Goal: Task Accomplishment & Management: Manage account settings

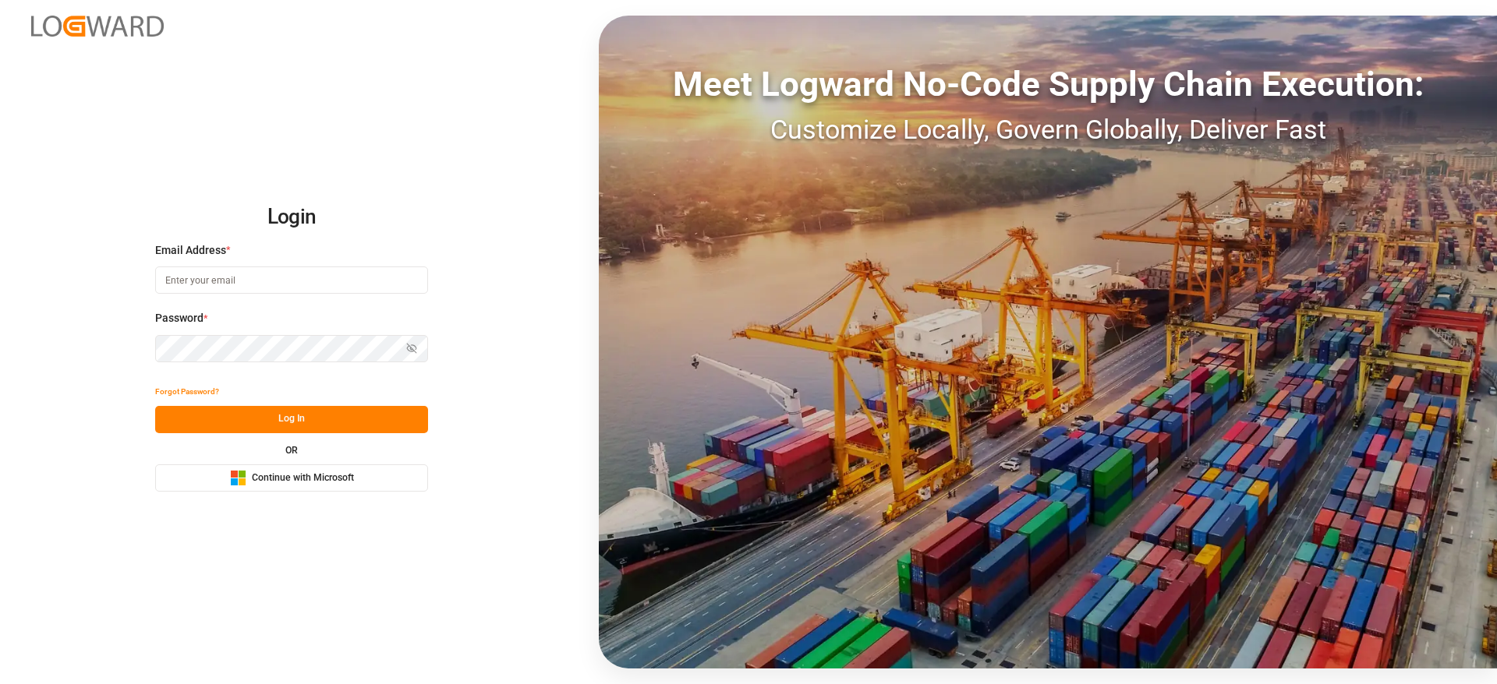
click at [251, 467] on button "Microsoft Logo Continue with Microsoft" at bounding box center [291, 478] width 273 height 27
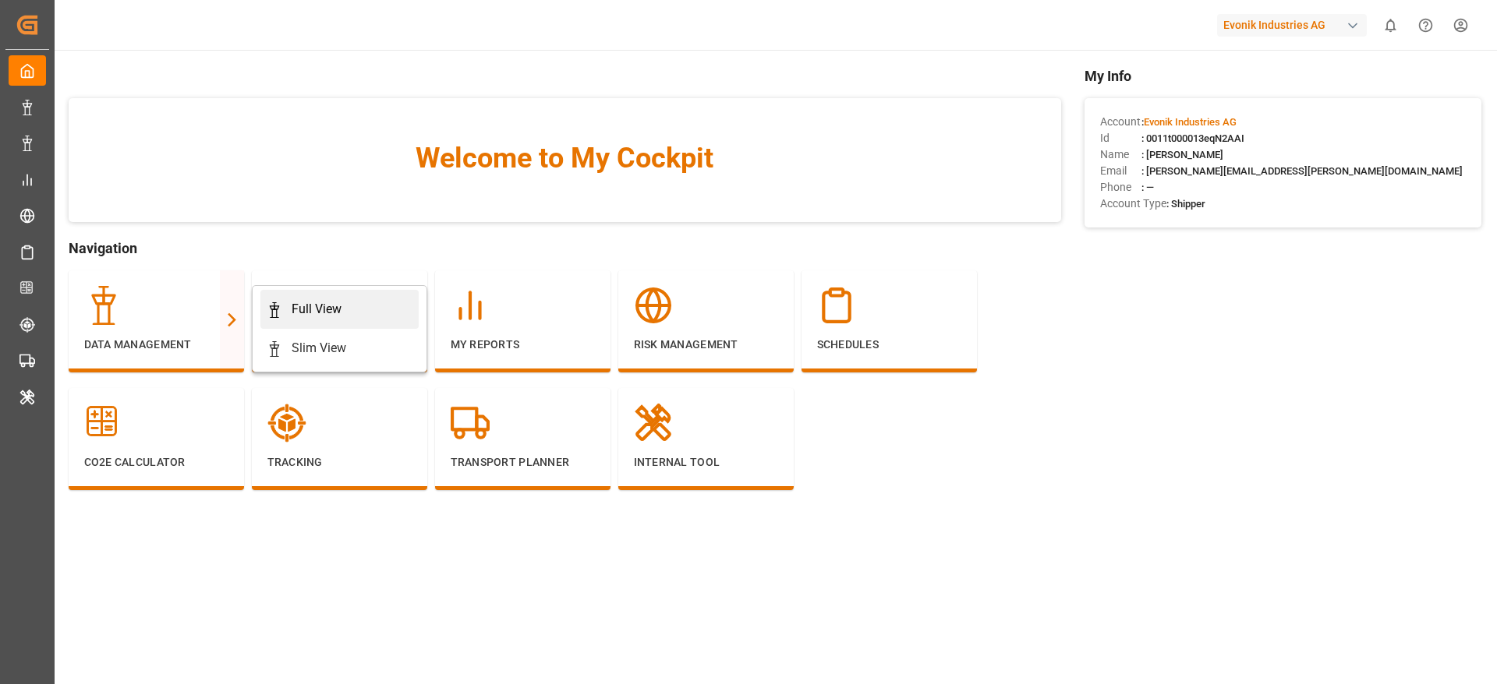
click at [302, 297] on link "Full View" at bounding box center [339, 309] width 158 height 39
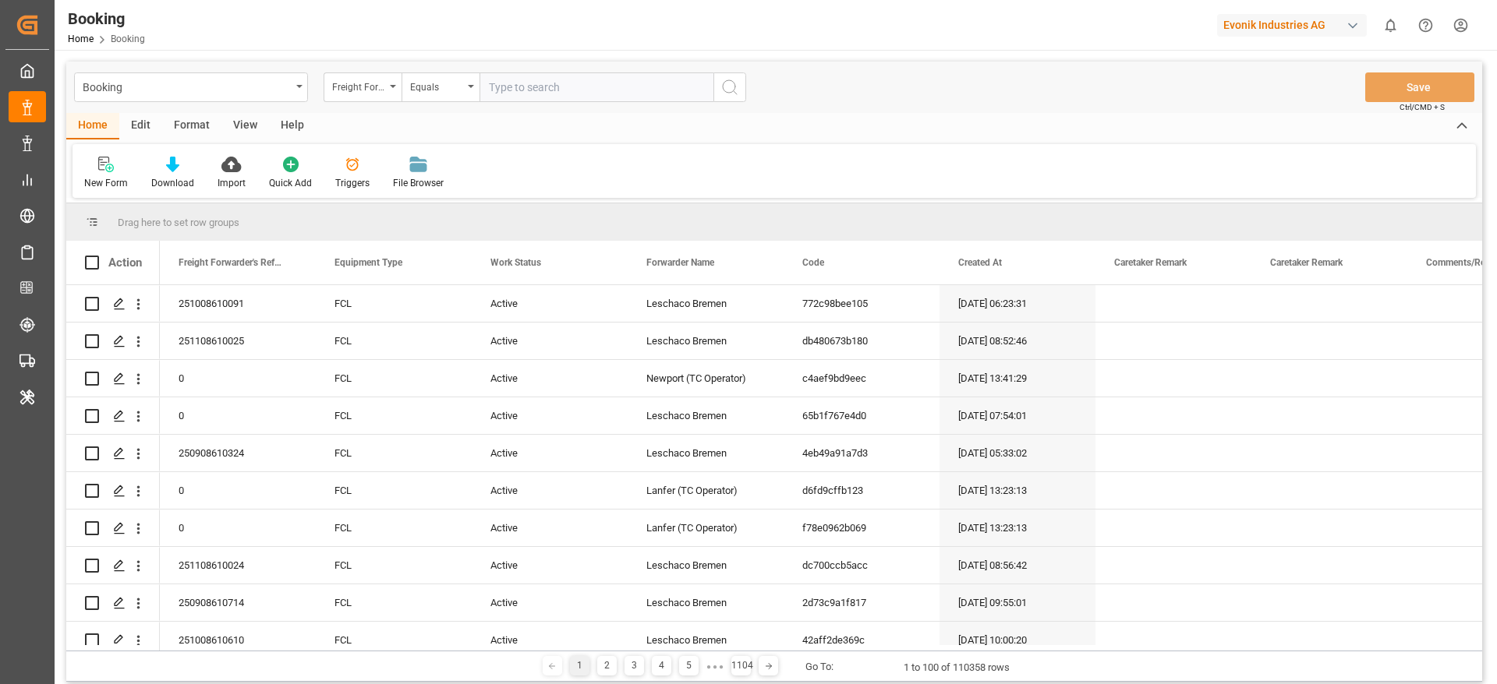
click at [205, 129] on div "Format" at bounding box center [191, 126] width 59 height 27
click at [102, 168] on icon at bounding box center [107, 165] width 14 height 16
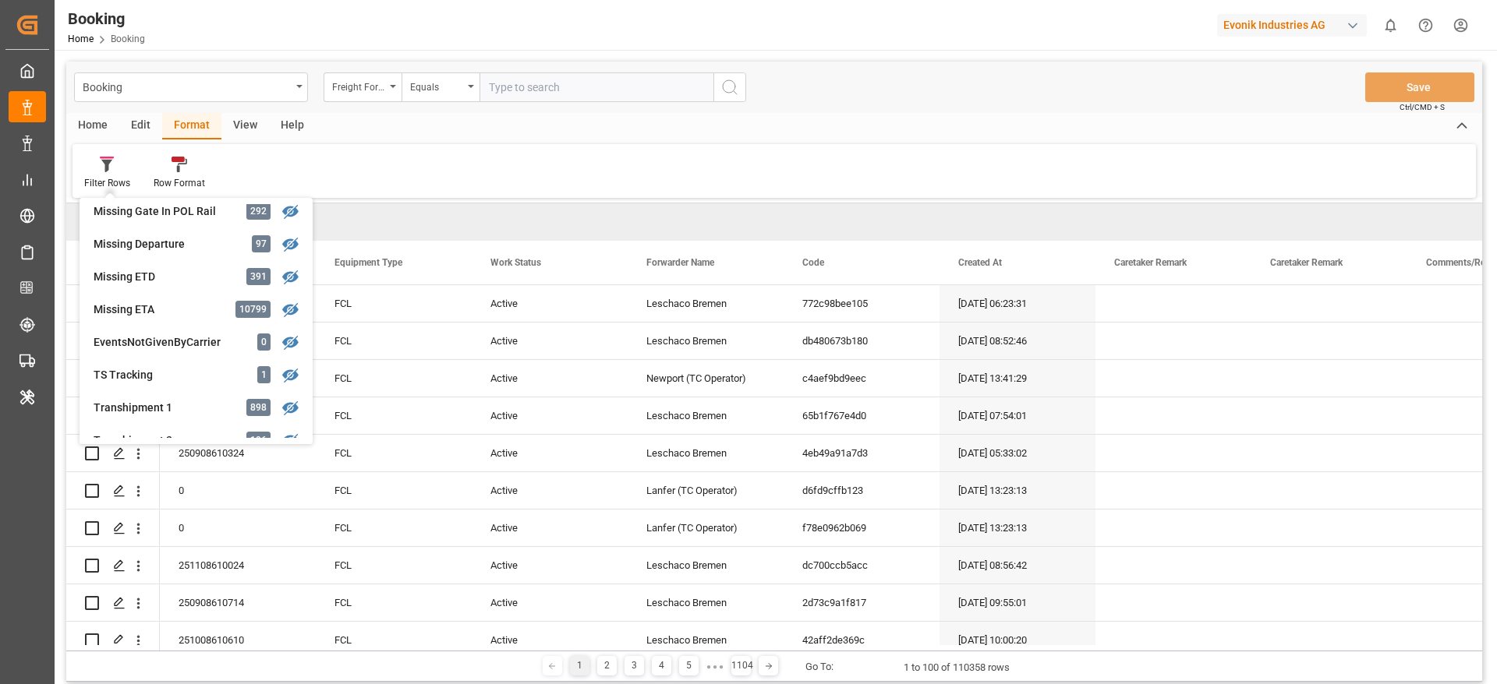
scroll to position [341, 0]
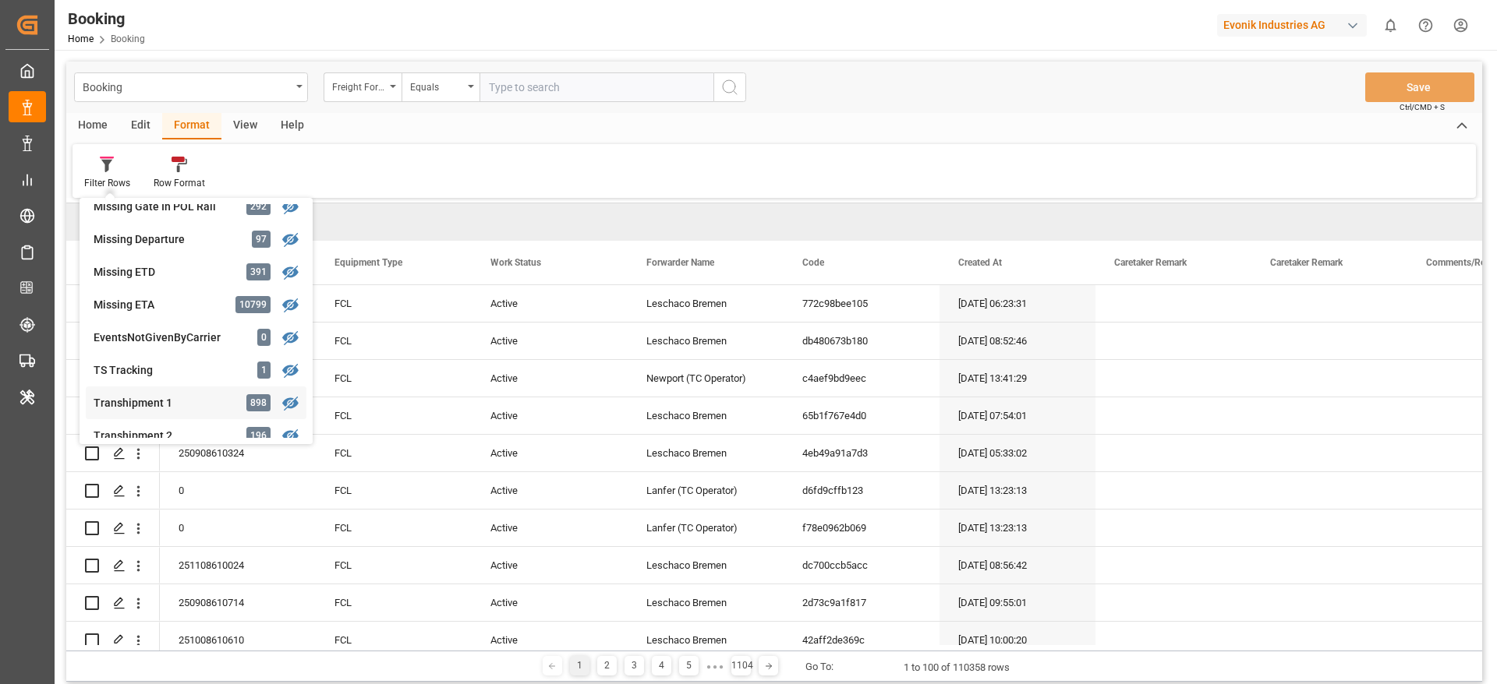
click at [175, 392] on div "Transhipment 1 898" at bounding box center [196, 403] width 221 height 33
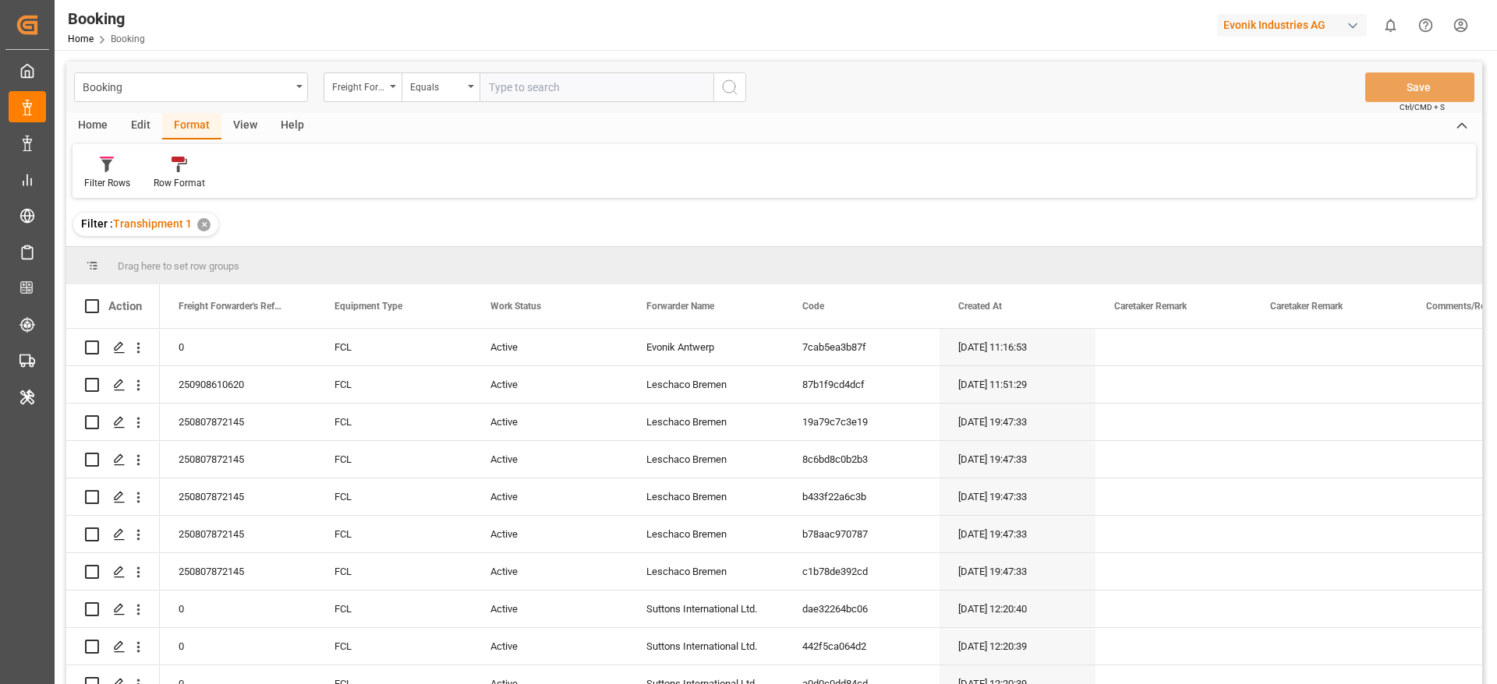
click at [250, 118] on div "View" at bounding box center [245, 126] width 48 height 27
click at [122, 153] on div "Default Standard Templates Save Template Reset Template" at bounding box center [773, 171] width 1403 height 54
click at [111, 163] on div at bounding box center [99, 164] width 30 height 16
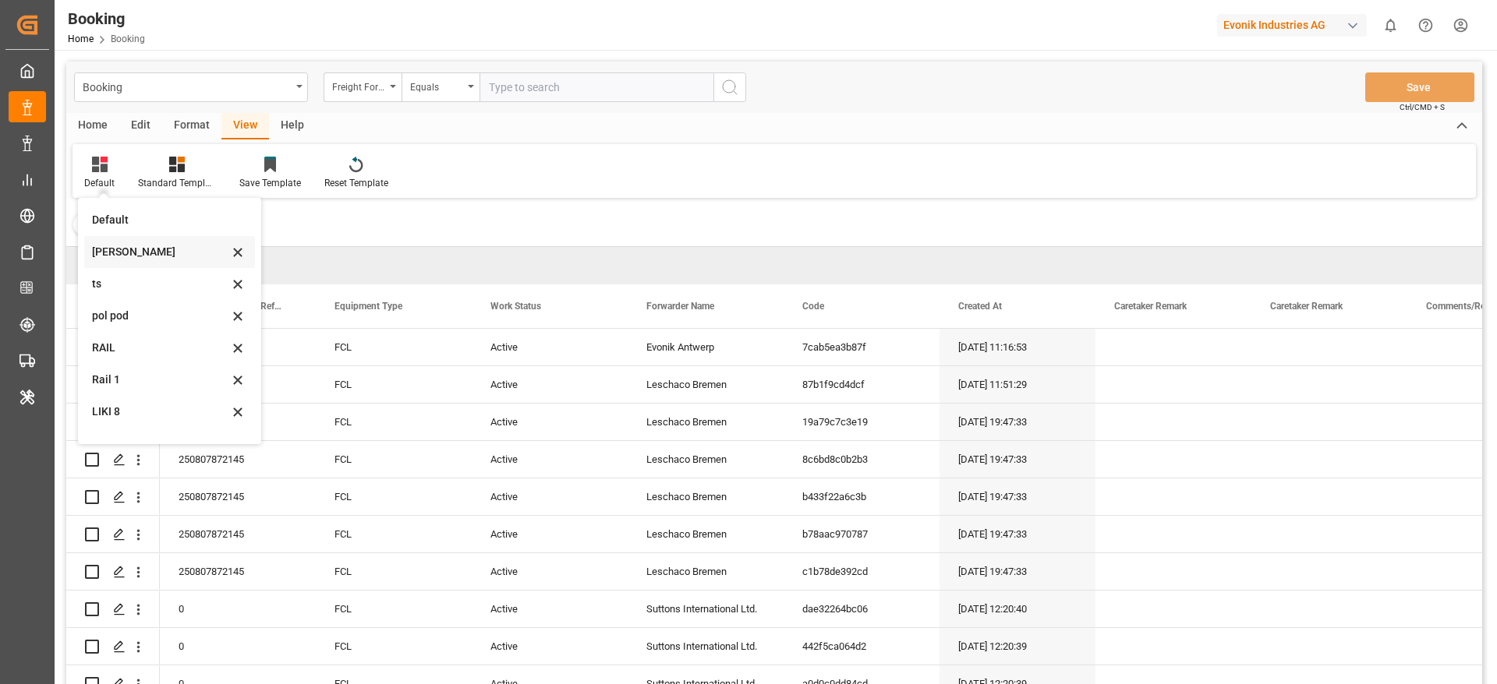
click at [143, 258] on div "Likitha" at bounding box center [160, 252] width 136 height 16
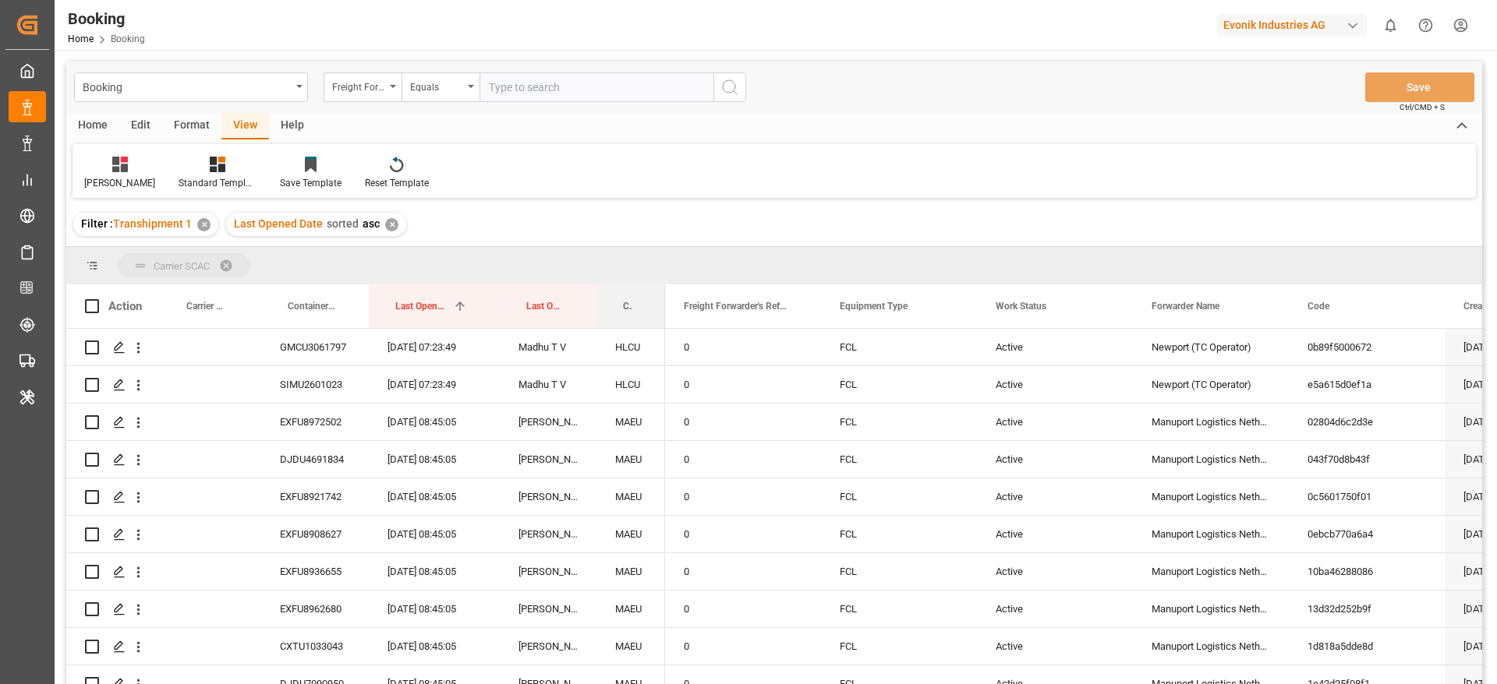
drag, startPoint x: 626, startPoint y: 303, endPoint x: 655, endPoint y: 268, distance: 45.4
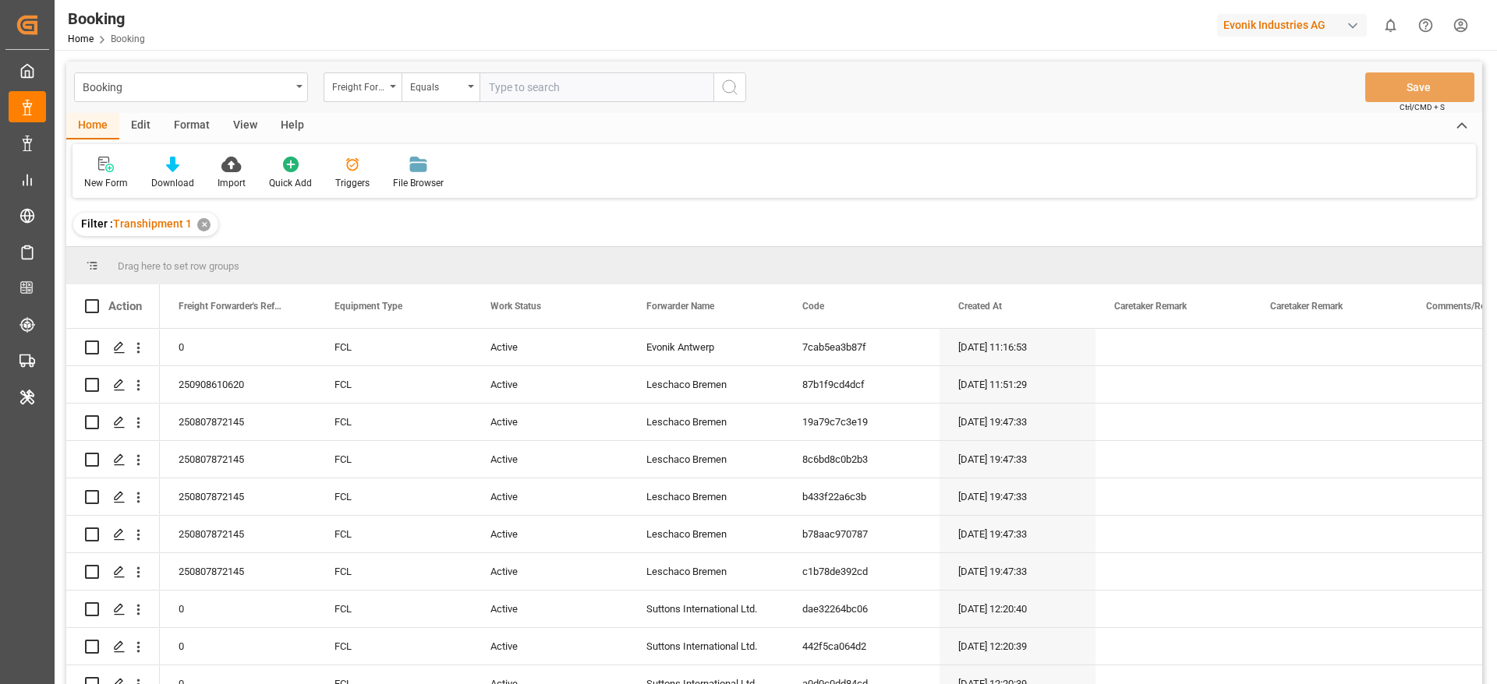
click at [246, 128] on div "View" at bounding box center [245, 126] width 48 height 27
click at [129, 157] on div "Standard Templates" at bounding box center [176, 173] width 101 height 34
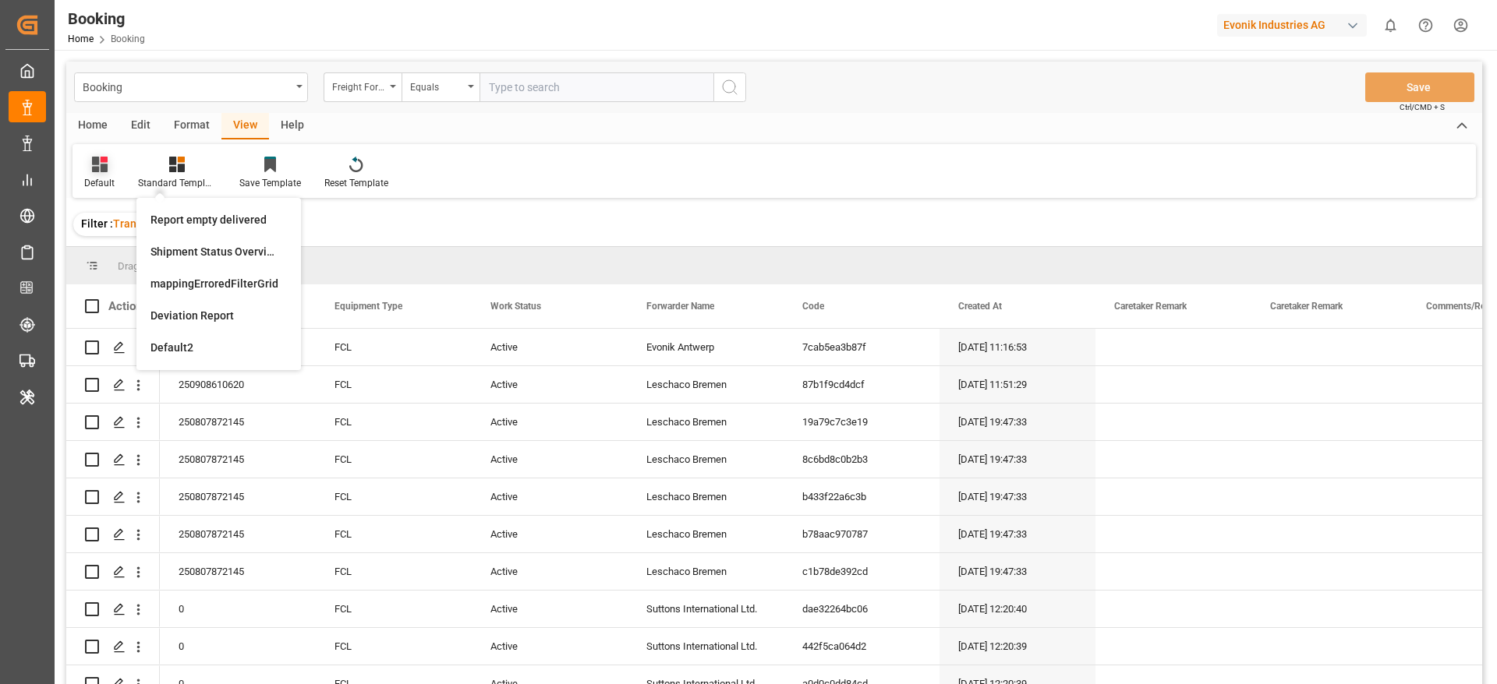
click at [115, 169] on div "Default" at bounding box center [99, 173] width 54 height 34
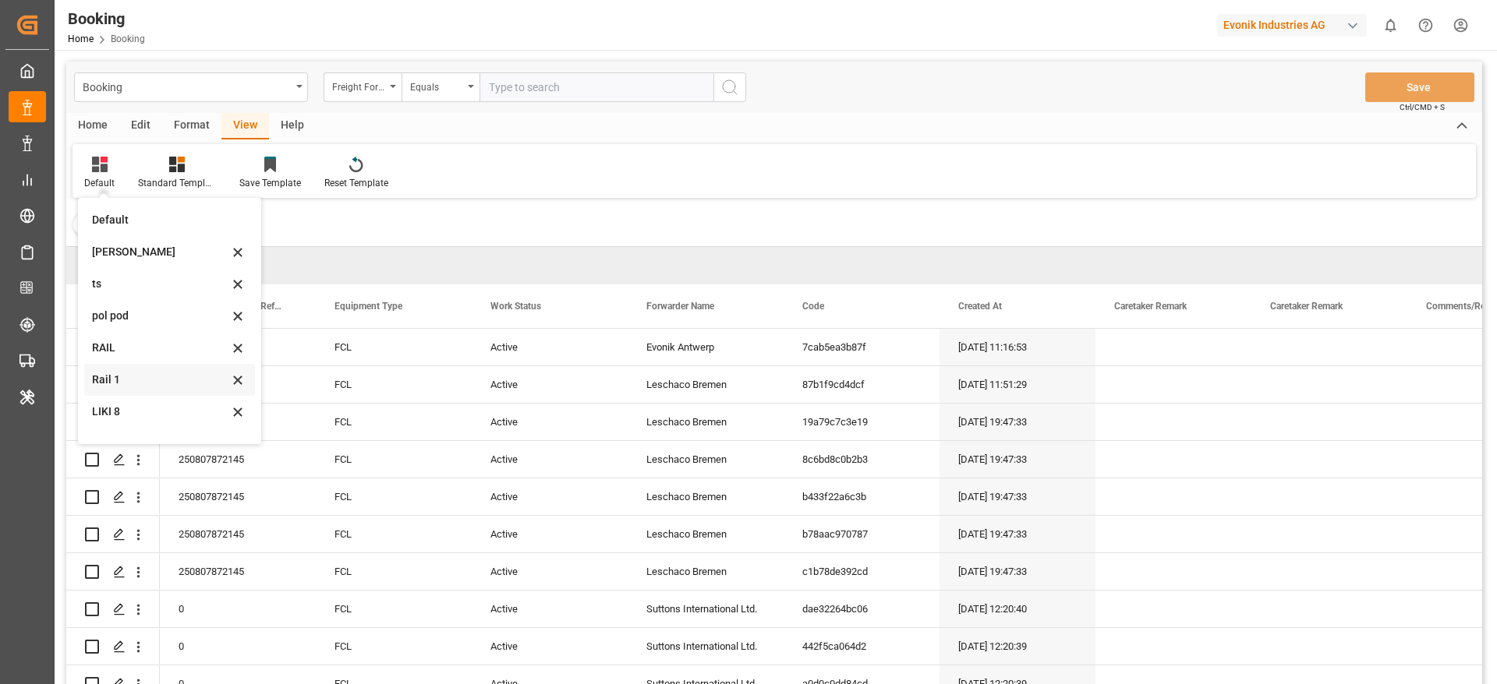
click at [122, 369] on div "Rail 1" at bounding box center [169, 380] width 171 height 32
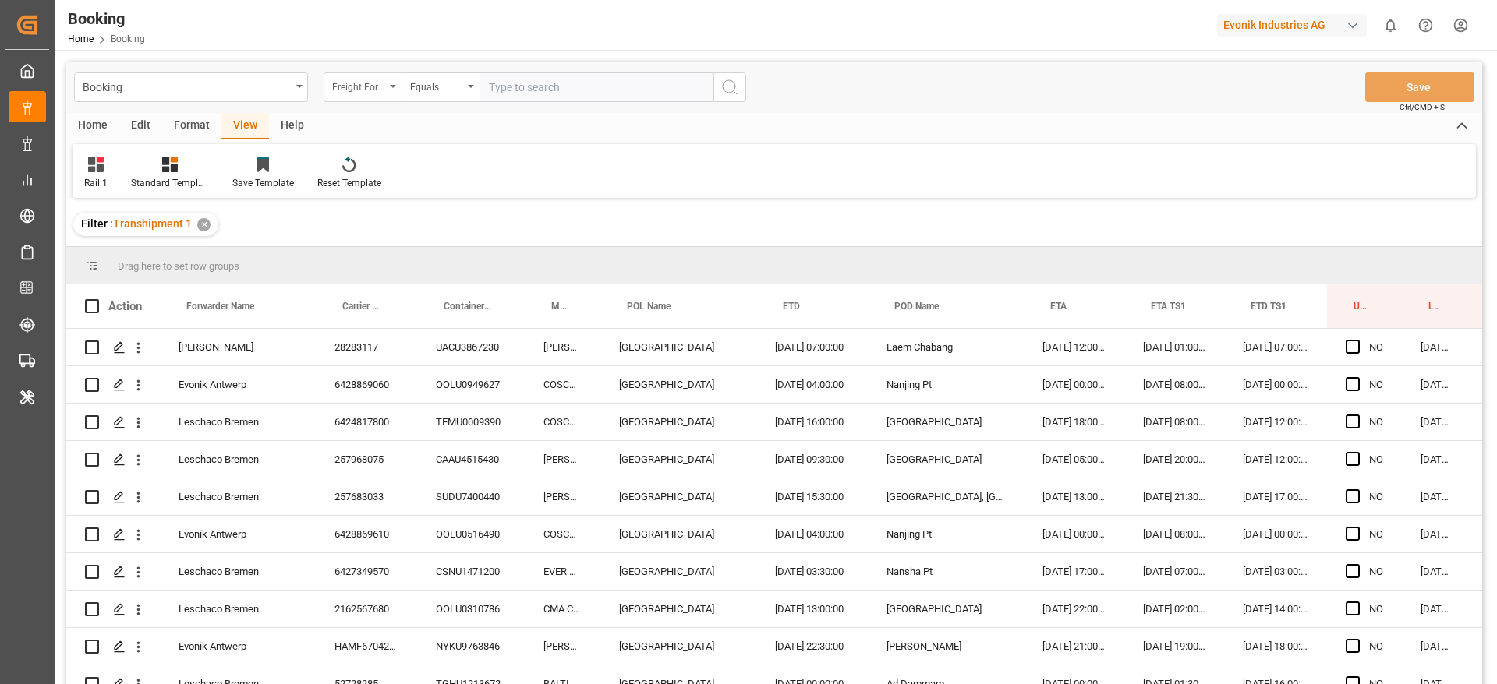
click at [368, 90] on div "Freight Forwarder's Reference No." at bounding box center [358, 85] width 53 height 18
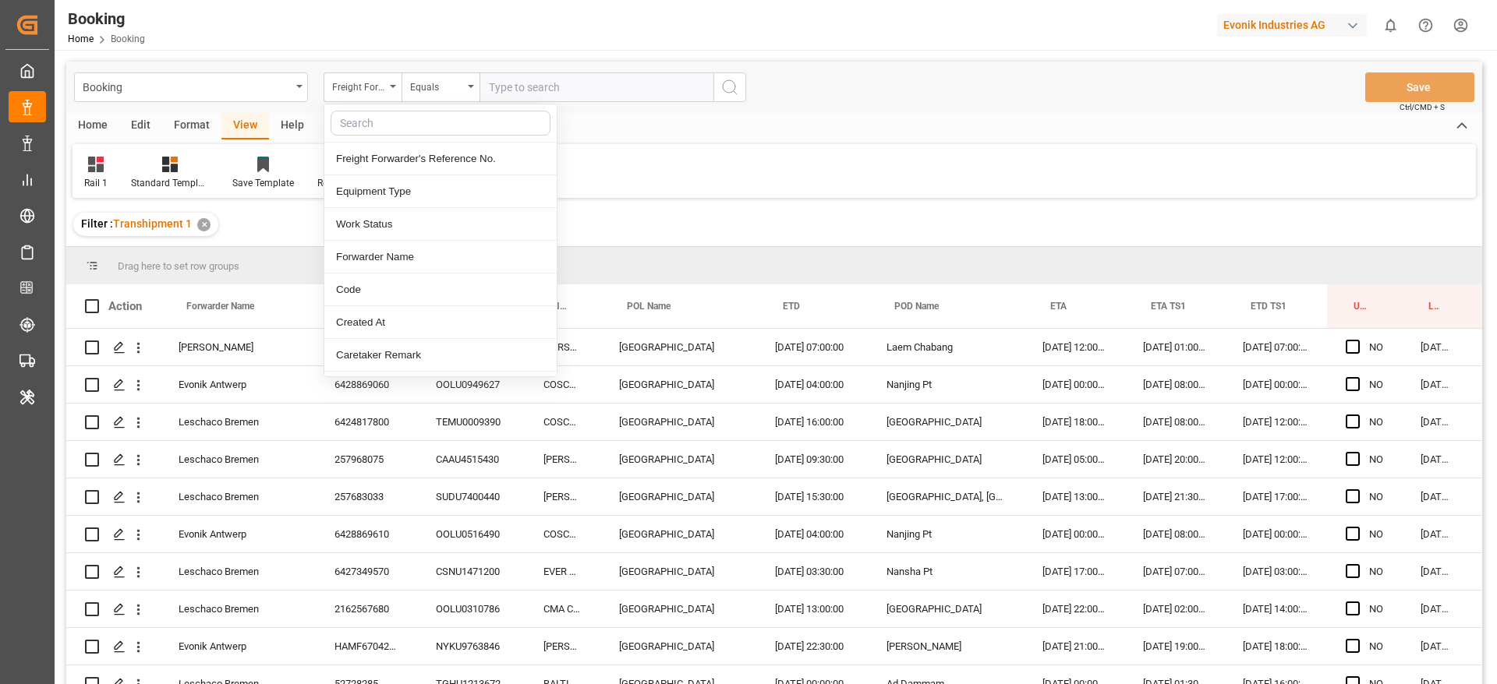
click at [362, 120] on input "text" at bounding box center [440, 123] width 220 height 25
type input "carr"
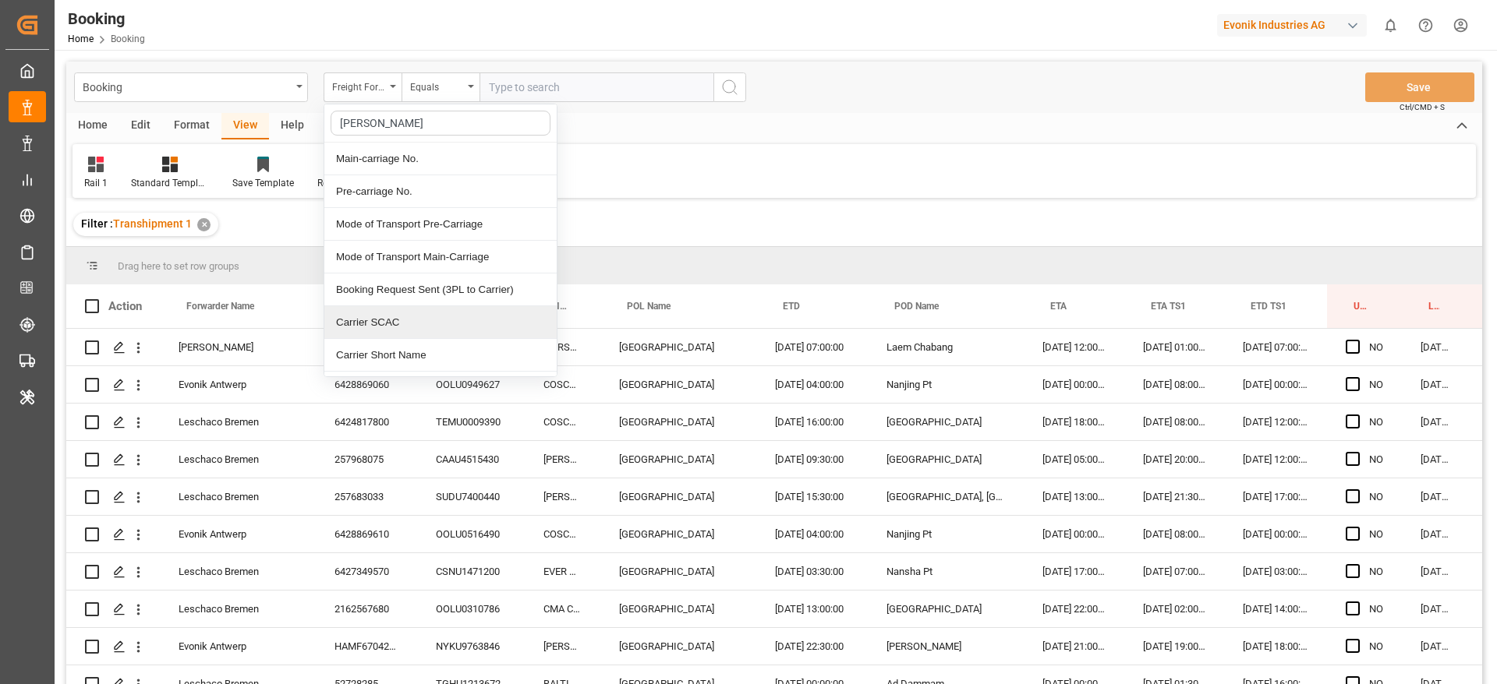
click at [366, 323] on div "Carrier SCAC" at bounding box center [440, 322] width 232 height 33
click at [366, 323] on div "Carrier Booking No." at bounding box center [363, 306] width 42 height 44
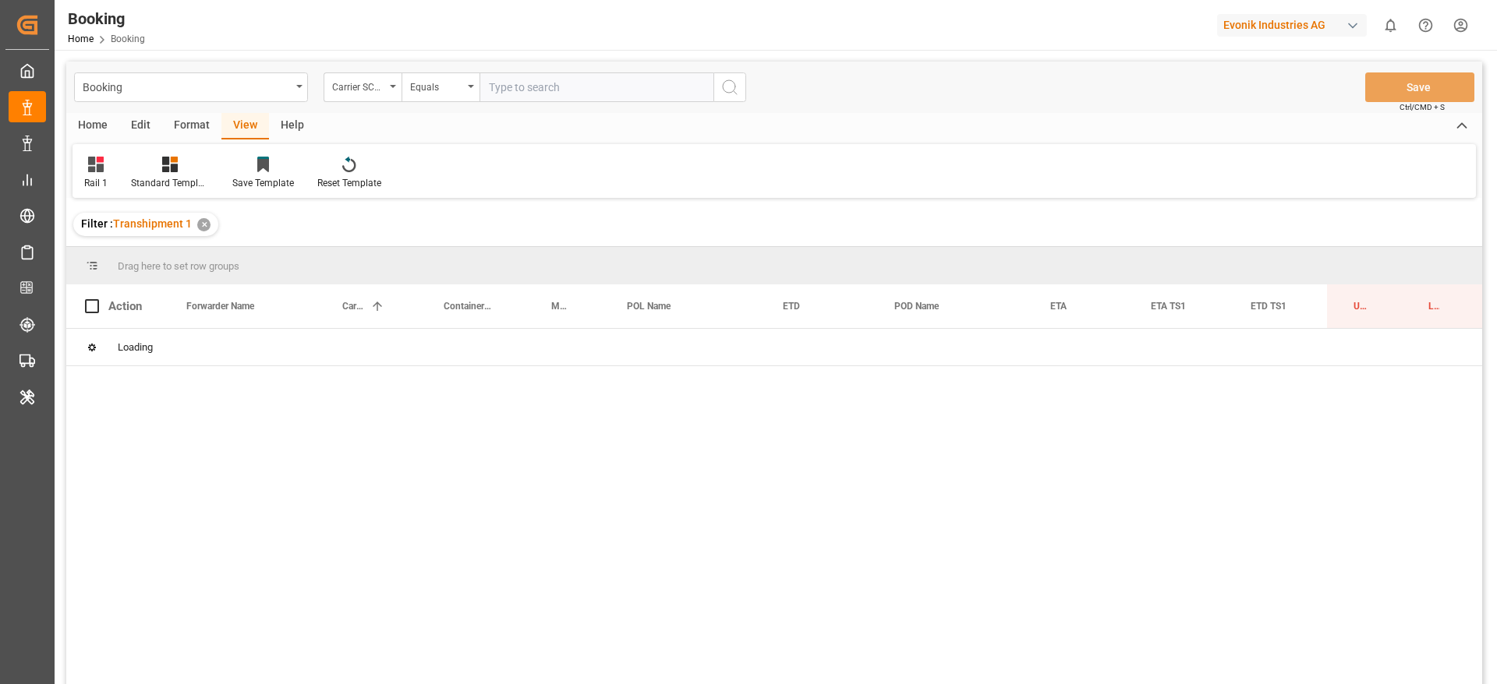
click at [535, 86] on div "Booking Carrier SCAC Equals Save Ctrl/CMD + S Home Edit Format View Help Rail 1…" at bounding box center [773, 394] width 1415 height 664
click at [403, 228] on div "Carrier Booking No. sorted asc ✕" at bounding box center [320, 224] width 188 height 23
click at [402, 231] on div "Carrier Booking No. sorted asc ✕" at bounding box center [320, 224] width 188 height 23
click at [399, 225] on div "✕" at bounding box center [399, 224] width 13 height 13
click at [516, 85] on input "text" at bounding box center [596, 87] width 234 height 30
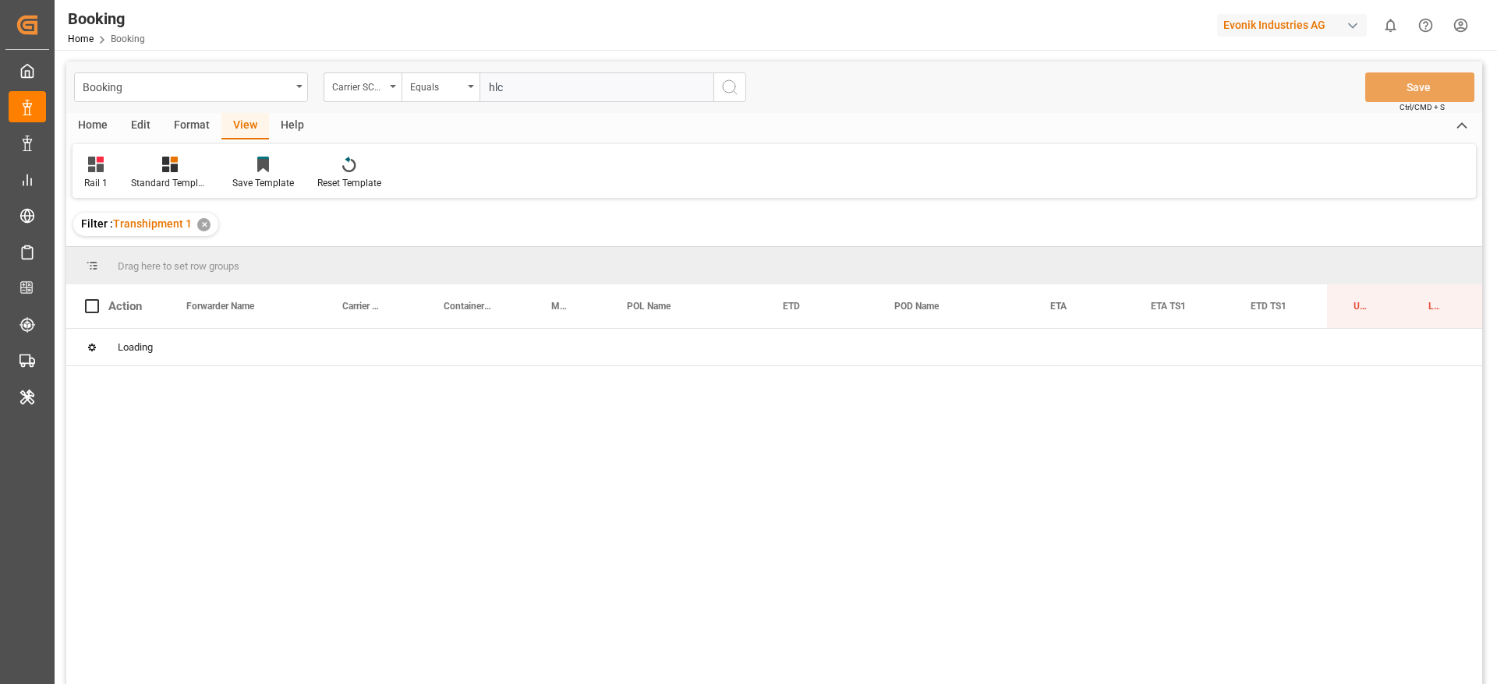
type input "hlcu"
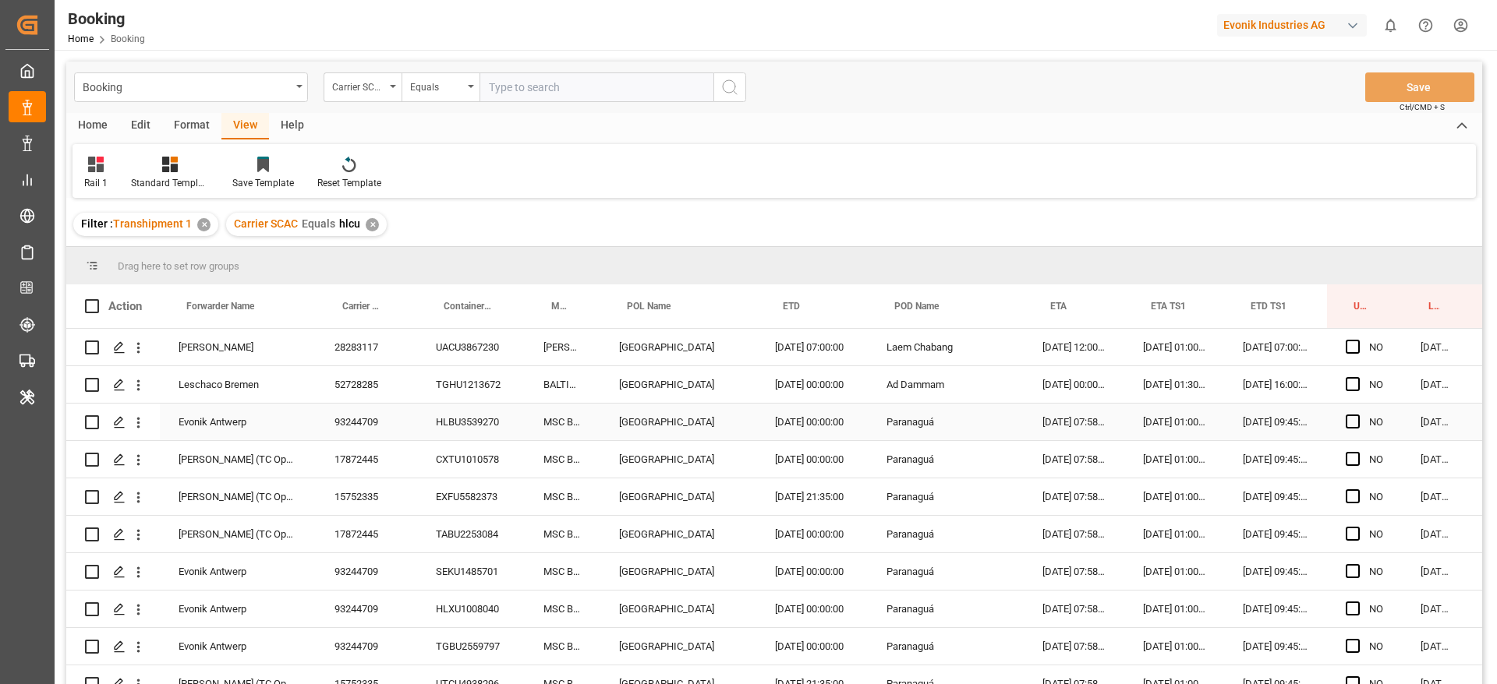
scroll to position [0, 59]
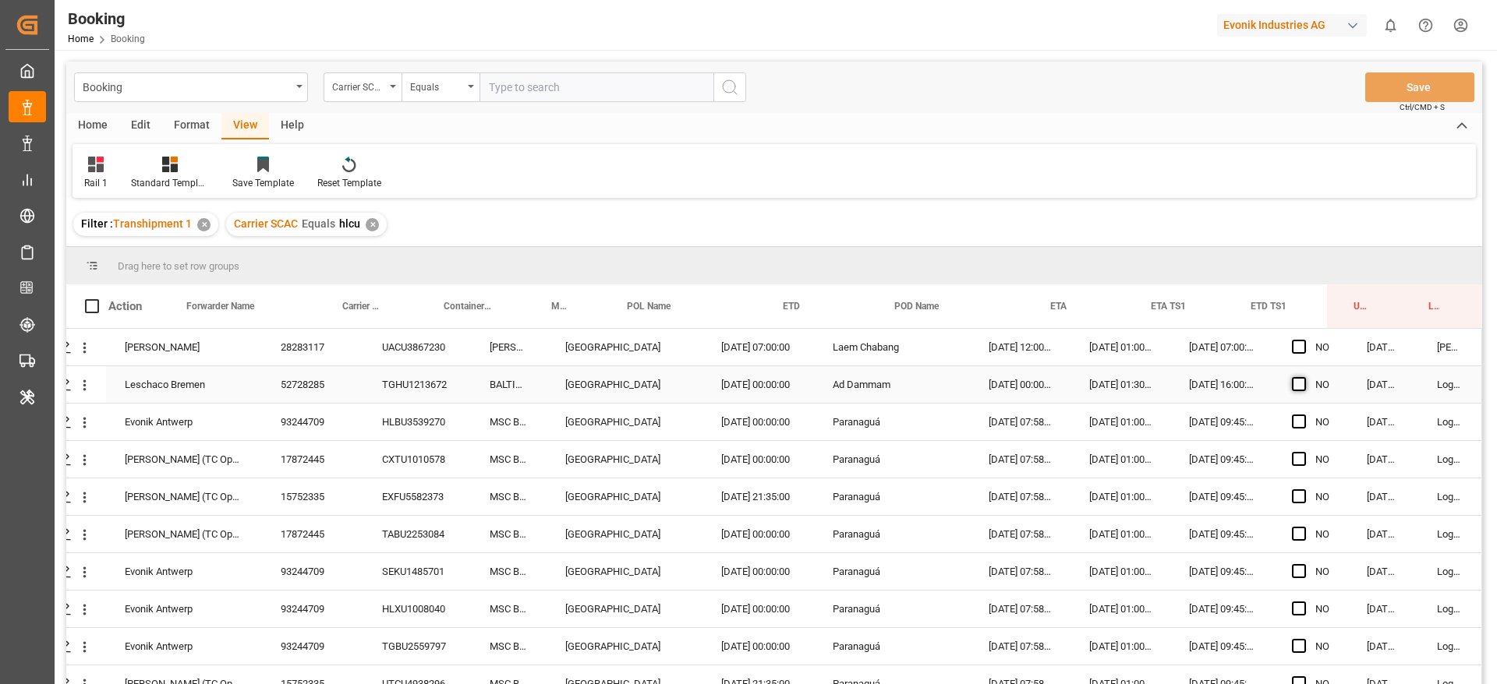
click at [1296, 388] on span "Press SPACE to select this row." at bounding box center [1299, 384] width 14 height 14
click at [1303, 377] on input "Press SPACE to select this row." at bounding box center [1303, 377] width 0 height 0
click at [1292, 419] on span "Press SPACE to select this row." at bounding box center [1299, 422] width 14 height 14
click at [1303, 415] on input "Press SPACE to select this row." at bounding box center [1303, 415] width 0 height 0
click at [1293, 460] on span "Press SPACE to select this row." at bounding box center [1299, 459] width 14 height 14
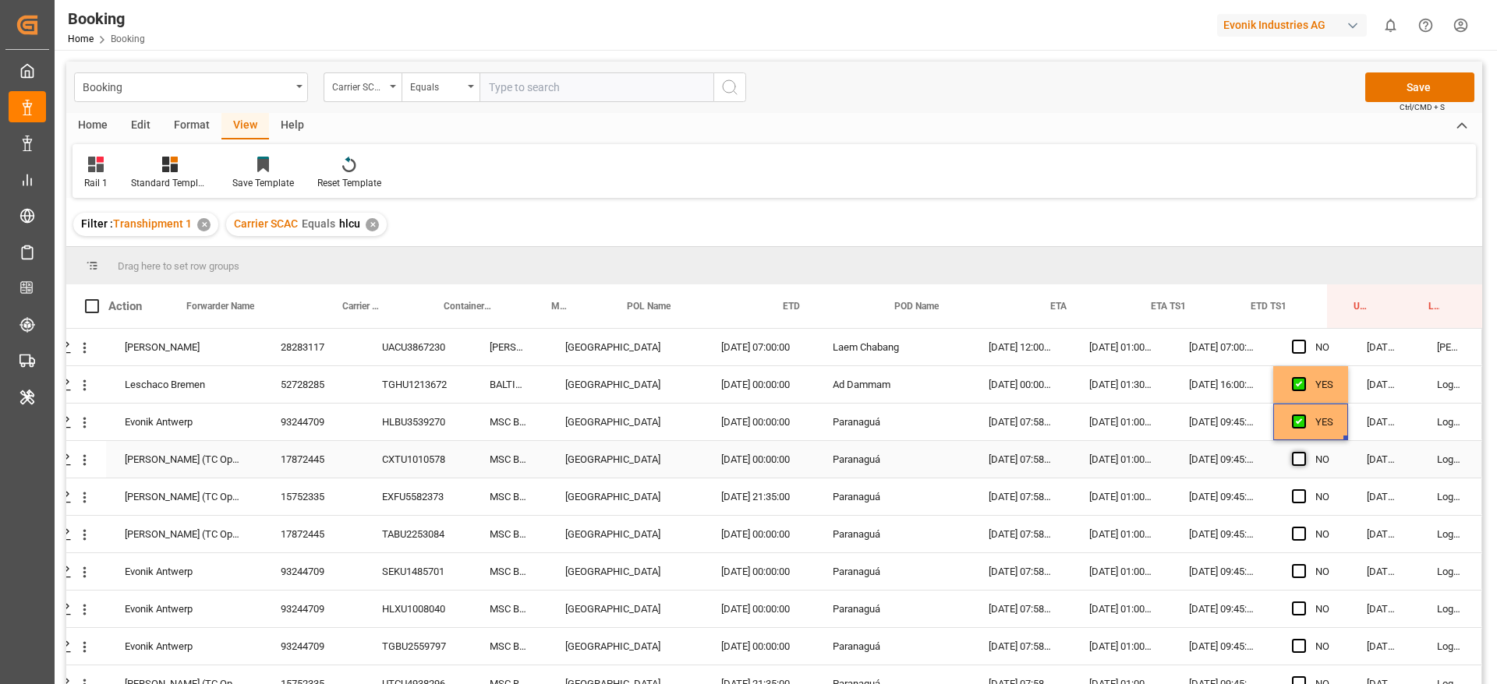
click at [1303, 452] on input "Press SPACE to select this row." at bounding box center [1303, 452] width 0 height 0
click at [1295, 504] on div "Press SPACE to select this row." at bounding box center [1303, 497] width 23 height 36
click at [1292, 493] on span "Press SPACE to select this row." at bounding box center [1299, 496] width 14 height 14
click at [1303, 489] on input "Press SPACE to select this row." at bounding box center [1303, 489] width 0 height 0
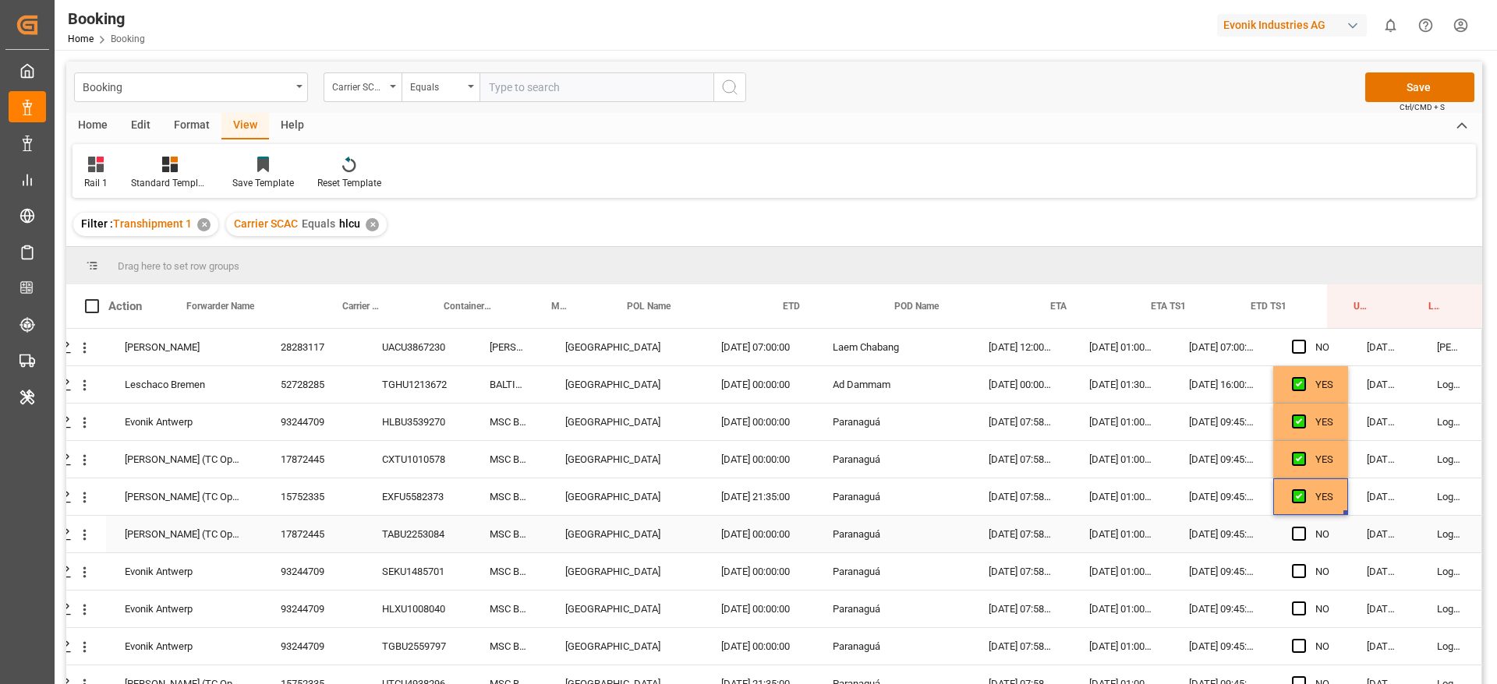
click at [1285, 535] on div "NO" at bounding box center [1310, 534] width 75 height 37
click at [1296, 533] on span "Press SPACE to select this row." at bounding box center [1299, 534] width 14 height 14
click at [1303, 527] on input "Press SPACE to select this row." at bounding box center [1303, 527] width 0 height 0
click at [1293, 568] on span "Press SPACE to select this row." at bounding box center [1299, 571] width 14 height 14
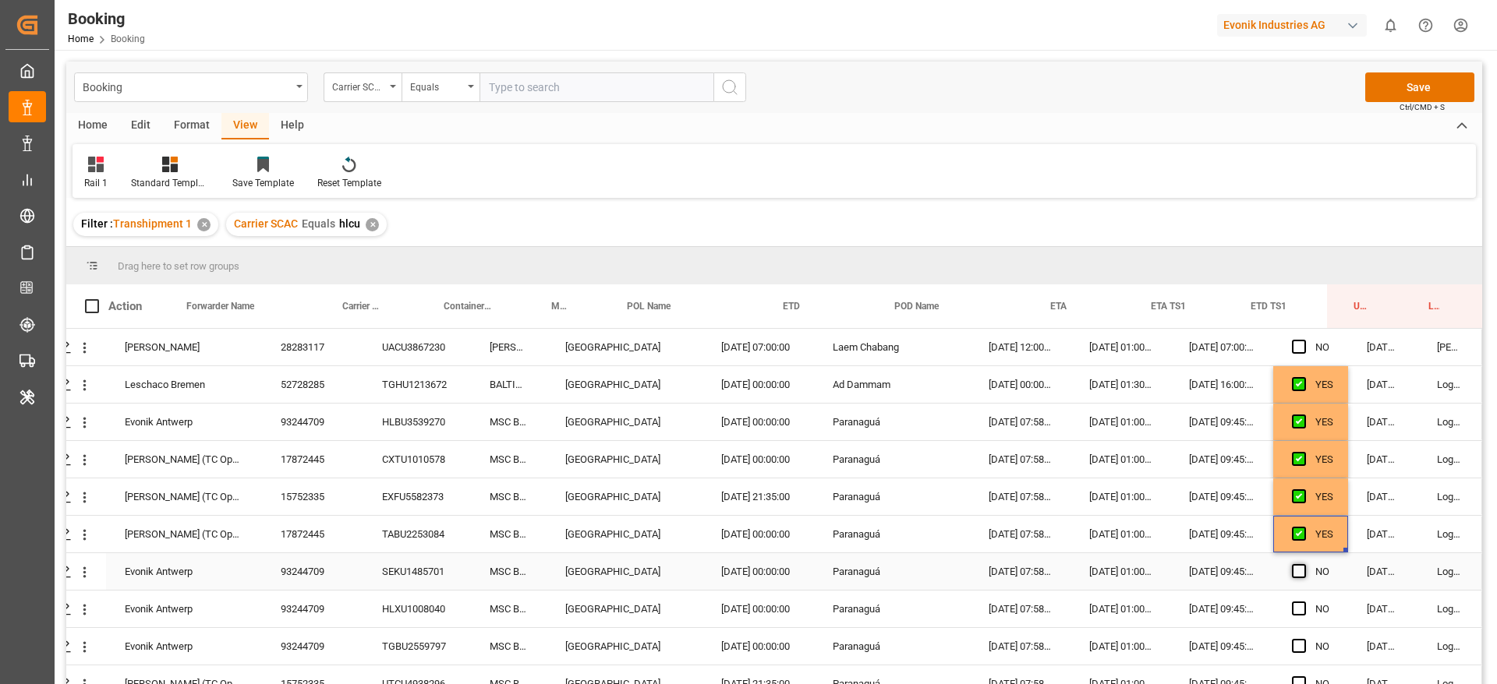
click at [1303, 564] on input "Press SPACE to select this row." at bounding box center [1303, 564] width 0 height 0
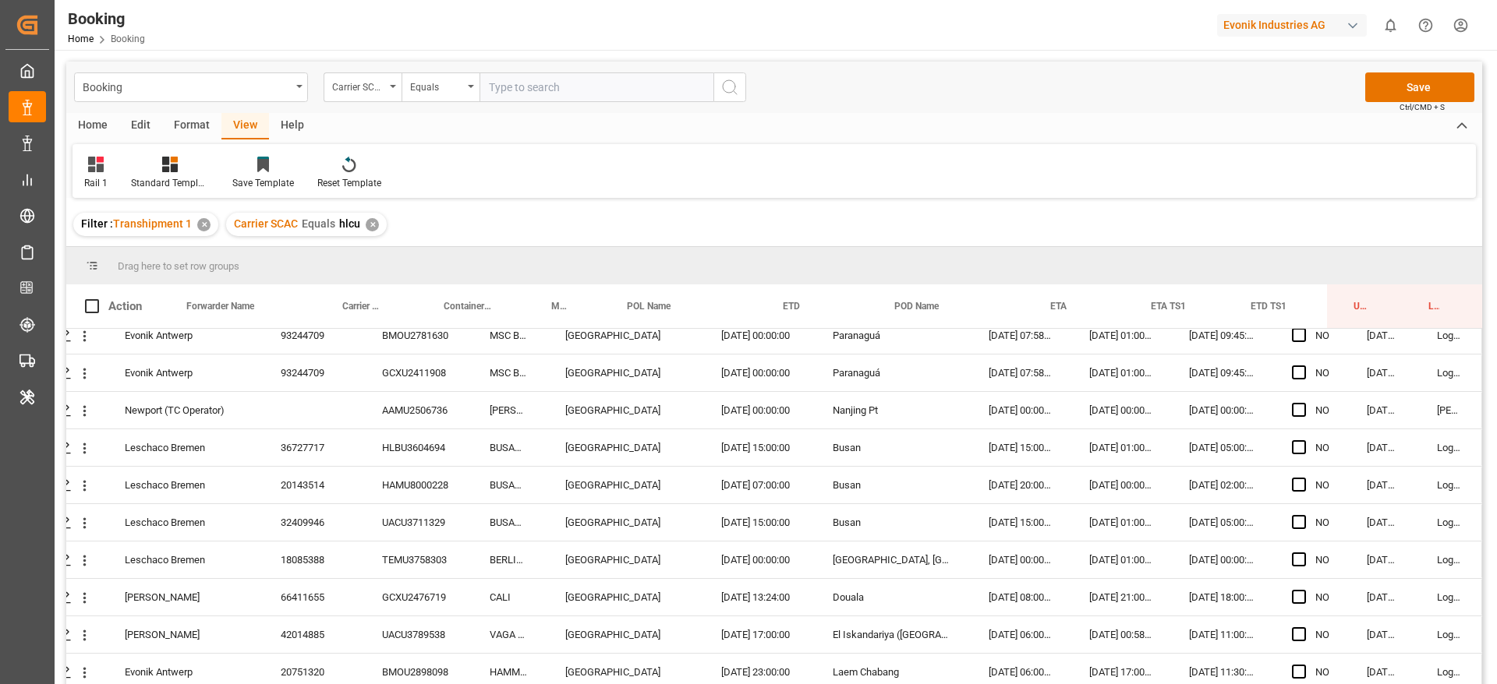
scroll to position [1056, 59]
click at [400, 397] on div "AAMU2506736" at bounding box center [417, 413] width 108 height 37
click at [83, 415] on icon "open menu" at bounding box center [84, 414] width 16 height 16
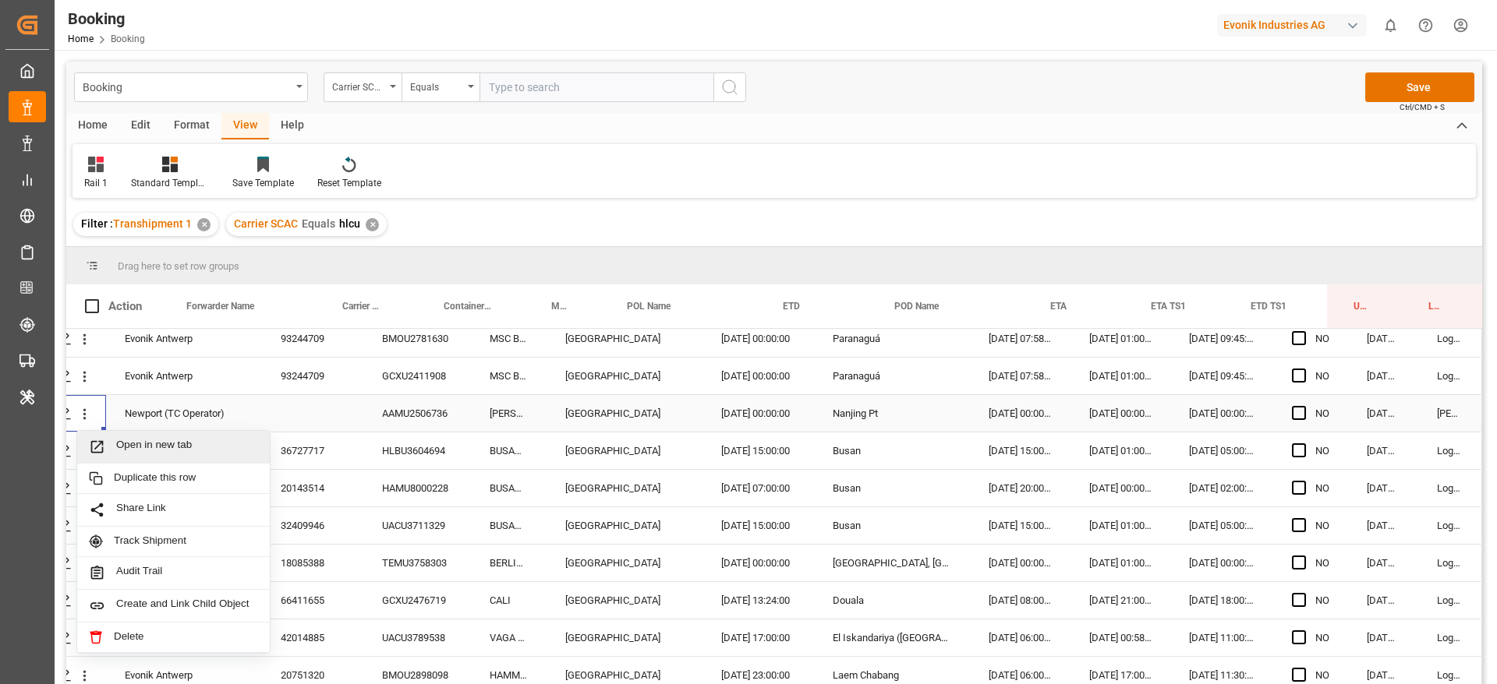
click at [161, 451] on span "Open in new tab" at bounding box center [187, 447] width 142 height 16
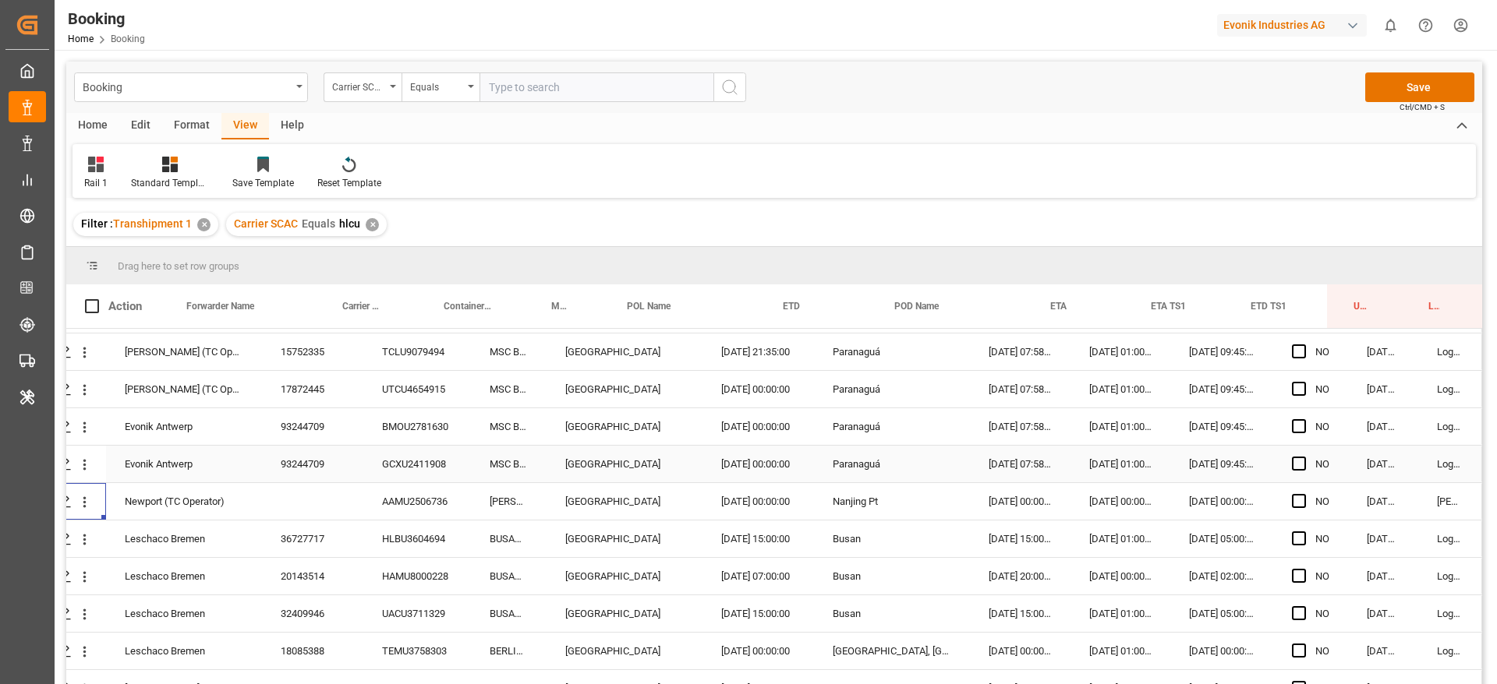
scroll to position [970, 59]
click at [1296, 459] on span "Press SPACE to select this row." at bounding box center [1299, 462] width 14 height 14
click at [1303, 455] on input "Press SPACE to select this row." at bounding box center [1303, 455] width 0 height 0
click at [1295, 542] on span "Press SPACE to select this row." at bounding box center [1299, 537] width 14 height 14
click at [1303, 530] on input "Press SPACE to select this row." at bounding box center [1303, 530] width 0 height 0
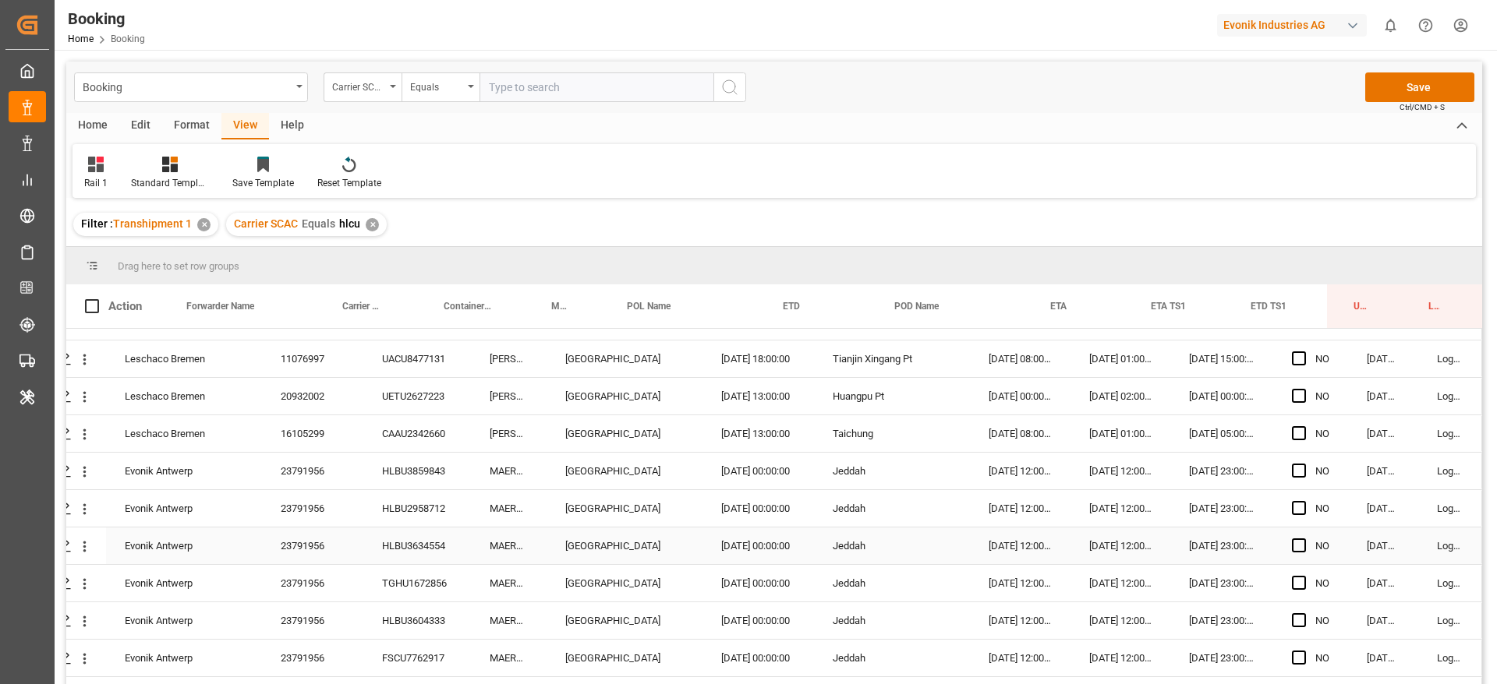
scroll to position [1599, 59]
click at [84, 473] on icon "open menu" at bounding box center [84, 470] width 16 height 16
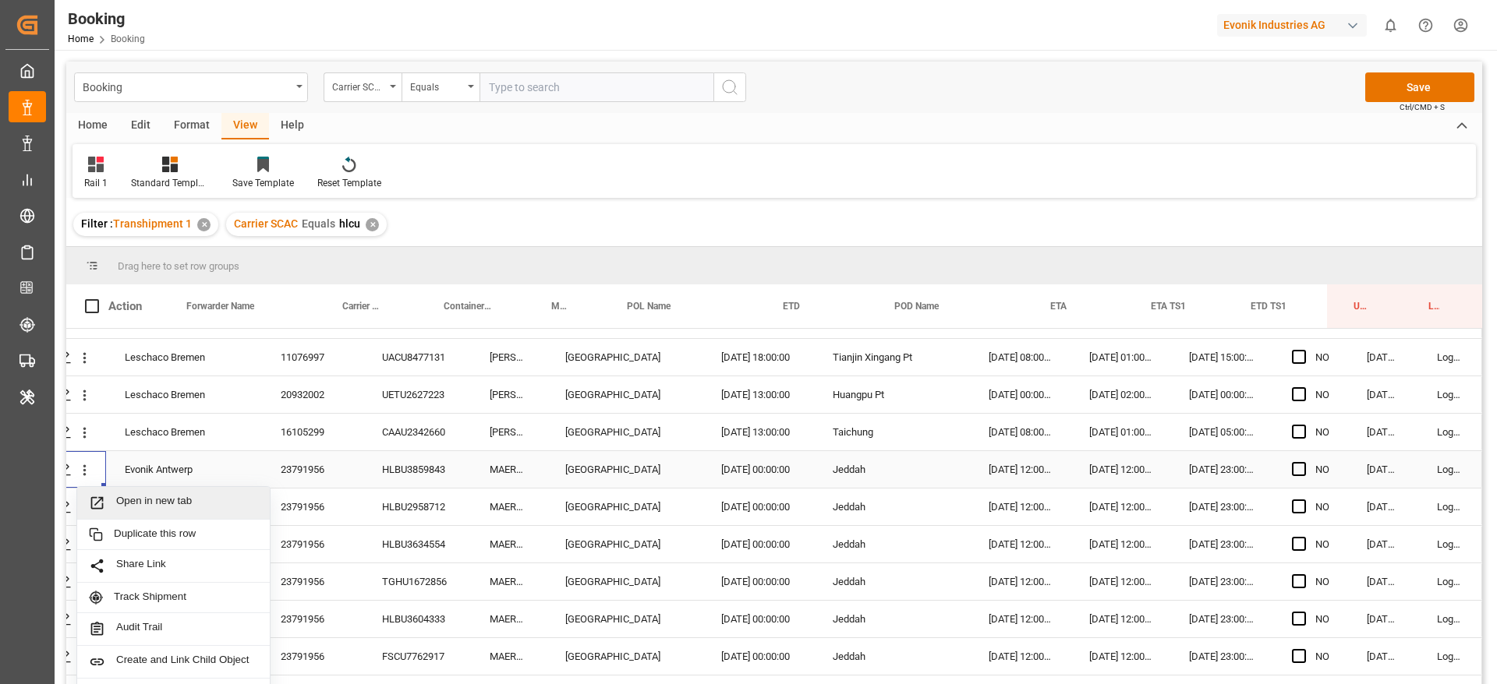
click at [140, 497] on span "Open in new tab" at bounding box center [187, 503] width 142 height 16
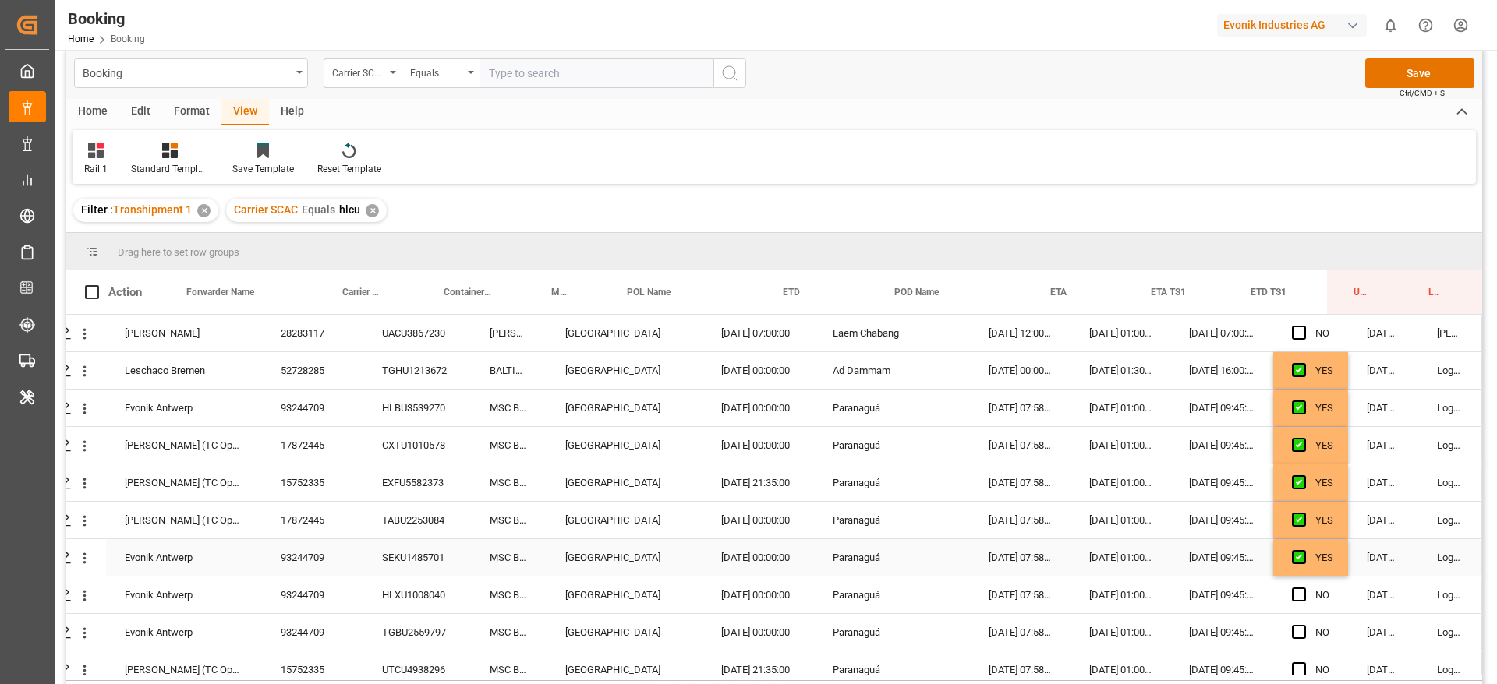
scroll to position [150, 59]
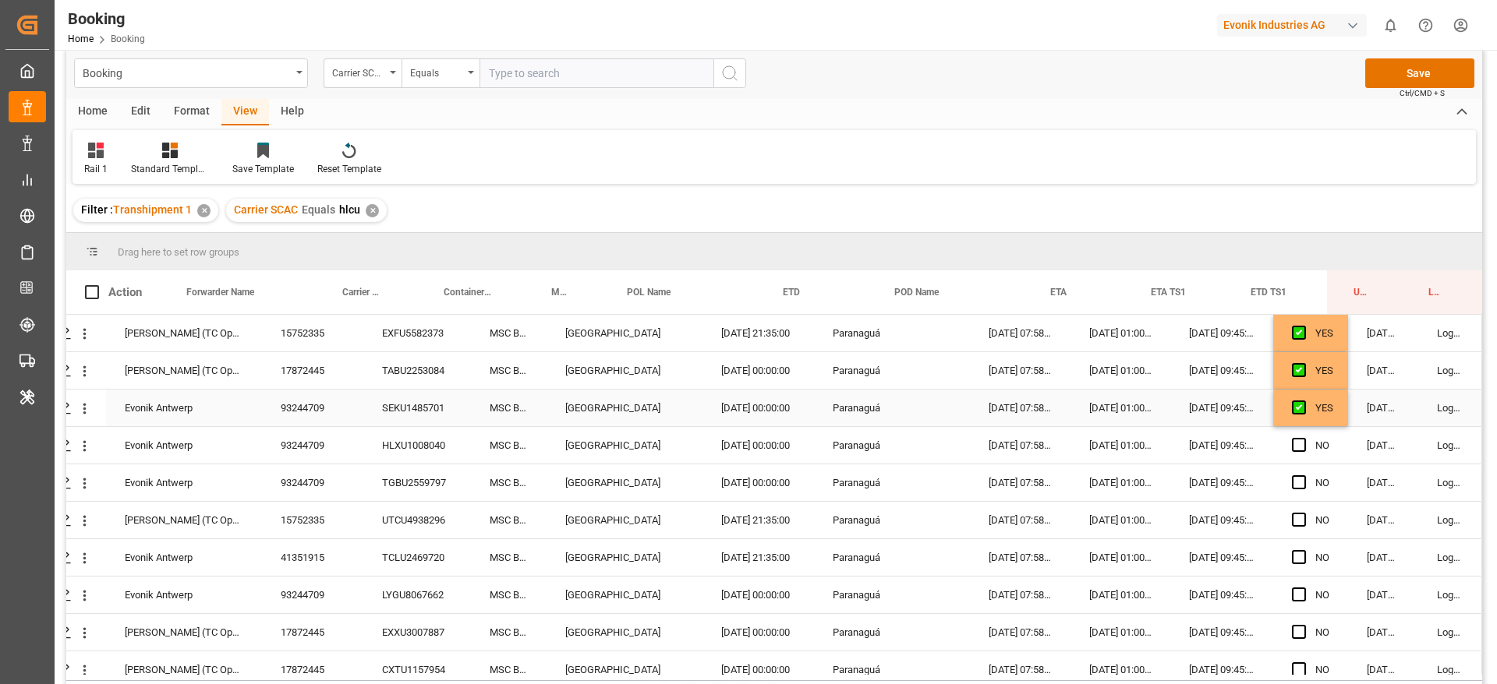
click at [1331, 415] on div "YES" at bounding box center [1310, 408] width 75 height 37
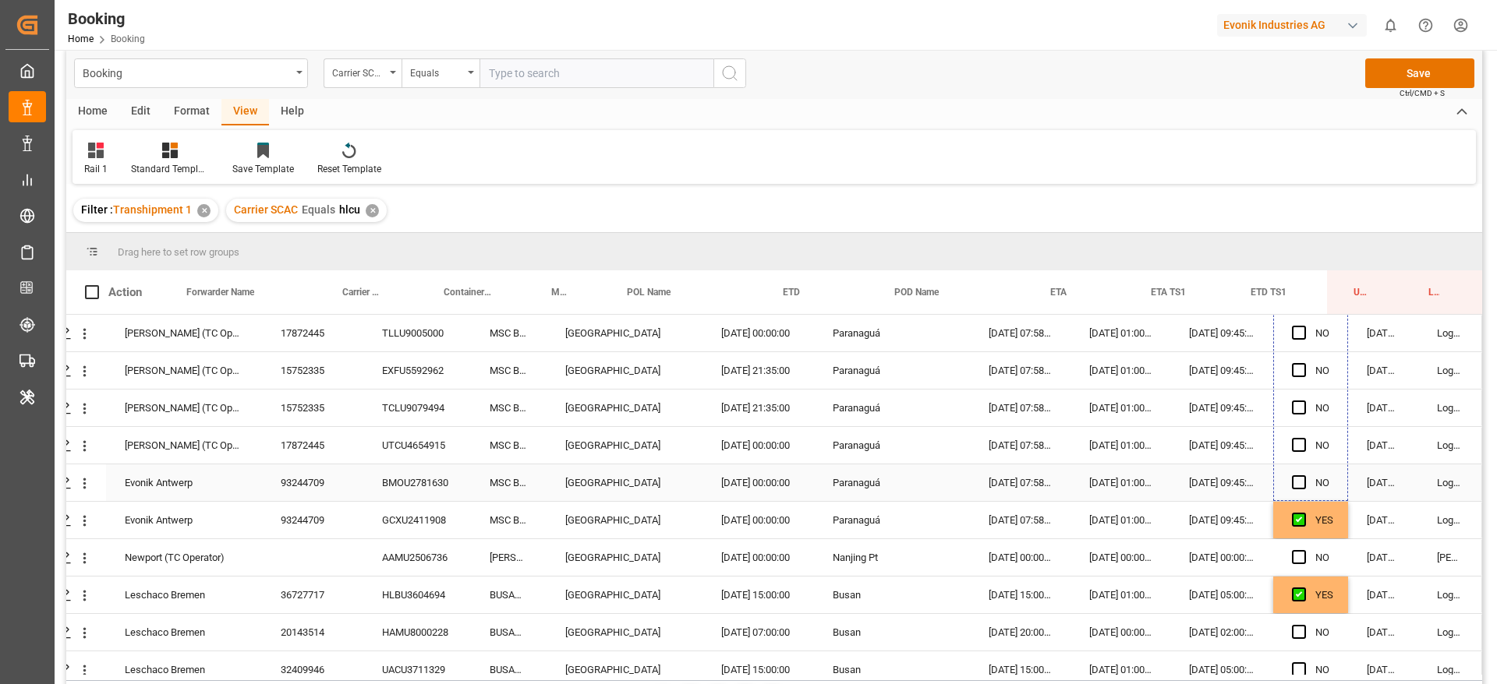
scroll to position [960, 59]
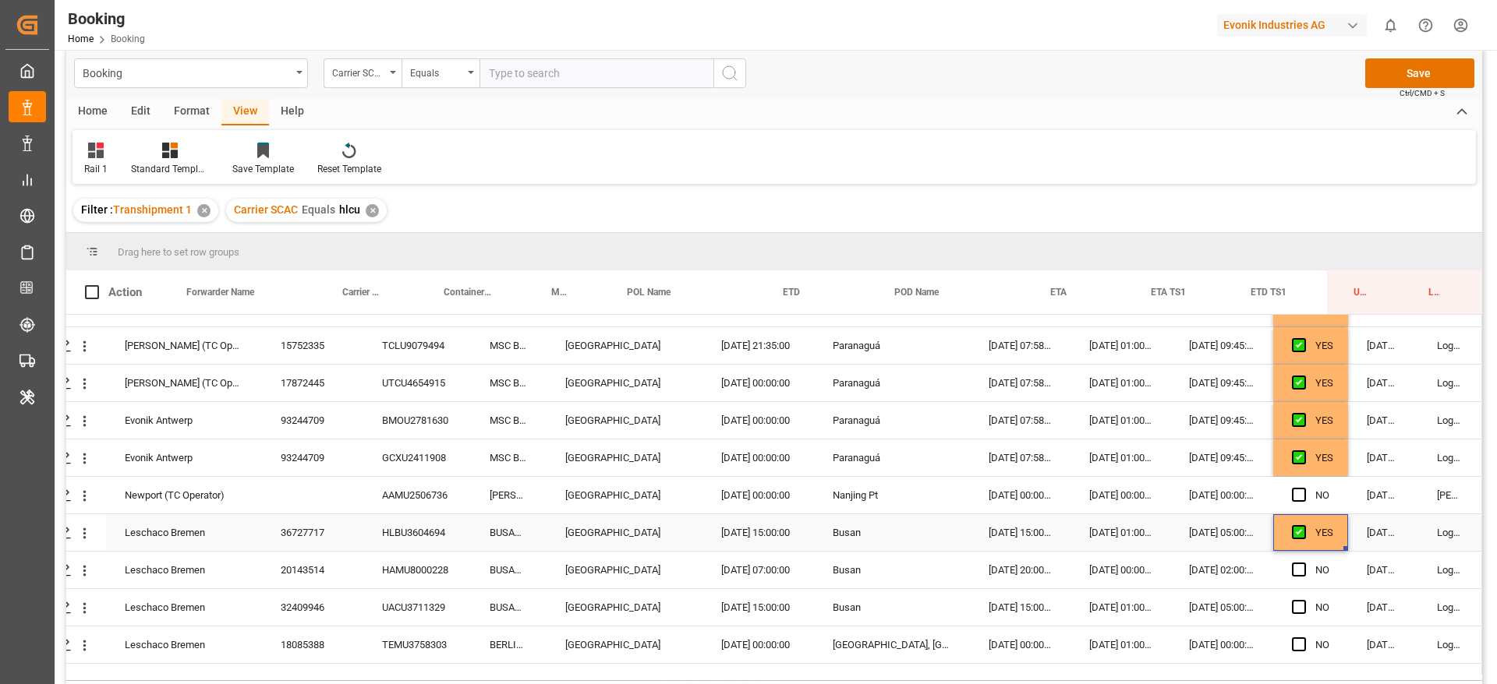
click at [1322, 543] on div "YES" at bounding box center [1324, 533] width 18 height 36
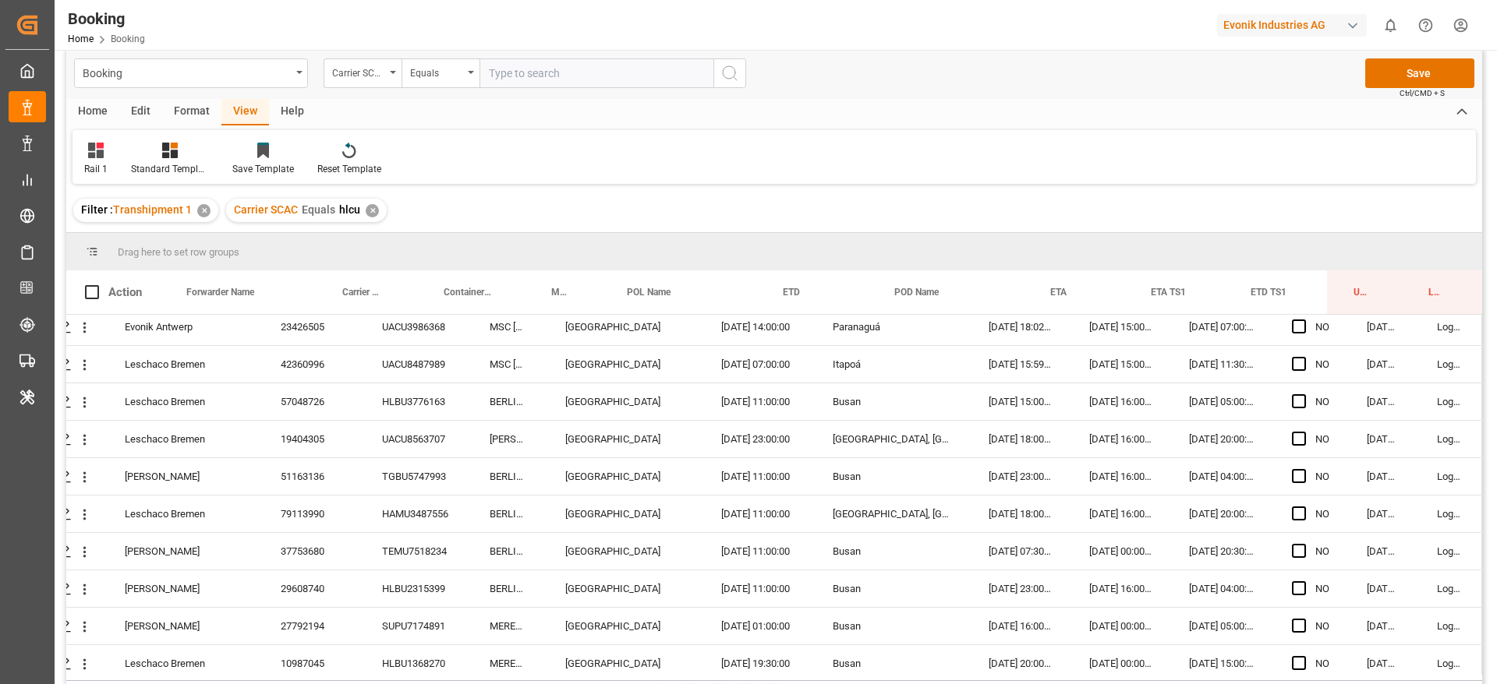
scroll to position [3387, 59]
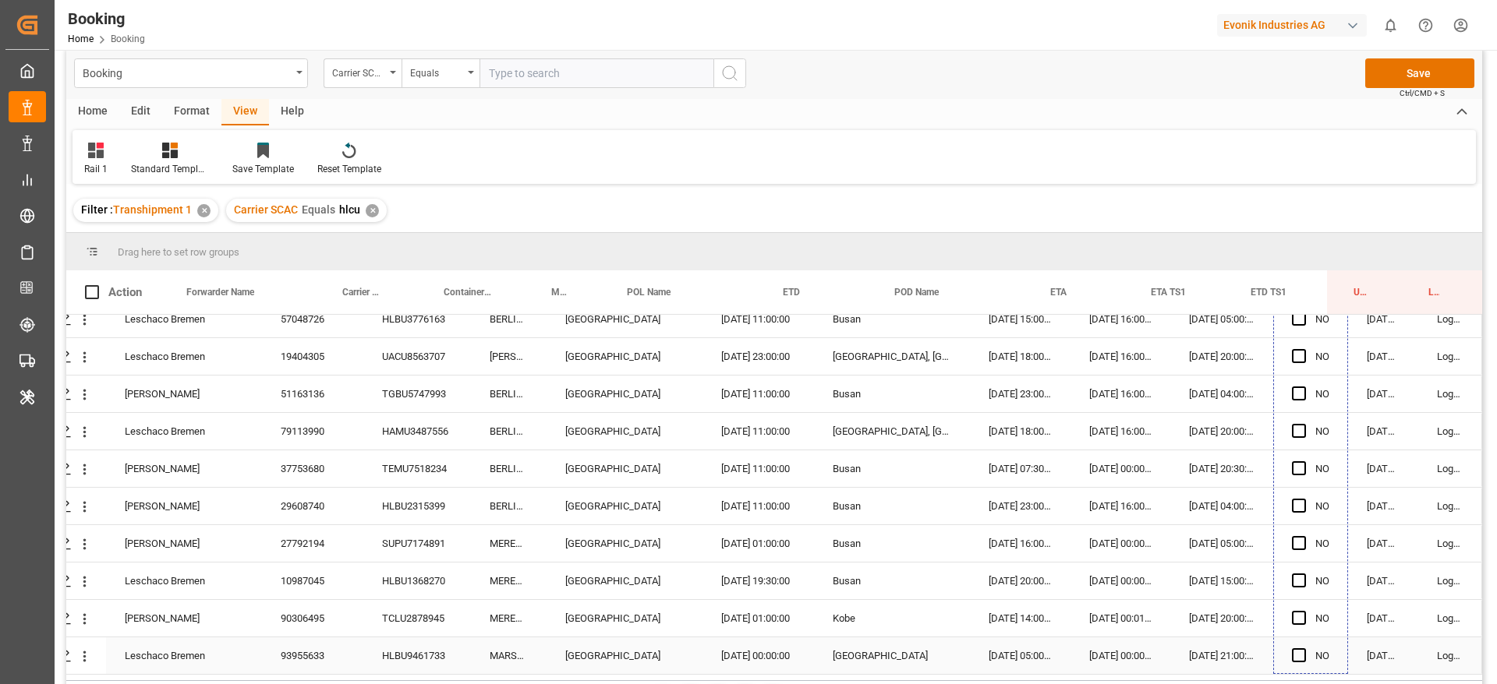
drag, startPoint x: 1339, startPoint y: 548, endPoint x: 1309, endPoint y: 663, distance: 119.1
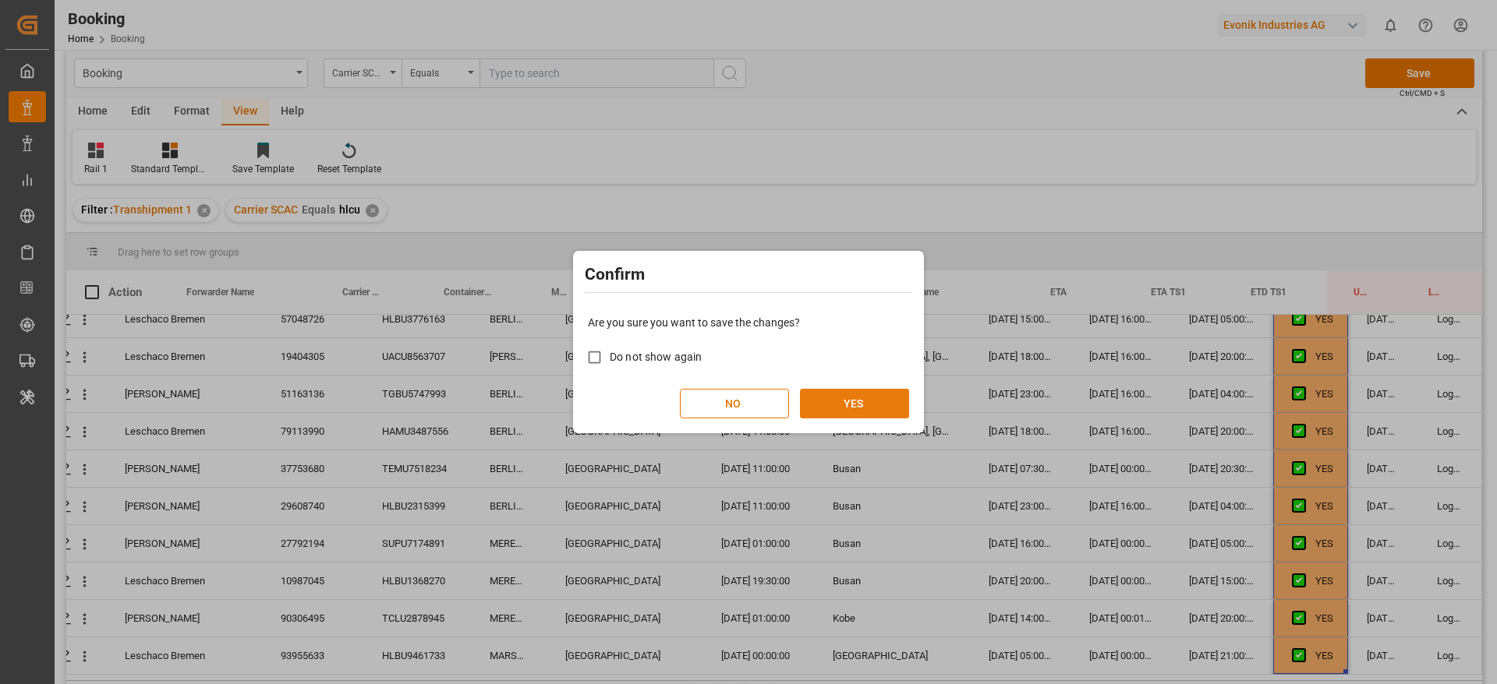
click at [863, 408] on button "YES" at bounding box center [854, 404] width 109 height 30
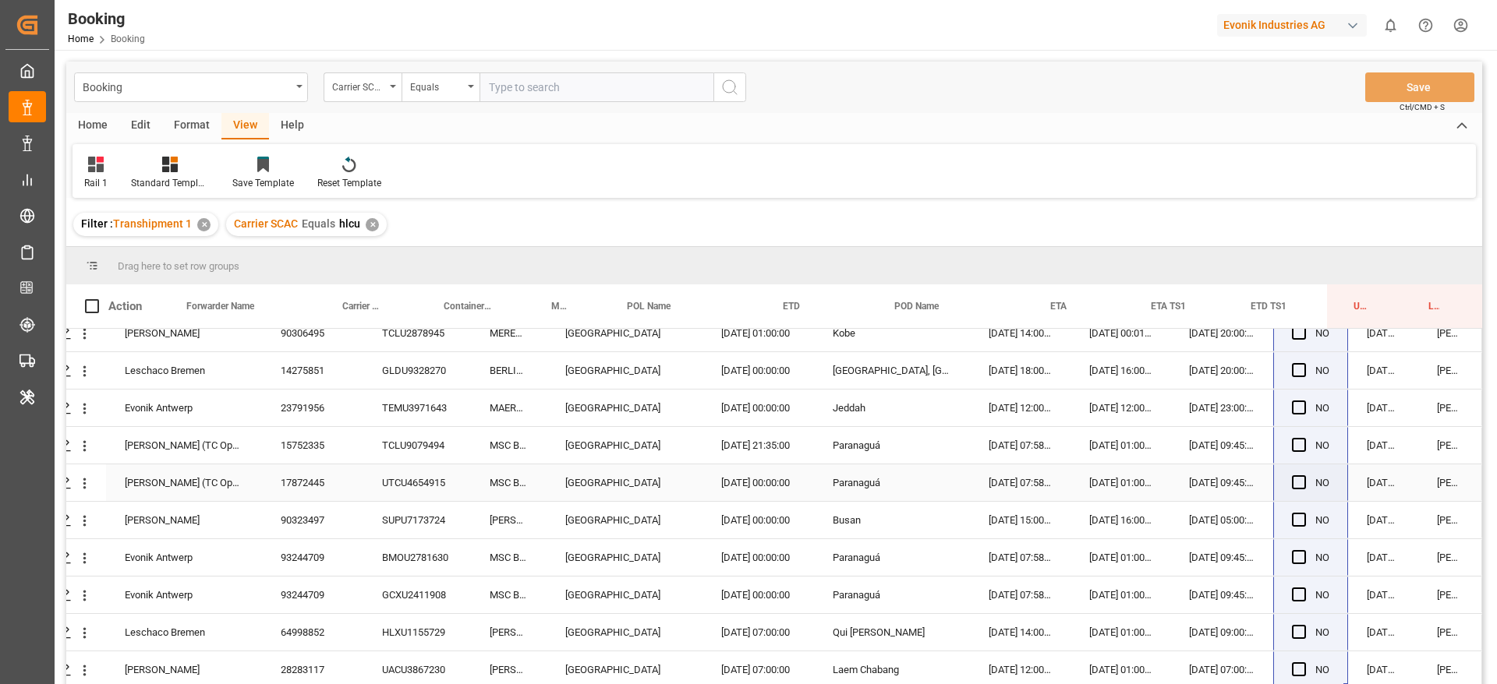
scroll to position [231, 0]
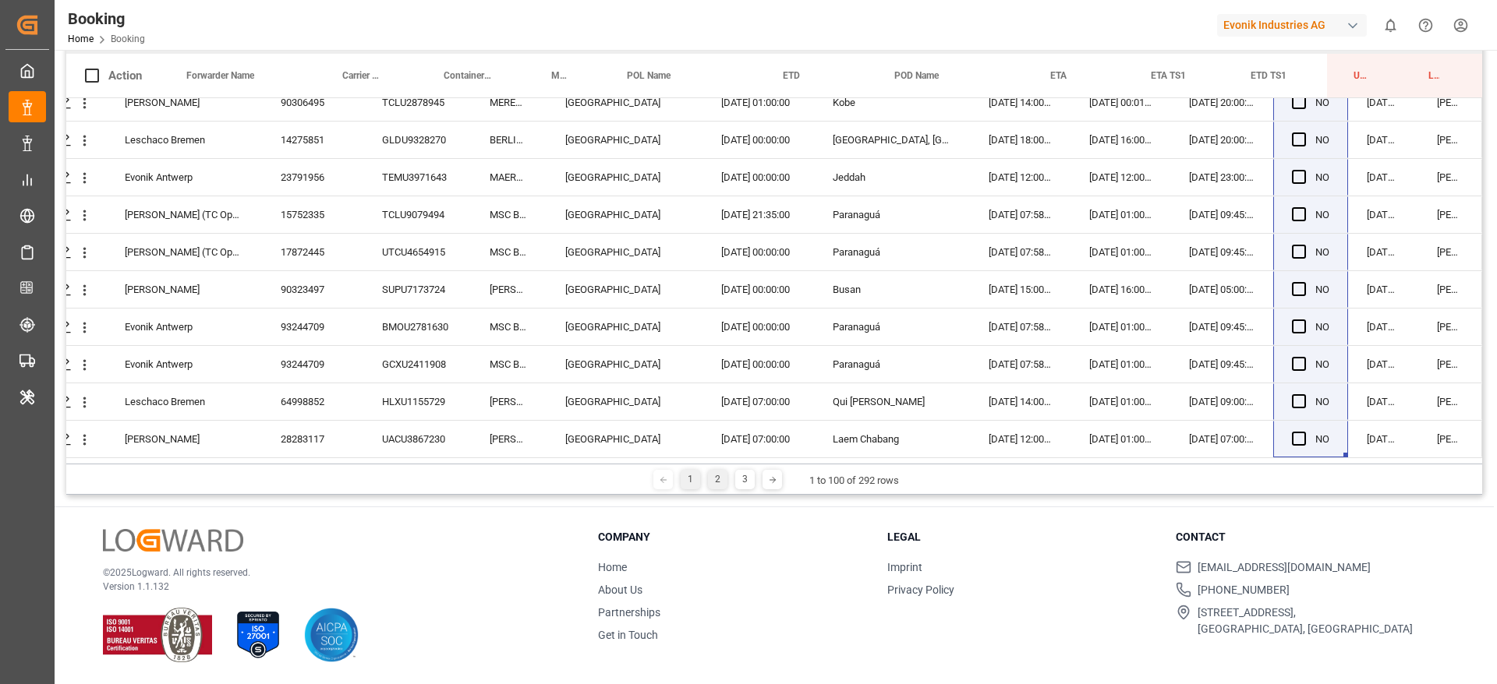
click at [719, 472] on div "2" at bounding box center [717, 479] width 19 height 19
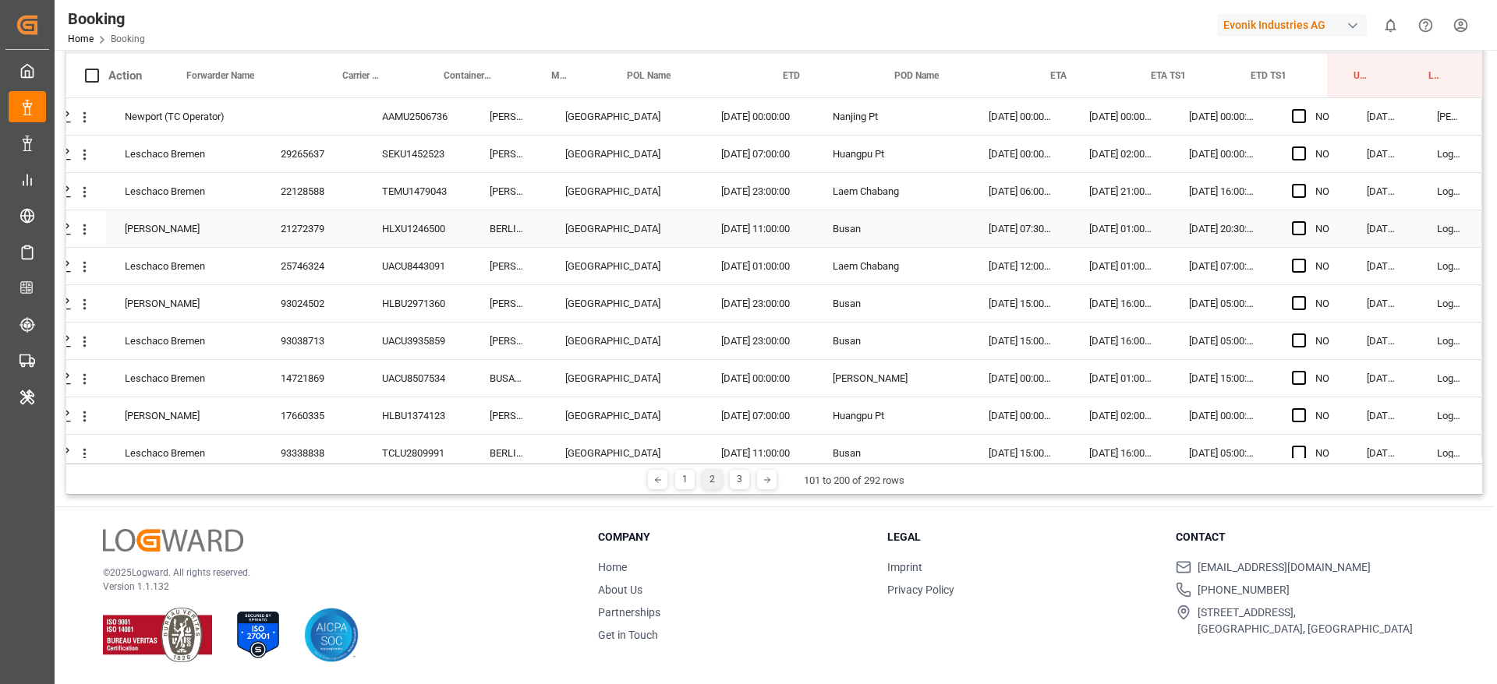
scroll to position [0, 0]
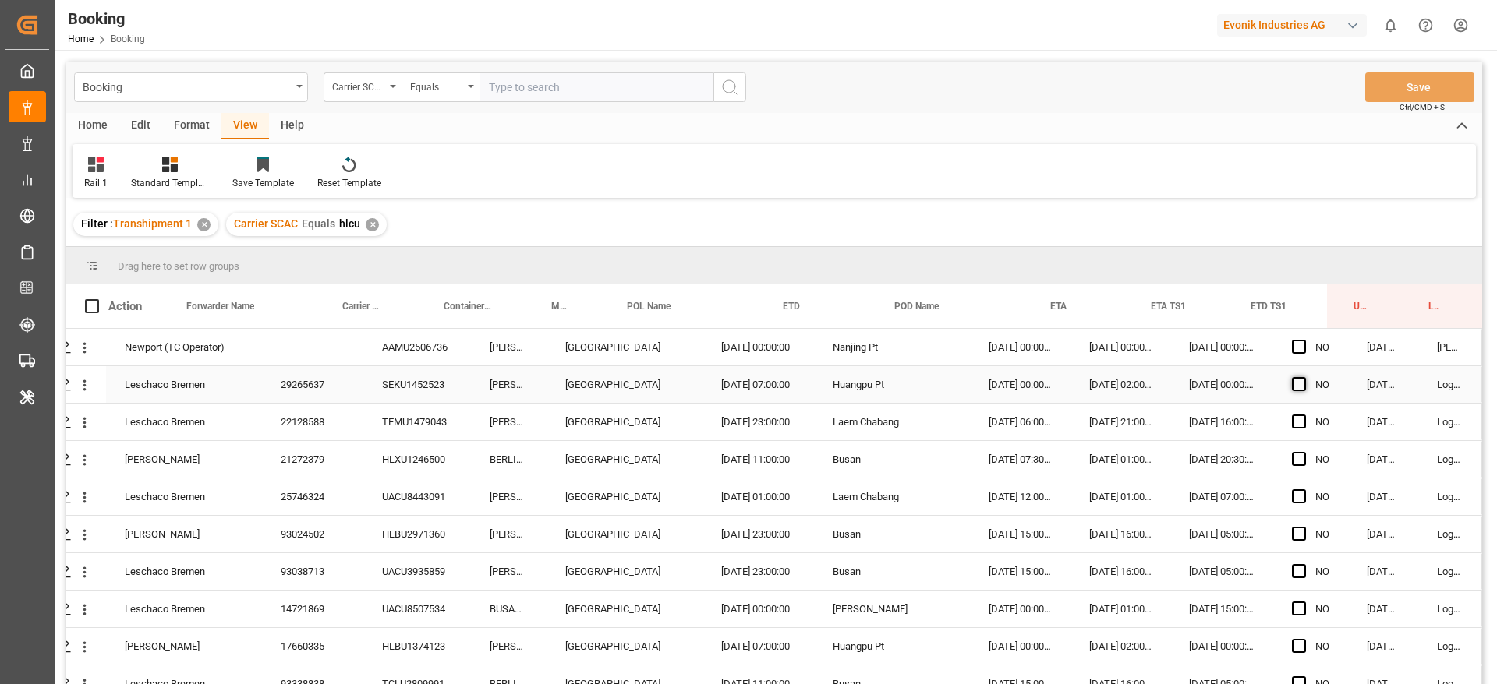
click at [1294, 390] on span "Press SPACE to select this row." at bounding box center [1299, 384] width 14 height 14
click at [1303, 377] on input "Press SPACE to select this row." at bounding box center [1303, 377] width 0 height 0
click at [1294, 416] on span "Press SPACE to select this row." at bounding box center [1299, 422] width 14 height 14
click at [1303, 415] on input "Press SPACE to select this row." at bounding box center [1303, 415] width 0 height 0
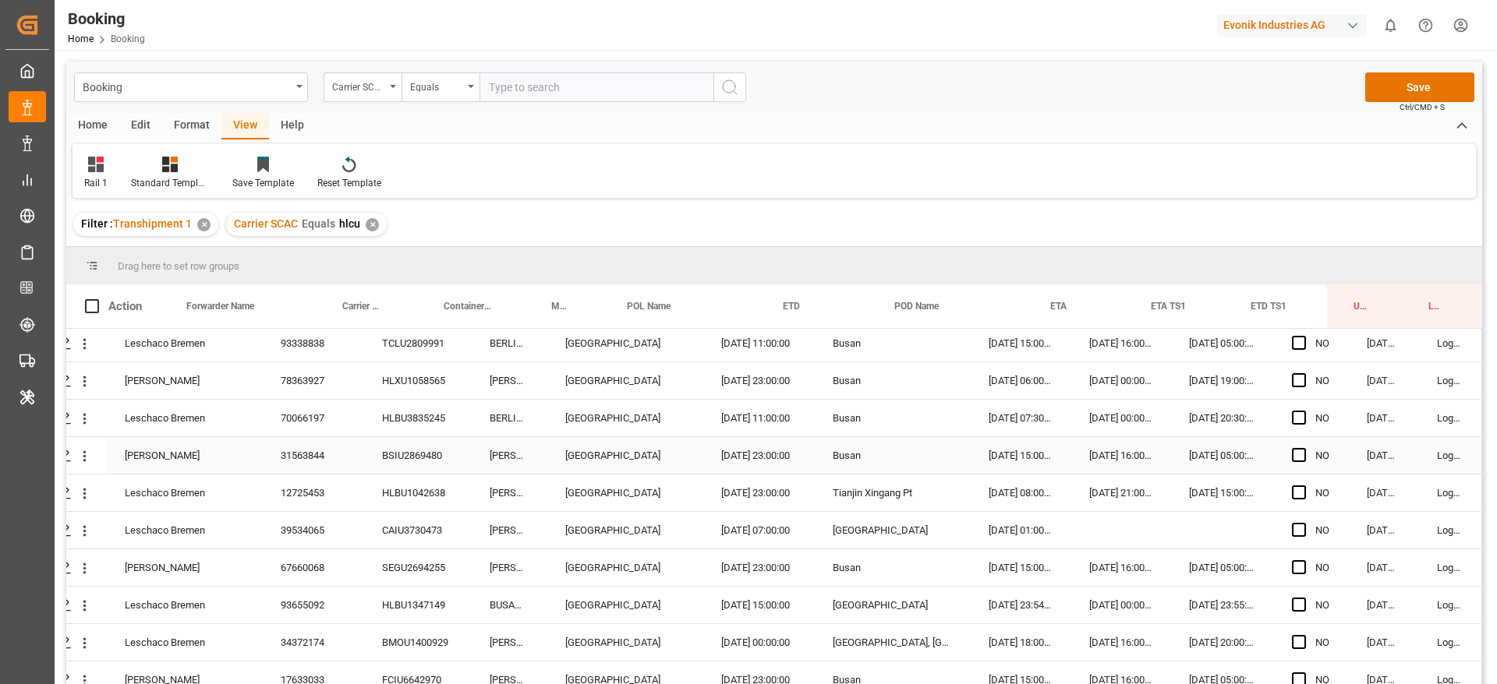
scroll to position [345, 59]
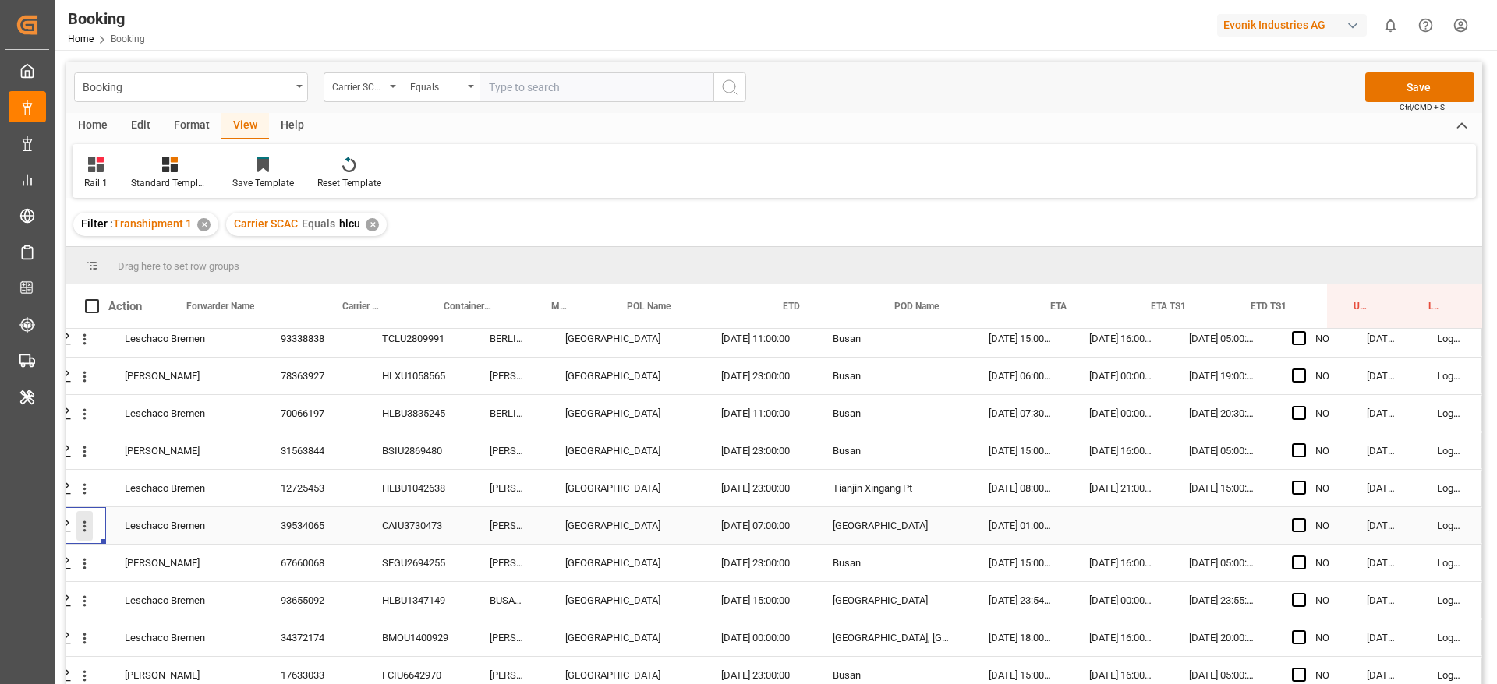
click at [82, 532] on icon "open menu" at bounding box center [84, 526] width 16 height 16
click at [177, 574] on div "Open in new tab" at bounding box center [173, 559] width 193 height 33
click at [298, 519] on div "39534065" at bounding box center [312, 525] width 101 height 37
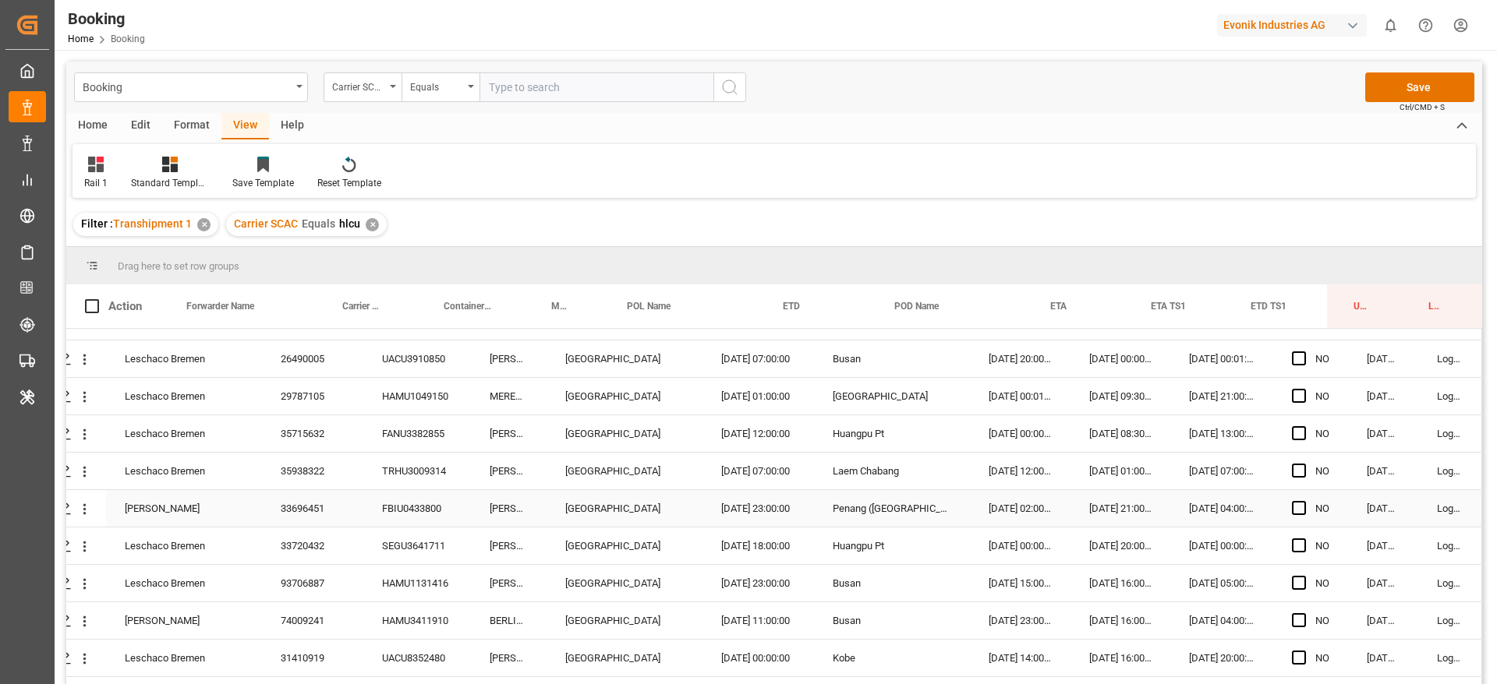
scroll to position [848, 59]
click at [81, 436] on icon "open menu" at bounding box center [84, 435] width 16 height 16
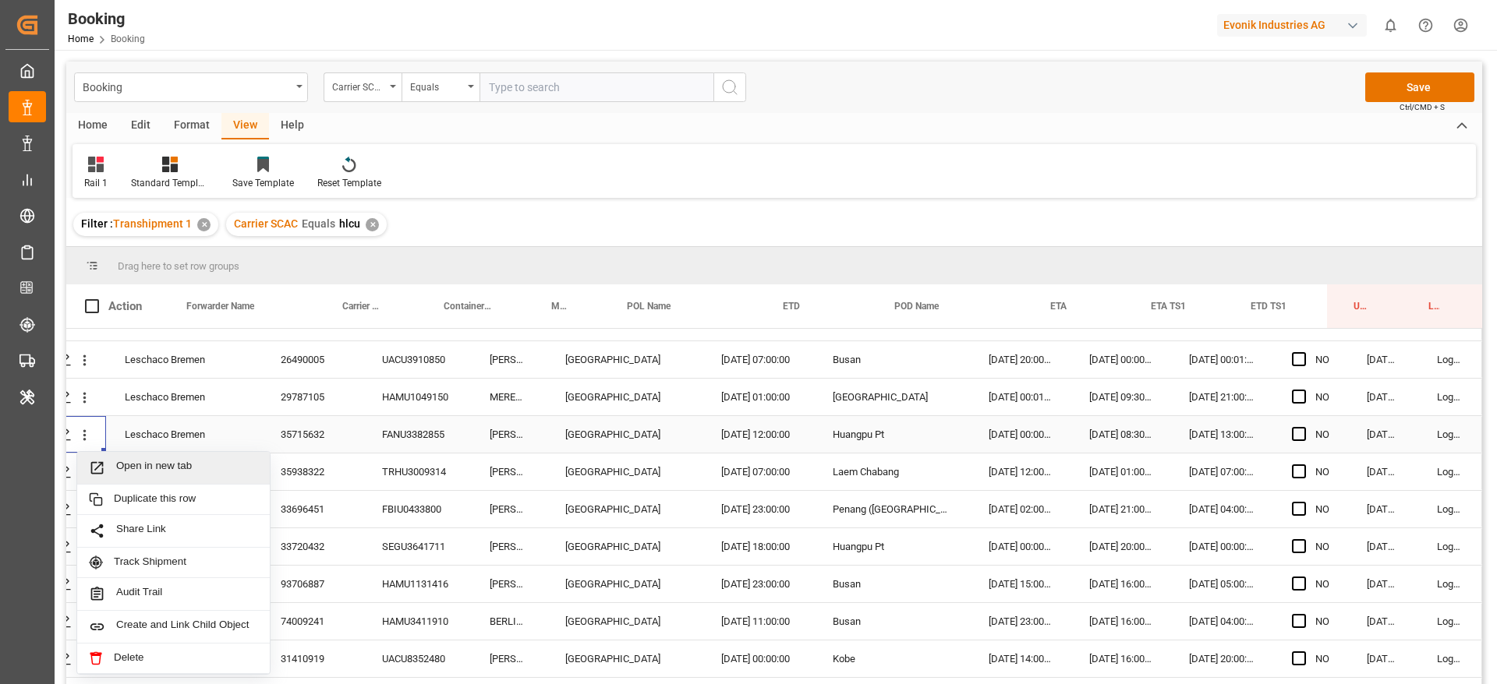
click at [136, 456] on div "Open in new tab" at bounding box center [173, 468] width 193 height 33
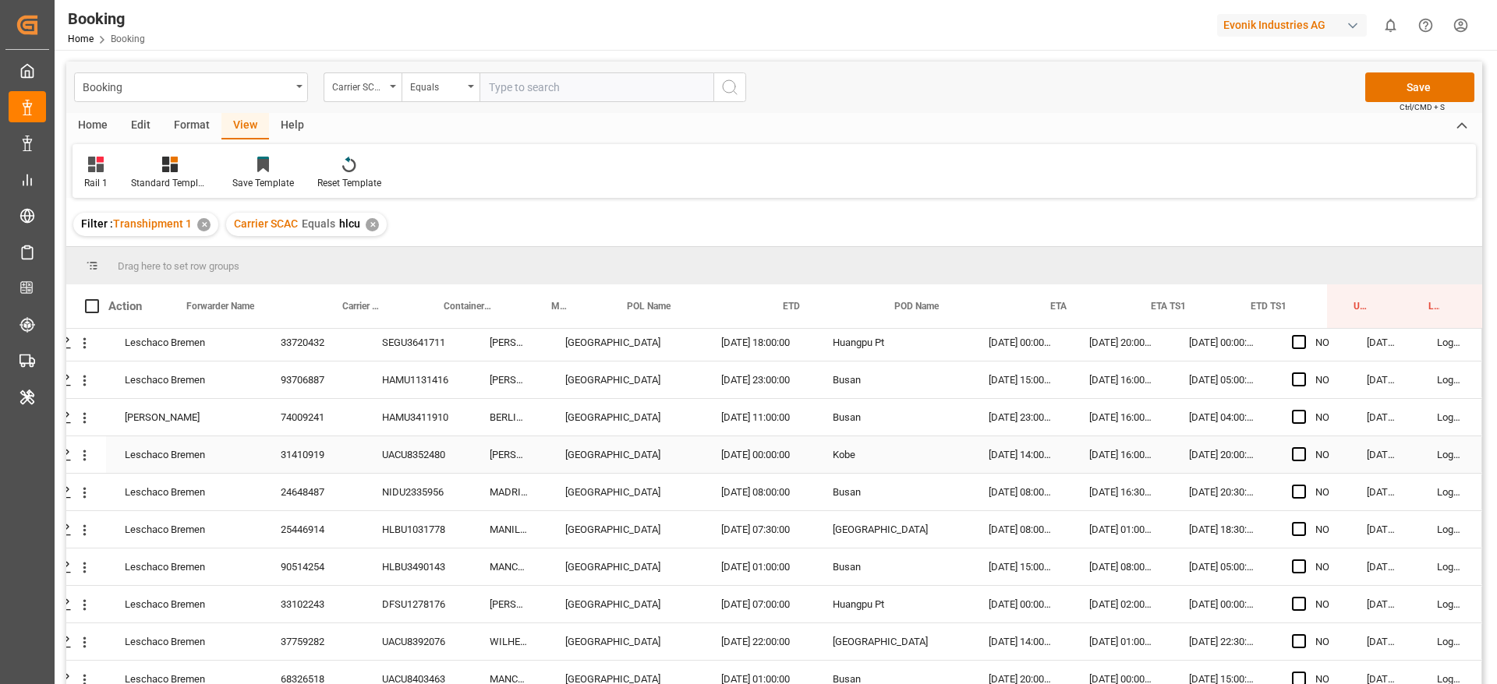
scroll to position [1054, 57]
click at [956, 448] on div "Kobe" at bounding box center [892, 453] width 156 height 37
click at [1043, 447] on div "06.10.2025 14:00:00" at bounding box center [1020, 453] width 101 height 37
click at [1101, 448] on div "27.09.2025 16:00:00" at bounding box center [1120, 453] width 100 height 37
click at [1025, 457] on div "06.10.2025 14:00:00" at bounding box center [1020, 453] width 101 height 37
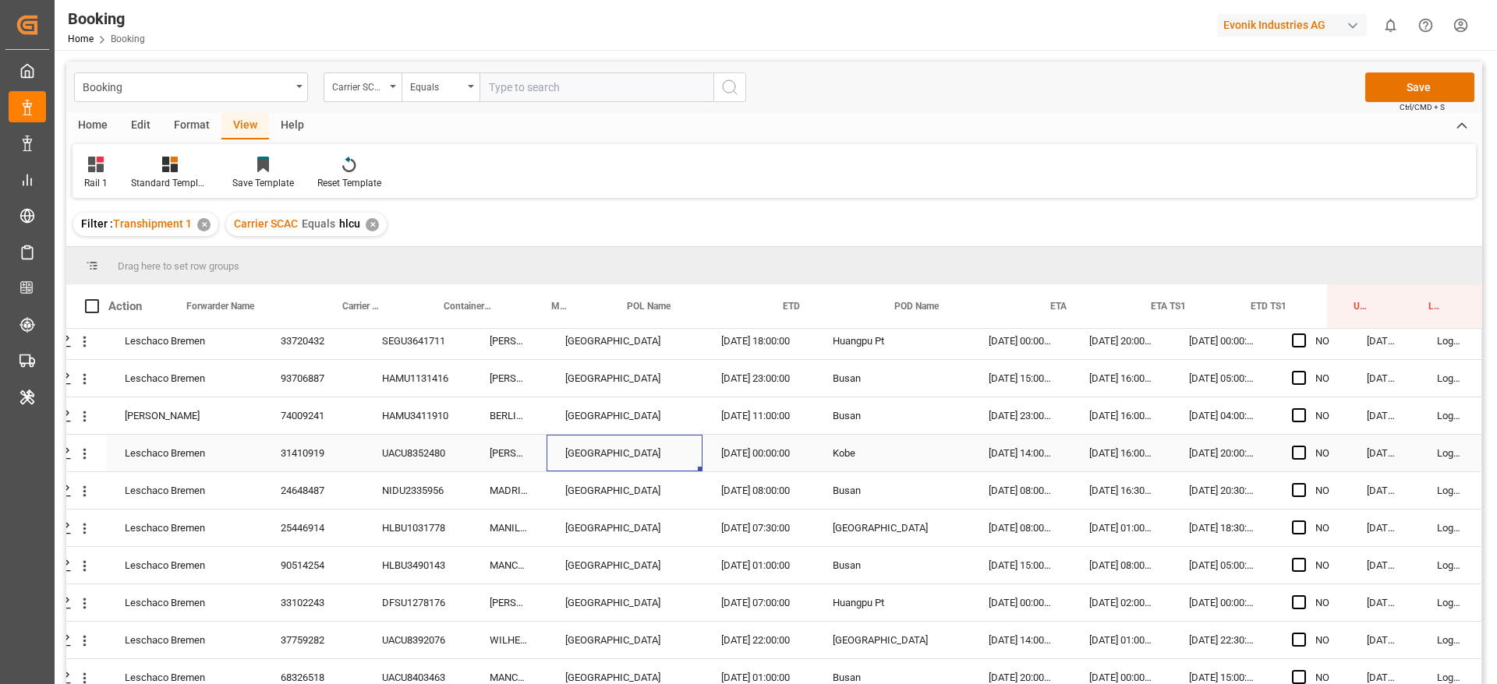
click at [621, 443] on div "[GEOGRAPHIC_DATA]" at bounding box center [624, 453] width 156 height 37
click at [635, 489] on div "[GEOGRAPHIC_DATA]" at bounding box center [624, 490] width 156 height 37
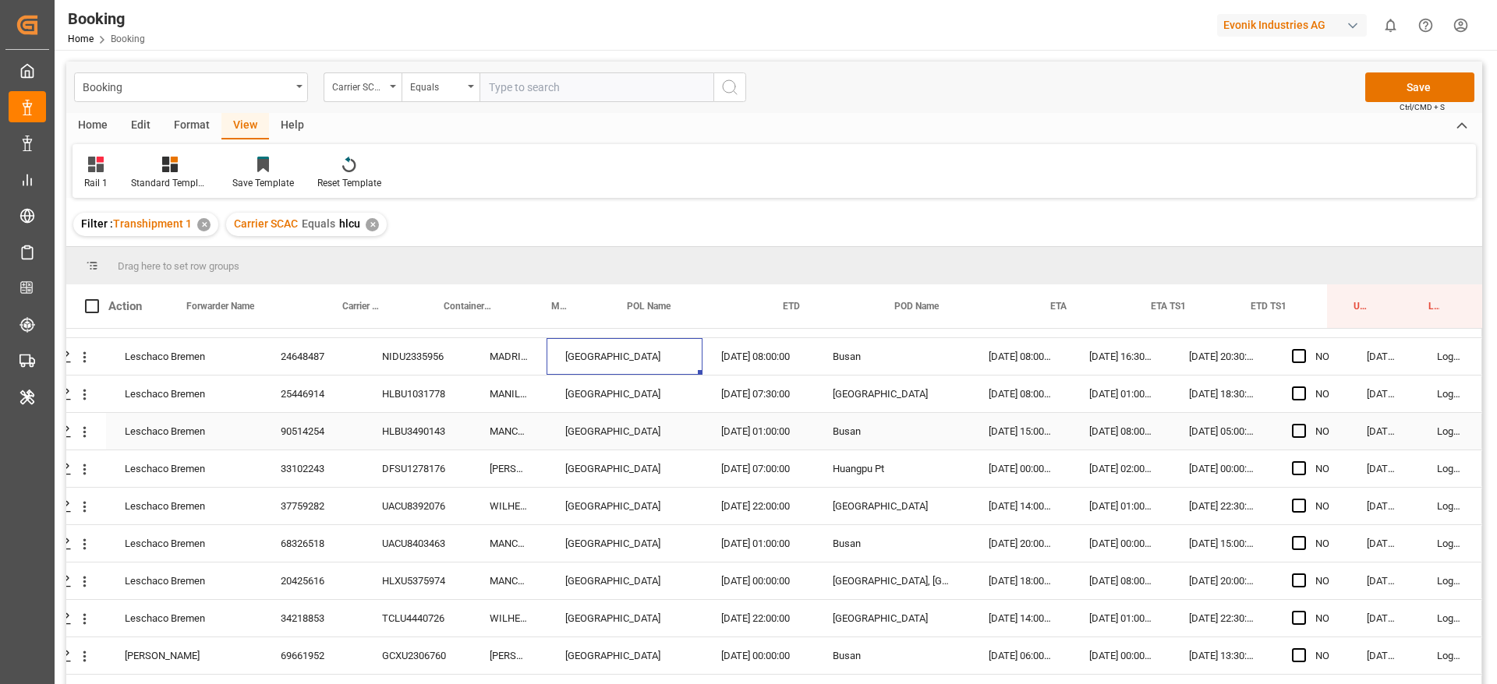
scroll to position [1189, 57]
click at [627, 493] on div "Wilhelmshaven" at bounding box center [624, 504] width 156 height 37
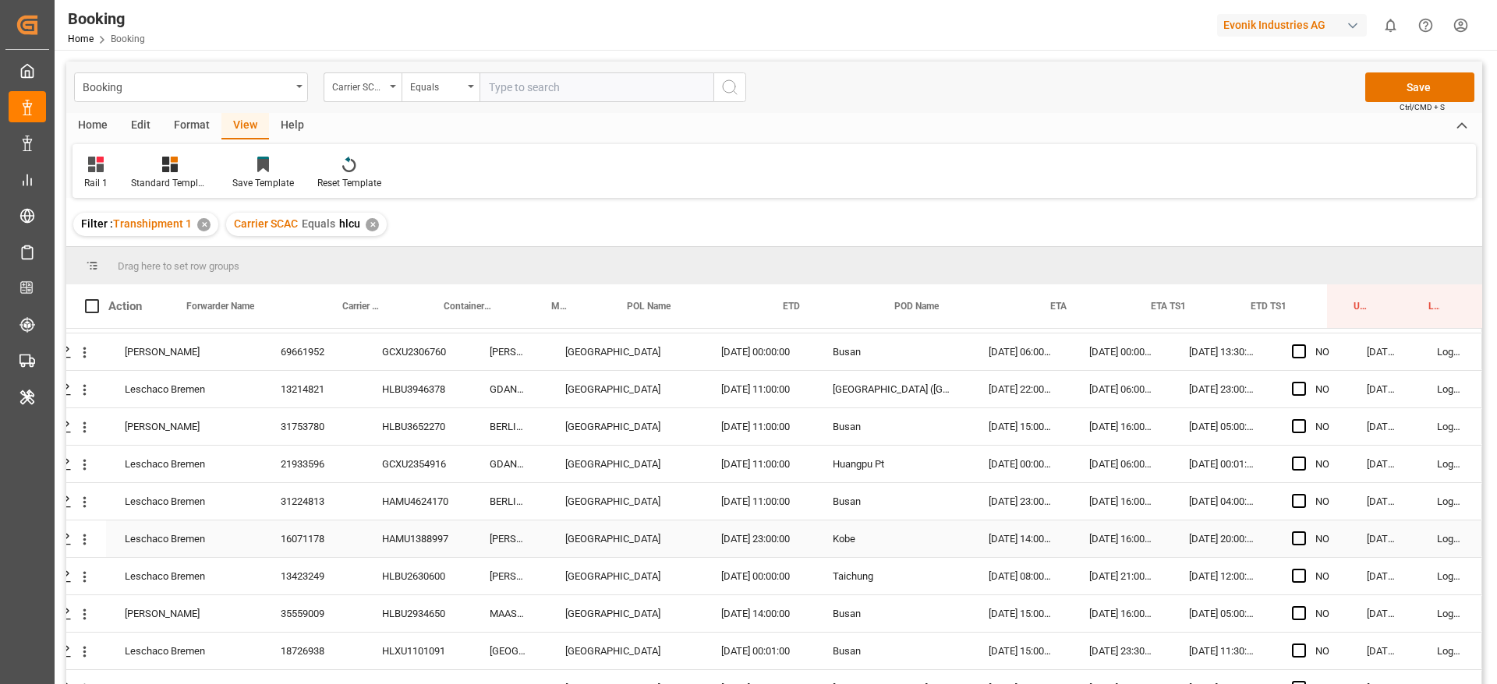
scroll to position [1491, 57]
click at [710, 571] on div "26.08.2025 00:00:00" at bounding box center [757, 577] width 111 height 37
click at [1005, 421] on div "11.10.2025 15:00:00" at bounding box center [1020, 427] width 101 height 37
click at [1055, 465] on div "13.11.2025 00:00:00" at bounding box center [1020, 465] width 101 height 37
click at [1051, 497] on div "12.10.2025 23:00:00" at bounding box center [1020, 502] width 101 height 37
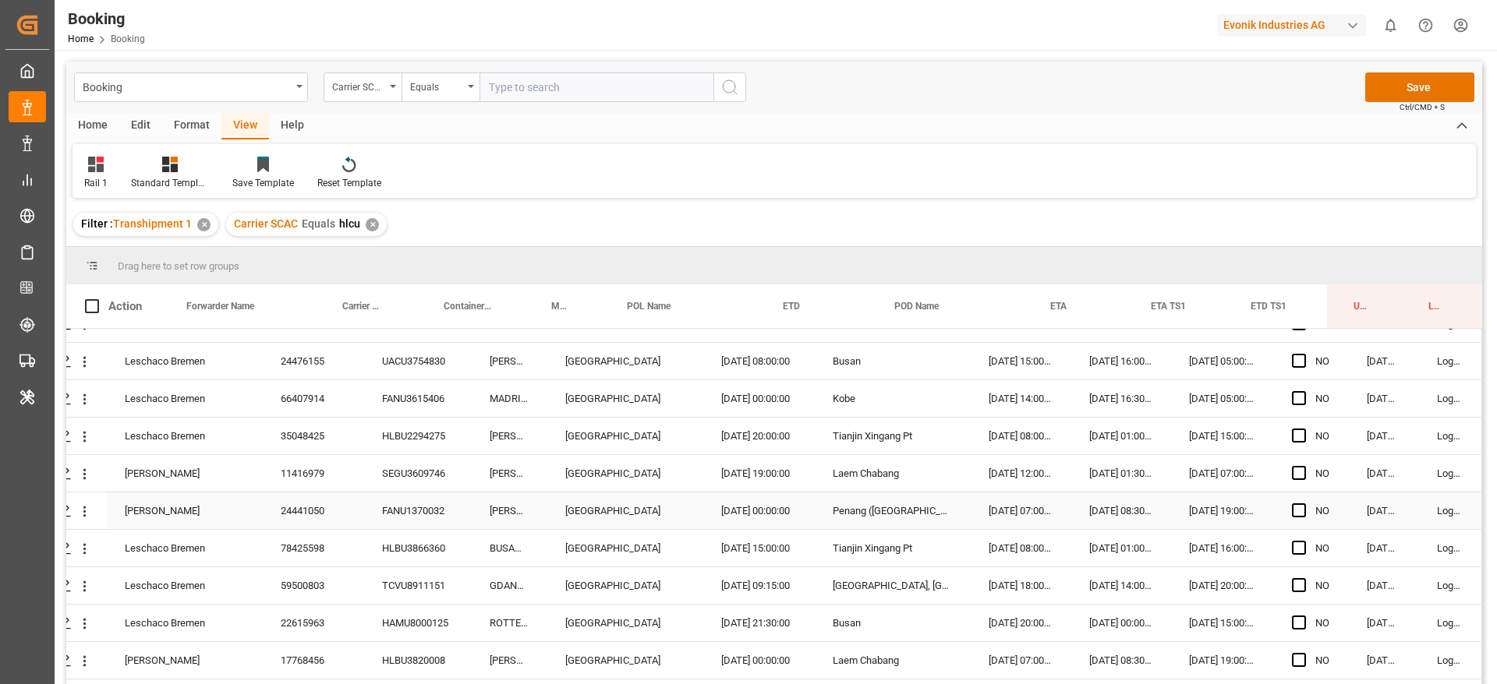
scroll to position [3317, 59]
click at [1170, 525] on div "01.11.2025 19:00:00" at bounding box center [1221, 509] width 103 height 37
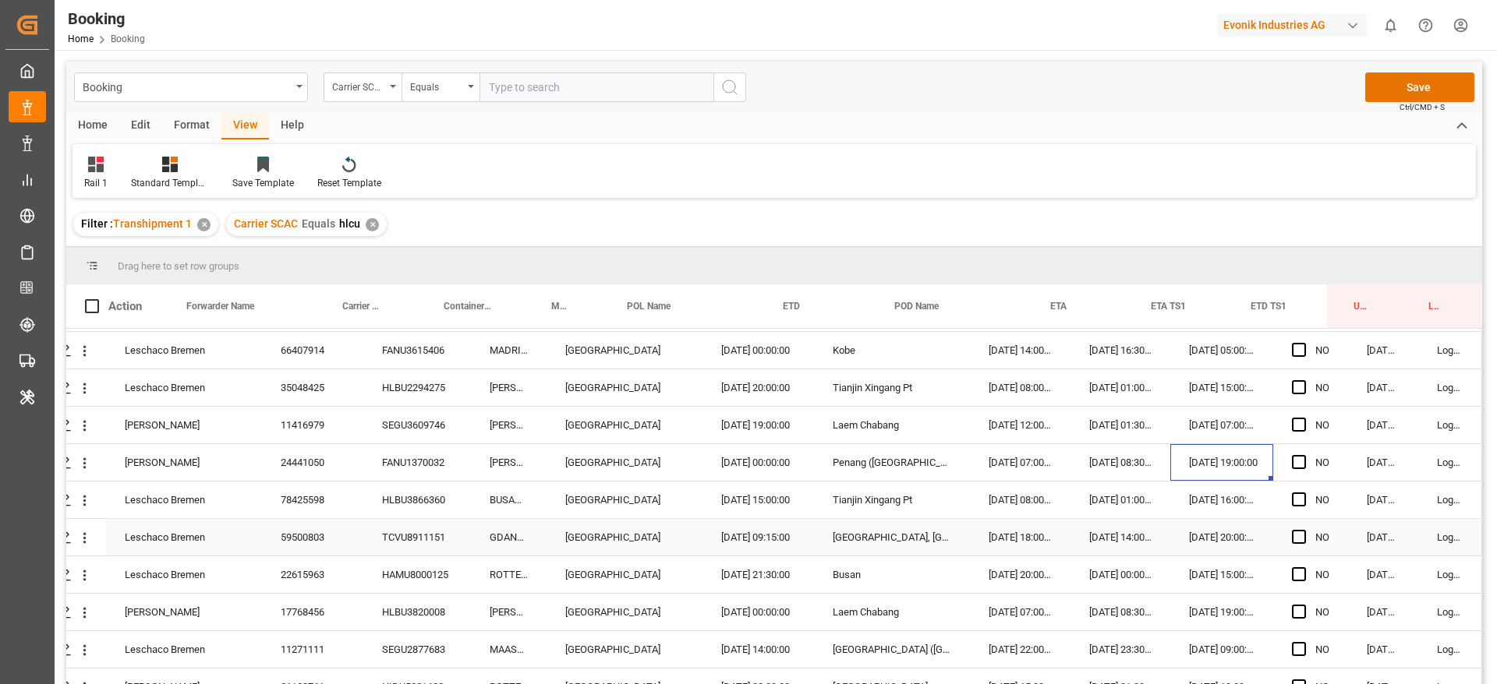
scroll to position [3383, 59]
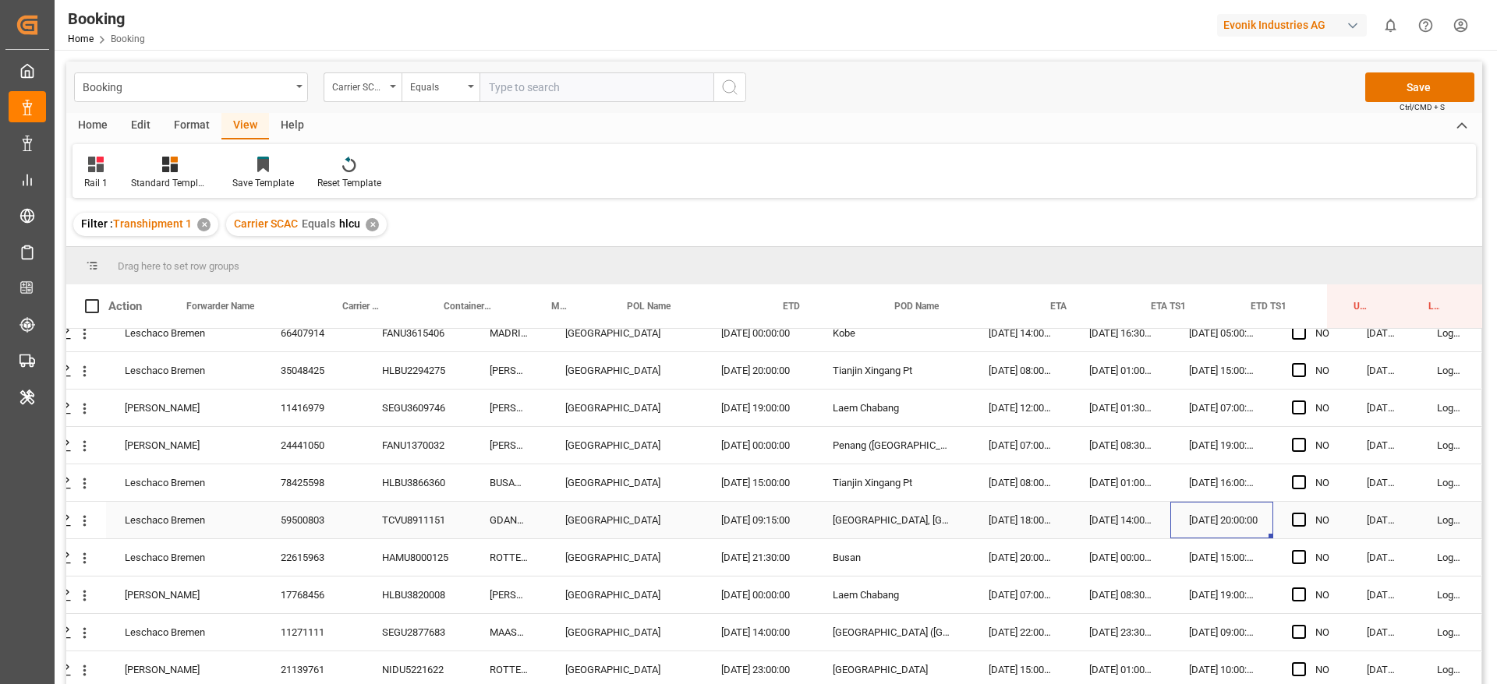
click at [1170, 525] on div "07.11.2025 20:00:00" at bounding box center [1221, 520] width 103 height 37
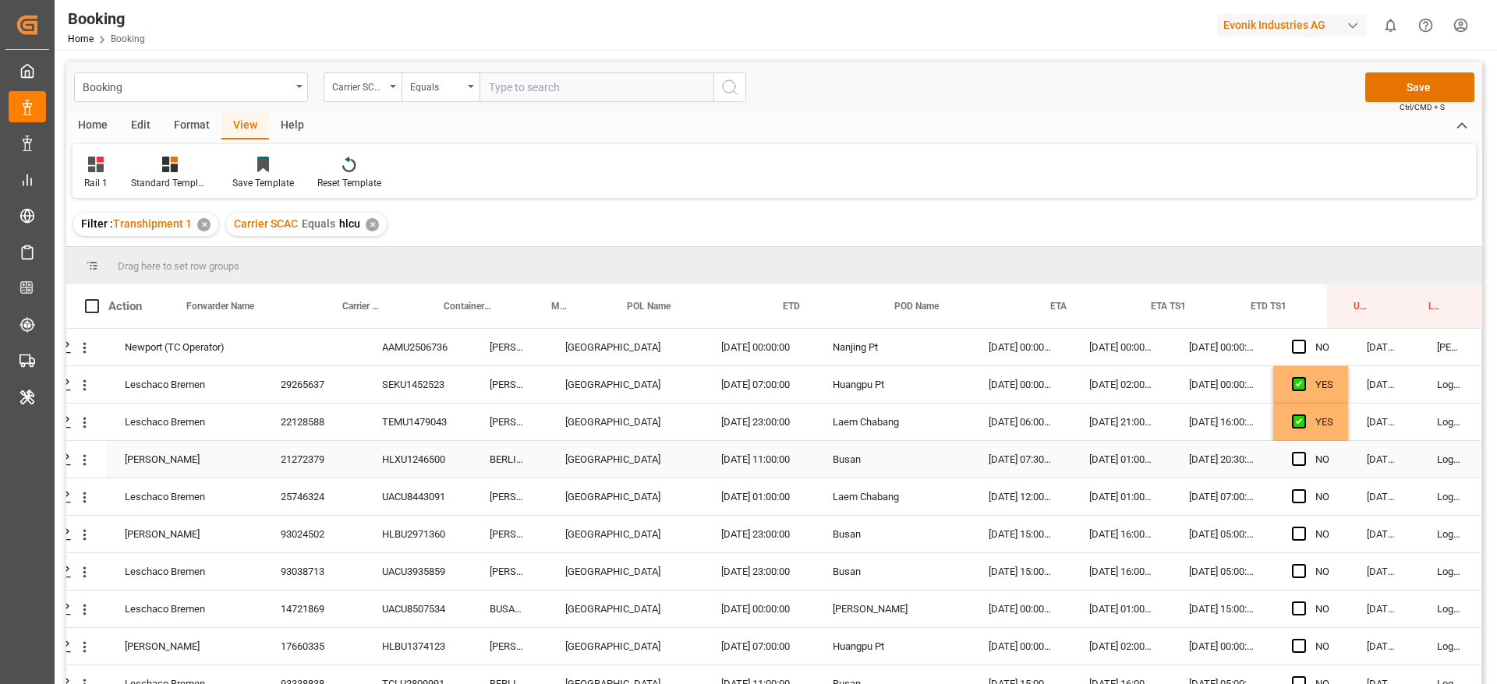
scroll to position [2, 0]
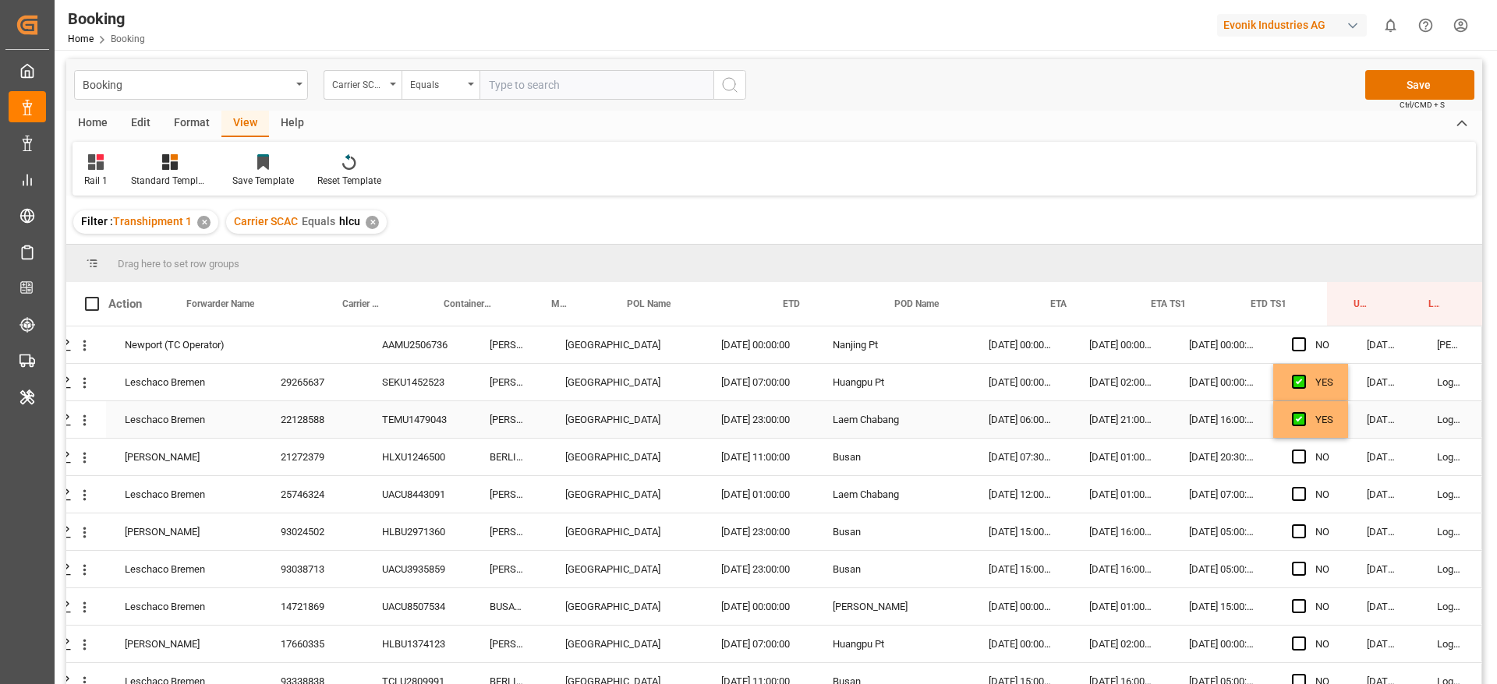
click at [1326, 423] on div "YES" at bounding box center [1324, 420] width 18 height 36
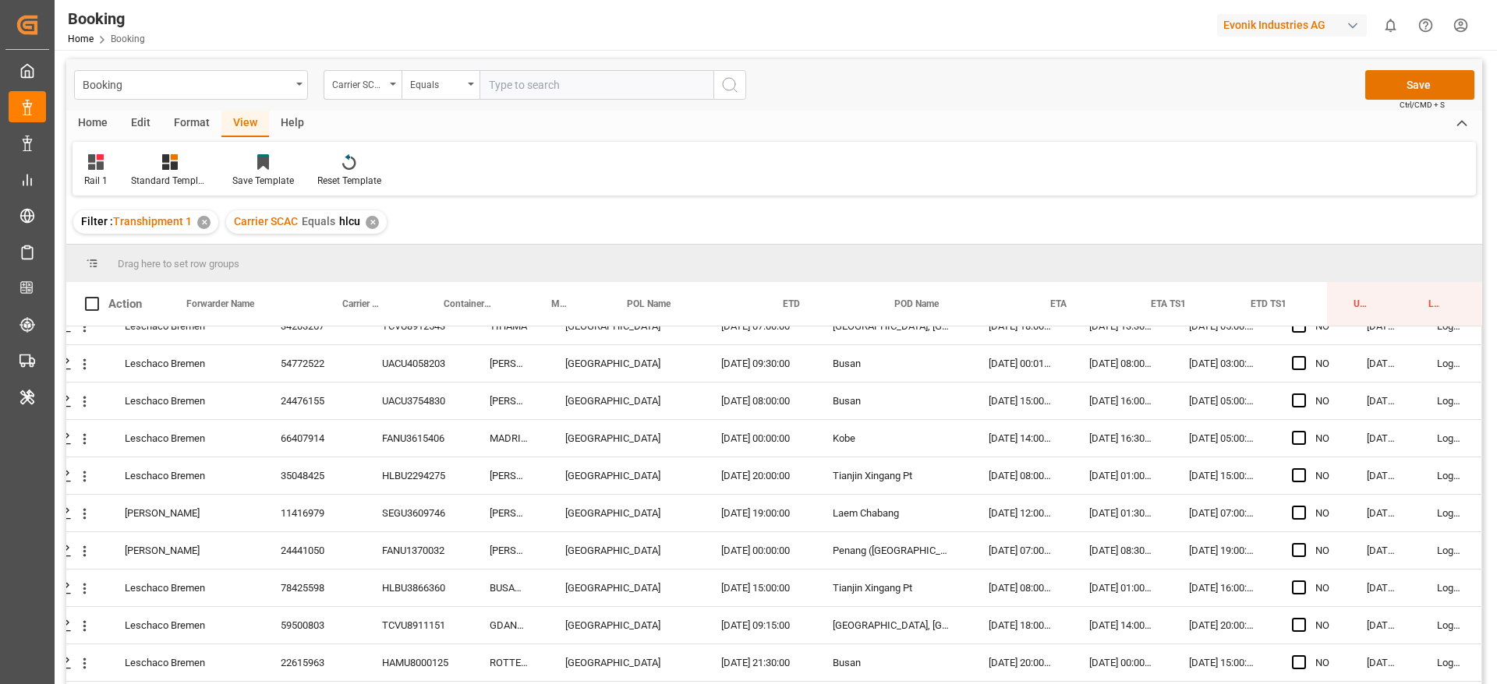
scroll to position [3387, 59]
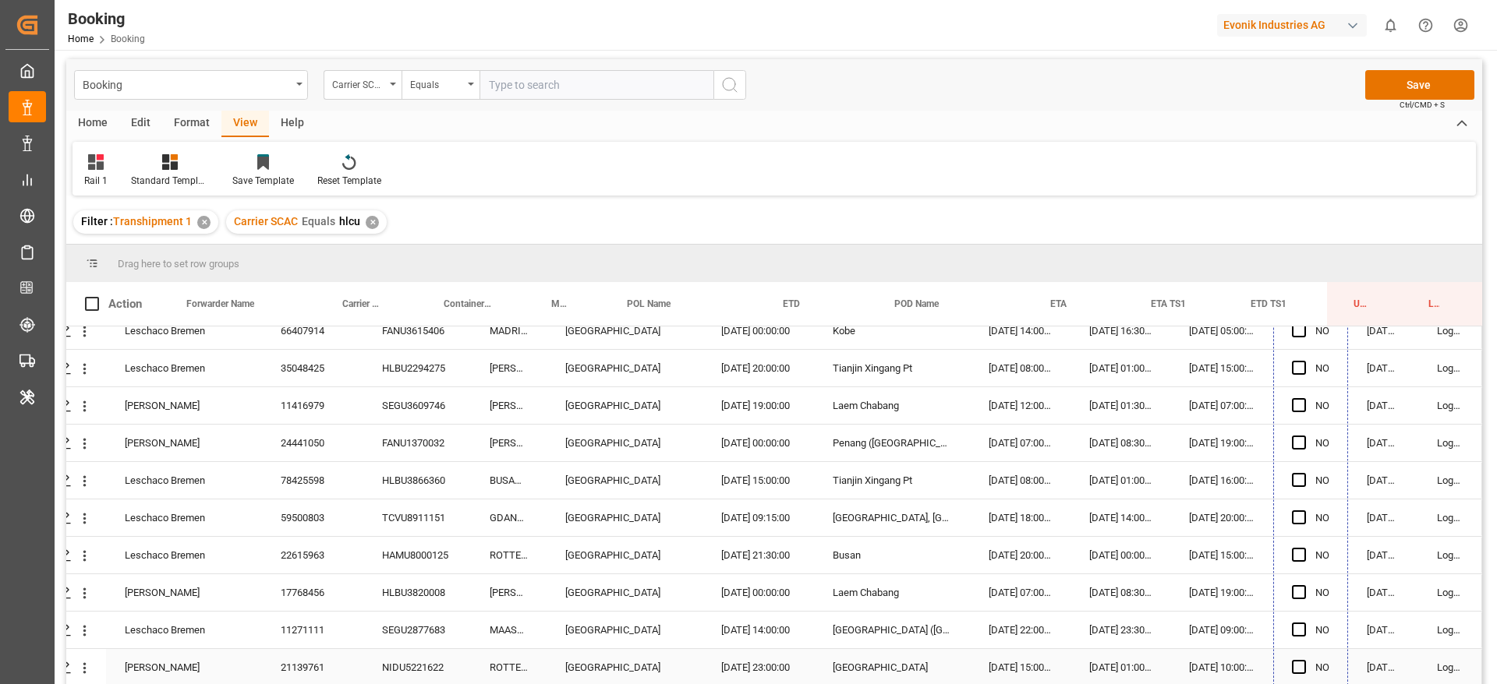
drag, startPoint x: 1339, startPoint y: 436, endPoint x: 1309, endPoint y: 677, distance: 242.8
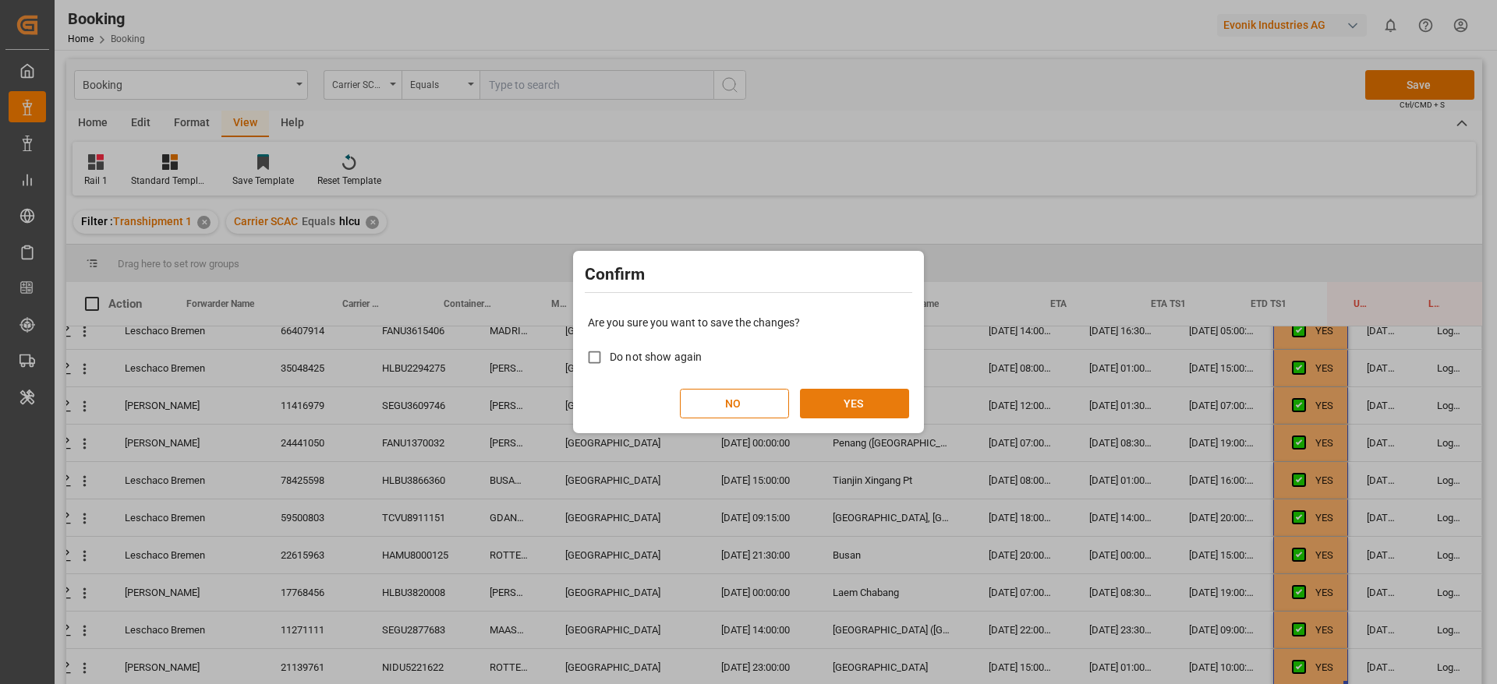
click at [864, 398] on button "YES" at bounding box center [854, 404] width 109 height 30
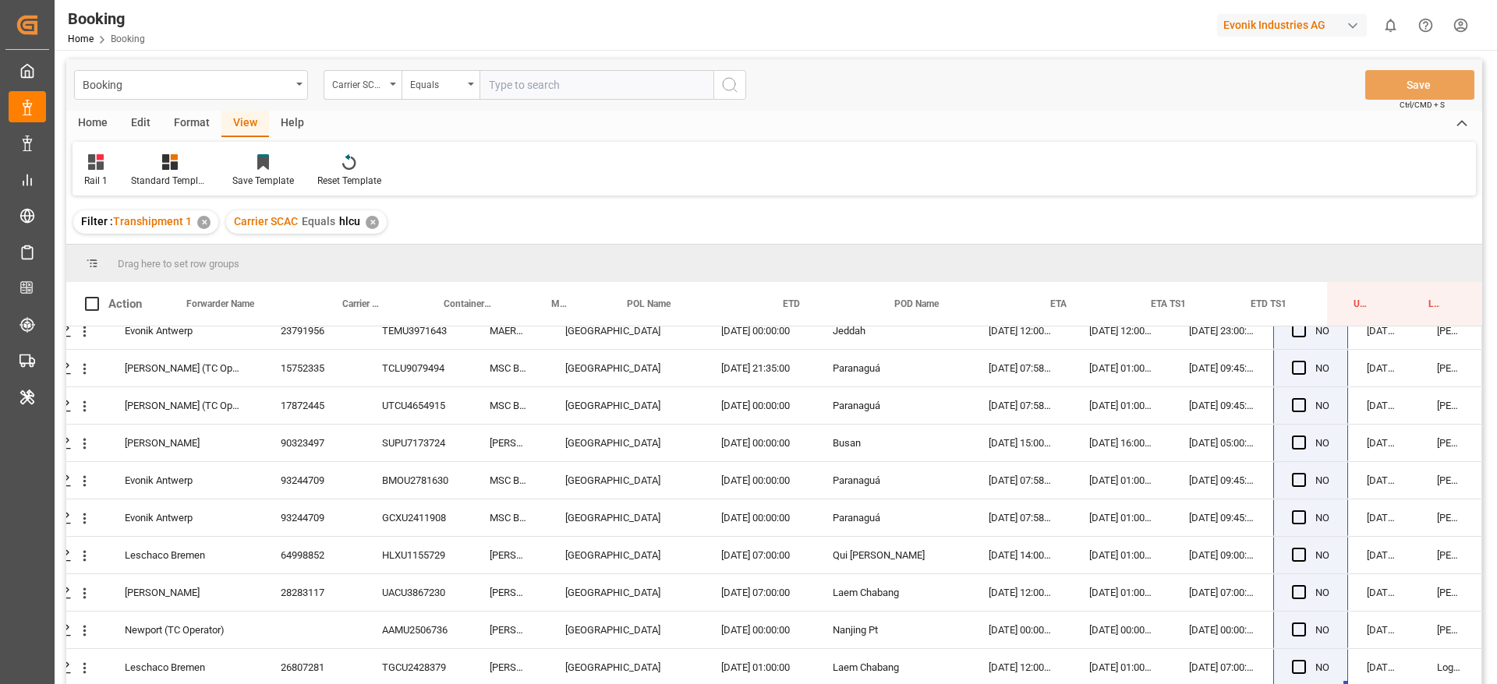
scroll to position [231, 0]
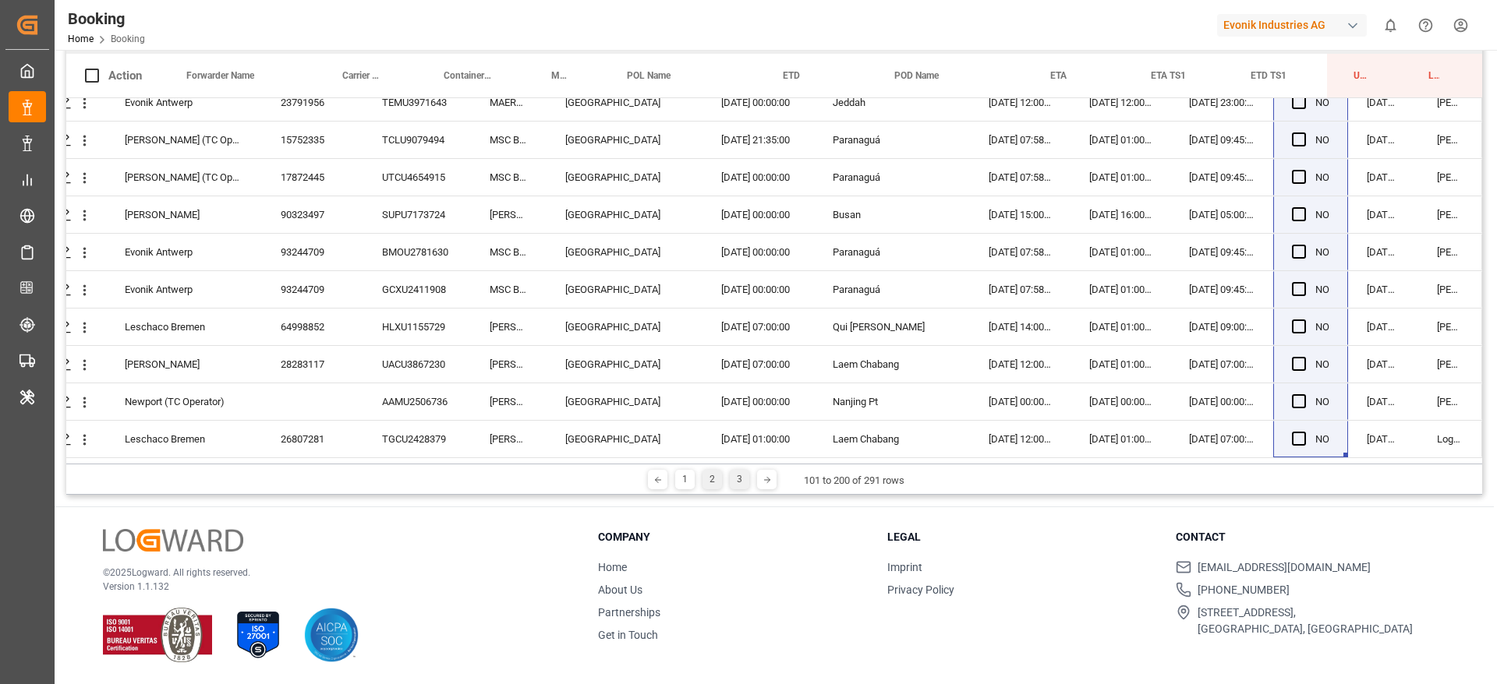
click at [744, 487] on div "3" at bounding box center [739, 479] width 19 height 19
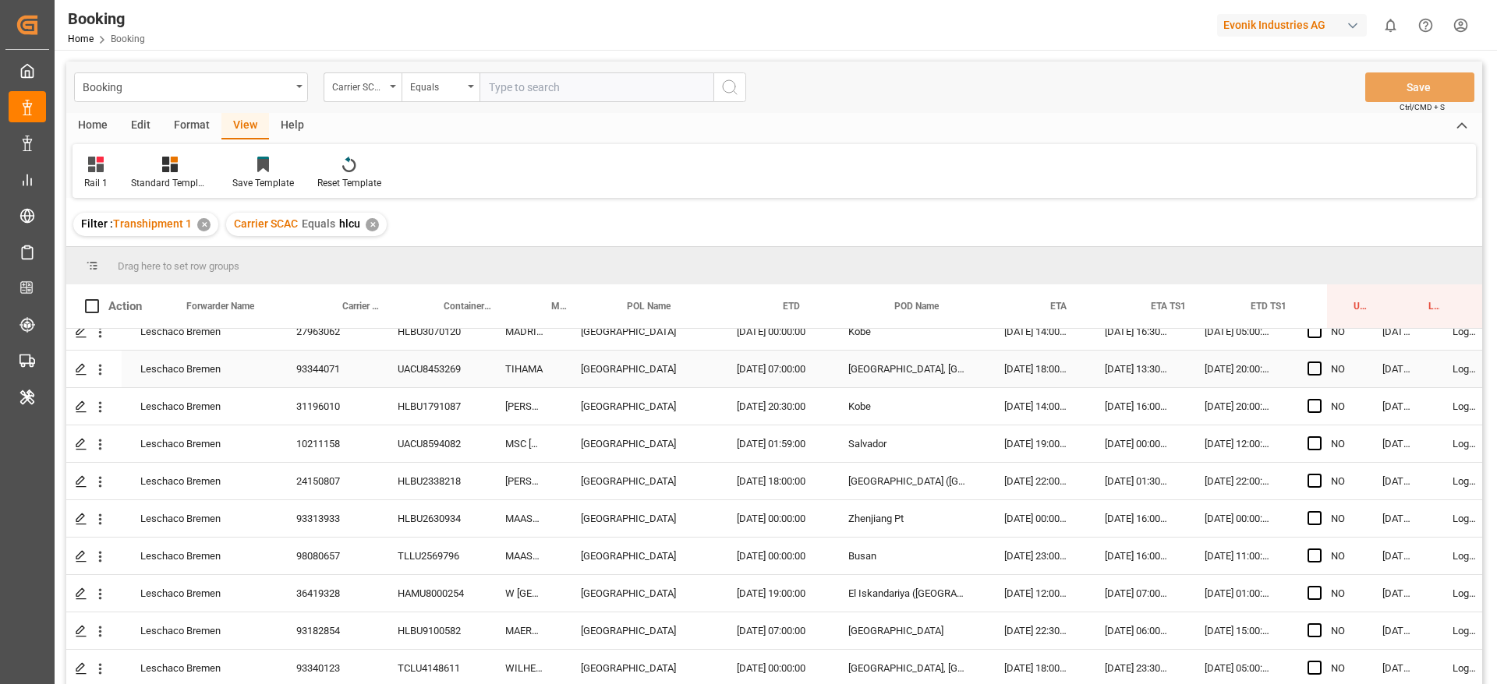
scroll to position [808, 38]
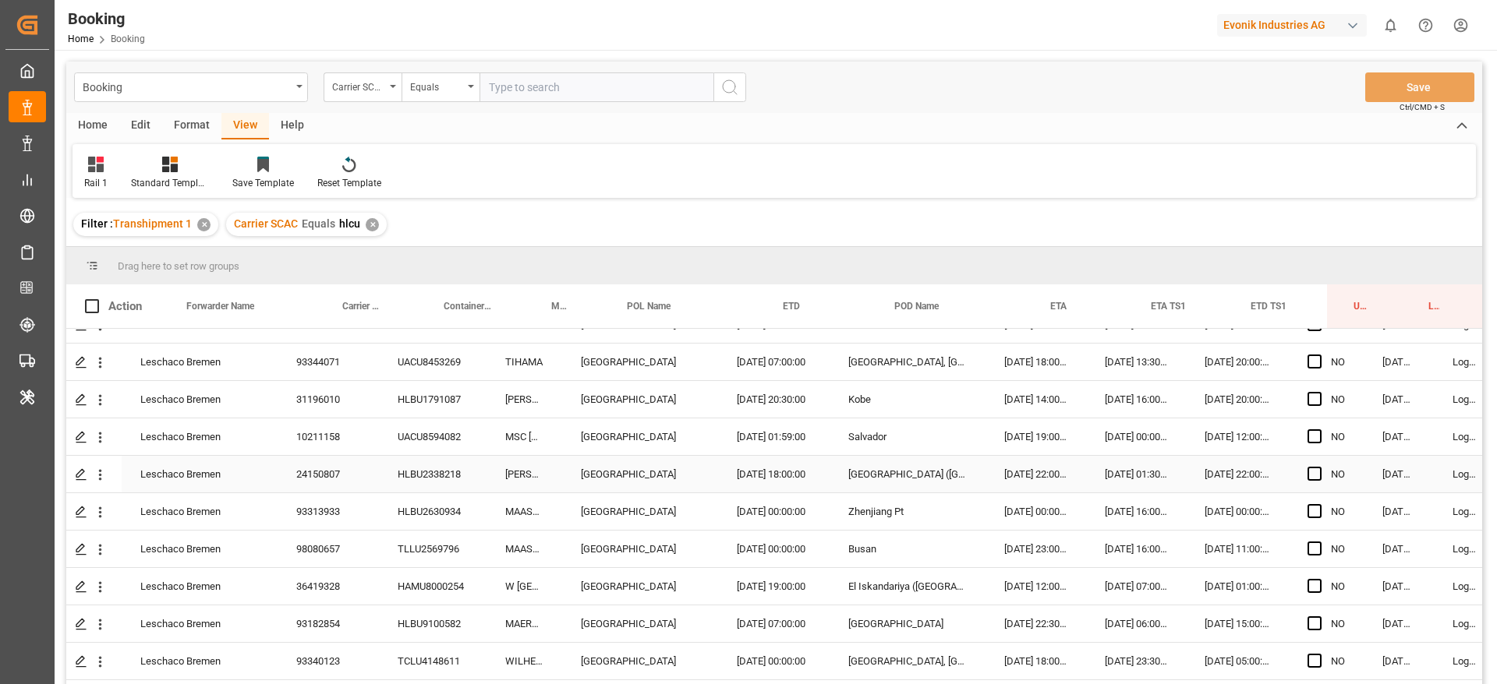
click at [1010, 458] on div "25.10.2025 22:00:00" at bounding box center [1035, 474] width 101 height 37
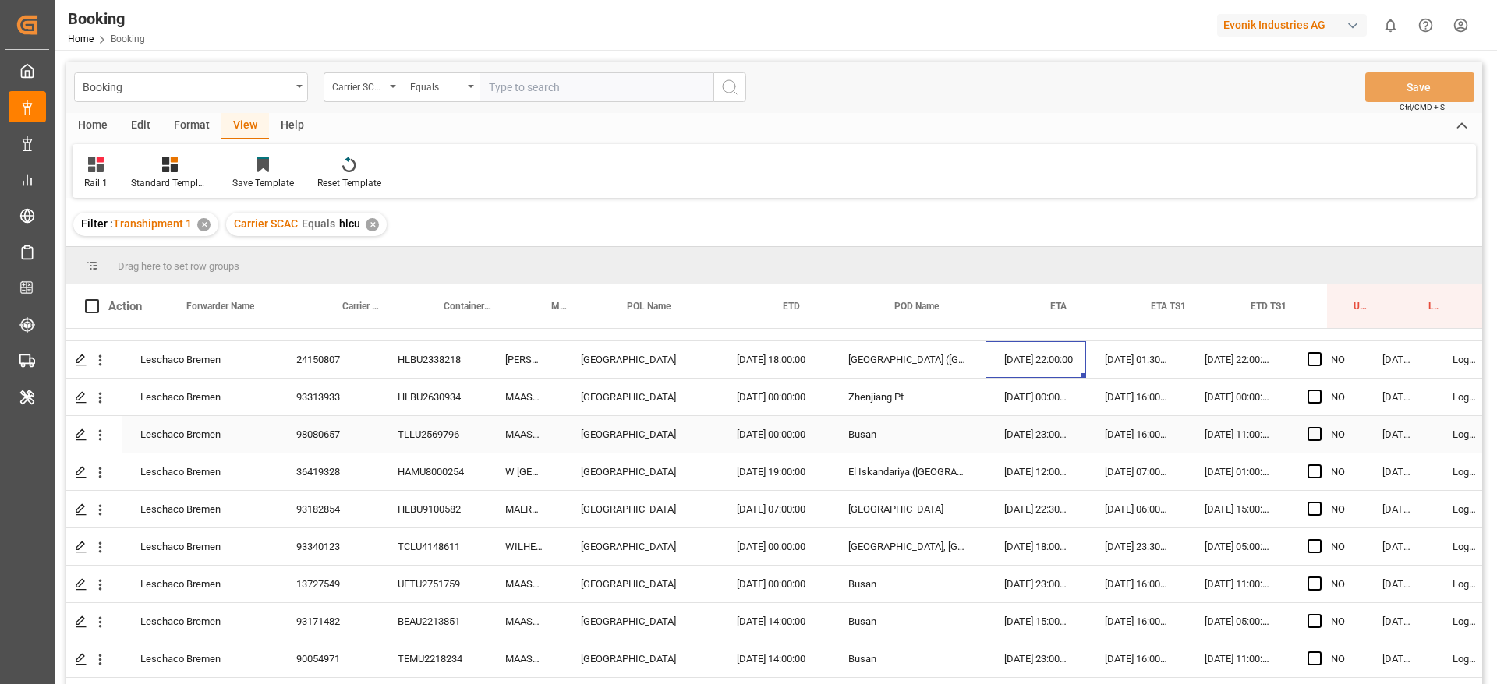
scroll to position [924, 38]
click at [1042, 383] on div "20.10.2025 00:00:00" at bounding box center [1035, 396] width 101 height 37
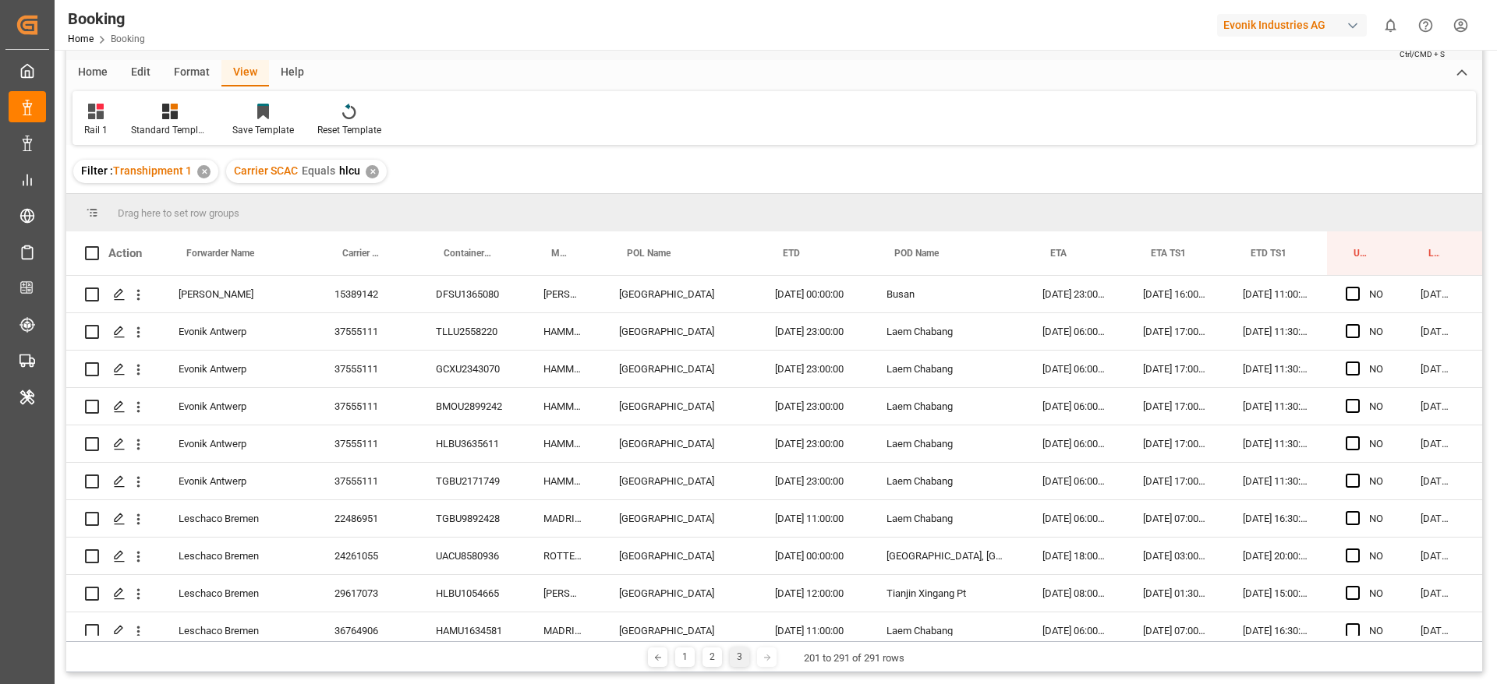
scroll to position [0, 59]
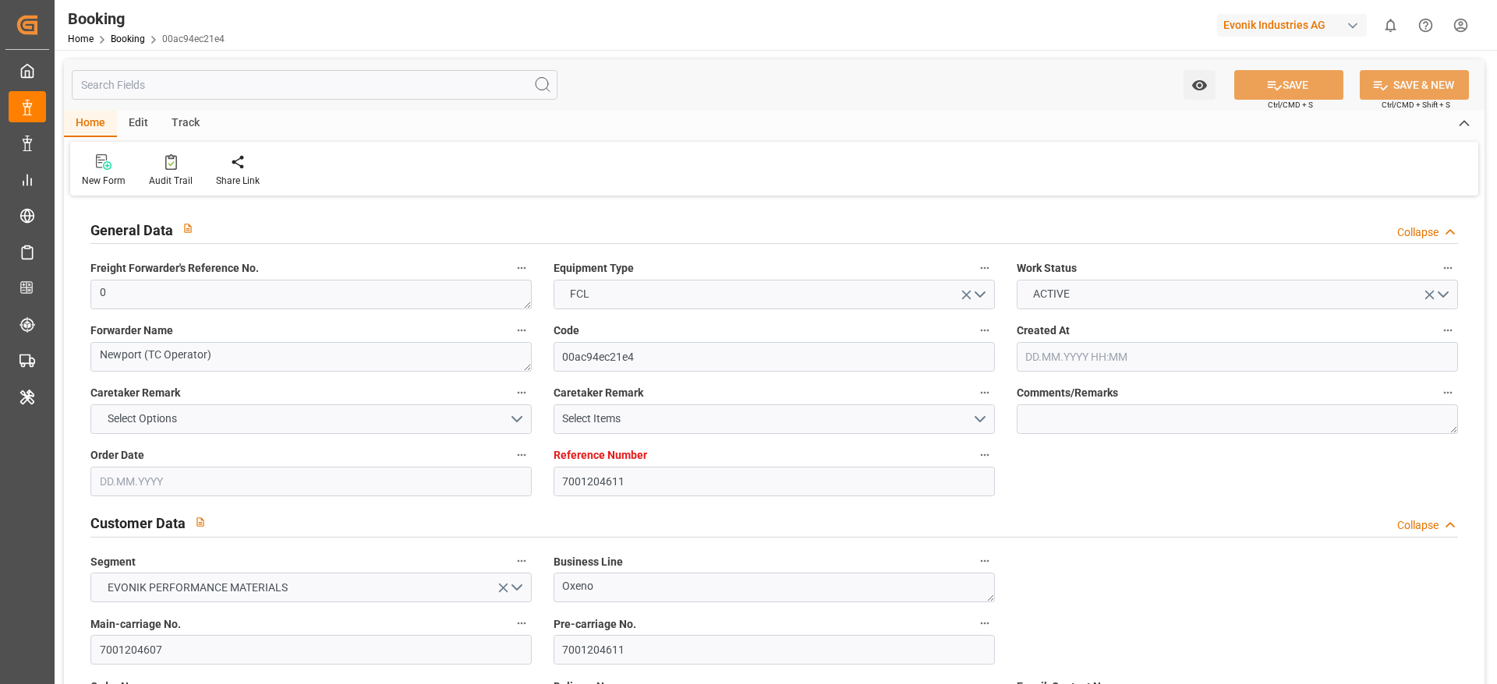
type input "25.06.2025 11:30"
type input "[DATE]"
type input "18.07.2025"
type input "27.07.2025 00:00"
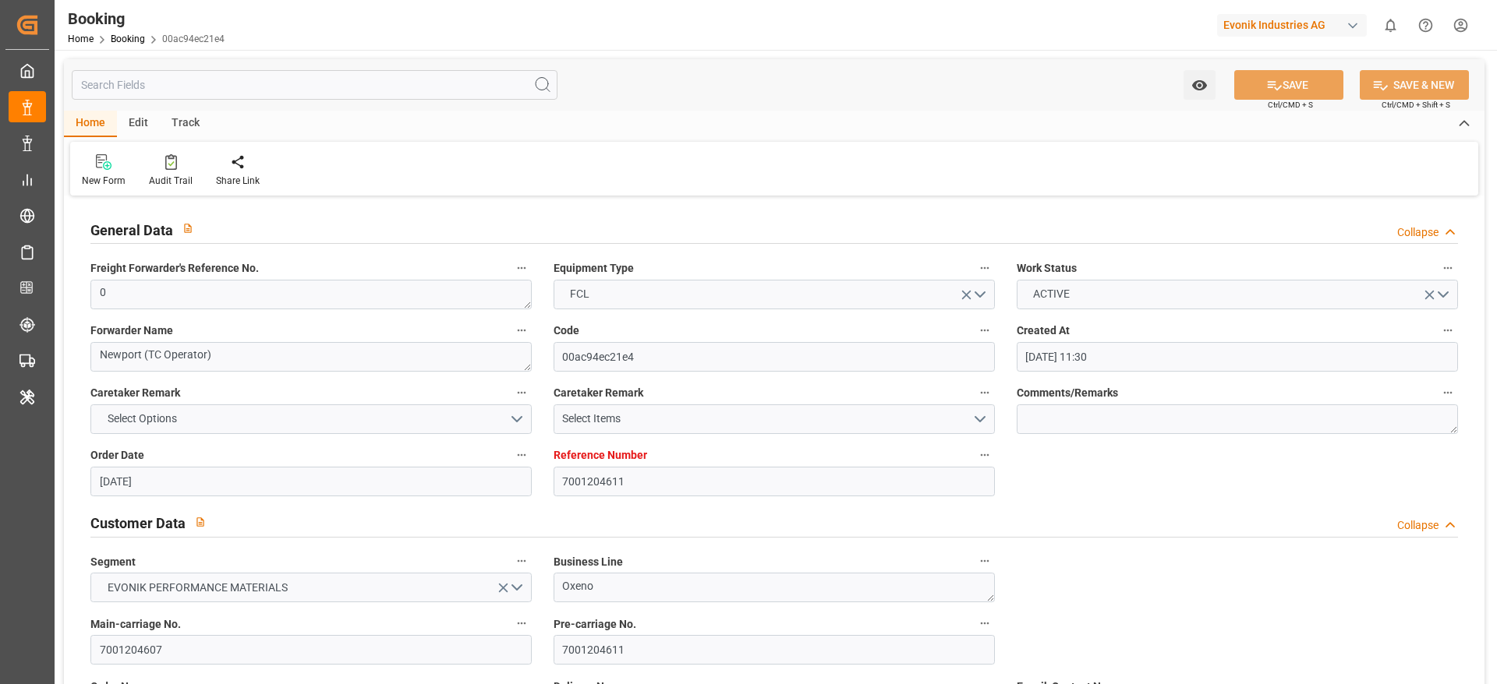
type input "27.07.2025 00:00"
type input "22.07.2025 00:00"
type input "17.09.2025 00:00"
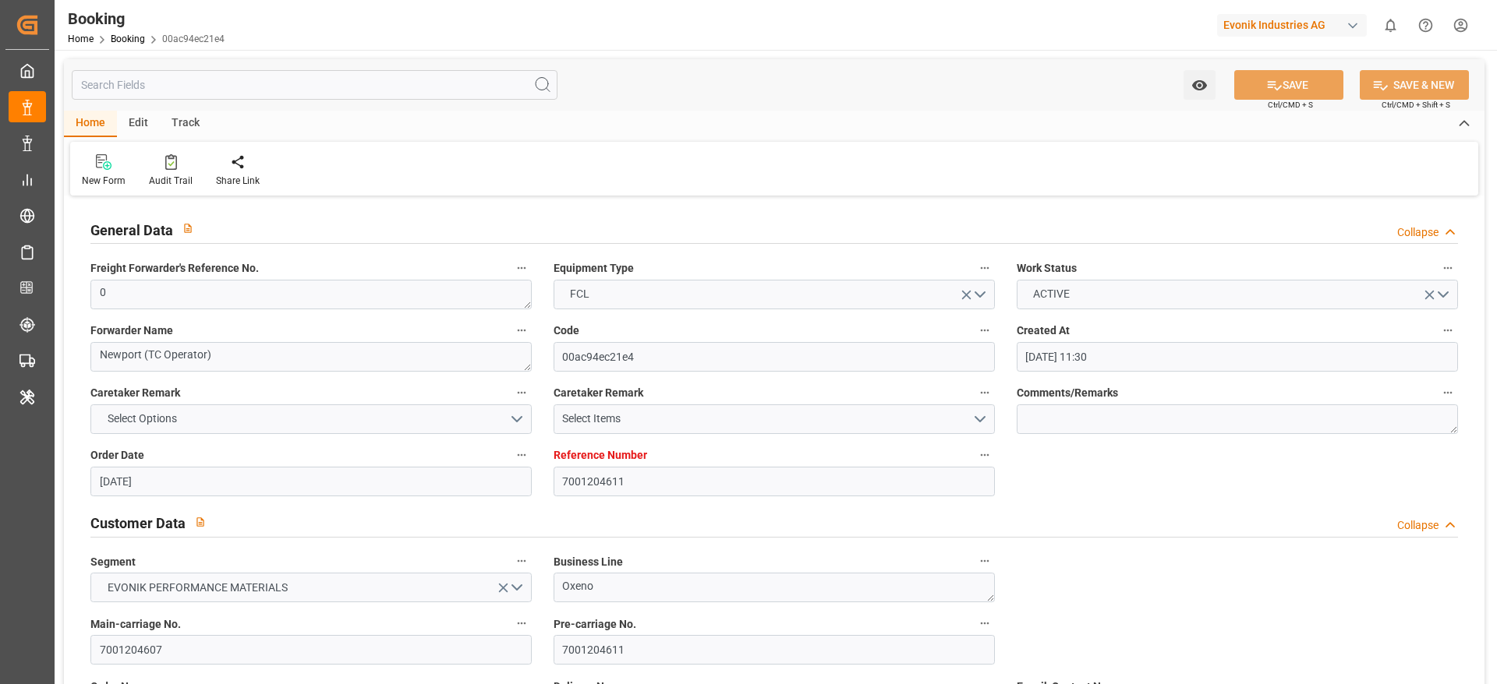
type input "[DATE] 00:00"
type input "14.09.2025 00:00"
type input "09.09.2025 00:00"
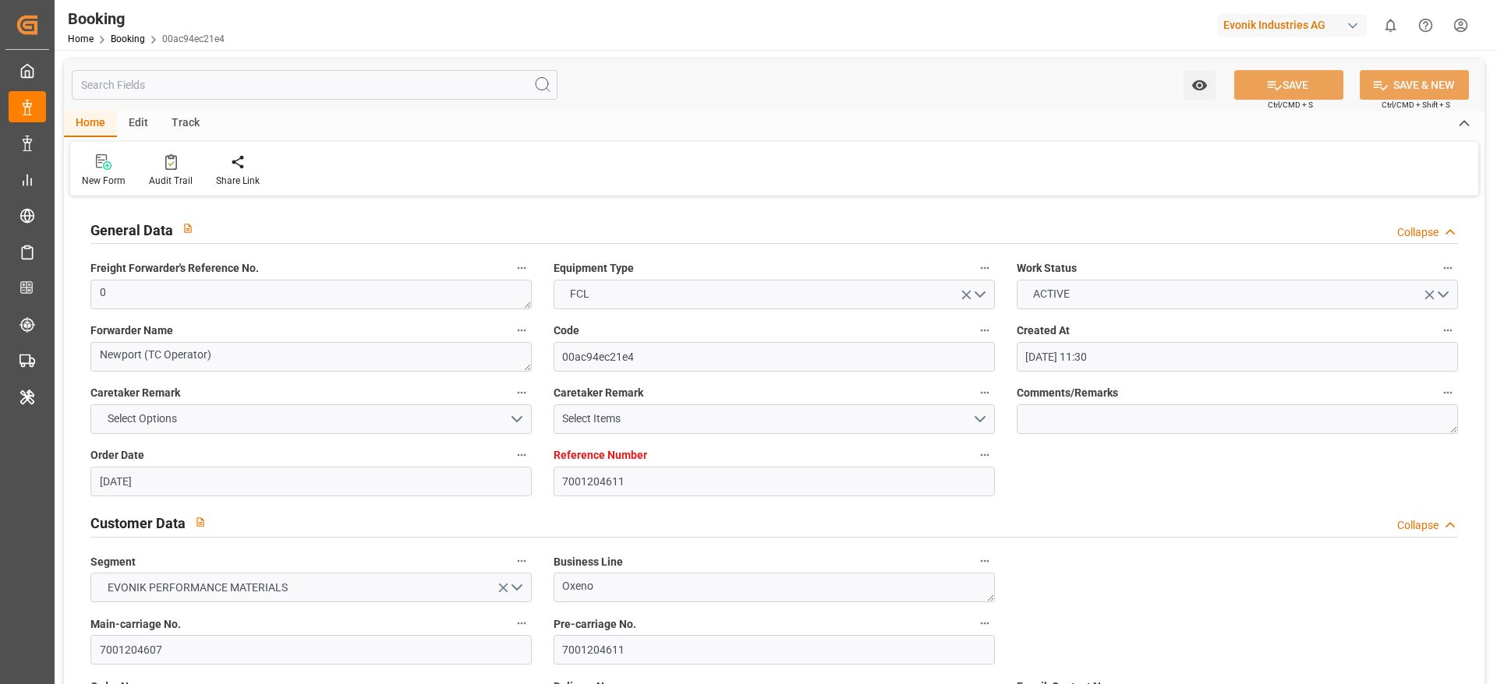
type input "15.07.2025"
type input "24.09.2025 06:59"
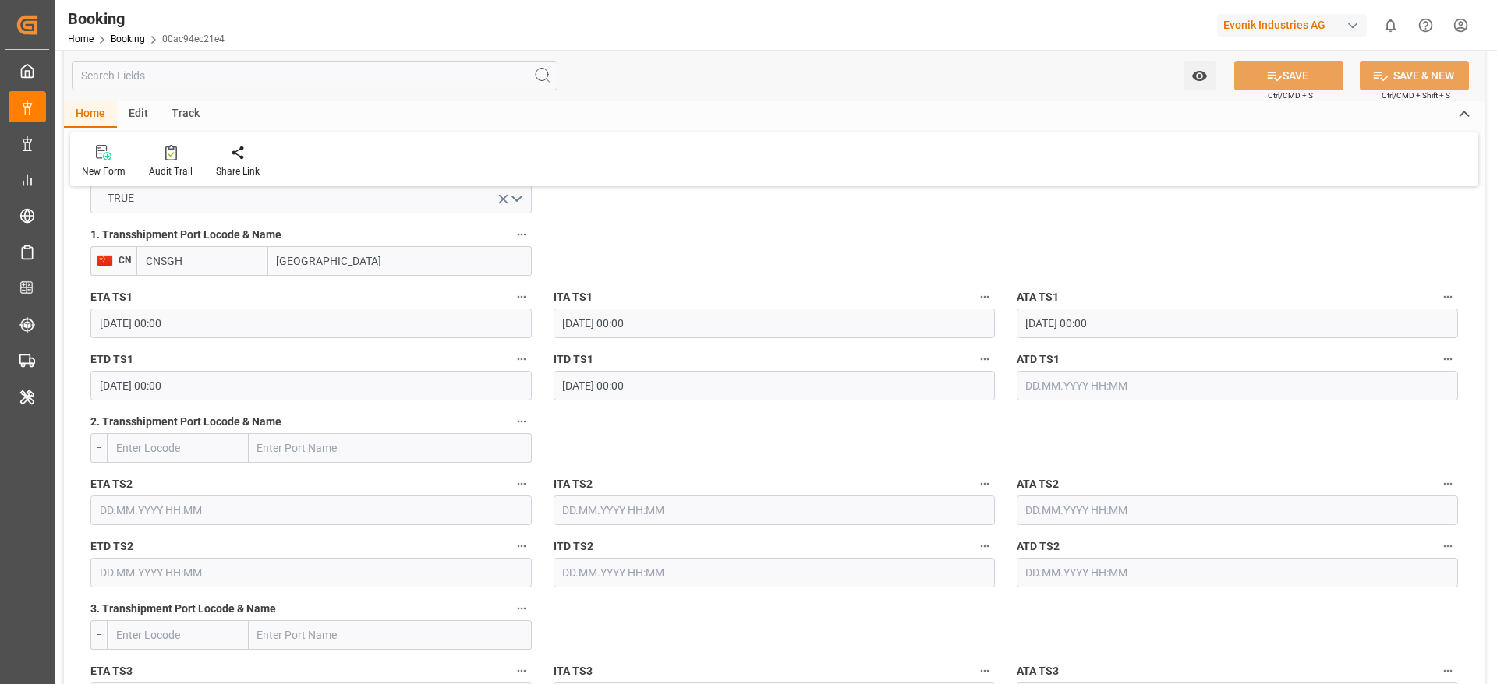
scroll to position [1705, 0]
click at [399, 263] on input "Shanghai" at bounding box center [399, 263] width 263 height 30
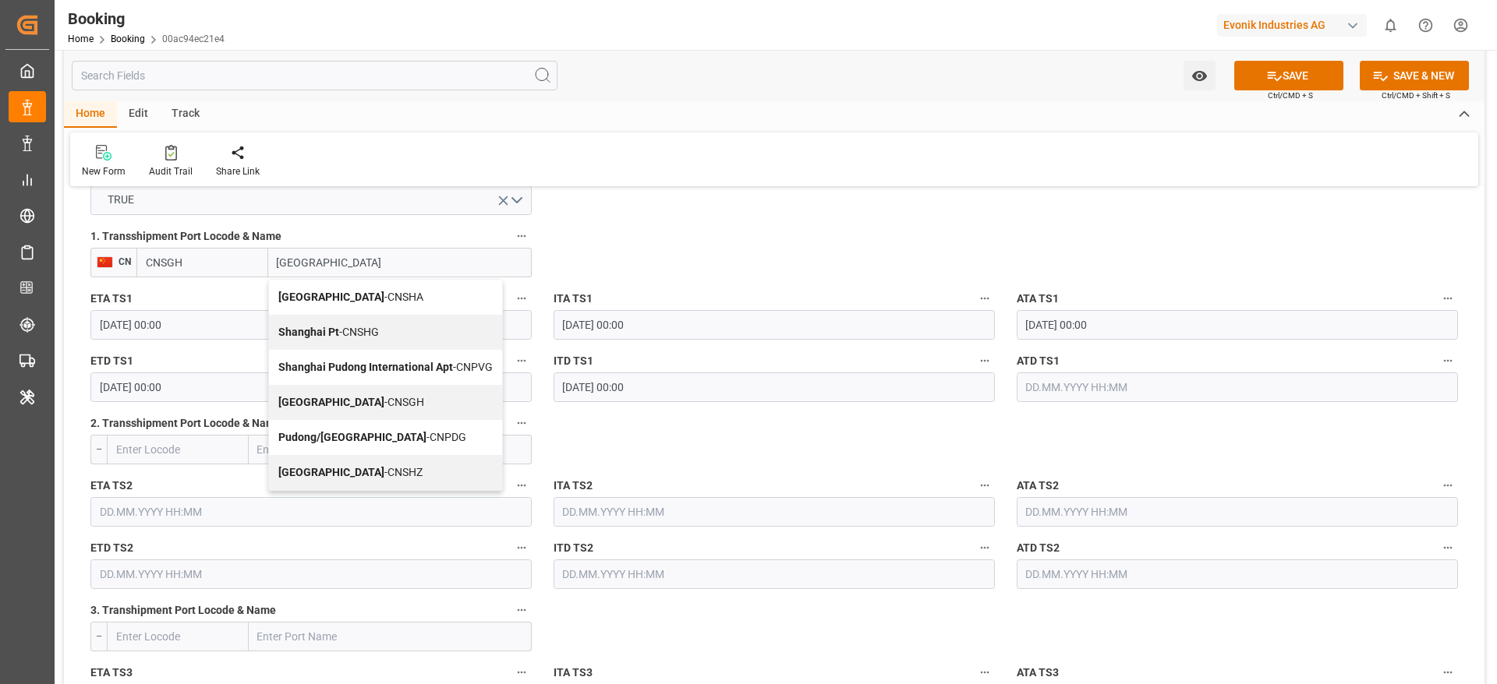
click at [328, 398] on span "Shanghai - CNSGH" at bounding box center [351, 402] width 146 height 12
type input "Shanghai"
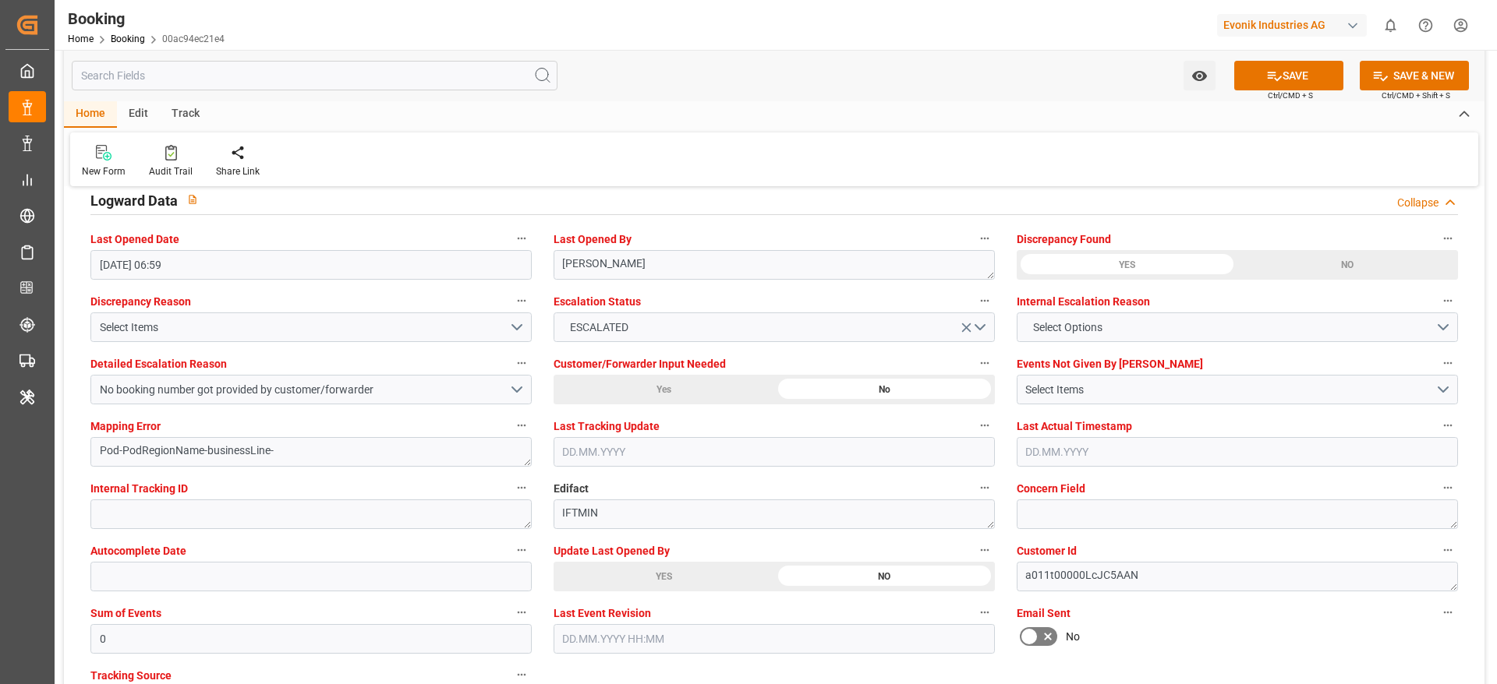
scroll to position [2829, 0]
click at [628, 575] on div "YES" at bounding box center [663, 579] width 221 height 30
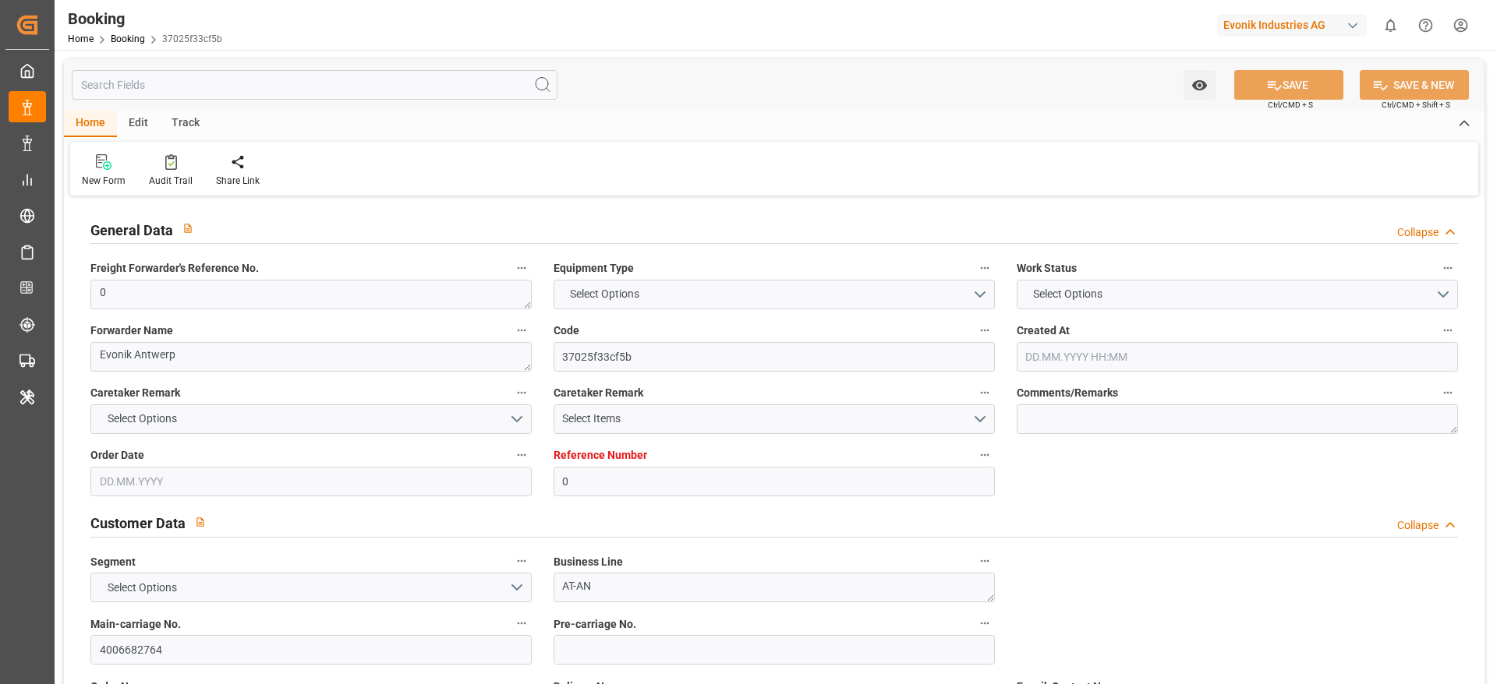
type input "0"
type input "9348168"
type input "Hapag [PERSON_NAME]"
type input "Hapag Lloyd Aktiengesellschaft"
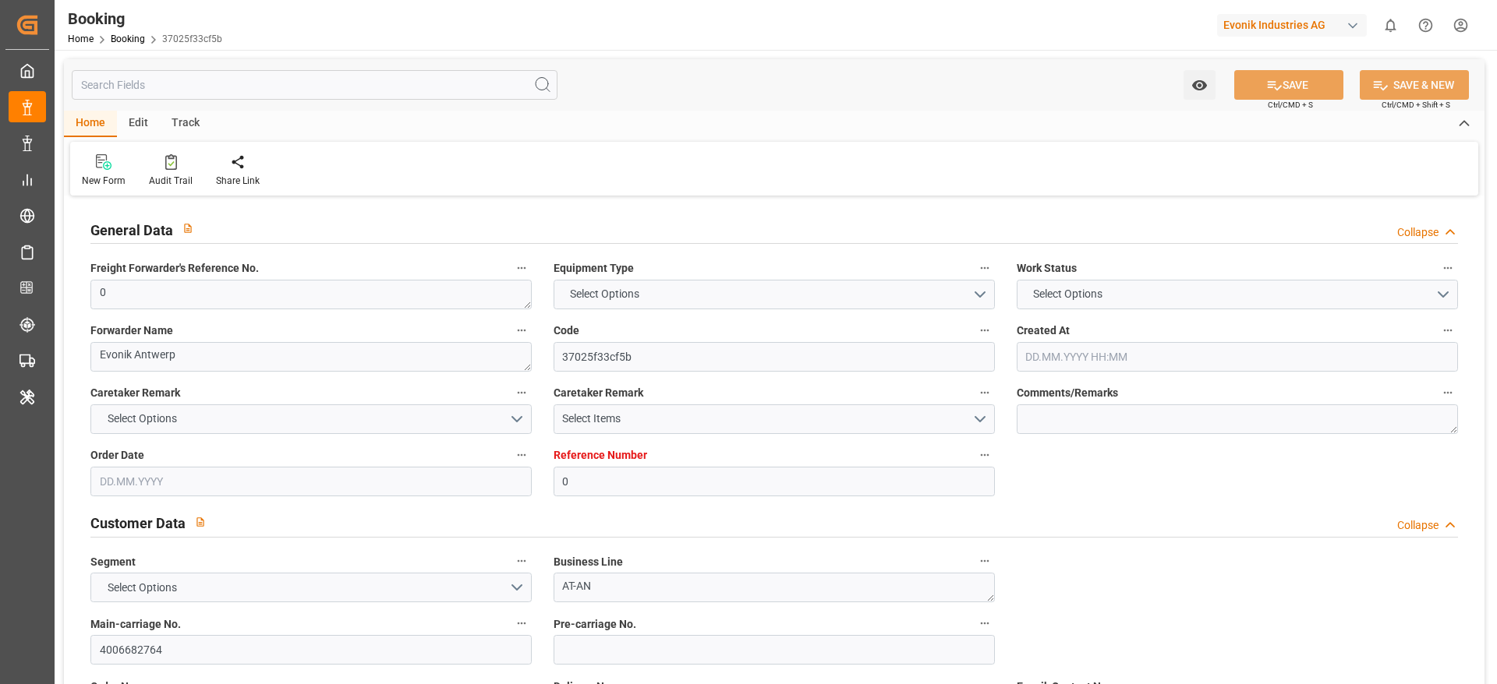
type input "BEANR"
type input "SAJED"
type input "EGPSD"
type input "0"
type input "BEANR"
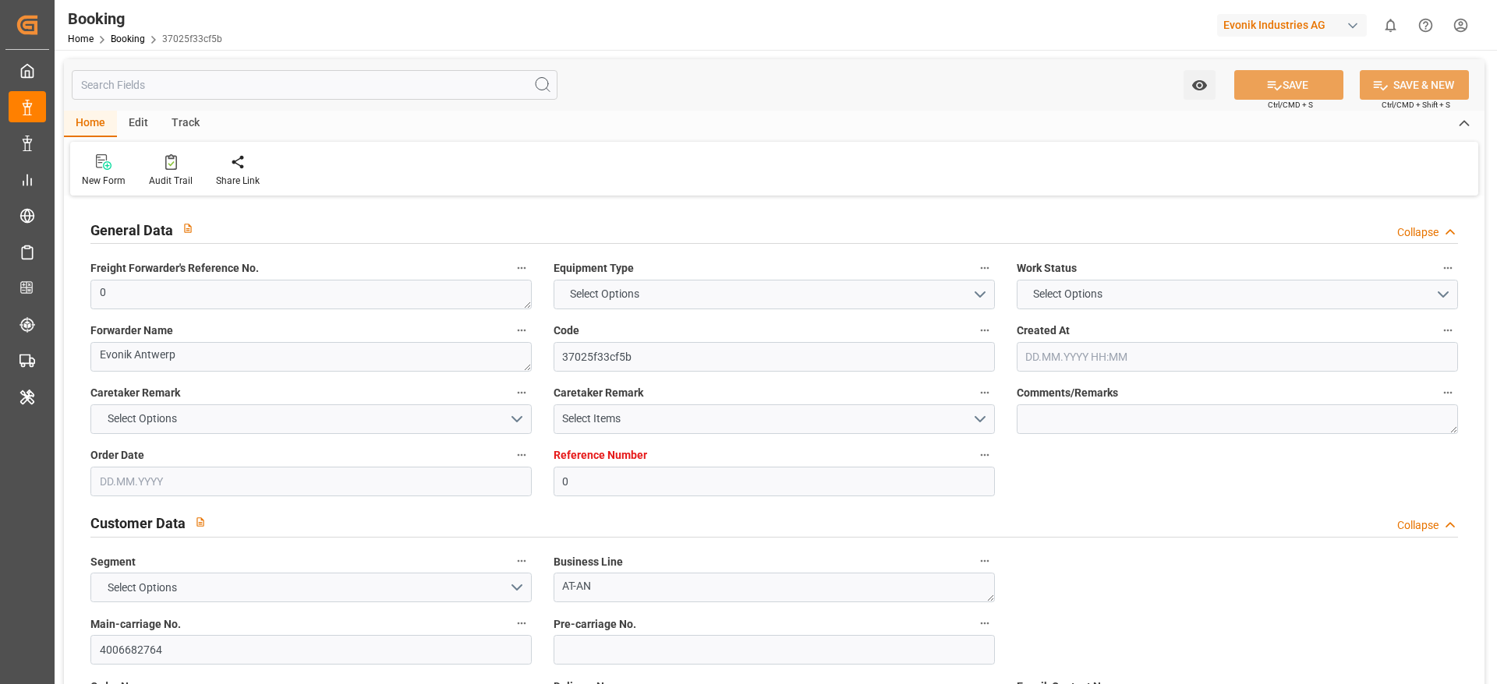
type input "SAJED"
type input "9397913"
type input "29.07.2025 14:32"
type input "29.07.2025"
type input "29.09.2025"
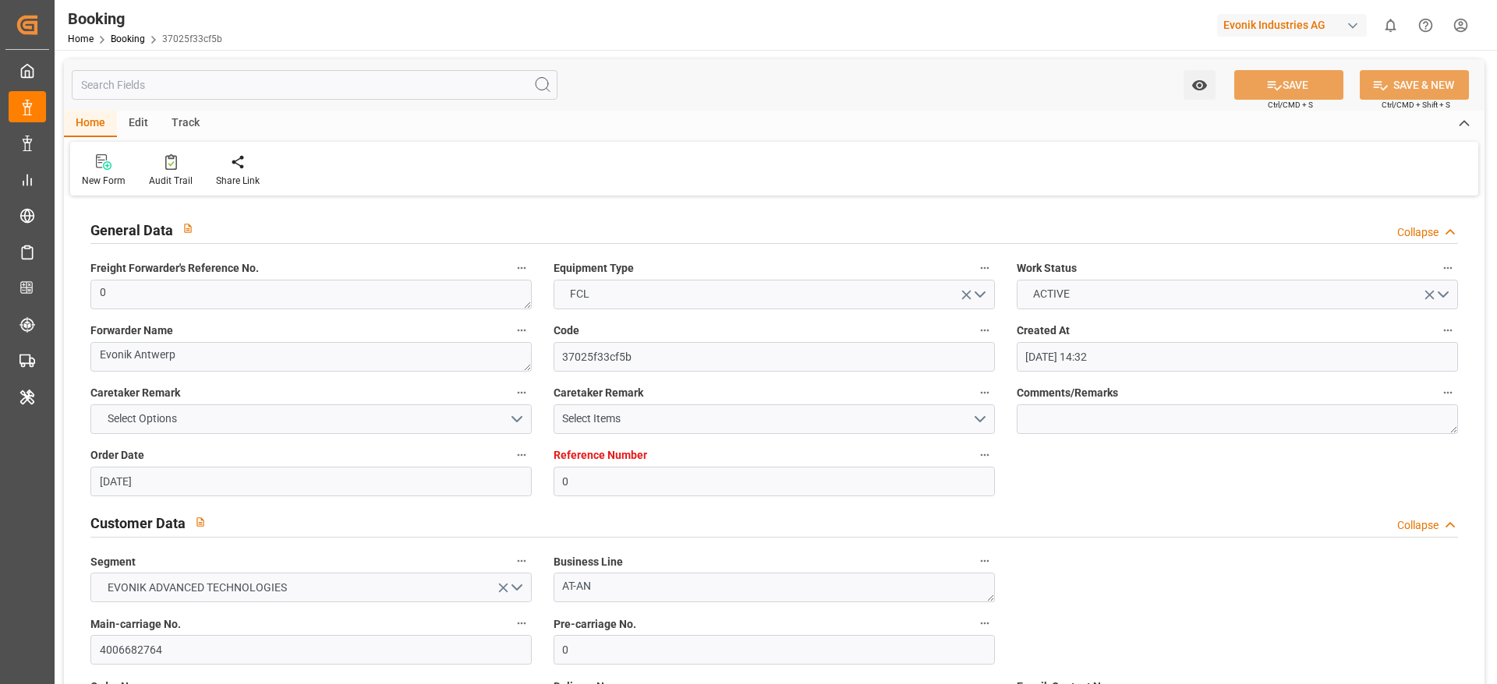
type input "20.08.2025"
type input "21.08.2025 00:00"
type input "08.09.2025 00:00"
type input "08.09.2025 05:24"
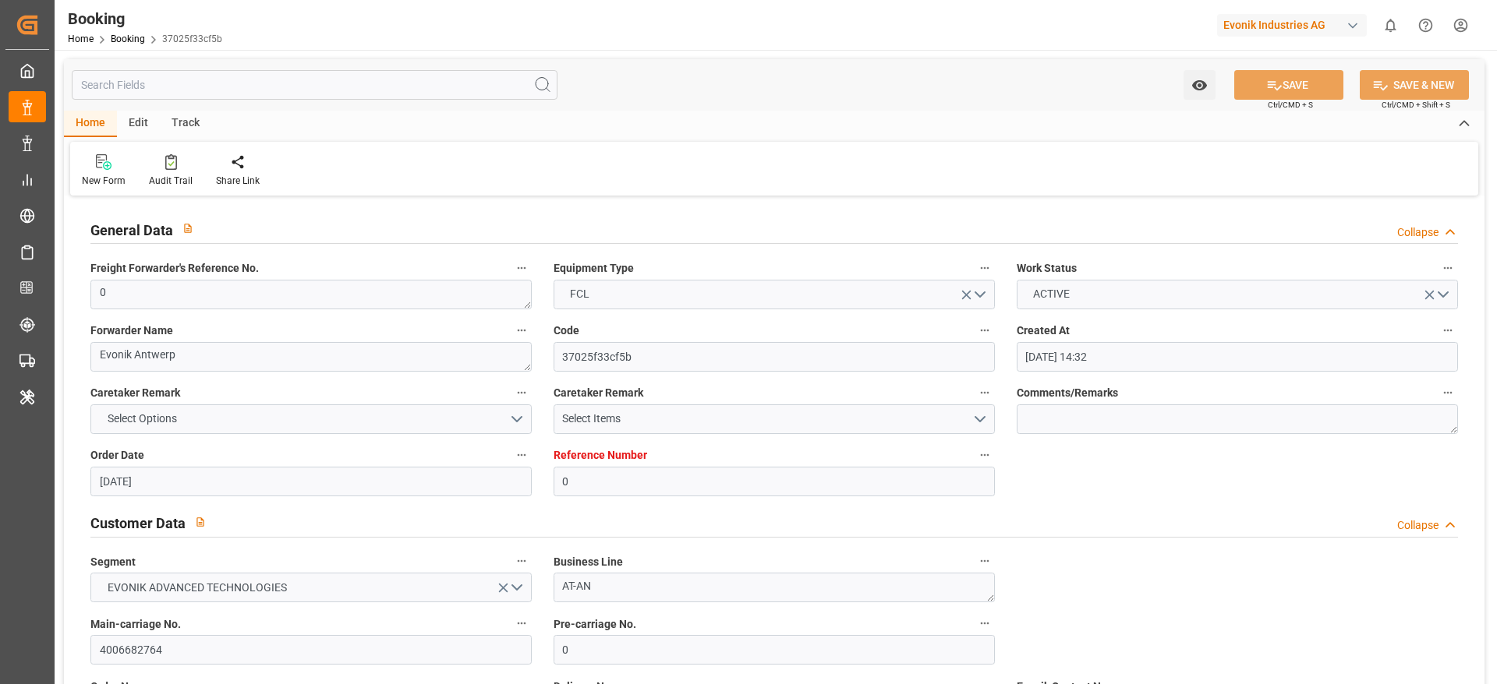
type input "28.08.2025 06:46"
type input "04.10.2025 12:00"
type input "04.10.2025 00:00"
type input "23.09.2025 12:00"
type input "[DATE] 00:00"
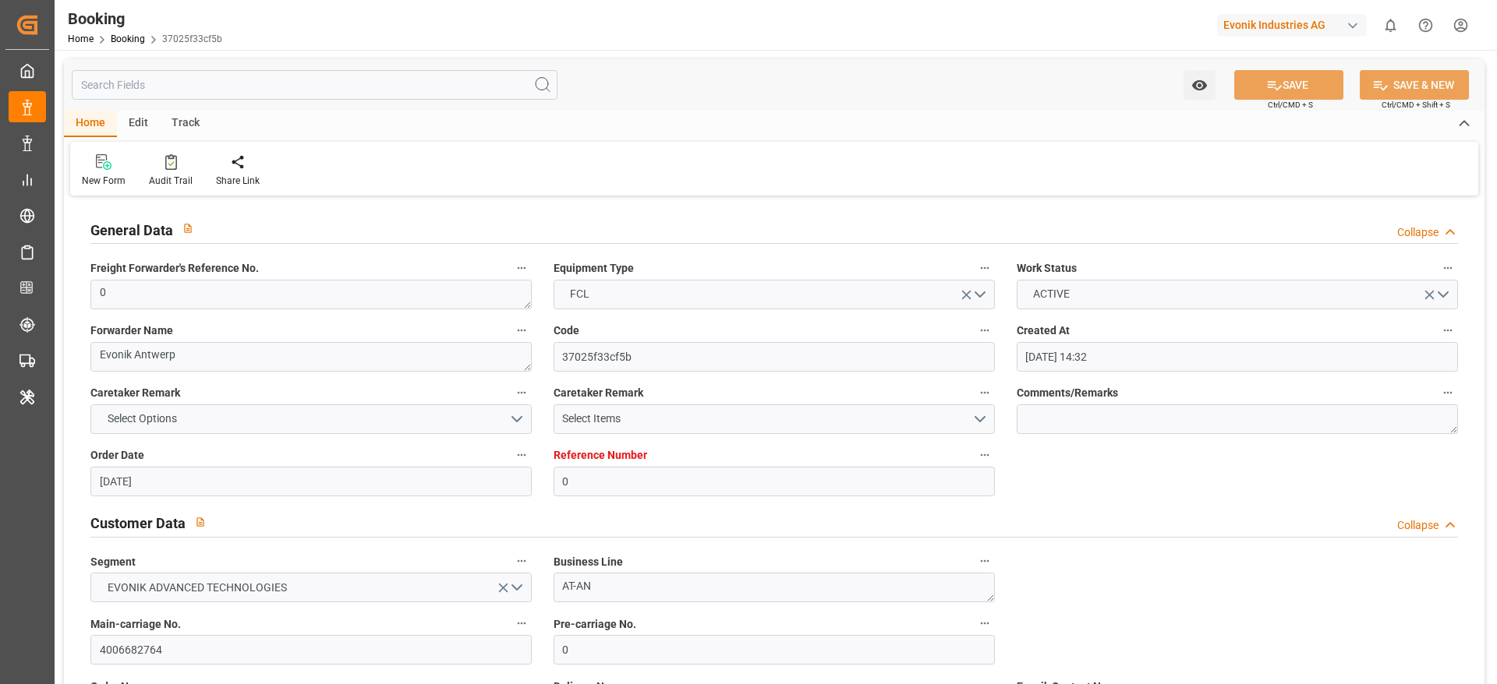
type input "23.09.2025 12:18"
type input "28.09.2025 23:00"
type input "28.09.2025 00:00"
type input "24.09.2025 03:33"
type input "24.09.2025"
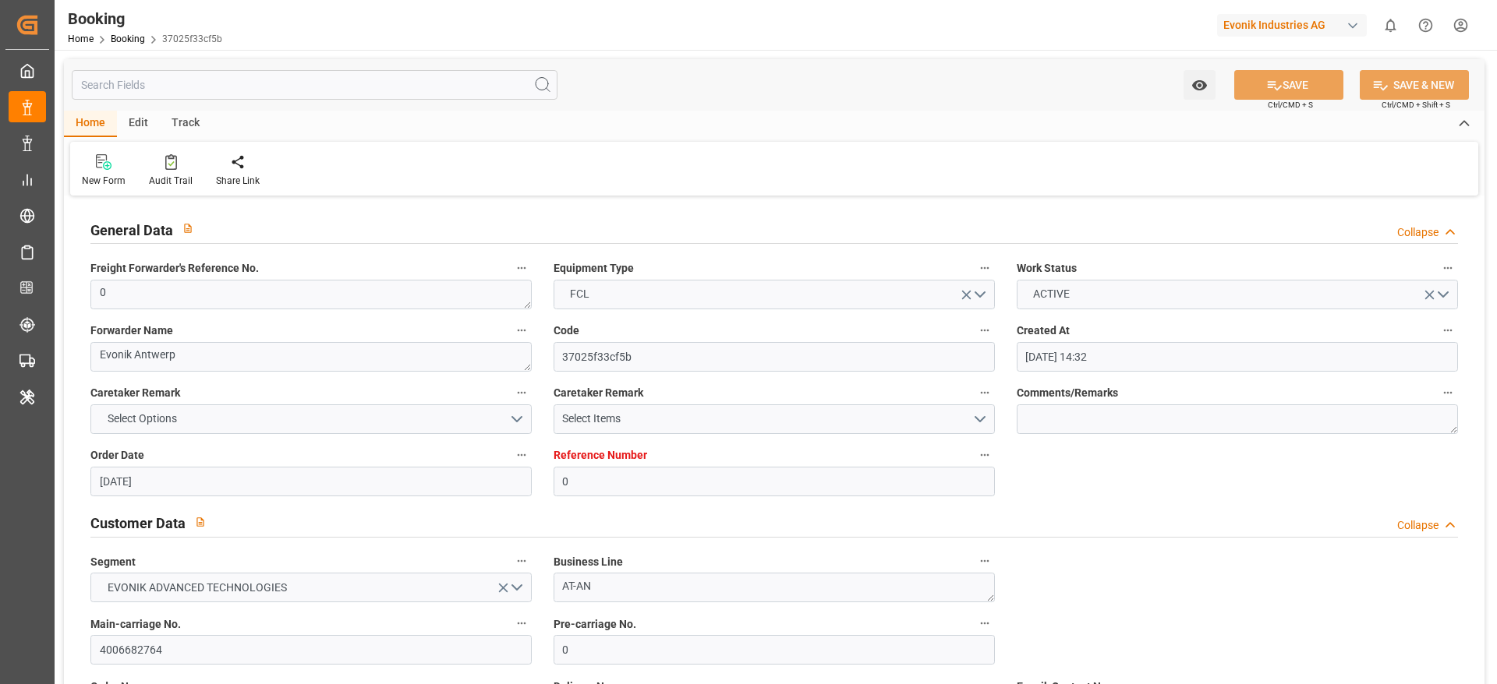
type input "07.09.2025 20:18"
type input "08.09.2025 05:30"
type input "23.09.2025 12:00"
type input "23.09.2025 12:18"
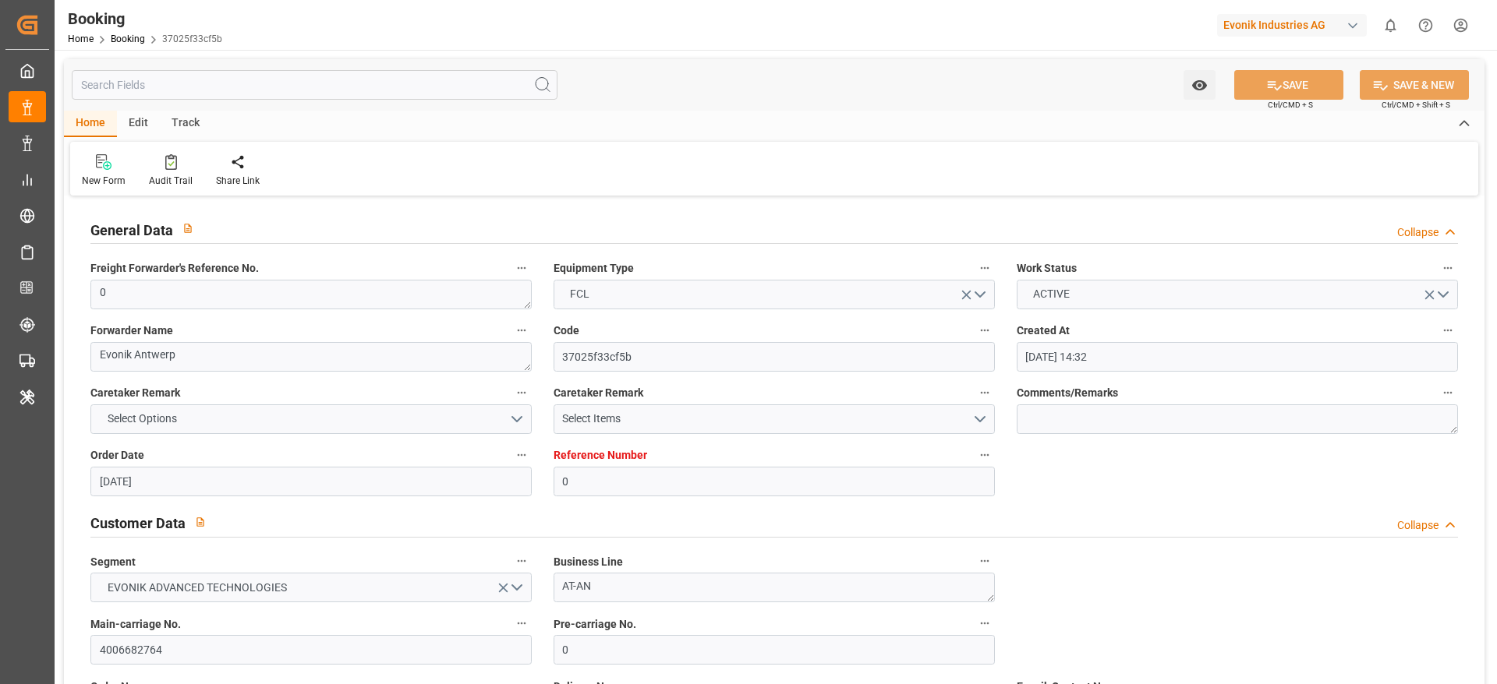
type input "23.09.2025 17:21"
type input "23.09.2025 16:29"
type input "28.09.2025 23:00"
type input "04.10.2025 12:00"
type input "04.10.2025 23:55"
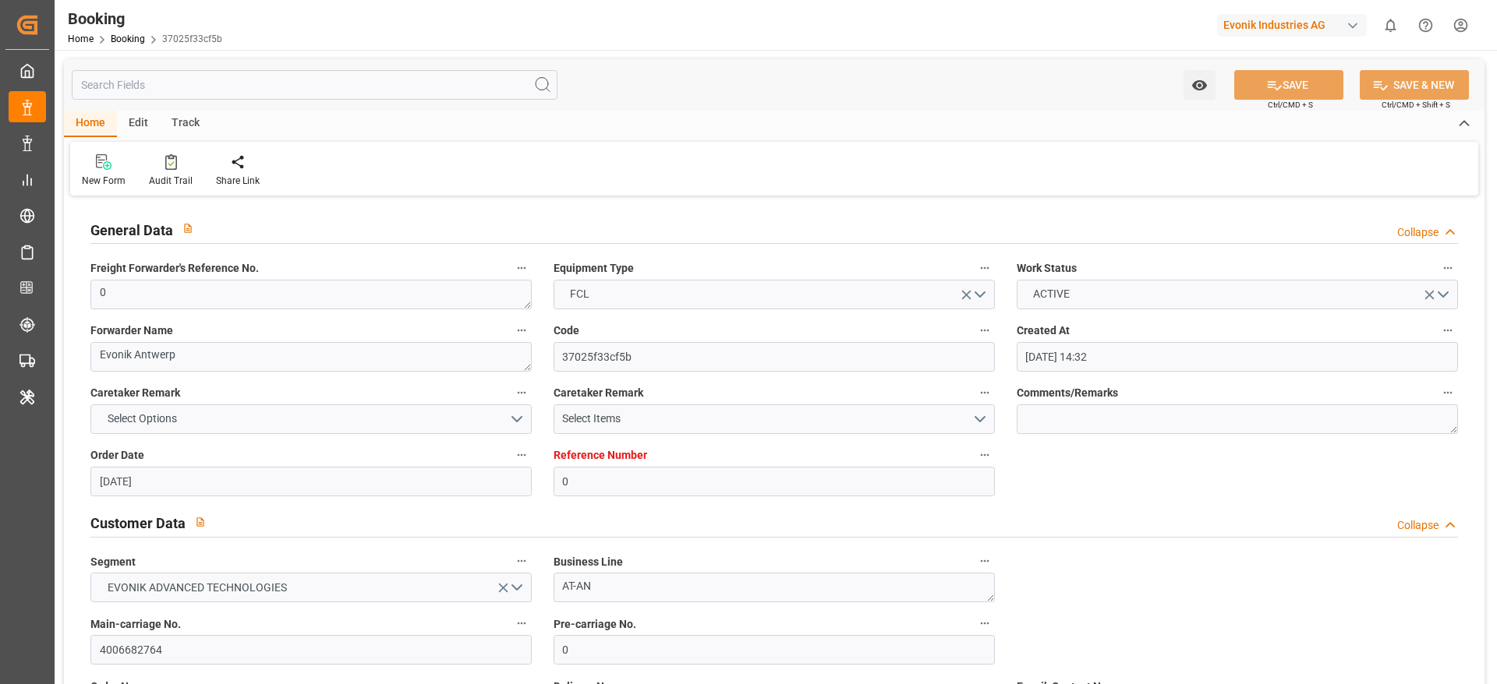
type input "08.10.2025 23:55"
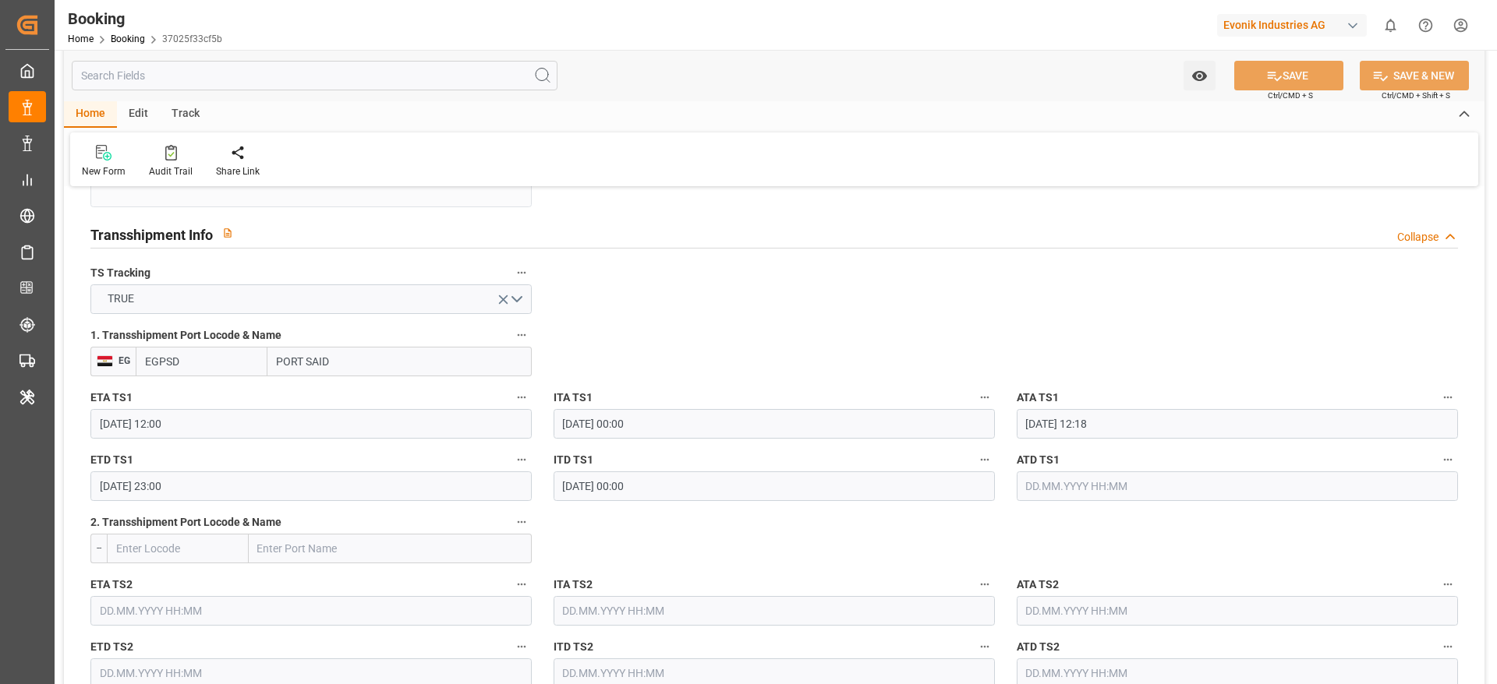
scroll to position [1603, 0]
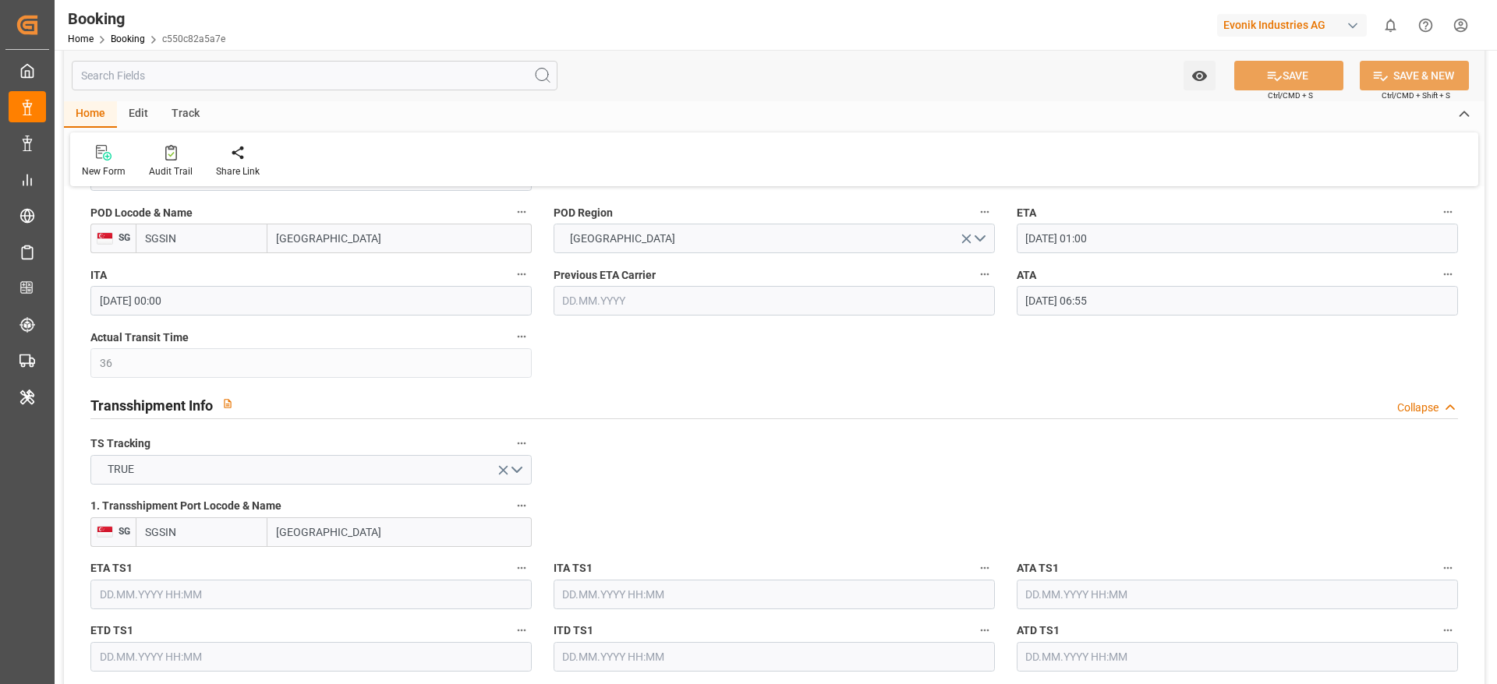
scroll to position [1438, 0]
click at [454, 526] on input "[GEOGRAPHIC_DATA]" at bounding box center [399, 529] width 264 height 30
click at [454, 526] on input "Singapore" at bounding box center [399, 529] width 264 height 30
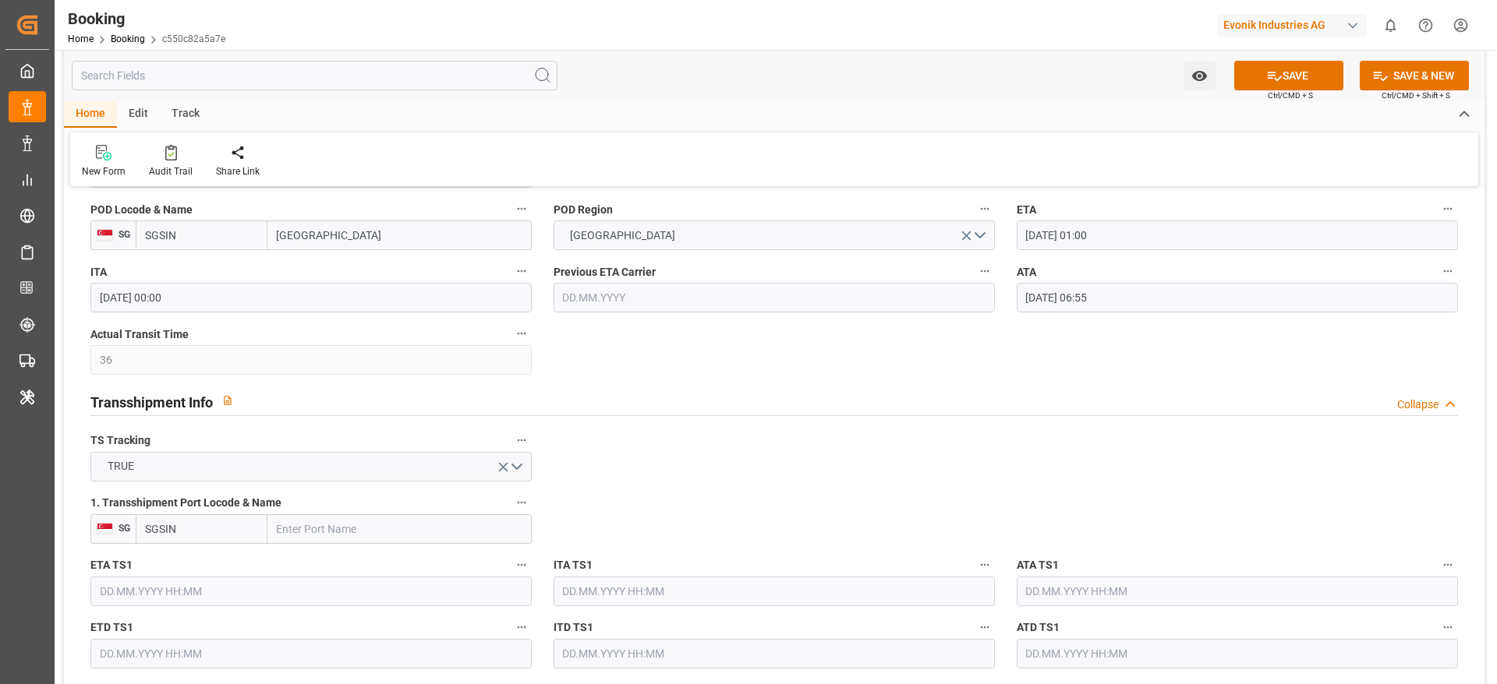
click at [89, 543] on div "1. Transshipment Port Locode & Name SG SGSIN" at bounding box center [311, 518] width 463 height 62
click at [184, 542] on input "SGSIN" at bounding box center [202, 529] width 132 height 30
click at [190, 533] on input "SGSIN" at bounding box center [202, 529] width 132 height 30
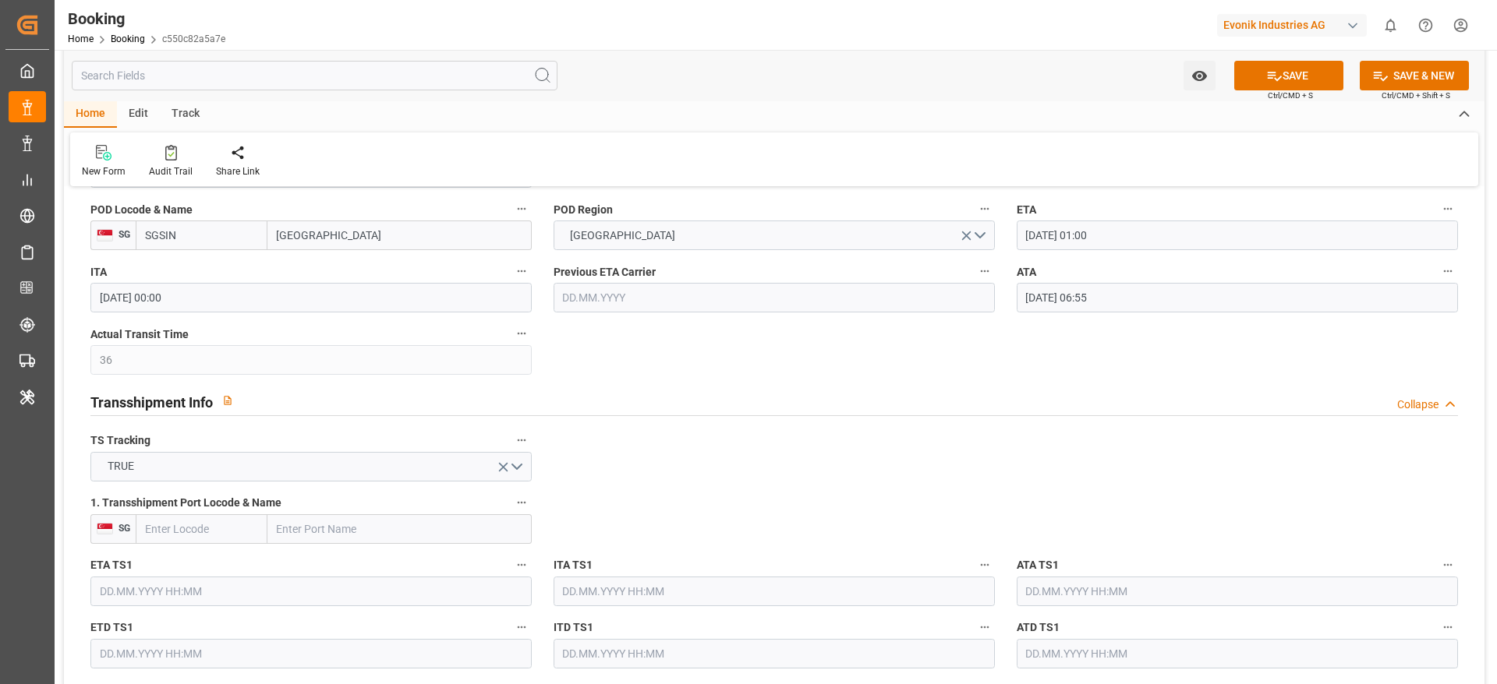
click at [512, 493] on label "1. Transshipment Port Locode & Name" at bounding box center [310, 504] width 441 height 22
click at [512, 493] on button "1. Transshipment Port Locode & Name" at bounding box center [521, 503] width 20 height 20
click at [548, 548] on li "Tracking Details" at bounding box center [573, 554] width 125 height 26
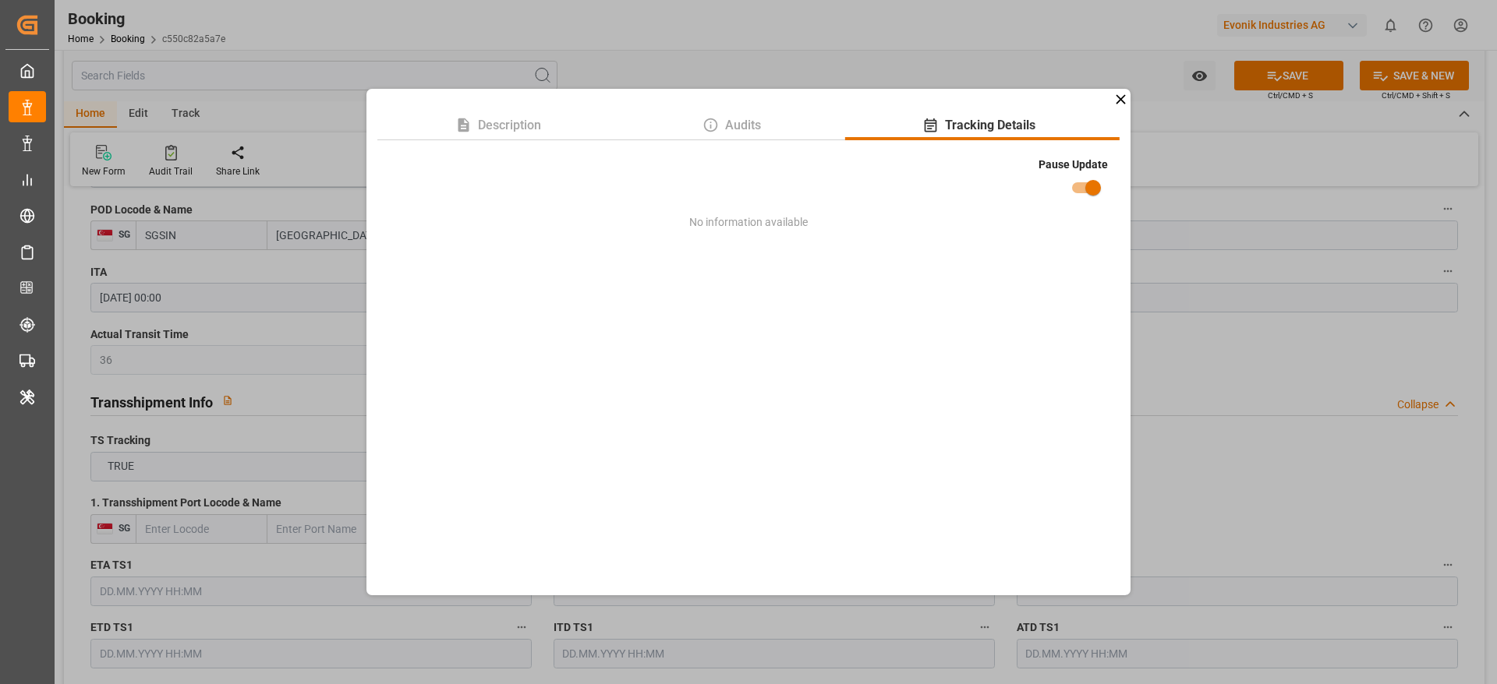
click at [1187, 456] on div "Description Audits Tracking Details Pause Update No information available" at bounding box center [748, 342] width 1497 height 684
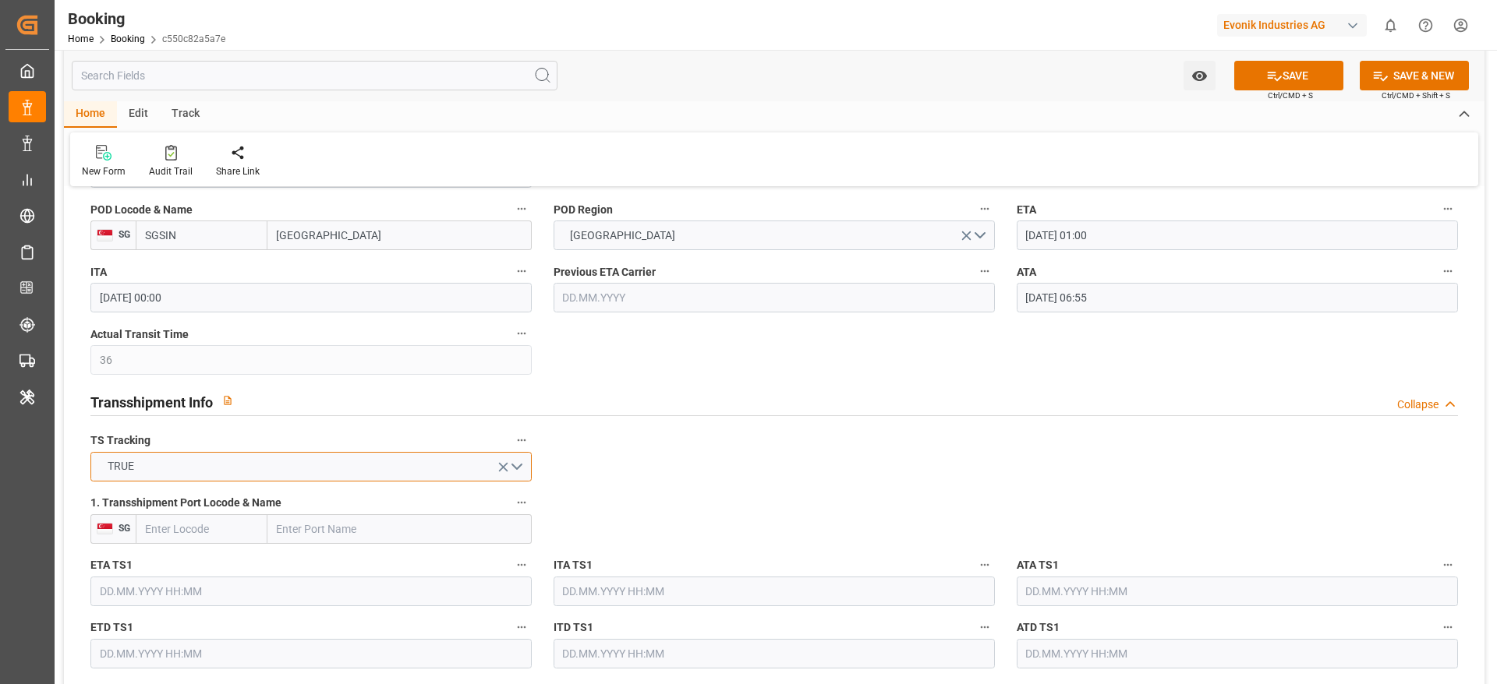
drag, startPoint x: 432, startPoint y: 472, endPoint x: 485, endPoint y: 475, distance: 53.1
click at [485, 475] on button "TRUE" at bounding box center [310, 467] width 441 height 30
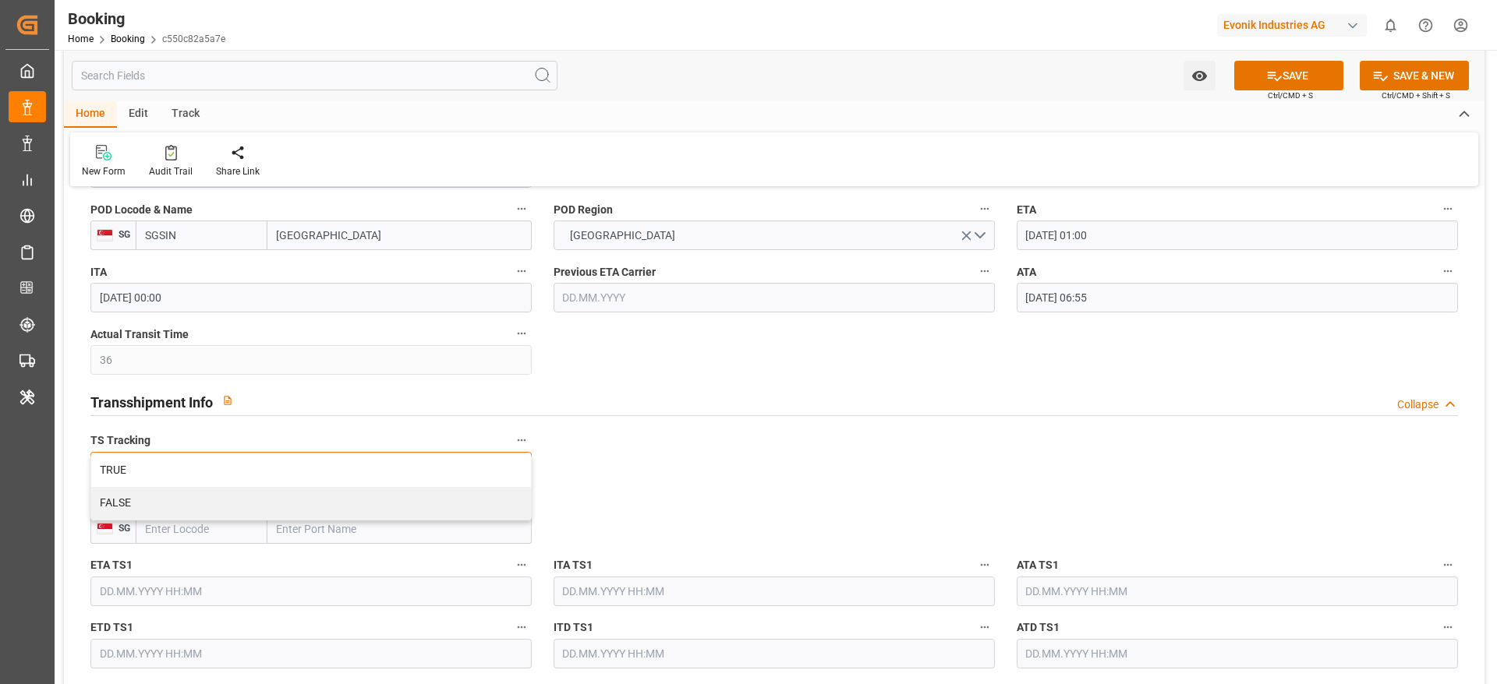
click at [485, 475] on div "TRUE" at bounding box center [311, 470] width 440 height 33
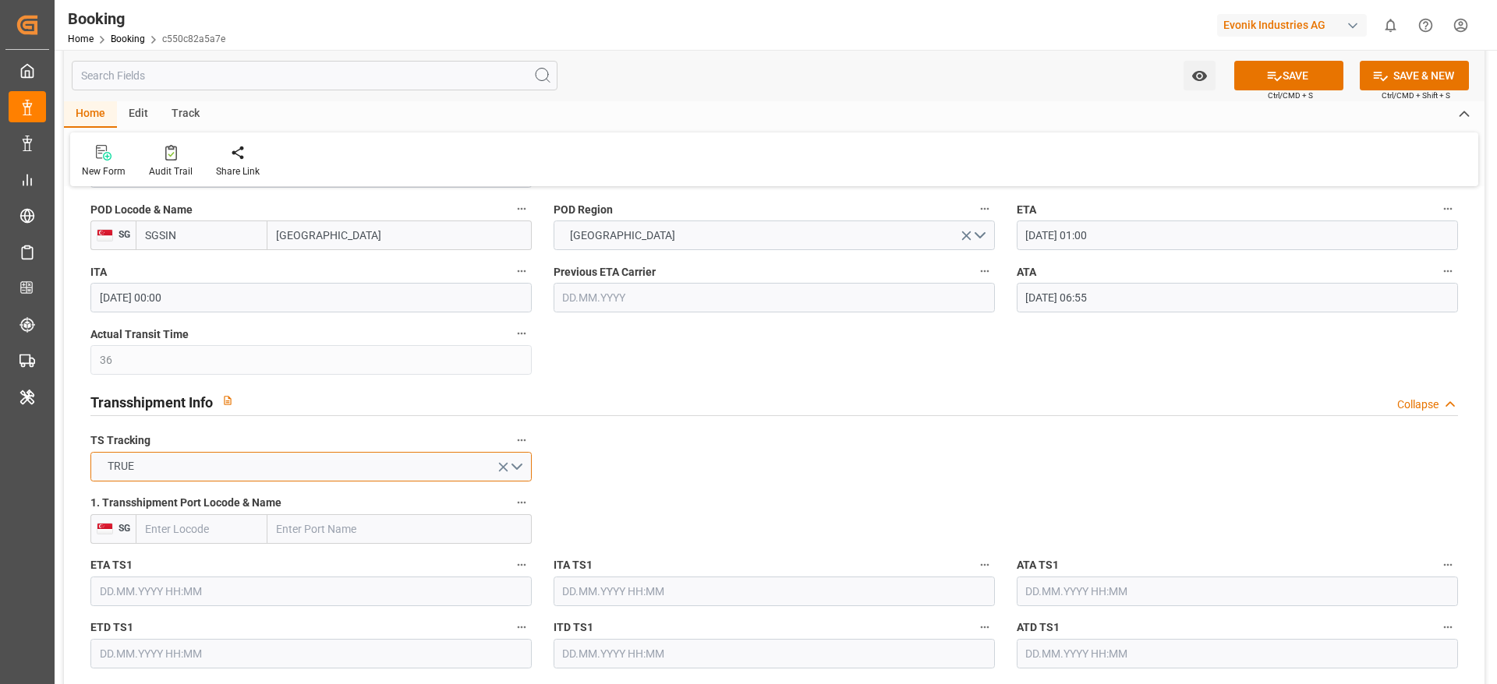
click at [485, 475] on button "TRUE" at bounding box center [310, 467] width 441 height 30
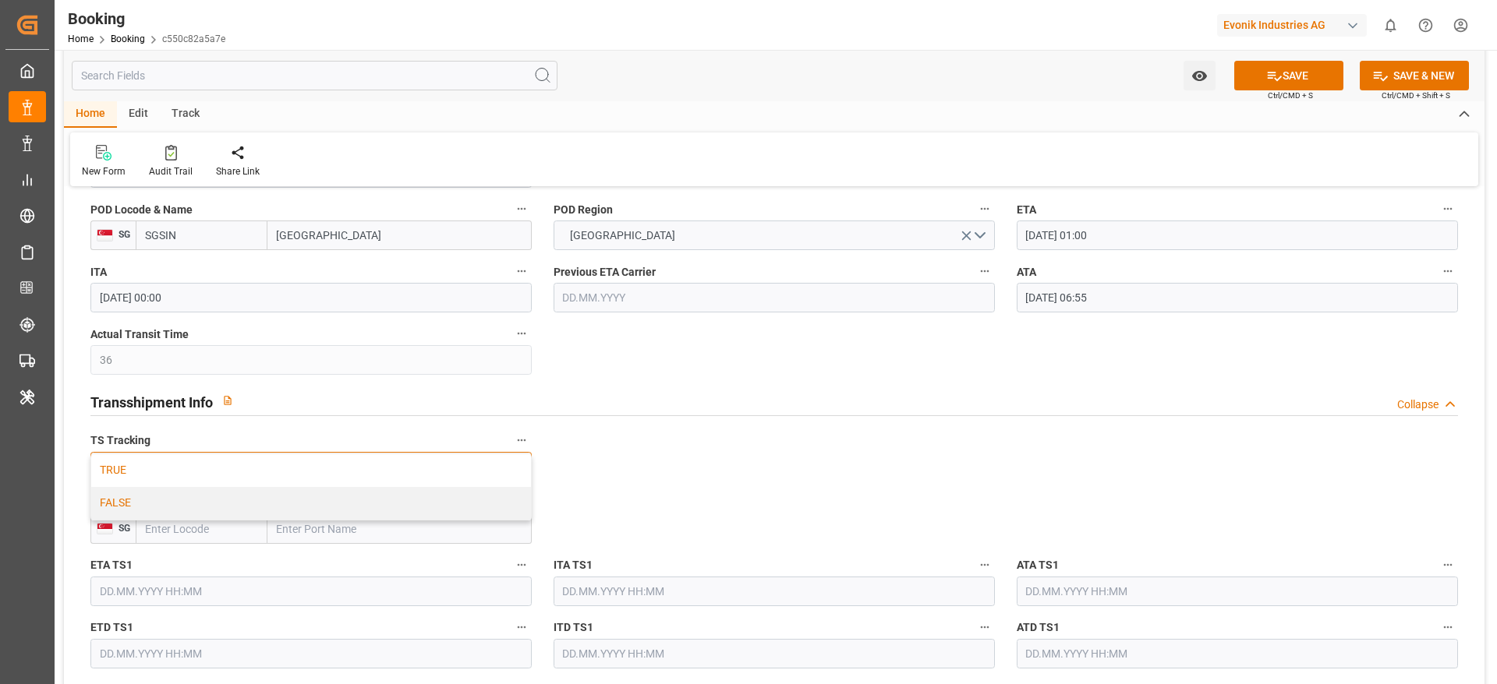
click at [482, 497] on div "FALSE" at bounding box center [311, 503] width 440 height 33
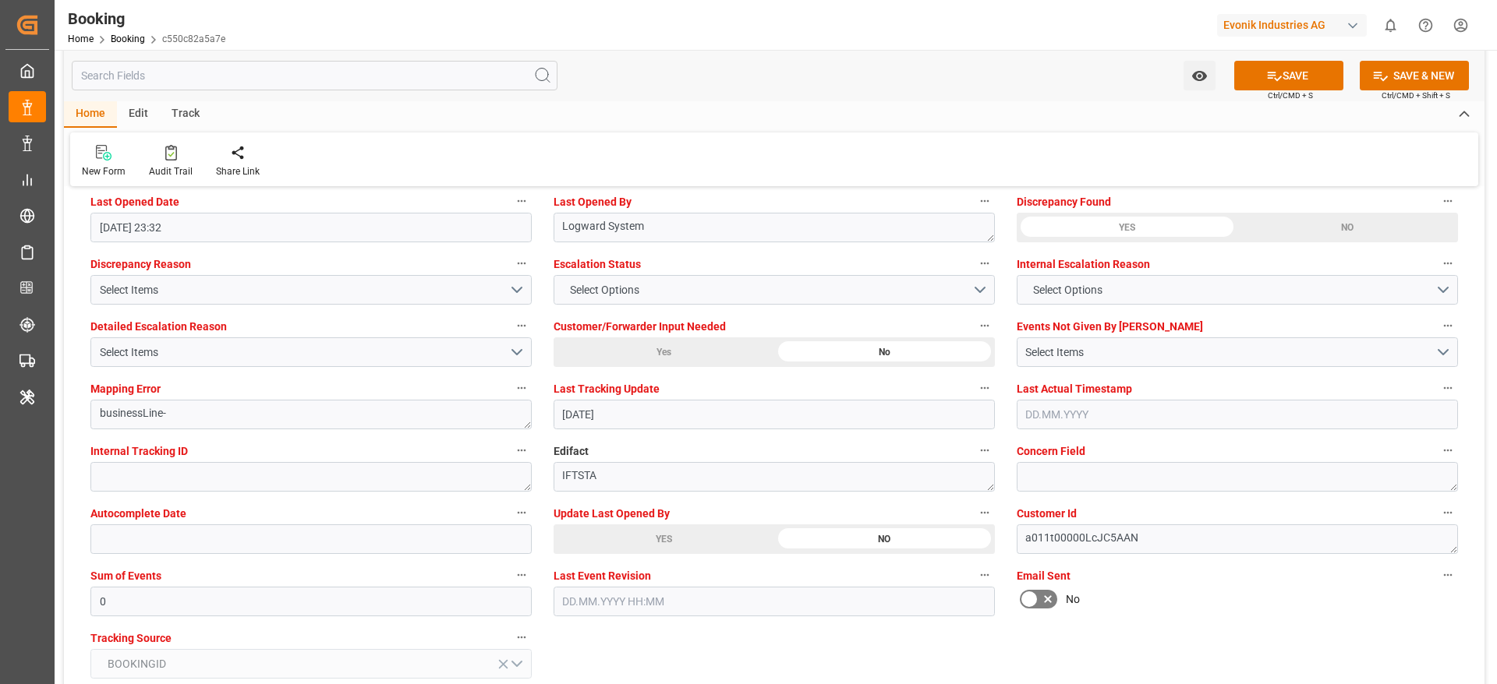
scroll to position [2874, 0]
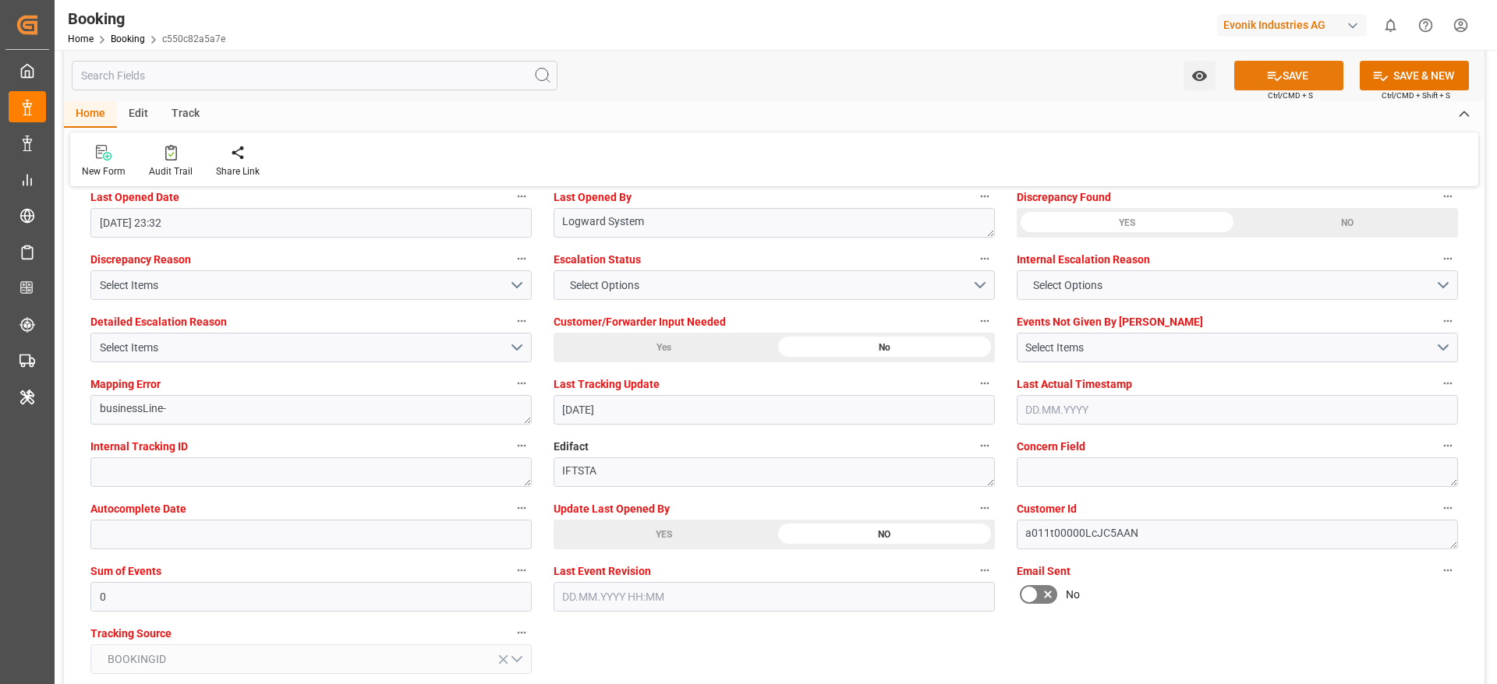
click at [1270, 71] on icon at bounding box center [1274, 76] width 16 height 16
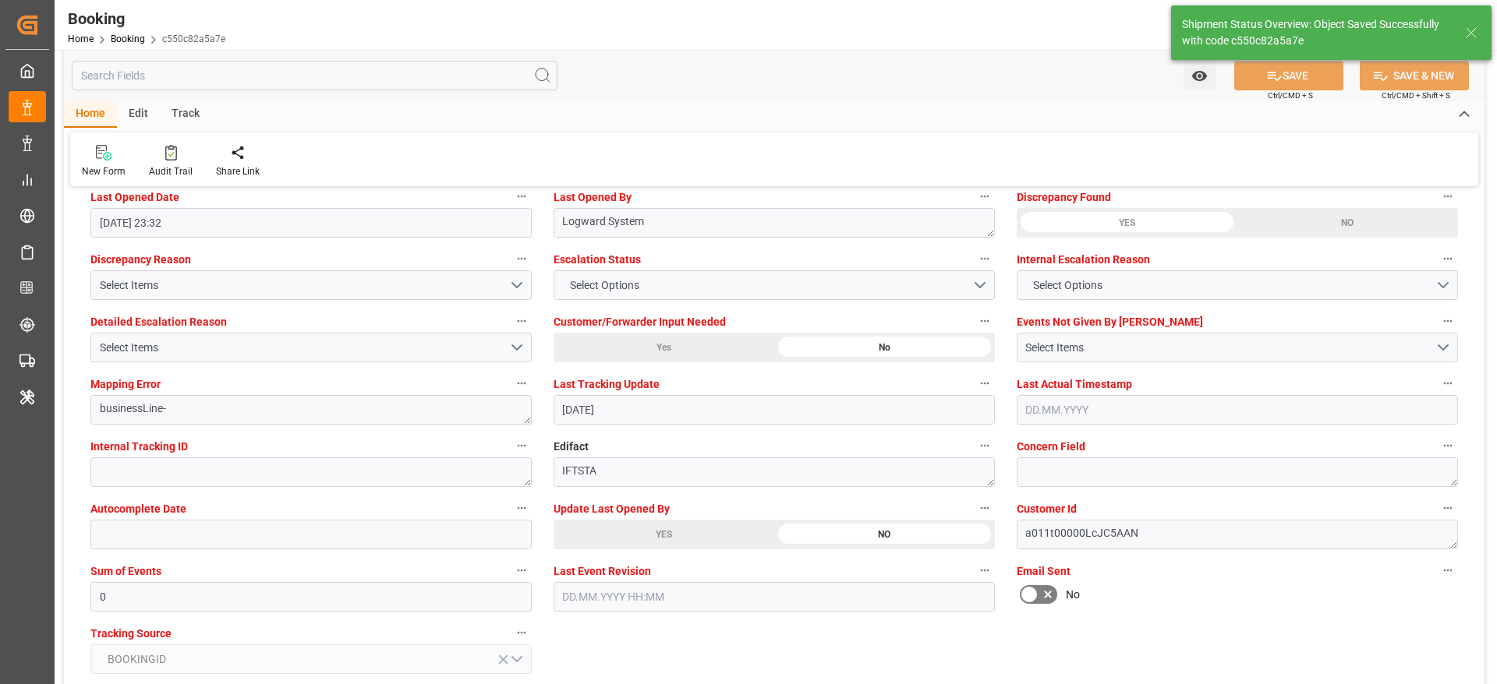
type input "24.09.2025 08:35"
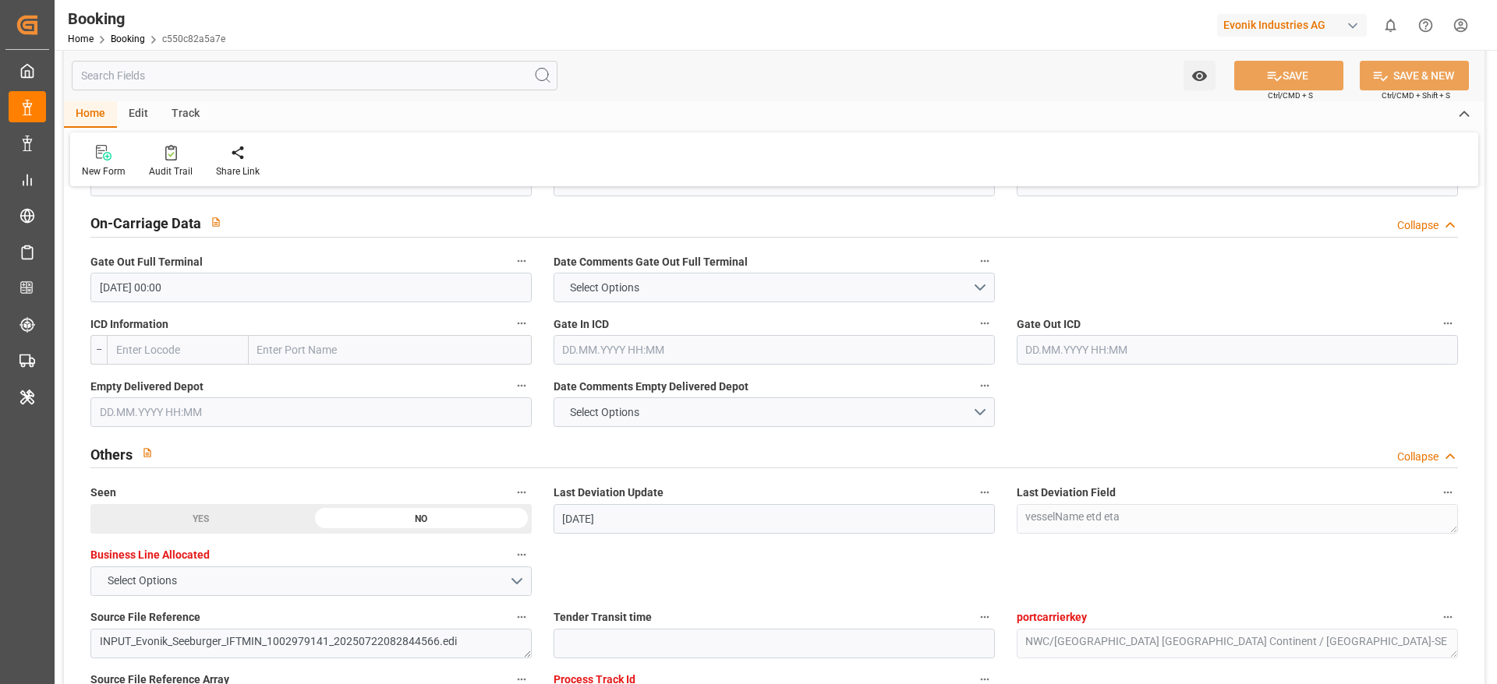
scroll to position [2284, 0]
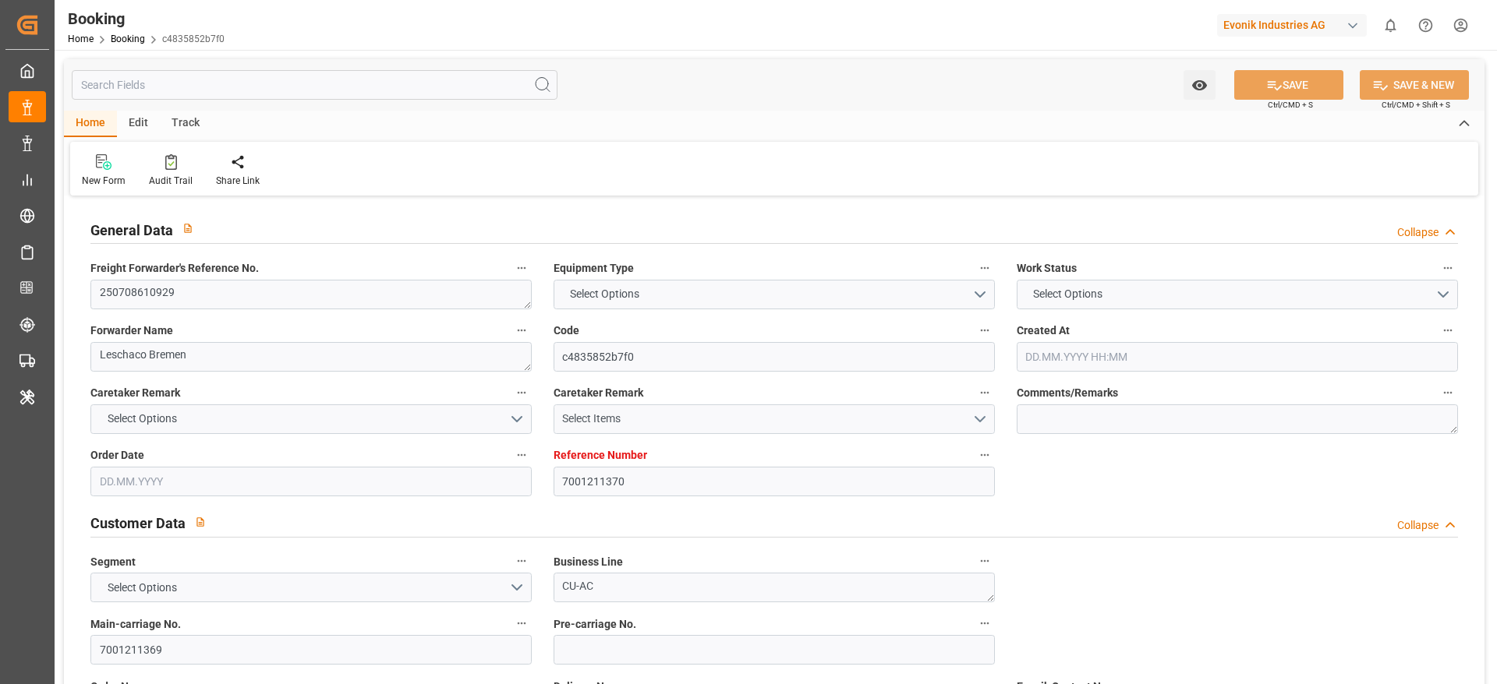
type input "7001211370"
type input "9619933"
type input "Hapag [PERSON_NAME]"
type input "Hapag Lloyd Aktiengesellschaft"
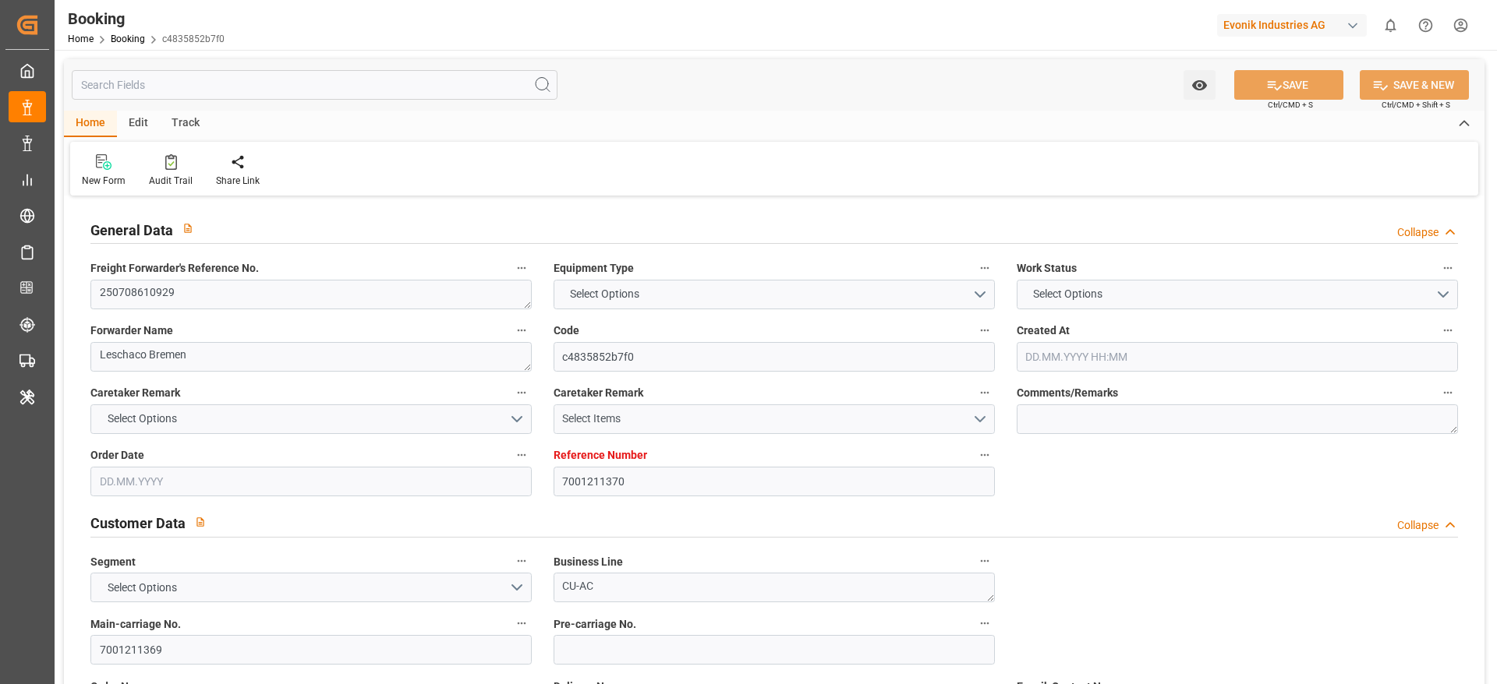
type input "NLRTM"
type input "CNHUA"
type input "MYTPP"
type input "CNYTN"
type input "0"
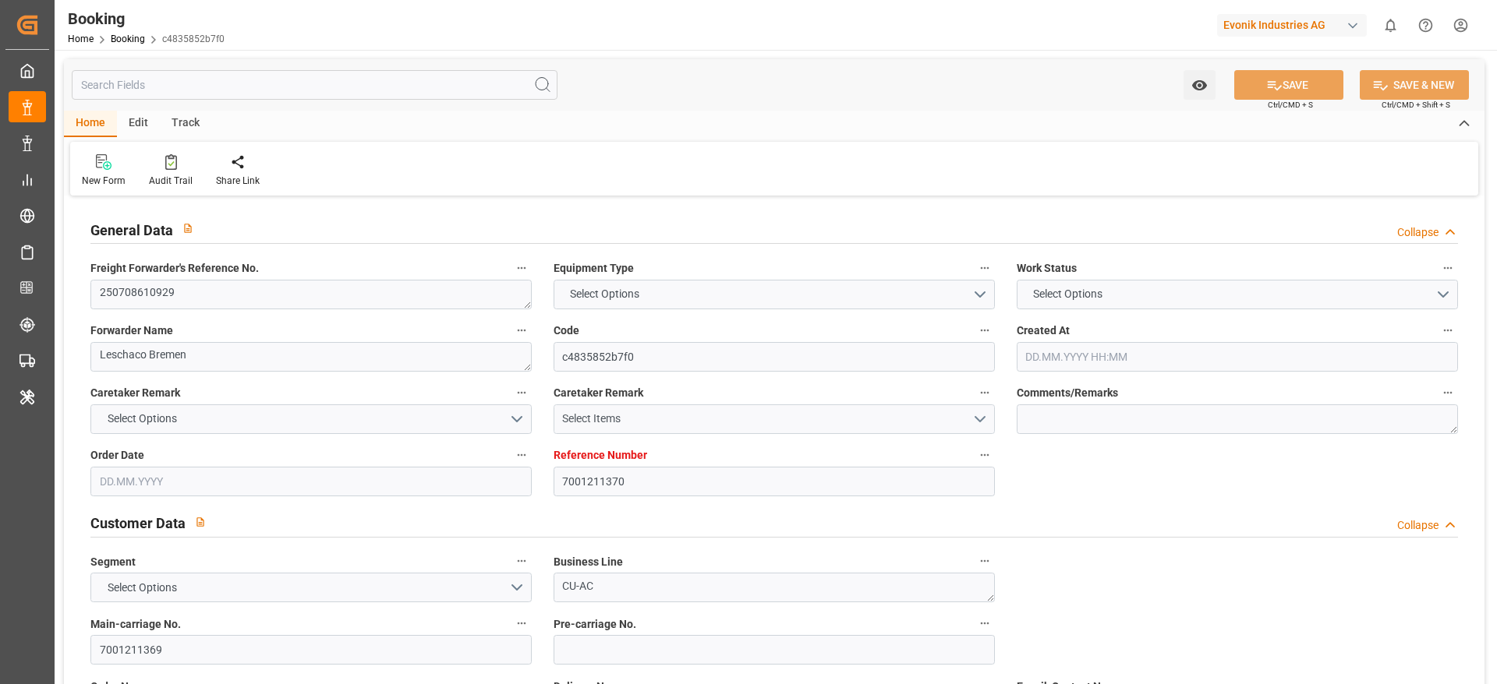
type input "NLRTM"
type input "CNHUA"
type input "9619969"
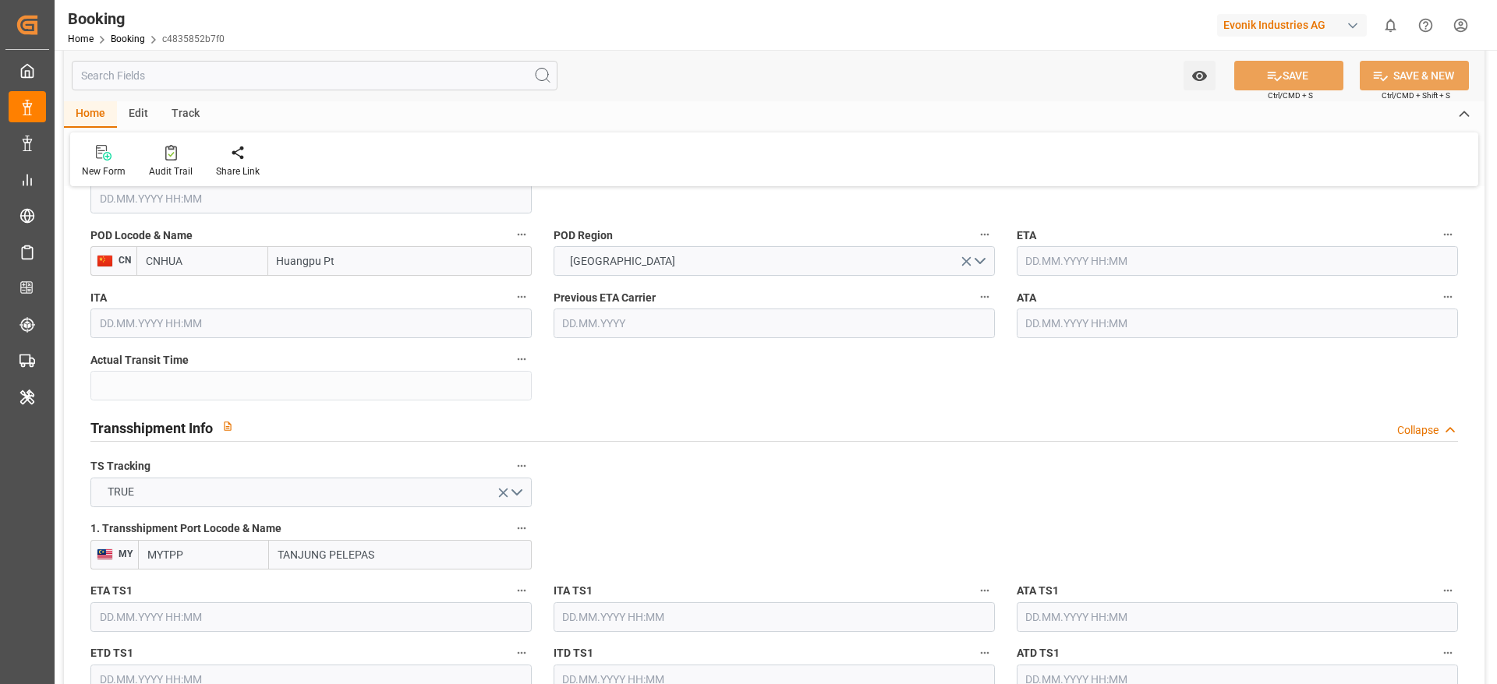
type input "[DATE] 12:56"
type input "[DATE]"
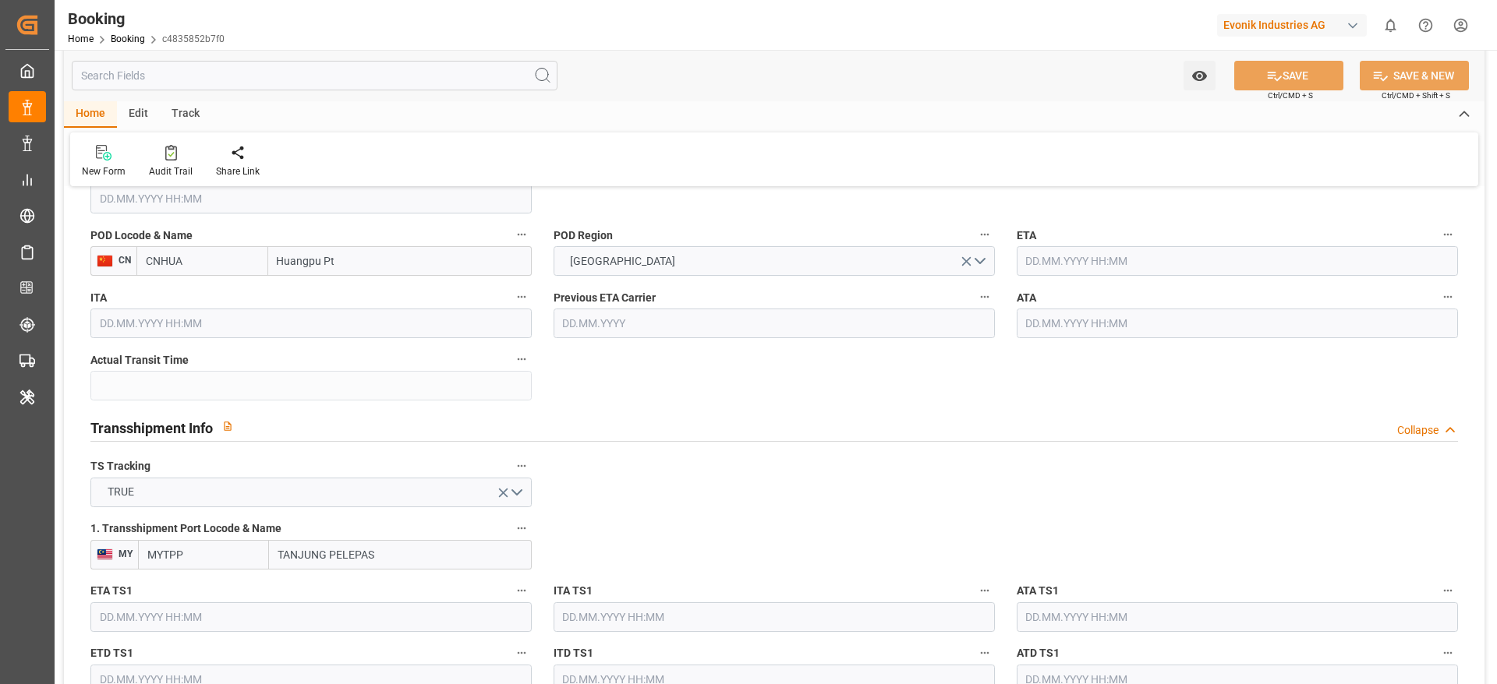
type input "[DATE]"
type input "[DATE] 12:00"
type input "[DATE] 00:00"
type input "[DATE] 14:48"
type input "[DATE] 02:27"
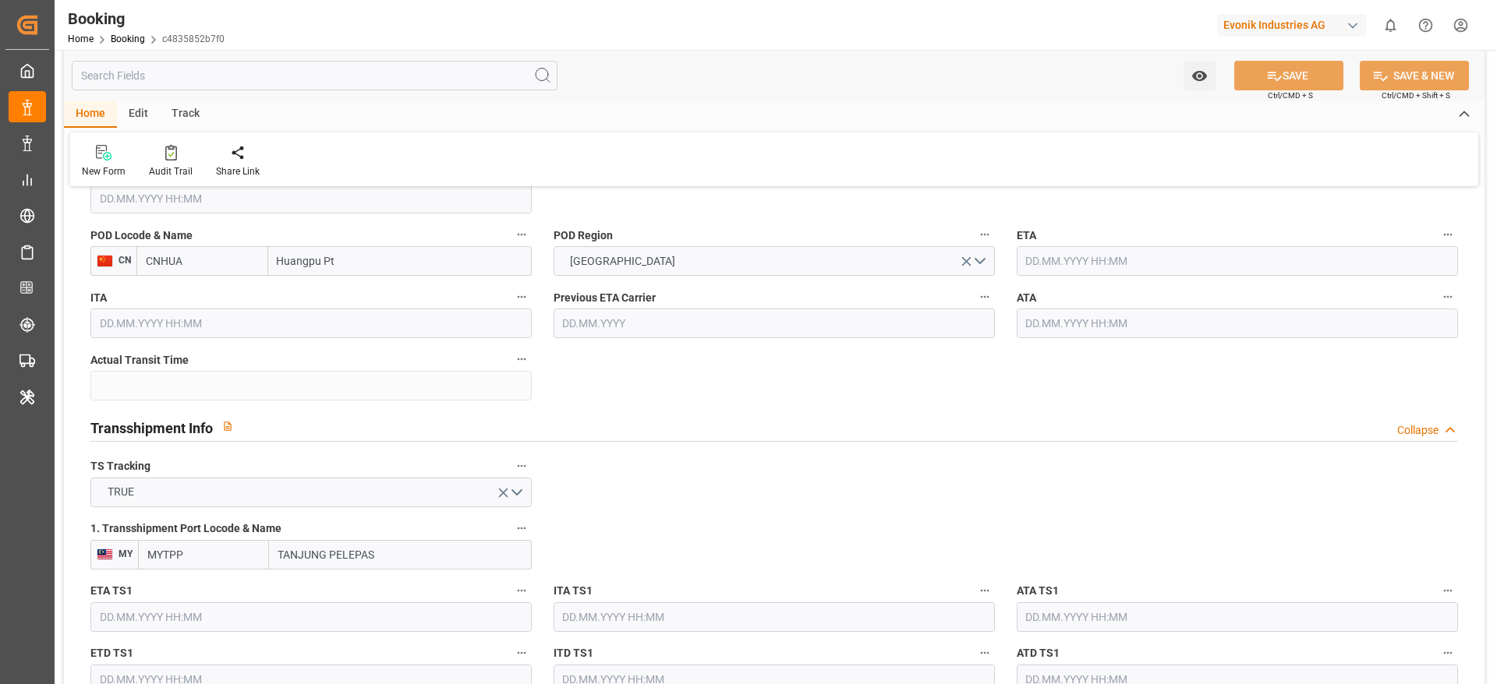
type input "[DATE] 00:00"
type input "[DATE] 08:30"
type input "[DATE] 00:00"
type input "[DATE] 08:48"
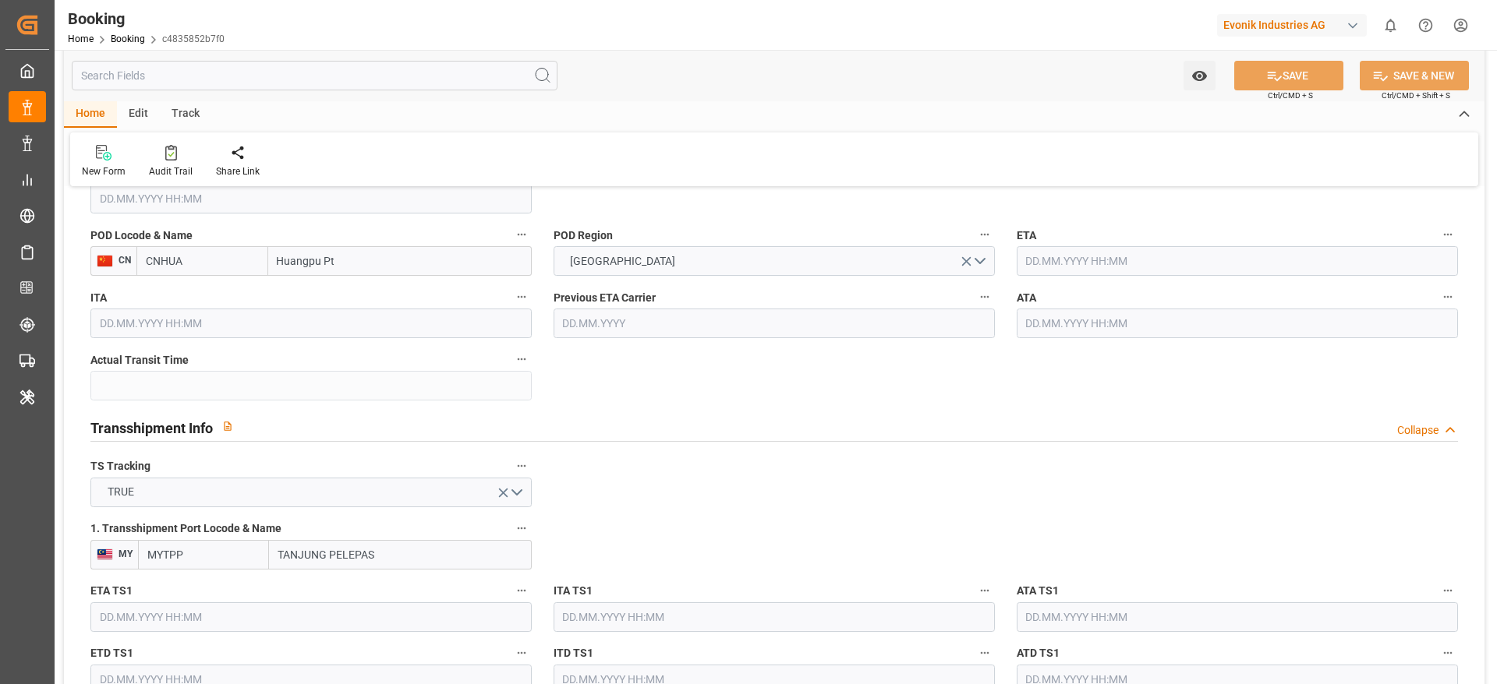
type input "[DATE] 13:00"
type input "[DATE] 00:00"
type input "[DATE] 20:00"
type input "[DATE] 00:00"
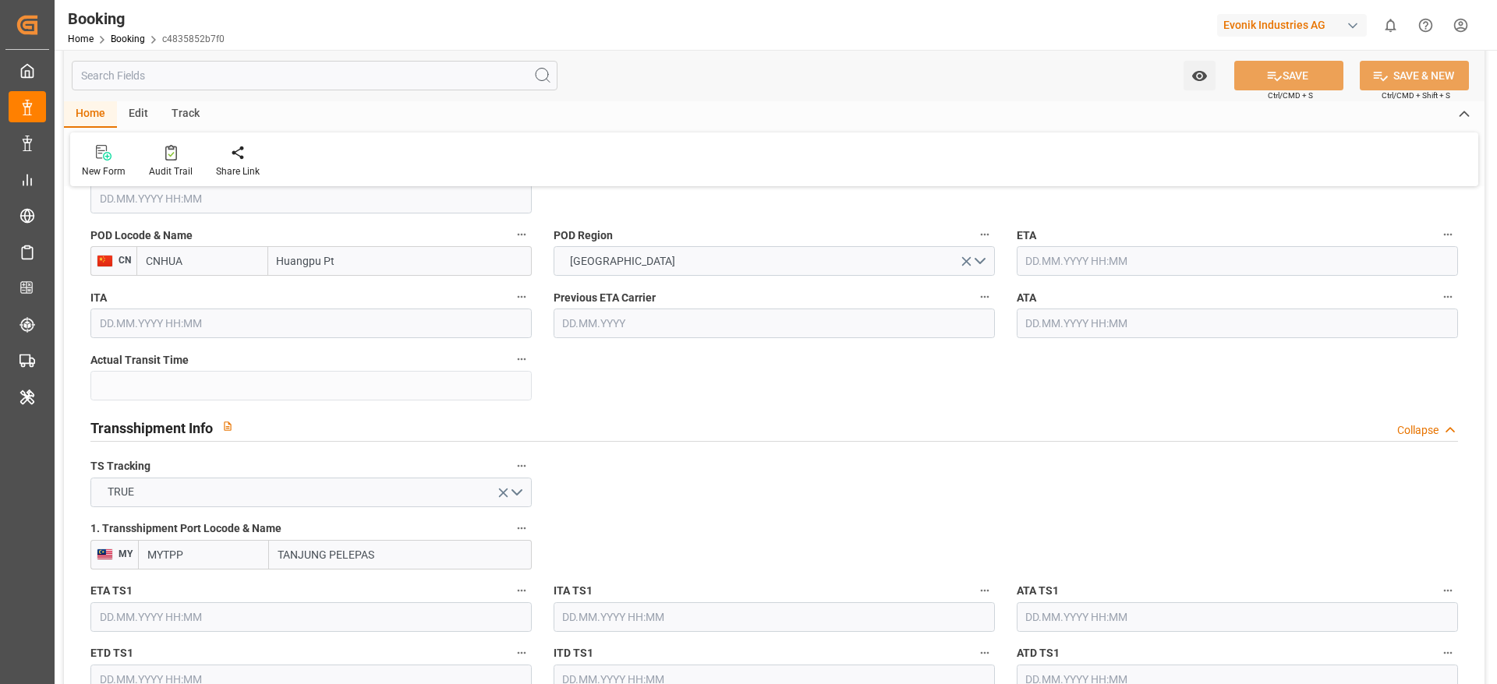
type input "[DATE] 00:00"
type input "[DATE]"
type input "[DATE] 22:39"
type input "[DATE]"
type input "[DATE] 11:15"
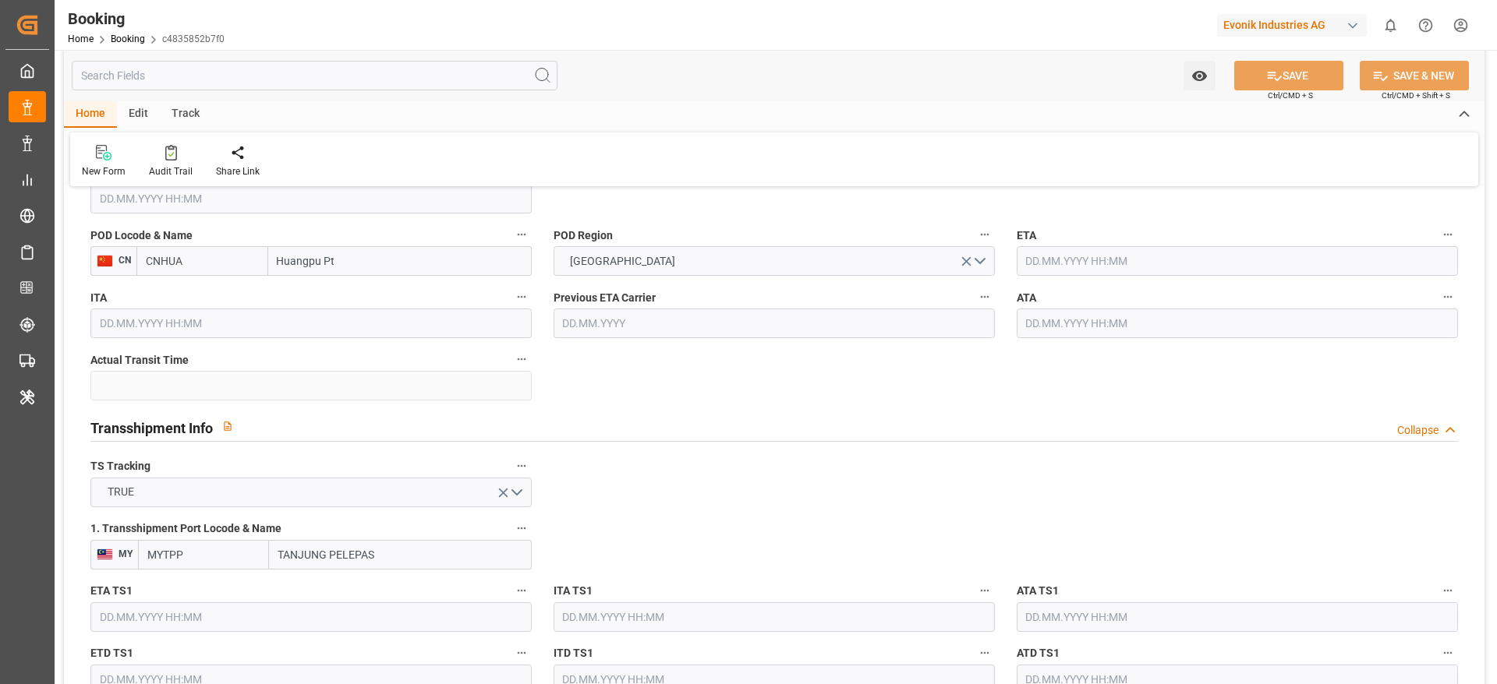
type input "[DATE] 08:17"
type input "[DATE] 08:59"
type input "[DATE] 11:15"
type input "[DATE] 08:15"
type input "[DATE] 05:30"
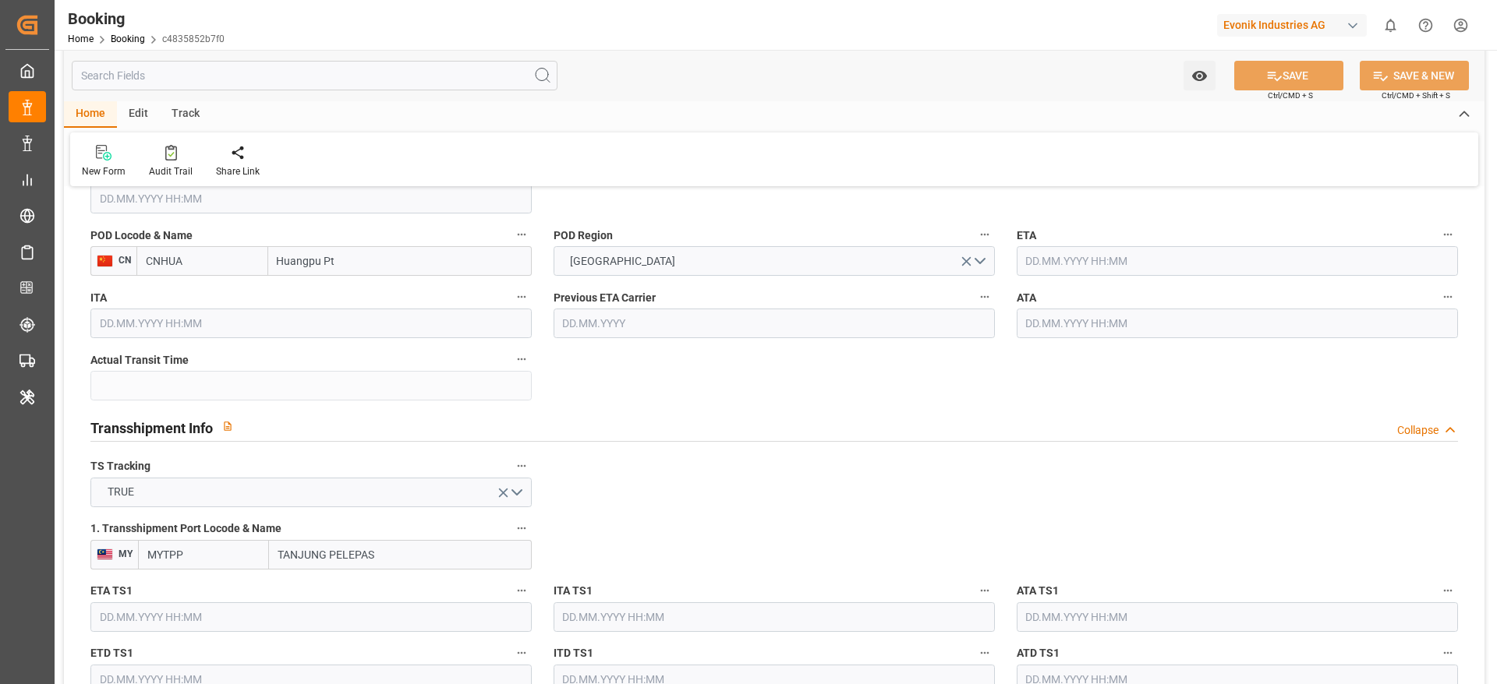
type input "[DATE] 12:00"
type input "03.08.2025 22:19"
type input "04.08.2025 12:00"
type input "04.08.2025 16:25"
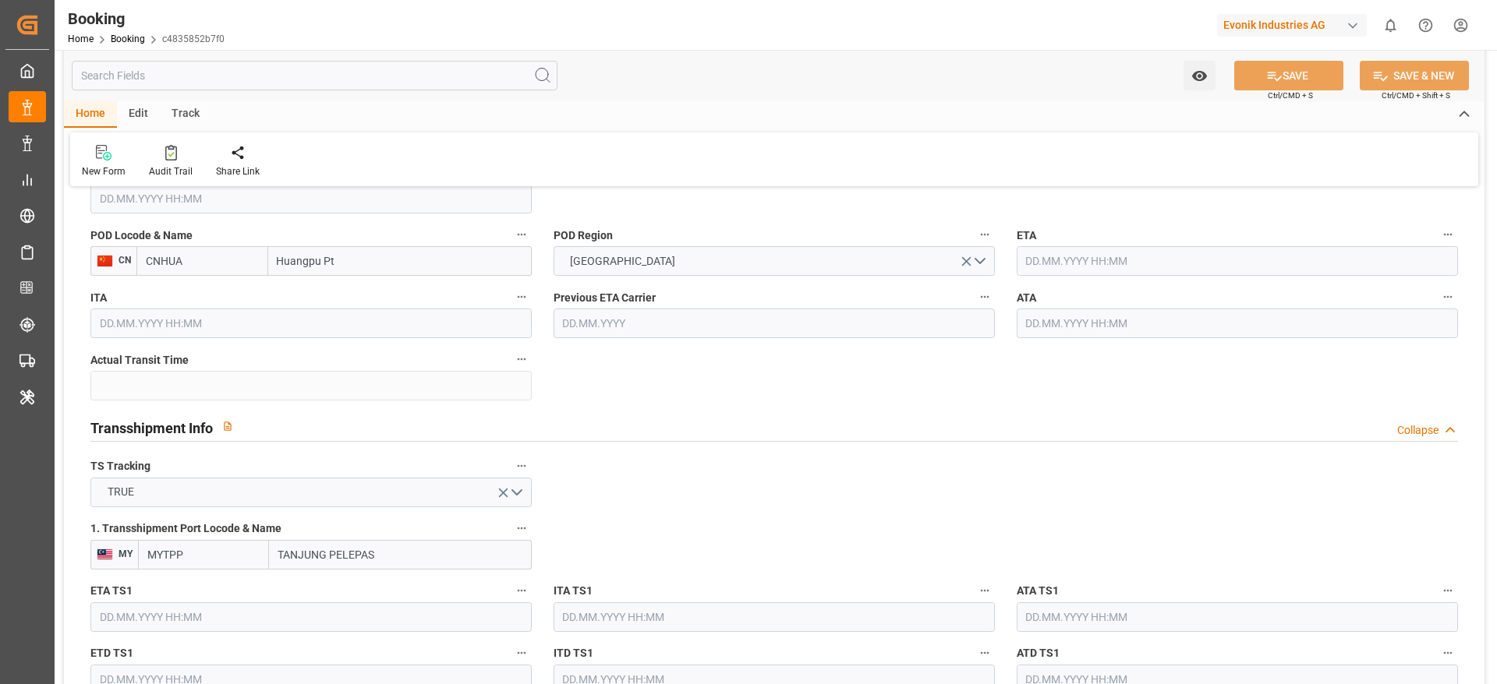
type input "14.09.2025 08:30"
type input "14.09.2025 08:37"
type input "14.09.2025 08:48"
type input "15.09.2025 01:29"
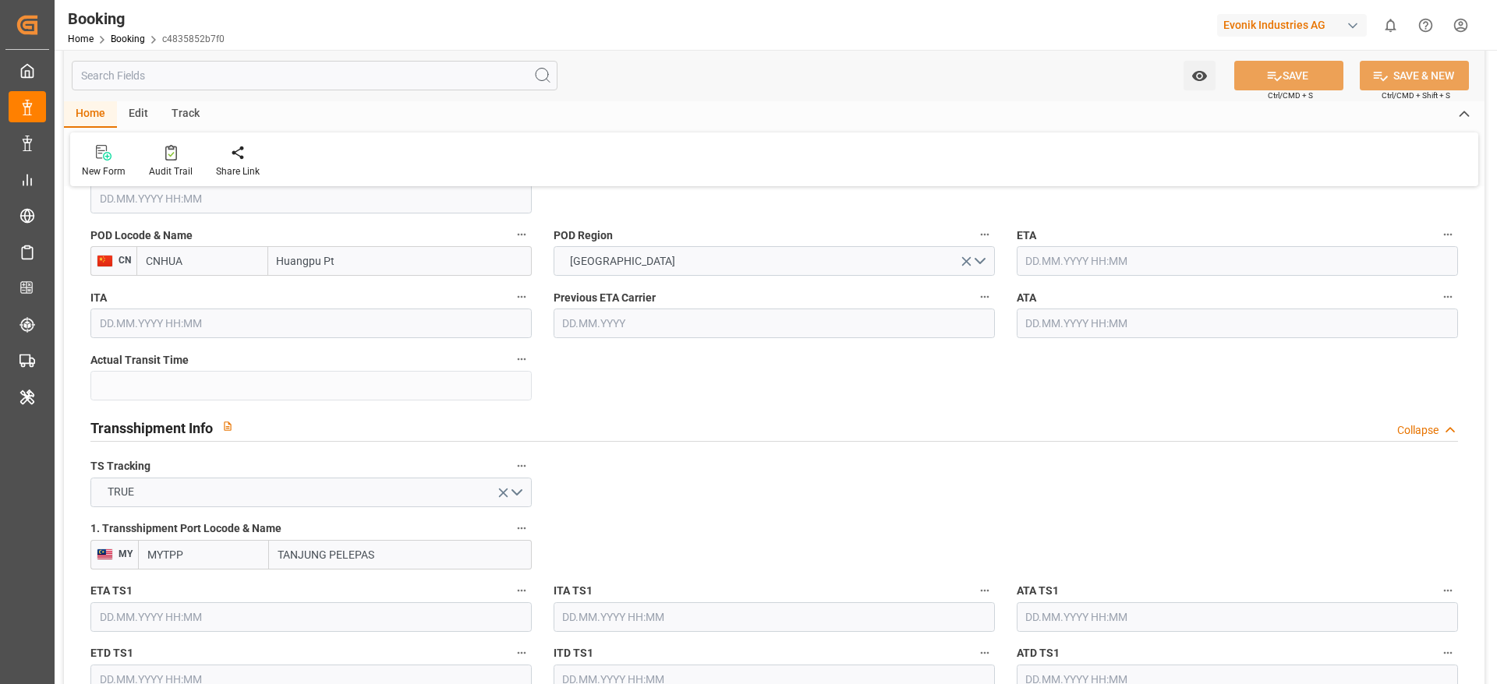
type input "15.09.2025 01:00"
type input "20.09.2025 12:00"
type input "16.09.2025 12:00"
type input "25.09.2025 13:00"
type input "10.10.2025 20:00"
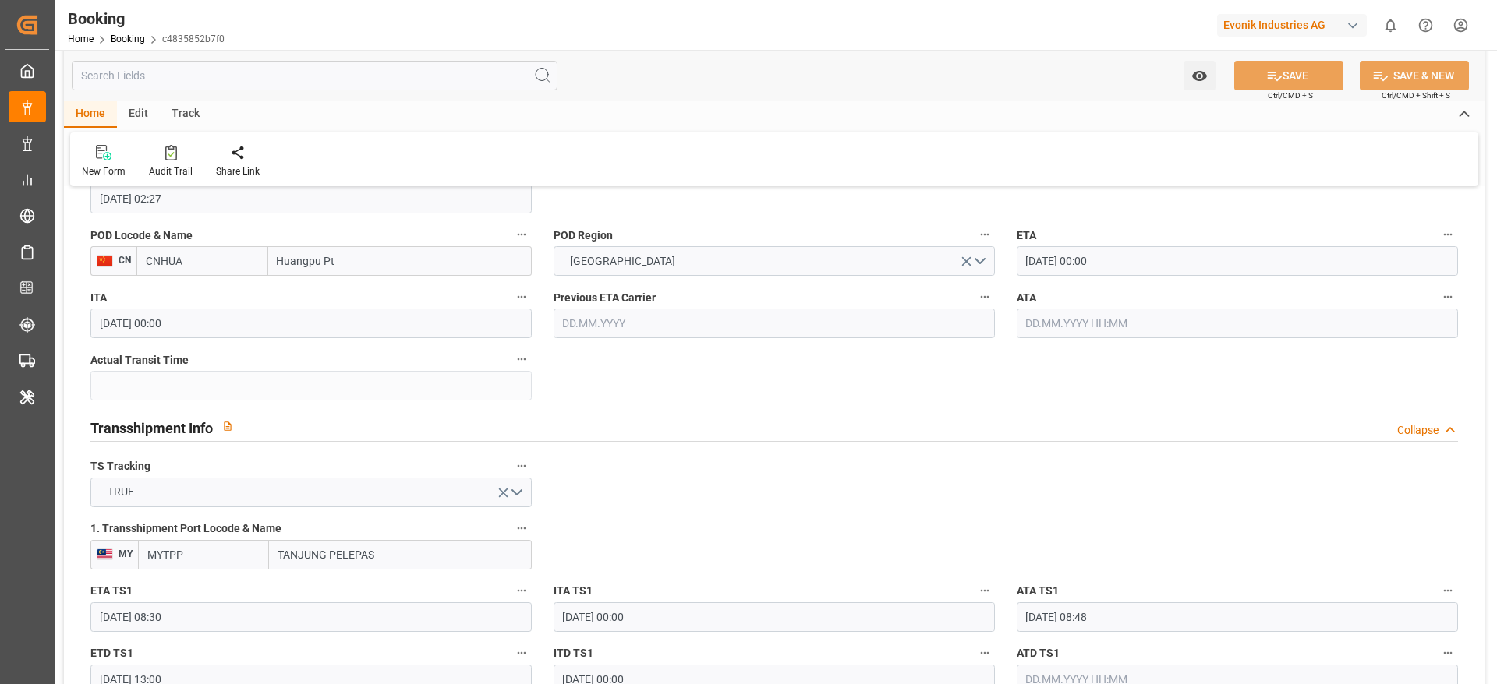
type input "11.10.2025 11:40"
type input "24.09.2025 12:00"
type input "19.09.2025 12:00"
type input "28.09.2025 12:00"
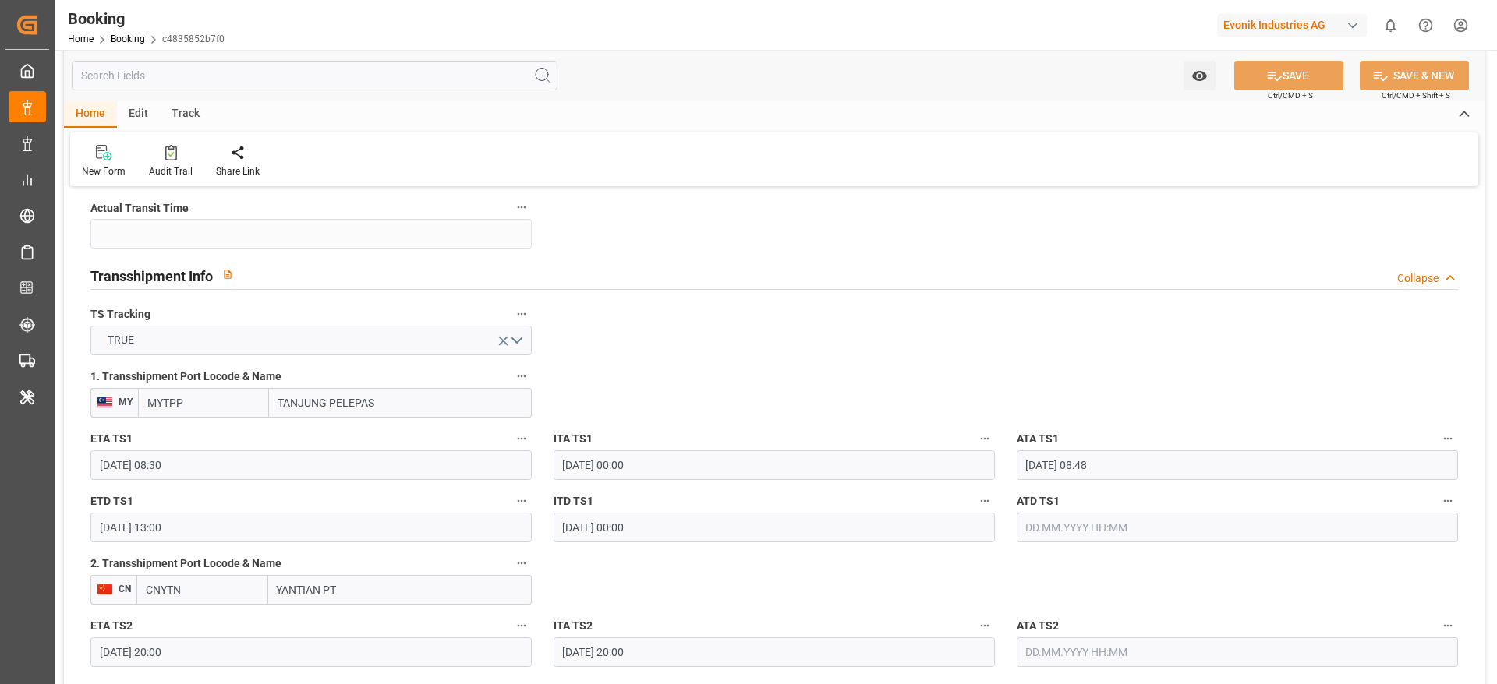
scroll to position [1713, 0]
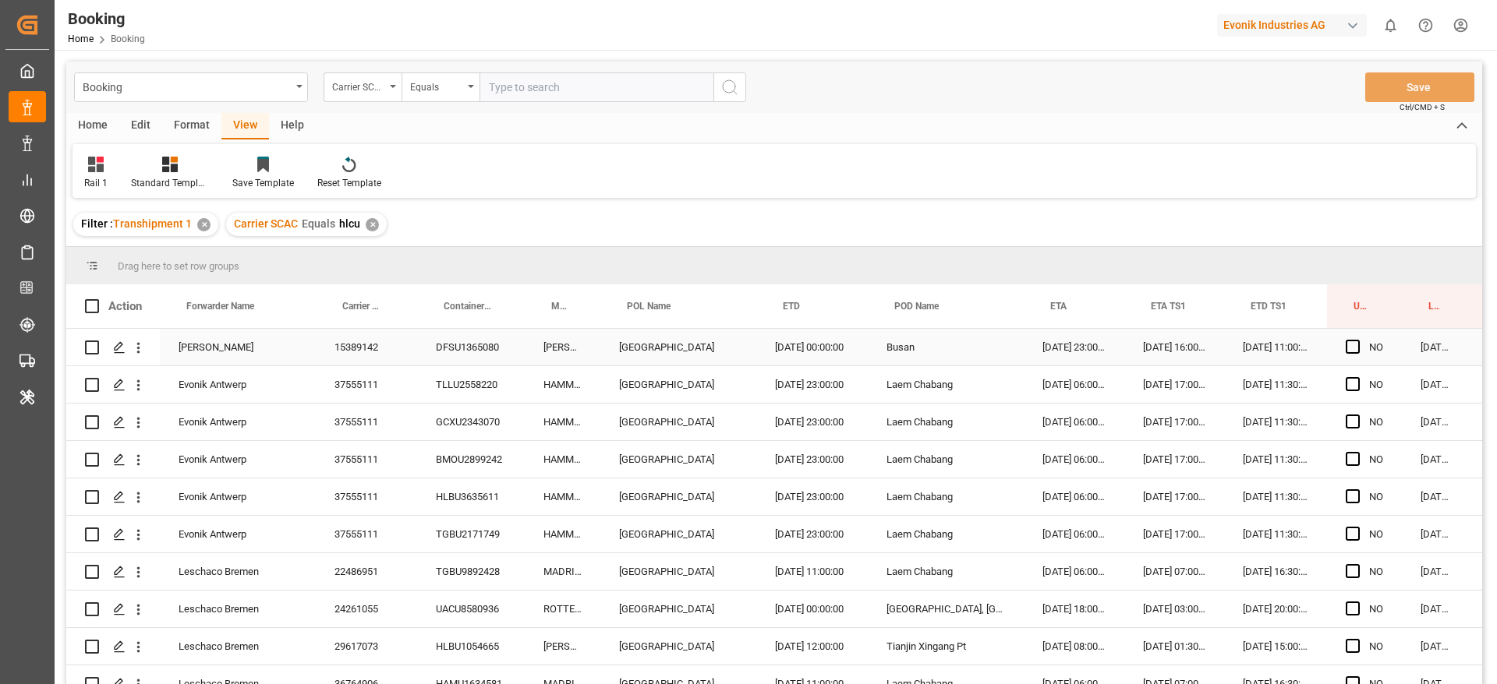
click at [1345, 340] on span "Press SPACE to select this row." at bounding box center [1352, 347] width 14 height 14
click at [1357, 340] on input "Press SPACE to select this row." at bounding box center [1357, 340] width 0 height 0
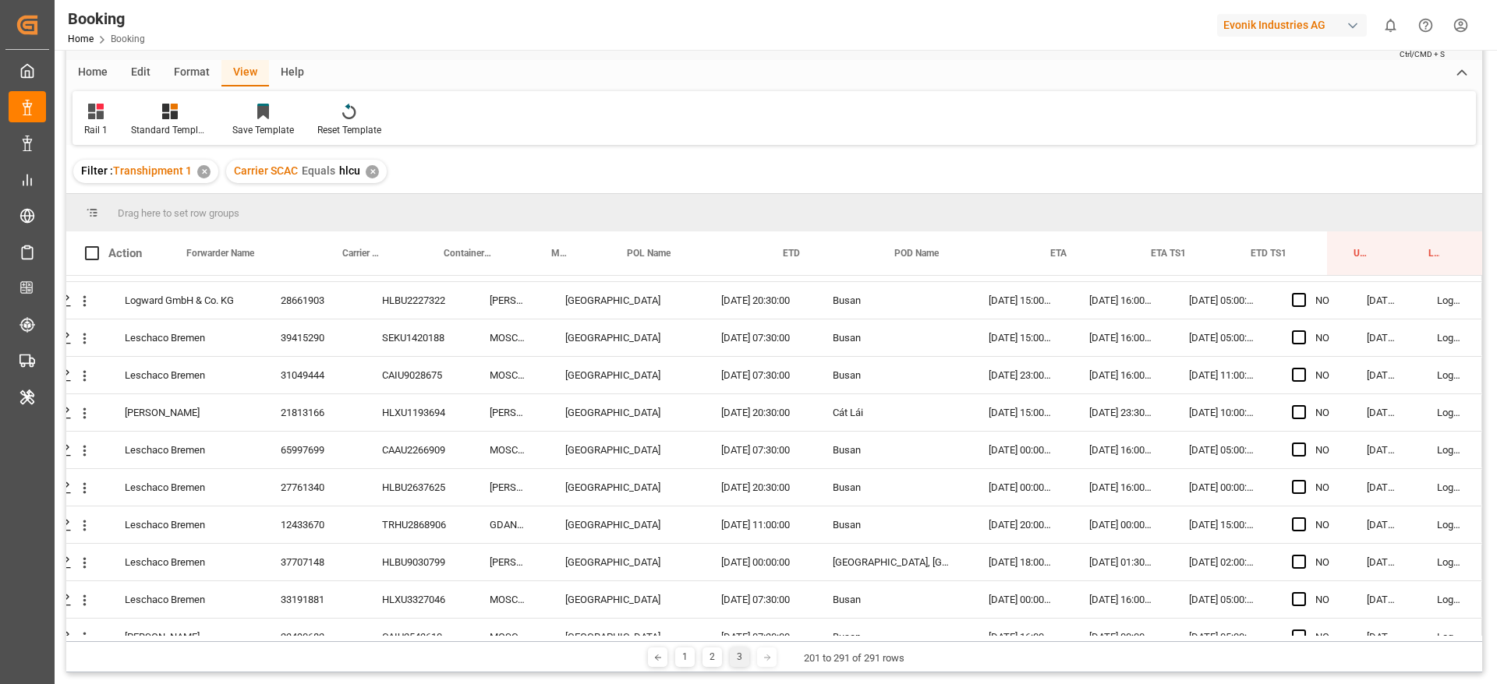
scroll to position [3050, 59]
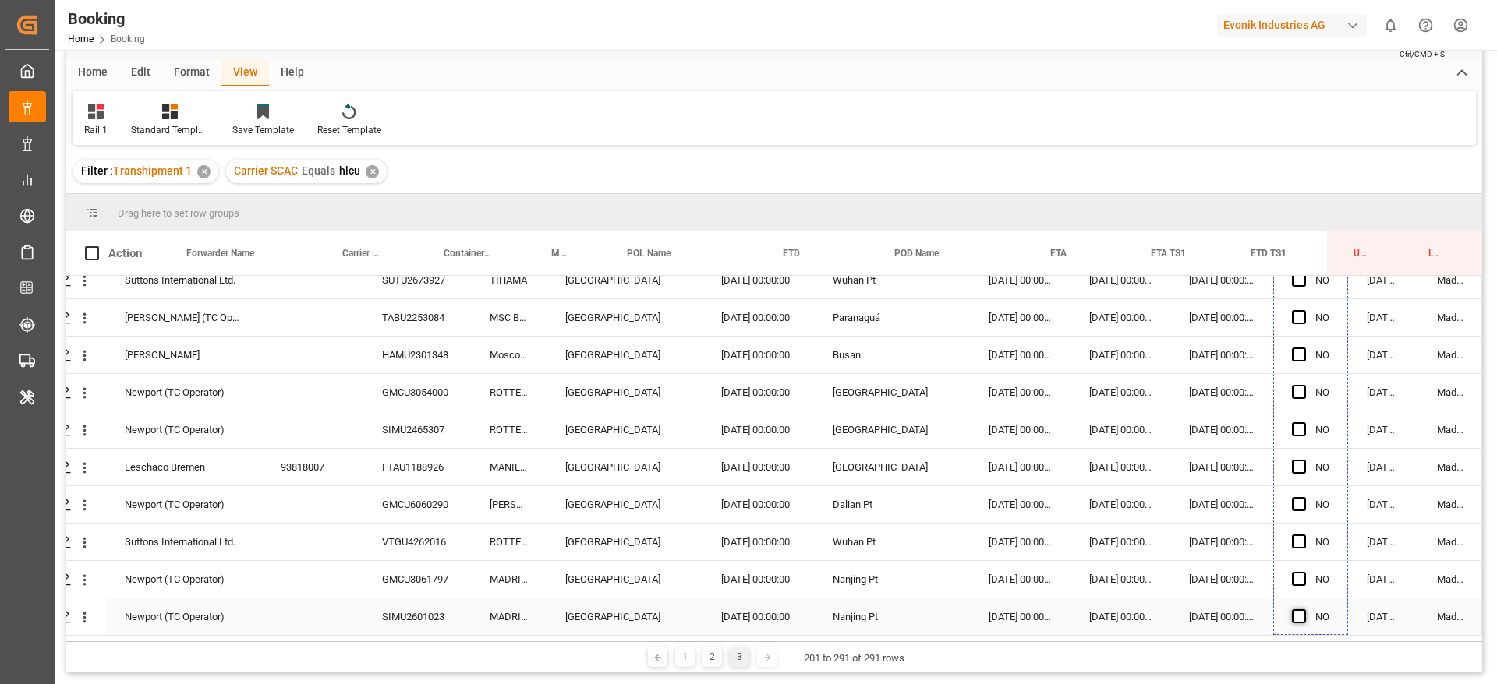
drag, startPoint x: 1338, startPoint y: 309, endPoint x: 1295, endPoint y: 612, distance: 305.4
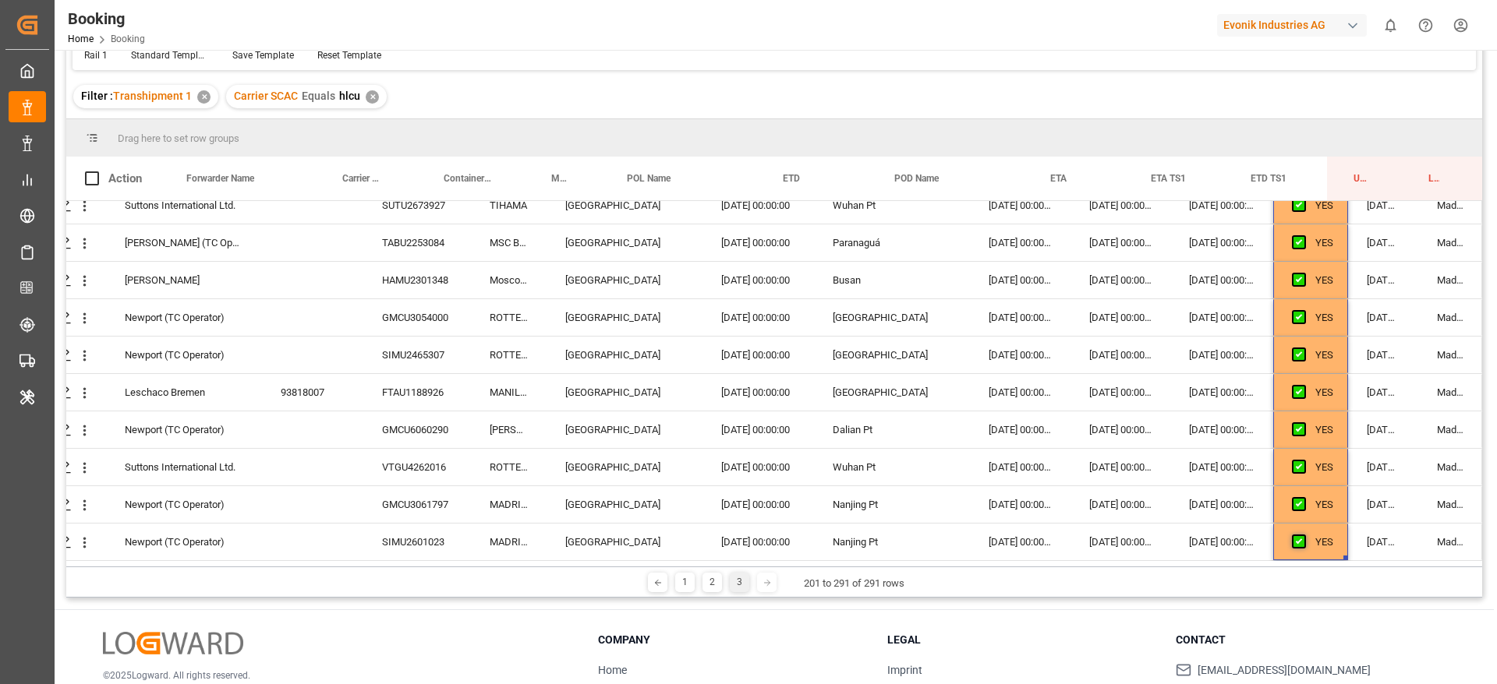
scroll to position [133, 0]
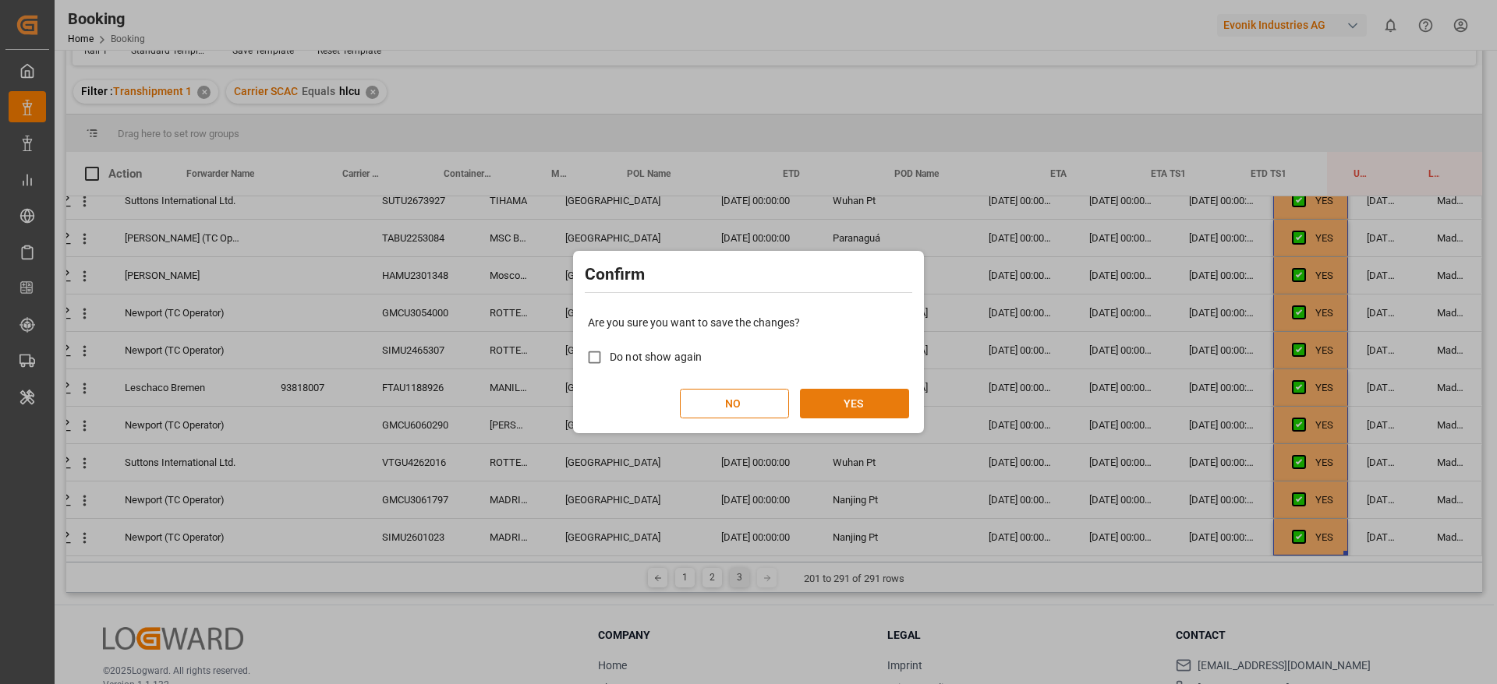
click at [834, 404] on button "YES" at bounding box center [854, 404] width 109 height 30
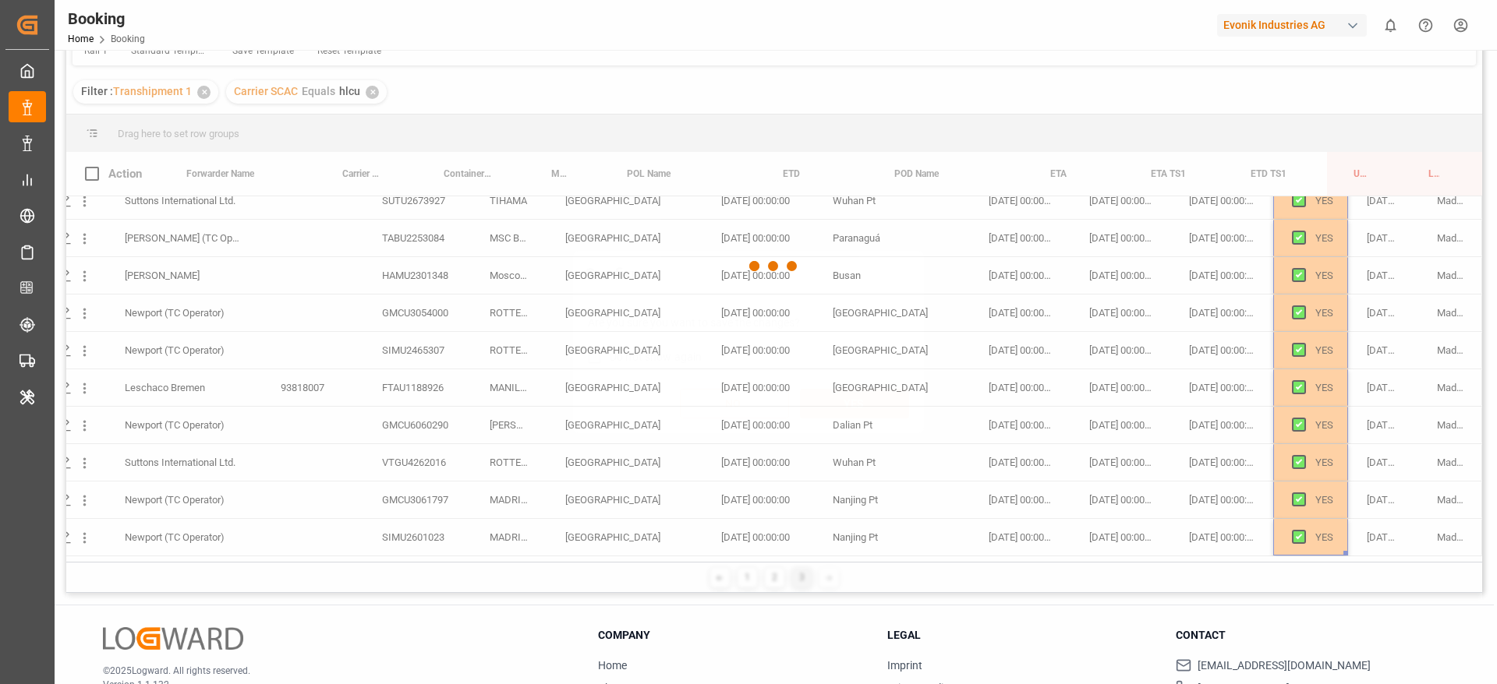
scroll to position [0, 59]
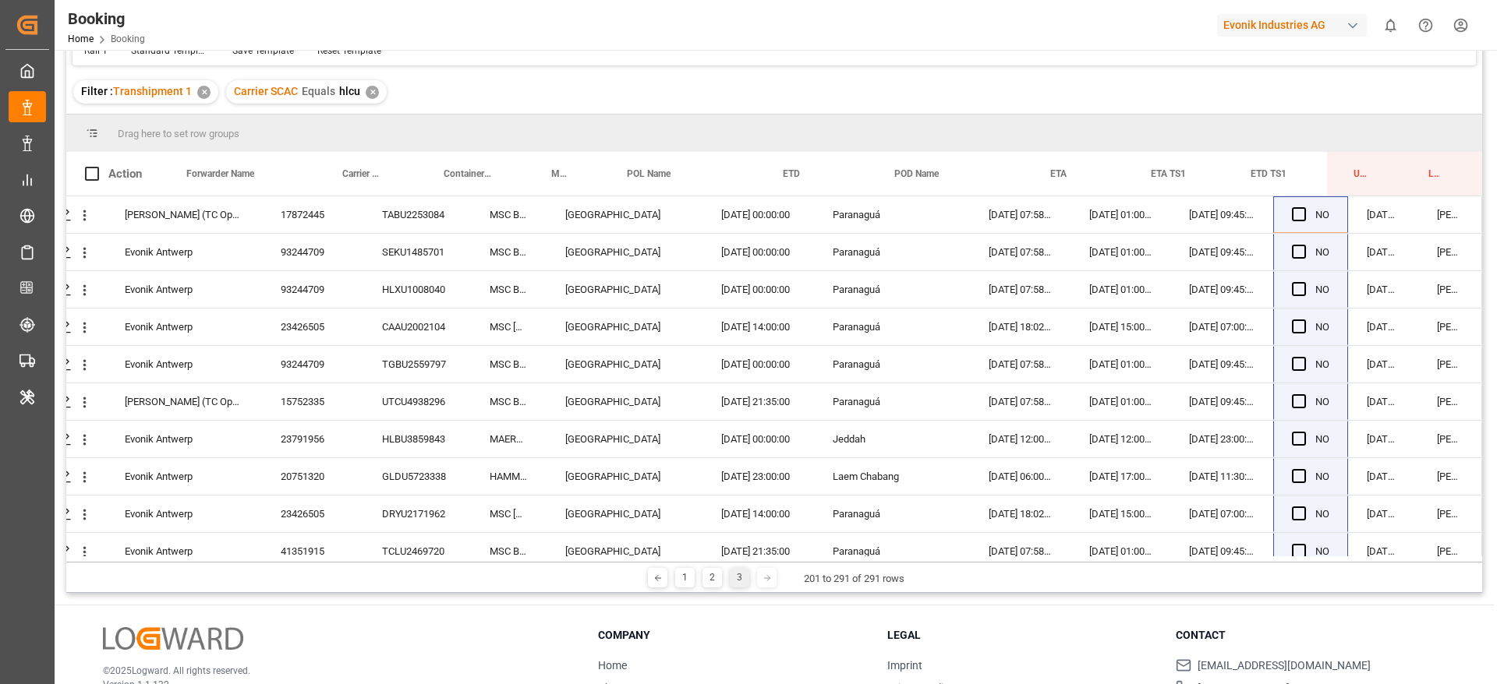
click at [368, 94] on div "✕" at bounding box center [372, 92] width 13 height 13
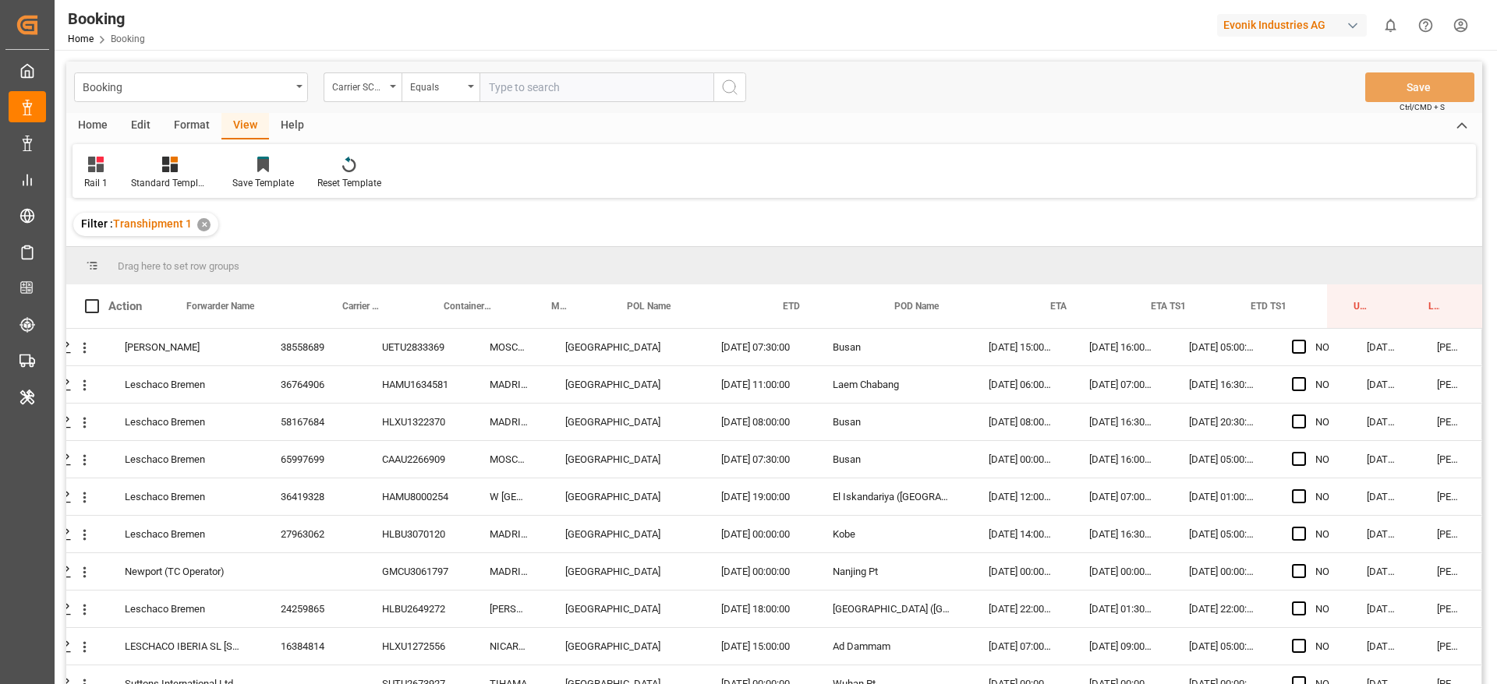
click at [539, 104] on div "Booking Carrier SCAC Equals Save Ctrl/CMD + S" at bounding box center [773, 87] width 1415 height 51
click at [541, 95] on input "text" at bounding box center [596, 87] width 234 height 30
type input "maeu"
click at [356, 351] on div "257968075" at bounding box center [312, 347] width 101 height 37
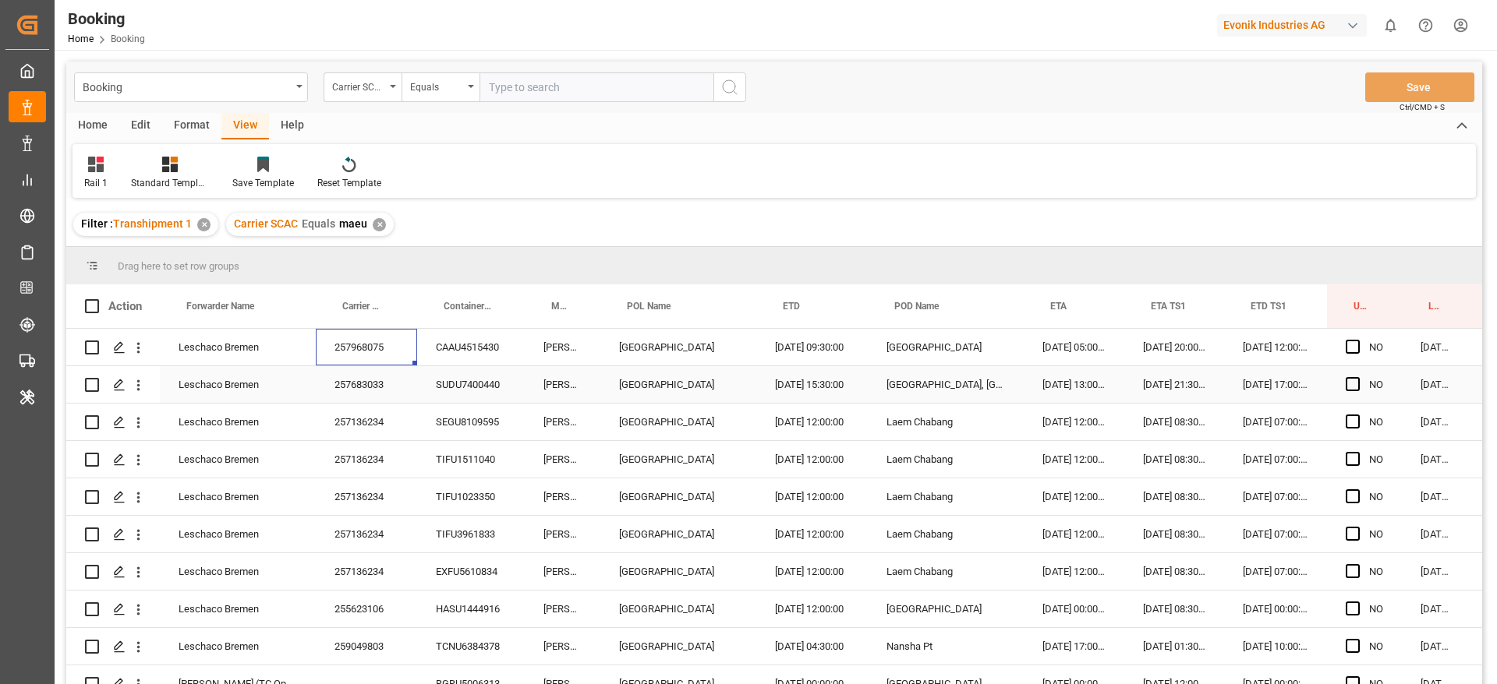
click at [385, 392] on div "257683033" at bounding box center [366, 384] width 101 height 37
click at [382, 406] on div "257136234" at bounding box center [366, 422] width 101 height 37
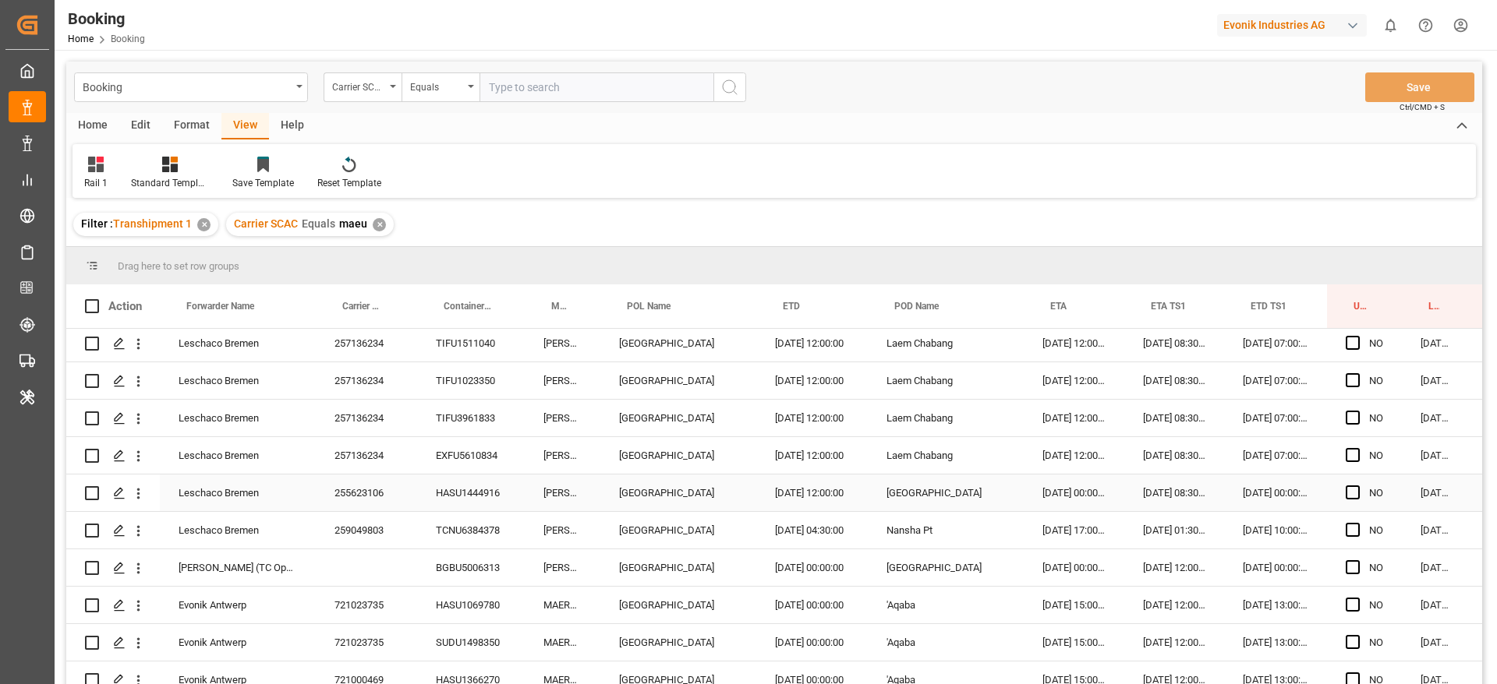
click at [388, 501] on div "255623106" at bounding box center [366, 493] width 101 height 37
click at [400, 524] on div "259049803" at bounding box center [366, 530] width 101 height 37
click at [431, 557] on div "BGBU5006313" at bounding box center [471, 568] width 108 height 37
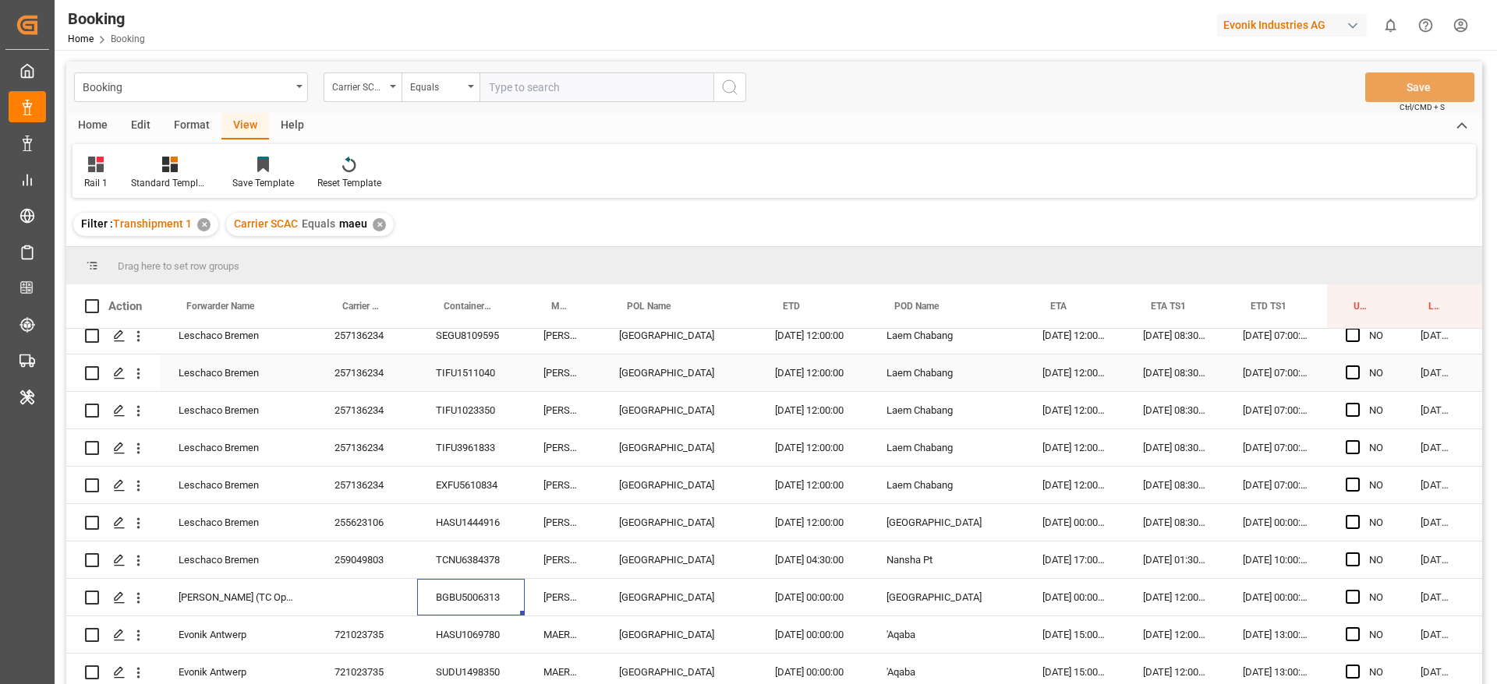
scroll to position [86, 0]
click at [137, 518] on icon "open menu" at bounding box center [138, 524] width 16 height 16
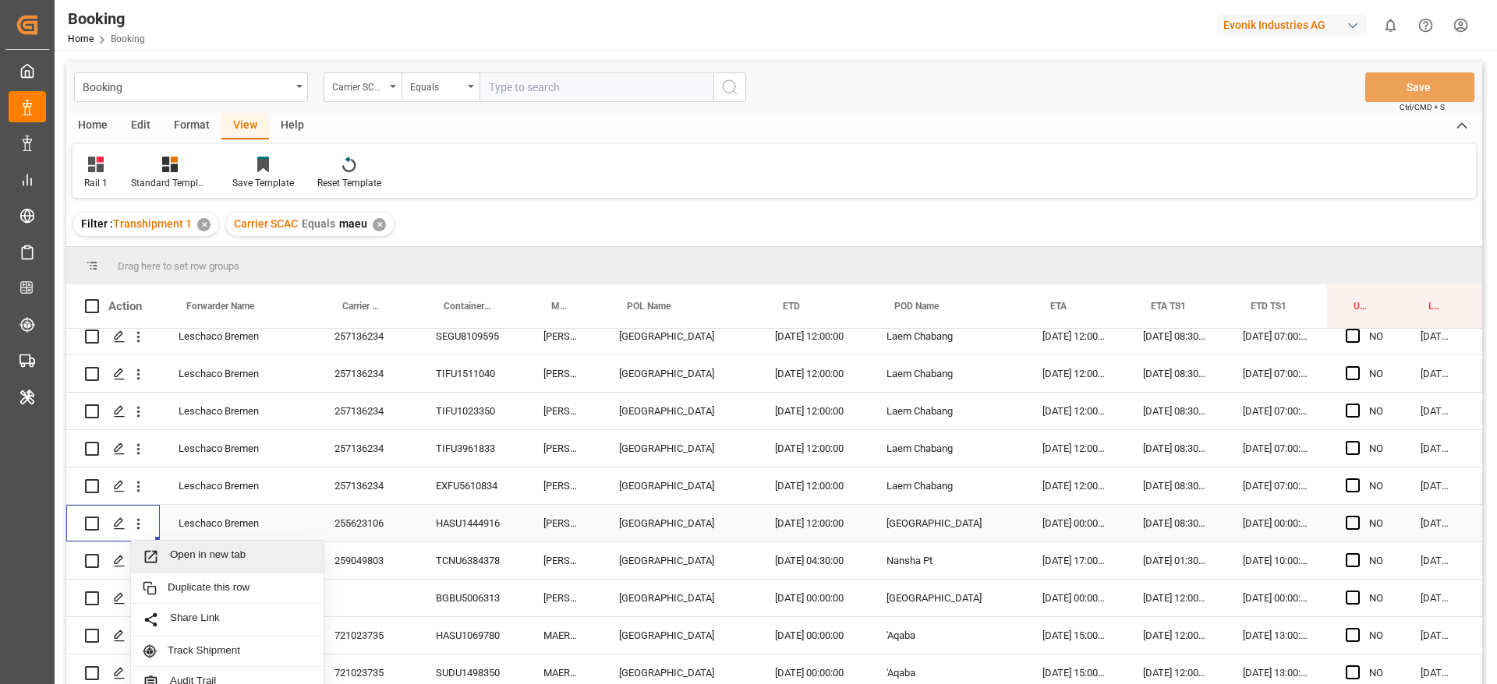
click at [235, 553] on span "Open in new tab" at bounding box center [241, 557] width 142 height 16
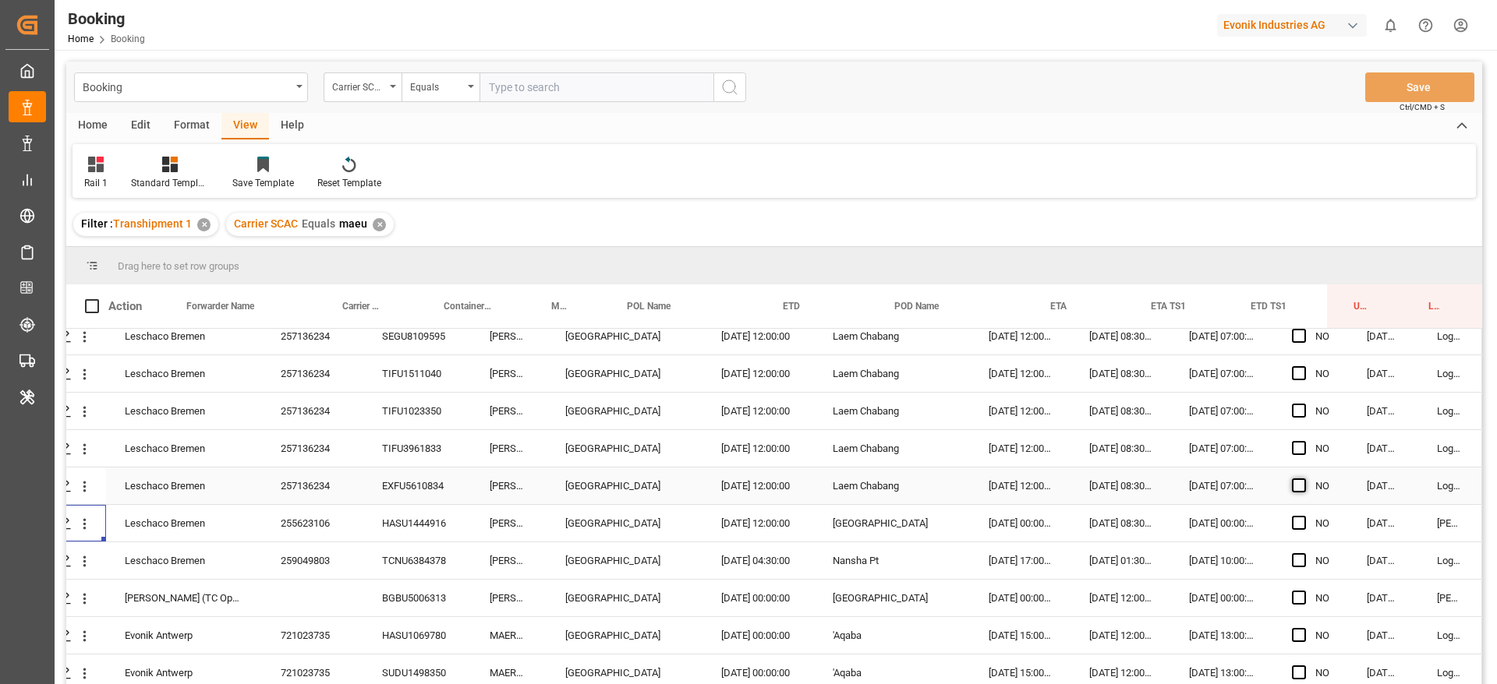
click at [1298, 489] on span "Press SPACE to select this row." at bounding box center [1299, 486] width 14 height 14
click at [1303, 479] on input "Press SPACE to select this row." at bounding box center [1303, 479] width 0 height 0
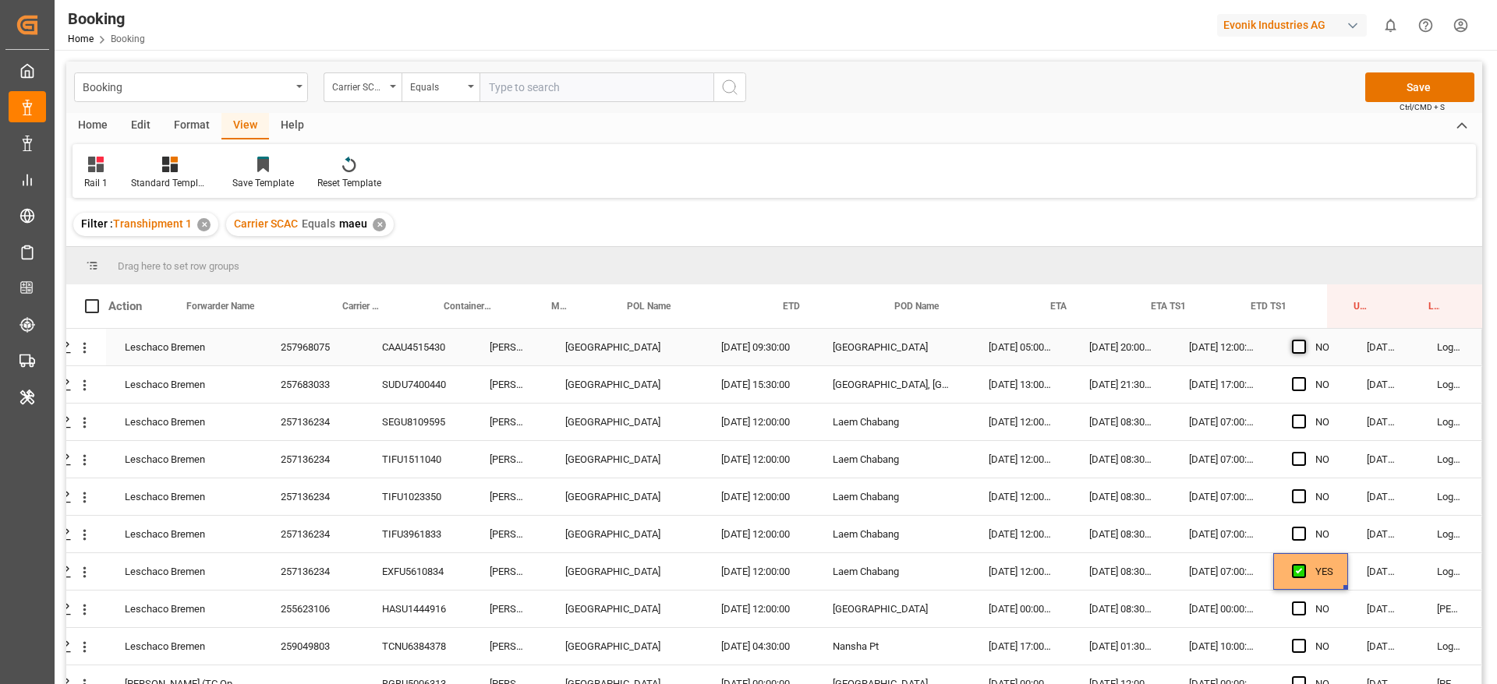
drag, startPoint x: 1288, startPoint y: 344, endPoint x: 1298, endPoint y: 352, distance: 12.2
click at [1292, 345] on span "Press SPACE to select this row." at bounding box center [1299, 347] width 14 height 14
click at [1303, 340] on input "Press SPACE to select this row." at bounding box center [1303, 340] width 0 height 0
drag, startPoint x: 1338, startPoint y: 365, endPoint x: 1341, endPoint y: 537, distance: 172.3
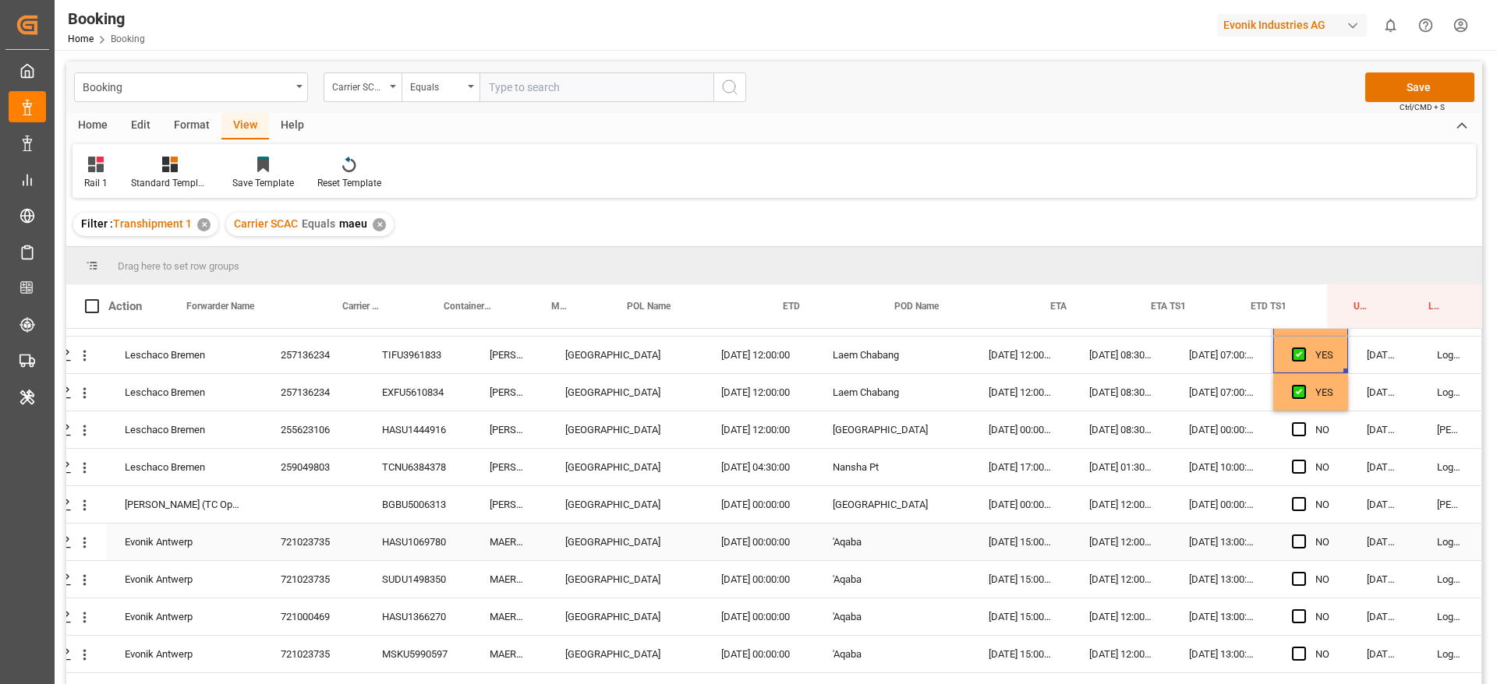
scroll to position [180, 59]
click at [1292, 465] on span "Press SPACE to select this row." at bounding box center [1299, 466] width 14 height 14
click at [1303, 459] on input "Press SPACE to select this row." at bounding box center [1303, 459] width 0 height 0
click at [1292, 501] on span "Press SPACE to select this row." at bounding box center [1299, 504] width 14 height 14
click at [1303, 497] on input "Press SPACE to select this row." at bounding box center [1303, 497] width 0 height 0
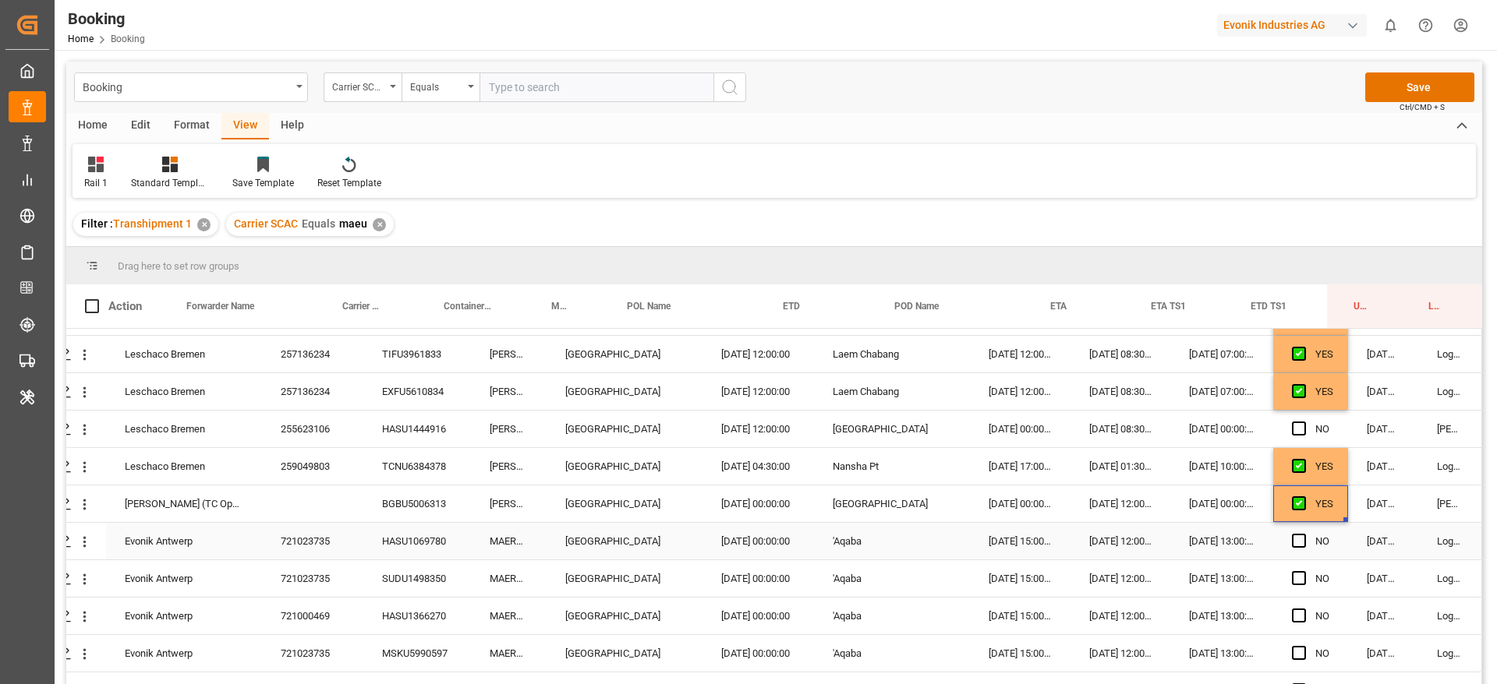
click at [327, 532] on div "721023735" at bounding box center [312, 541] width 101 height 37
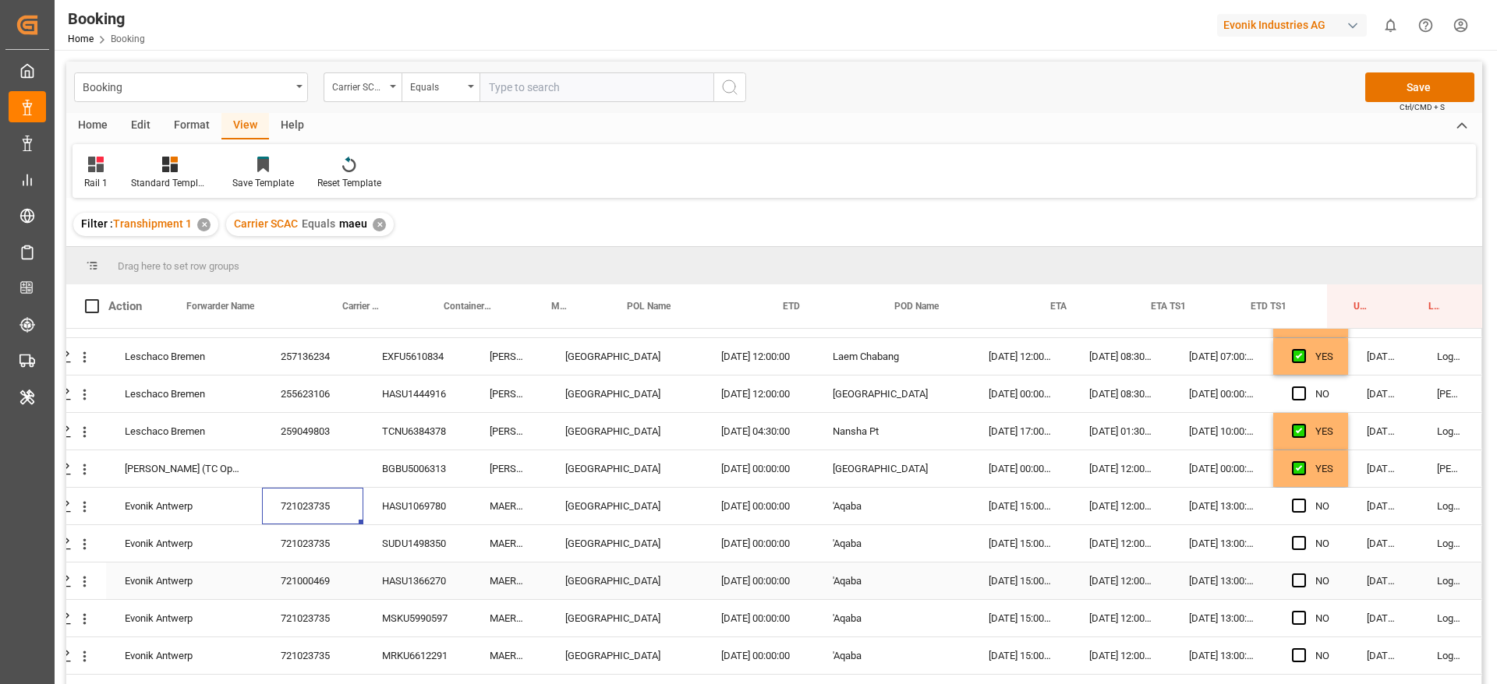
click at [330, 572] on div "721000469" at bounding box center [312, 581] width 101 height 37
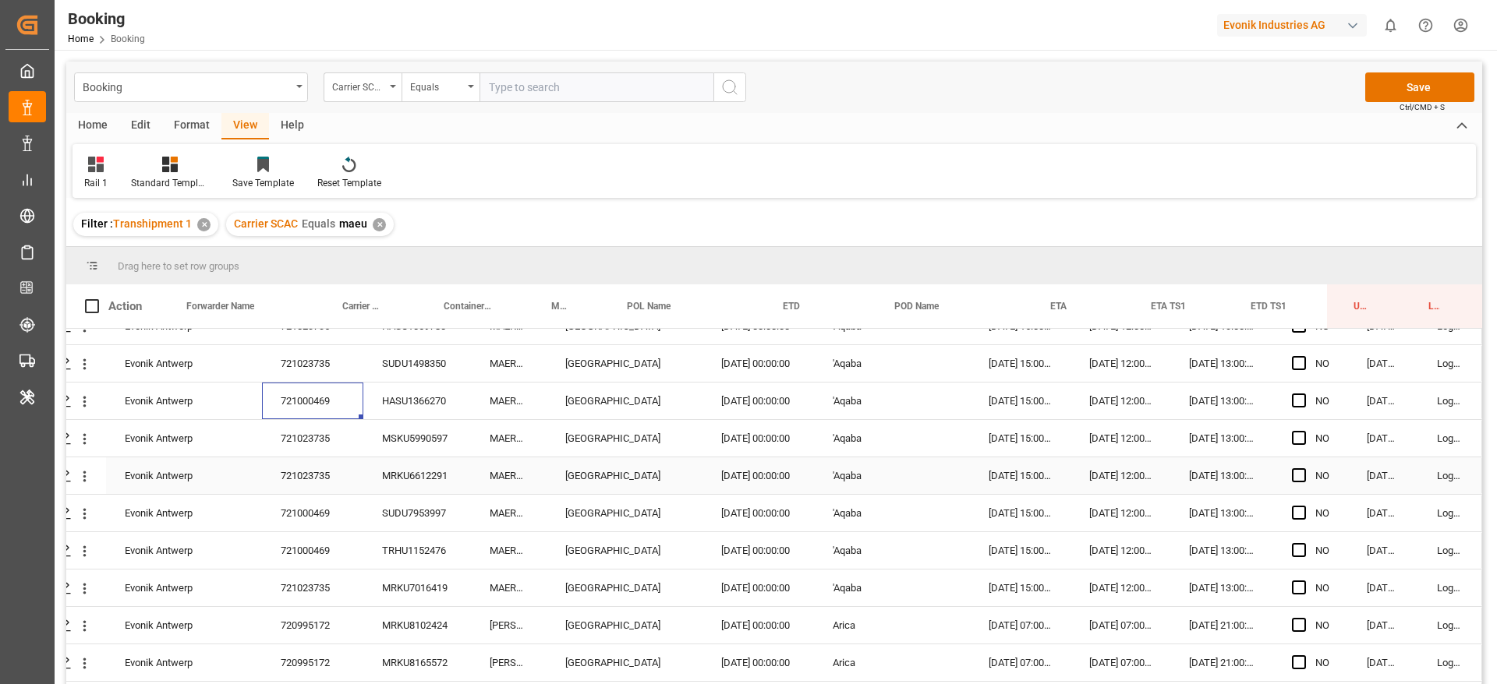
scroll to position [399, 59]
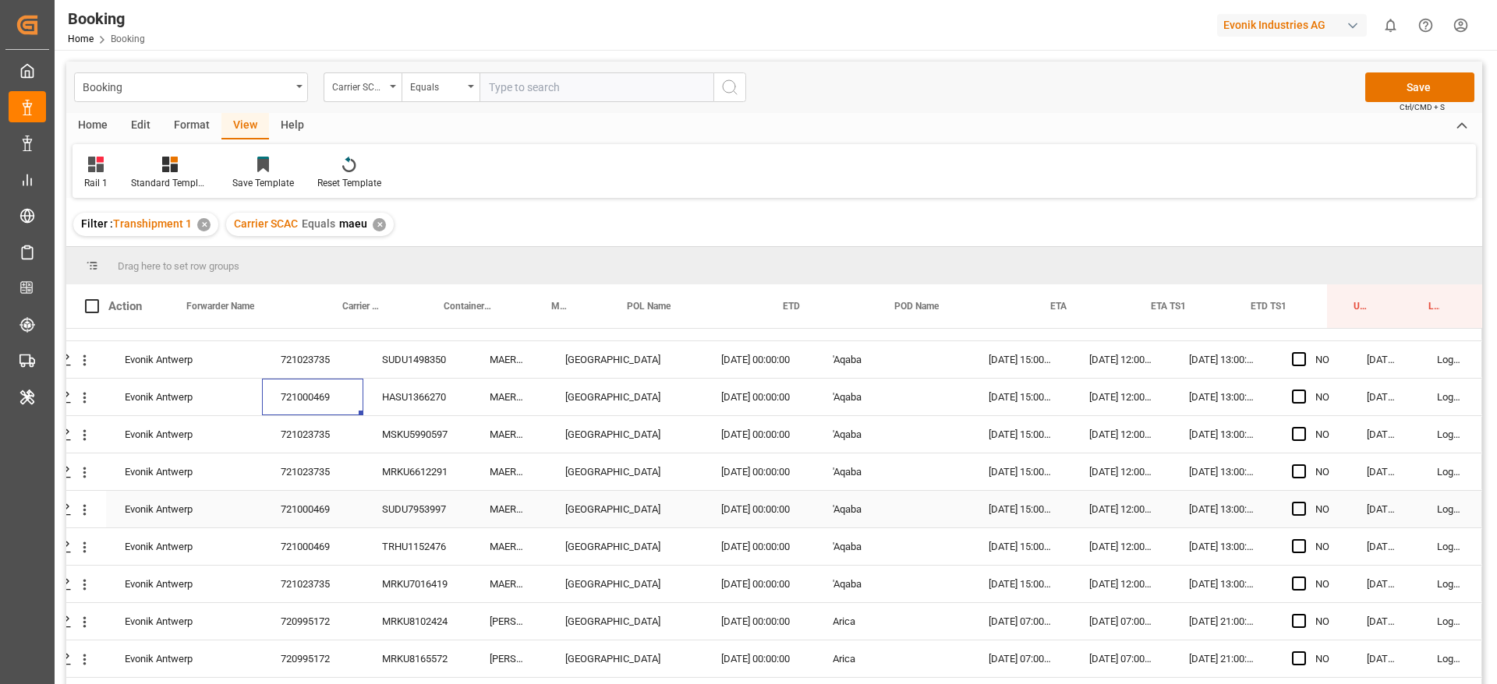
click at [348, 510] on div "721000469" at bounding box center [312, 509] width 101 height 37
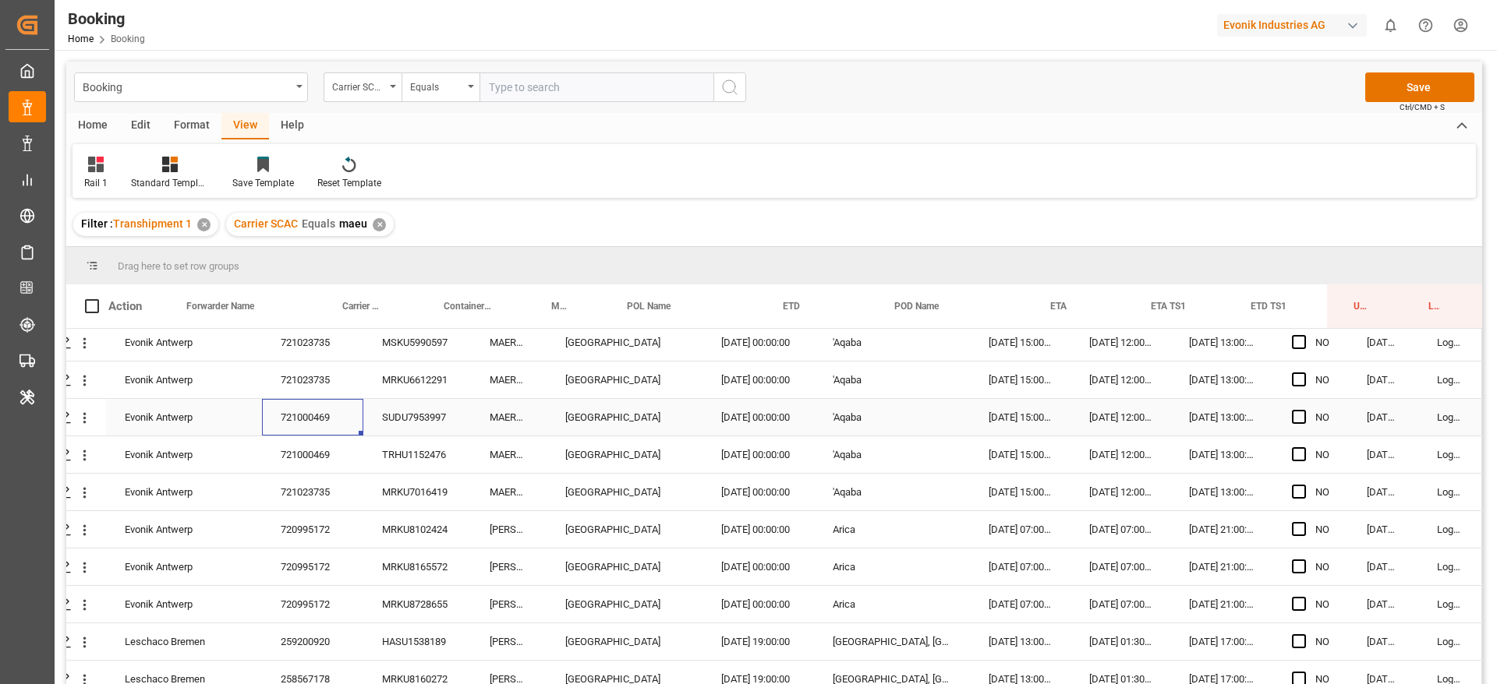
scroll to position [507, 59]
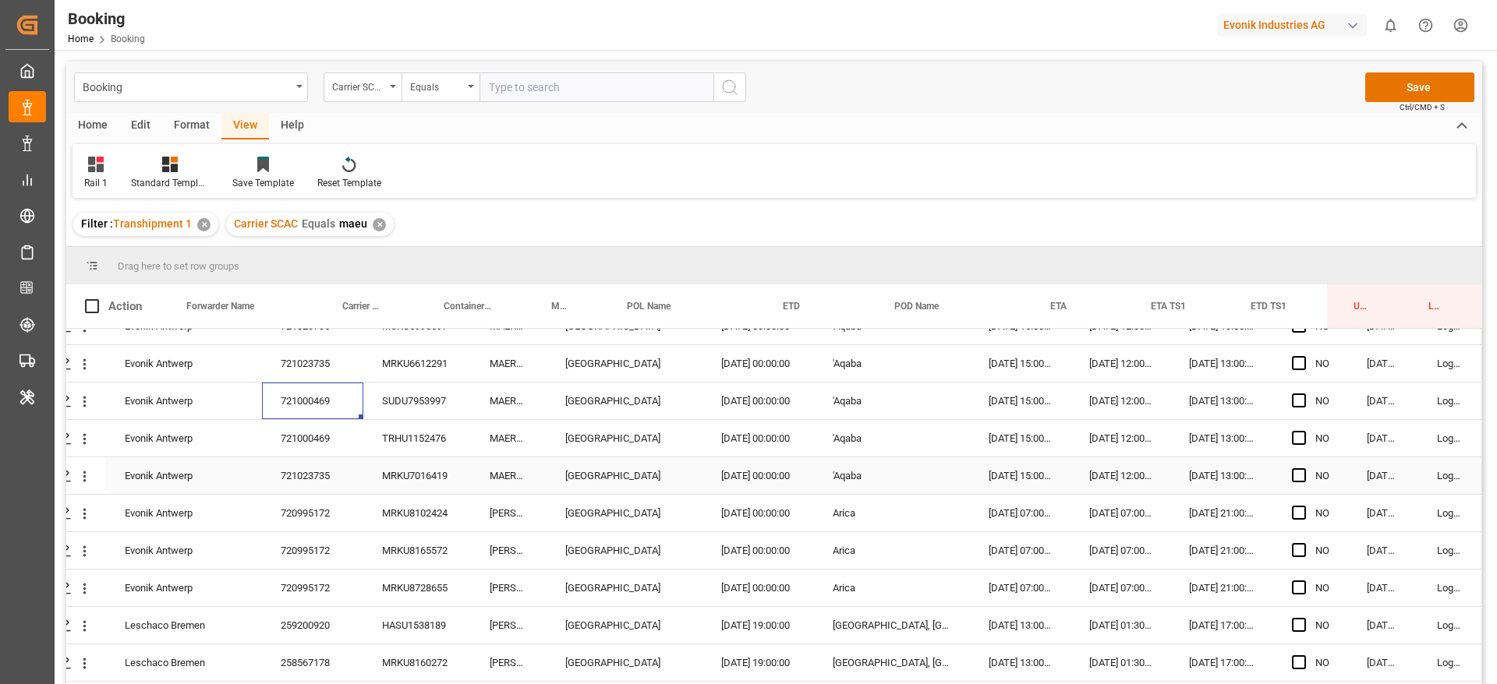
click at [302, 487] on div "721023735" at bounding box center [312, 476] width 101 height 37
click at [306, 507] on div "720995172" at bounding box center [312, 513] width 101 height 37
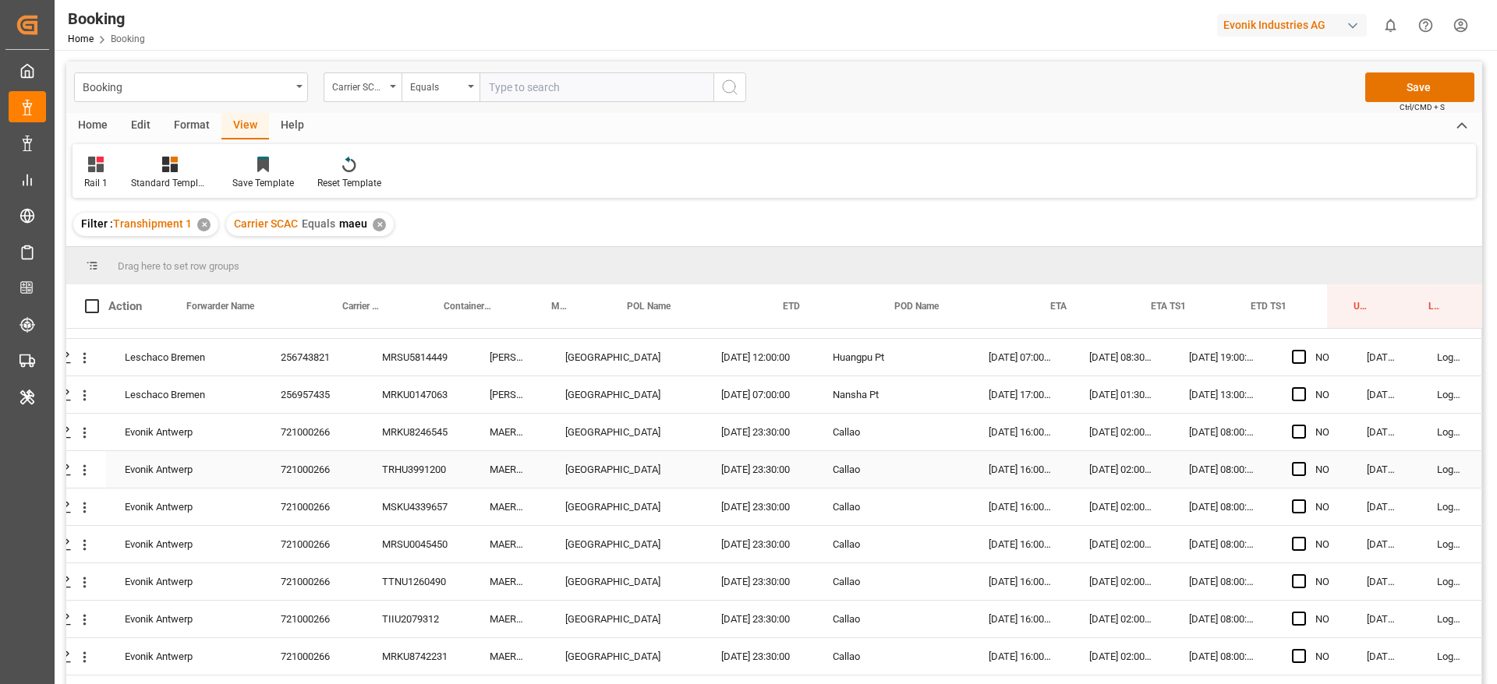
scroll to position [1991, 59]
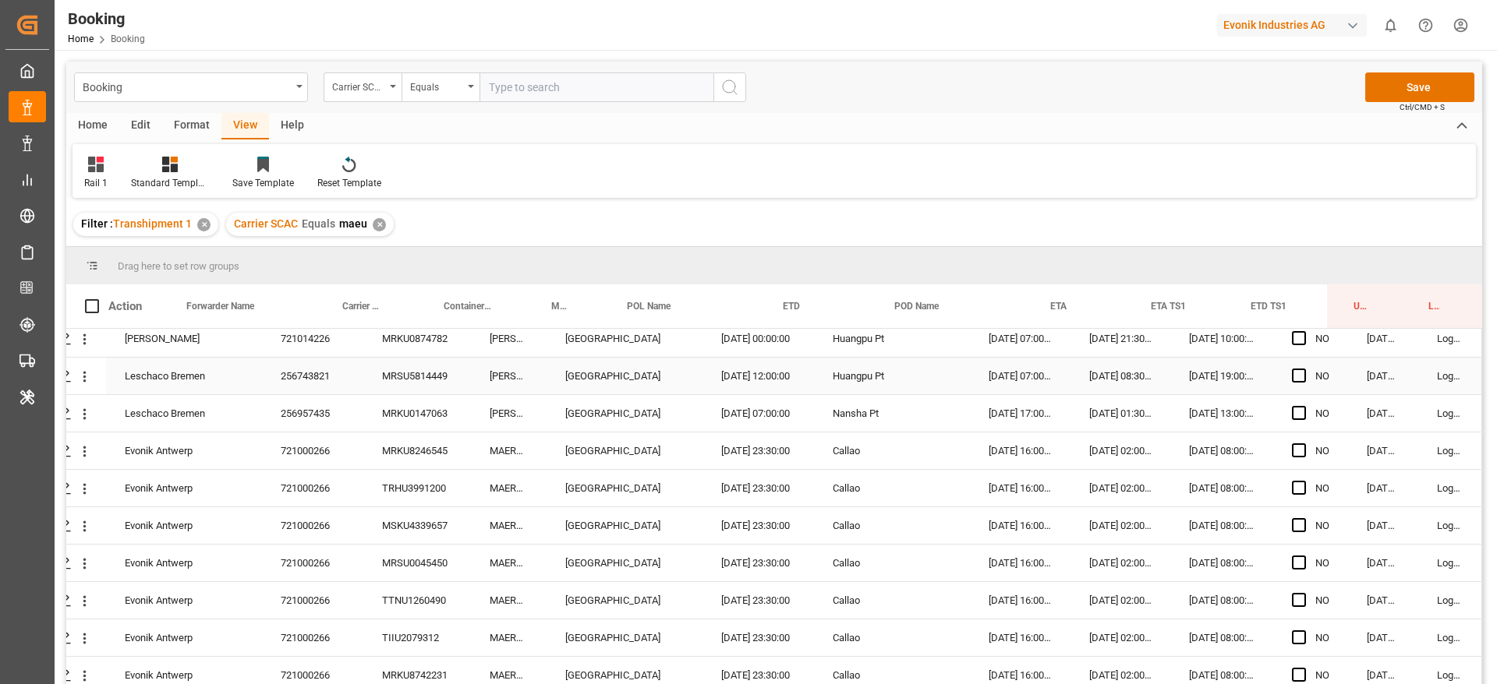
click at [311, 368] on div "256743821" at bounding box center [312, 376] width 101 height 37
click at [76, 376] on icon "open menu" at bounding box center [84, 377] width 16 height 16
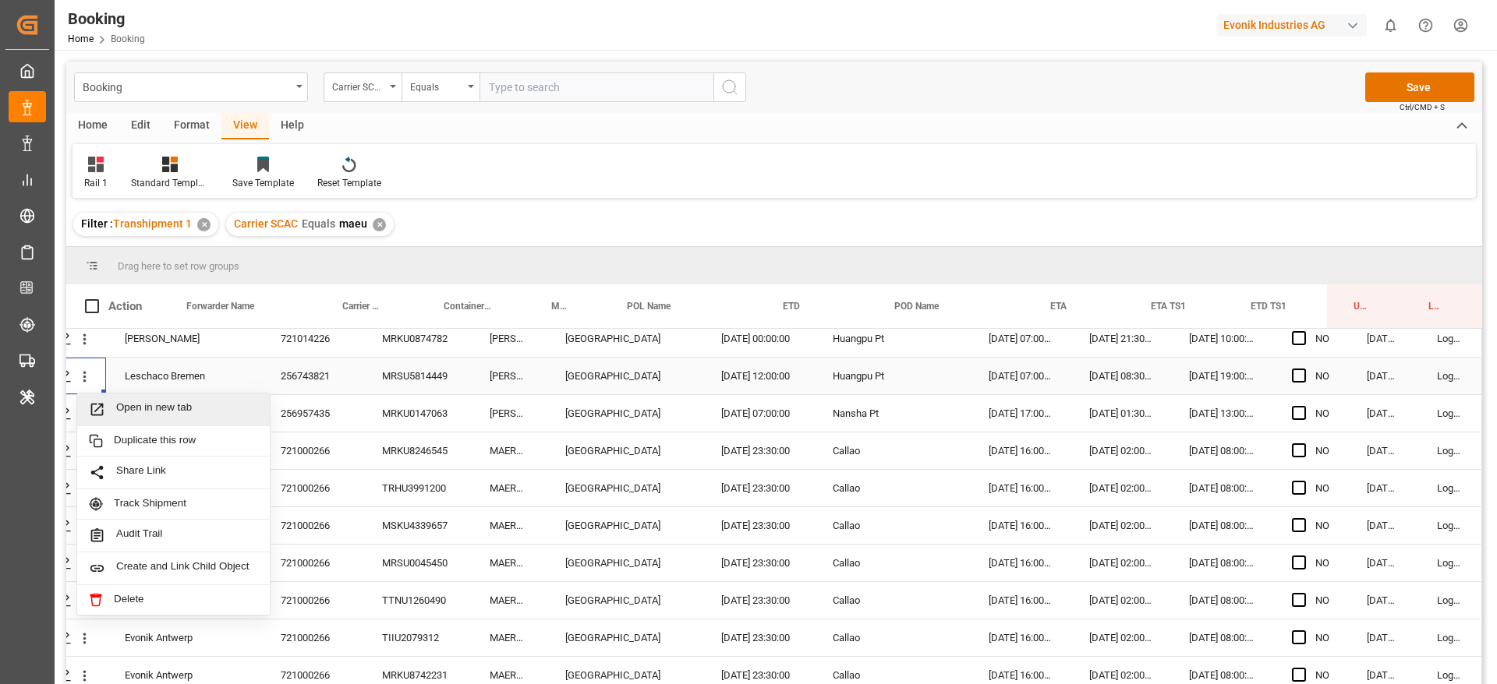
click at [129, 402] on span "Open in new tab" at bounding box center [187, 409] width 142 height 16
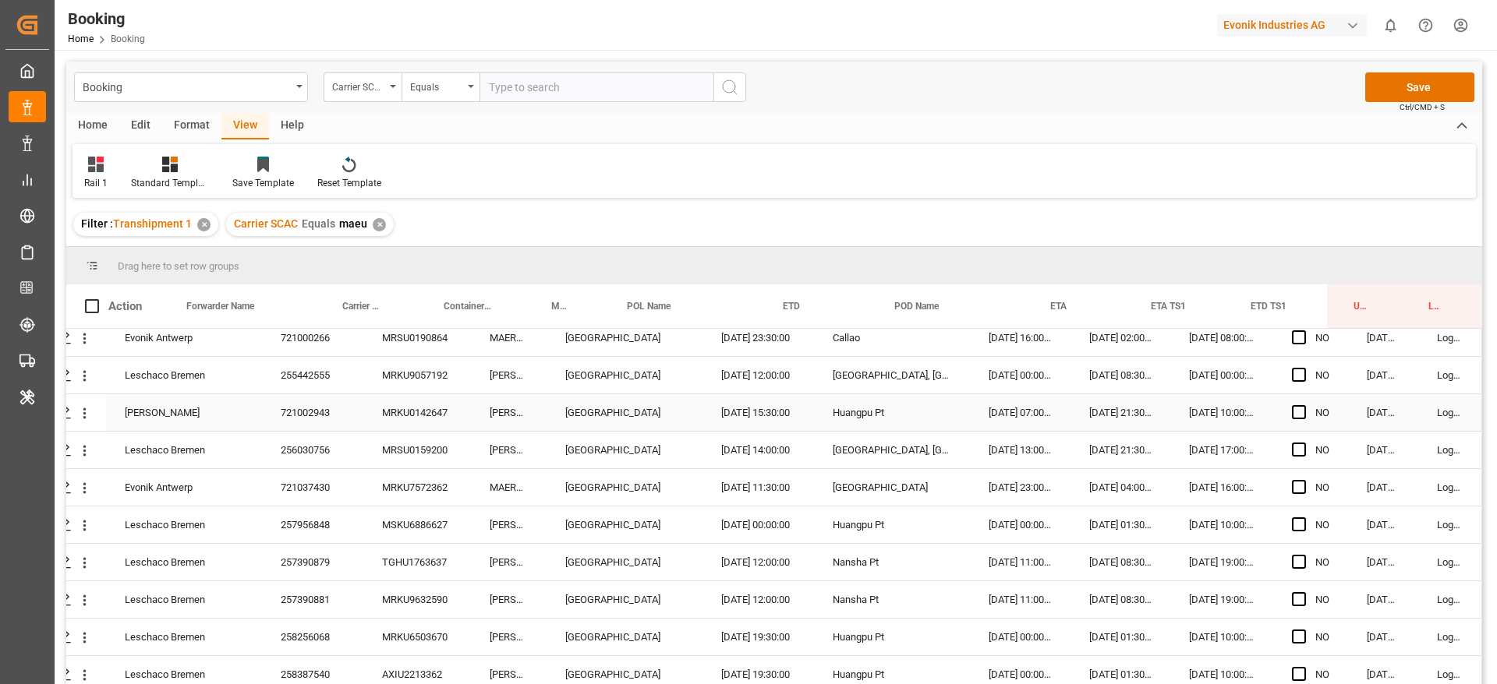
scroll to position [2443, 59]
click at [330, 399] on div "721002943" at bounding box center [312, 411] width 101 height 37
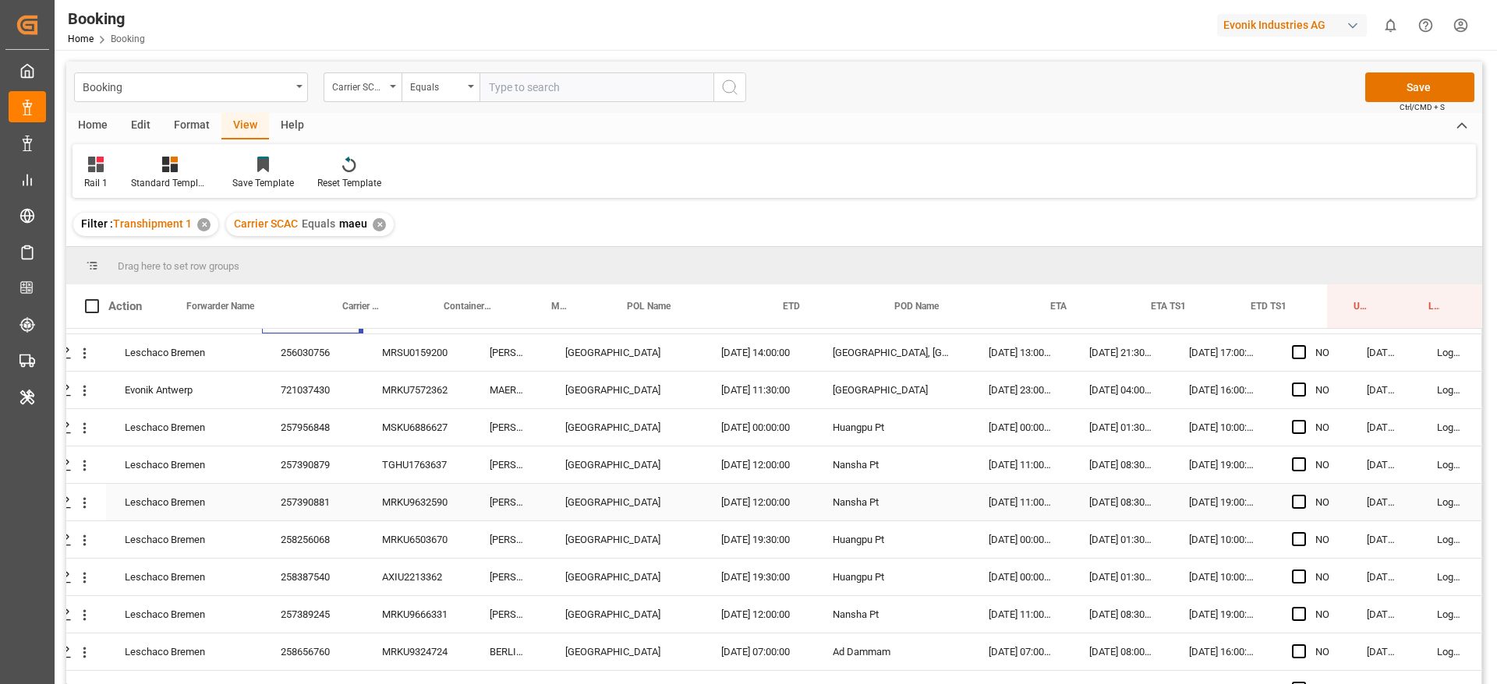
scroll to position [2541, 59]
click at [337, 456] on div "257390879" at bounding box center [312, 462] width 101 height 37
click at [76, 465] on icon "open menu" at bounding box center [84, 463] width 16 height 16
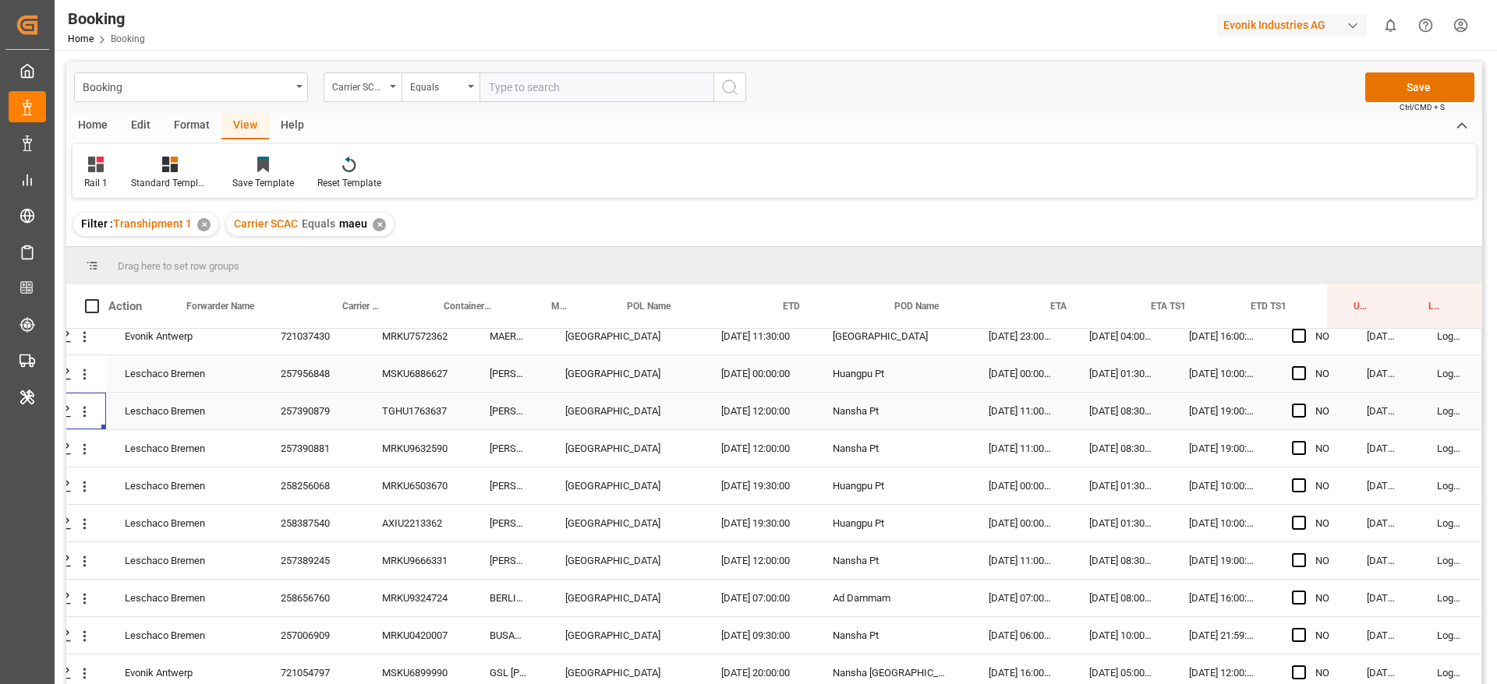
scroll to position [2596, 59]
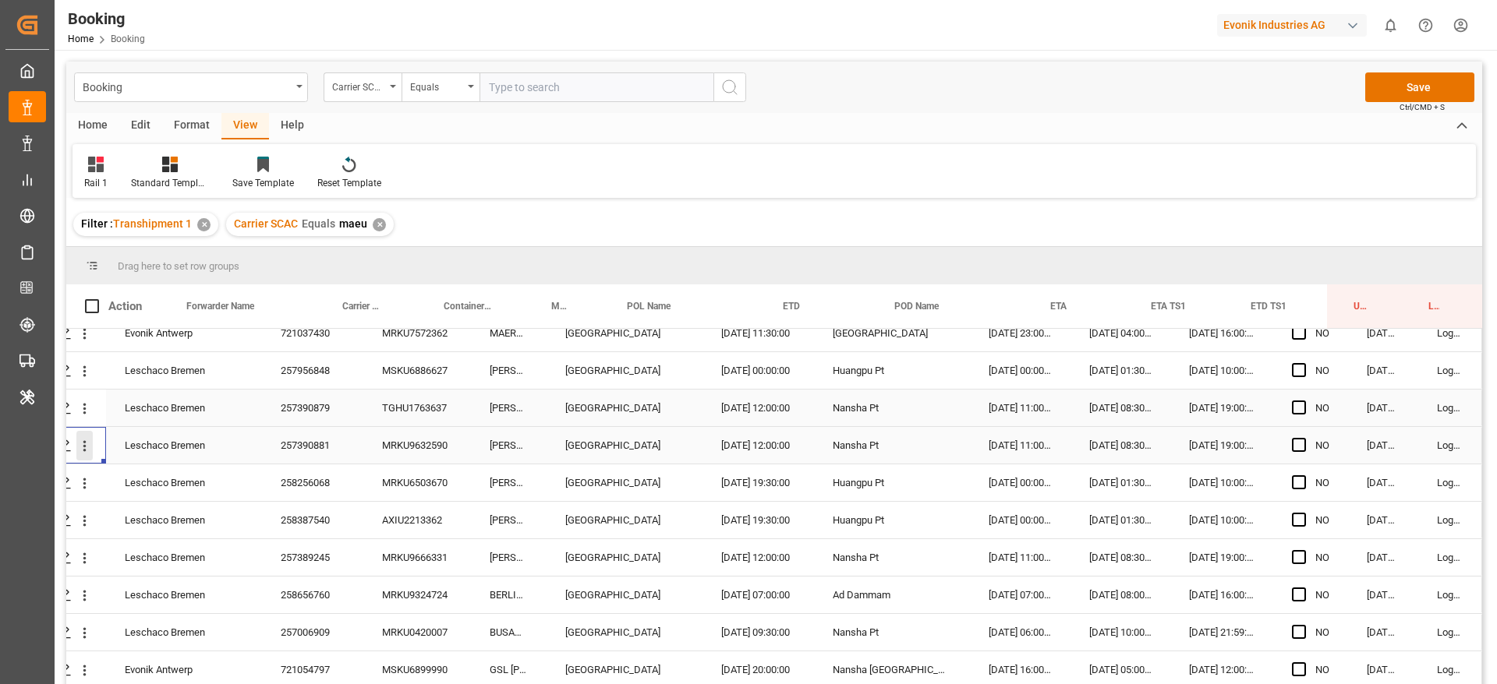
click at [83, 445] on icon "open menu" at bounding box center [84, 446] width 16 height 16
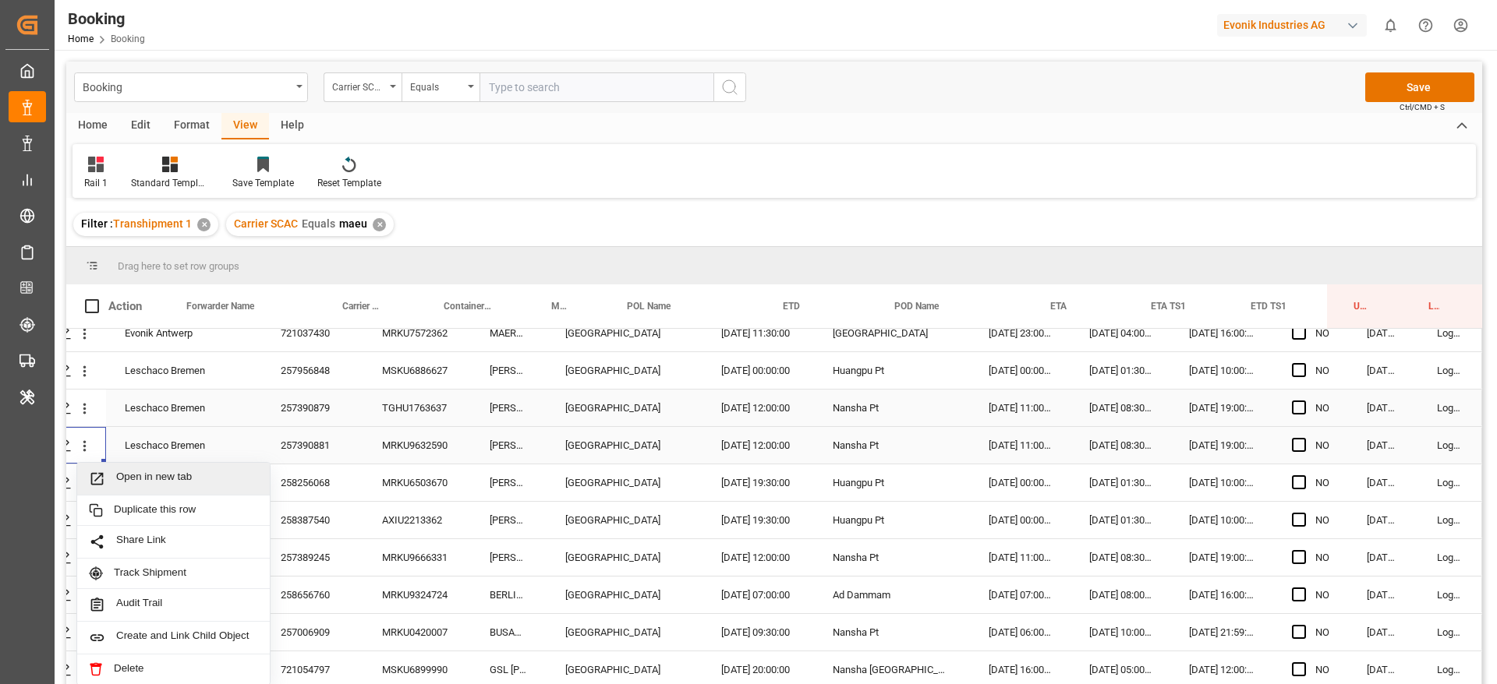
click at [129, 471] on span "Open in new tab" at bounding box center [187, 479] width 142 height 16
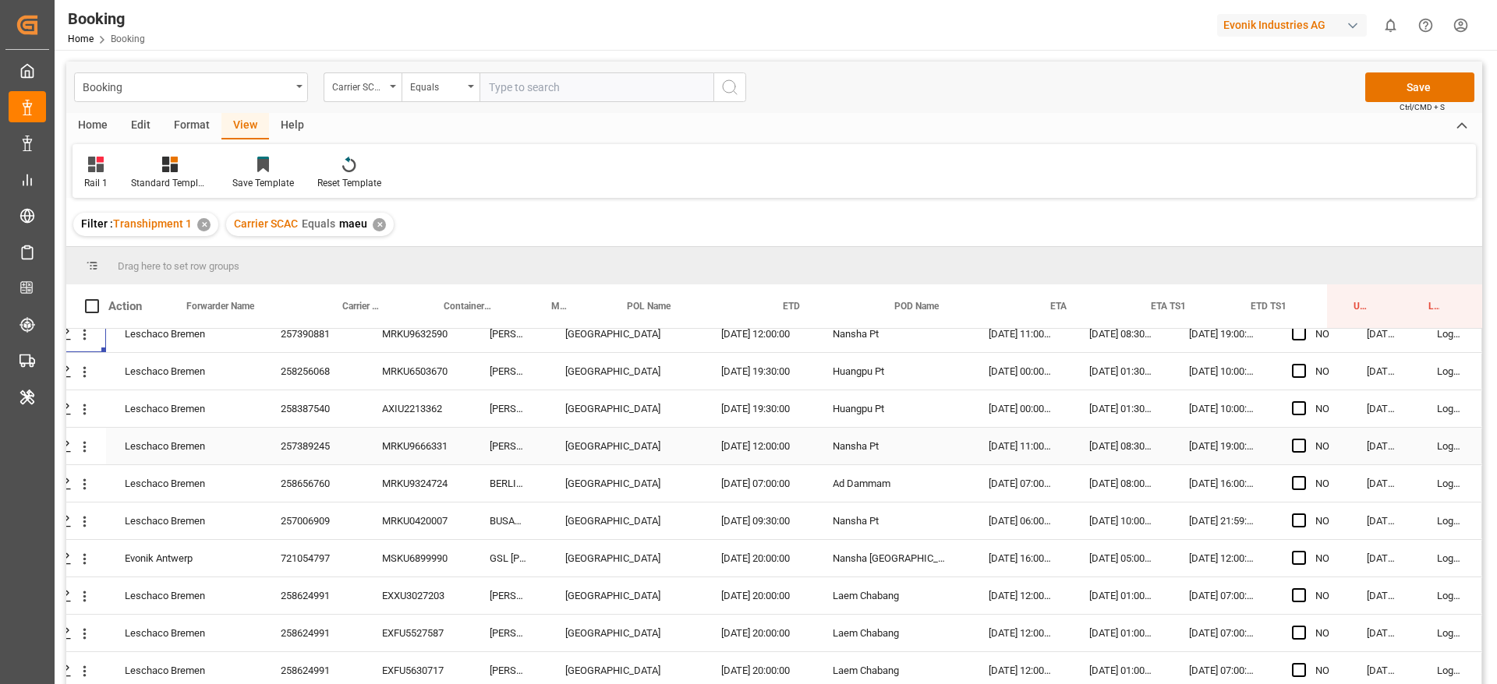
scroll to position [2712, 59]
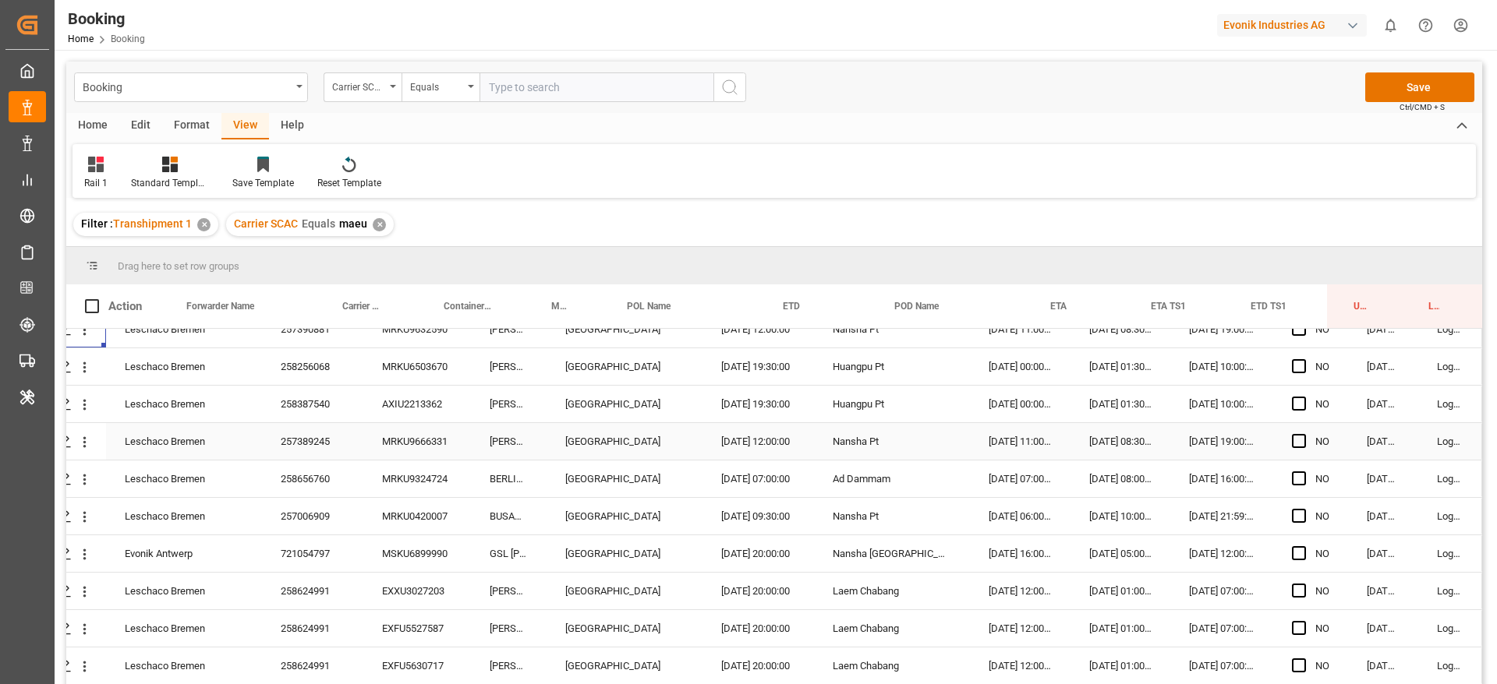
click at [301, 431] on div "257389245" at bounding box center [312, 441] width 101 height 37
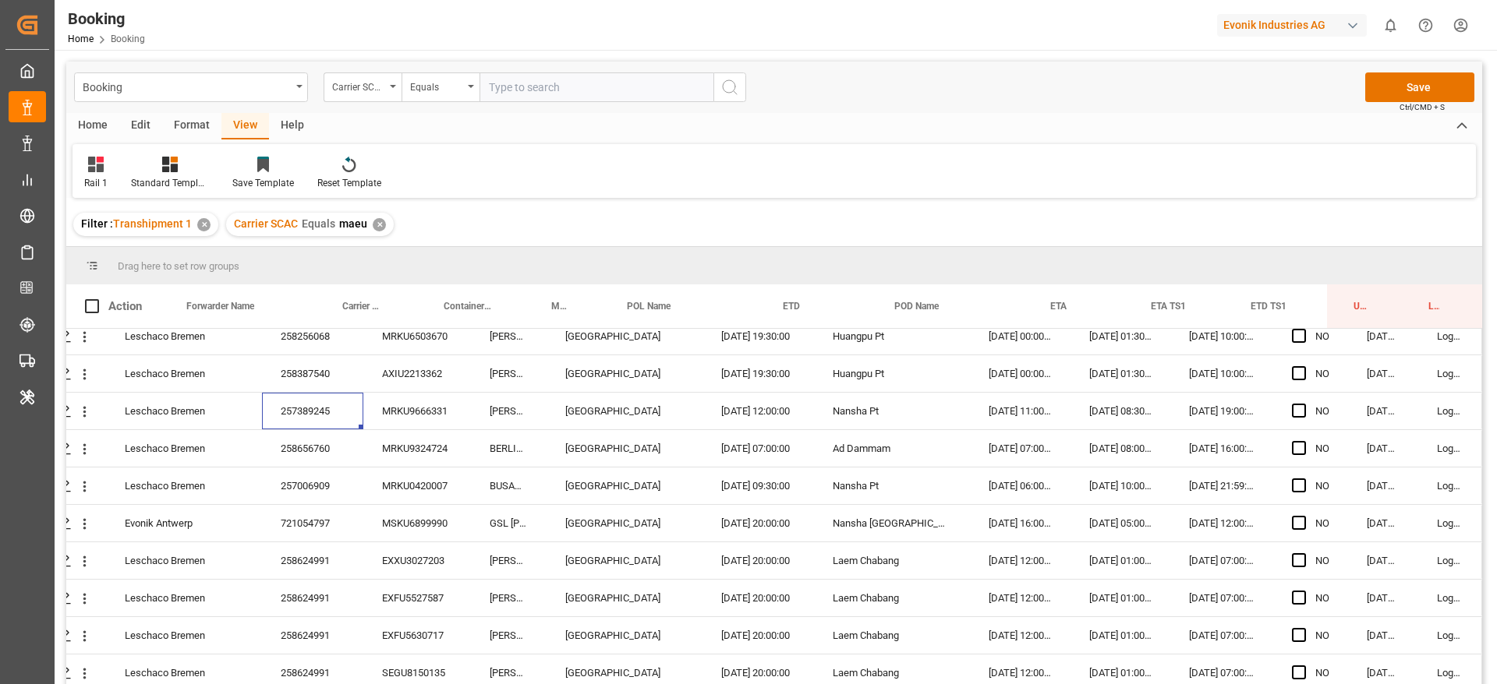
scroll to position [2744, 59]
click at [301, 457] on div "258656760" at bounding box center [312, 446] width 101 height 37
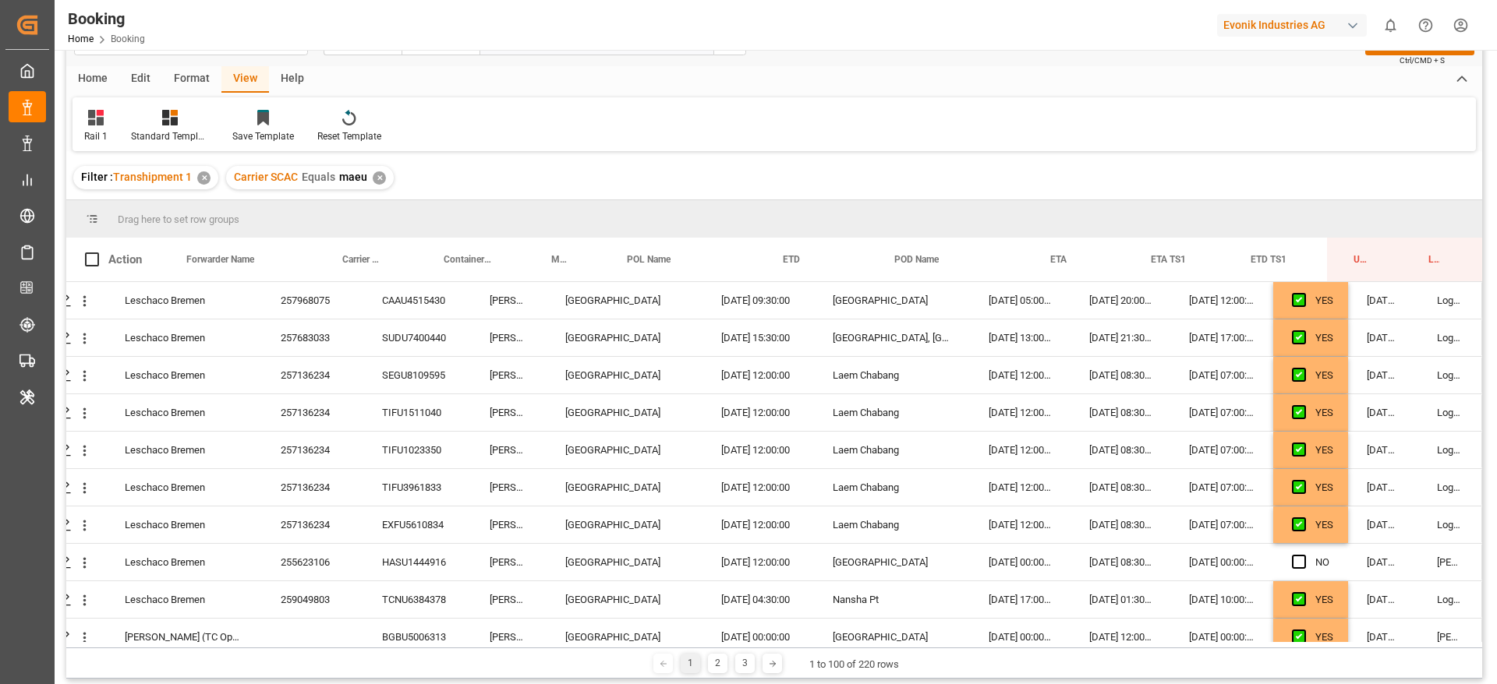
scroll to position [249, 59]
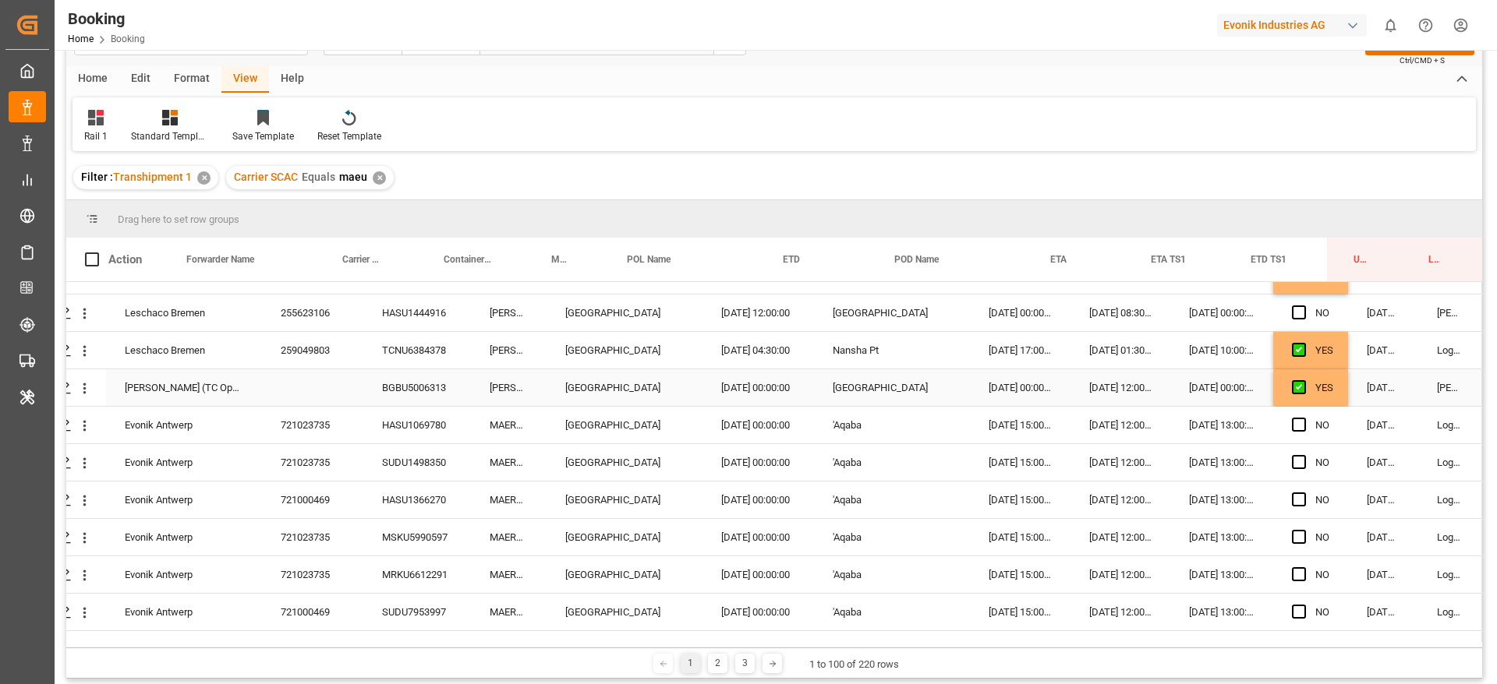
click at [1319, 392] on div "YES" at bounding box center [1324, 388] width 18 height 36
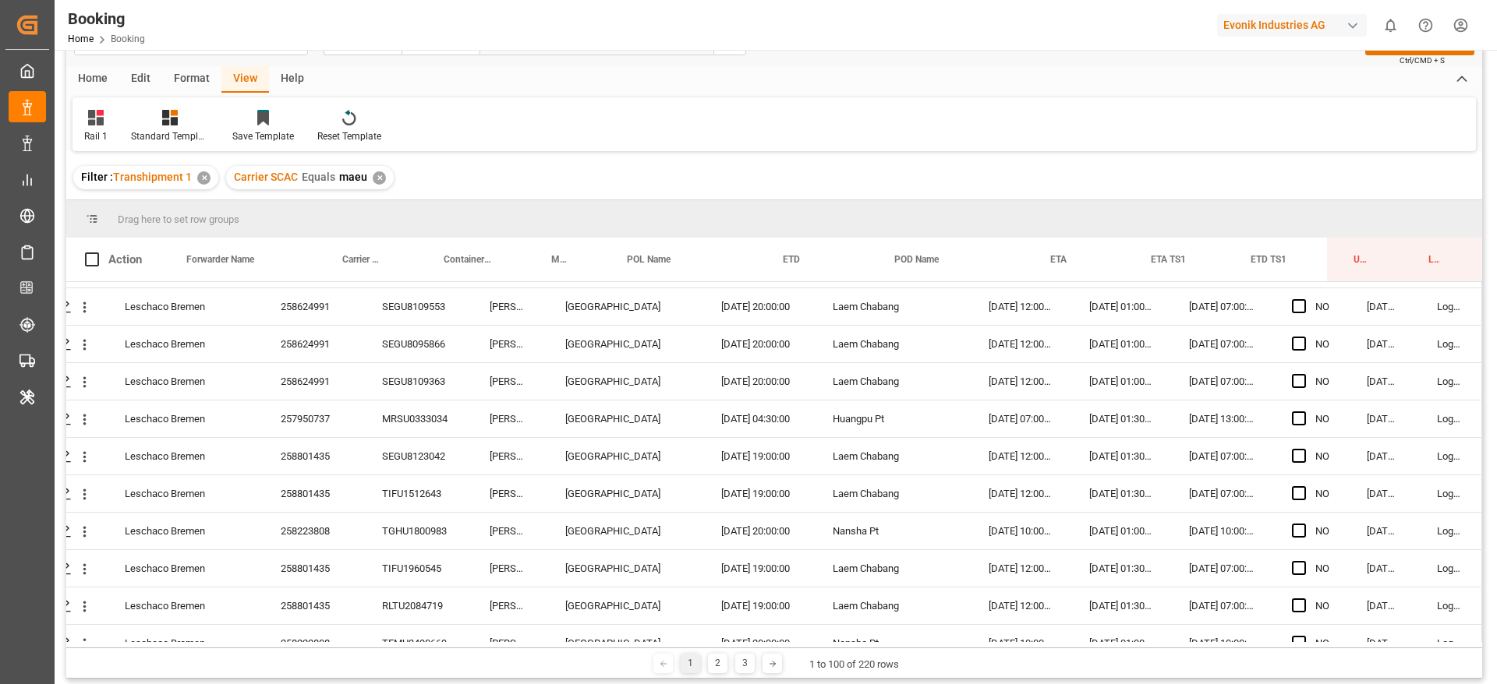
scroll to position [3387, 59]
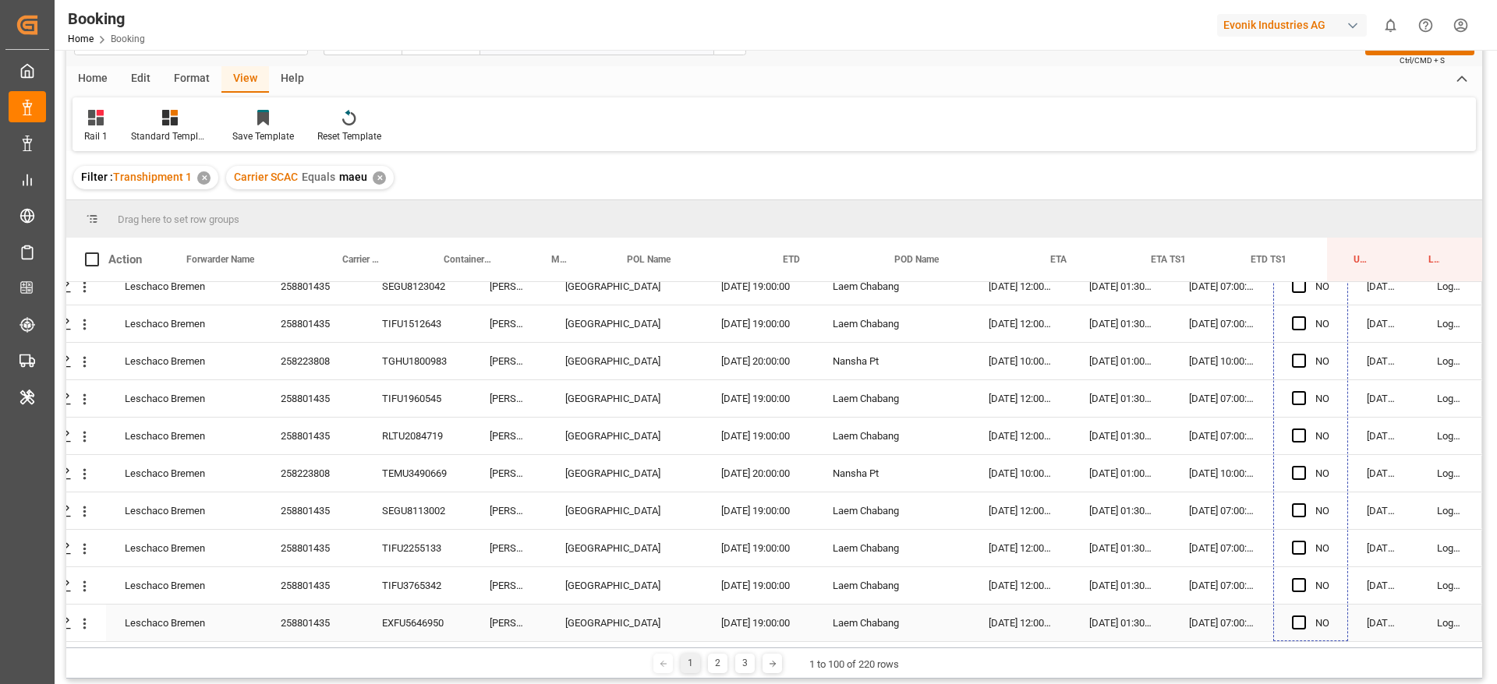
drag, startPoint x: 1340, startPoint y: 402, endPoint x: 1322, endPoint y: 618, distance: 216.6
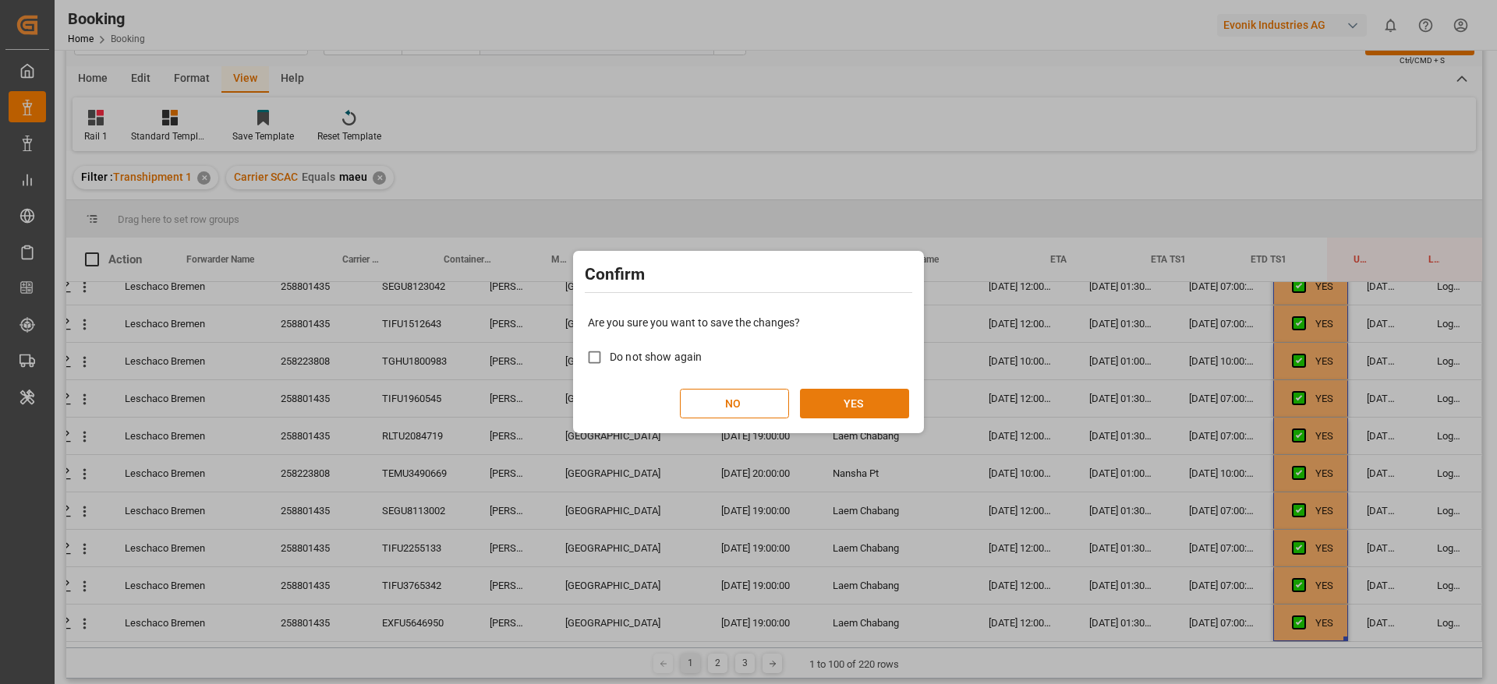
click at [864, 410] on button "YES" at bounding box center [854, 404] width 109 height 30
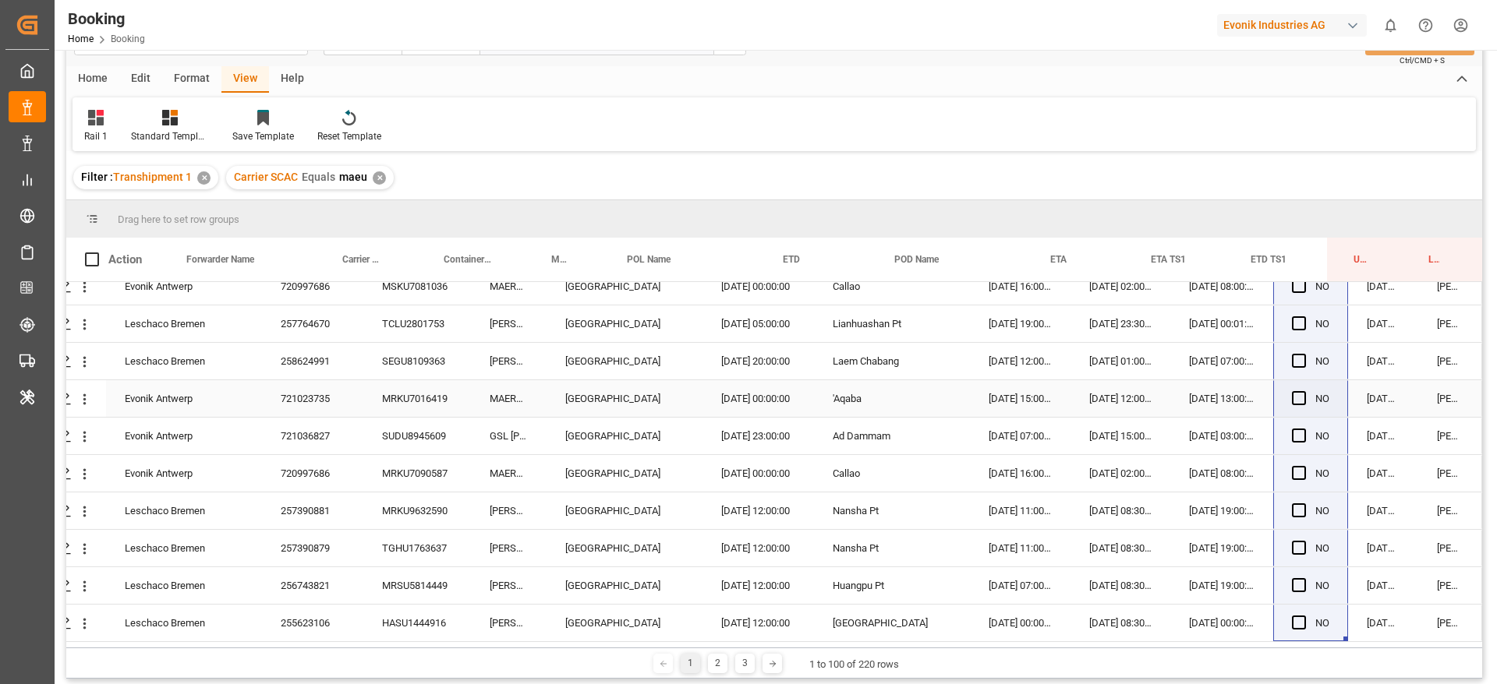
scroll to position [231, 0]
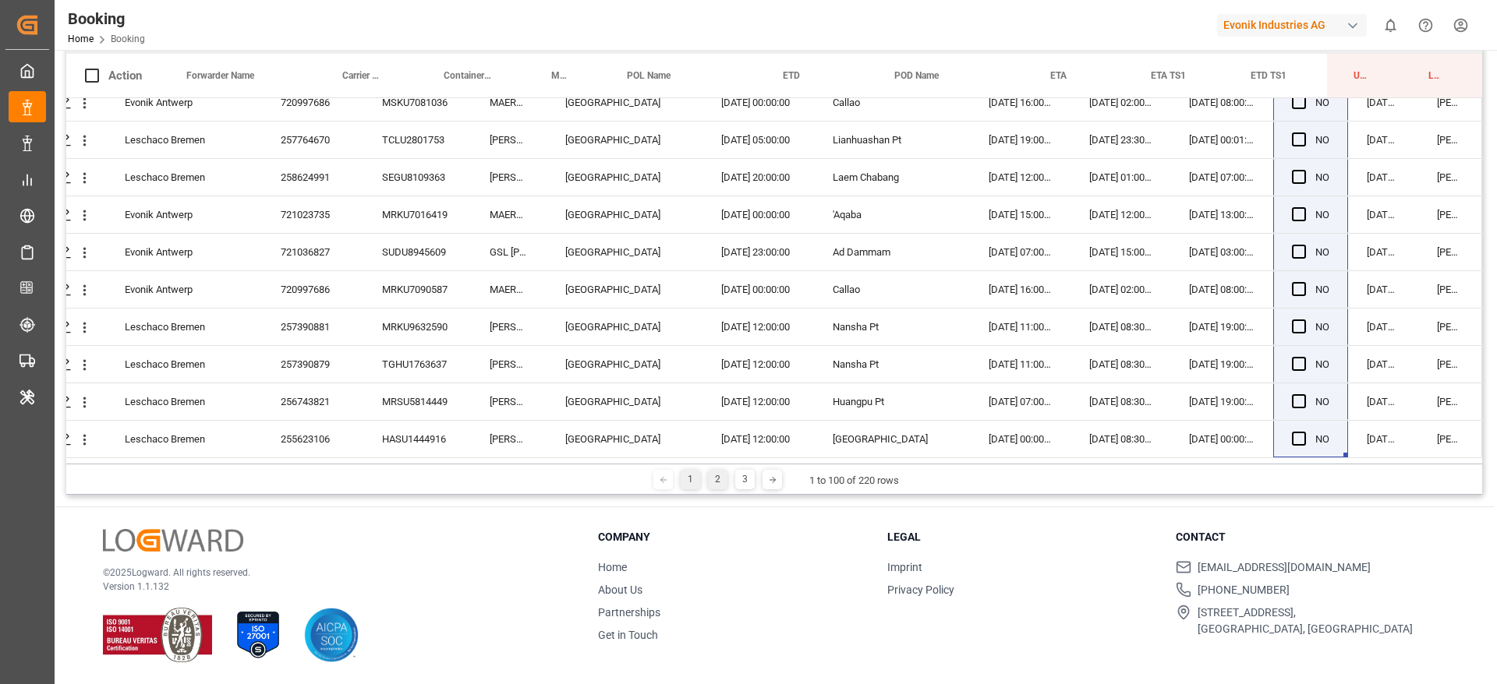
click at [716, 475] on div "2" at bounding box center [717, 479] width 19 height 19
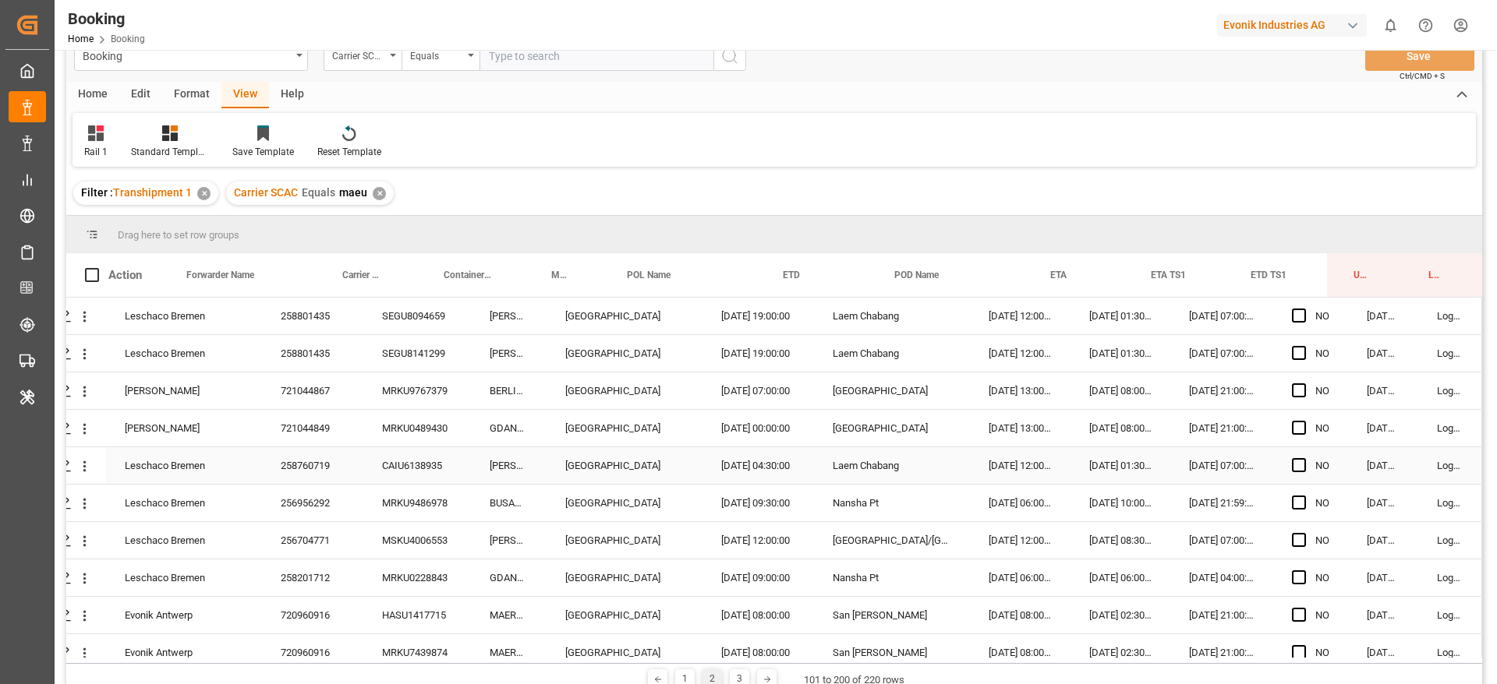
scroll to position [0, 0]
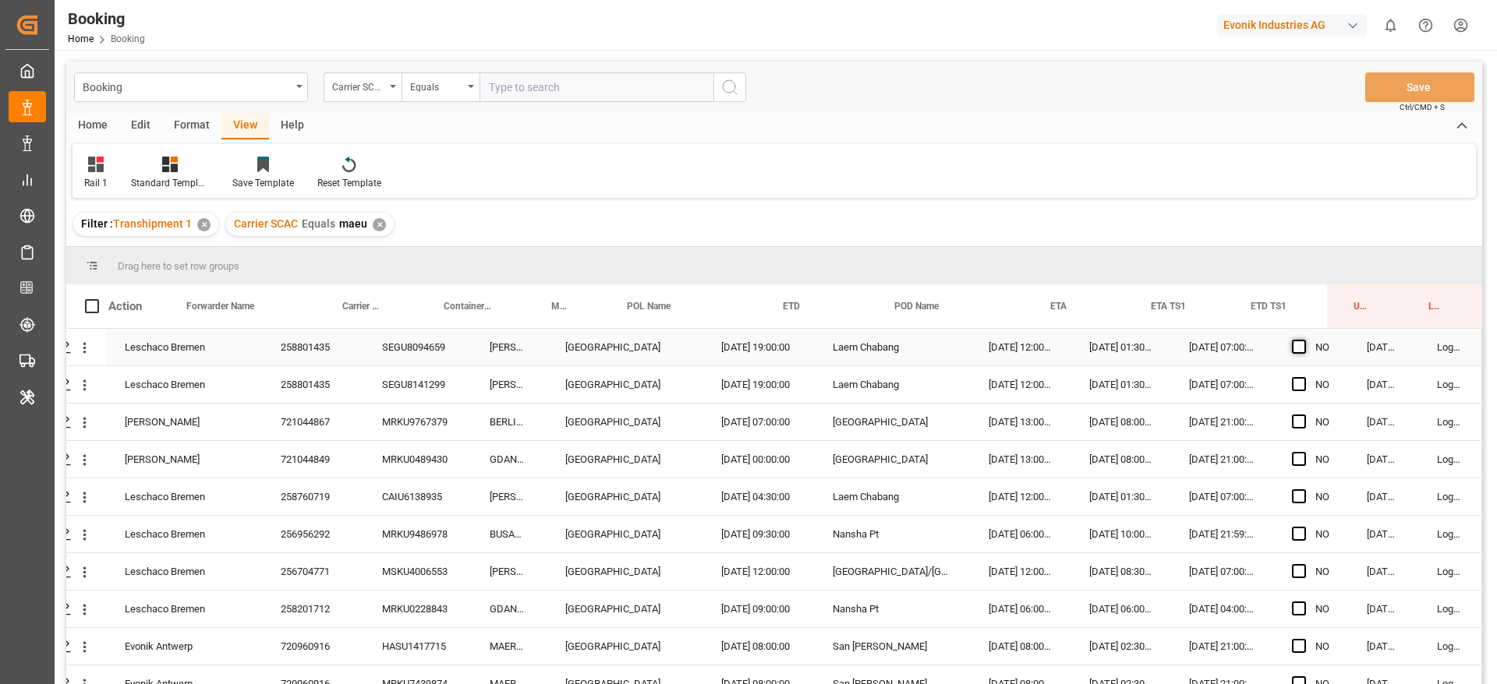
click at [1296, 352] on span "Press SPACE to select this row." at bounding box center [1299, 347] width 14 height 14
click at [1303, 340] on input "Press SPACE to select this row." at bounding box center [1303, 340] width 0 height 0
click at [1292, 383] on span "Press SPACE to select this row." at bounding box center [1299, 384] width 14 height 14
click at [1303, 377] on input "Press SPACE to select this row." at bounding box center [1303, 377] width 0 height 0
click at [1292, 425] on span "Press SPACE to select this row." at bounding box center [1299, 422] width 14 height 14
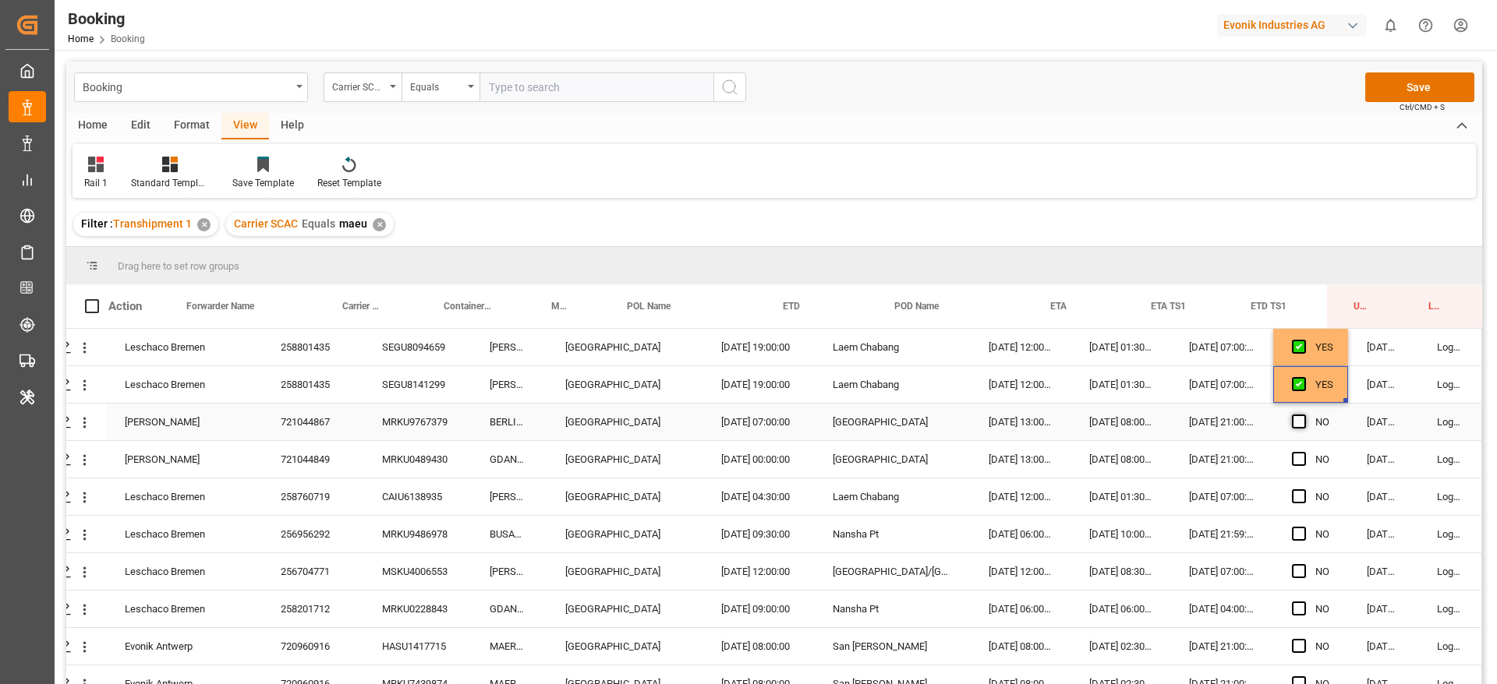
click at [1303, 415] on input "Press SPACE to select this row." at bounding box center [1303, 415] width 0 height 0
click at [1292, 468] on div "Press SPACE to select this row." at bounding box center [1303, 460] width 23 height 36
click at [1295, 462] on span "Press SPACE to select this row." at bounding box center [1299, 459] width 14 height 14
click at [1303, 452] on input "Press SPACE to select this row." at bounding box center [1303, 452] width 0 height 0
click at [1301, 503] on div "Press SPACE to select this row." at bounding box center [1303, 497] width 23 height 36
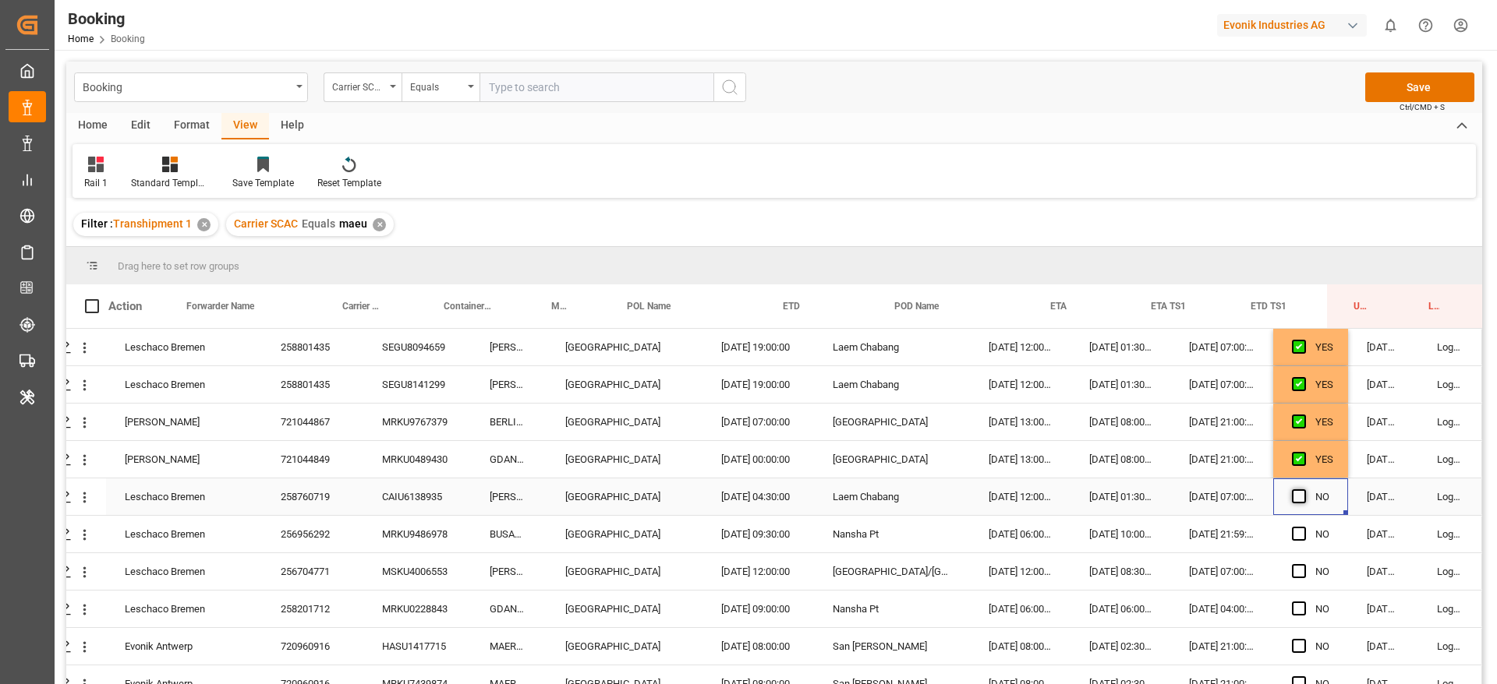
click at [1295, 497] on span "Press SPACE to select this row." at bounding box center [1299, 496] width 14 height 14
click at [1303, 489] on input "Press SPACE to select this row." at bounding box center [1303, 489] width 0 height 0
click at [1292, 534] on span "Press SPACE to select this row." at bounding box center [1299, 534] width 14 height 14
click at [1303, 527] on input "Press SPACE to select this row." at bounding box center [1303, 527] width 0 height 0
click at [1297, 567] on span "Press SPACE to select this row." at bounding box center [1299, 571] width 14 height 14
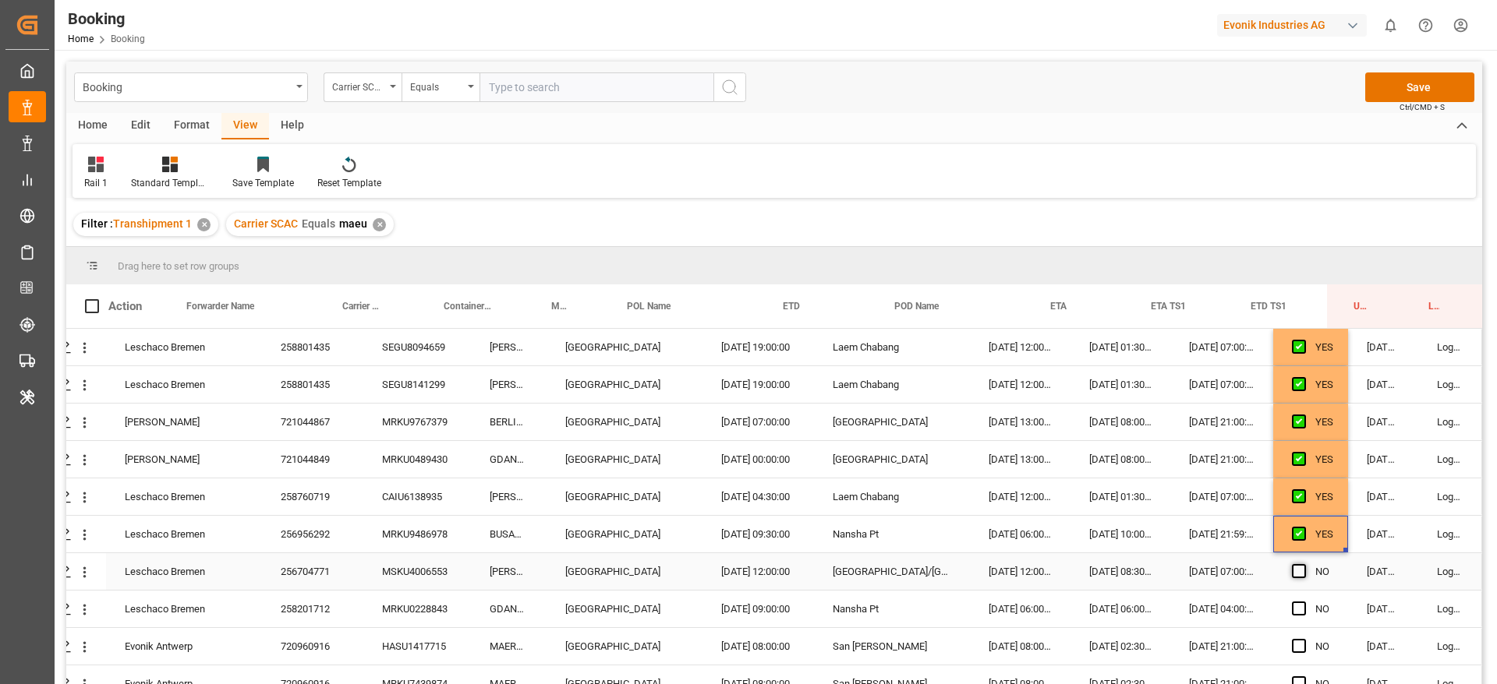
click at [1303, 564] on input "Press SPACE to select this row." at bounding box center [1303, 564] width 0 height 0
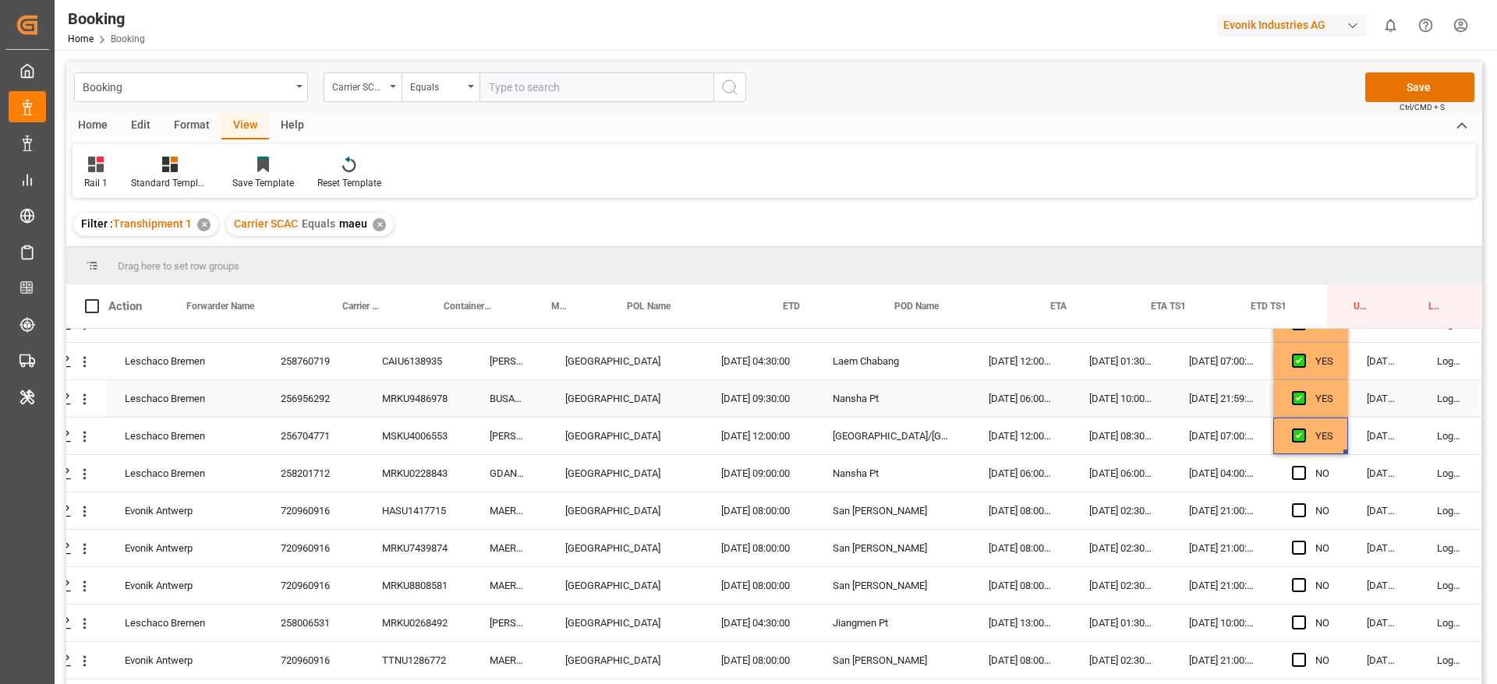
scroll to position [140, 59]
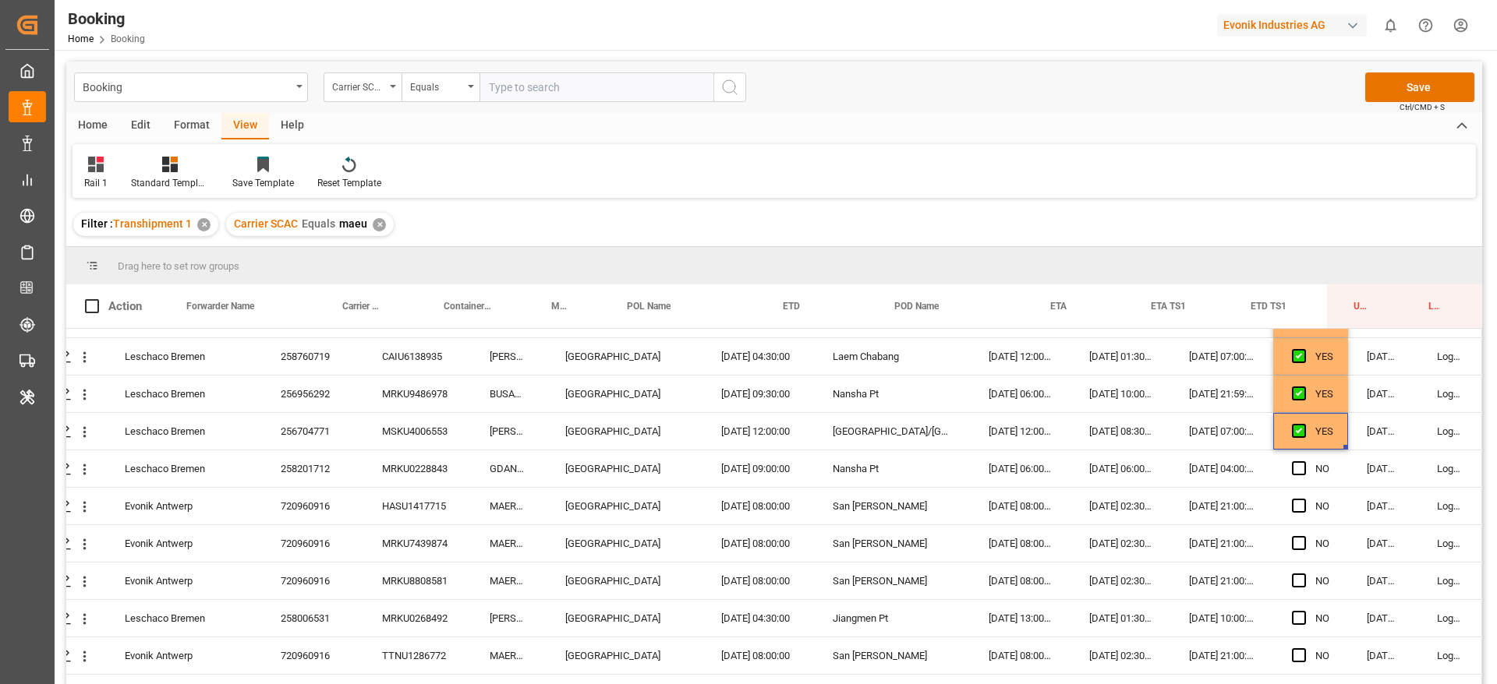
click at [1088, 194] on div "Rail 1 Standard Templates Save Template Reset Template" at bounding box center [773, 171] width 1403 height 54
click at [1295, 468] on span "Press SPACE to select this row." at bounding box center [1299, 468] width 14 height 14
click at [1303, 461] on input "Press SPACE to select this row." at bounding box center [1303, 461] width 0 height 0
click at [1294, 504] on span "Press SPACE to select this row." at bounding box center [1299, 506] width 14 height 14
click at [1303, 499] on input "Press SPACE to select this row." at bounding box center [1303, 499] width 0 height 0
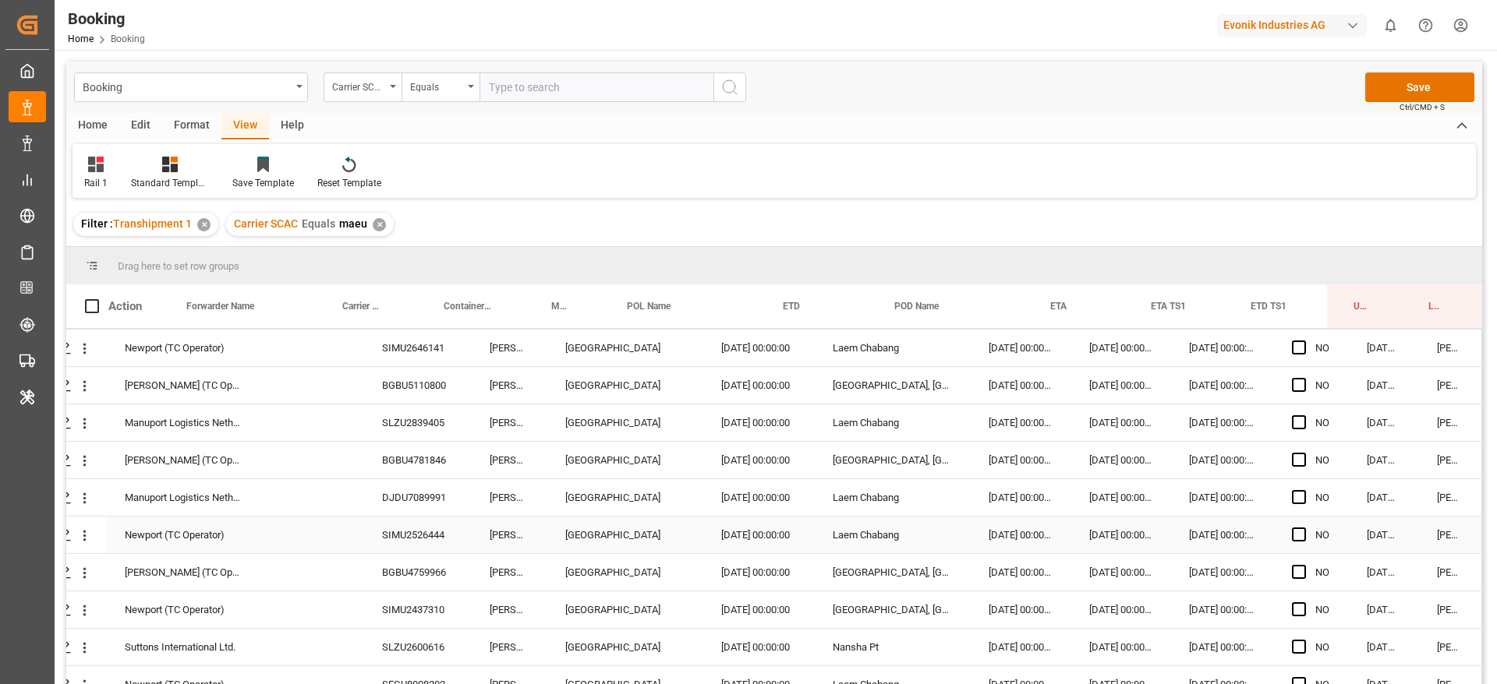
scroll to position [1461, 59]
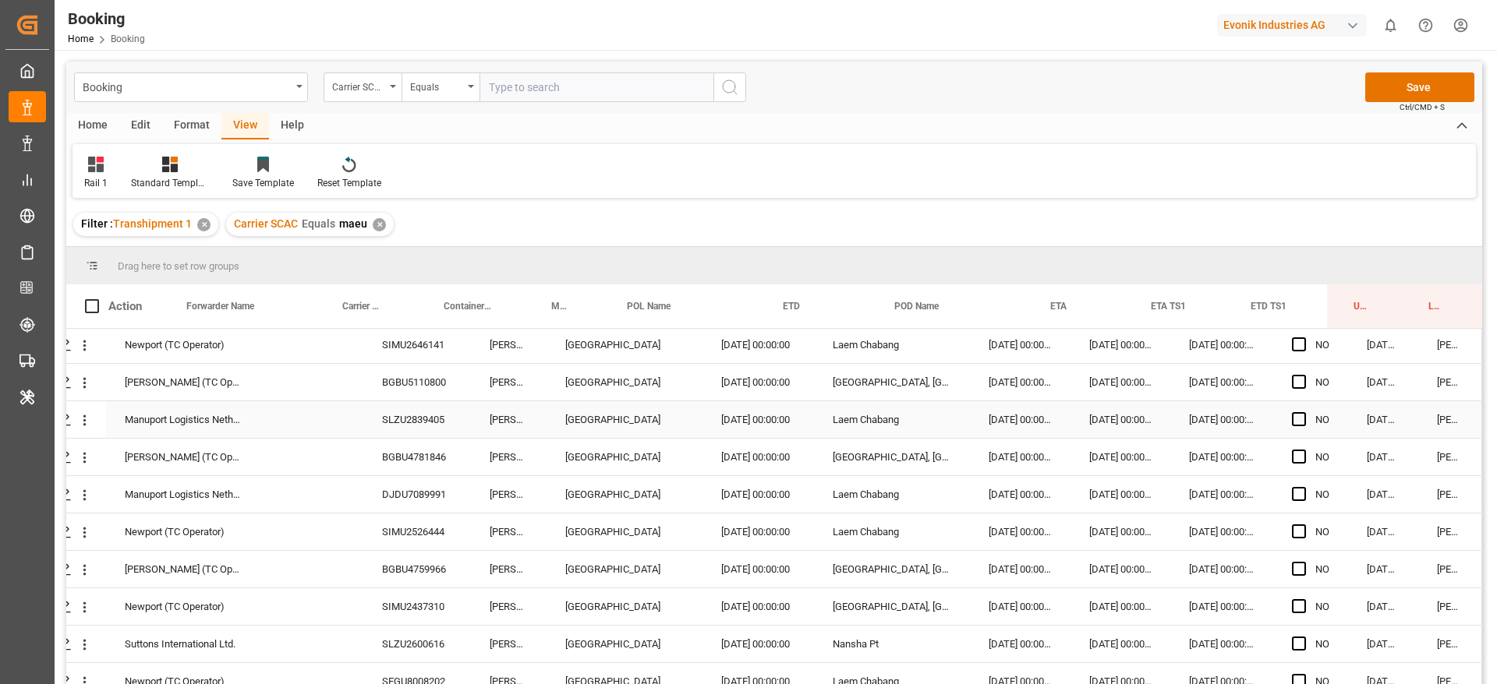
click at [451, 428] on div "SLZU2839405" at bounding box center [417, 419] width 108 height 37
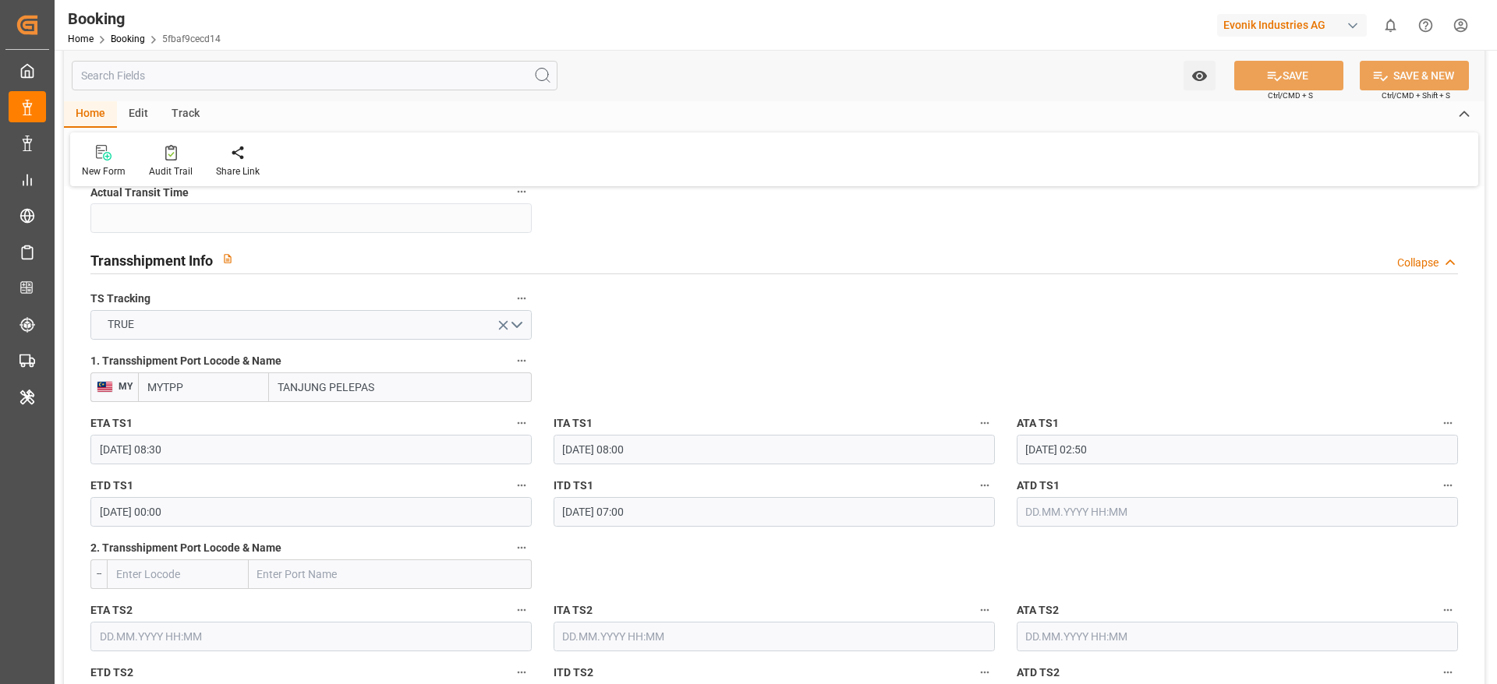
scroll to position [1581, 0]
click at [211, 394] on input "MYTPP" at bounding box center [203, 387] width 131 height 30
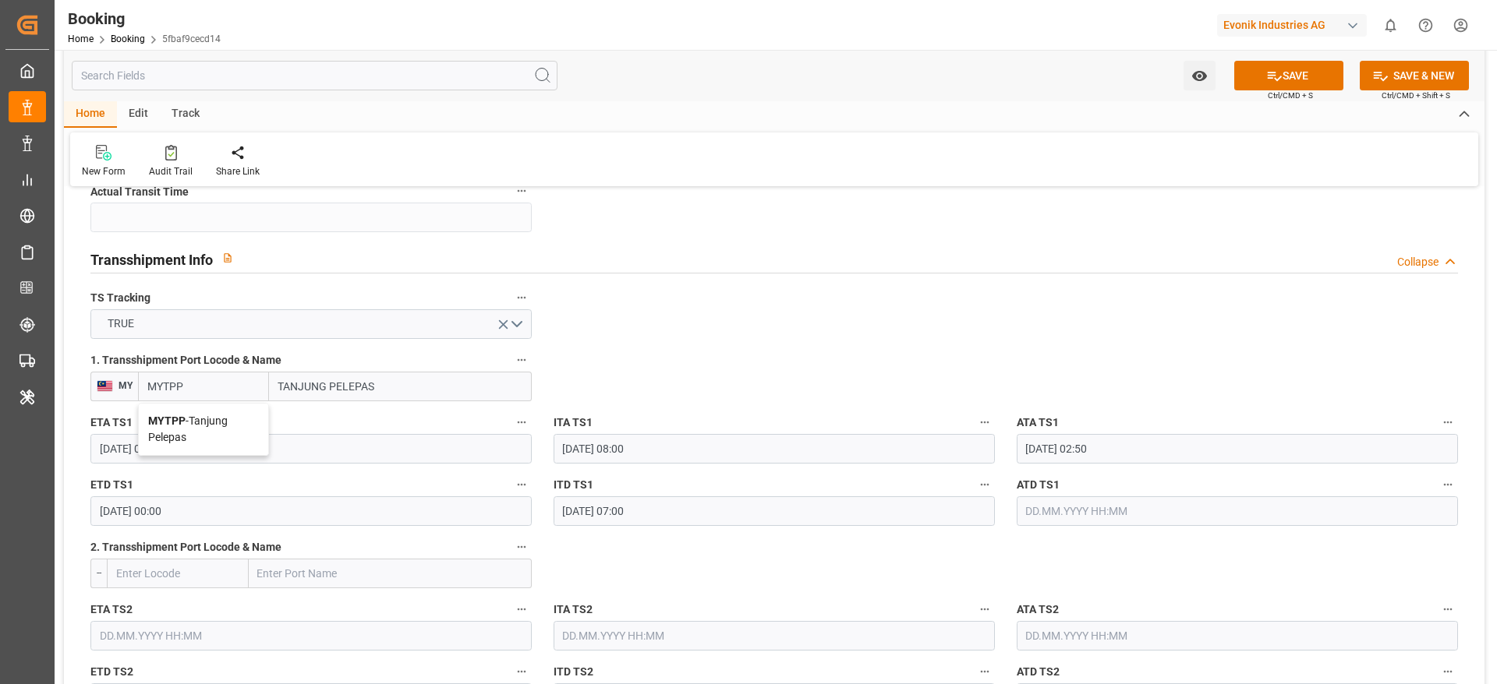
click at [186, 422] on span "MYTPP - [GEOGRAPHIC_DATA]" at bounding box center [188, 429] width 80 height 29
type input "MYTPP"
type input "Tanjung Pelepas"
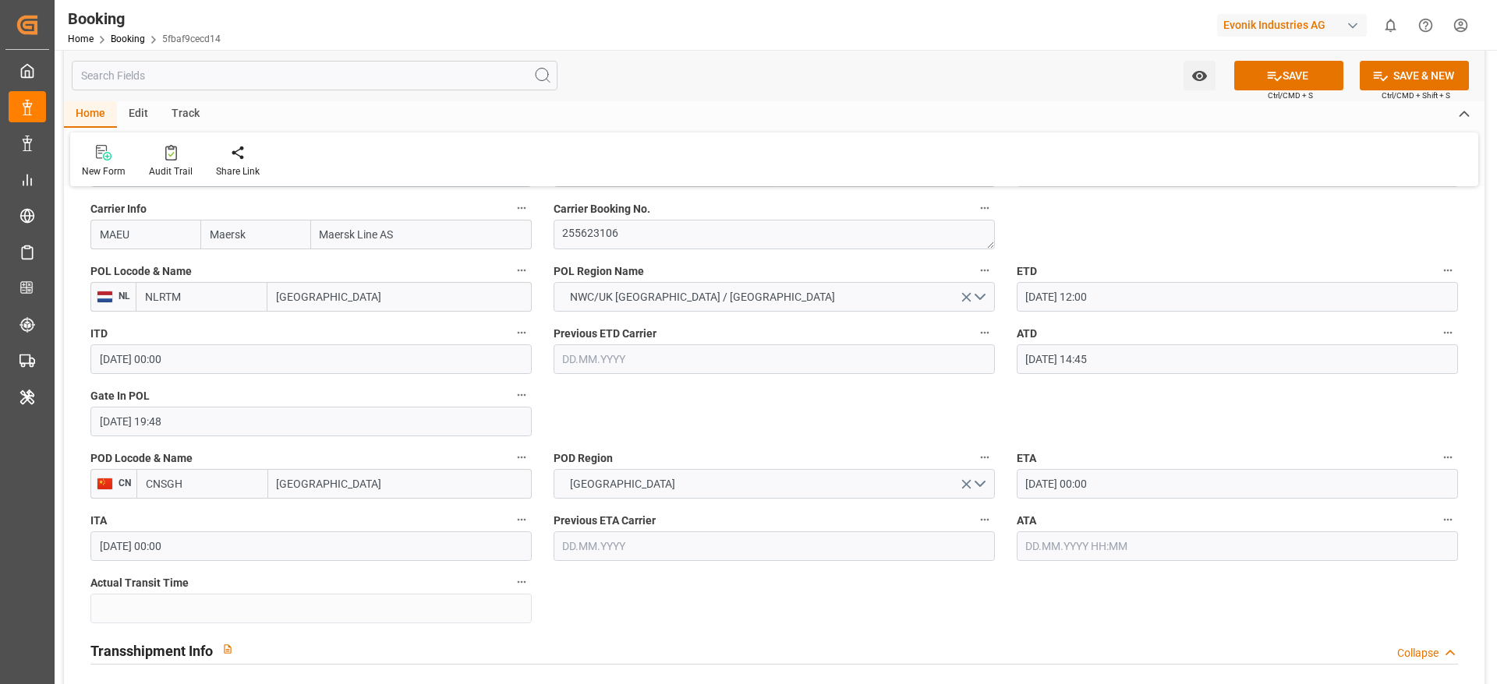
scroll to position [1140, 0]
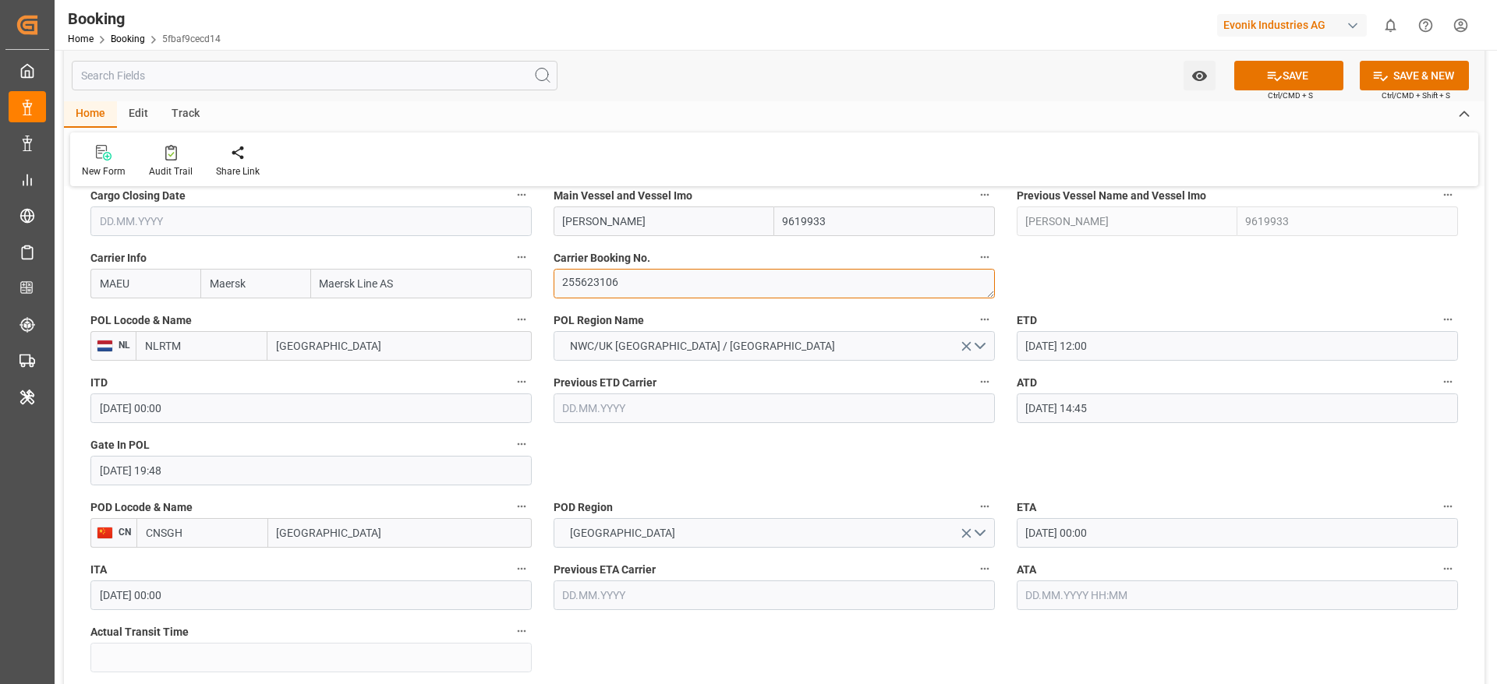
click at [683, 282] on textarea "255623106" at bounding box center [773, 284] width 441 height 30
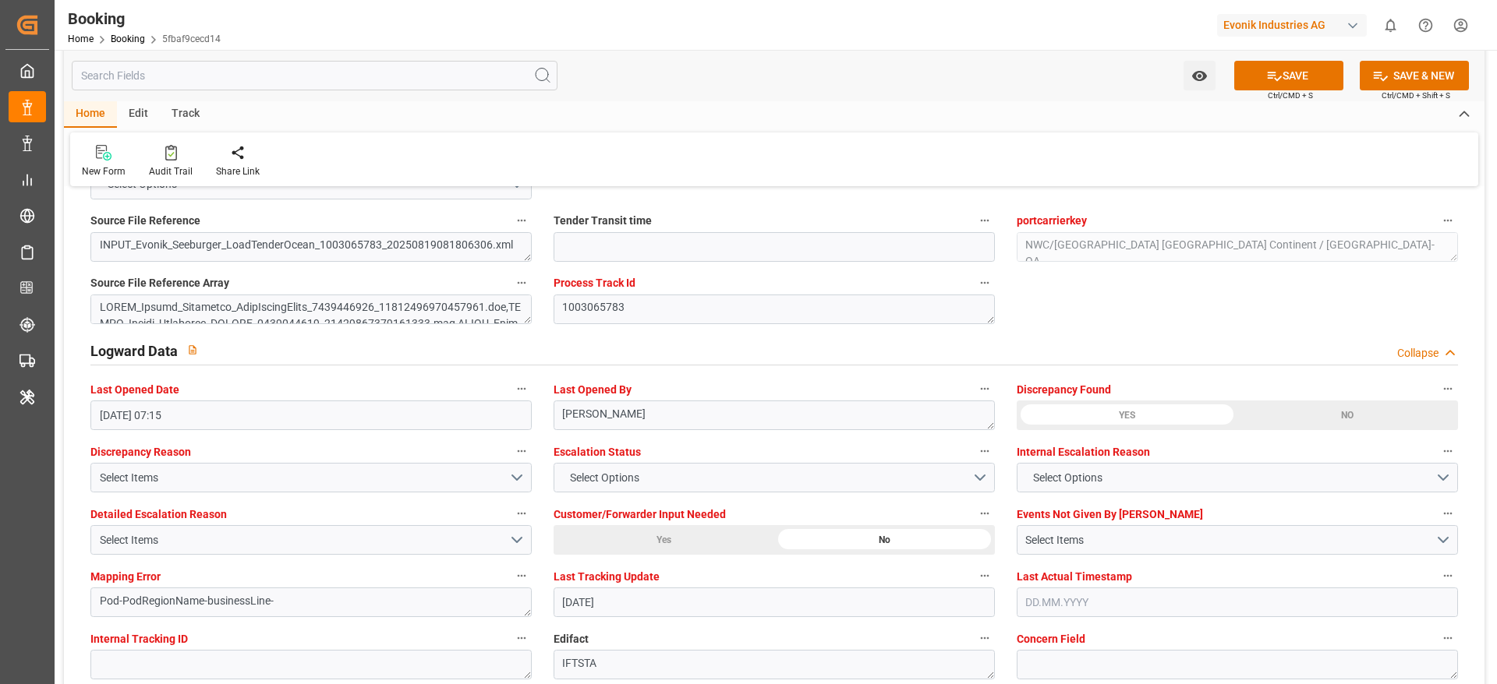
scroll to position [2688, 0]
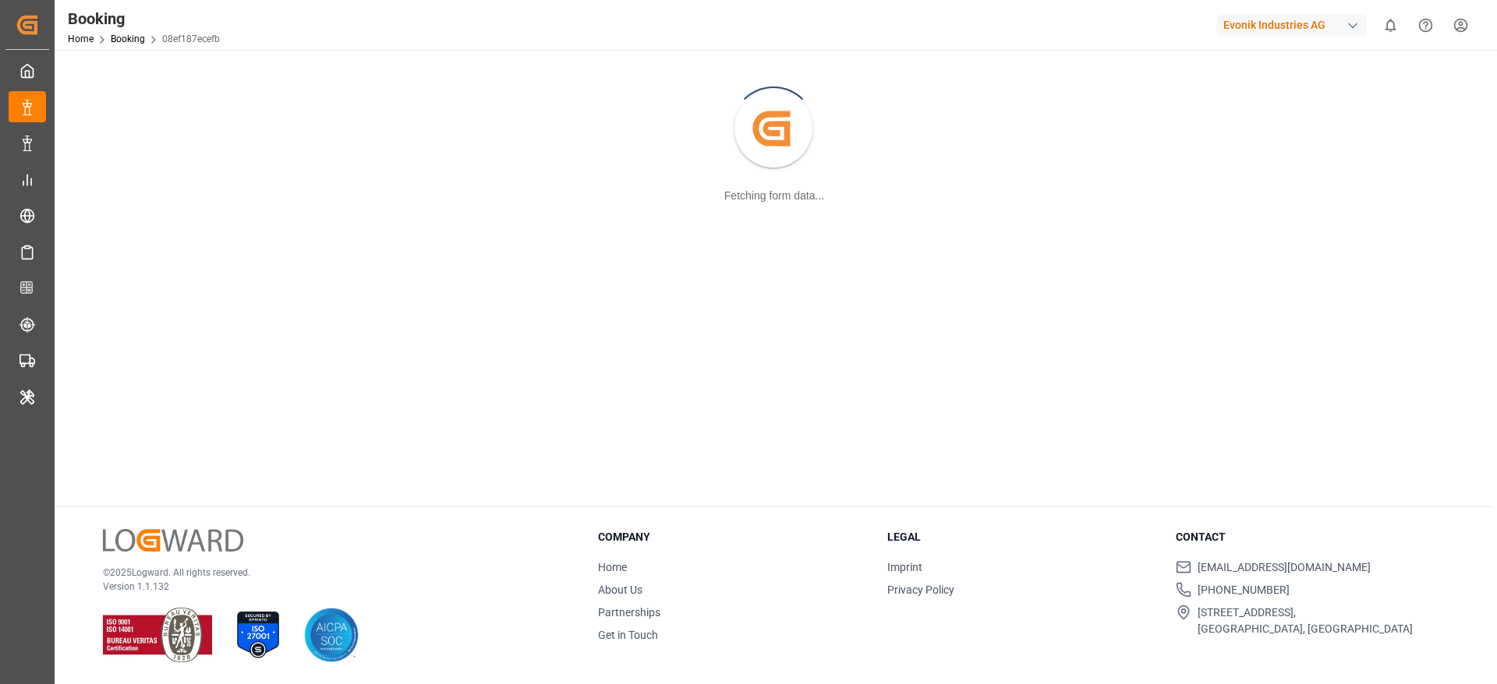
scroll to position [168, 0]
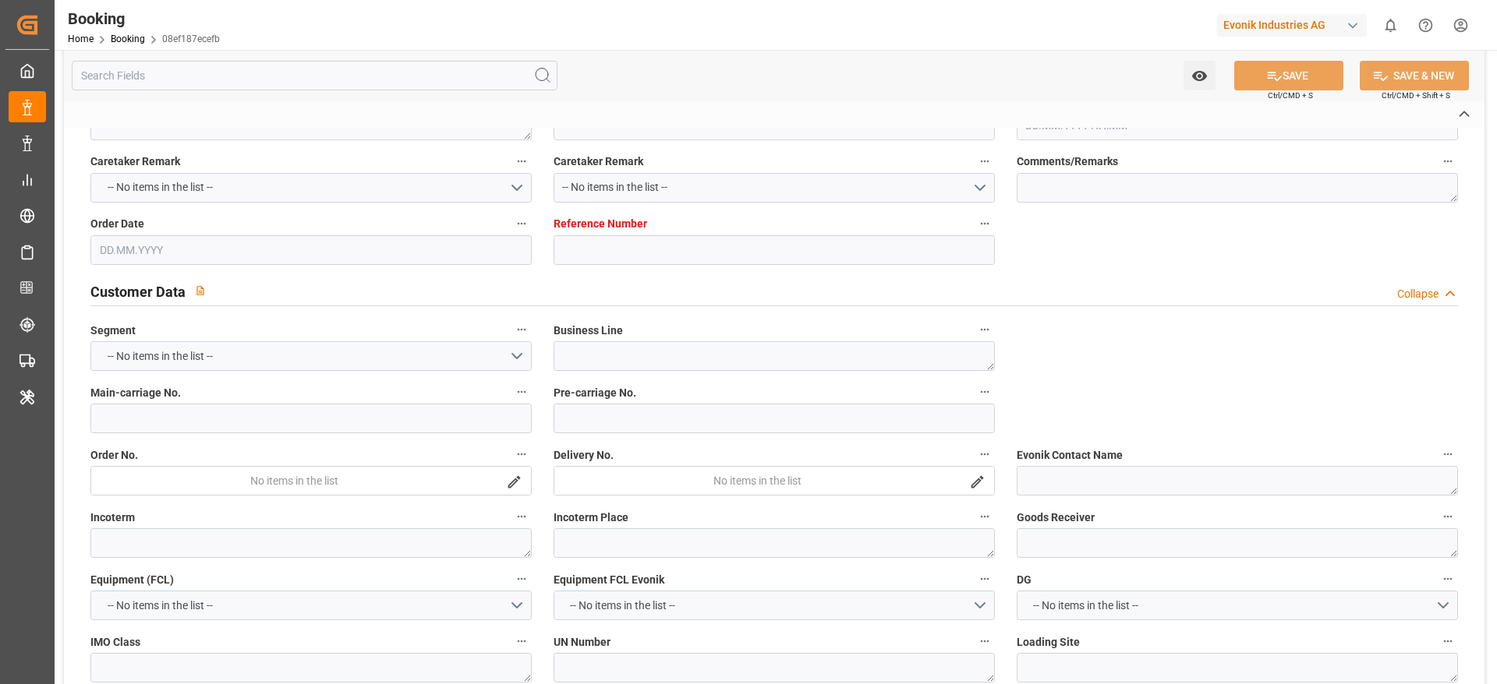
type textarea "250708611001"
type textarea "Leschaco Bremen"
type input "08ef187ecefb"
type input "7001214838"
type textarea "AT-AN"
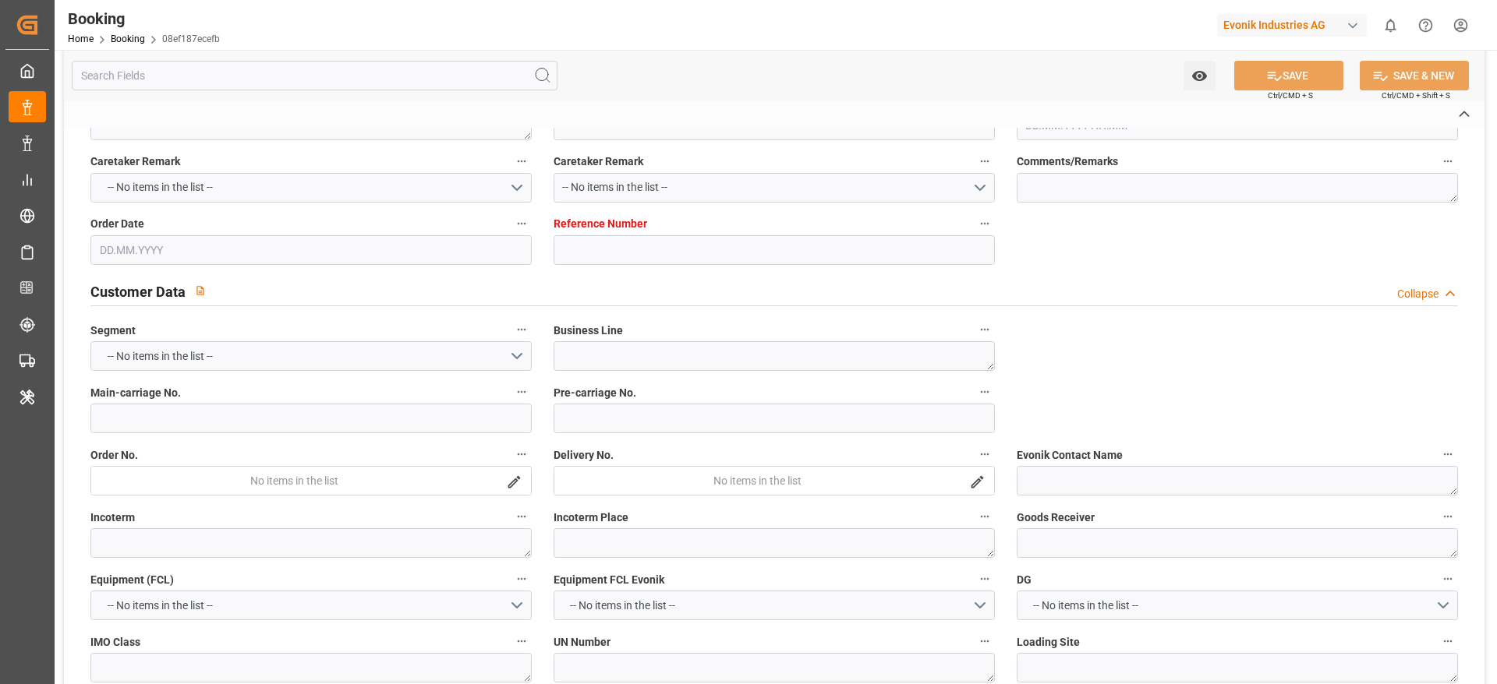
type input "7001214837"
type textarea "cherry.zhang@evonik.com"
type textarea "CIF"
type textarea "MIAOSHAWEI, HUANGPU,OLD PORT"
type textarea "Hanau"
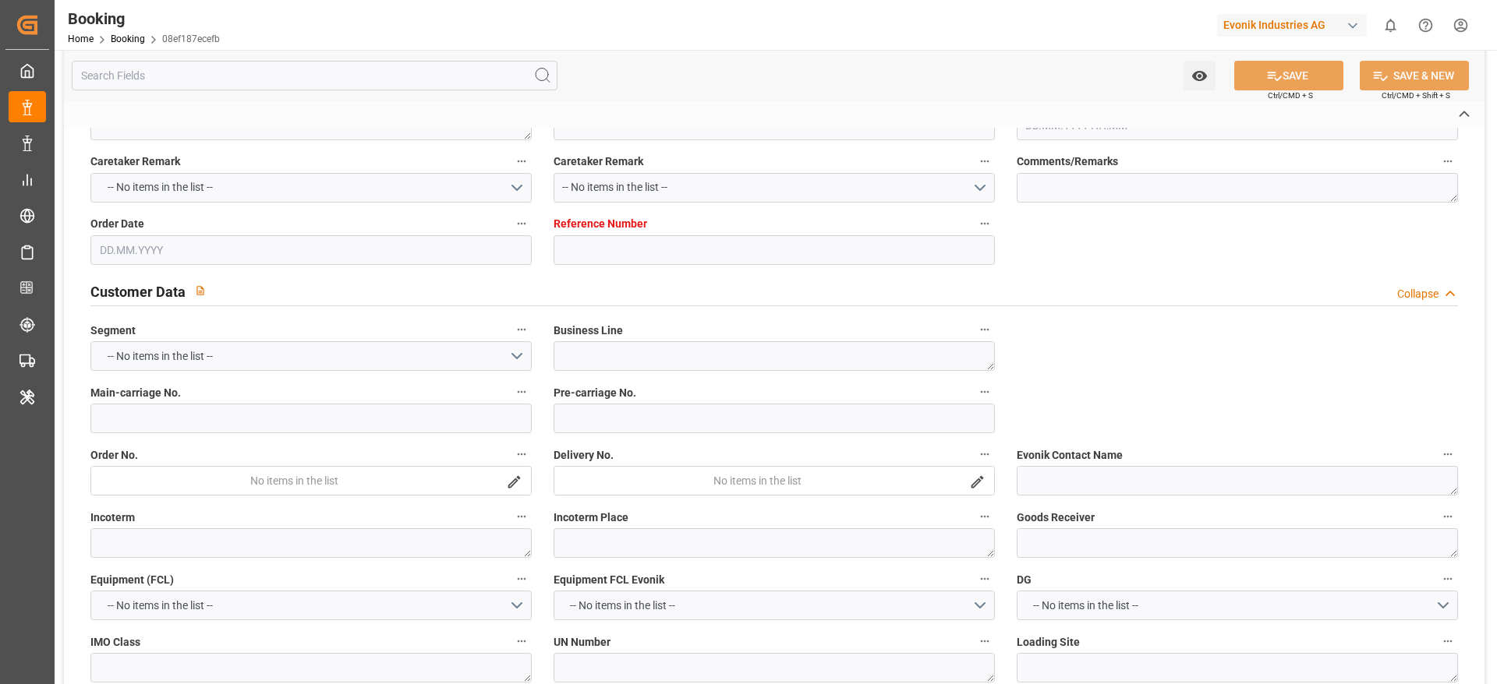
type textarea "MRSU5814449"
type input "[PERSON_NAME]"
type input "MAEU"
type textarea "256743821"
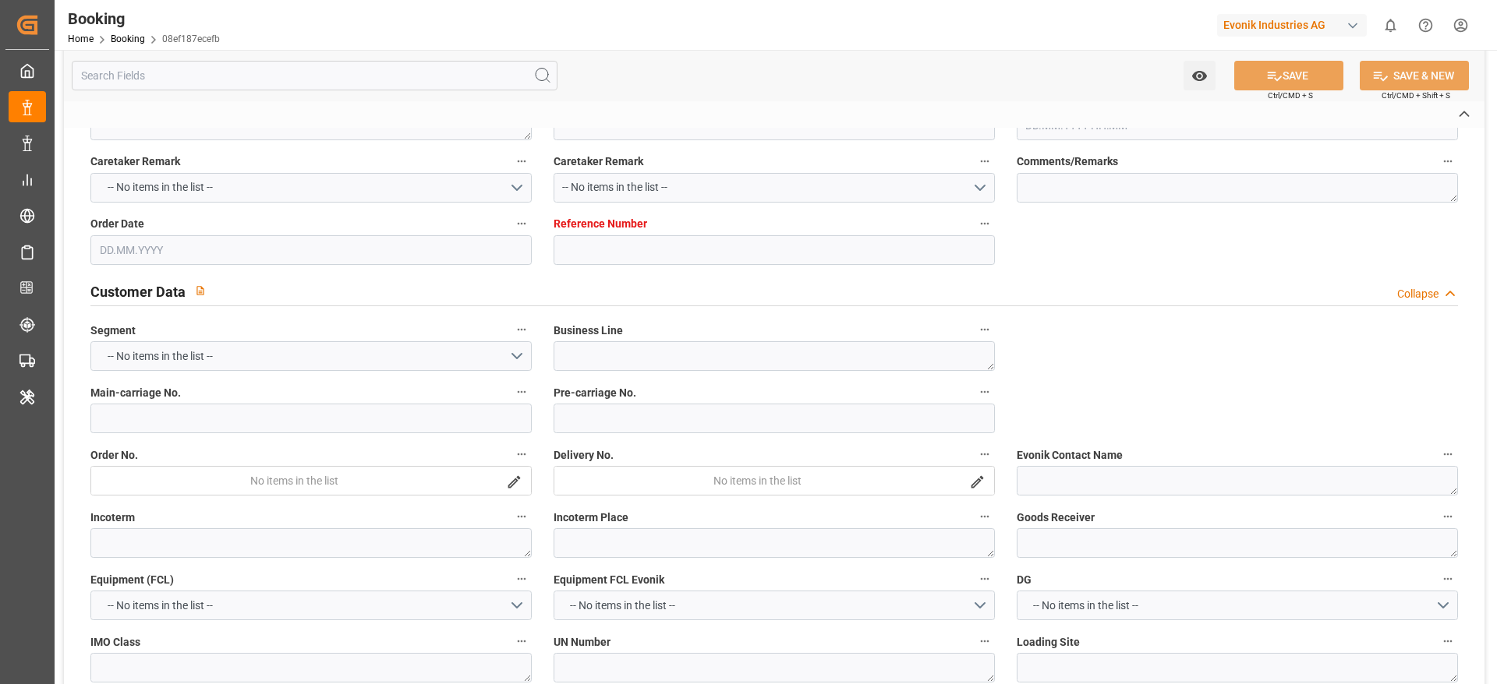
type input "[GEOGRAPHIC_DATA]"
type input "Huangpu Pt"
type input "TANJUNG PELEPAS"
type input "NANSHA PT"
type textarea "vesselName etd eta"
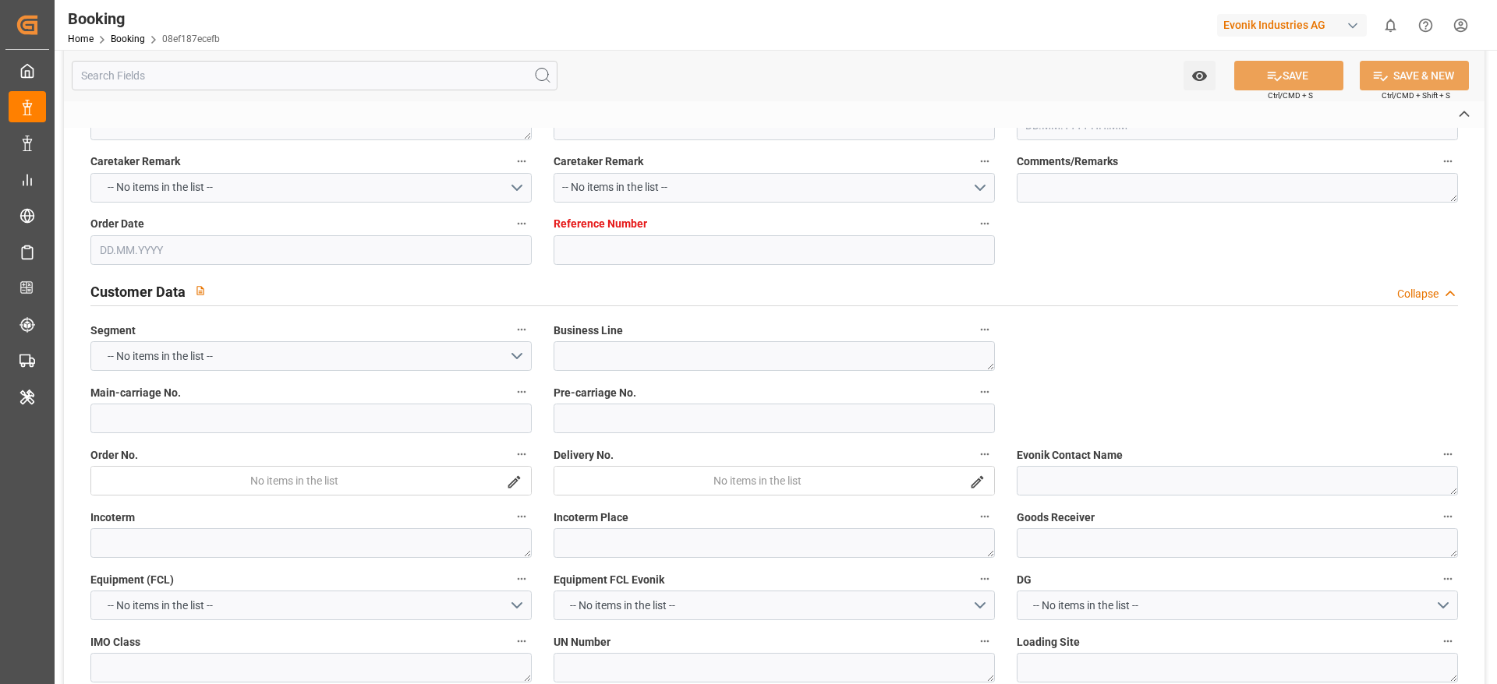
type textarea "INPUT_Evonik_Seeburger_IFTSTA_1003017624_20250804090311330.edi"
type textarea "NWC/UK North West Continent / UK_CNHUA_MAEU_AT-AN"
type textarea "INPUT_Evonik_Seeburger_IFTMIN_1002928339_20250707104536375.edi,INPUT_Evonik_See…"
type textarea "1003017624"
type textarea "Logward System"
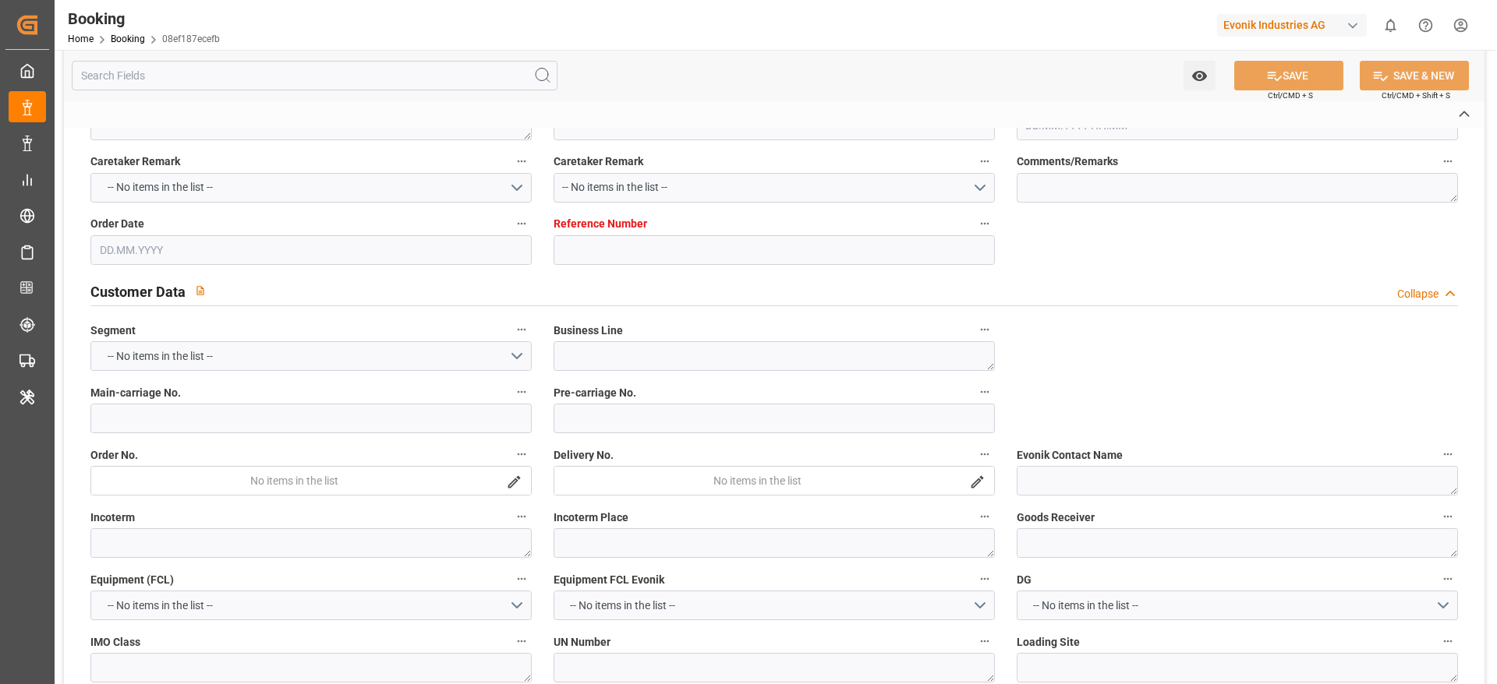
type textarea "businessDivision-businessLine-"
type textarea "IFTSTA"
type textarea "a011t00000LcJC5AAN"
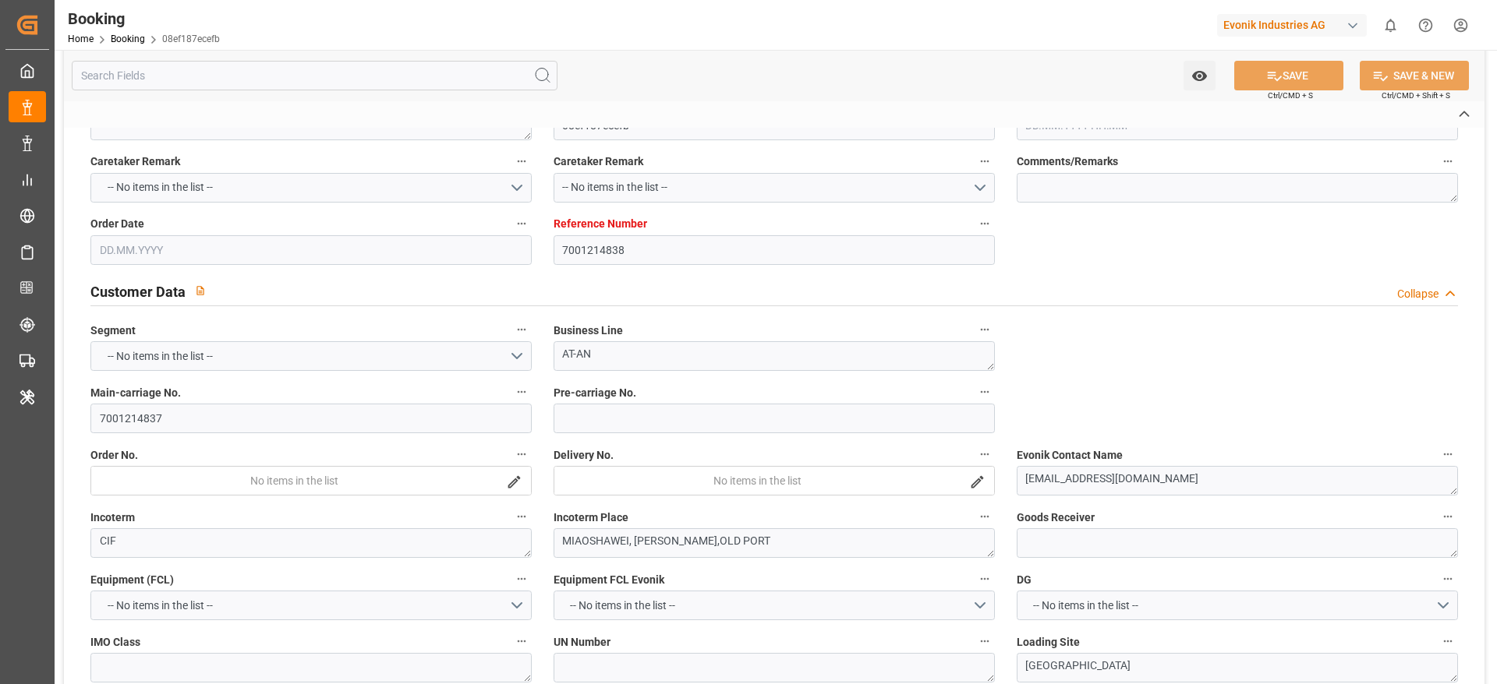
type textarea "Yes"
type input "ROTTERDAM"
type input "HUANGPU PT"
type input "MAINZ"
type input "DE"
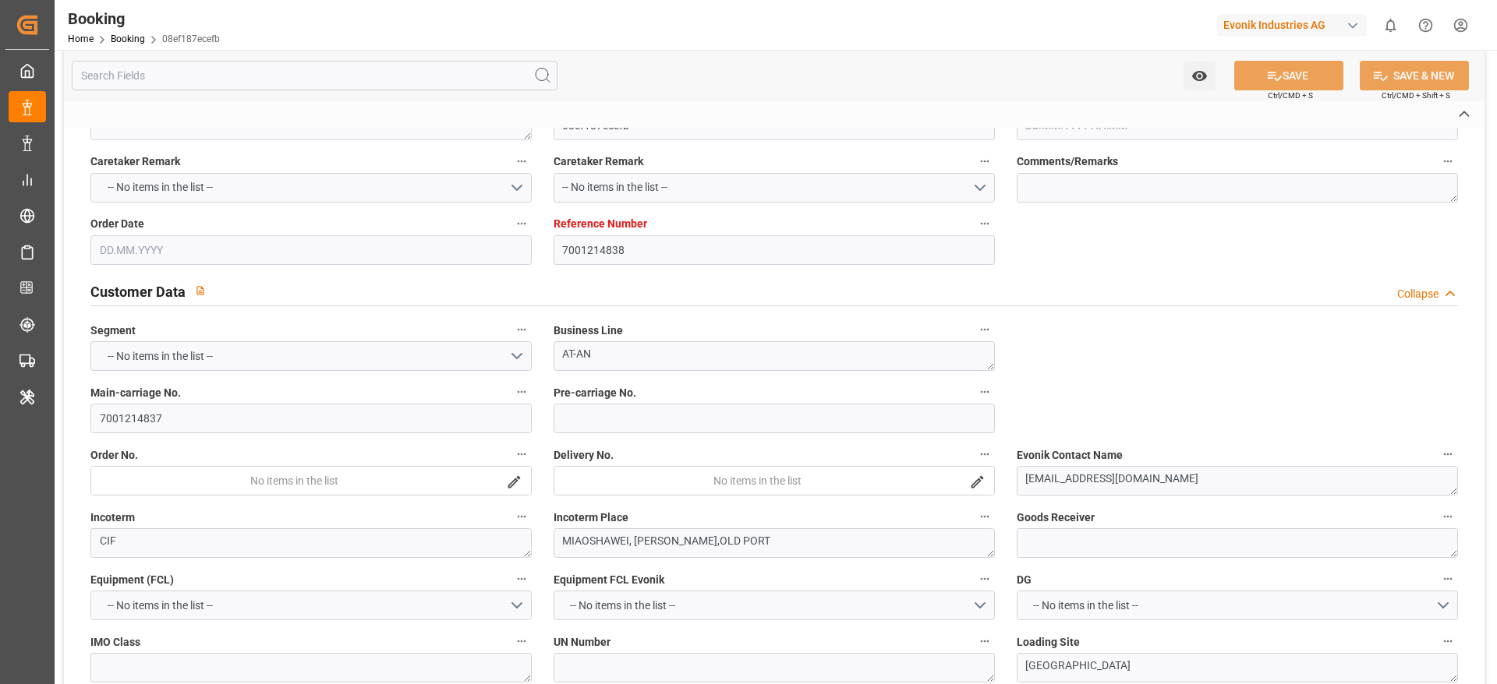
type input "TRUCK"
type input "BONN"
type input "DE"
type input "TRUCK"
type input "530E"
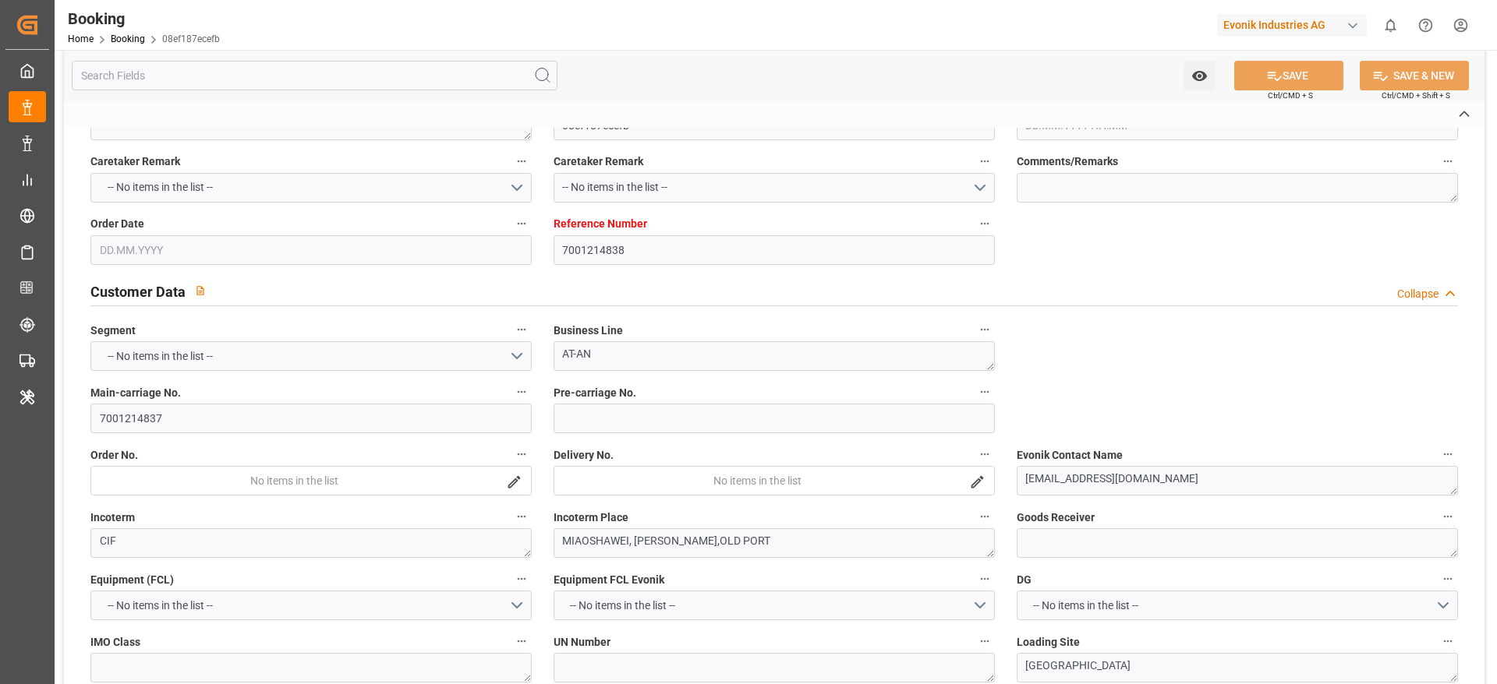
type input "VESSEL"
type input "PENDING MOTHER VSL"
type input "9999"
type input "TRUCK"
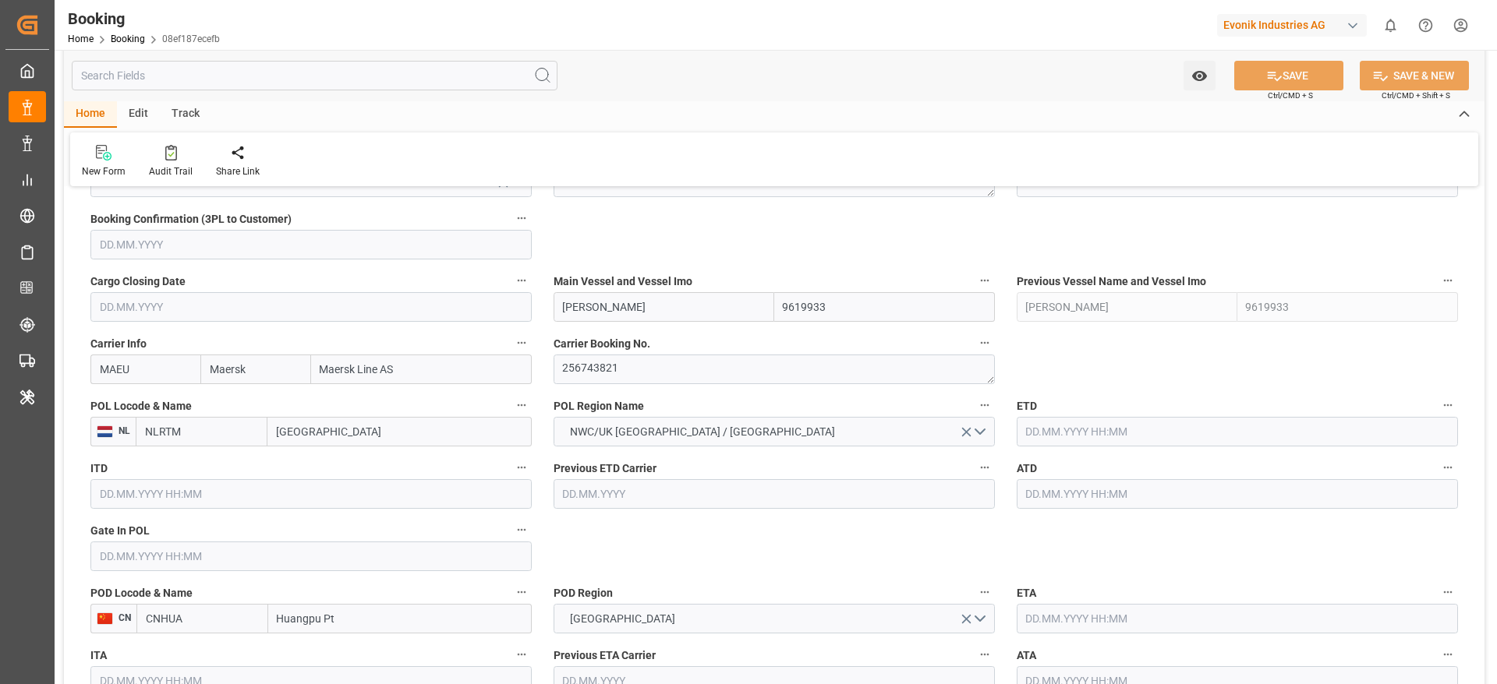
type input "7001214838"
type input "9619933"
type input "Maersk"
type input "Maersk Line AS"
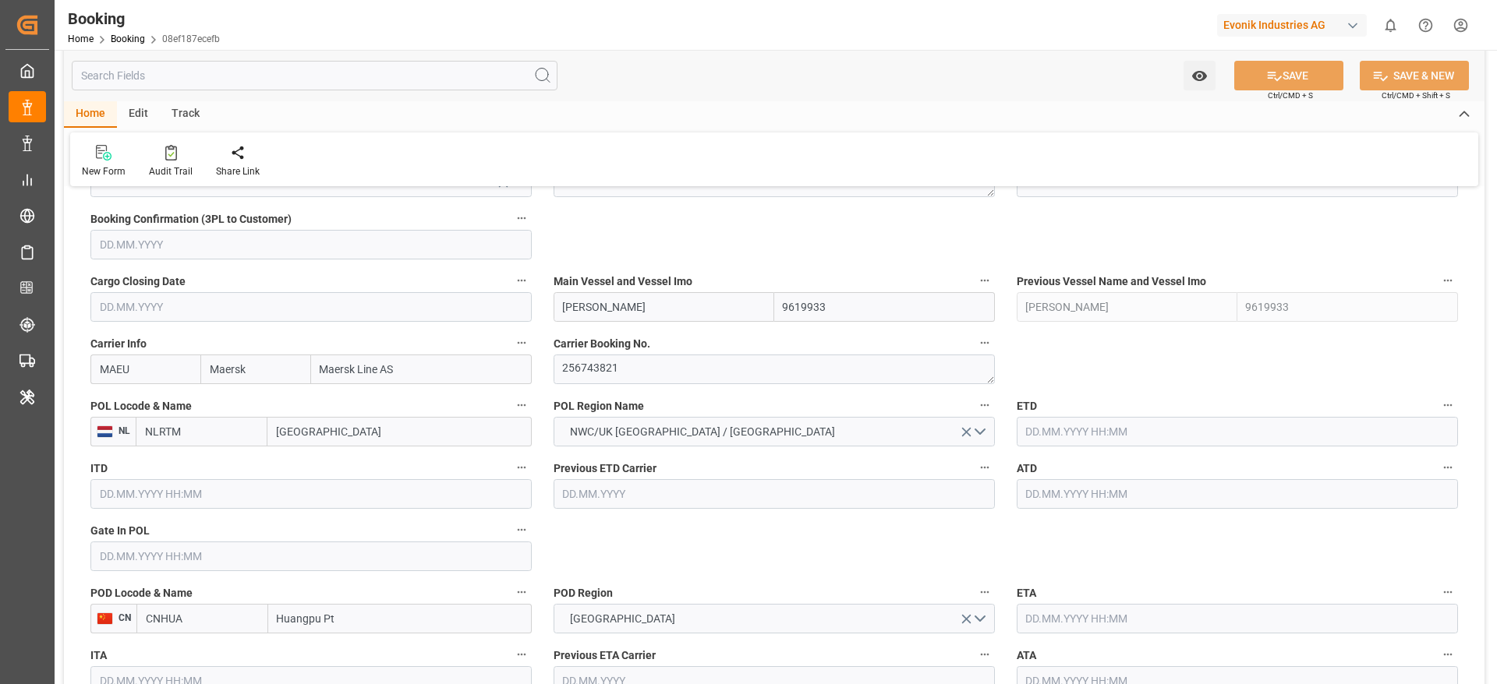
type input "NLRTM"
type input "CNHUA"
type input "MYTPP"
type input "CNNSA"
type input "0"
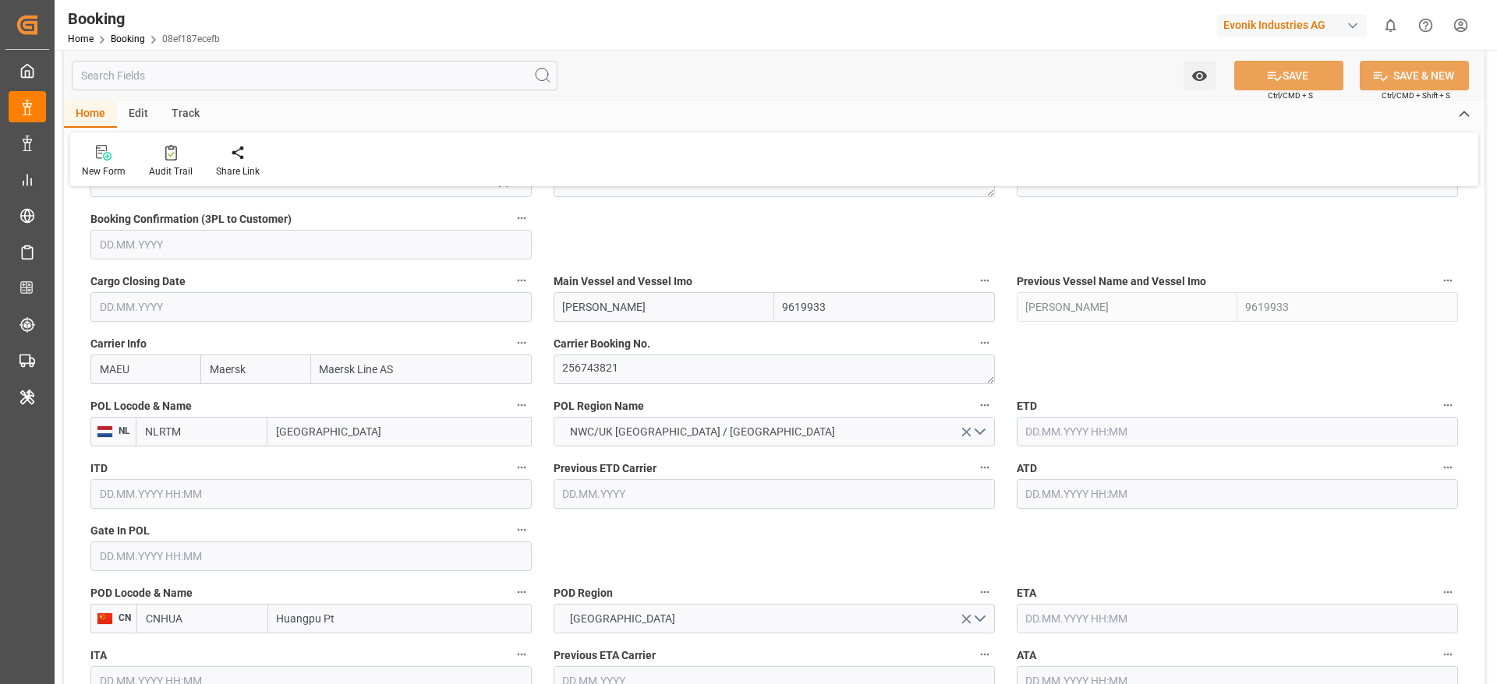
type input "NLRTM"
type input "CNHUA"
type input "9840714"
type input "07.07.2025 08:47"
type input "07.07.2025"
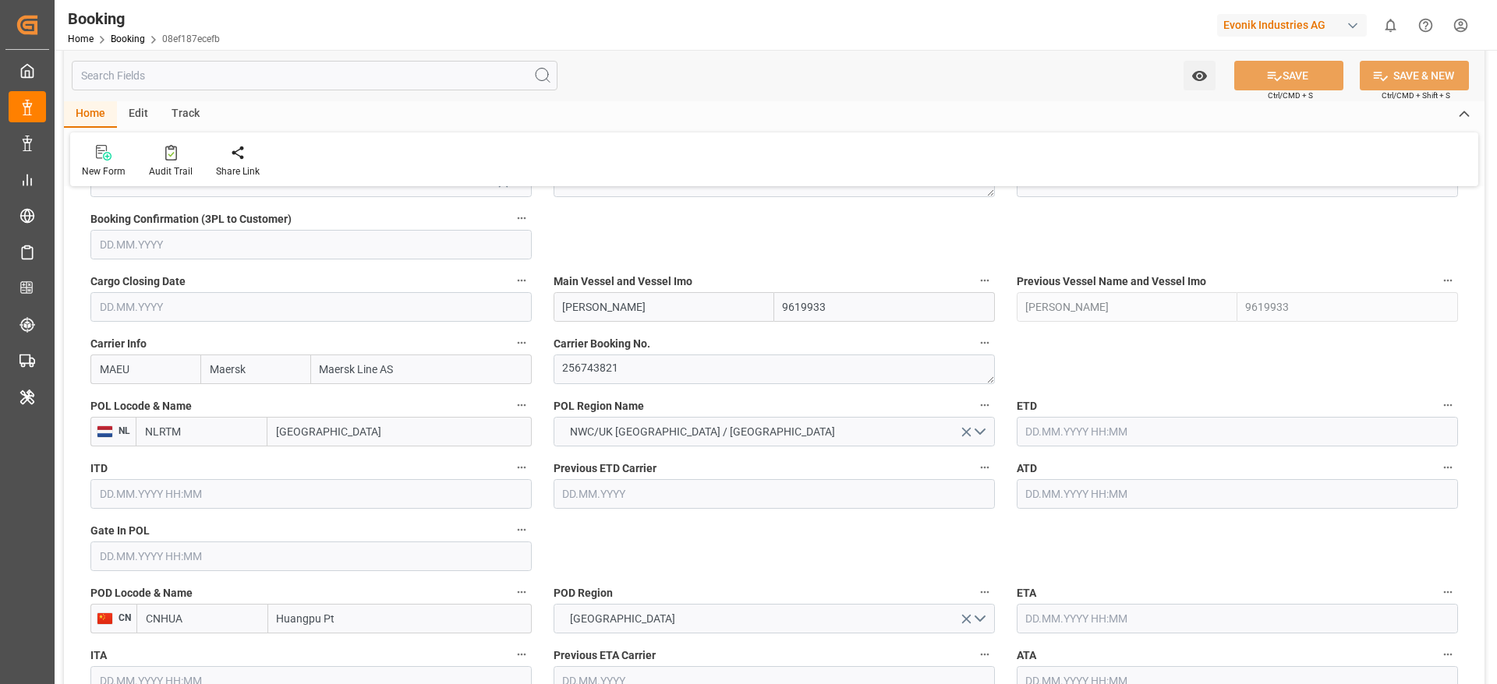
type input "13.09.2025"
type input "21.07.2025"
type input "10.07.2025"
type input "04.08.2025"
type input "04.08.2025 12:00"
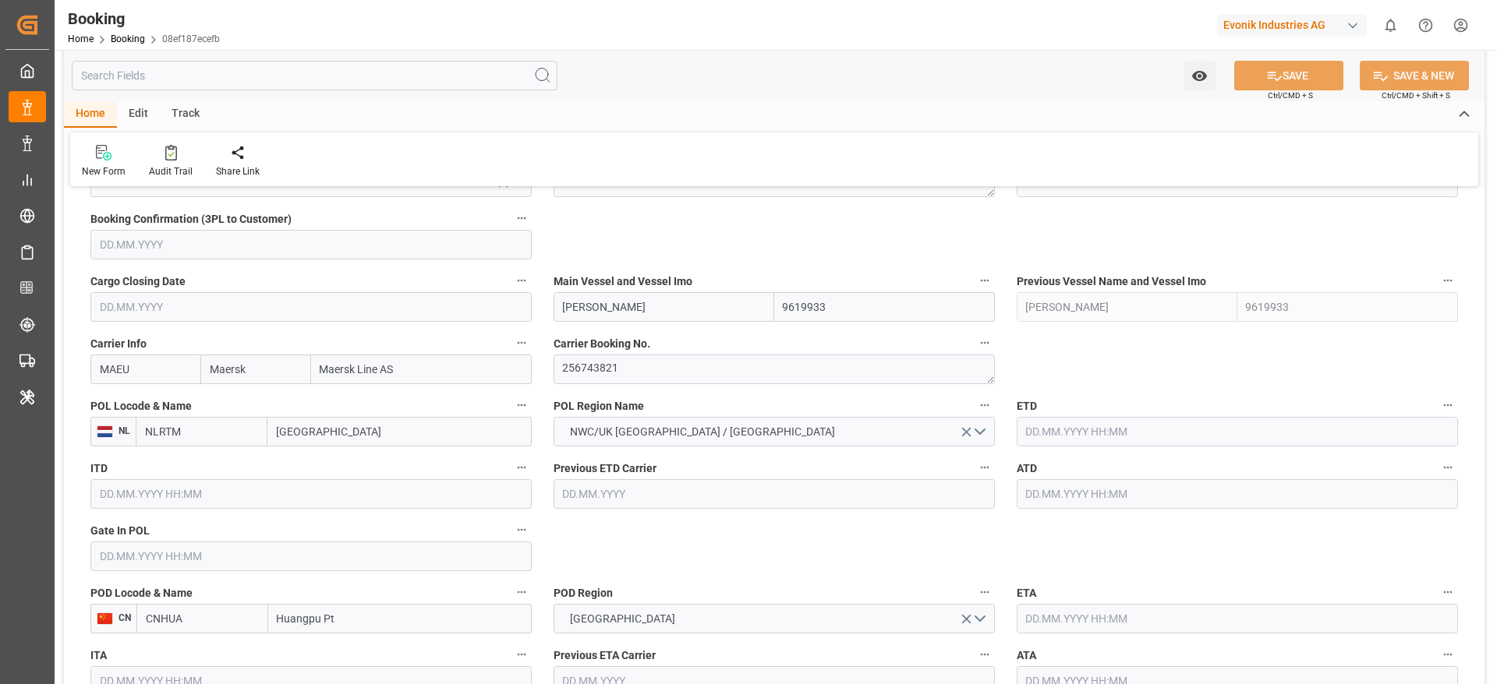
type input "28.07.2025 00:00"
type input "04.08.2025 14:45"
type input "01.08.2025 18:44"
type input "03.10.2025 07:00"
type input "12.09.2025 00:00"
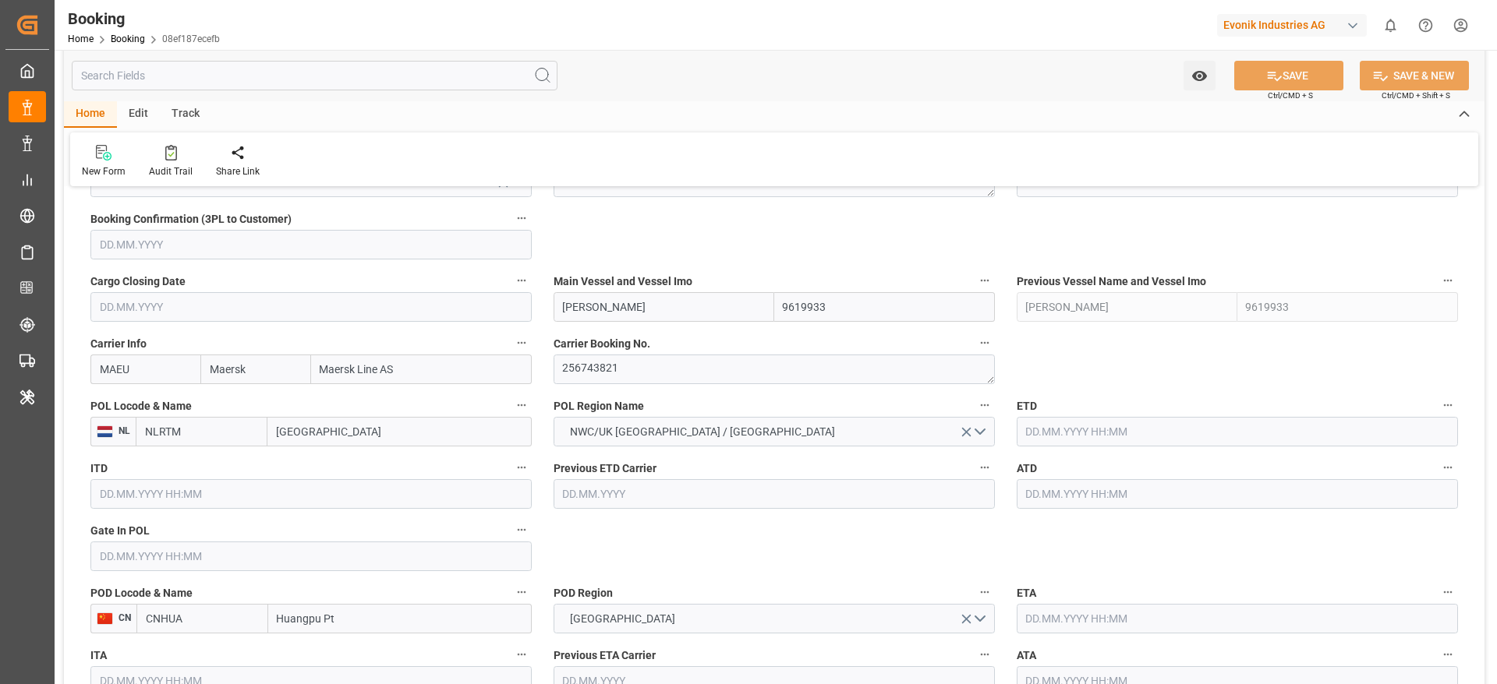
type input "14.09.2025 08:30"
type input "30.08.2025 00:00"
type input "22.09.2025 02:50"
type input "20.09.2025 19:00"
type input "01.09.2025 00:00"
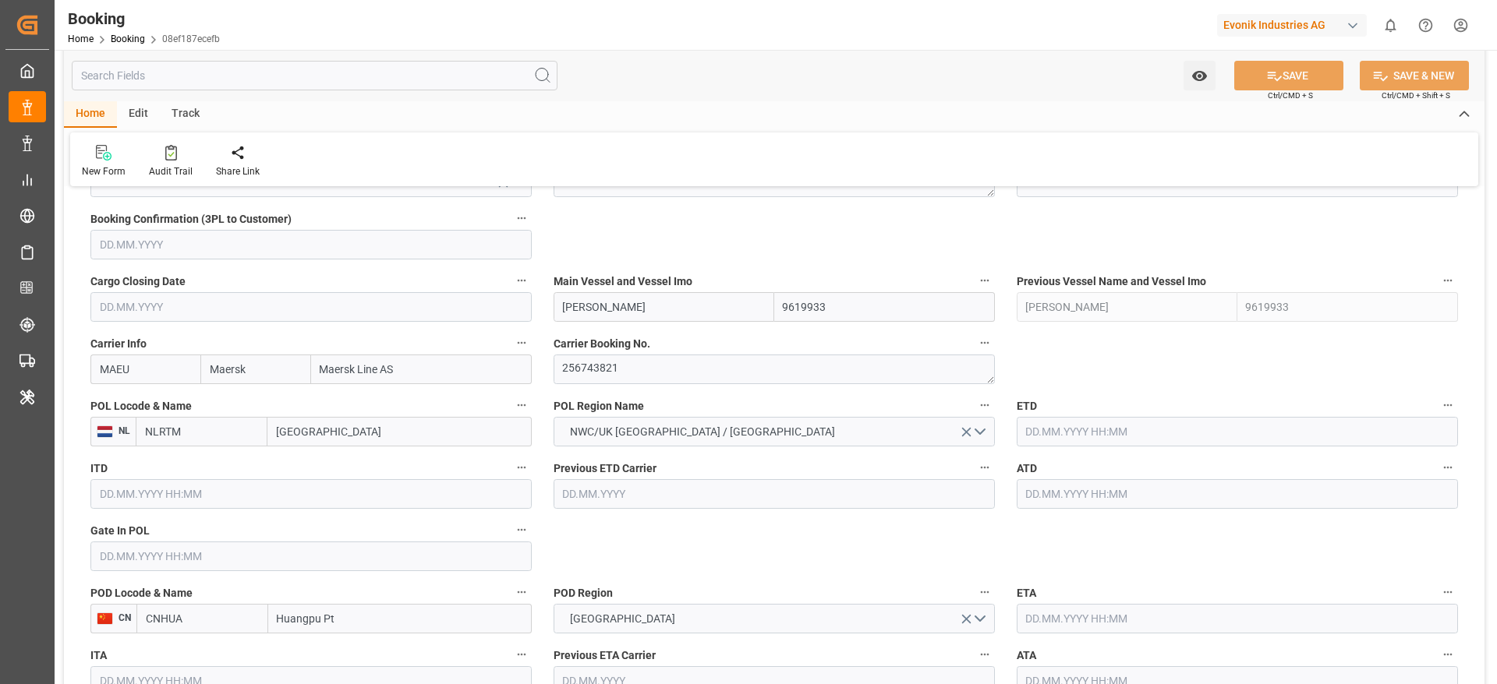
type input "24.09.2025 17:00"
type input "06.09.2025 00:00"
type input "01.10.2025 00:00"
type input "10.09.2025 00:00"
type input "04.08.2025"
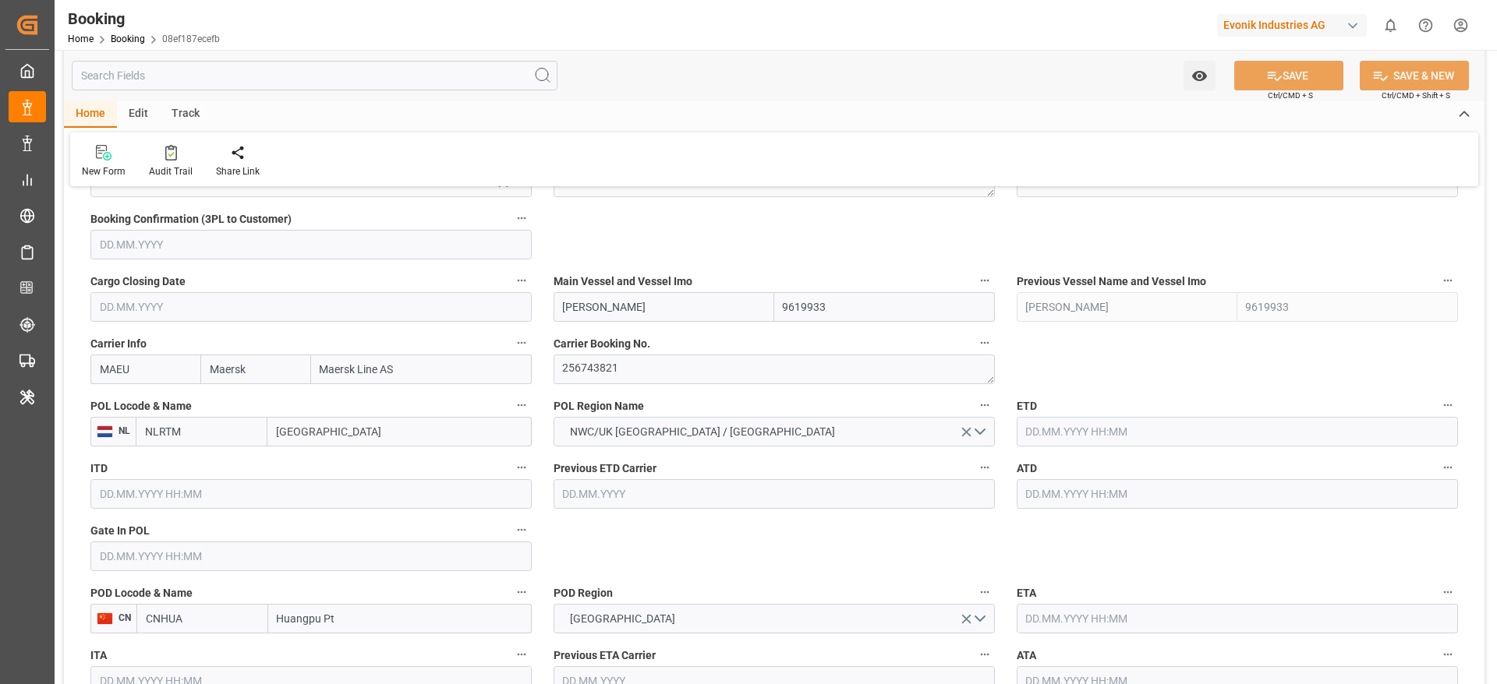
type input "23.09.2025 19:39"
type input "23.09.2025"
type input "21.07.2025 11:50"
type input "23.07.2025 13:00"
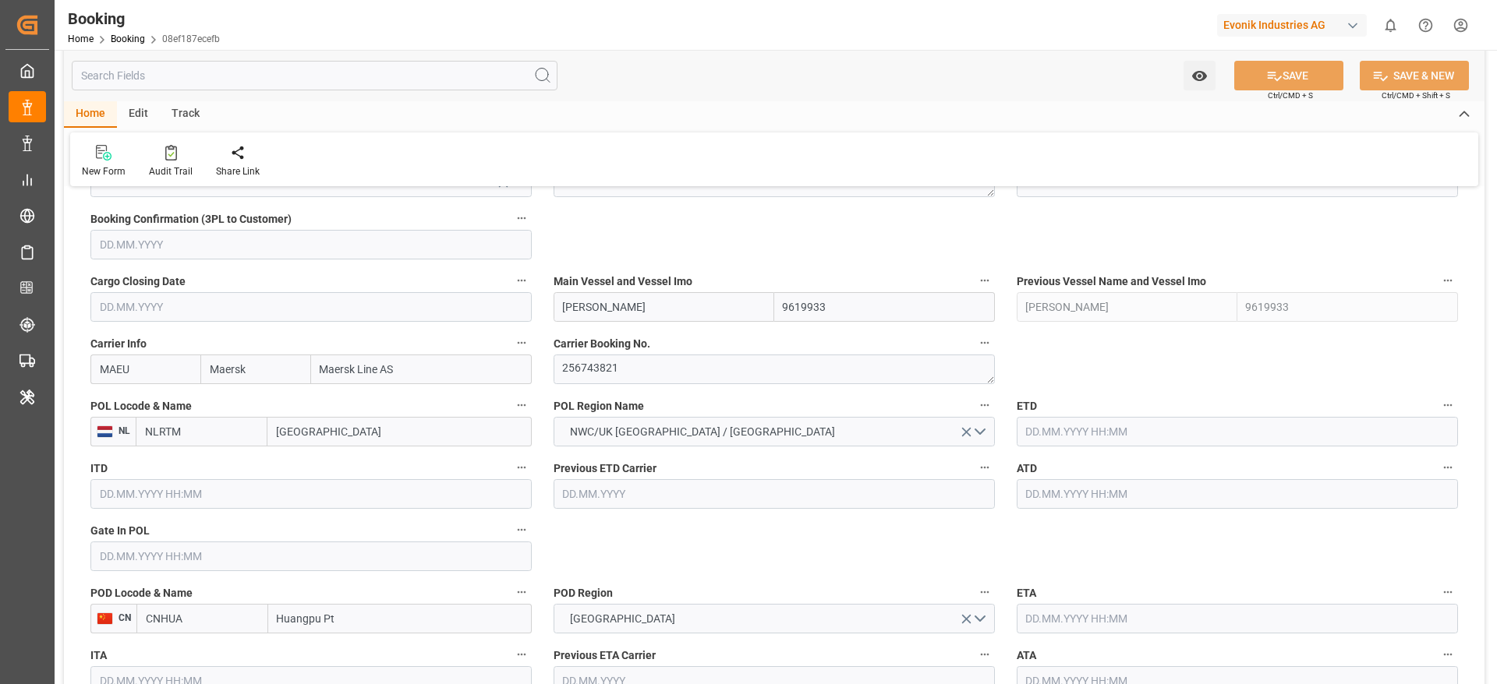
type input "30.07.2025 18:38"
type input "03.08.2025 11:00"
type input "23.07.2025 13:00"
type input "03.08.2025 15:00"
type input "26.07.2025 13:00"
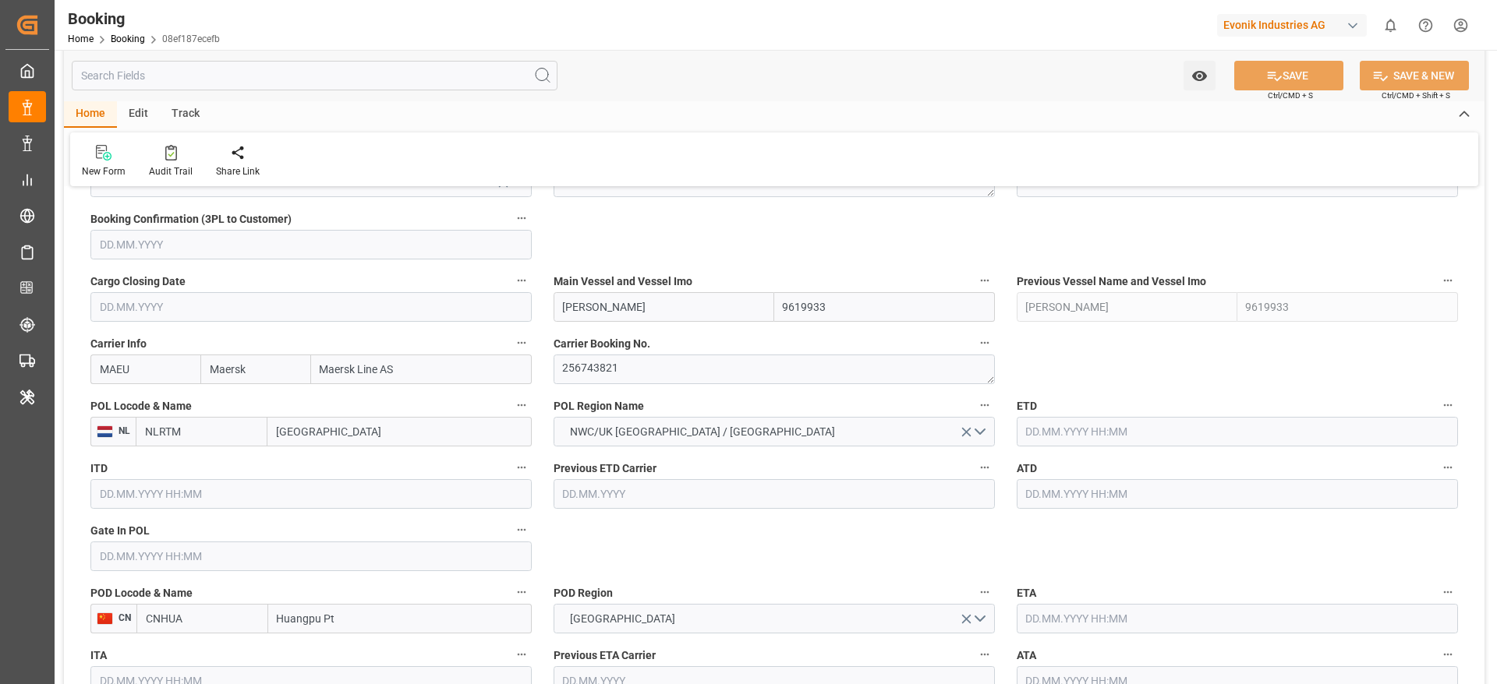
type input "03.08.2025 22:57"
type input "04.08.2025 12:00"
type input "04.08.2025 16:25"
type input "14.09.2025 08:30"
type input "14.09.2025 08:37"
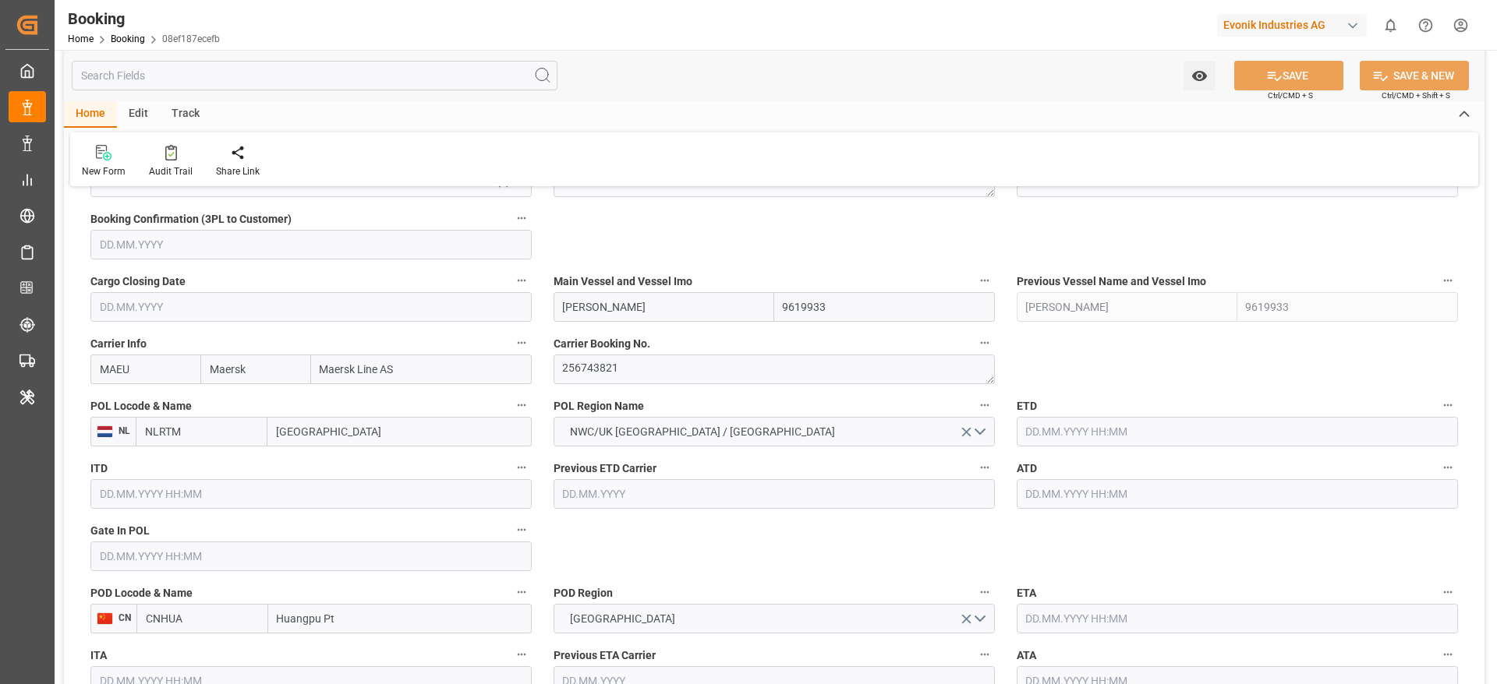
type input "15.09.2025 01:29"
type input "15.09.2025 16:38"
type input "20.09.2025 19:00"
type input "24.09.2025 17:00"
type input "25.09.2025 00:10"
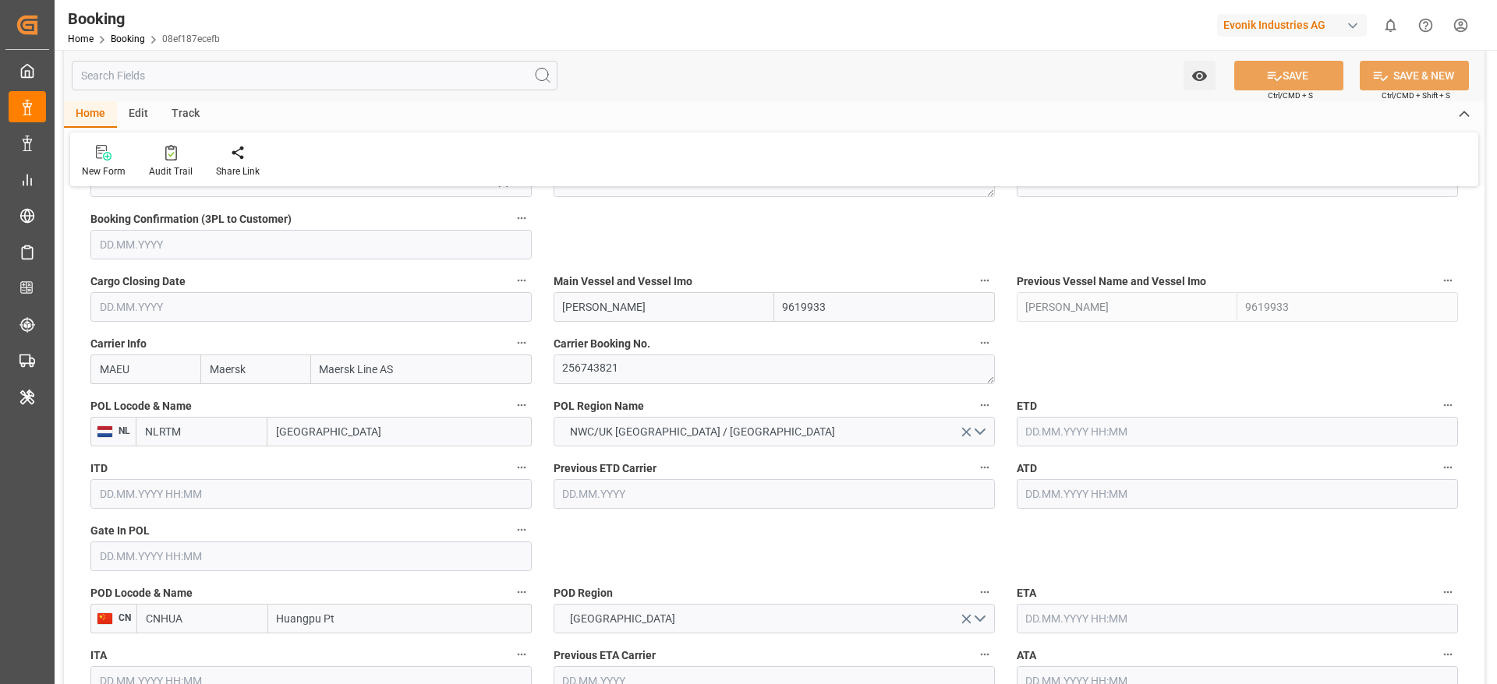
type input "03.10.2025 07:00"
type input "03.10.2025 09:03"
type input "07.10.2025 09:03"
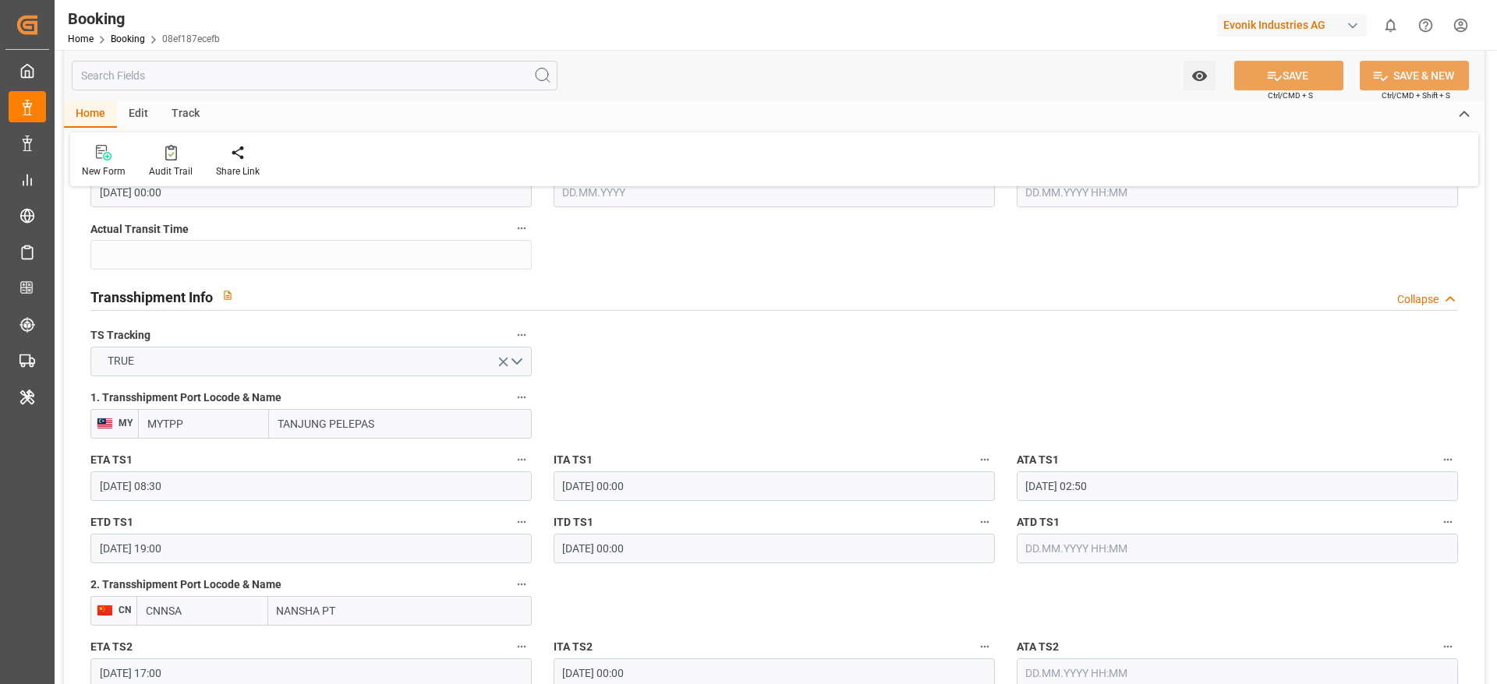
scroll to position [1546, 0]
click at [215, 419] on input "MYTPP" at bounding box center [203, 422] width 131 height 30
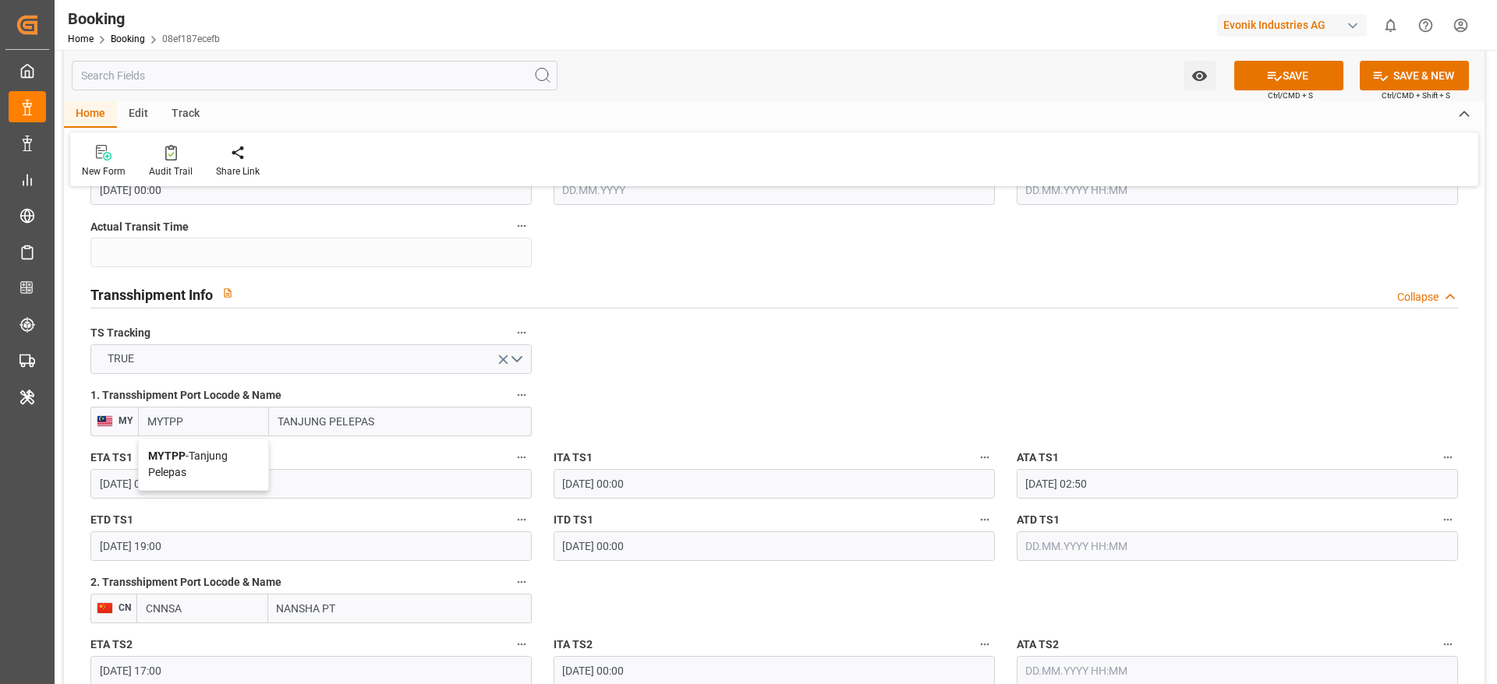
click at [178, 454] on b "MYTPP" at bounding box center [166, 456] width 37 height 12
type input "MYTPP"
type input "Tanjung Pelepas"
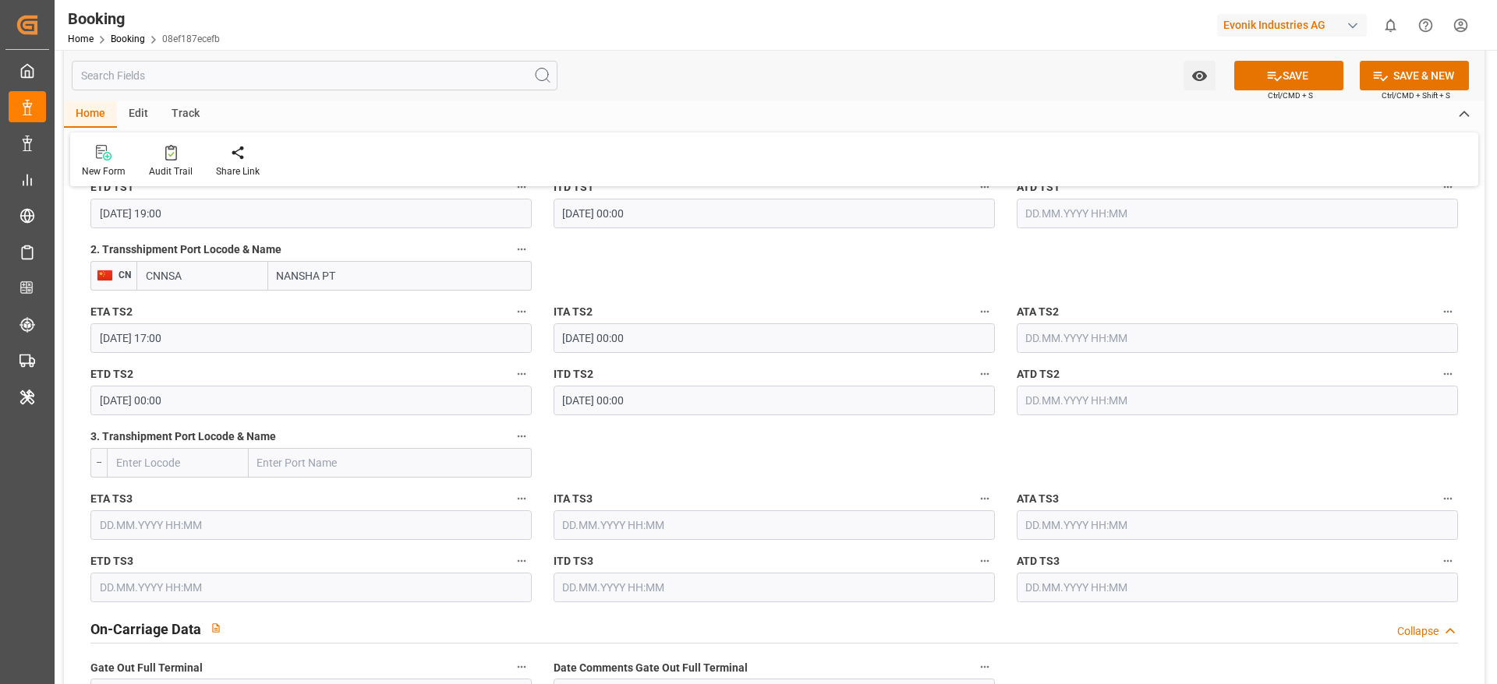
scroll to position [1896, 0]
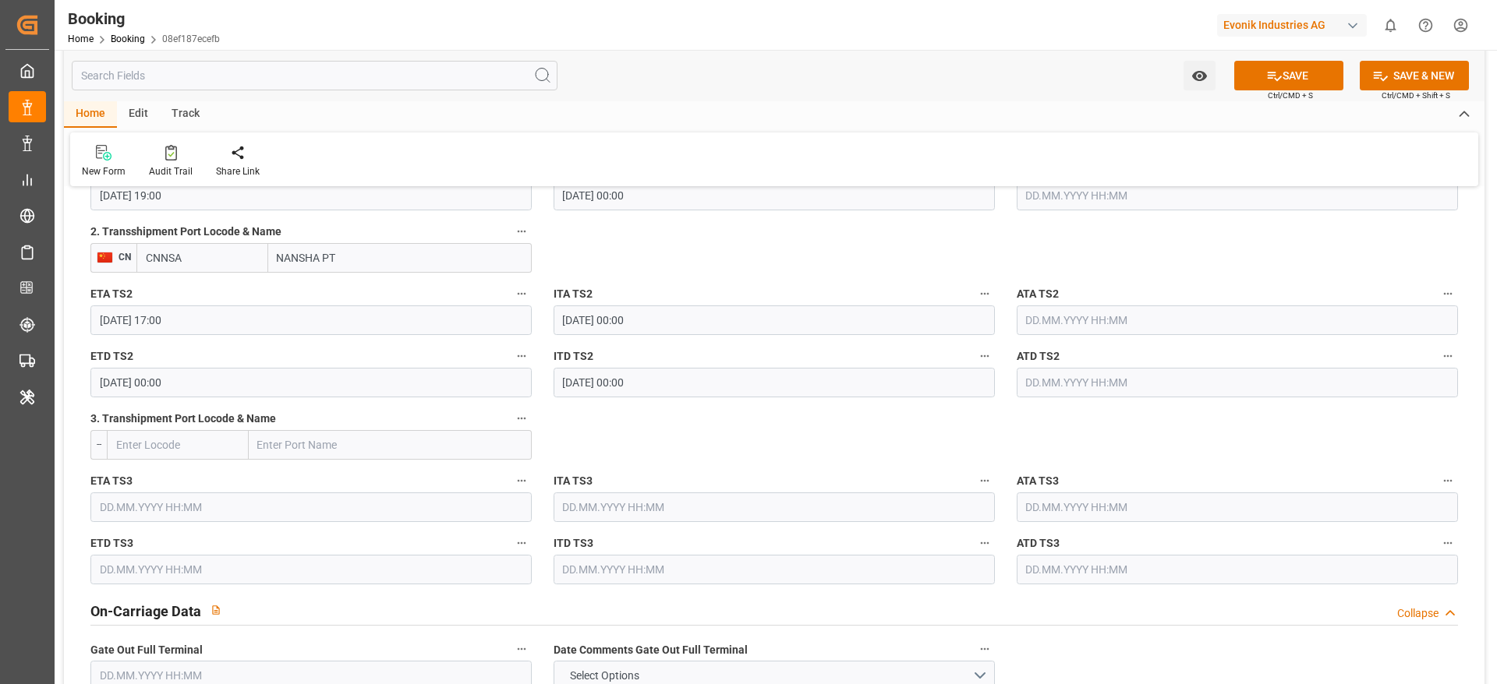
click at [206, 253] on input "CNNSA" at bounding box center [202, 258] width 132 height 30
click at [174, 300] on div "CNNSA - Nansha Pt" at bounding box center [192, 292] width 110 height 35
type input "CNNSA"
type input "Nansha Pt"
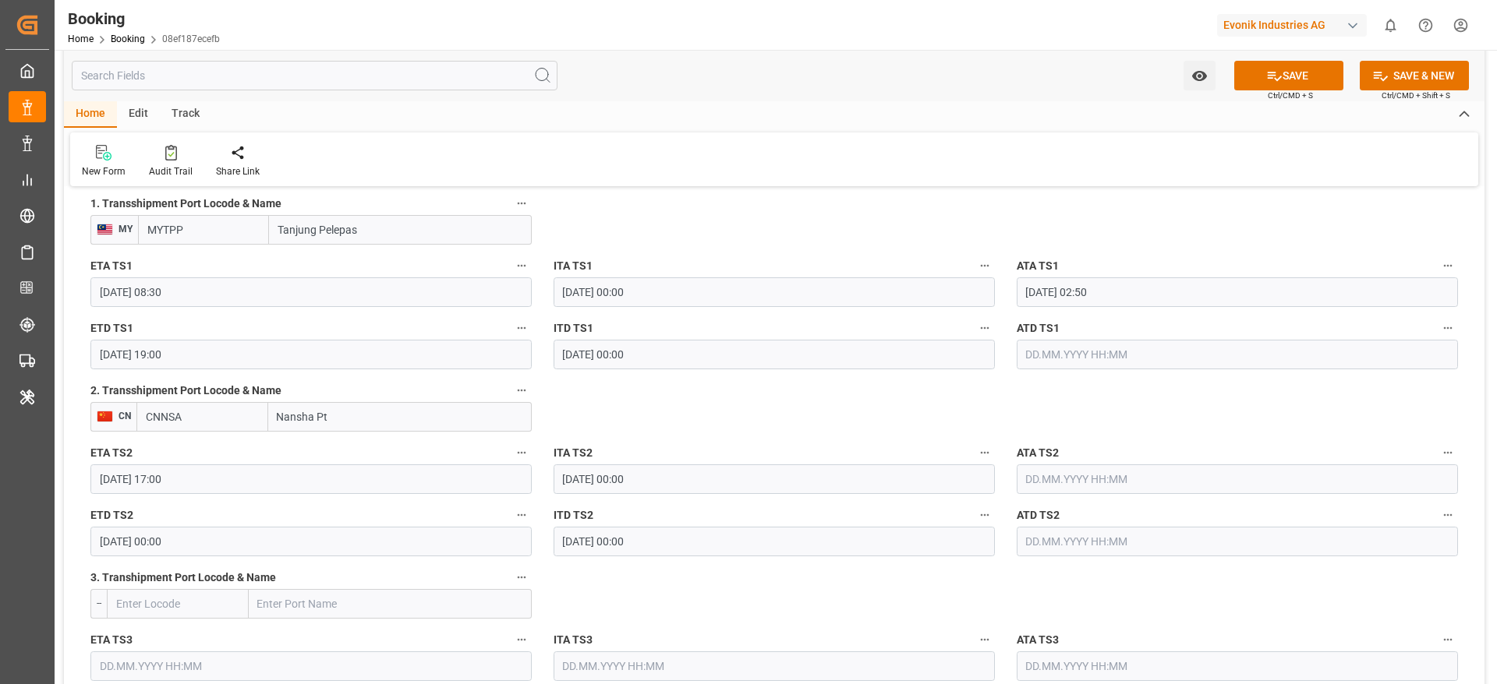
scroll to position [1744, 0]
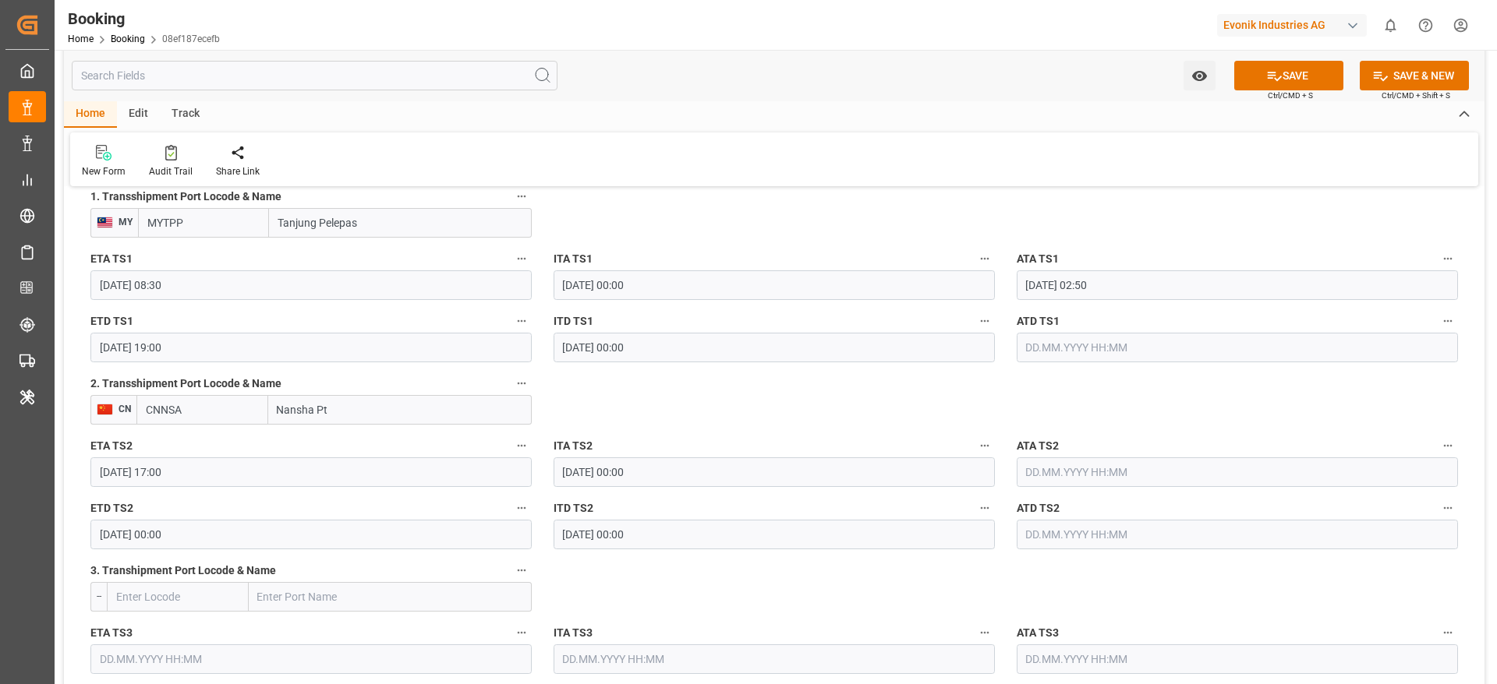
click at [1132, 355] on input "text" at bounding box center [1236, 348] width 441 height 30
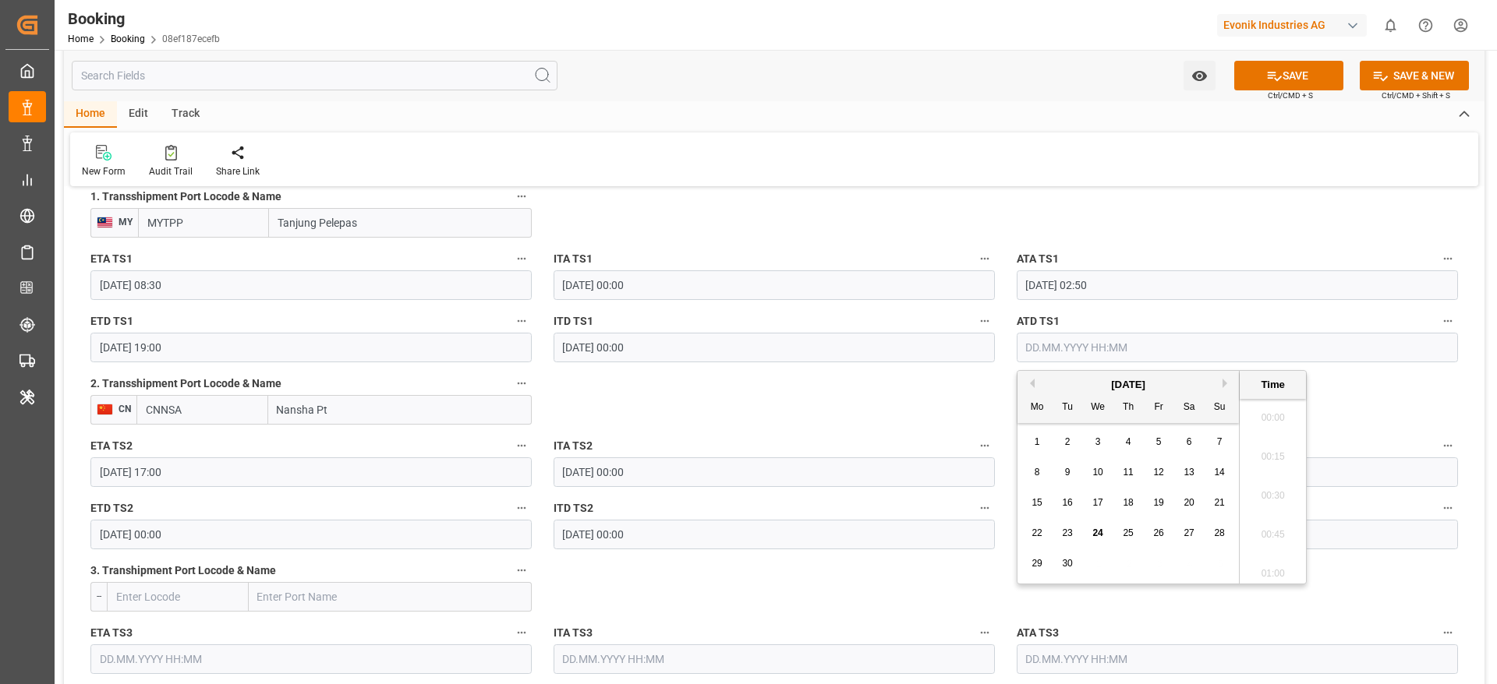
scroll to position [2188, 0]
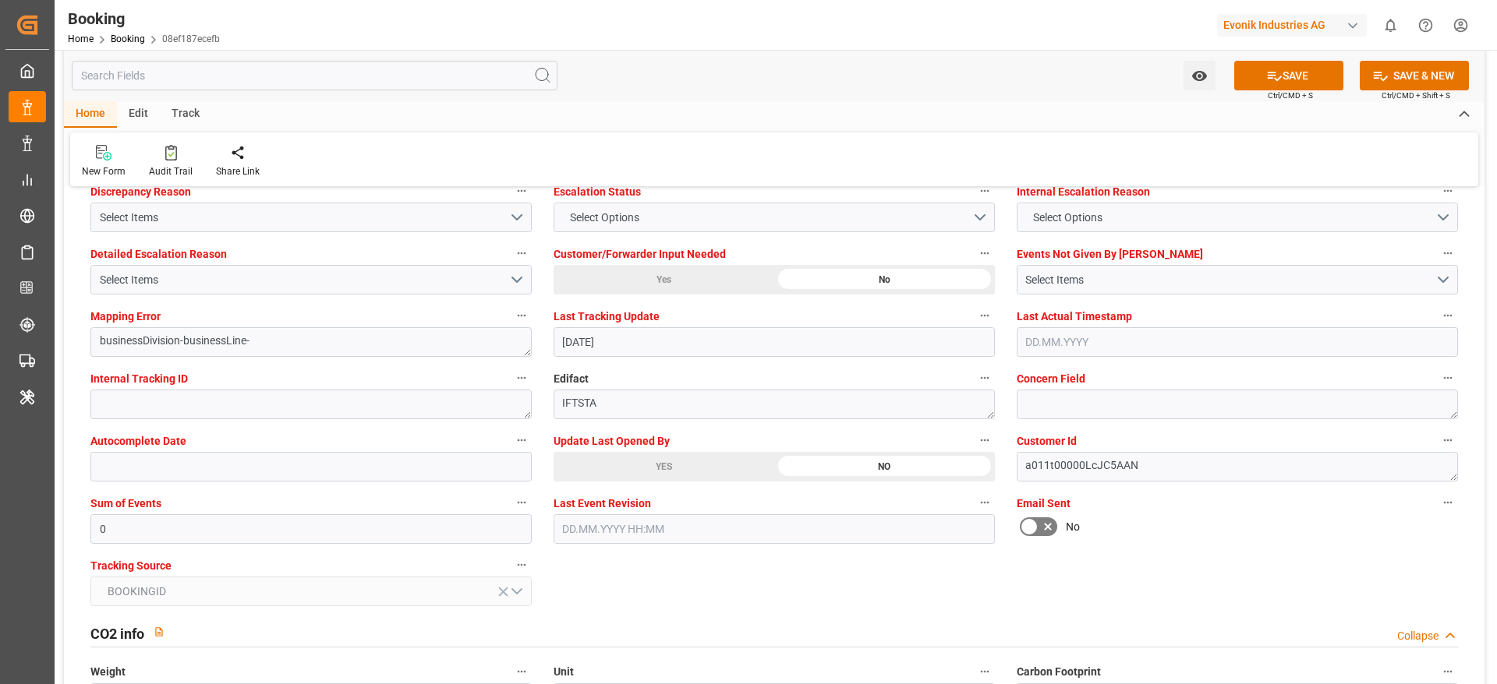
scroll to position [2942, 0]
click at [701, 467] on div "YES" at bounding box center [663, 466] width 221 height 30
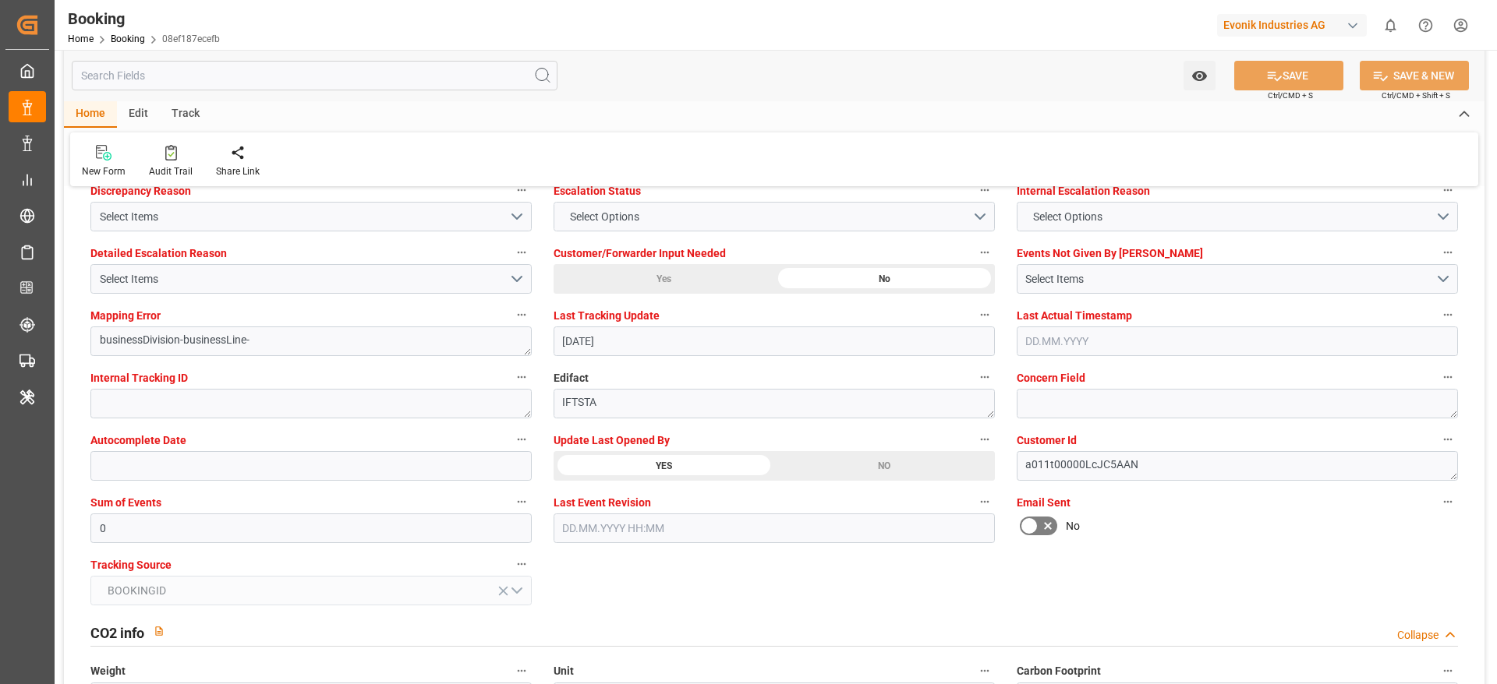
scroll to position [2807, 0]
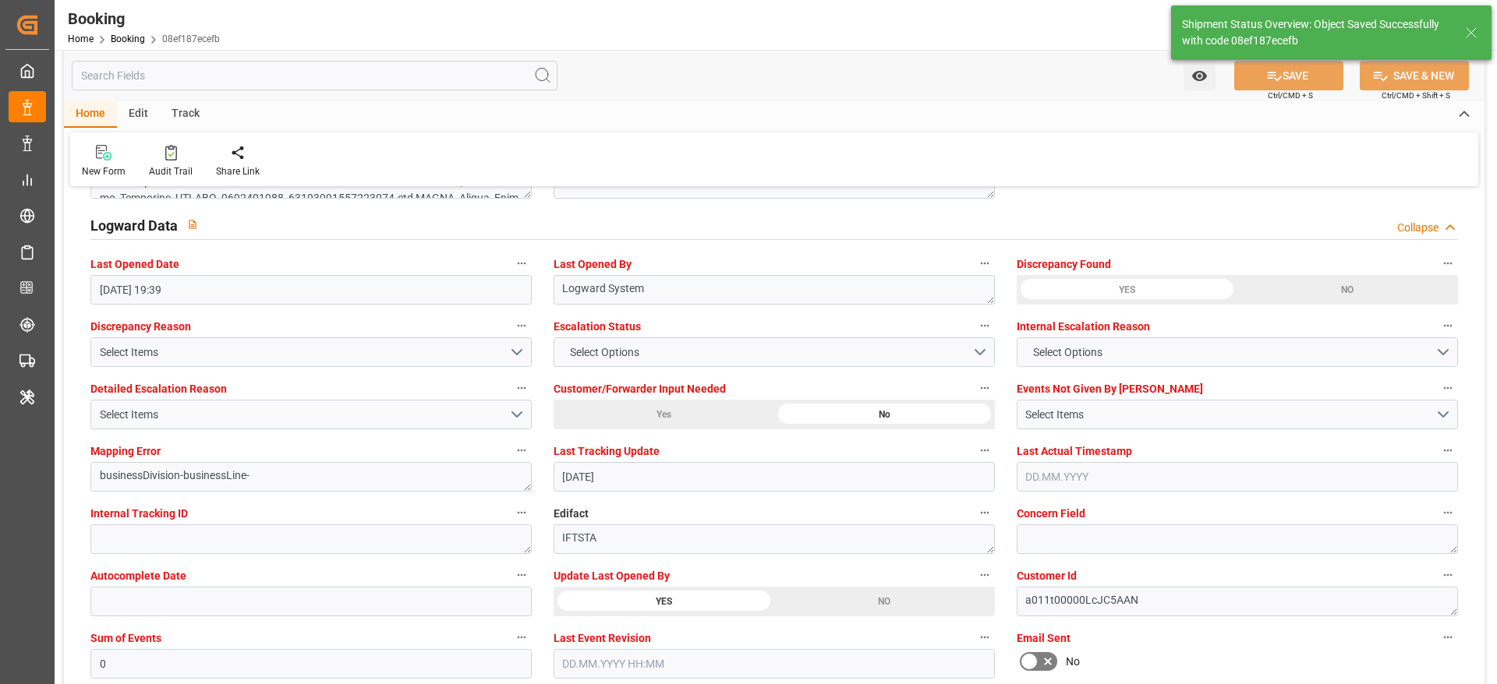
type textarea "Likitha devaraj"
type input "24.09.2025 09:02"
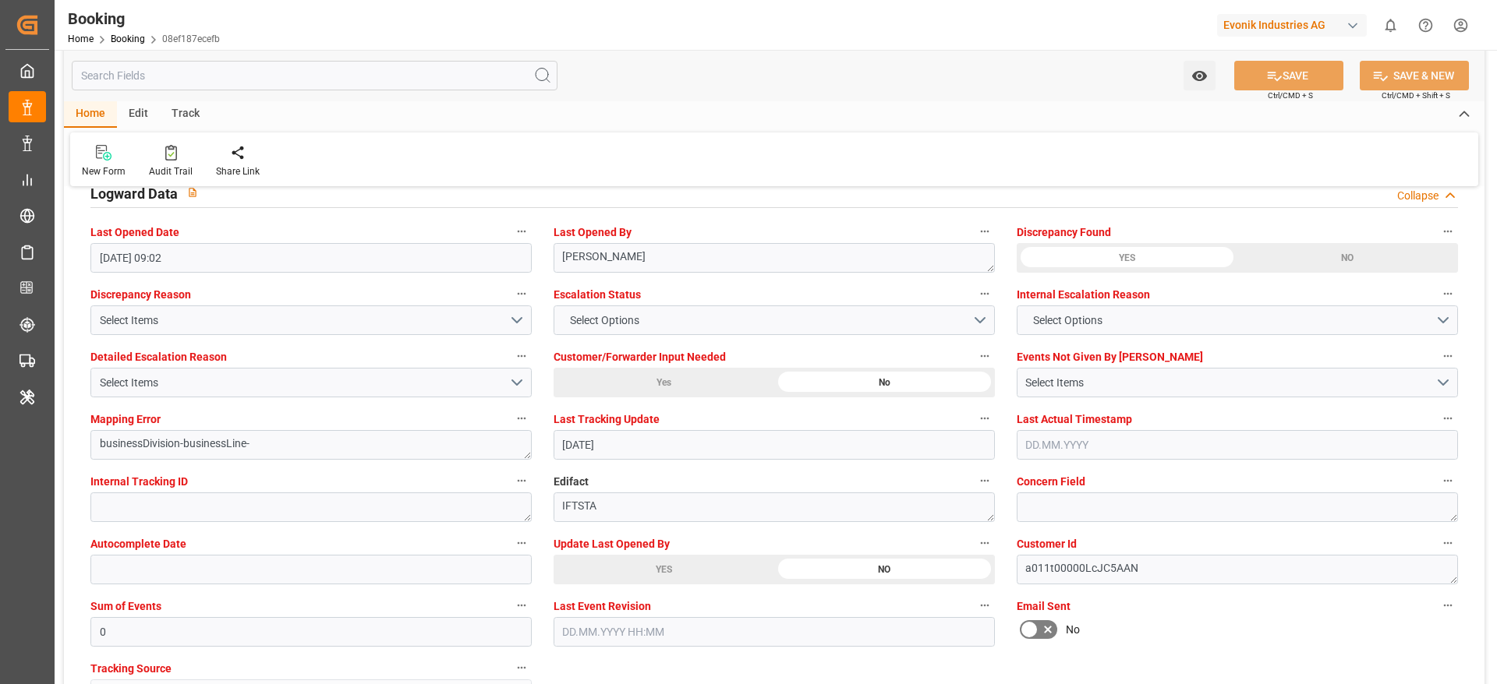
scroll to position [2939, 0]
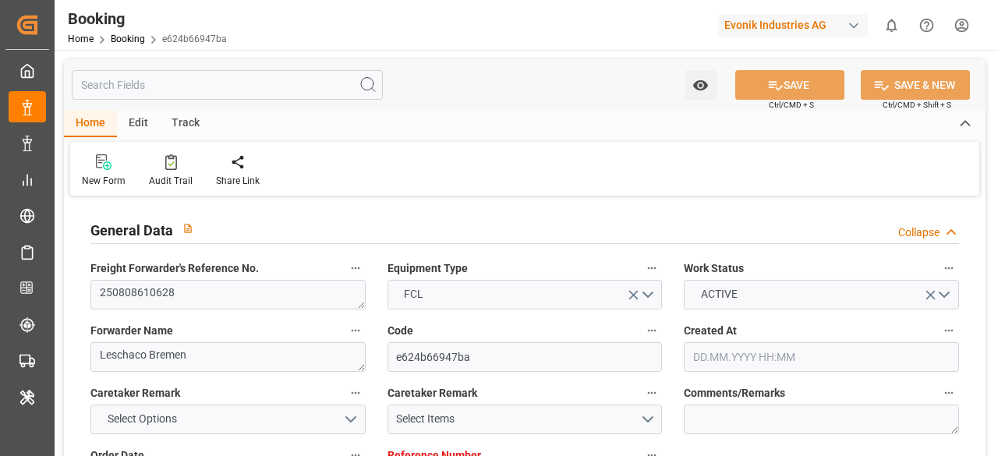
type input "7001230135"
type input "9619933"
type input "Maersk"
type input "Maersk Line AS"
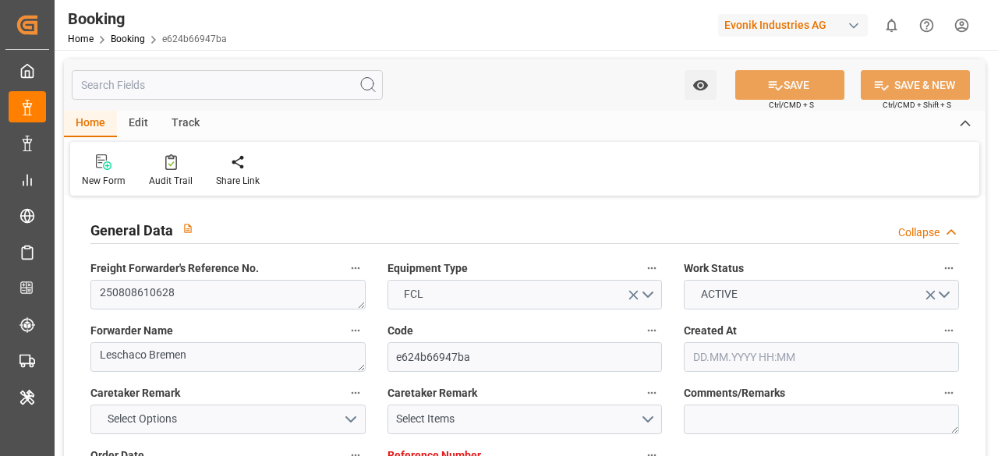
type input "NLRTM"
type input "CNNSA"
type input "MYTPP"
type input "HKHKG"
type input "0"
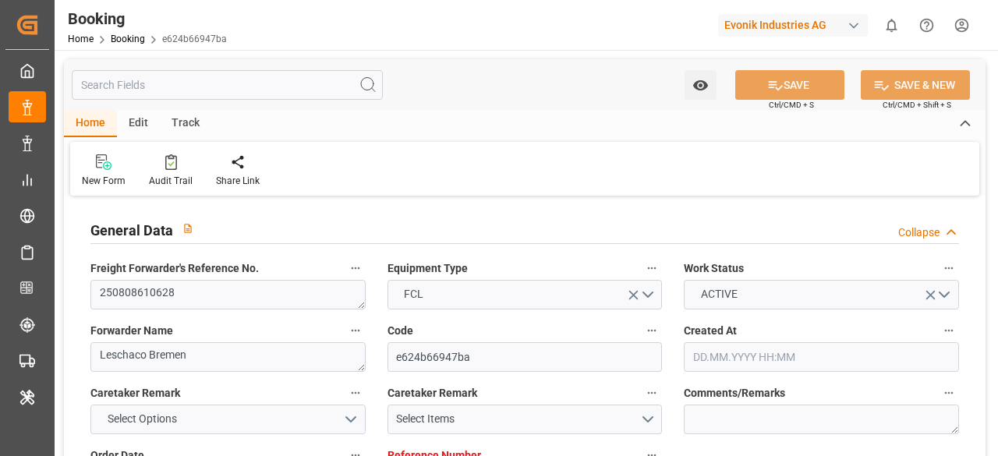
type input "NLRTM"
type input "CNNSA"
type input "9697416"
type input "9509140"
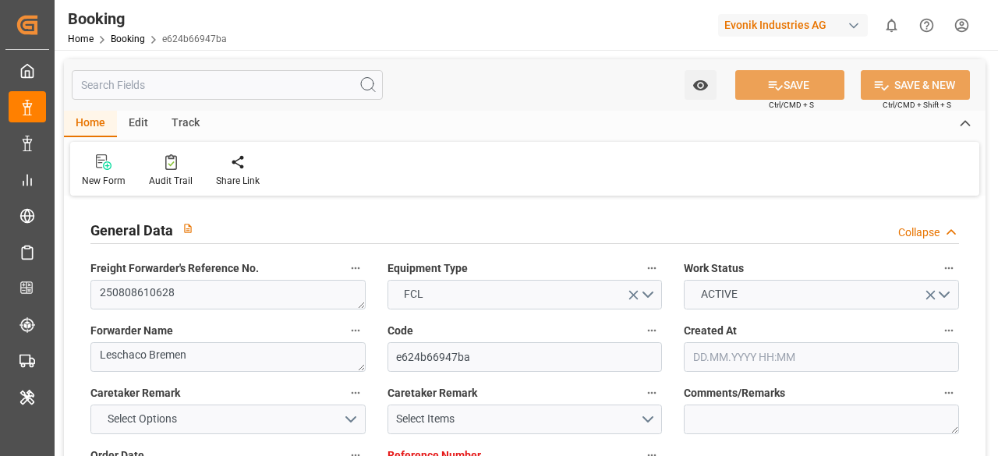
type input "[DATE] 09:40"
type input "[DATE]"
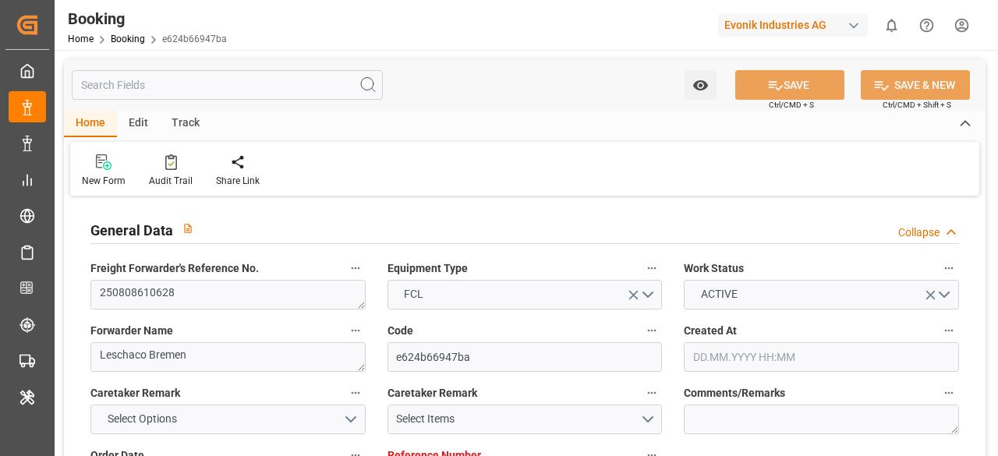
type input "[DATE]"
type input "[DATE] 12:00"
type input "[DATE] 00:00"
type input "[DATE] 14:45"
type input "31.07.2025 03:40"
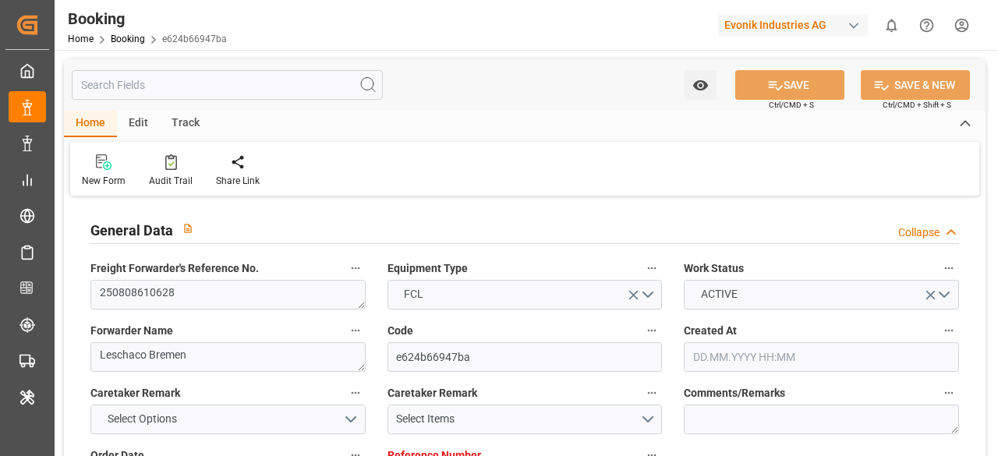
type input "[DATE] 11:00"
type input "[DATE] 00:00"
type input "[DATE] 08:30"
type input "[DATE] 00:00"
type input "[DATE] 02:50"
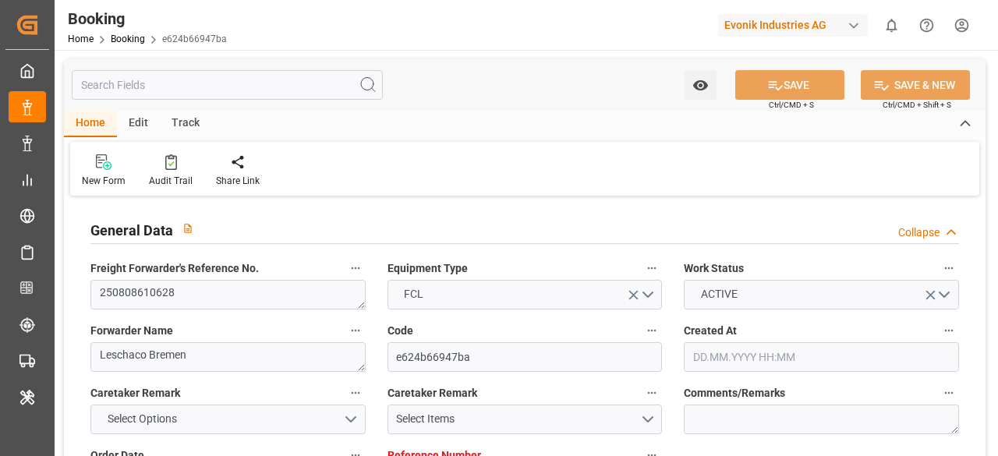
type input "[DATE] 19:00"
type input "[DATE] 00:00"
type input "[DATE] 15:00"
type input "[DATE] 14:00"
type input "[DATE] 05:00"
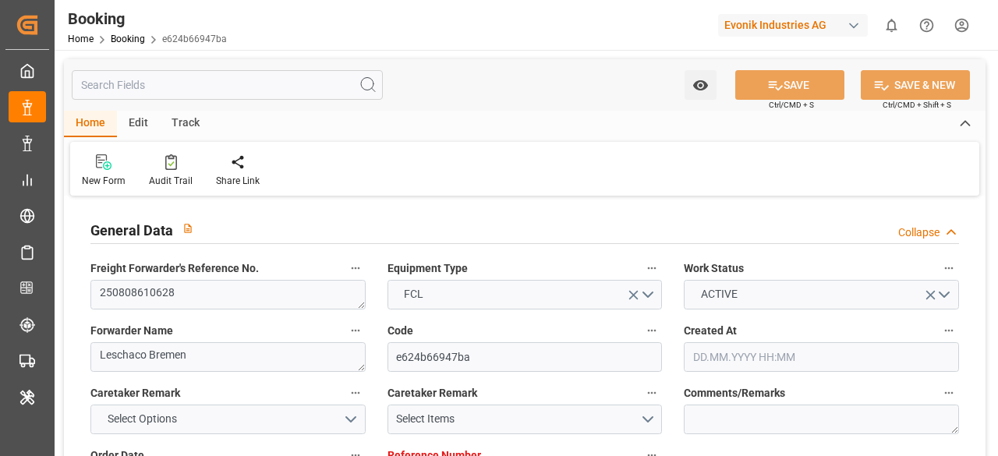
type input "[DATE] 14:00"
type input "[DATE]"
type input "23.09.2025 16:41"
type input "[DATE]"
type input "30.07.2025 04:30"
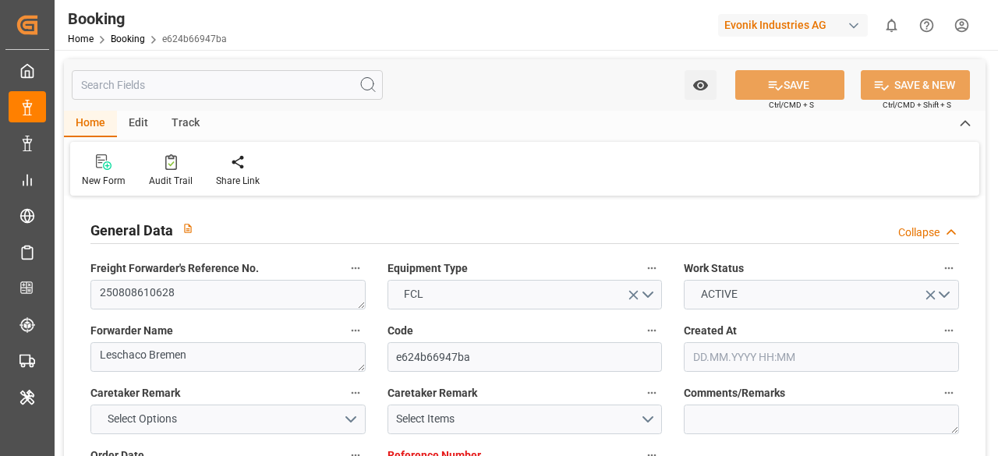
type input "04.08.2025 05:55"
type input "[DATE] 12:00"
type input "[DATE] 16:25"
type input "[DATE] 08:30"
type input "[DATE] 08:37"
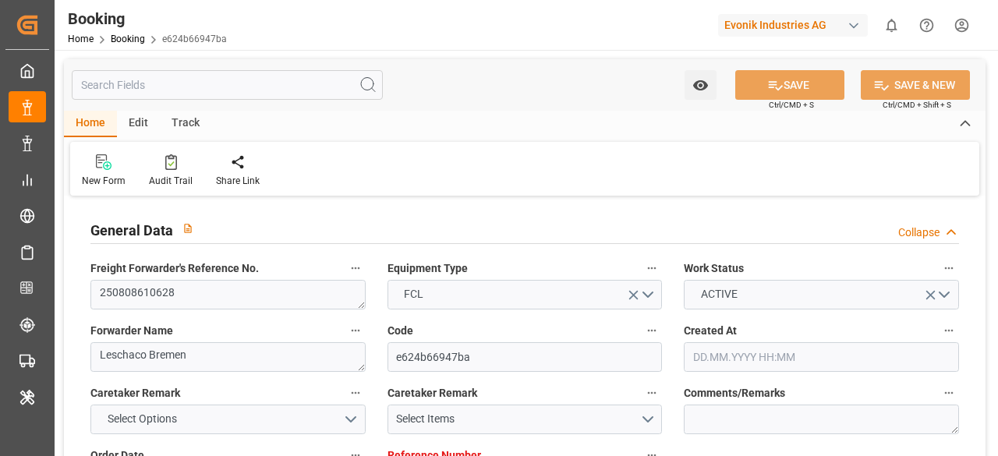
type input "[DATE] 01:29"
type input "23.09.2025 02:38"
type input "[DATE] 19:00"
type input "[DATE] 15:00"
type input "[DATE] 22:35"
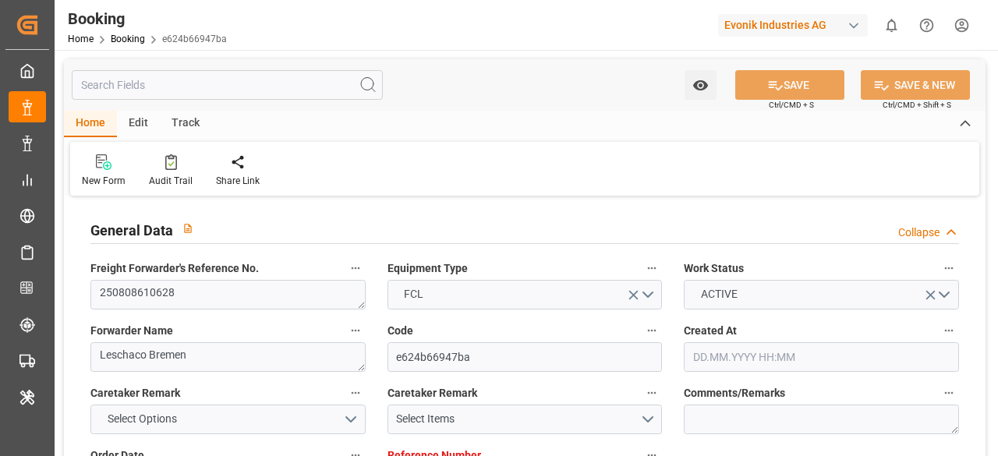
type input "[DATE] 05:00"
type input "[DATE] 11:00"
type input "[DATE] 18:10"
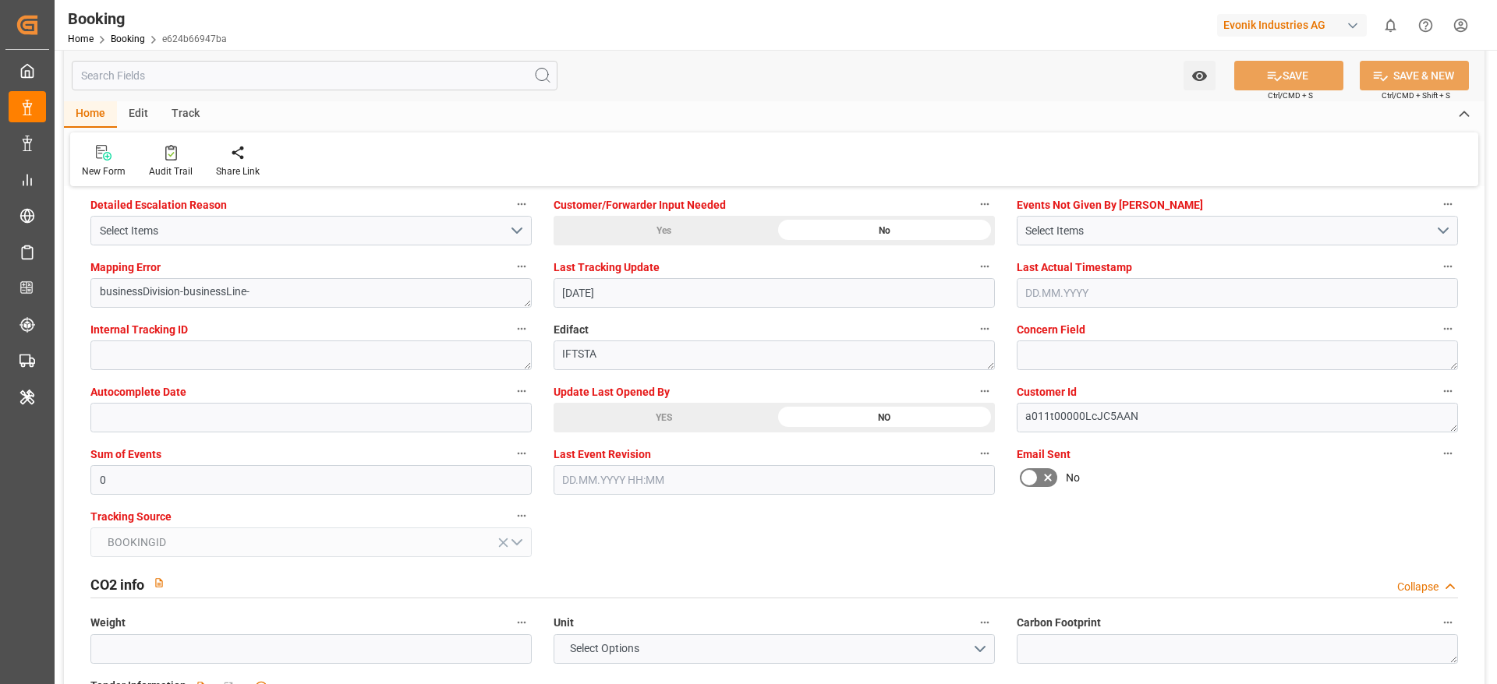
scroll to position [3002, 0]
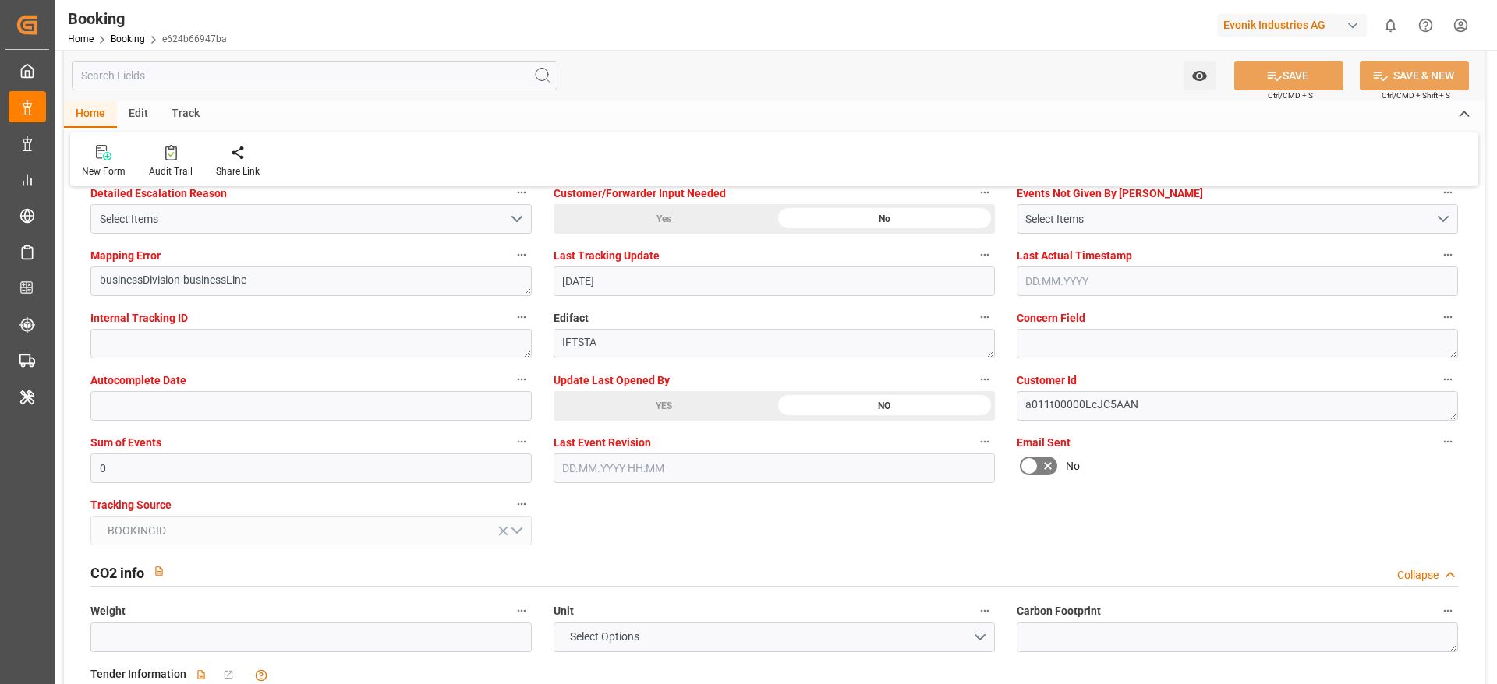
click at [732, 410] on div "YES" at bounding box center [663, 406] width 221 height 30
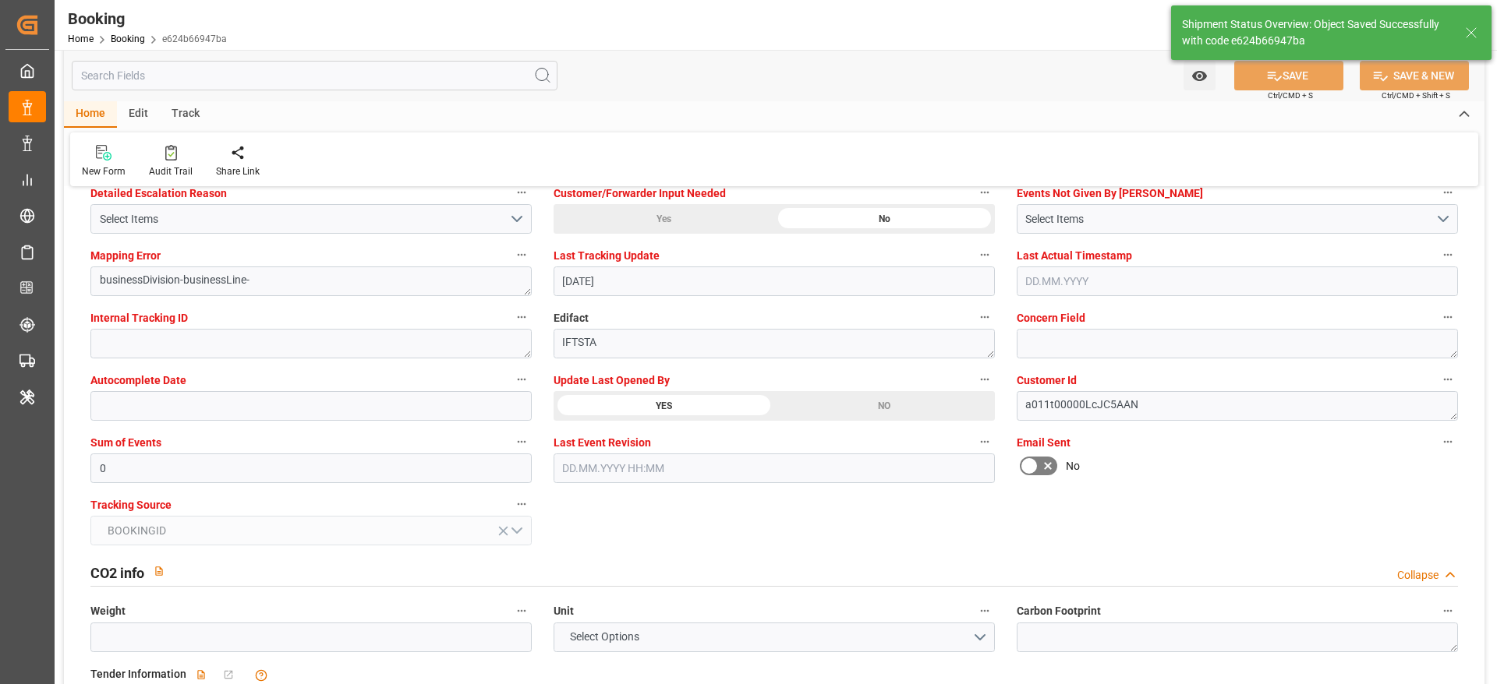
type textarea "[PERSON_NAME]"
type input "24.09.2025 09:05"
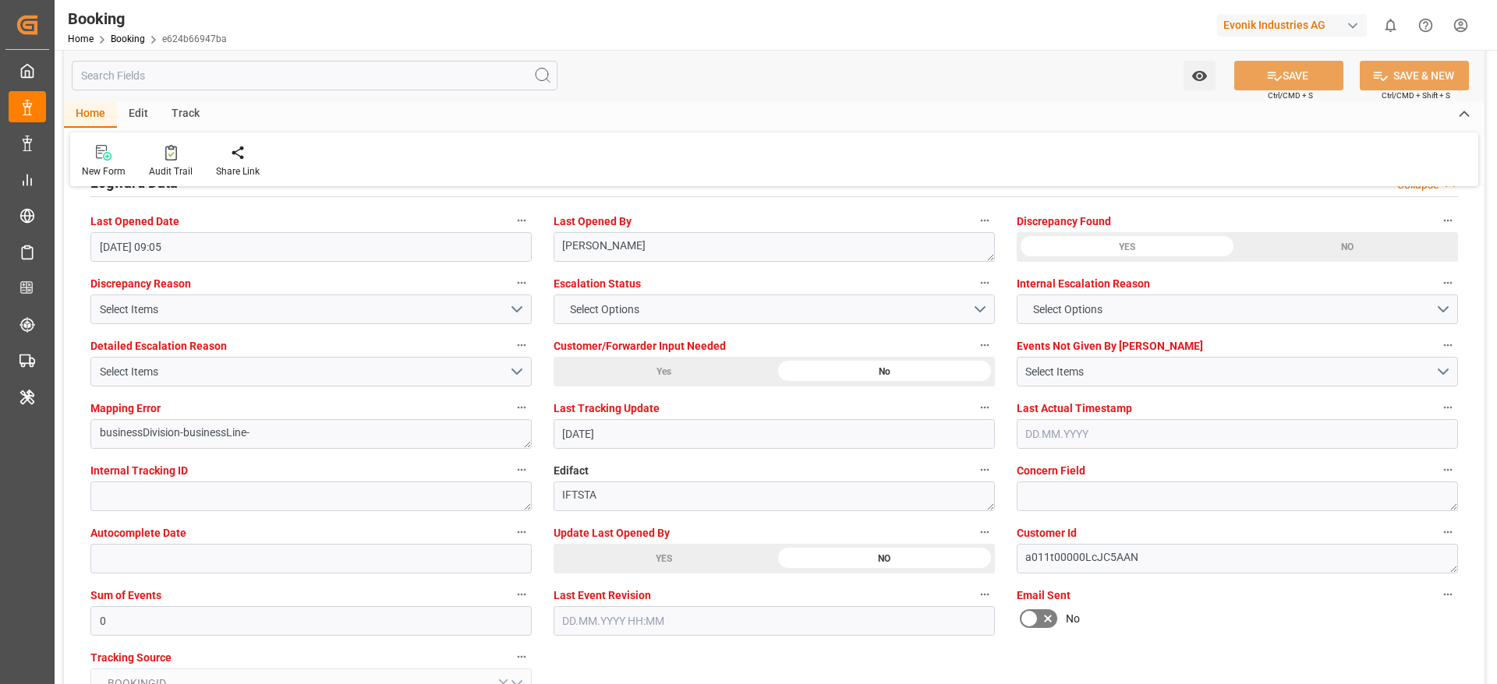
scroll to position [2848, 0]
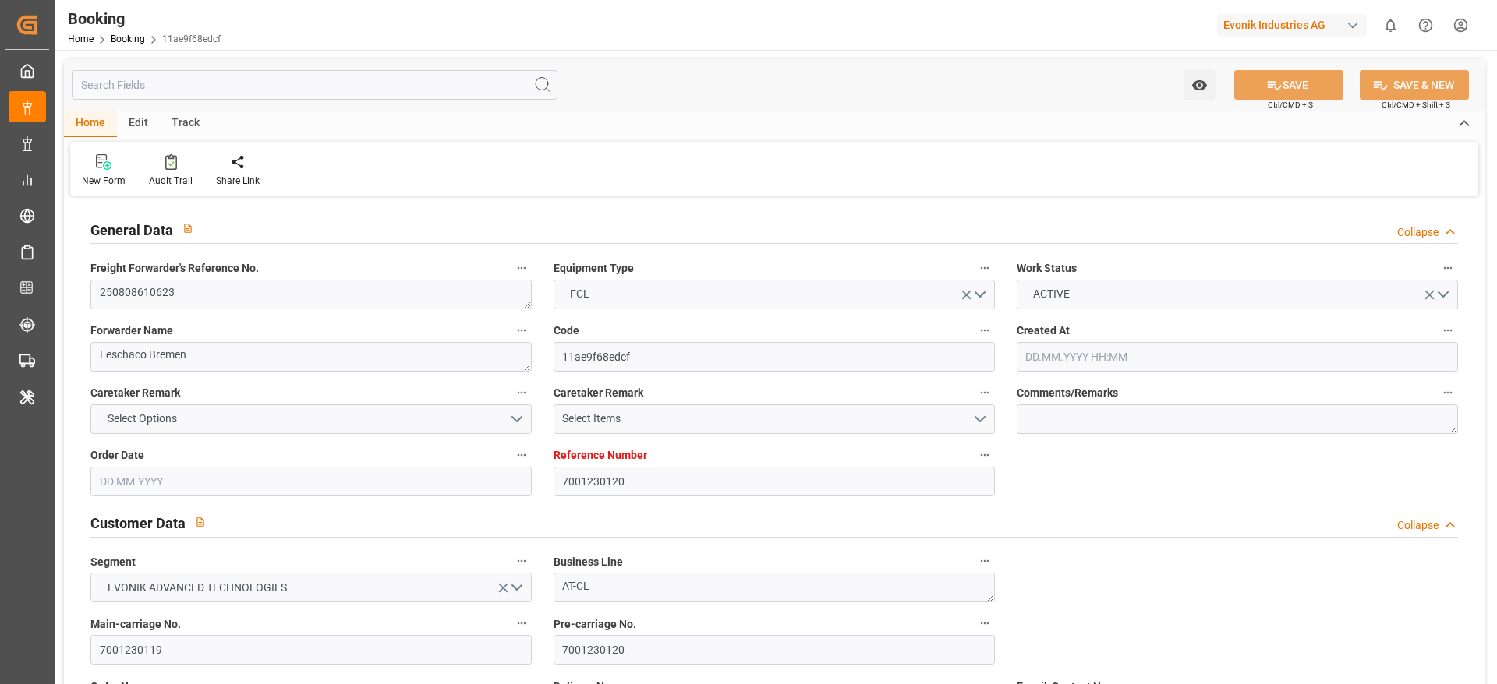
type input "[DATE] 09:32"
type input "[DATE]"
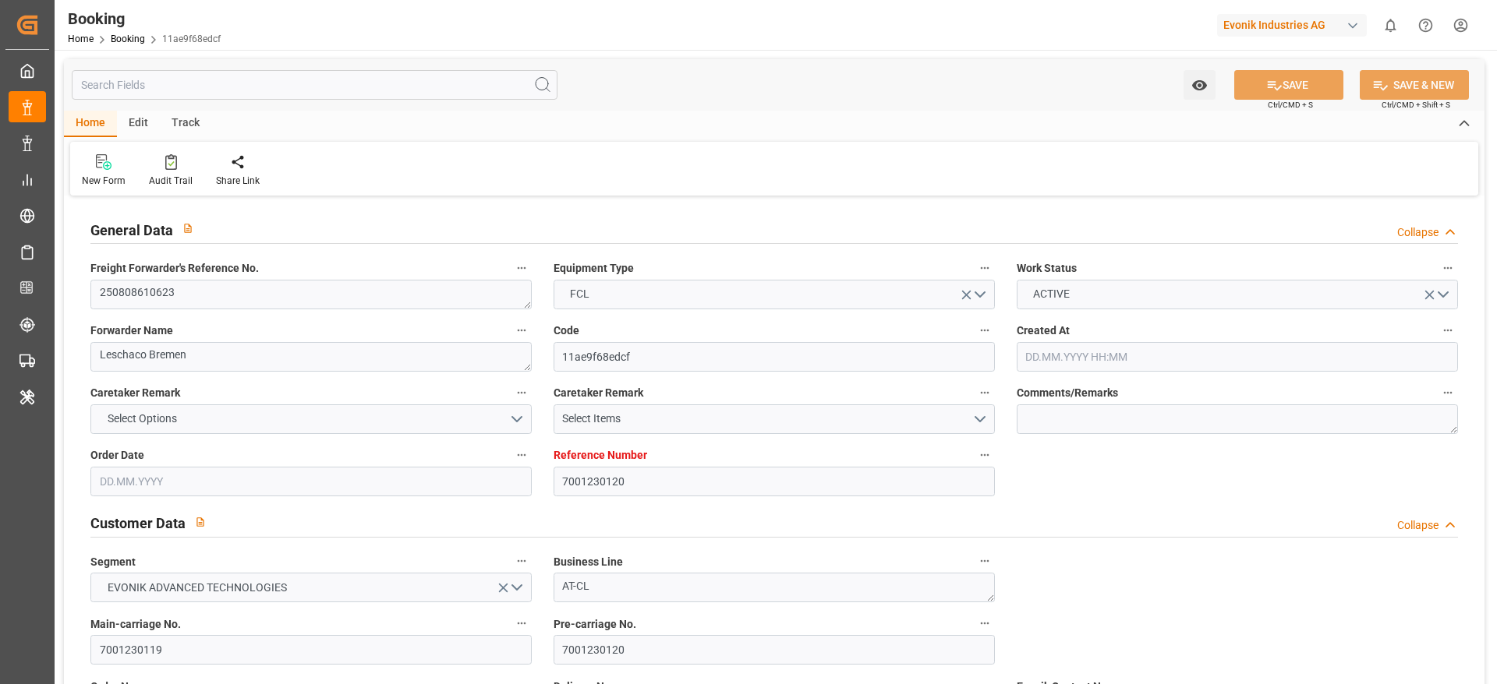
type input "[DATE]"
type input "[DATE] 12:00"
type input "[DATE] 00:00"
type input "[DATE] 14:45"
type input "[DATE] 05:18"
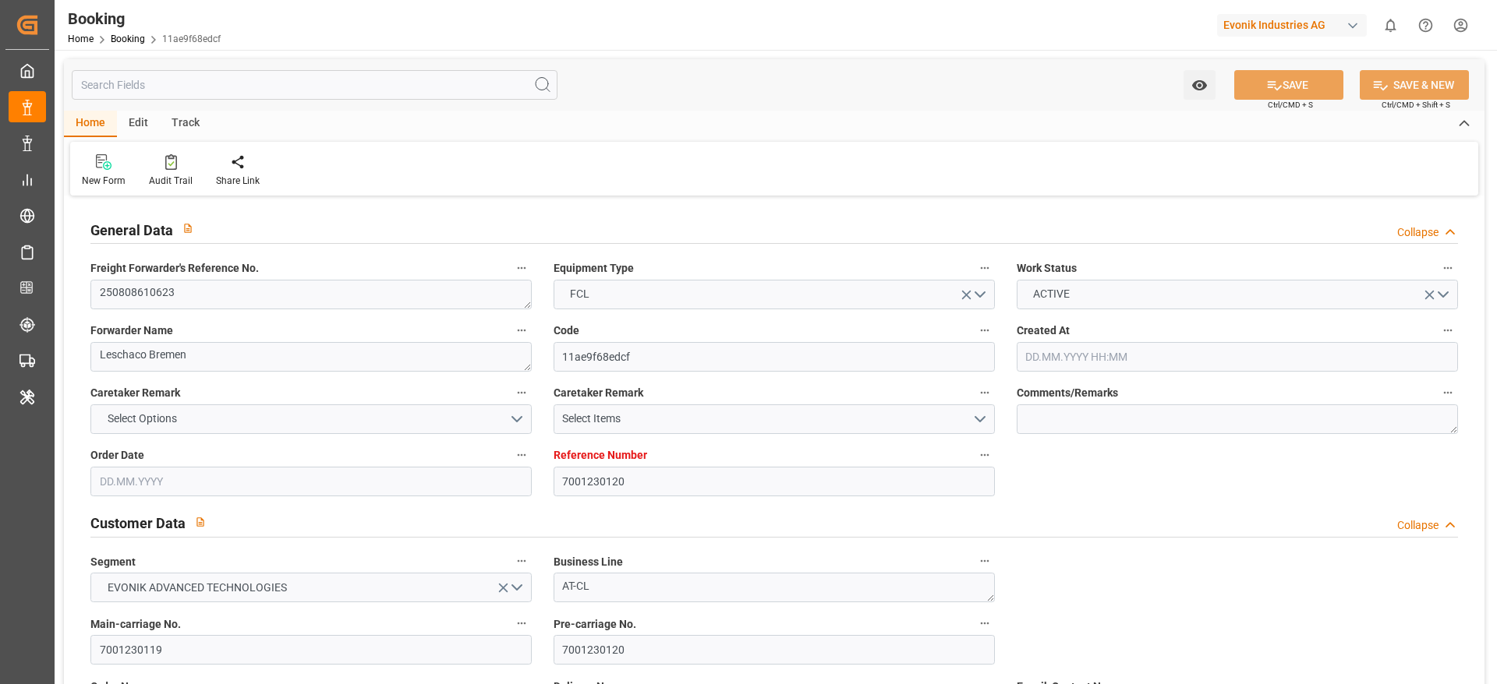
type input "[DATE] 11:00"
type input "[DATE] 00:00"
type input "[DATE] 08:30"
type input "[DATE] 00:00"
type input "[DATE] 02:50"
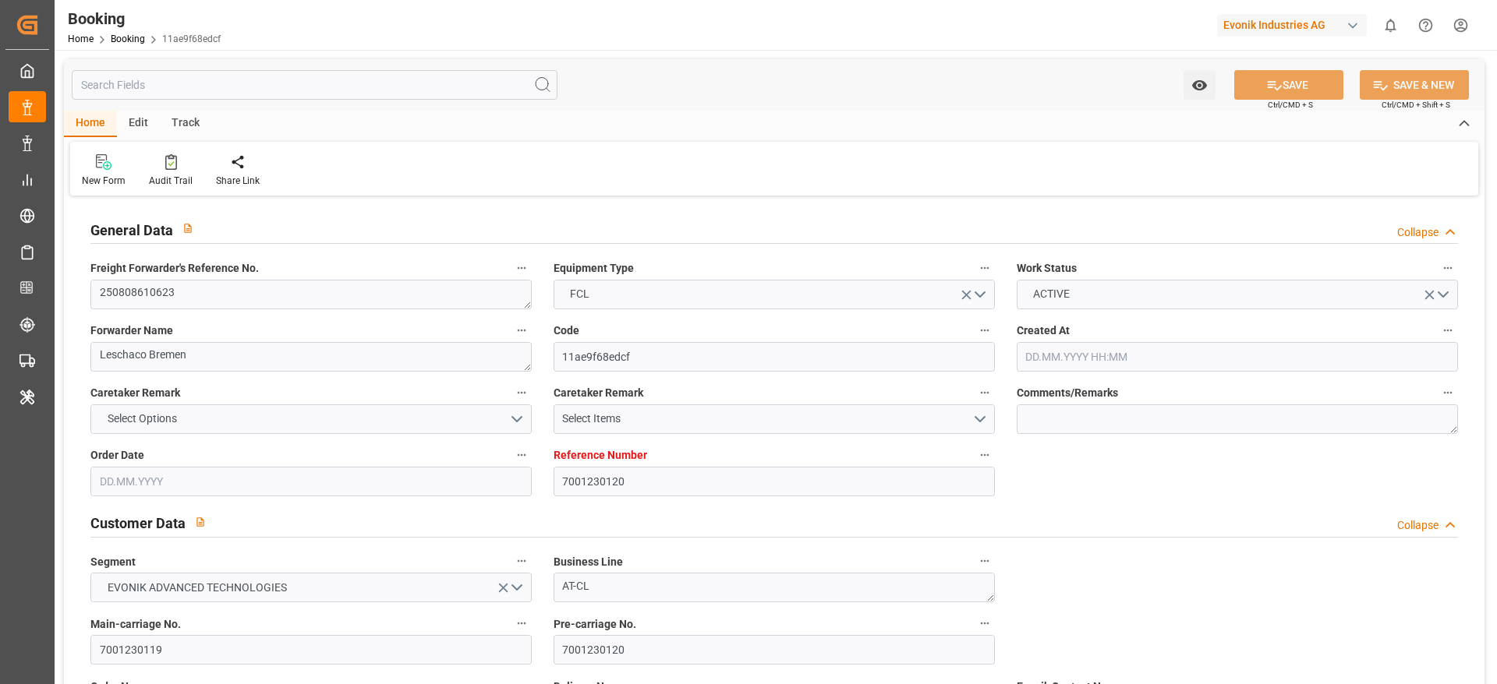
type input "[DATE] 19:00"
type input "[DATE] 00:00"
type input "[DATE] 15:00"
type input "[DATE] 14:00"
type input "[DATE] 05:00"
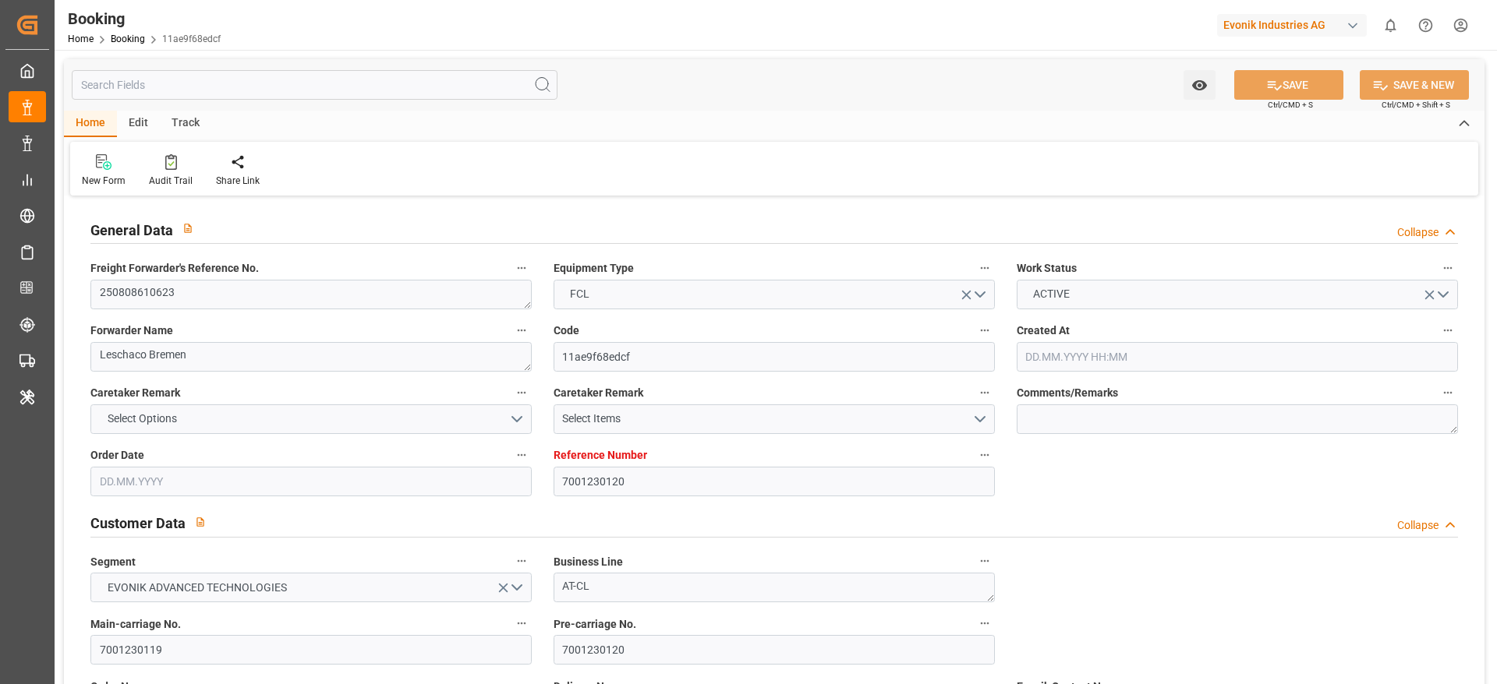
type input "[DATE] 14:00"
type input "[DATE]"
type input "[DATE] 16:39"
type input "[DATE]"
type input "[DATE] 06:24"
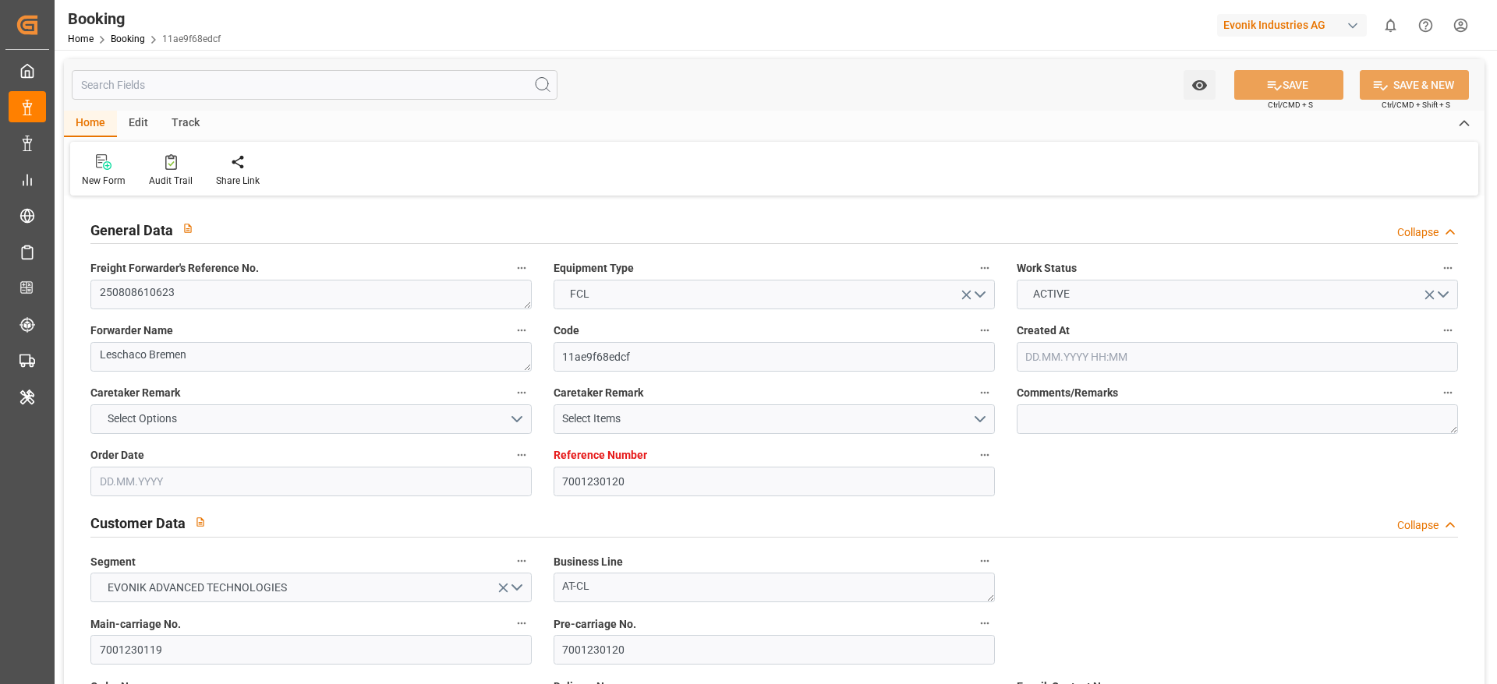
type input "04.08.2025 05:42"
type input "04.08.2025 12:00"
type input "04.08.2025 16:25"
type input "14.09.2025 08:30"
type input "14.09.2025 08:37"
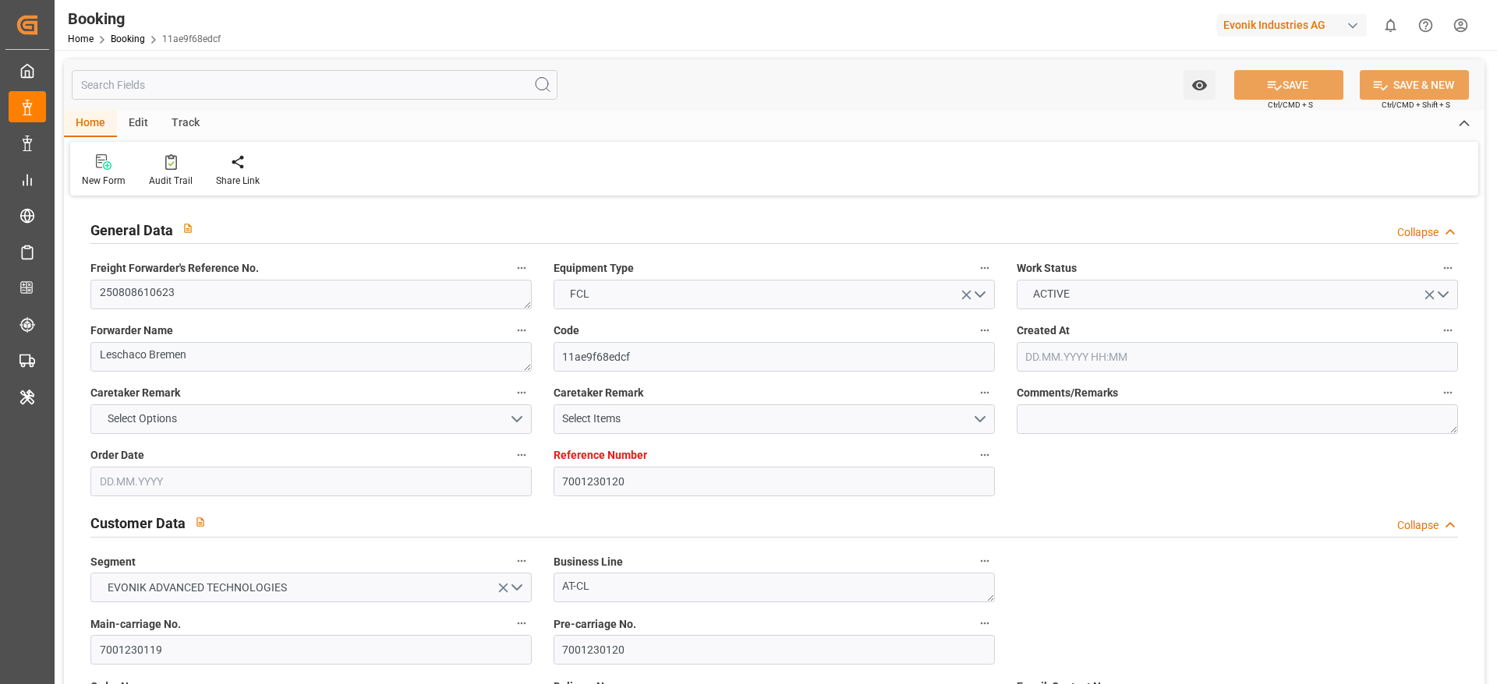
type input "15.09.2025 01:29"
type input "22.09.2025 04:50"
type input "20.09.2025 19:00"
type input "23.09.2025 15:00"
type input "23.09.2025 22:35"
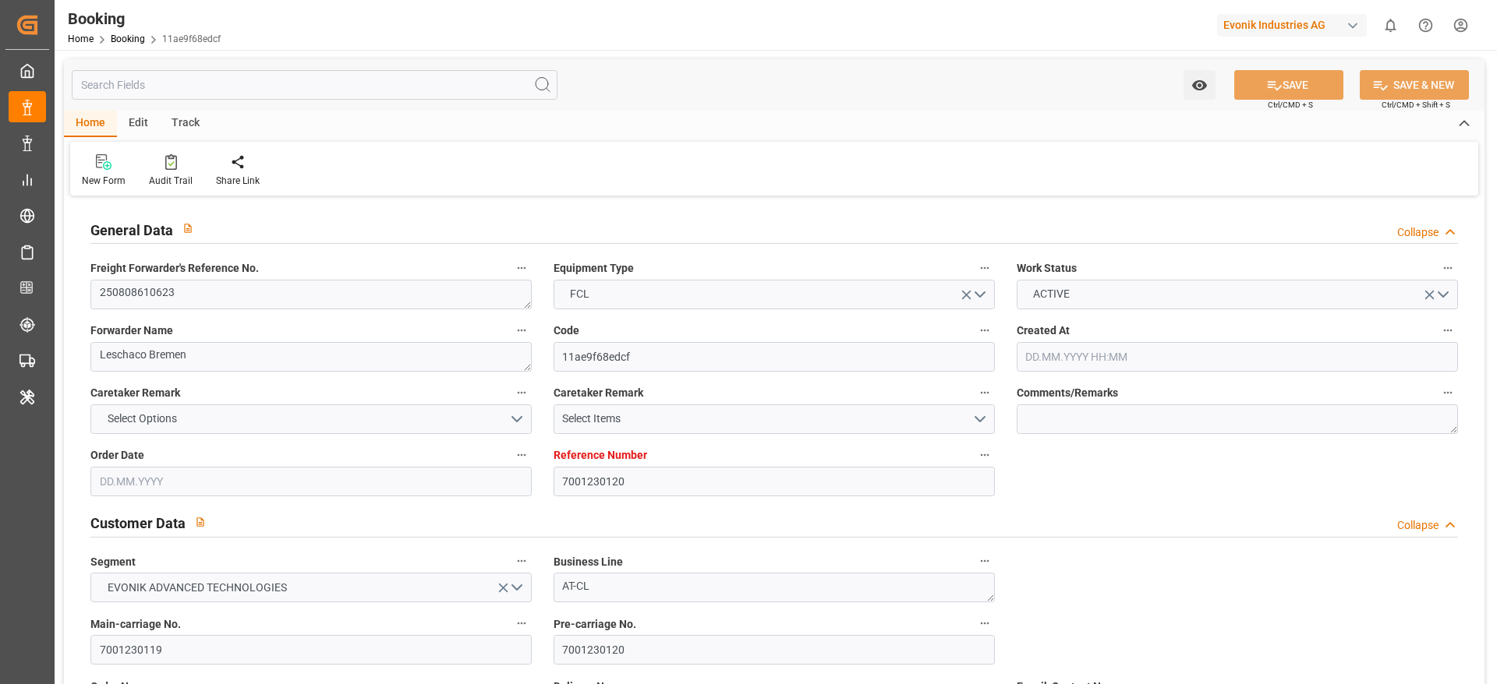
type input "24.09.2025 05:00"
type input "24.09.2025 11:00"
type input "24.09.2025 18:10"
type input "28.09.2025 18:10"
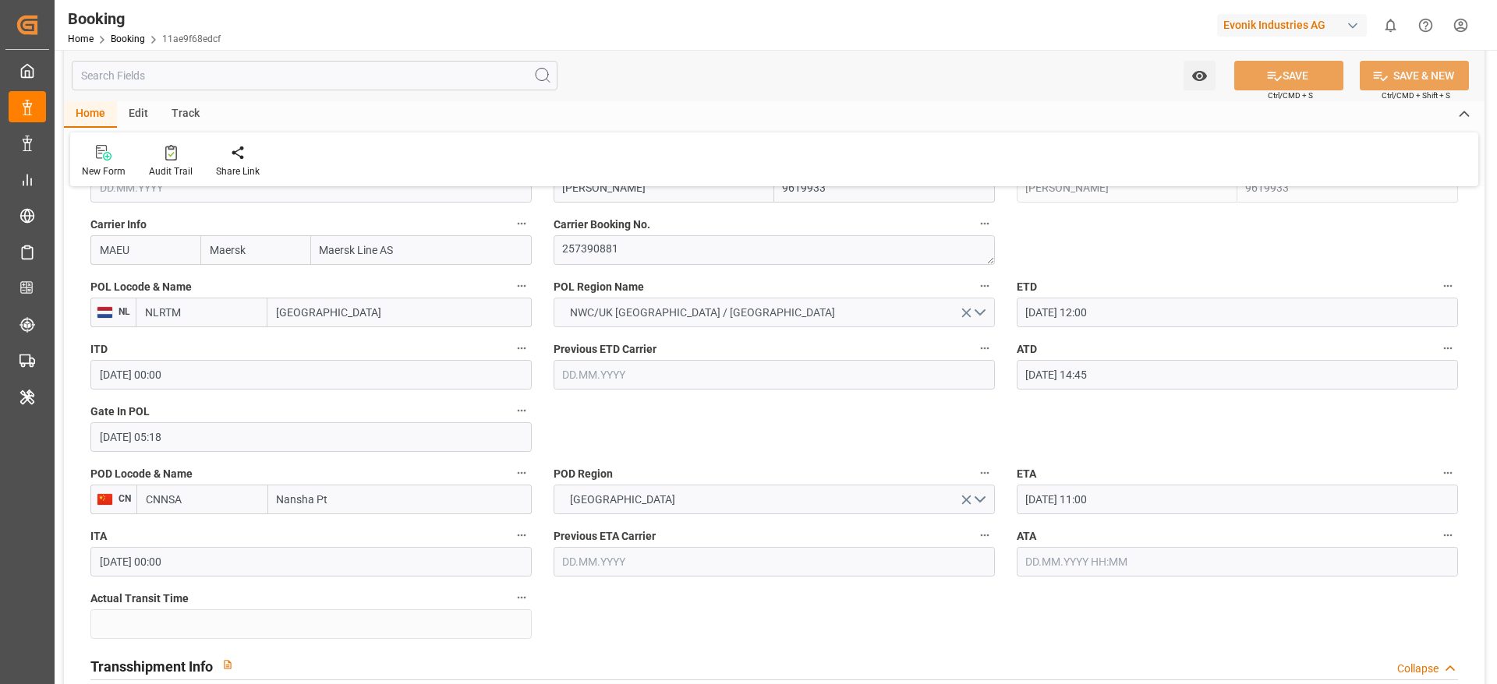
scroll to position [1173, 0]
click at [737, 257] on textarea "257390881" at bounding box center [773, 251] width 441 height 30
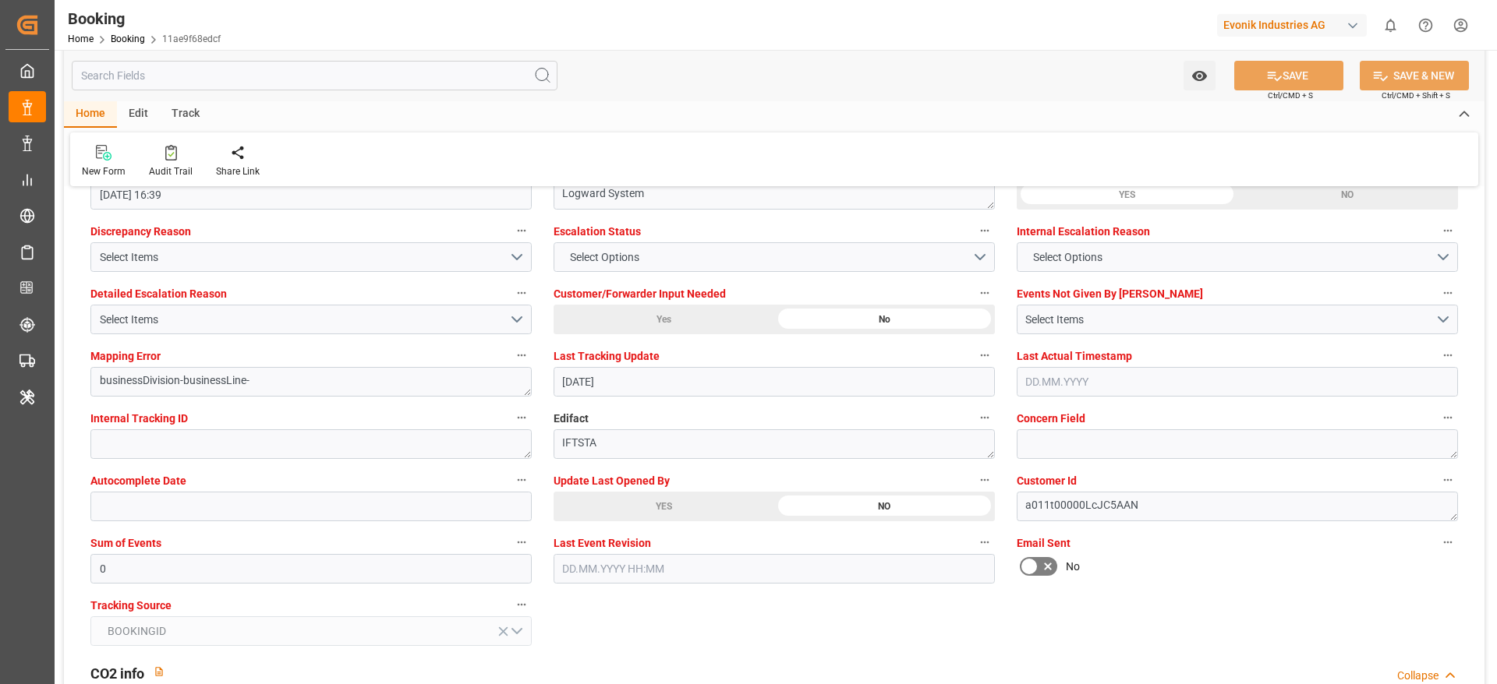
scroll to position [2911, 0]
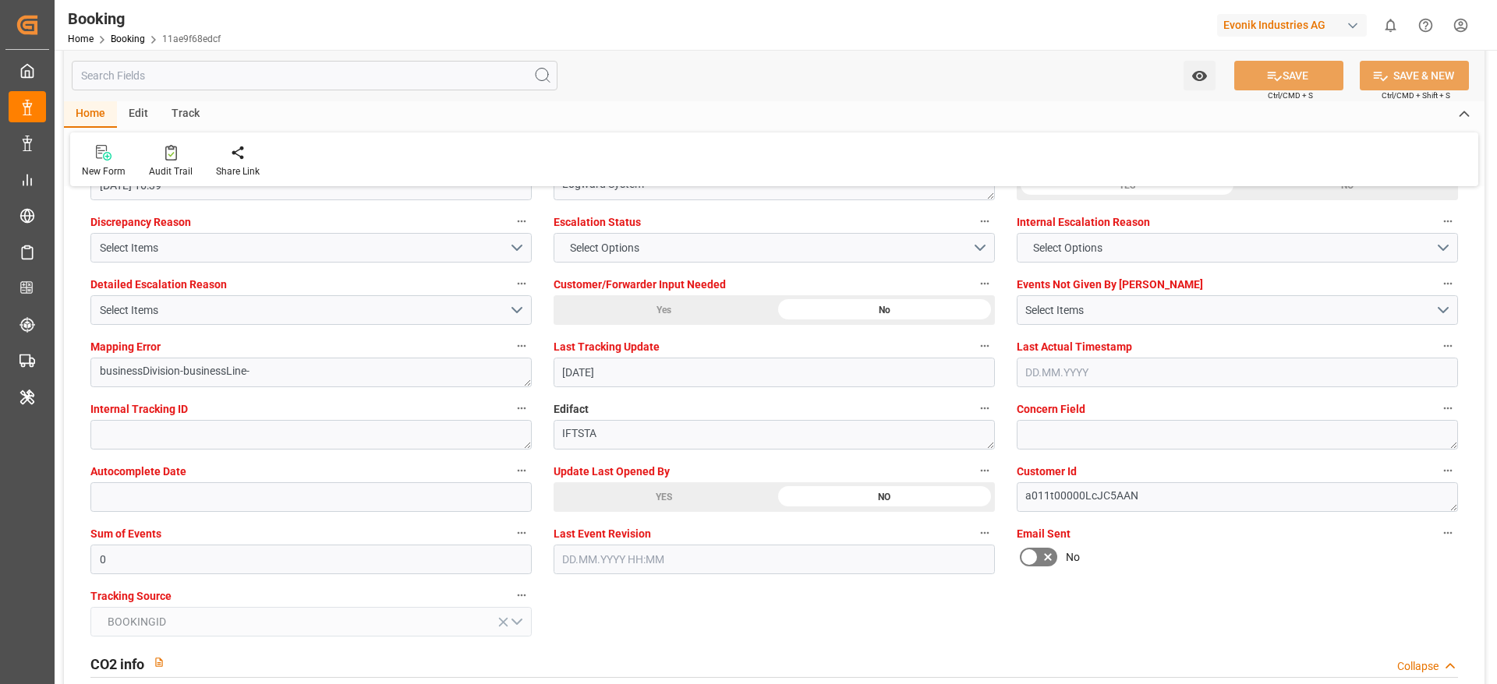
click at [747, 497] on div "YES" at bounding box center [663, 497] width 221 height 30
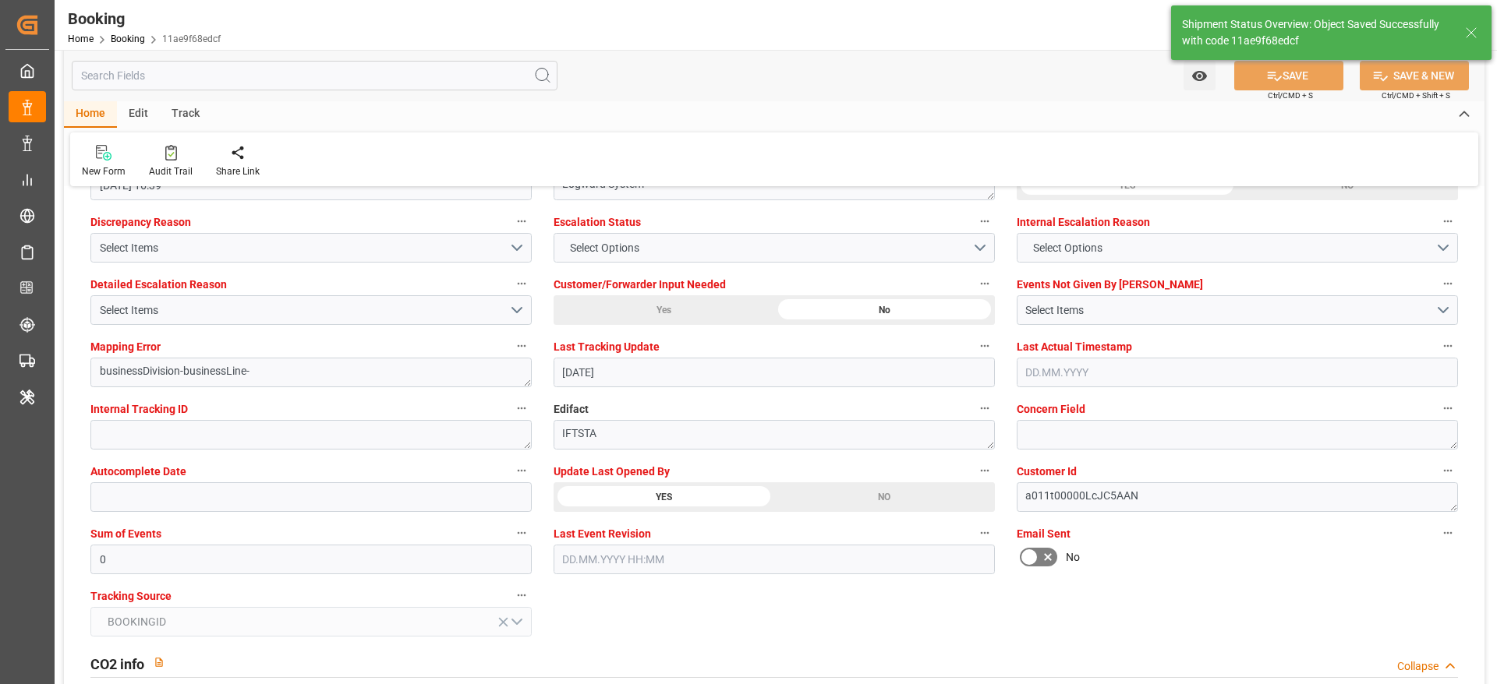
type textarea "[PERSON_NAME]"
type input "24.09.2025 09:06"
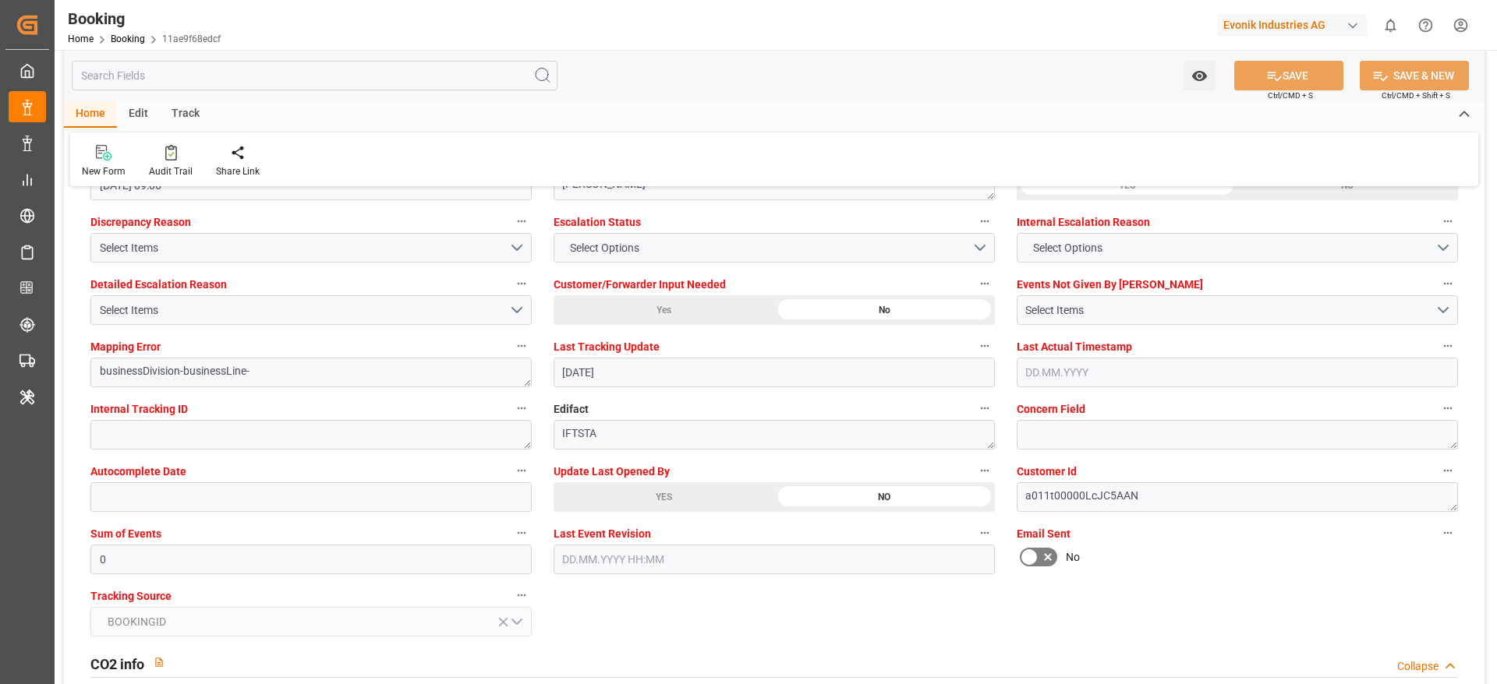
scroll to position [2903, 0]
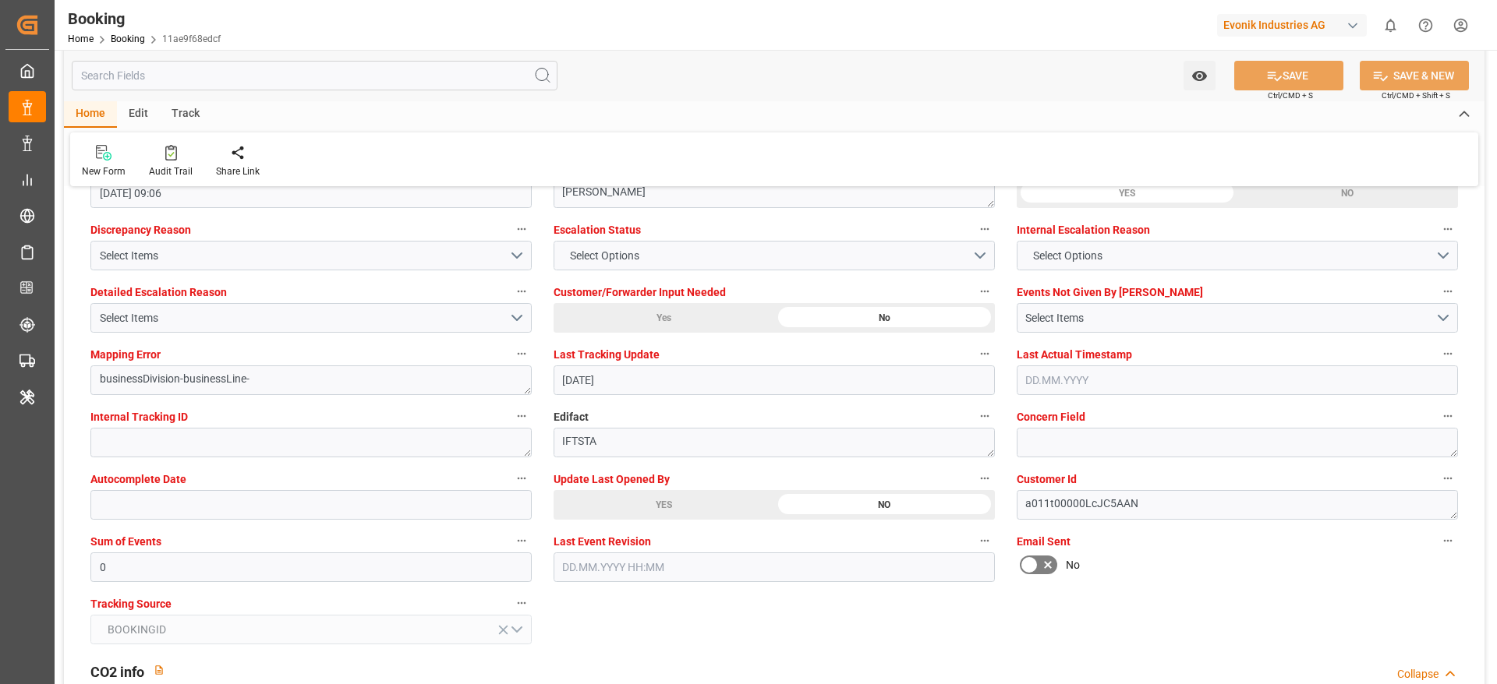
click at [726, 419] on label "Edifact" at bounding box center [773, 417] width 441 height 22
click at [974, 419] on button "Edifact" at bounding box center [984, 416] width 20 height 20
click at [648, 142] on div at bounding box center [748, 342] width 1497 height 684
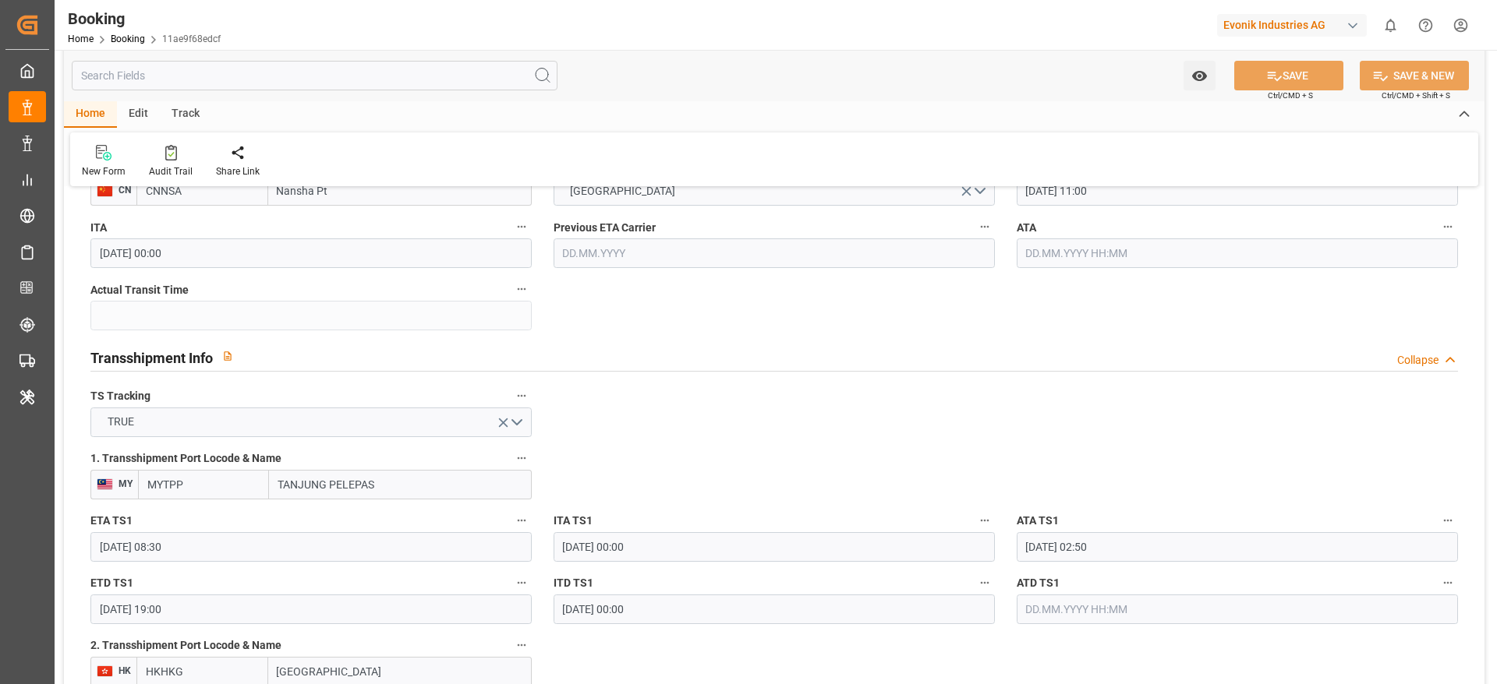
scroll to position [1428, 0]
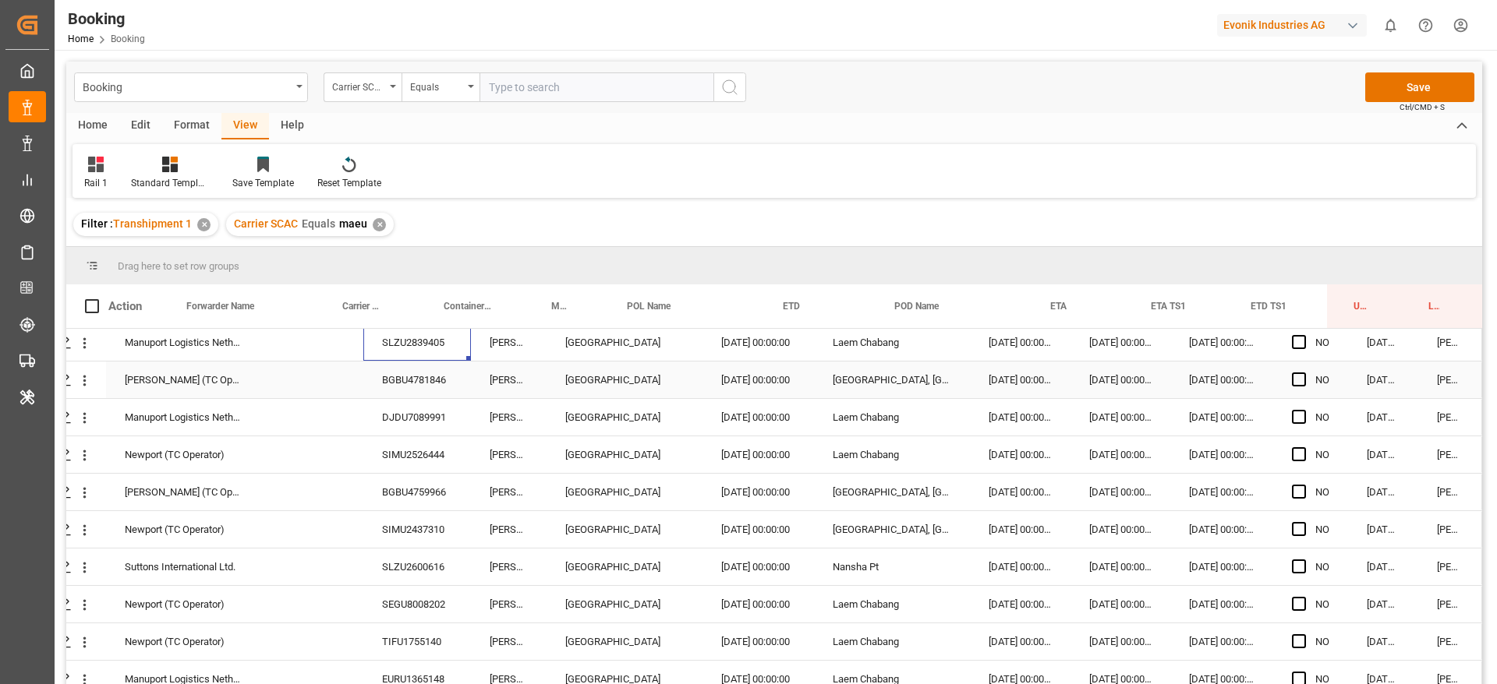
scroll to position [1541, 59]
click at [449, 424] on div "DJDU7089991" at bounding box center [417, 415] width 108 height 37
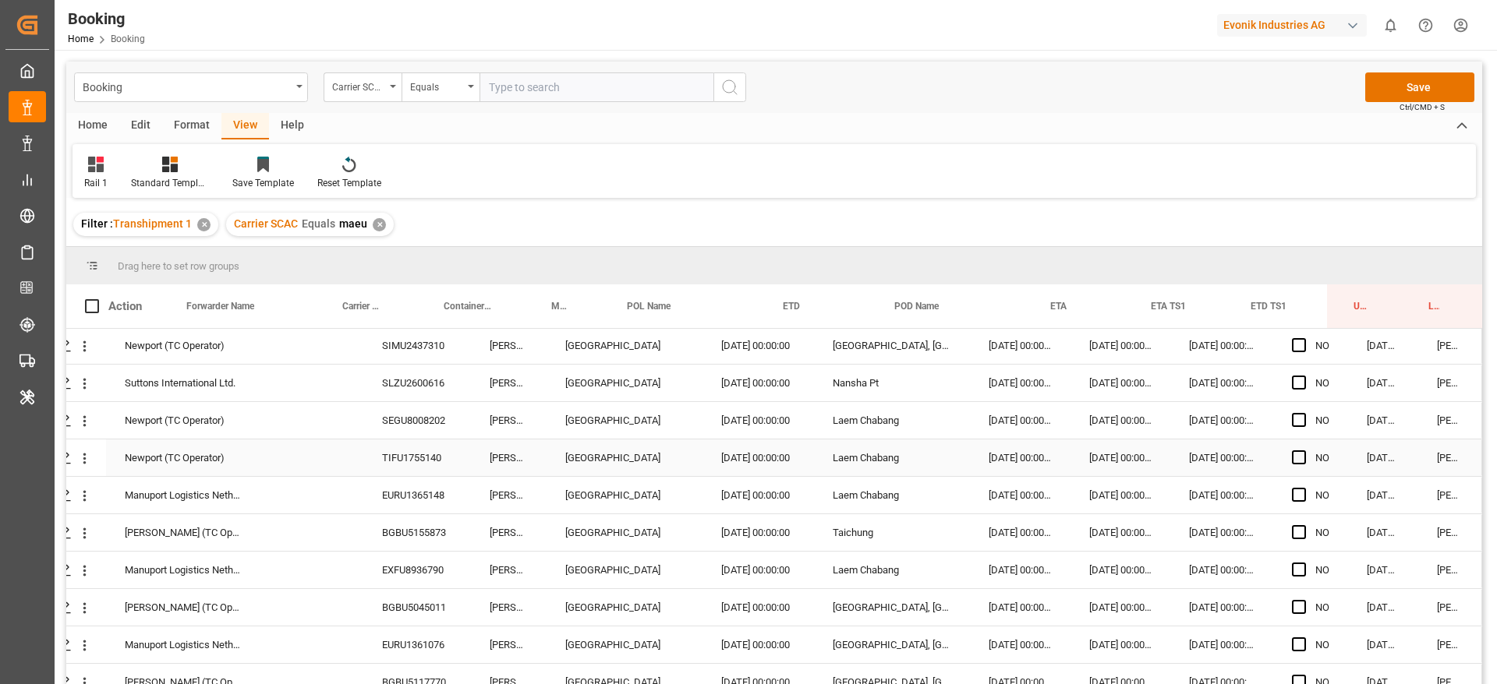
scroll to position [1772, 59]
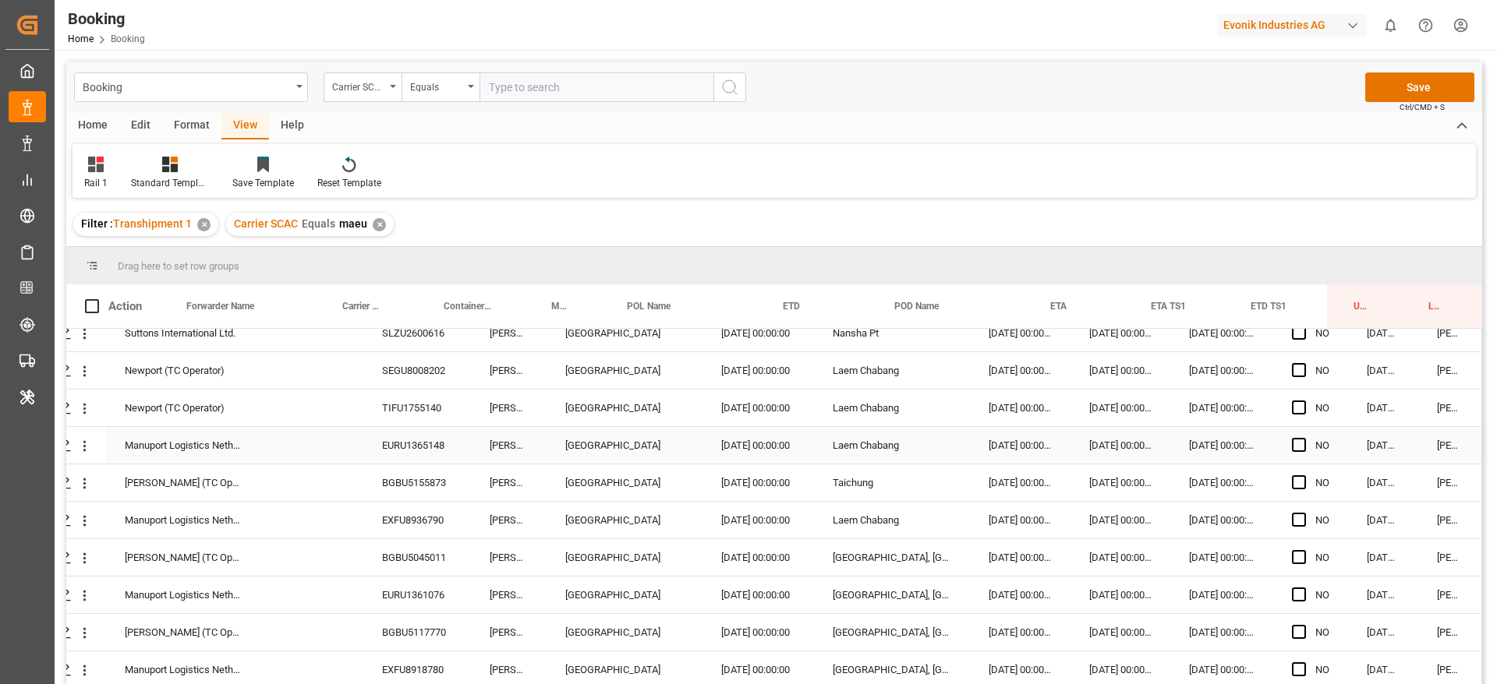
click at [416, 437] on div "EURU1365148" at bounding box center [417, 445] width 108 height 37
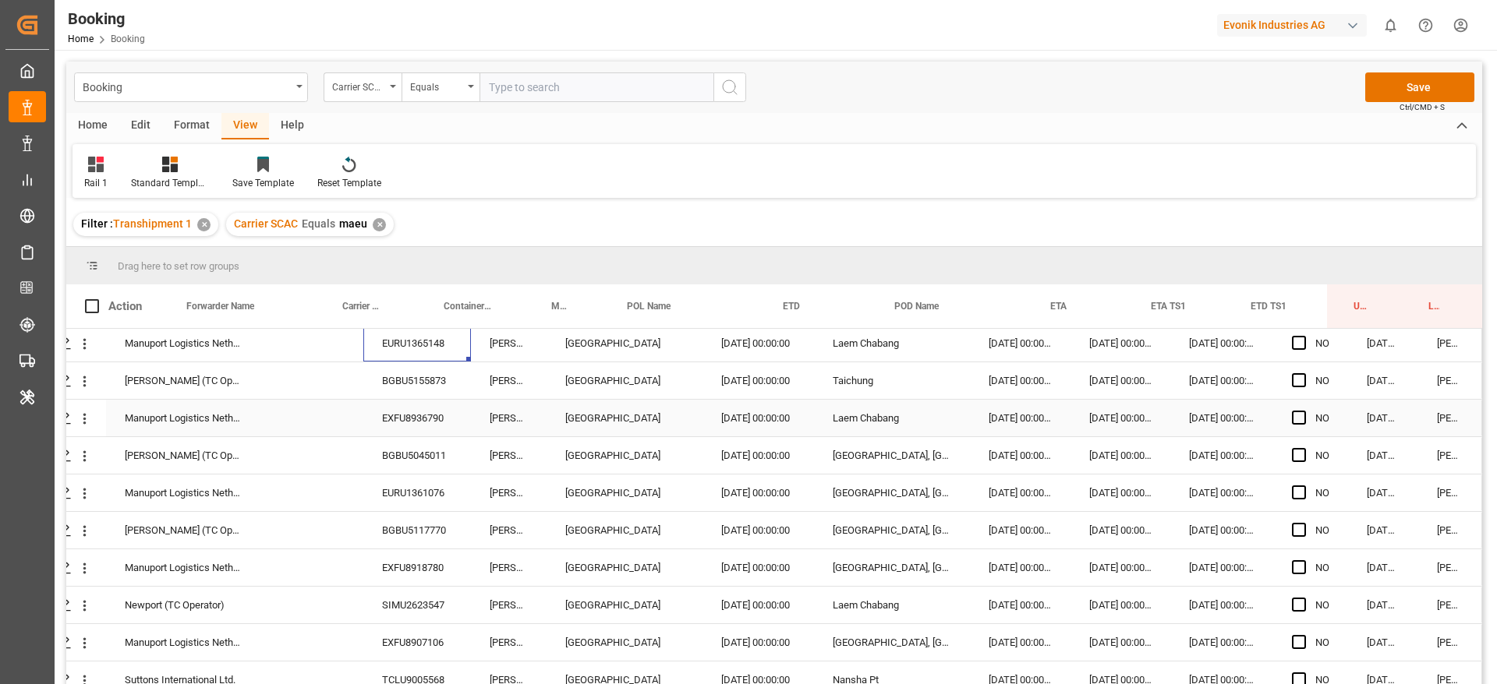
scroll to position [1875, 59]
click at [429, 389] on div "BGBU5155873" at bounding box center [417, 380] width 108 height 37
click at [76, 377] on icon "open menu" at bounding box center [84, 381] width 16 height 16
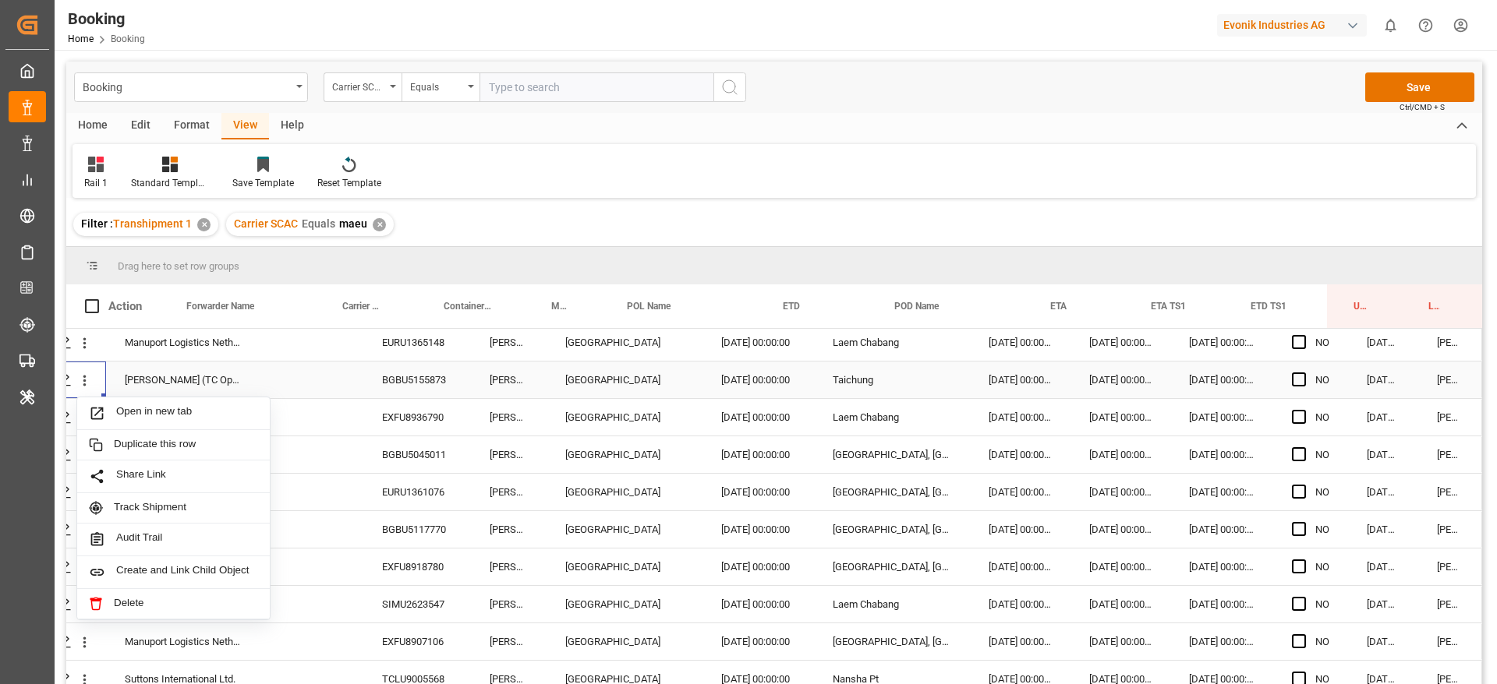
click at [127, 420] on span "Open in new tab" at bounding box center [187, 413] width 142 height 16
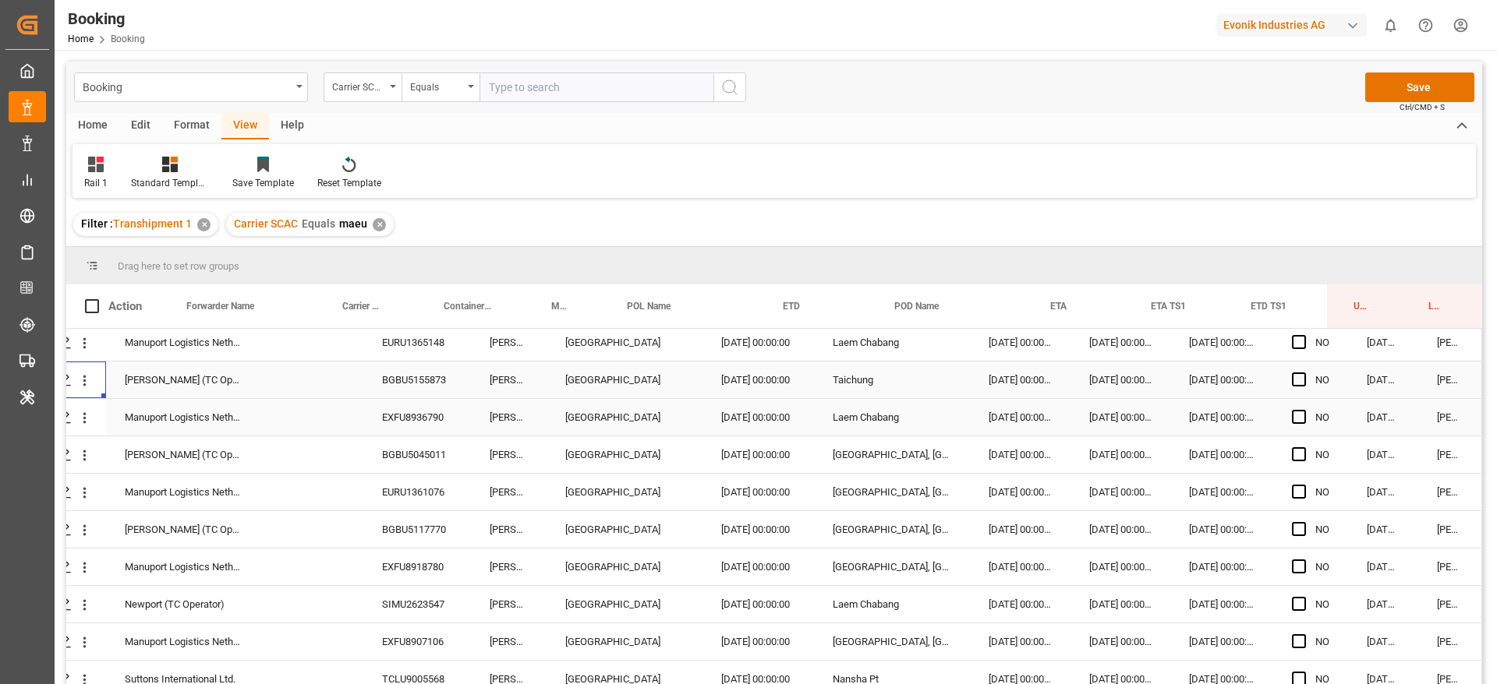
click at [76, 404] on button "open menu" at bounding box center [84, 418] width 16 height 30
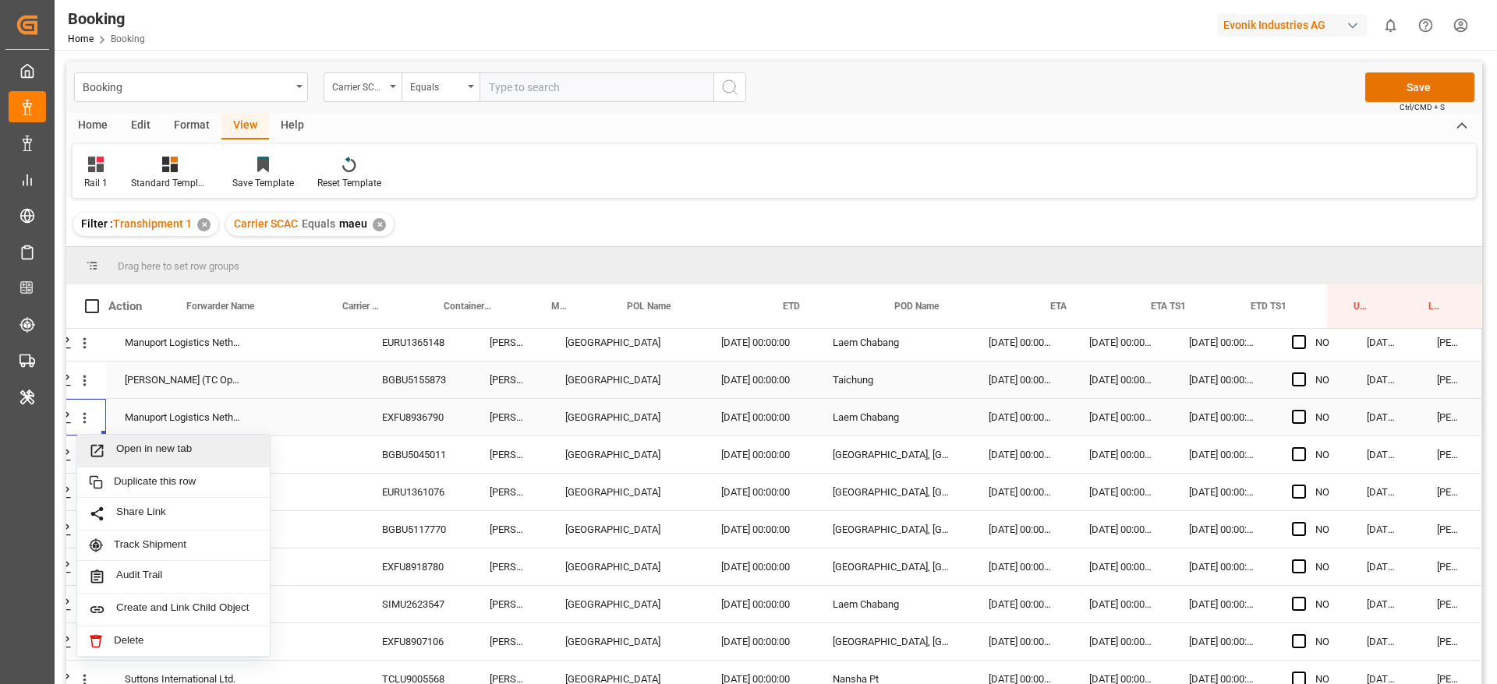
click at [107, 439] on div "Open in new tab" at bounding box center [173, 451] width 193 height 33
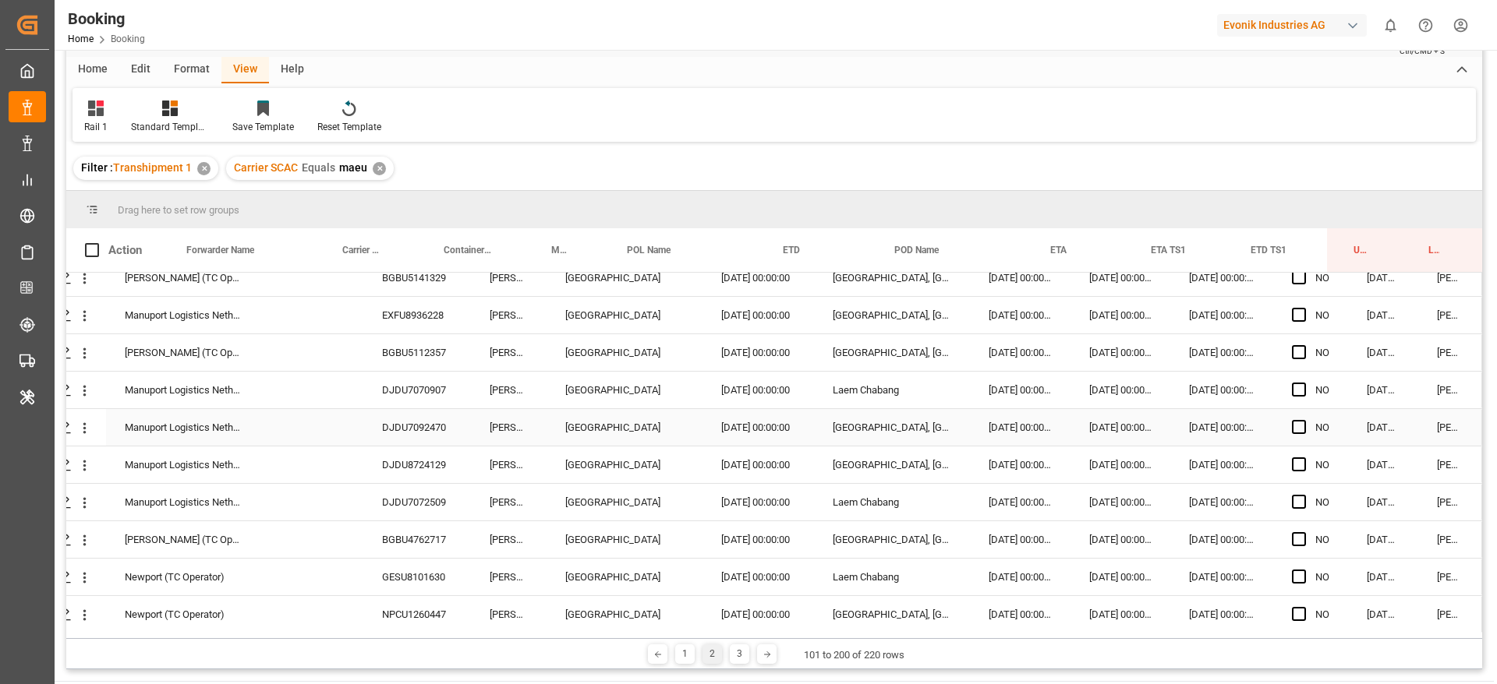
scroll to position [2709, 59]
click at [489, 380] on div "[PERSON_NAME]" at bounding box center [509, 387] width 76 height 37
click at [455, 378] on div "DJDU7070907" at bounding box center [417, 387] width 108 height 37
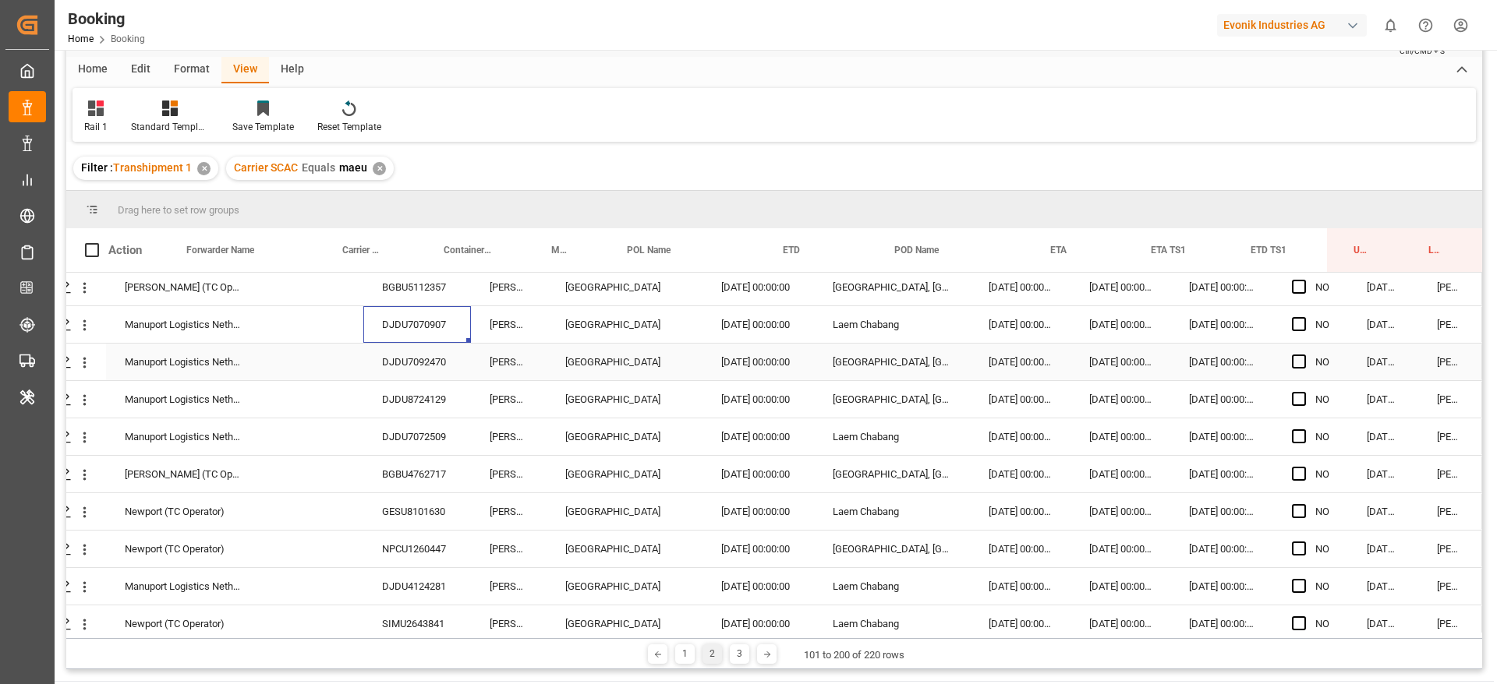
scroll to position [2775, 59]
click at [407, 355] on div "DJDU7092470" at bounding box center [417, 359] width 108 height 37
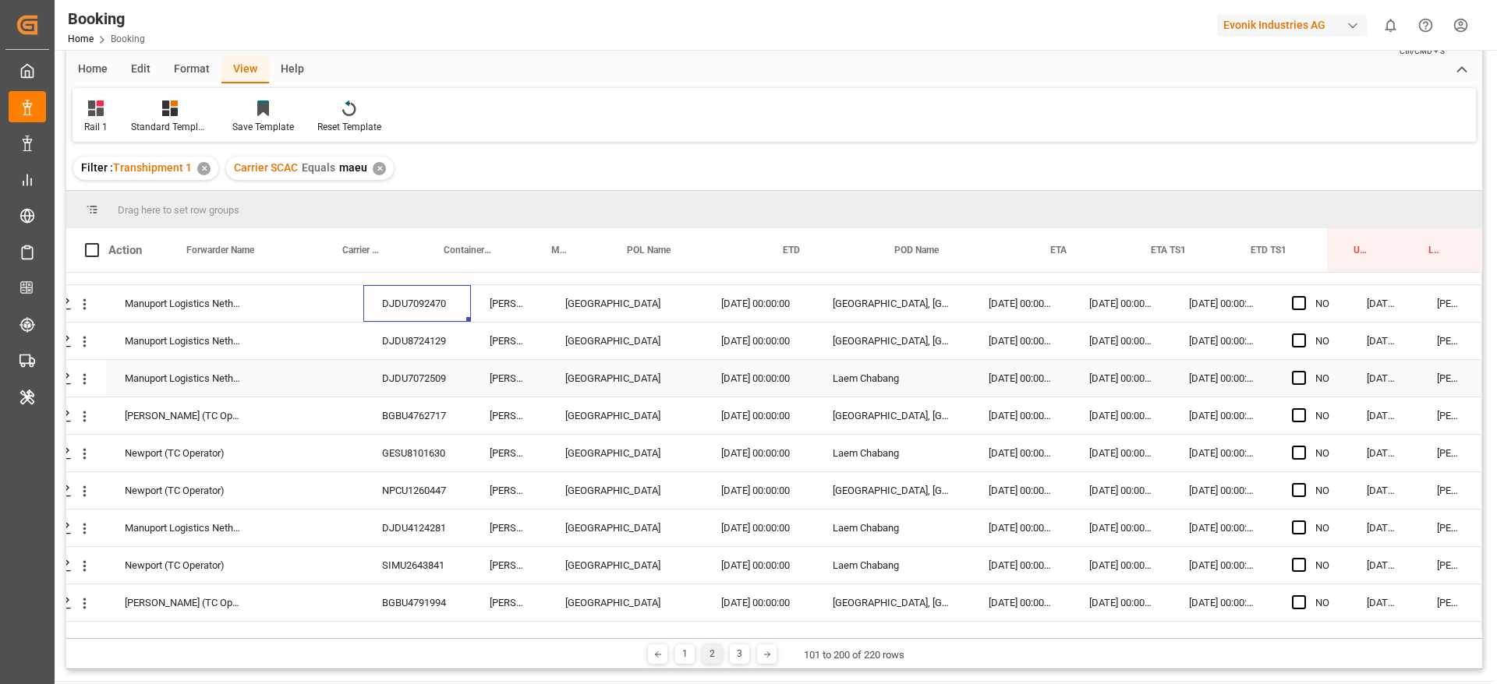
scroll to position [2832, 59]
click at [423, 373] on div "DJDU7072509" at bounding box center [417, 377] width 108 height 37
click at [81, 378] on icon "open menu" at bounding box center [84, 378] width 16 height 16
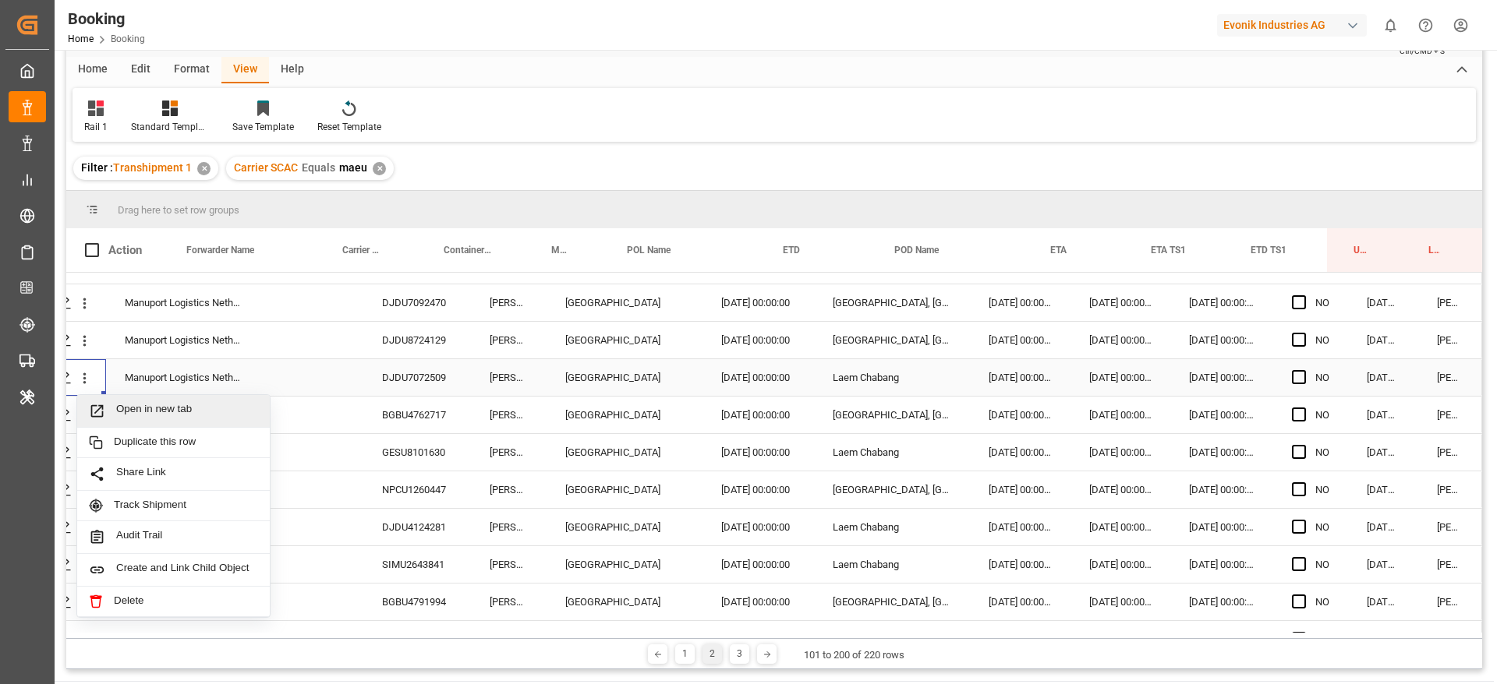
click at [151, 412] on span "Open in new tab" at bounding box center [187, 411] width 142 height 16
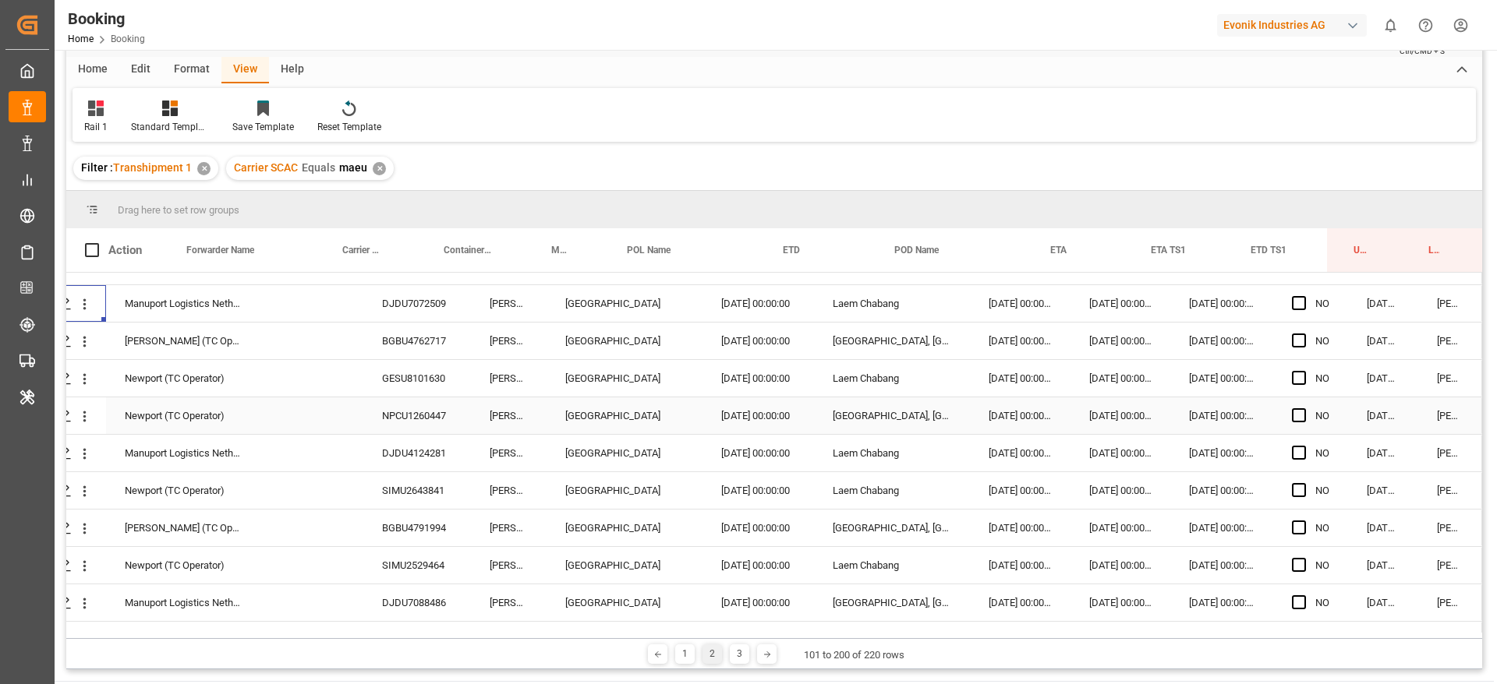
scroll to position [2907, 59]
click at [390, 463] on div "DJDU4124281" at bounding box center [417, 452] width 108 height 37
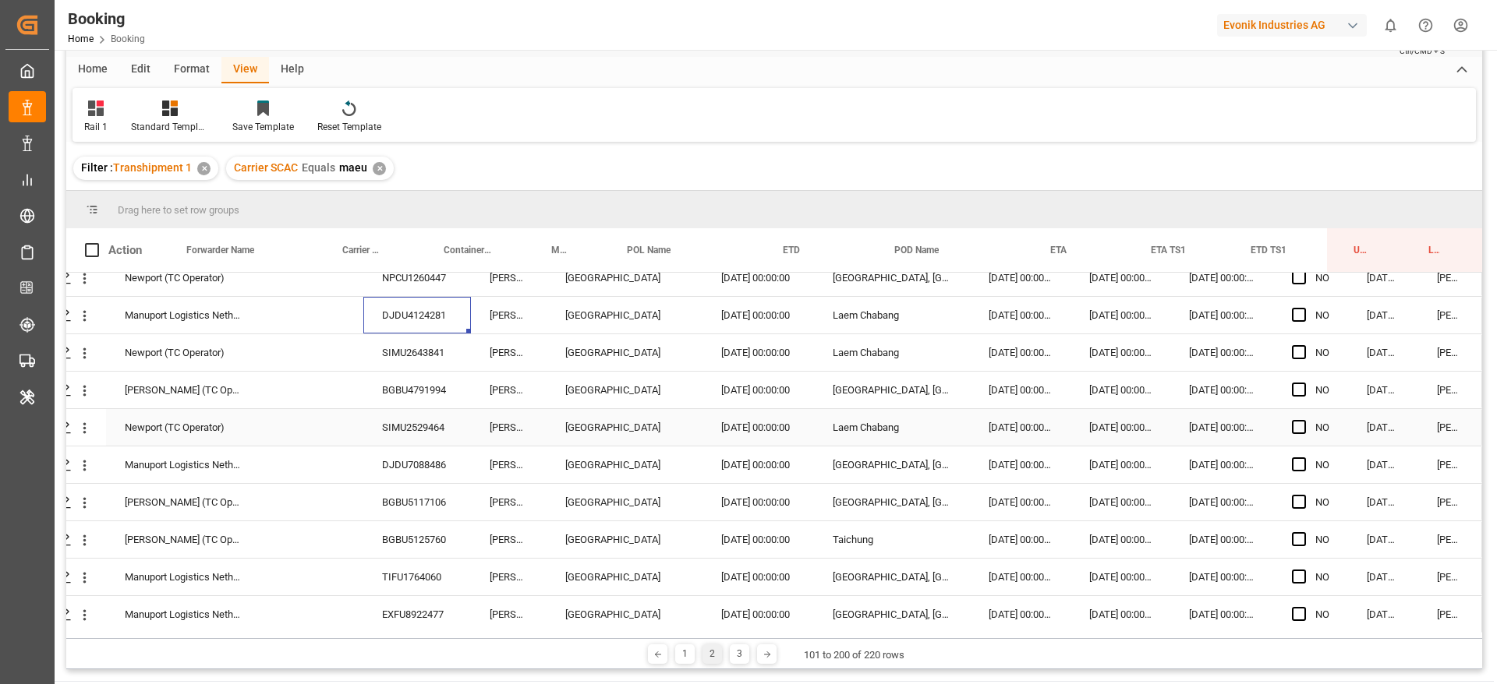
scroll to position [3046, 59]
click at [461, 359] on div "SIMU2643841" at bounding box center [417, 350] width 108 height 37
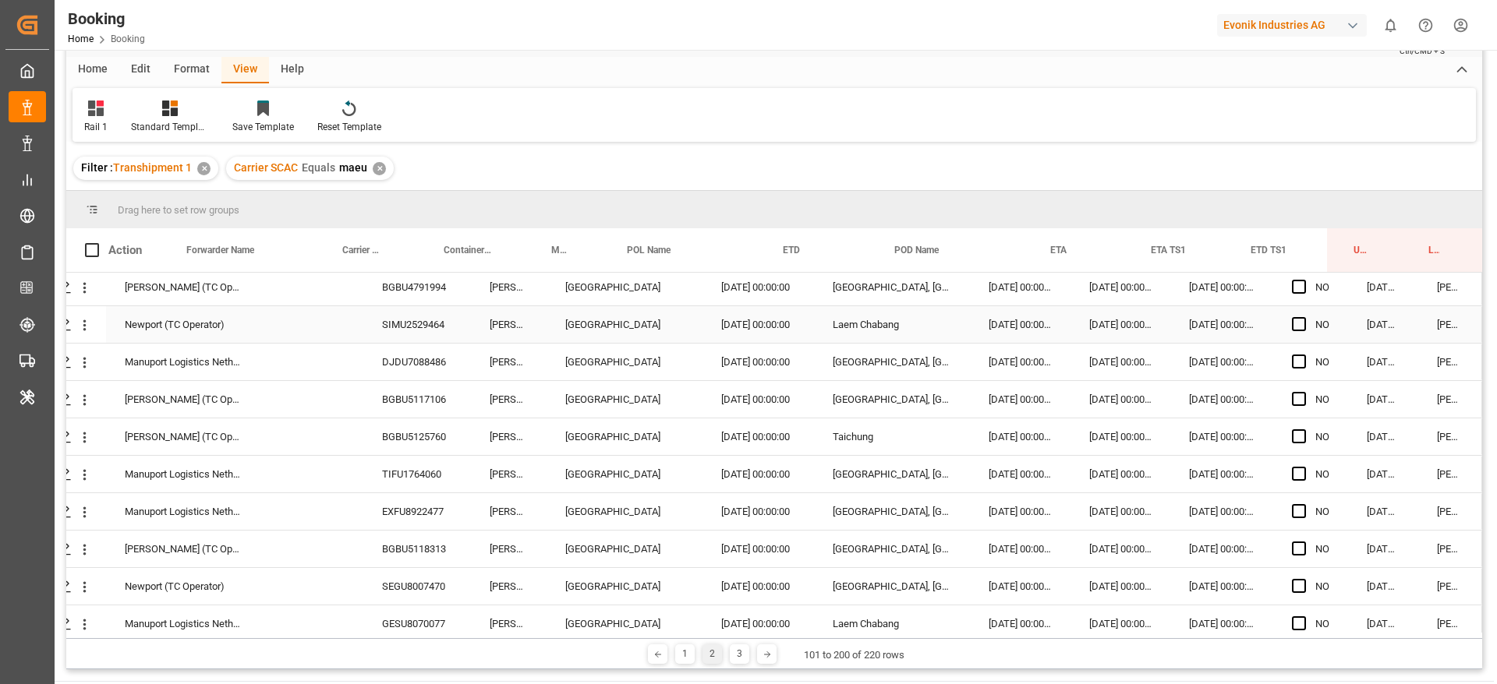
scroll to position [3150, 59]
click at [425, 371] on div "DJDU7088486" at bounding box center [417, 359] width 108 height 37
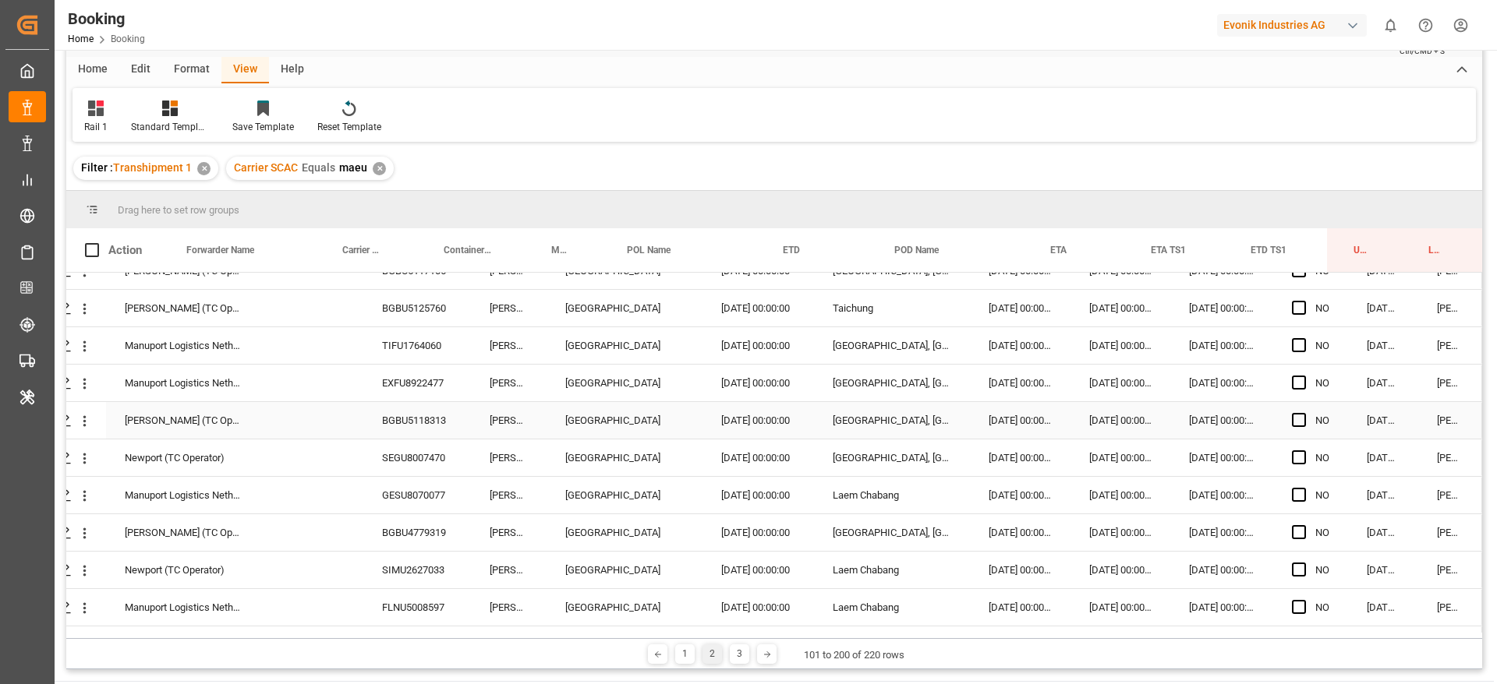
scroll to position [3276, 59]
click at [452, 314] on div "BGBU5125760" at bounding box center [417, 307] width 108 height 37
click at [70, 310] on div "Press SPACE to select this row." at bounding box center [64, 308] width 23 height 29
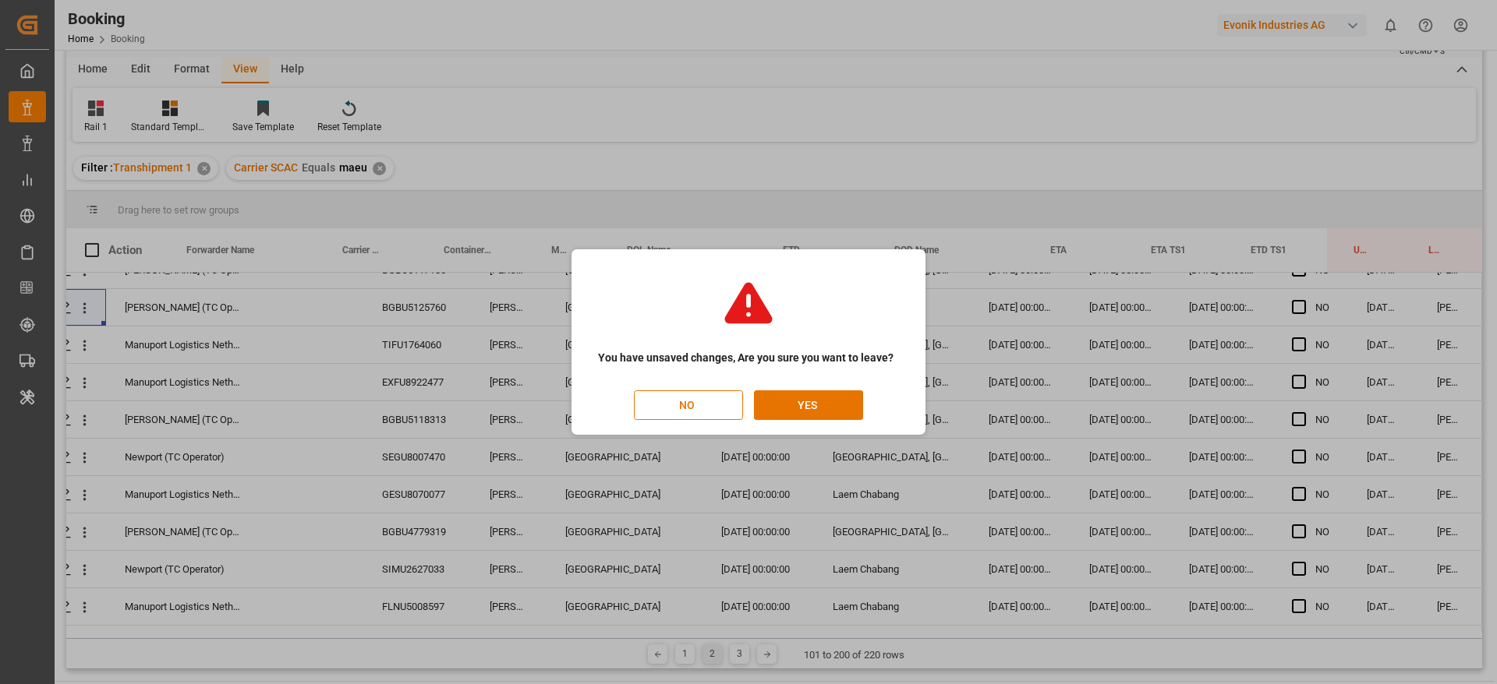
click at [724, 408] on button "NO" at bounding box center [688, 405] width 109 height 30
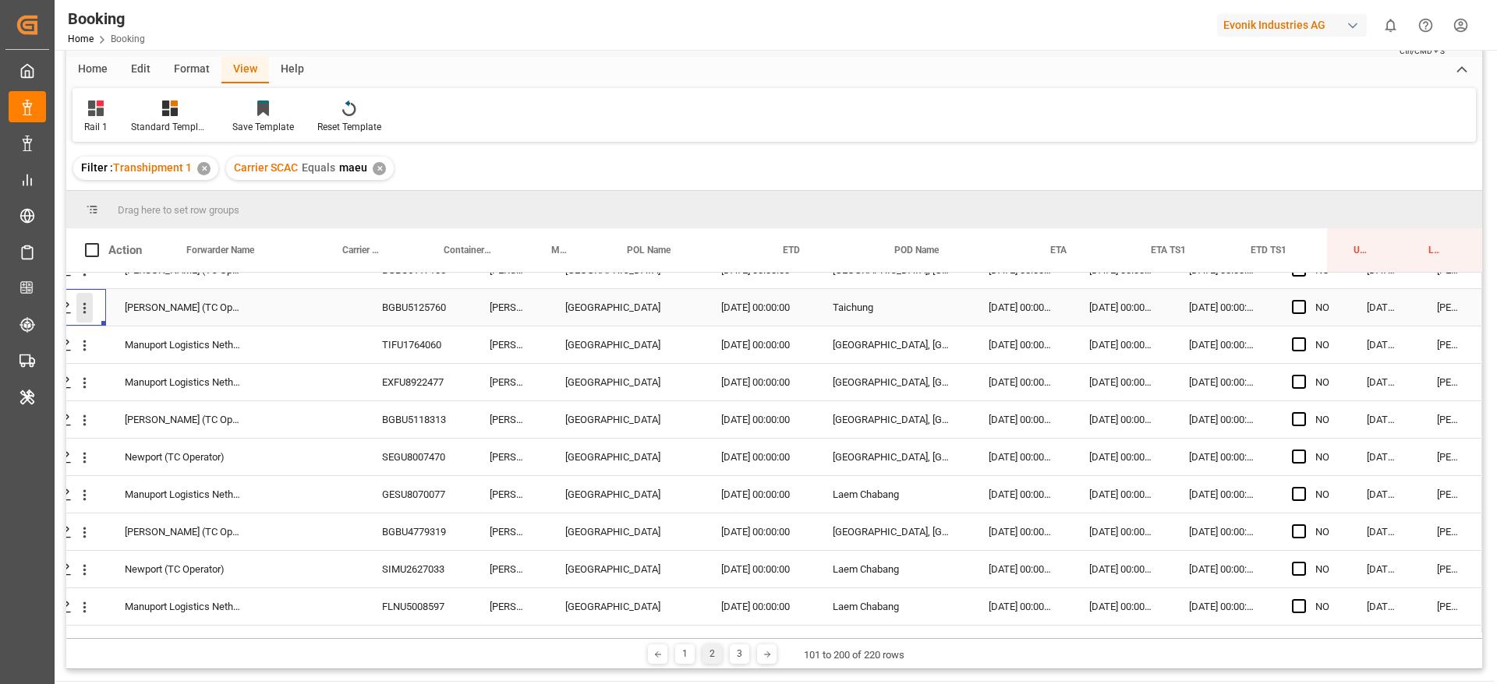
click at [81, 302] on icon "open menu" at bounding box center [84, 308] width 16 height 16
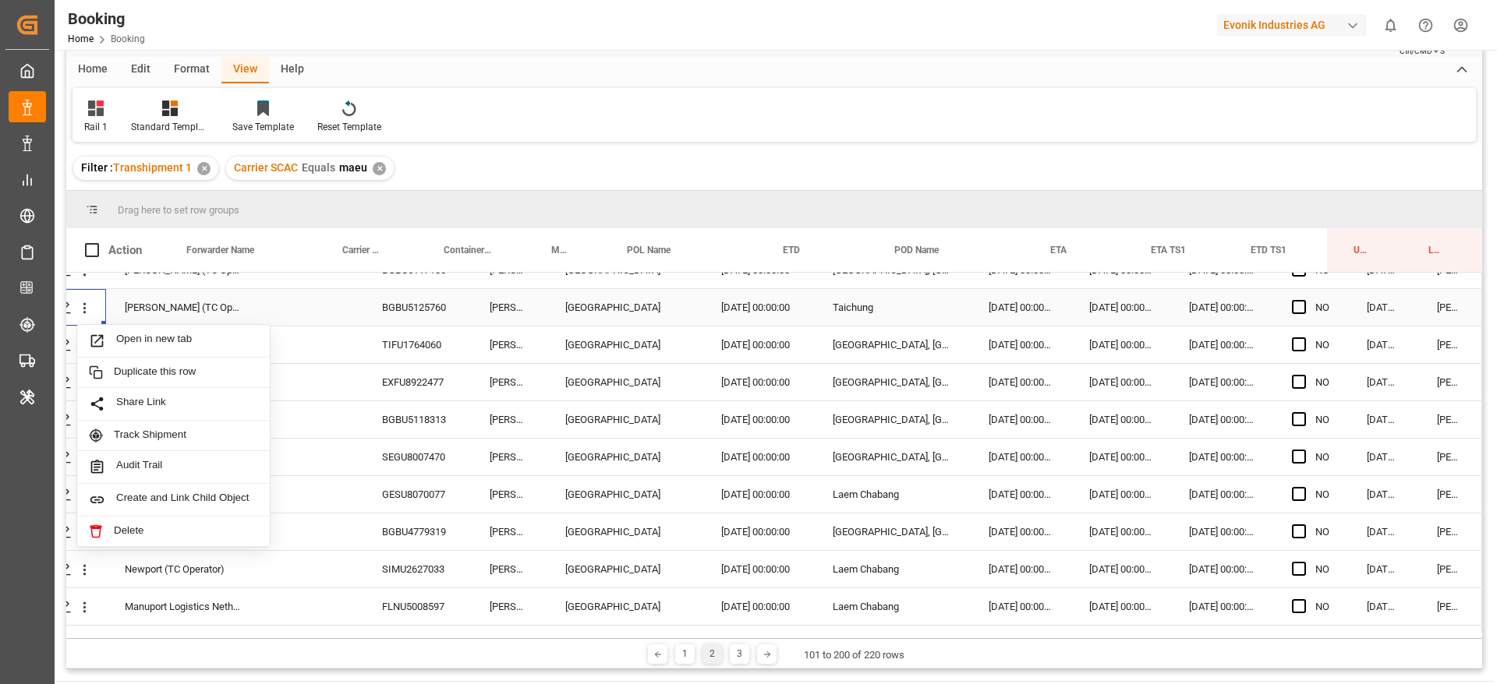
click at [131, 345] on span "Open in new tab" at bounding box center [187, 341] width 142 height 16
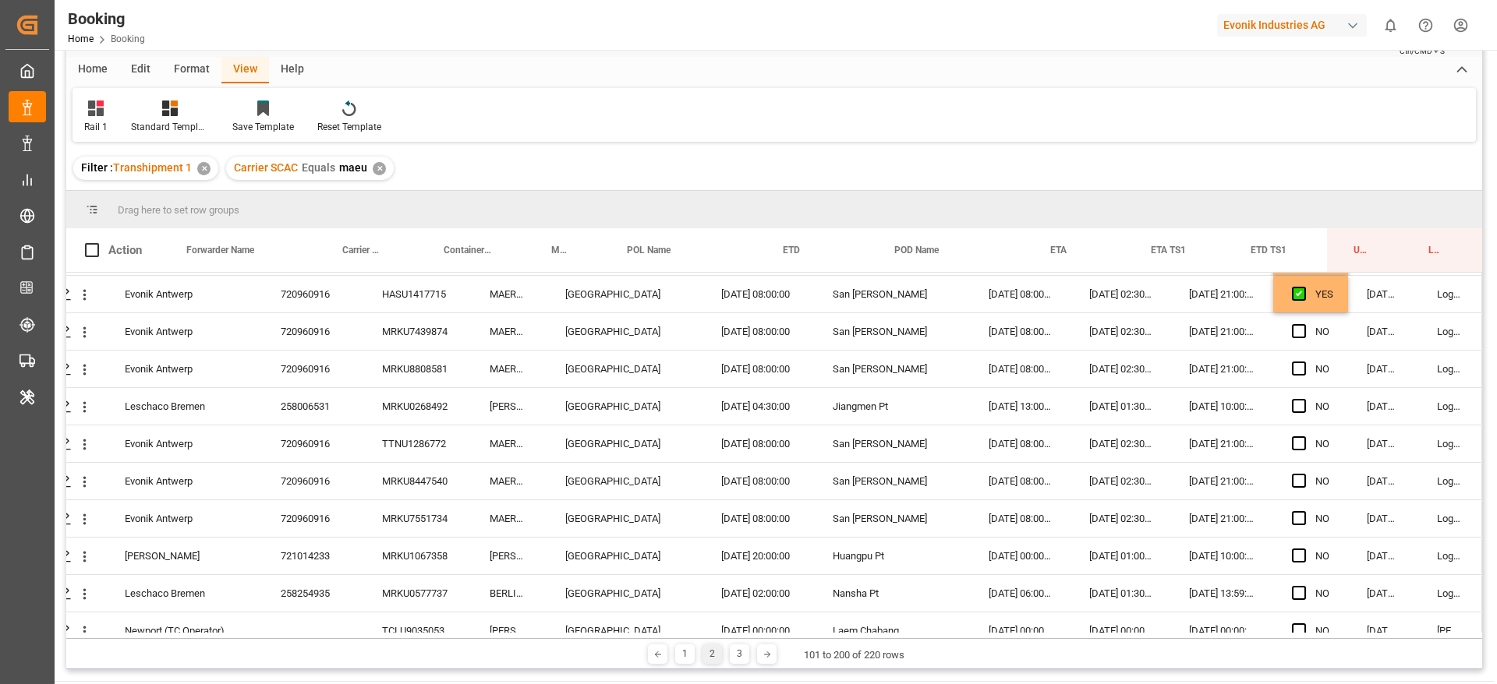
scroll to position [297, 59]
click at [1331, 307] on div "YES" at bounding box center [1310, 293] width 75 height 37
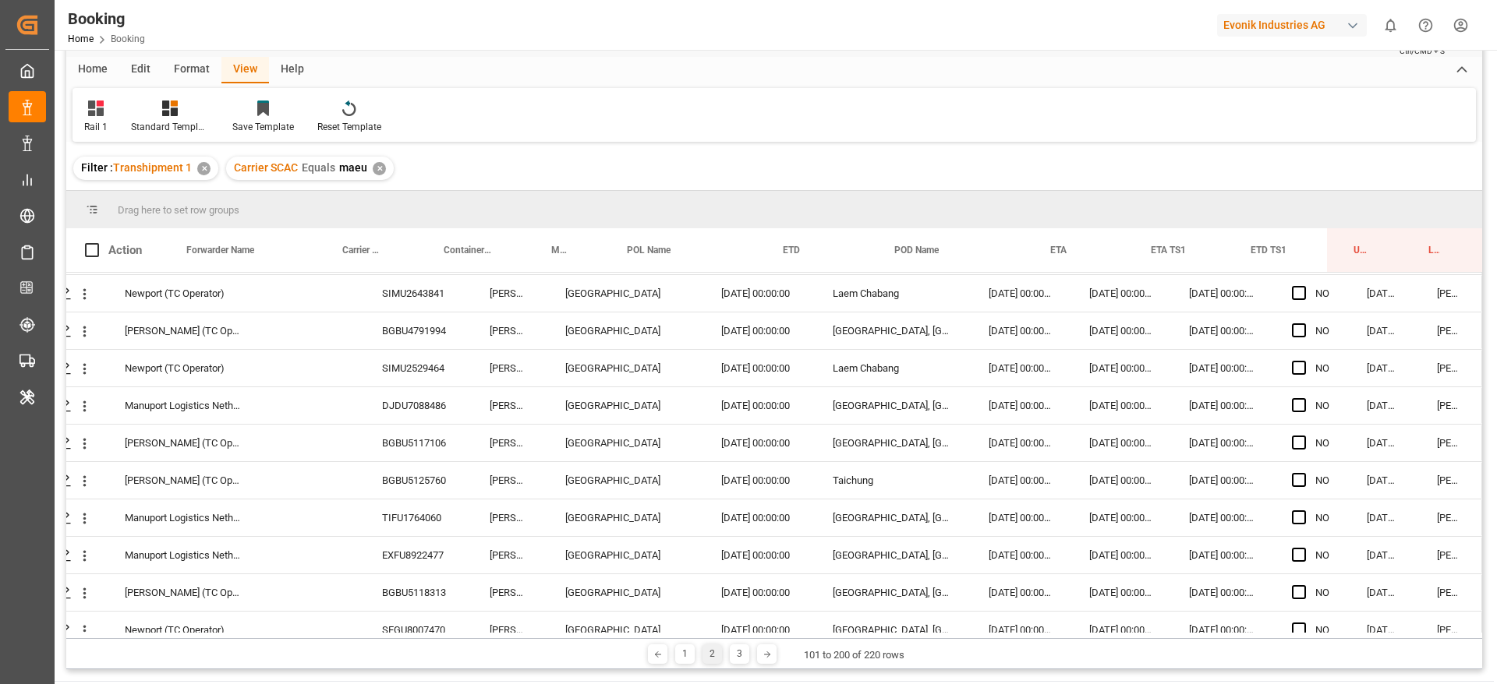
scroll to position [3387, 59]
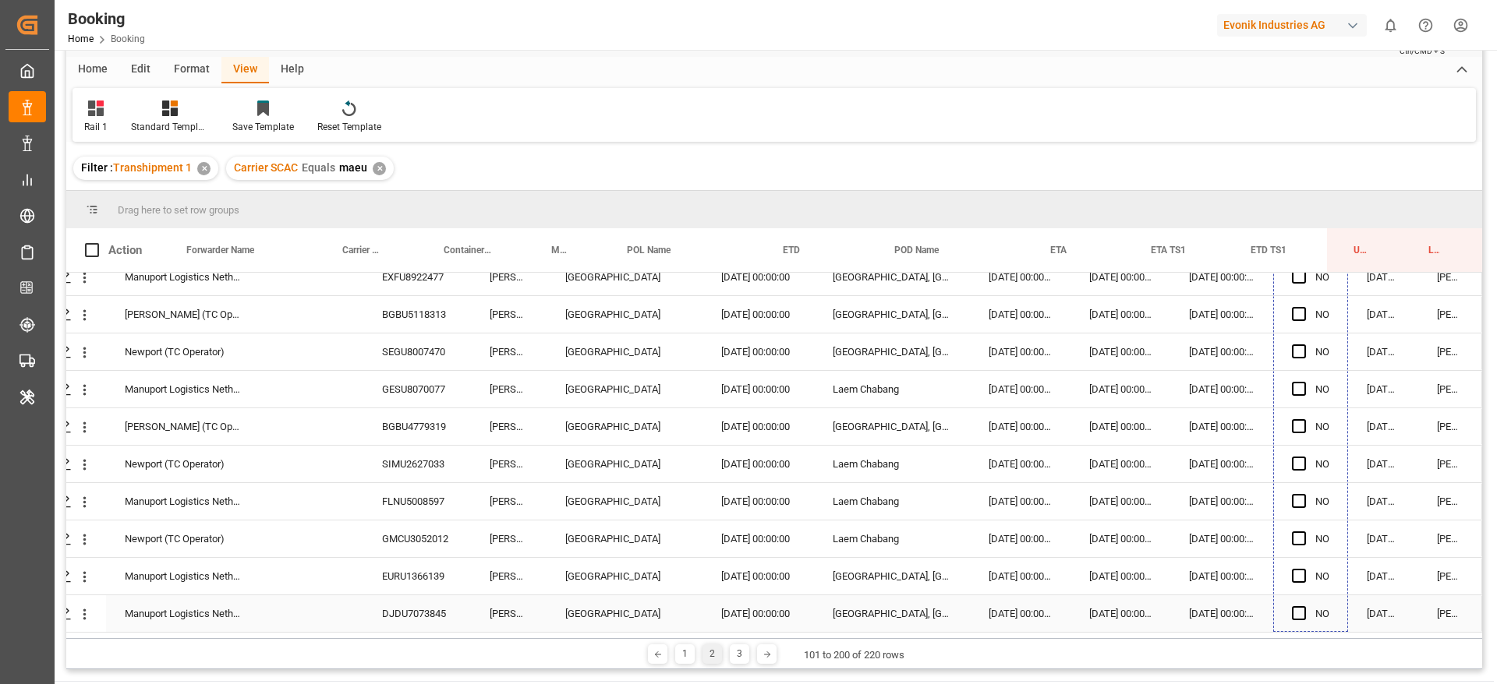
drag, startPoint x: 1340, startPoint y: 307, endPoint x: 1336, endPoint y: 605, distance: 297.8
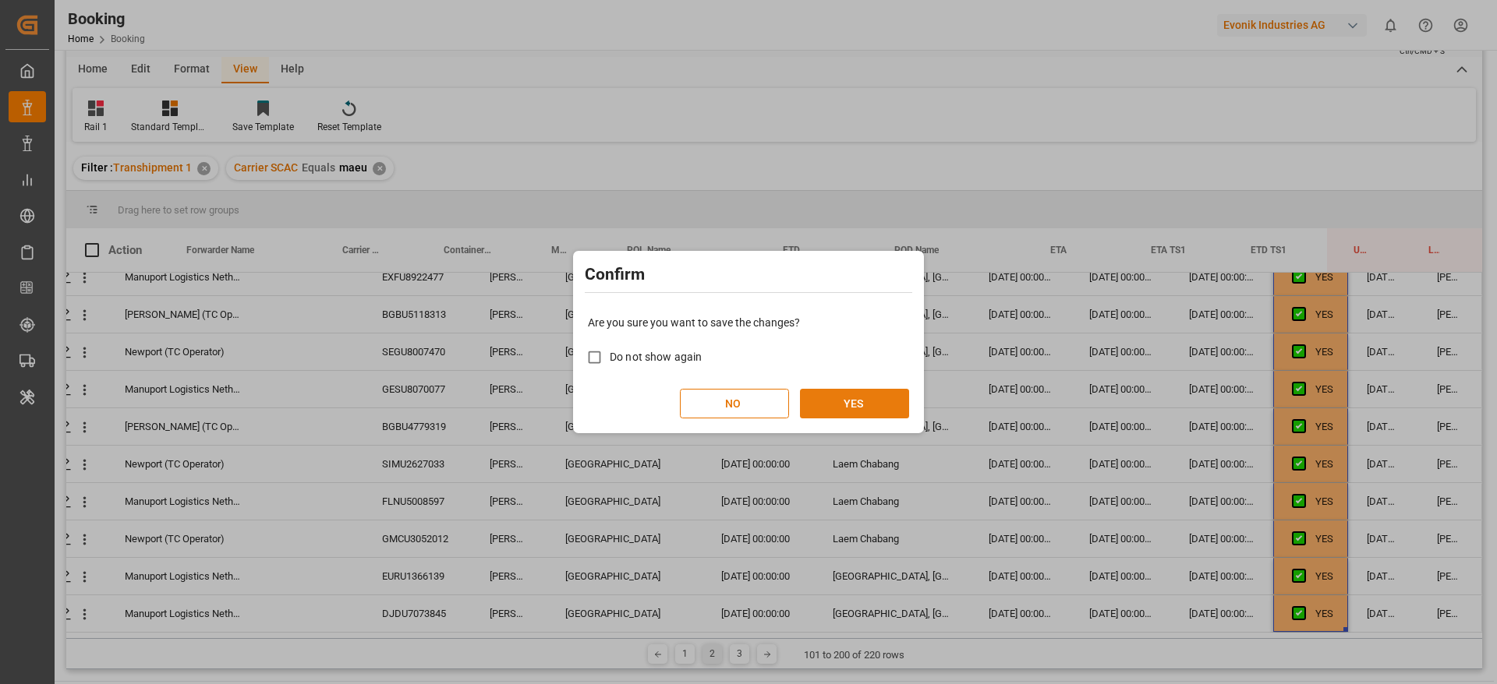
click at [863, 409] on button "YES" at bounding box center [854, 404] width 109 height 30
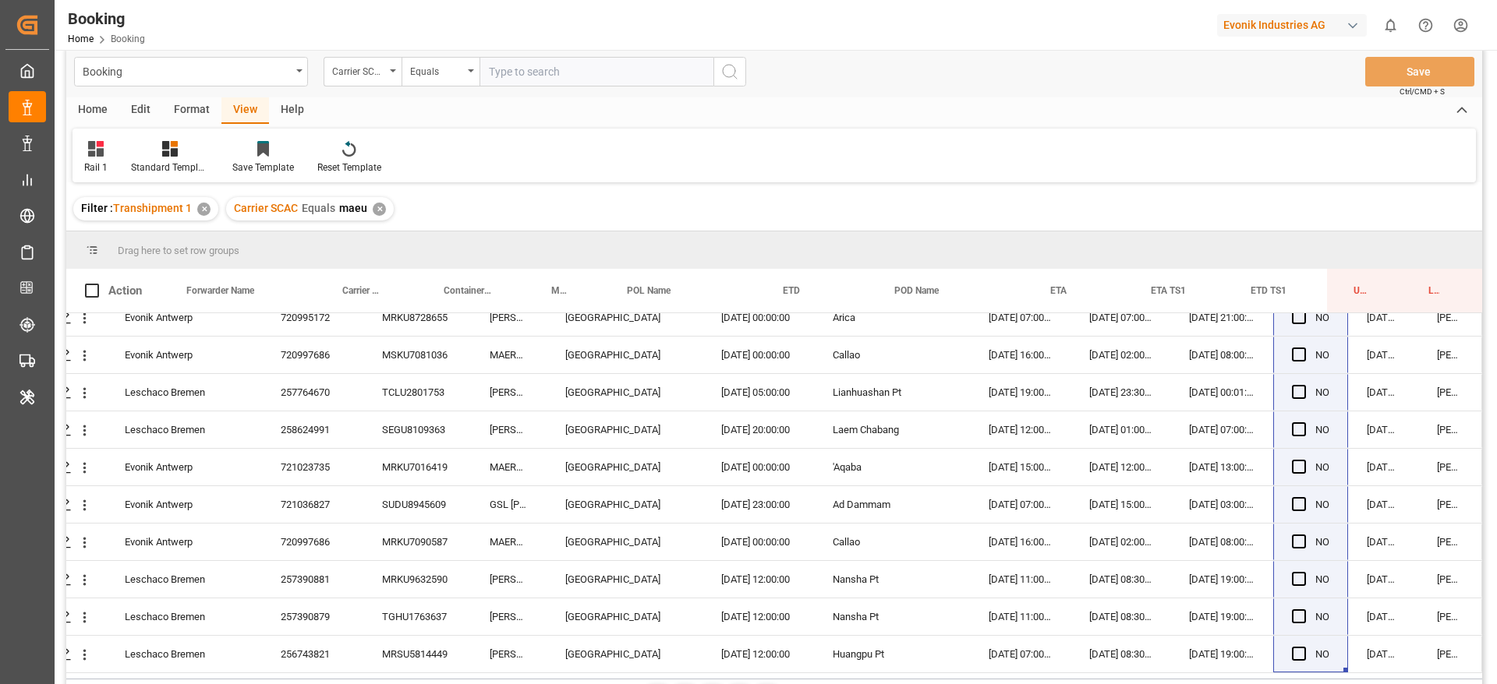
scroll to position [231, 0]
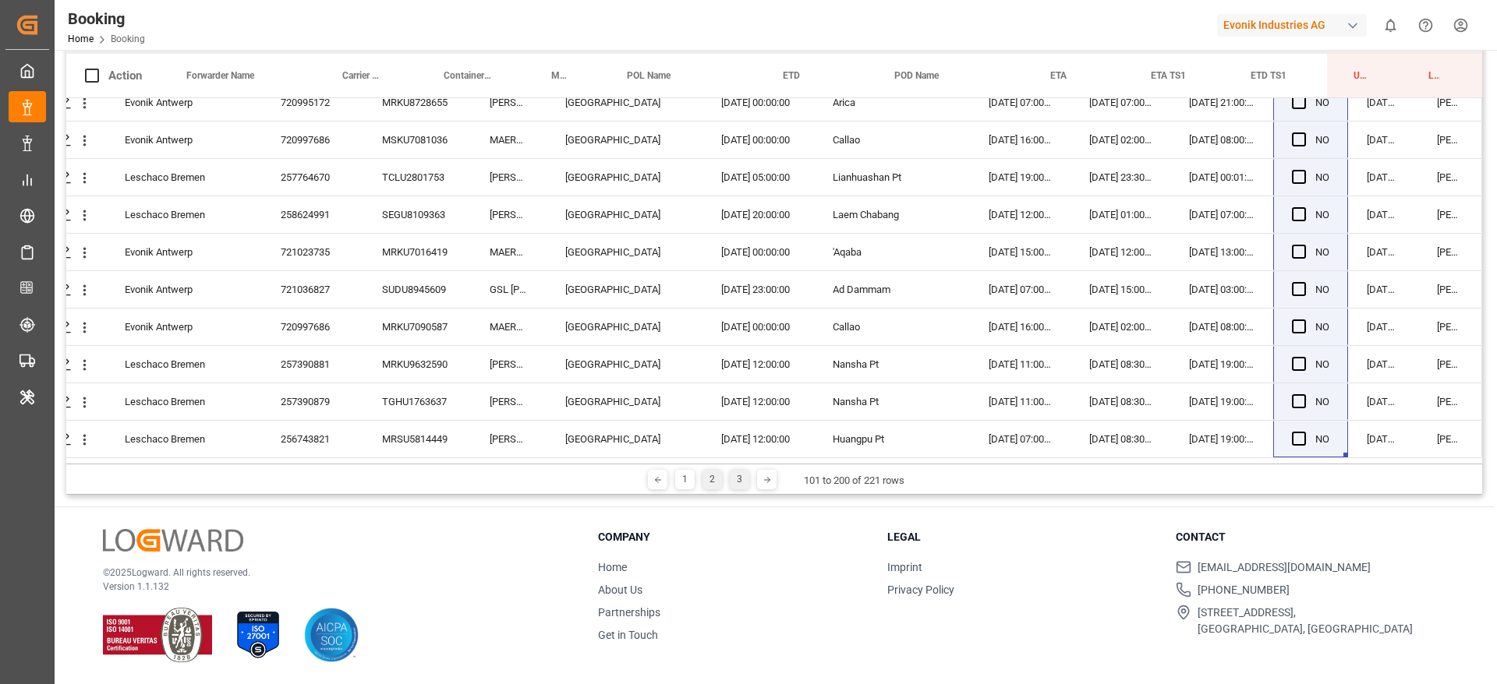
click at [733, 479] on div "3" at bounding box center [739, 479] width 19 height 19
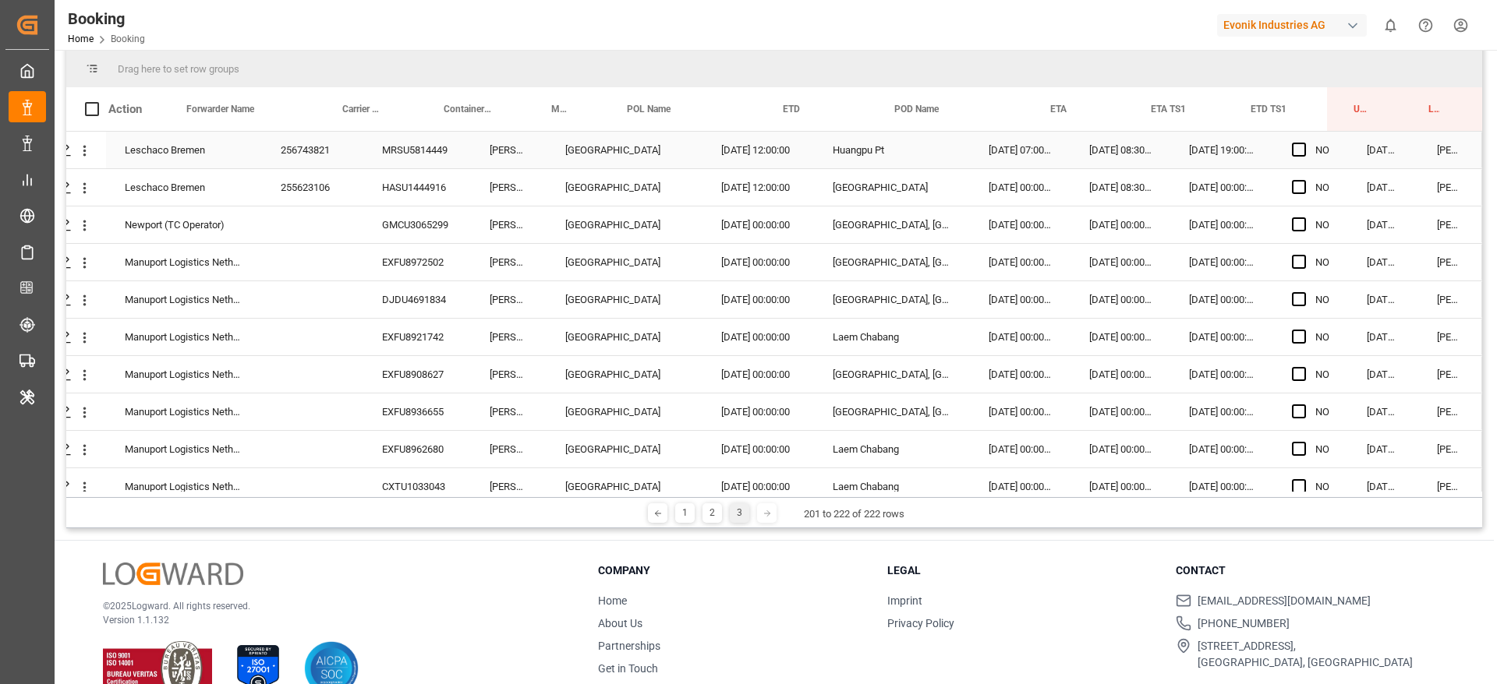
scroll to position [193, 0]
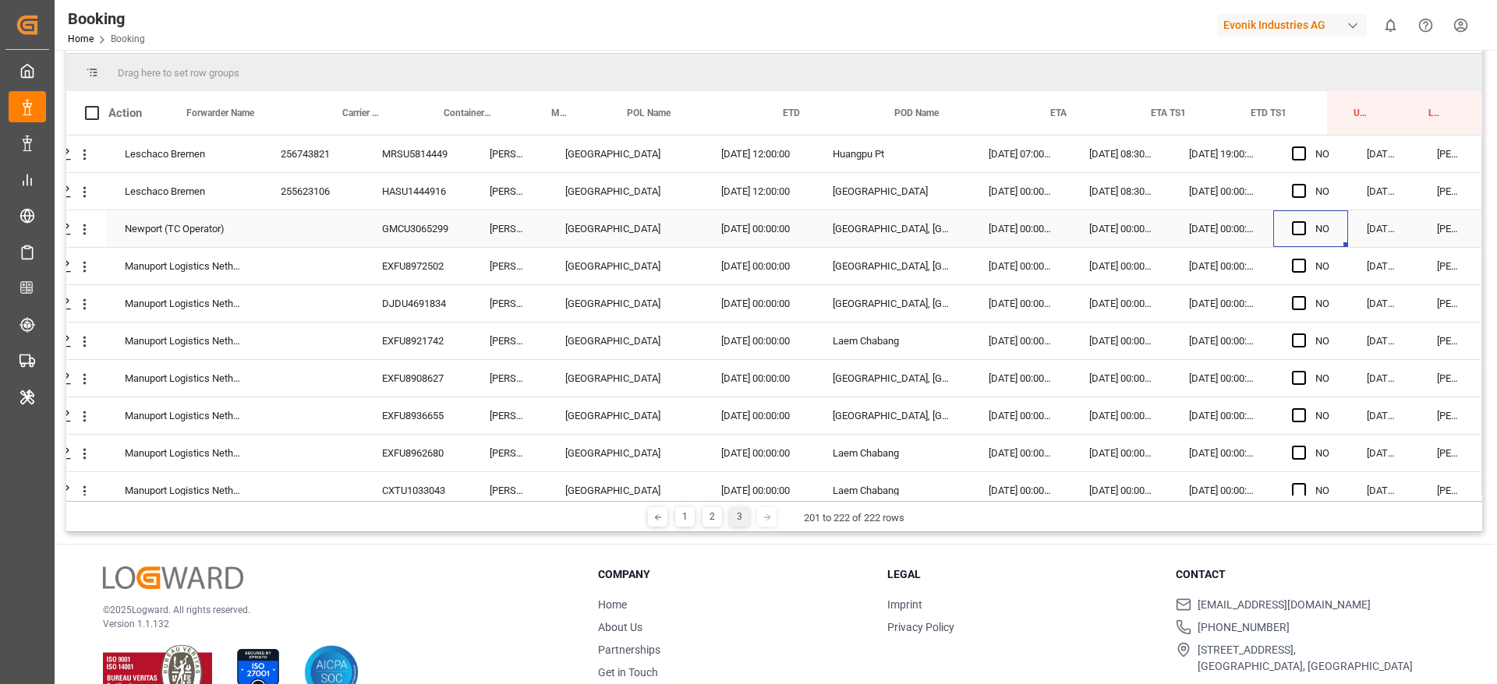
click at [1294, 237] on div "Press SPACE to select this row." at bounding box center [1303, 229] width 23 height 36
click at [1292, 221] on span "Press SPACE to select this row." at bounding box center [1299, 228] width 14 height 14
click at [1303, 221] on input "Press SPACE to select this row." at bounding box center [1303, 221] width 0 height 0
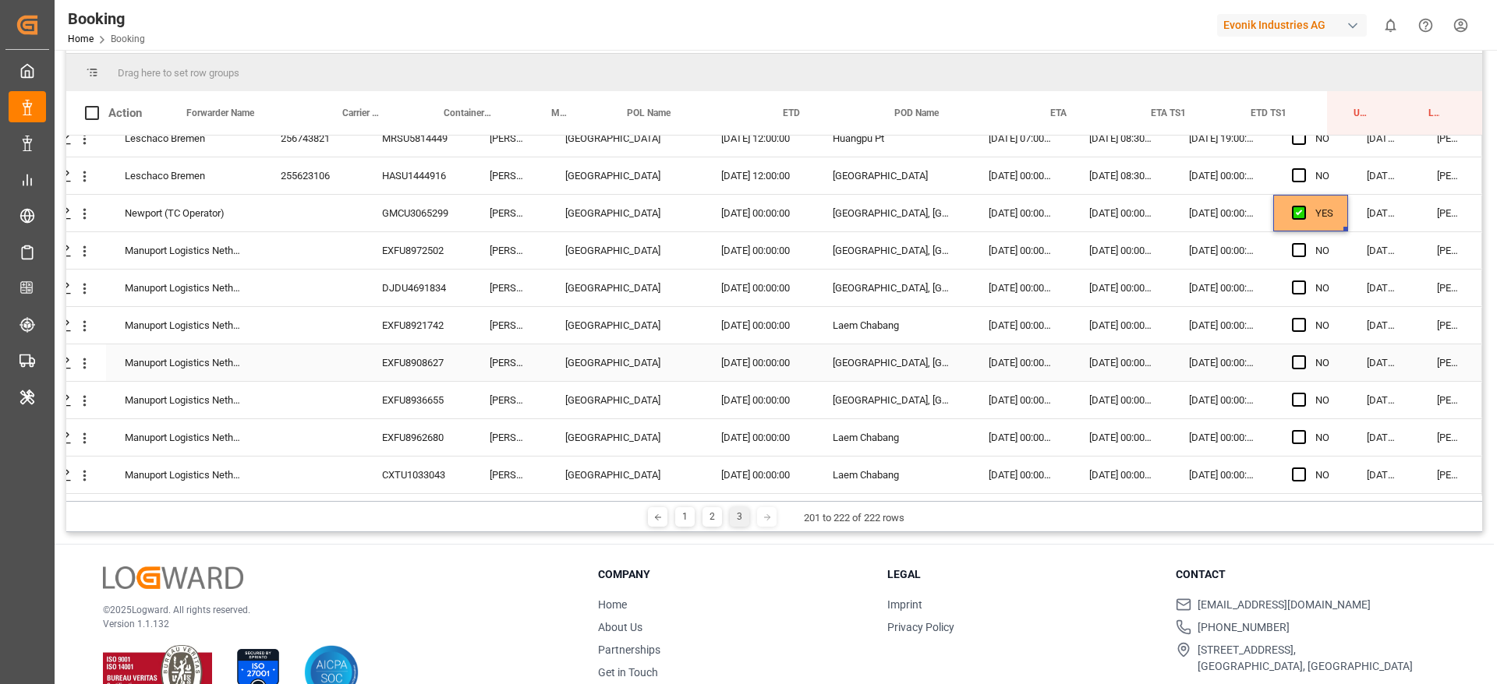
scroll to position [18, 59]
click at [418, 249] on div "EXFU8972502" at bounding box center [417, 248] width 108 height 37
click at [1333, 210] on div "YES" at bounding box center [1310, 211] width 75 height 37
click at [418, 240] on div "EXFU8972502" at bounding box center [417, 248] width 108 height 37
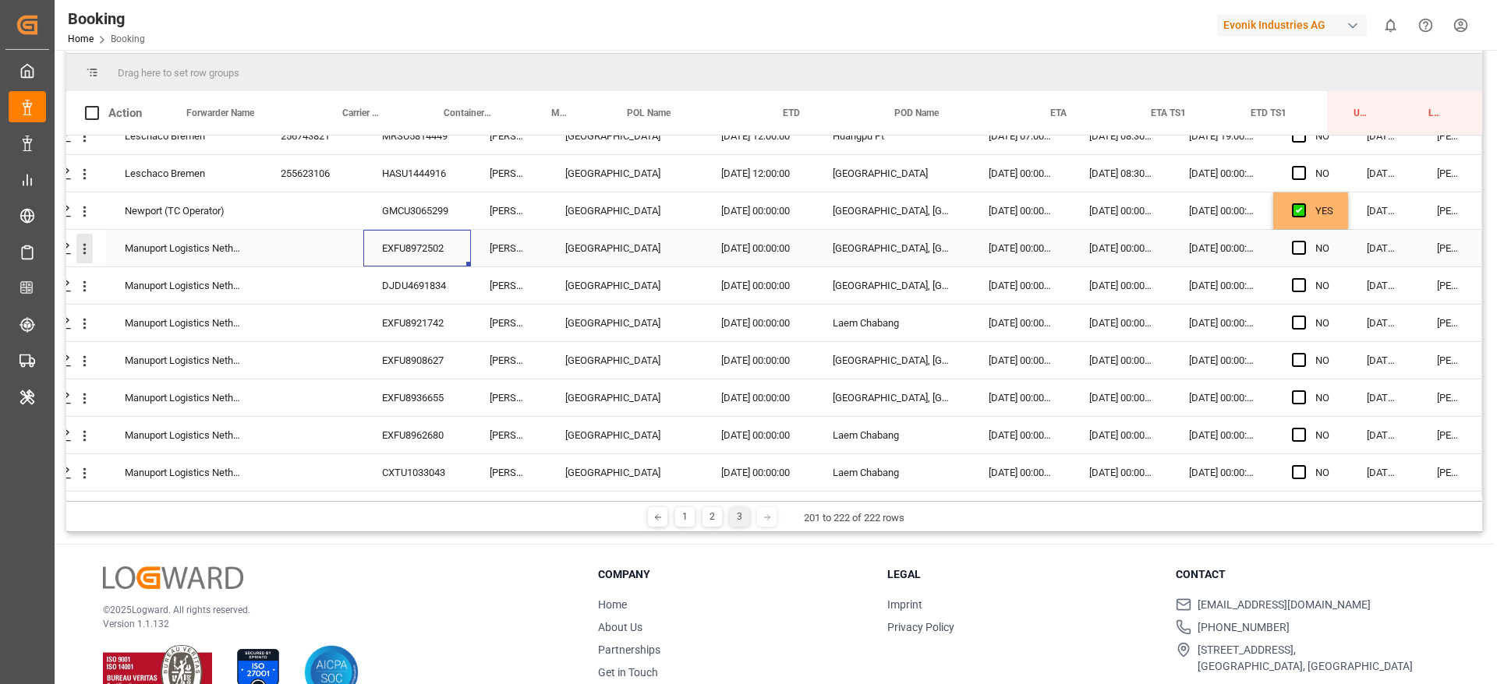
click at [80, 246] on icon "open menu" at bounding box center [84, 249] width 16 height 16
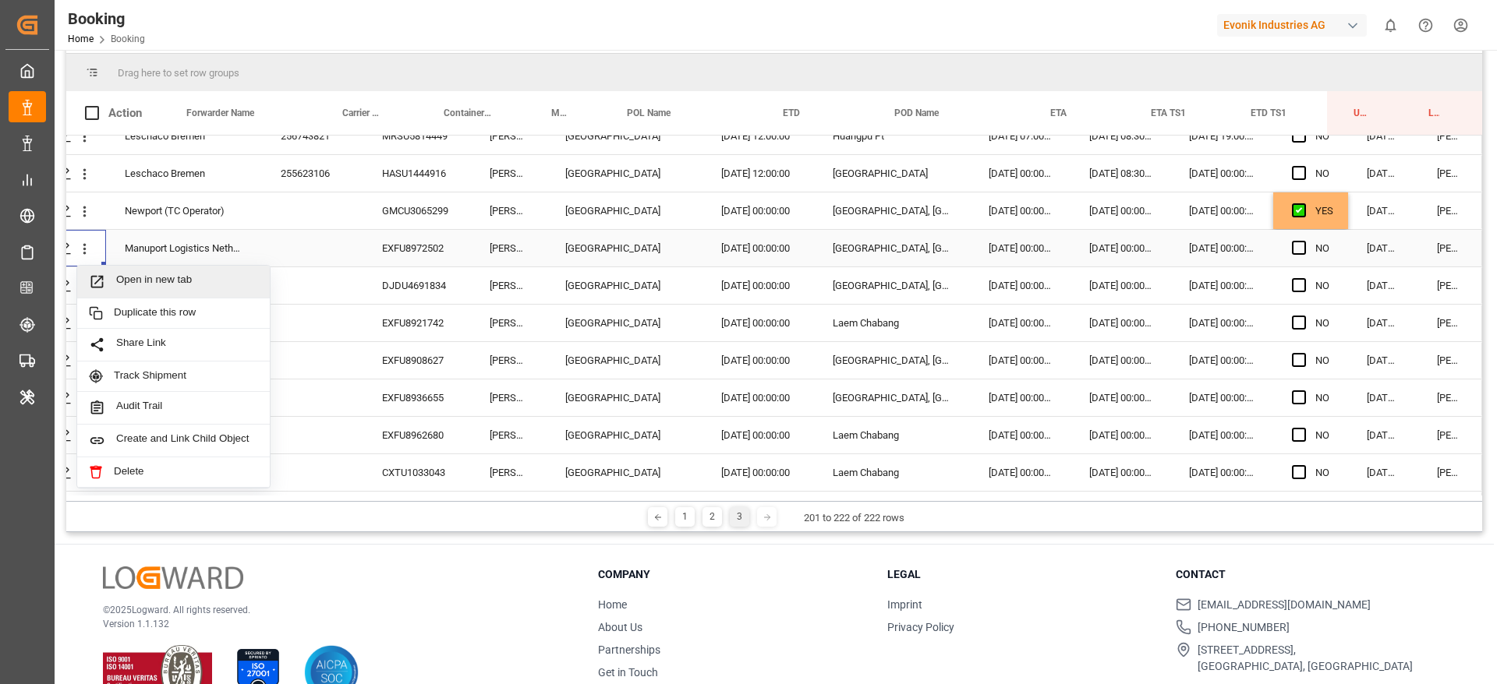
click at [145, 272] on div "Open in new tab" at bounding box center [173, 282] width 193 height 33
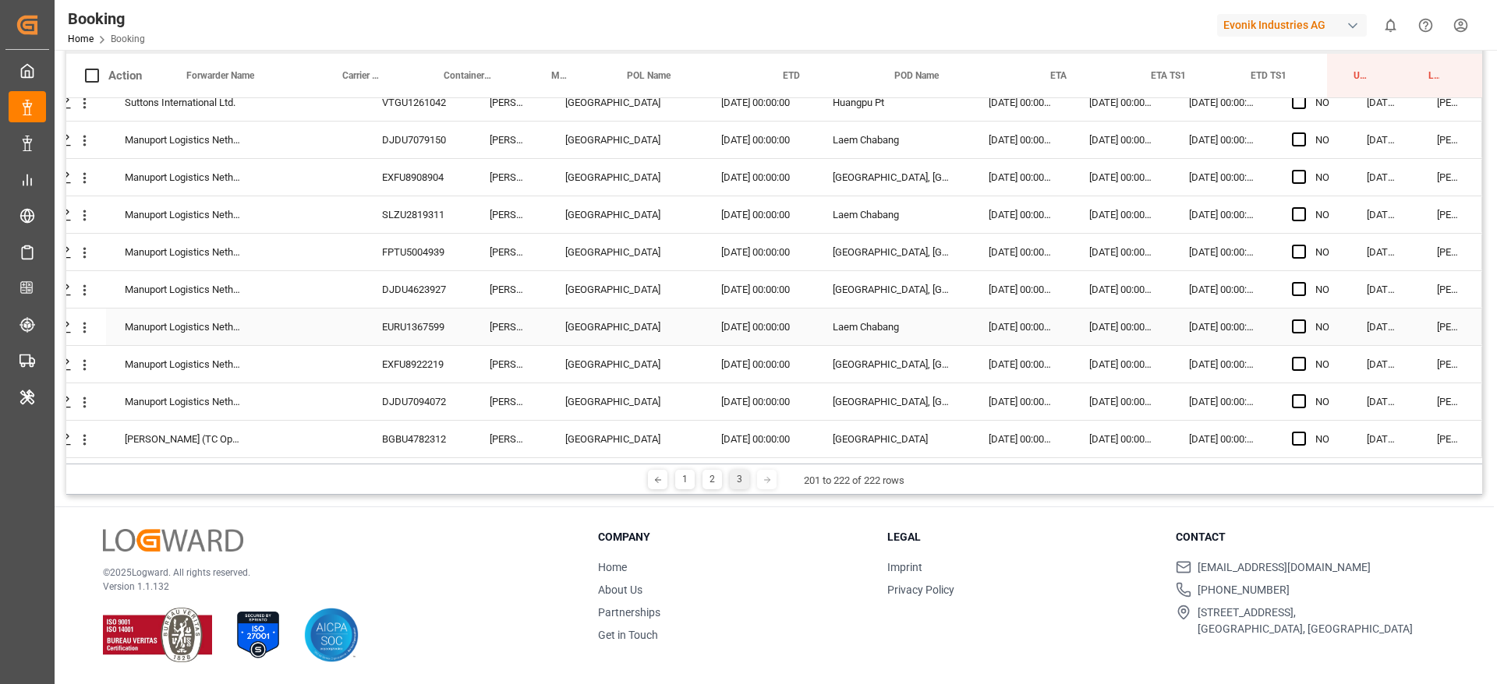
scroll to position [468, 55]
click at [417, 440] on div "BGBU4782312" at bounding box center [417, 439] width 108 height 37
click at [89, 432] on icon "open menu" at bounding box center [84, 440] width 16 height 16
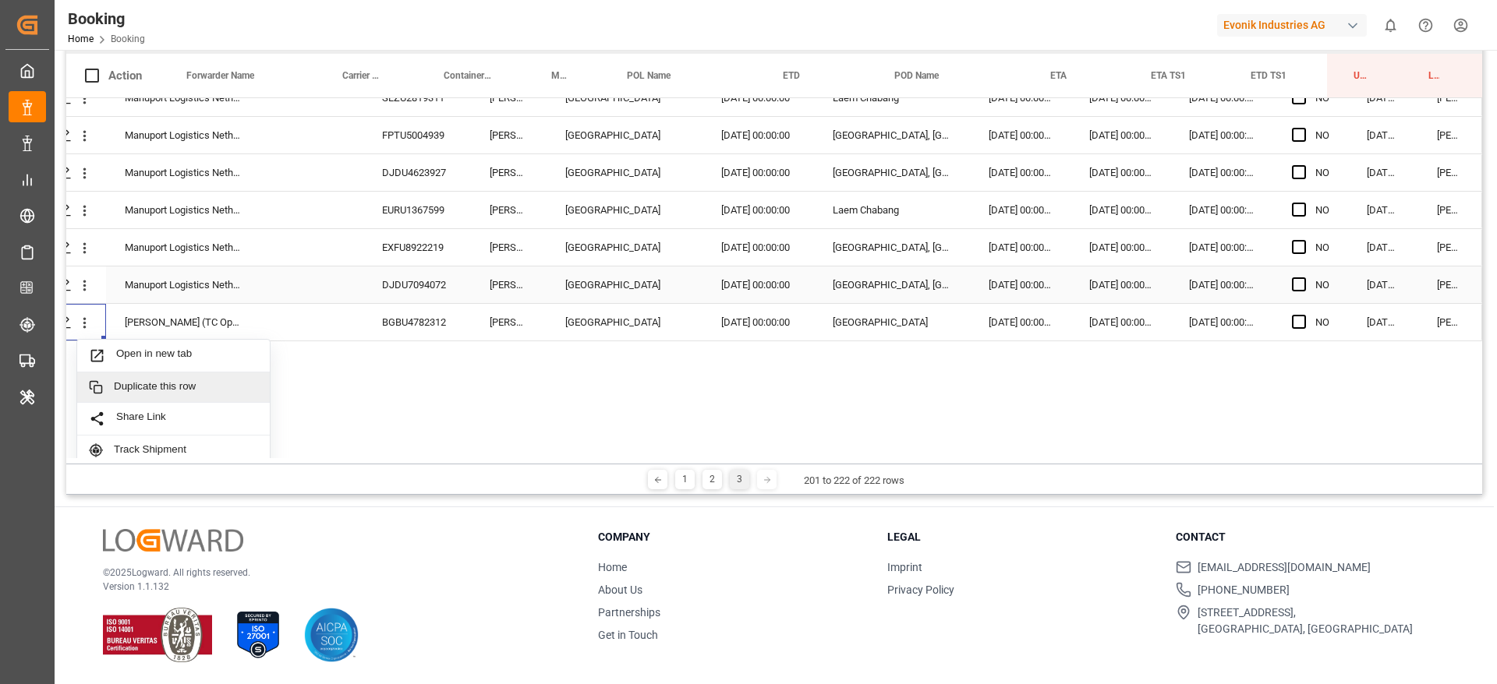
scroll to position [581, 55]
click at [207, 363] on div "Open in new tab" at bounding box center [173, 355] width 193 height 33
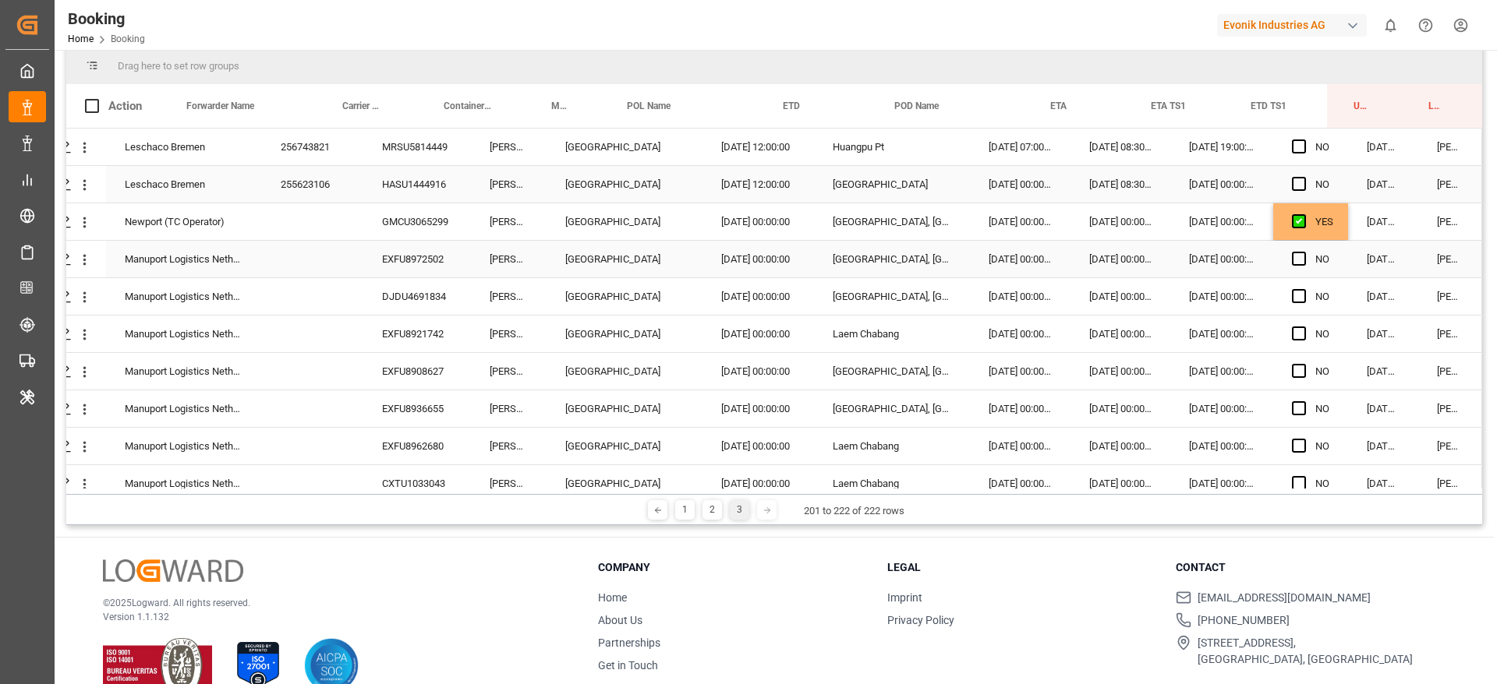
scroll to position [200, 0]
click at [1337, 229] on div "YES" at bounding box center [1310, 222] width 75 height 37
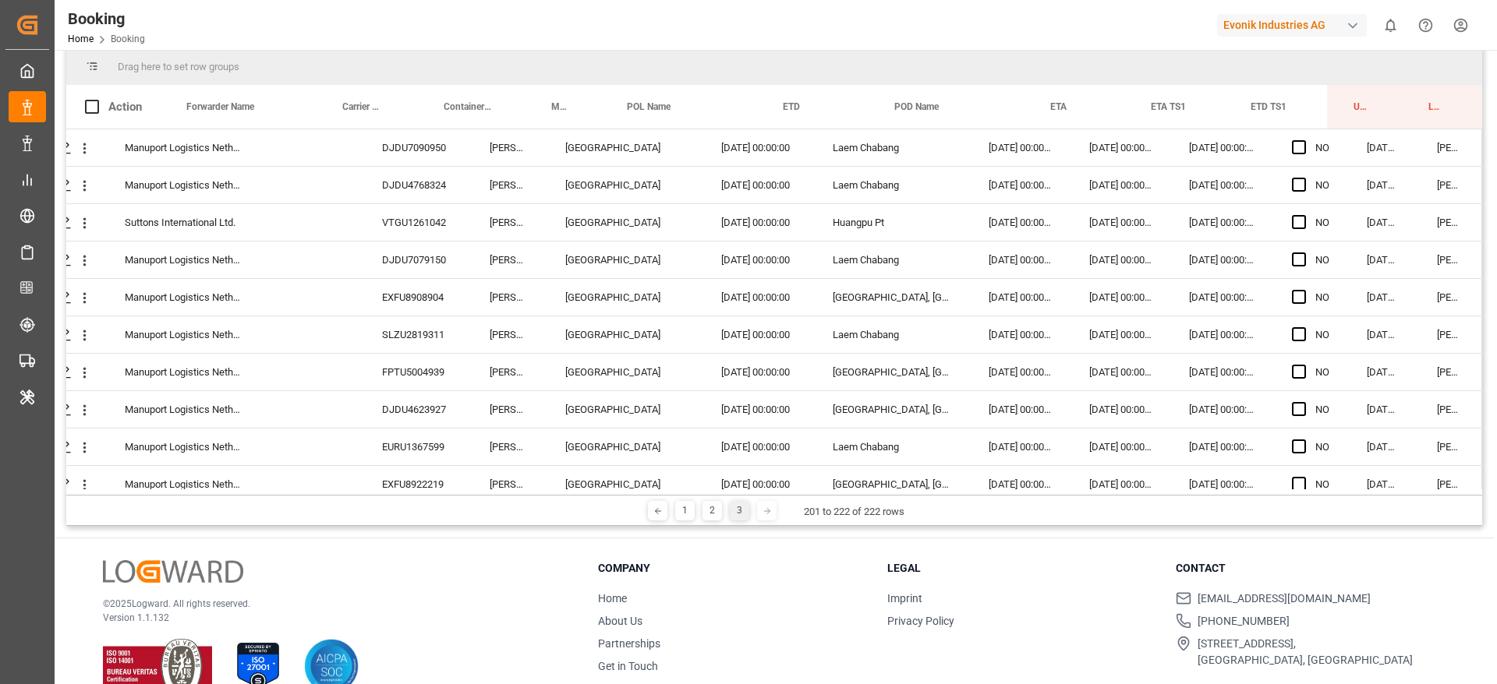
scroll to position [468, 55]
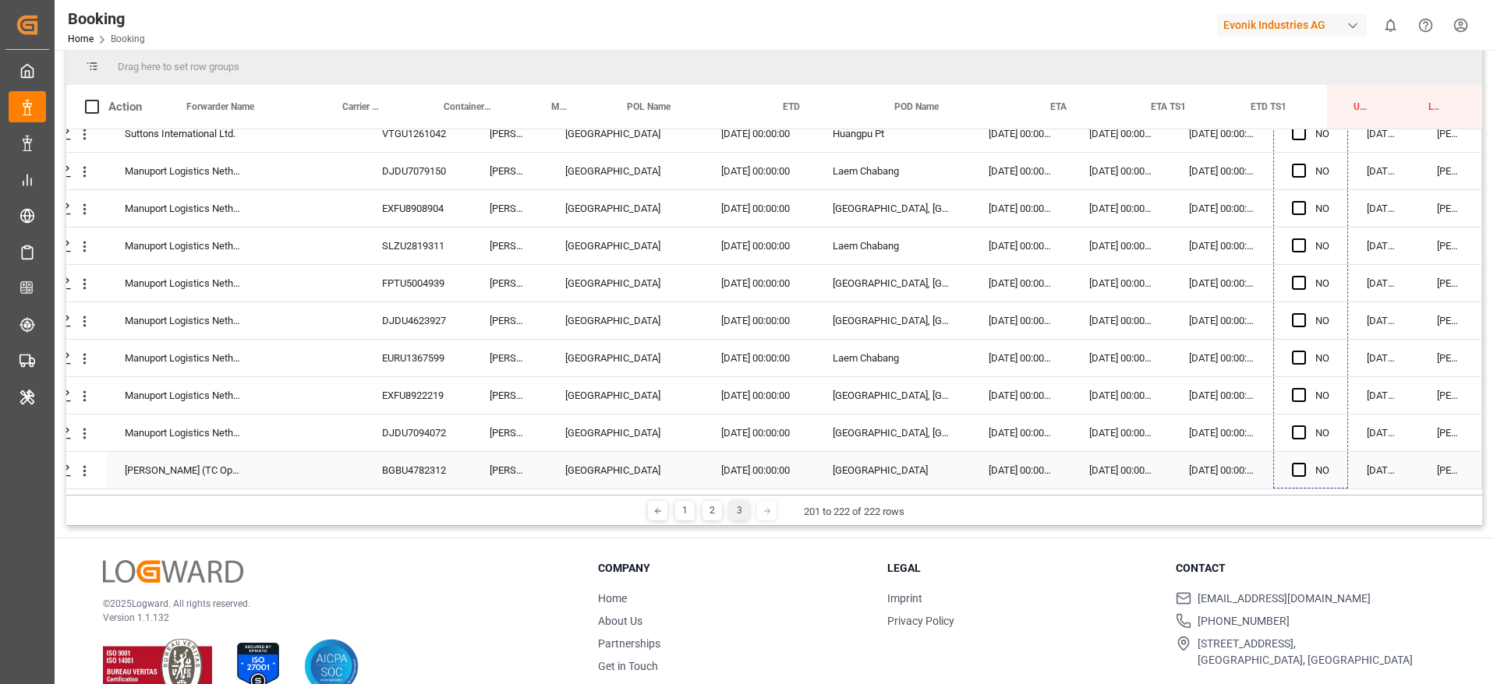
drag, startPoint x: 1343, startPoint y: 239, endPoint x: 1307, endPoint y: 464, distance: 228.1
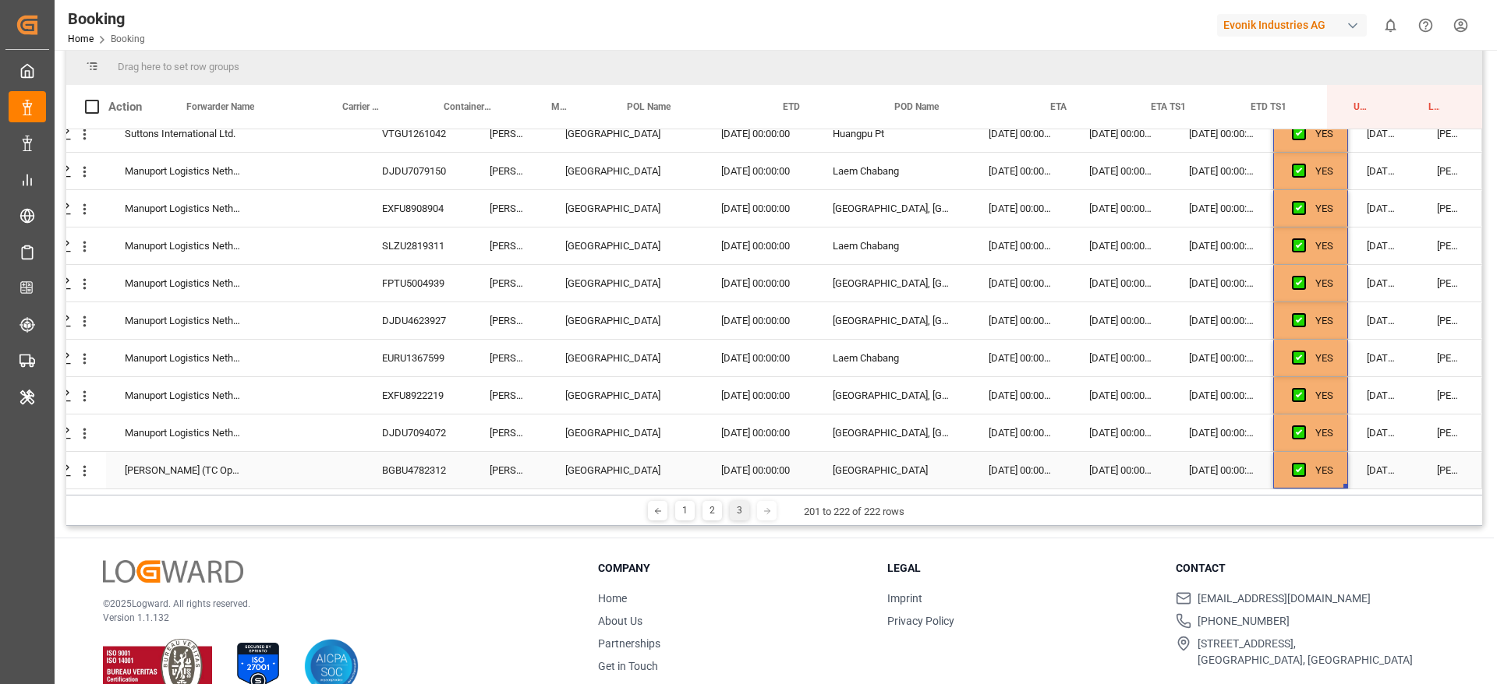
scroll to position [231, 0]
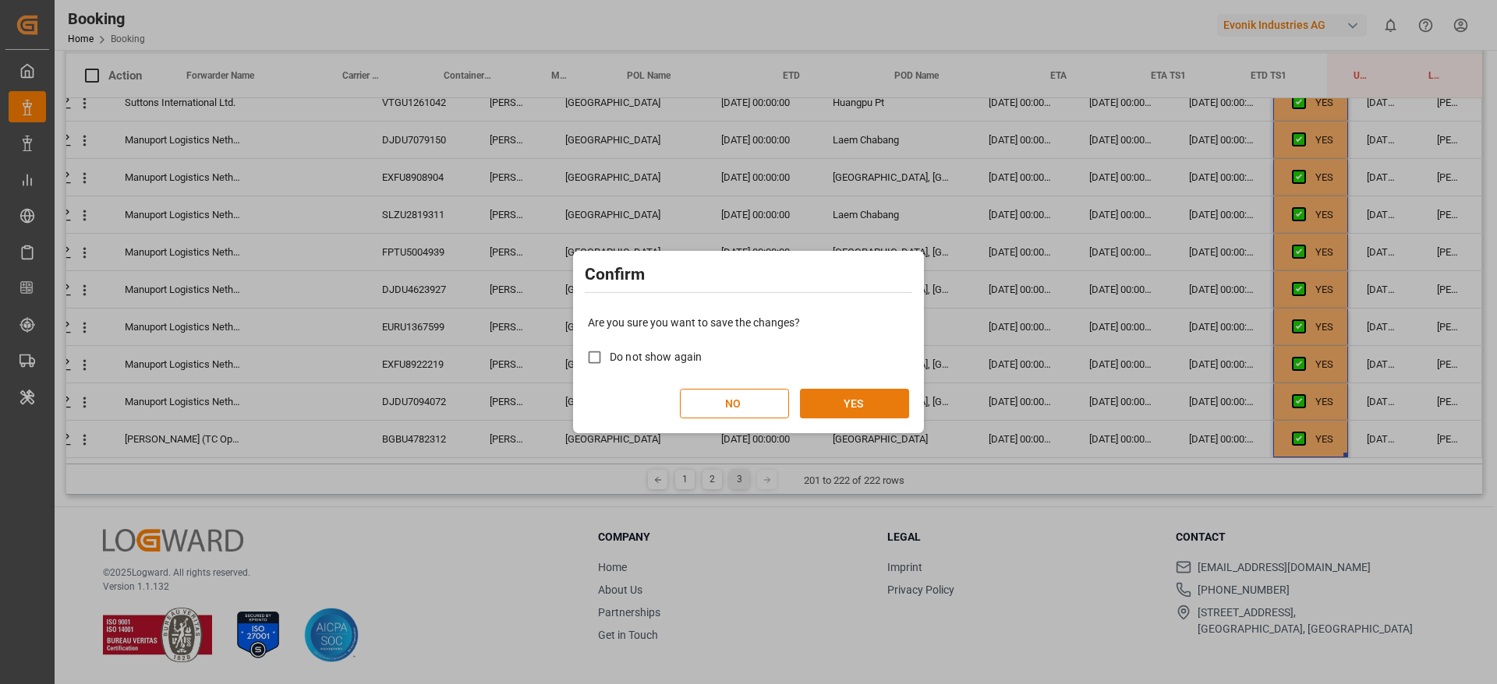
click at [878, 405] on button "YES" at bounding box center [854, 404] width 109 height 30
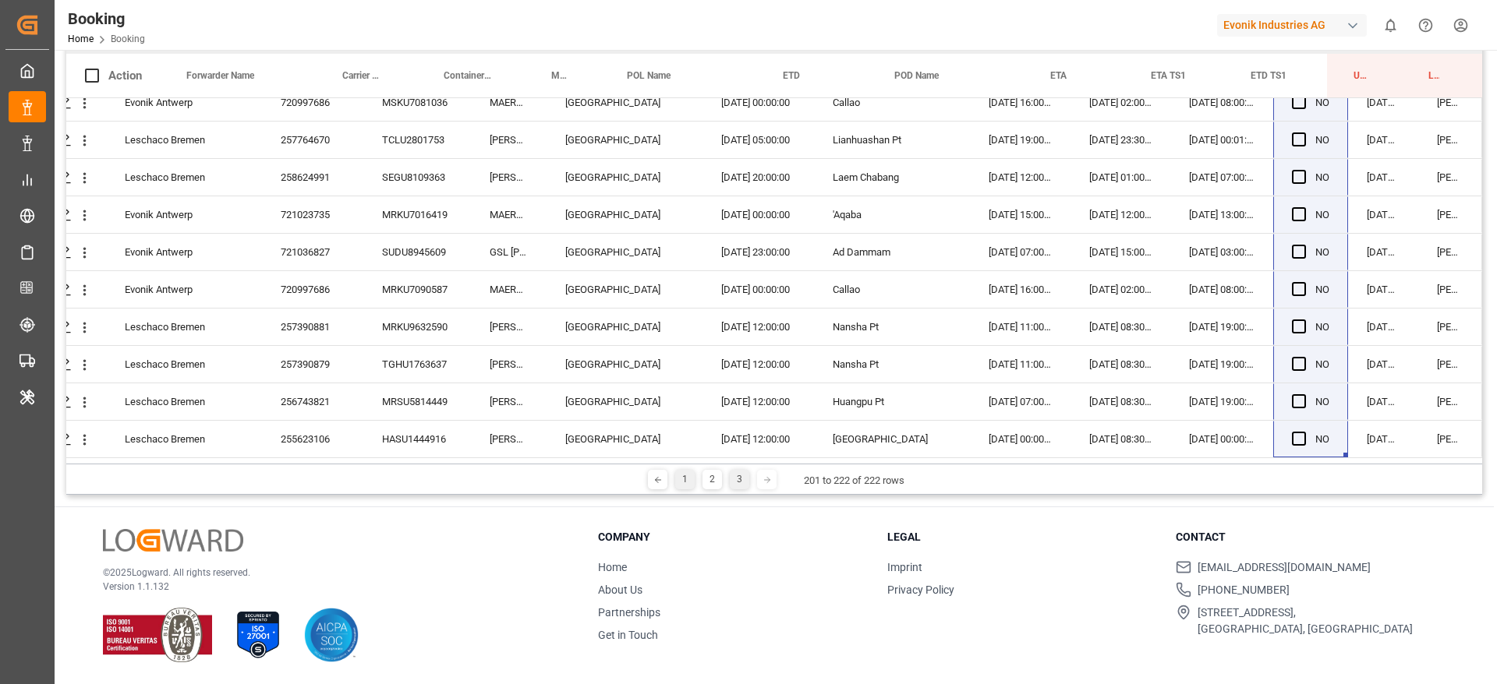
click at [687, 470] on div "1" at bounding box center [684, 479] width 19 height 19
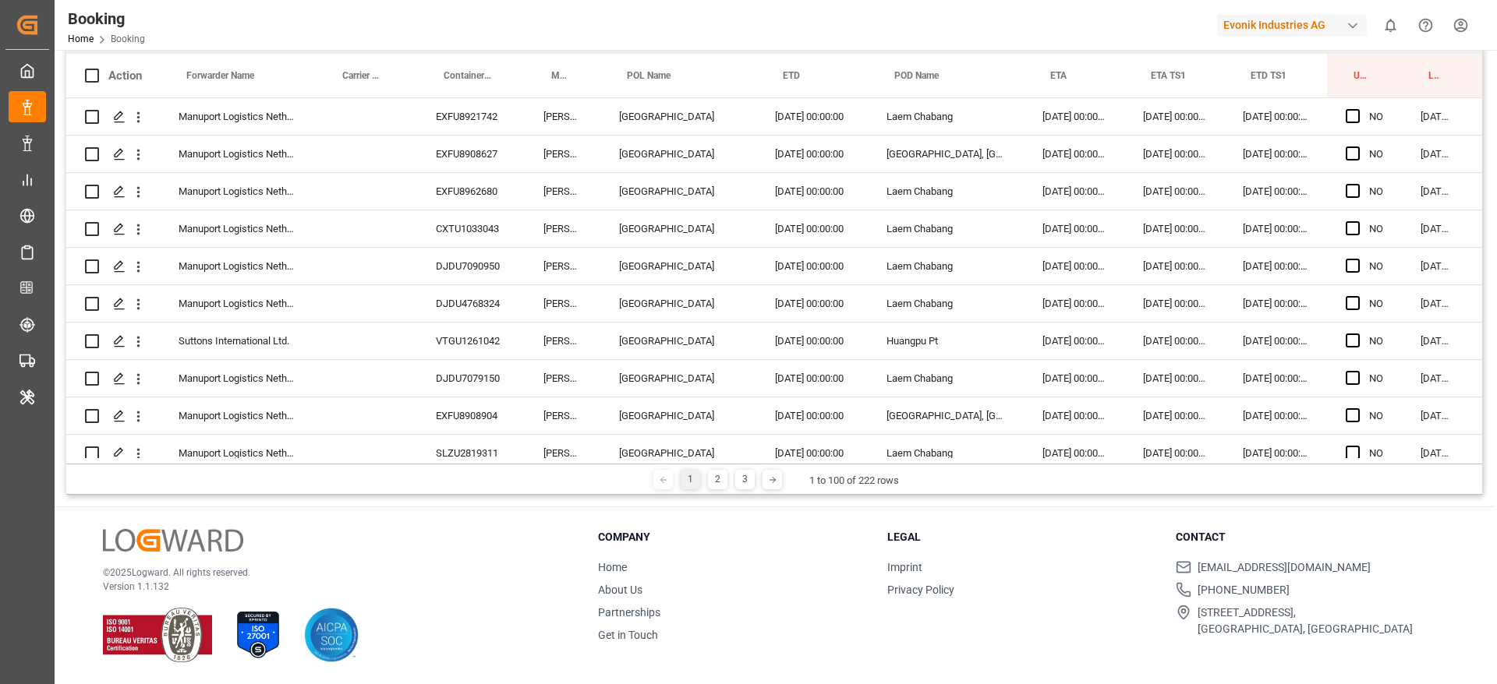
scroll to position [0, 0]
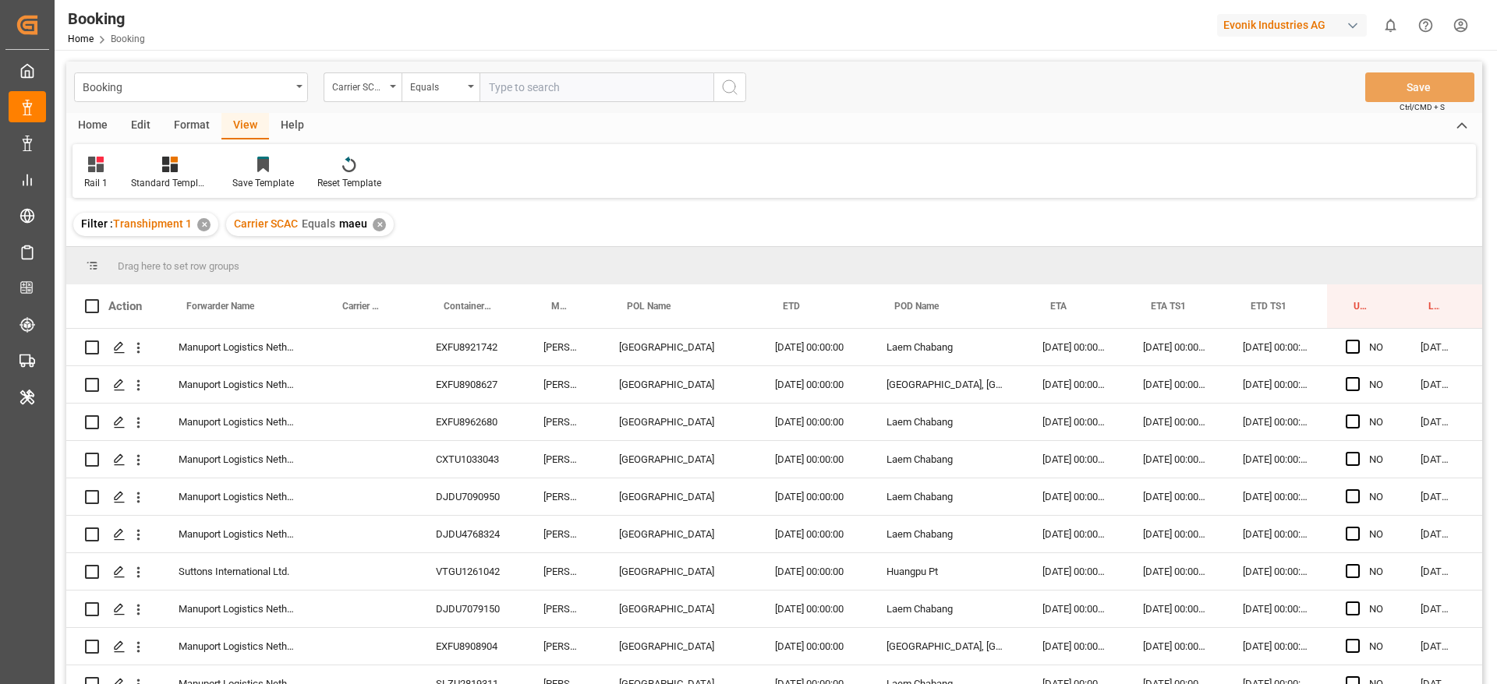
click at [373, 222] on div "✕" at bounding box center [379, 224] width 13 height 13
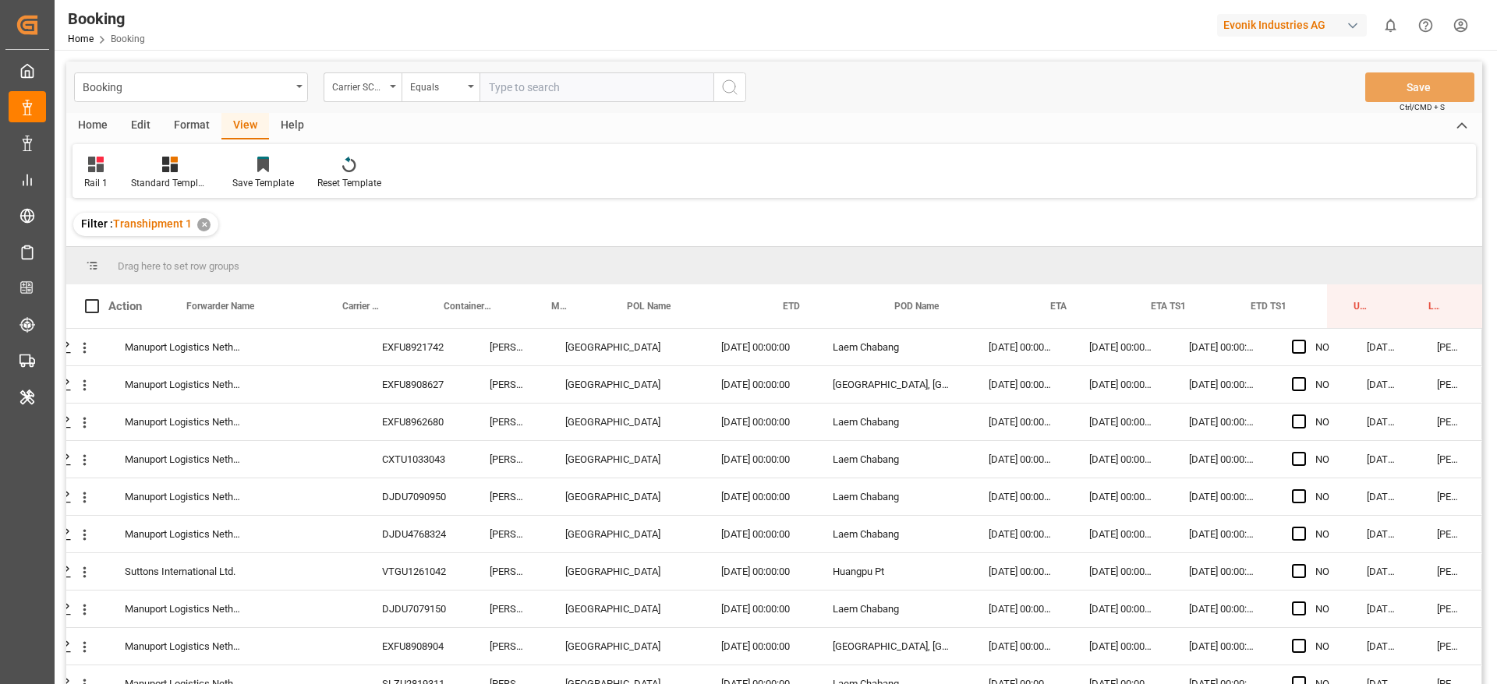
click at [522, 97] on input "text" at bounding box center [596, 87] width 234 height 30
click at [532, 83] on input "text" at bounding box center [596, 87] width 234 height 30
type input "oolu"
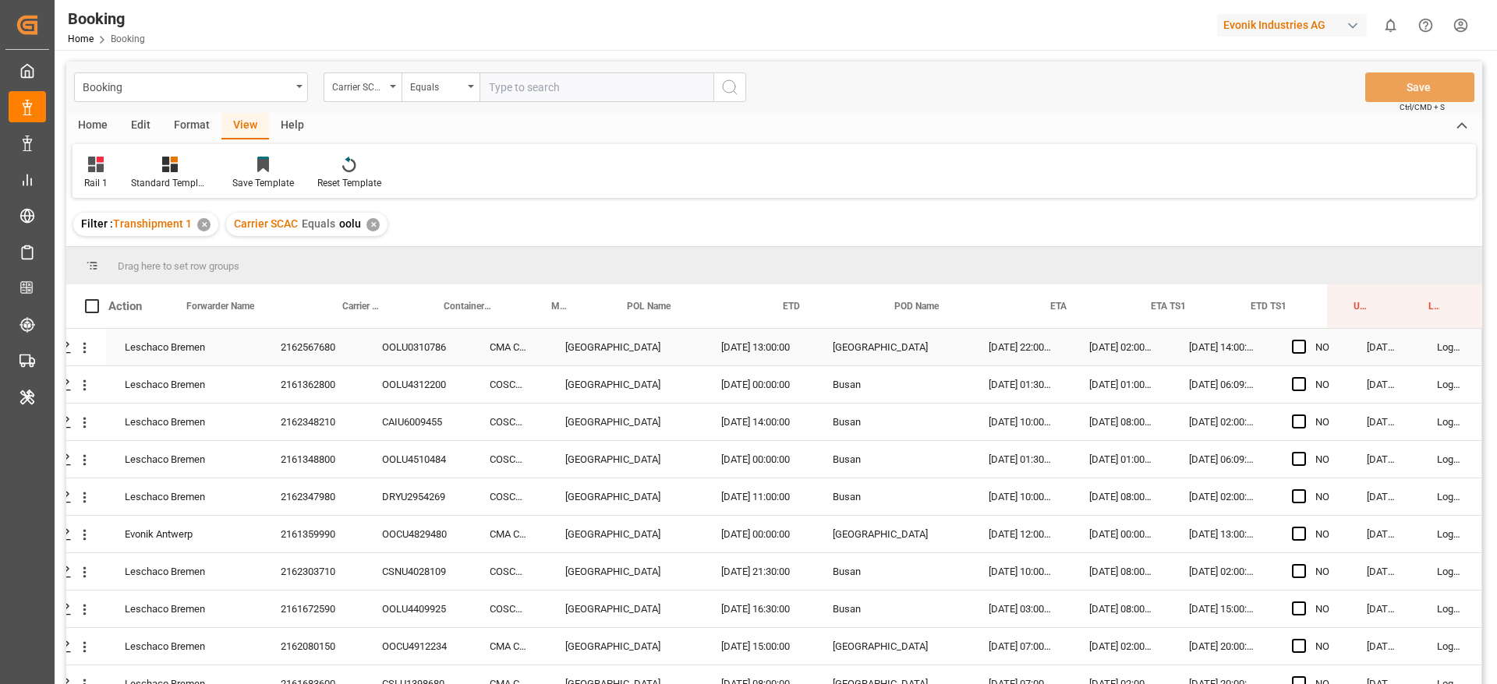
click at [349, 356] on div "2162567680" at bounding box center [312, 347] width 101 height 37
click at [1295, 343] on span "Press SPACE to select this row." at bounding box center [1299, 347] width 14 height 14
click at [1303, 340] on input "Press SPACE to select this row." at bounding box center [1303, 340] width 0 height 0
drag, startPoint x: 369, startPoint y: 408, endPoint x: 345, endPoint y: 396, distance: 26.1
click at [368, 406] on div "CAIU6009455" at bounding box center [417, 422] width 108 height 37
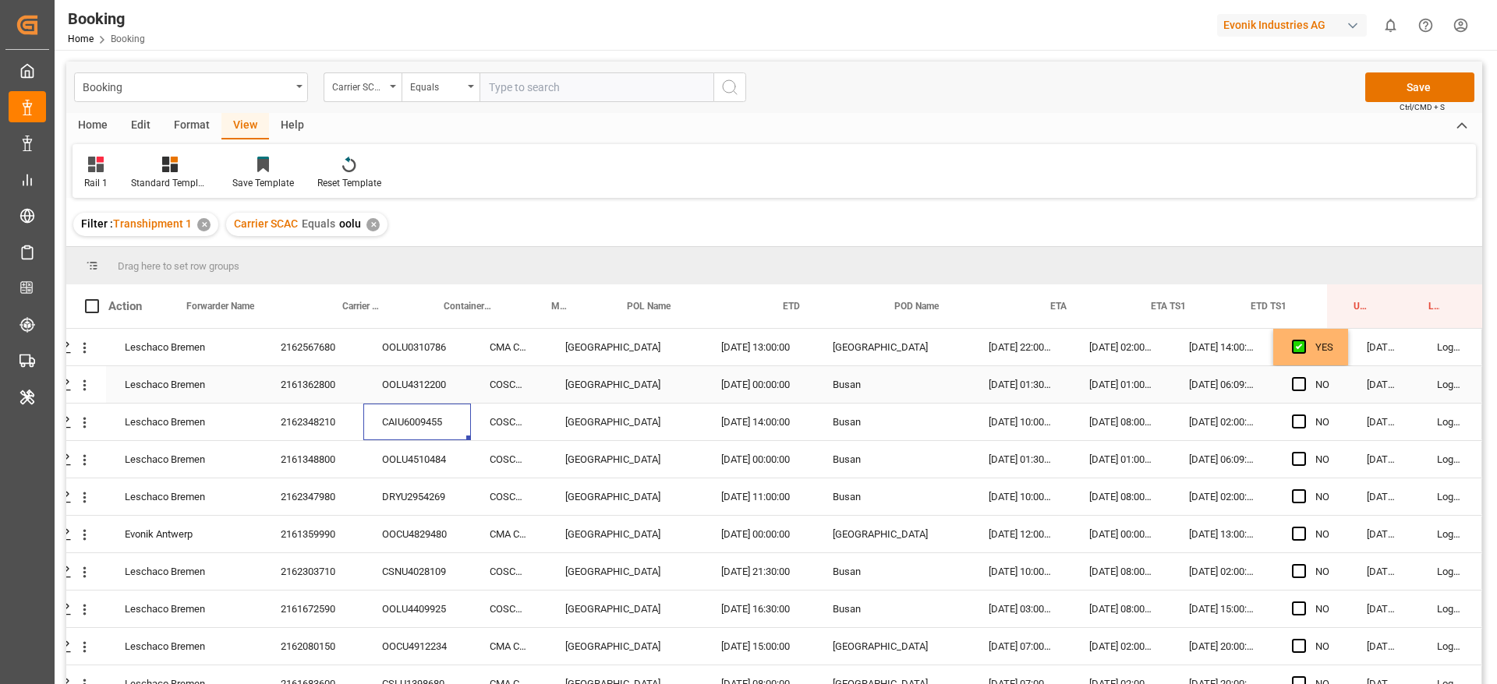
click at [344, 394] on div "2161362800" at bounding box center [312, 384] width 101 height 37
click at [1292, 383] on span "Press SPACE to select this row." at bounding box center [1299, 384] width 14 height 14
click at [1303, 377] on input "Press SPACE to select this row." at bounding box center [1303, 377] width 0 height 0
click at [1292, 419] on span "Press SPACE to select this row." at bounding box center [1299, 422] width 14 height 14
click at [1303, 415] on input "Press SPACE to select this row." at bounding box center [1303, 415] width 0 height 0
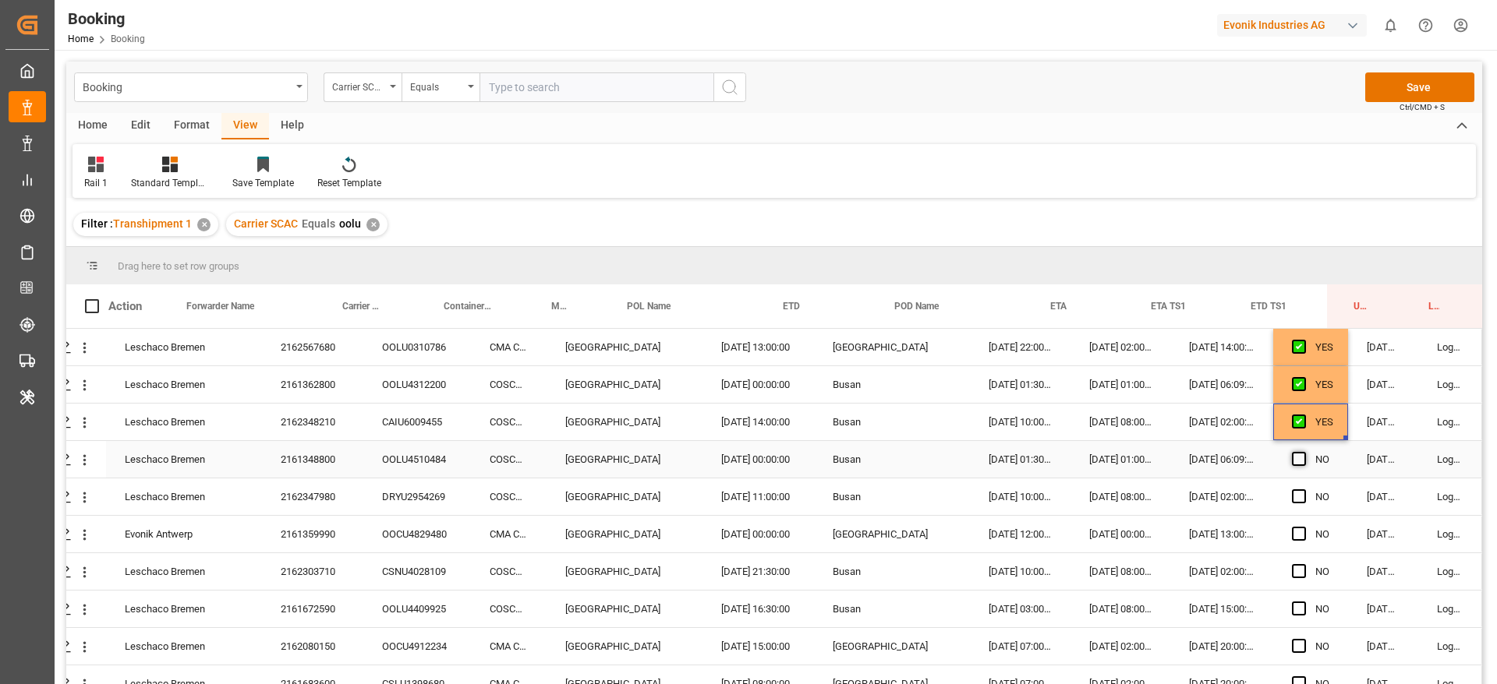
click at [1292, 454] on span "Press SPACE to select this row." at bounding box center [1299, 459] width 14 height 14
click at [1303, 452] on input "Press SPACE to select this row." at bounding box center [1303, 452] width 0 height 0
click at [1293, 489] on span "Press SPACE to select this row." at bounding box center [1299, 496] width 14 height 14
click at [1303, 489] on input "Press SPACE to select this row." at bounding box center [1303, 489] width 0 height 0
click at [1292, 528] on span "Press SPACE to select this row." at bounding box center [1299, 534] width 14 height 14
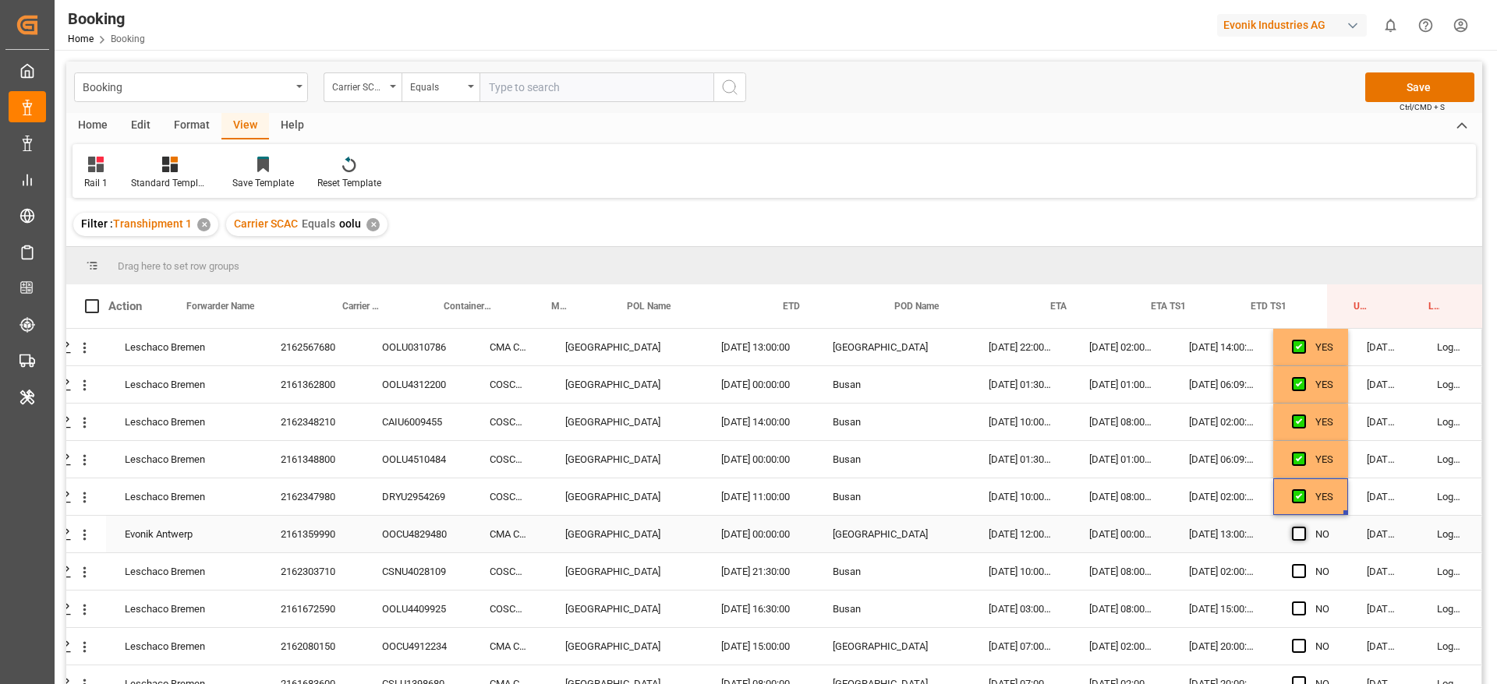
click at [1303, 527] on input "Press SPACE to select this row." at bounding box center [1303, 527] width 0 height 0
click at [1292, 575] on span "Press SPACE to select this row." at bounding box center [1299, 571] width 14 height 14
click at [1303, 564] on input "Press SPACE to select this row." at bounding box center [1303, 564] width 0 height 0
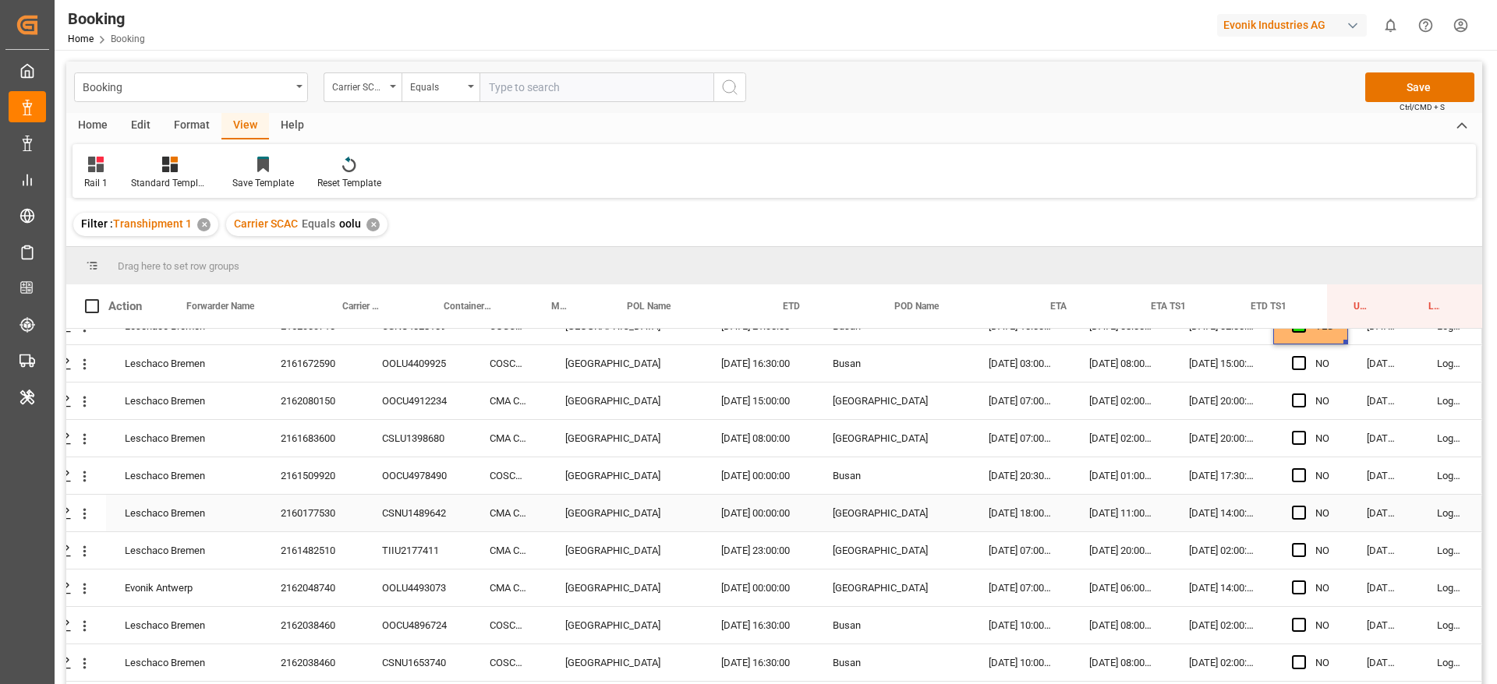
scroll to position [249, 59]
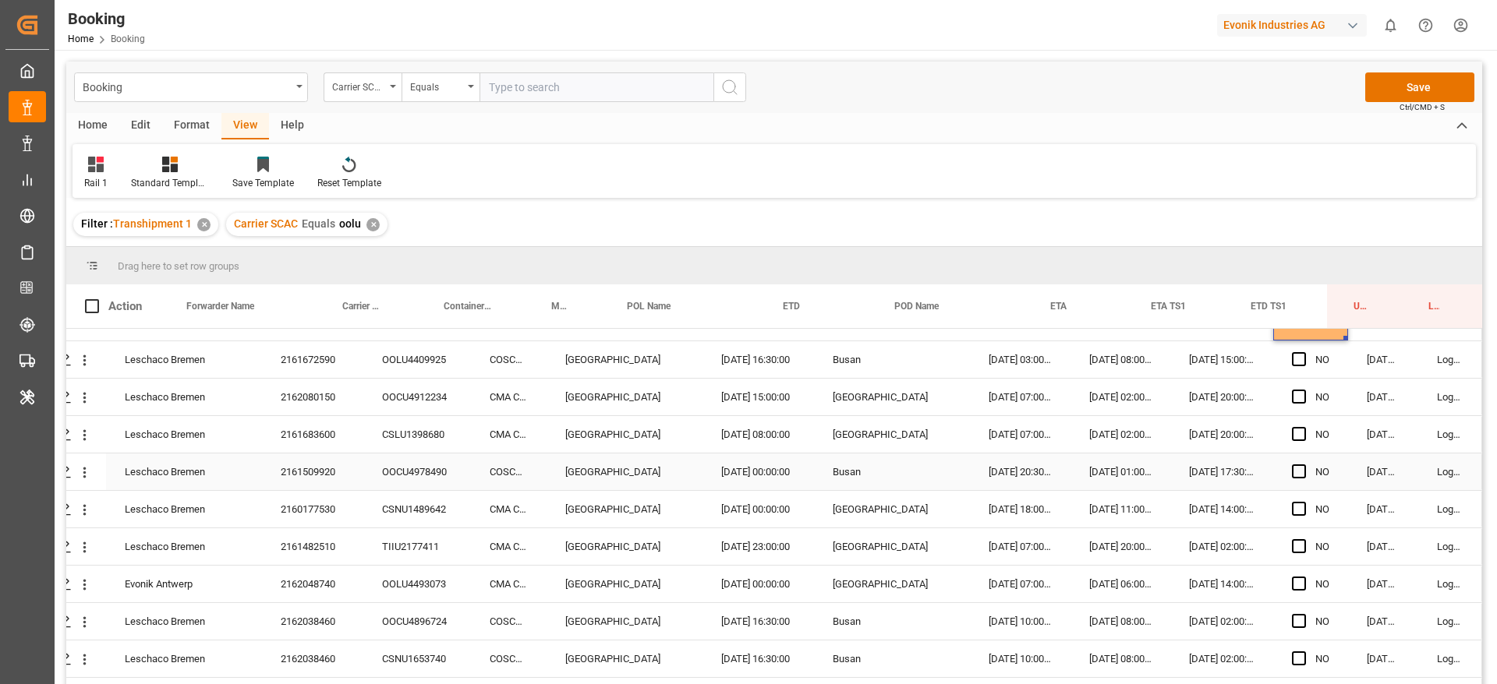
click at [1301, 468] on div "Press SPACE to select this row." at bounding box center [1303, 472] width 23 height 36
click at [1285, 471] on div "NO" at bounding box center [1310, 472] width 75 height 37
click at [1292, 471] on span "Press SPACE to select this row." at bounding box center [1299, 472] width 14 height 14
click at [1303, 465] on input "Press SPACE to select this row." at bounding box center [1303, 465] width 0 height 0
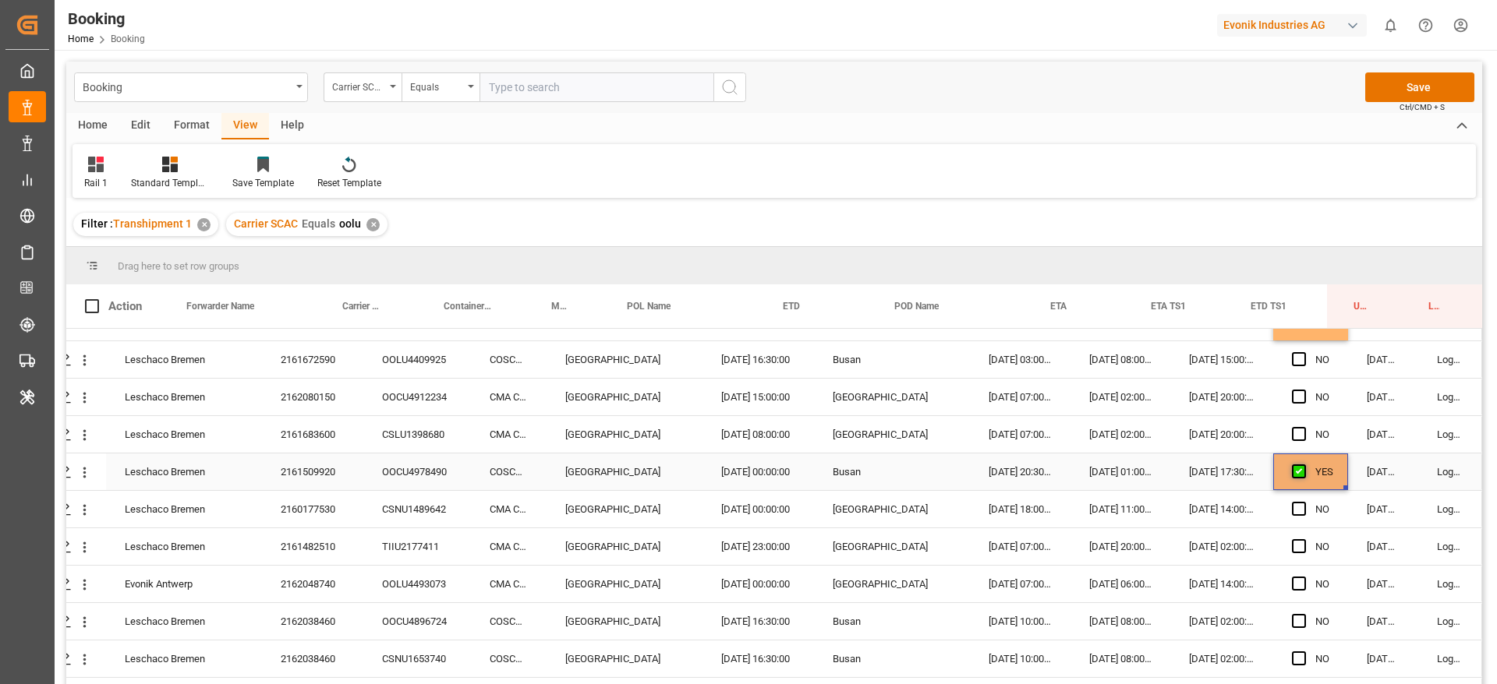
scroll to position [214, 59]
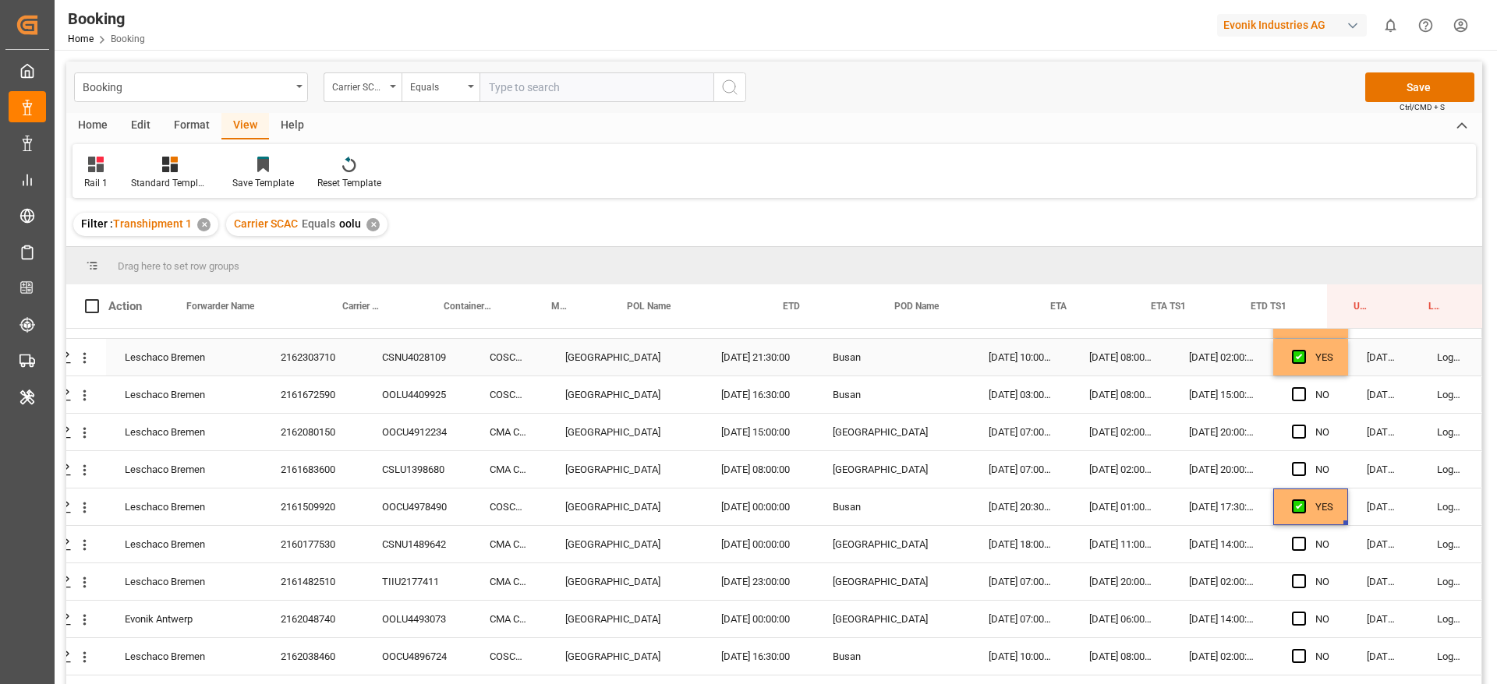
click at [1322, 360] on div "YES" at bounding box center [1324, 358] width 18 height 36
drag, startPoint x: 1341, startPoint y: 374, endPoint x: 1342, endPoint y: 503, distance: 128.6
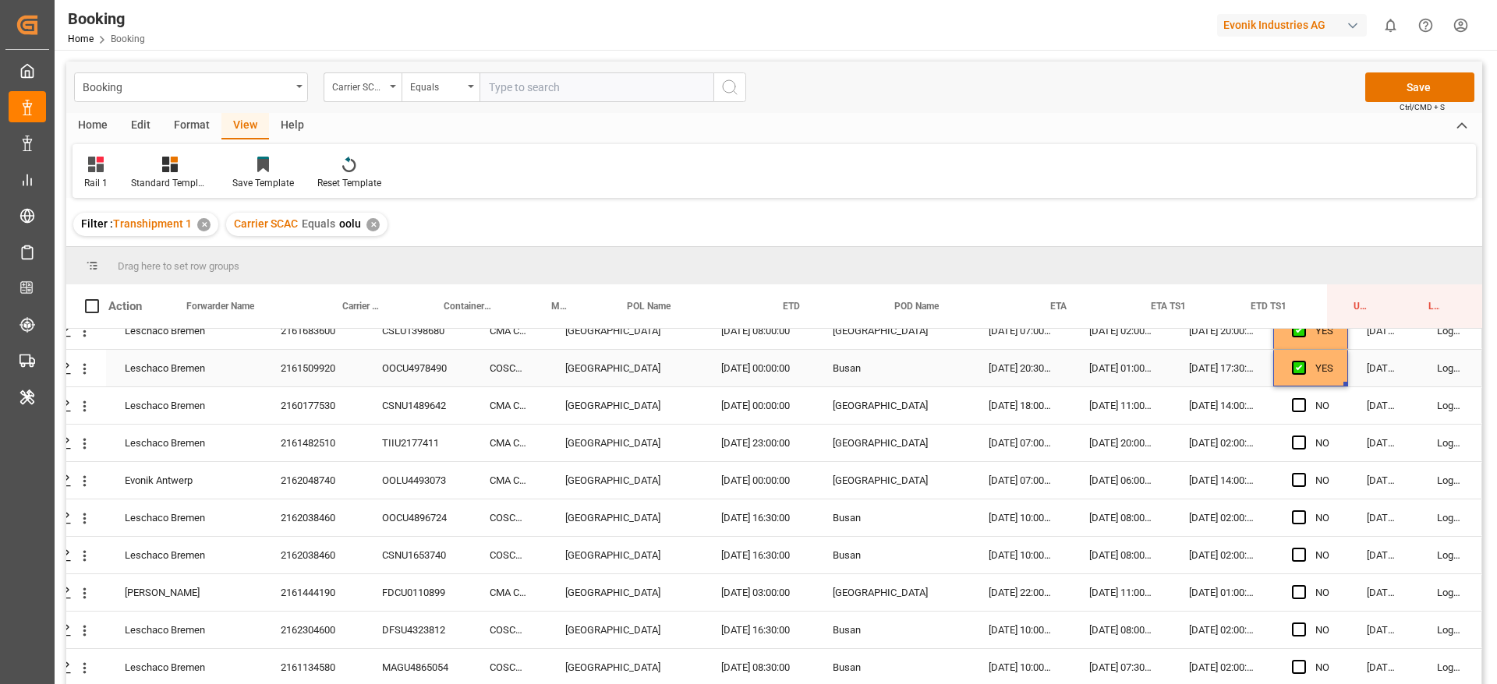
scroll to position [358, 59]
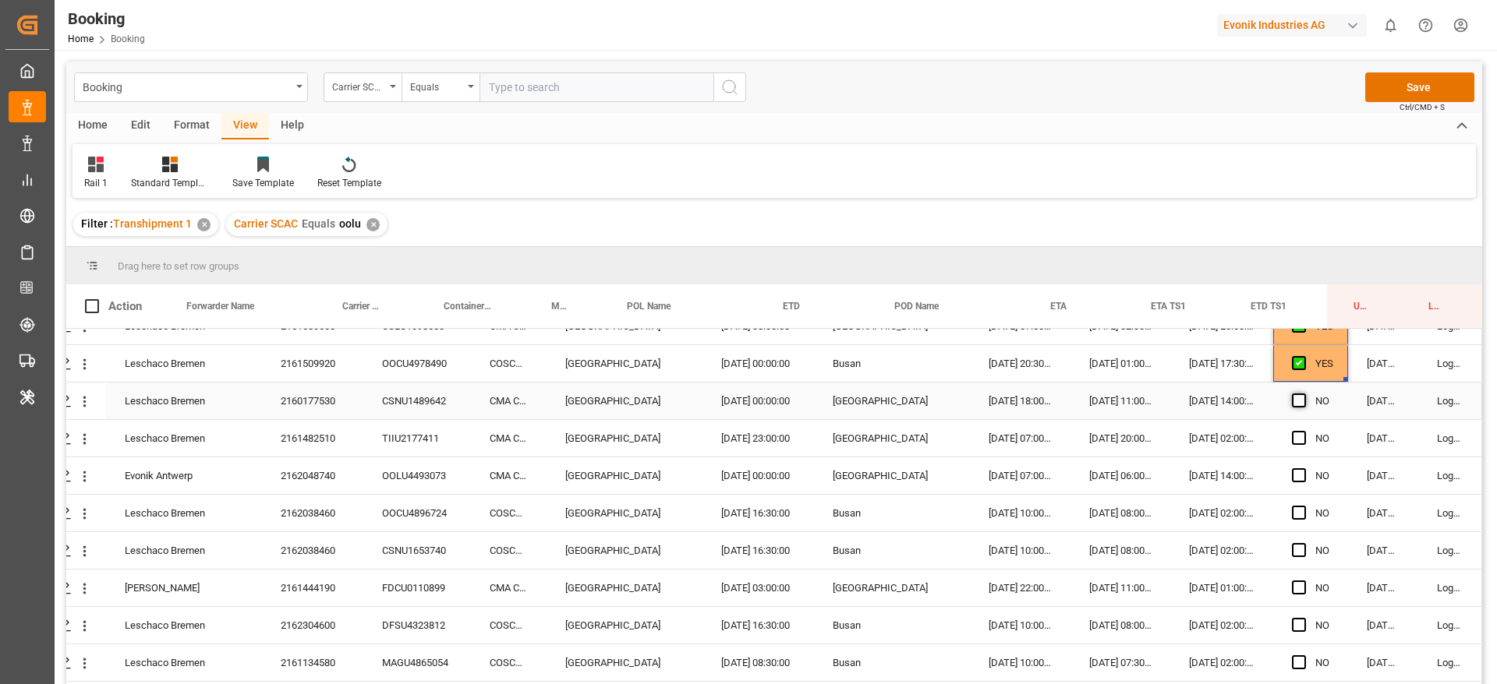
click at [1297, 399] on span "Press SPACE to select this row." at bounding box center [1299, 401] width 14 height 14
click at [1303, 394] on input "Press SPACE to select this row." at bounding box center [1303, 394] width 0 height 0
click at [1292, 437] on span "Press SPACE to select this row." at bounding box center [1299, 438] width 14 height 14
click at [1303, 431] on input "Press SPACE to select this row." at bounding box center [1303, 431] width 0 height 0
click at [1292, 469] on span "Press SPACE to select this row." at bounding box center [1299, 475] width 14 height 14
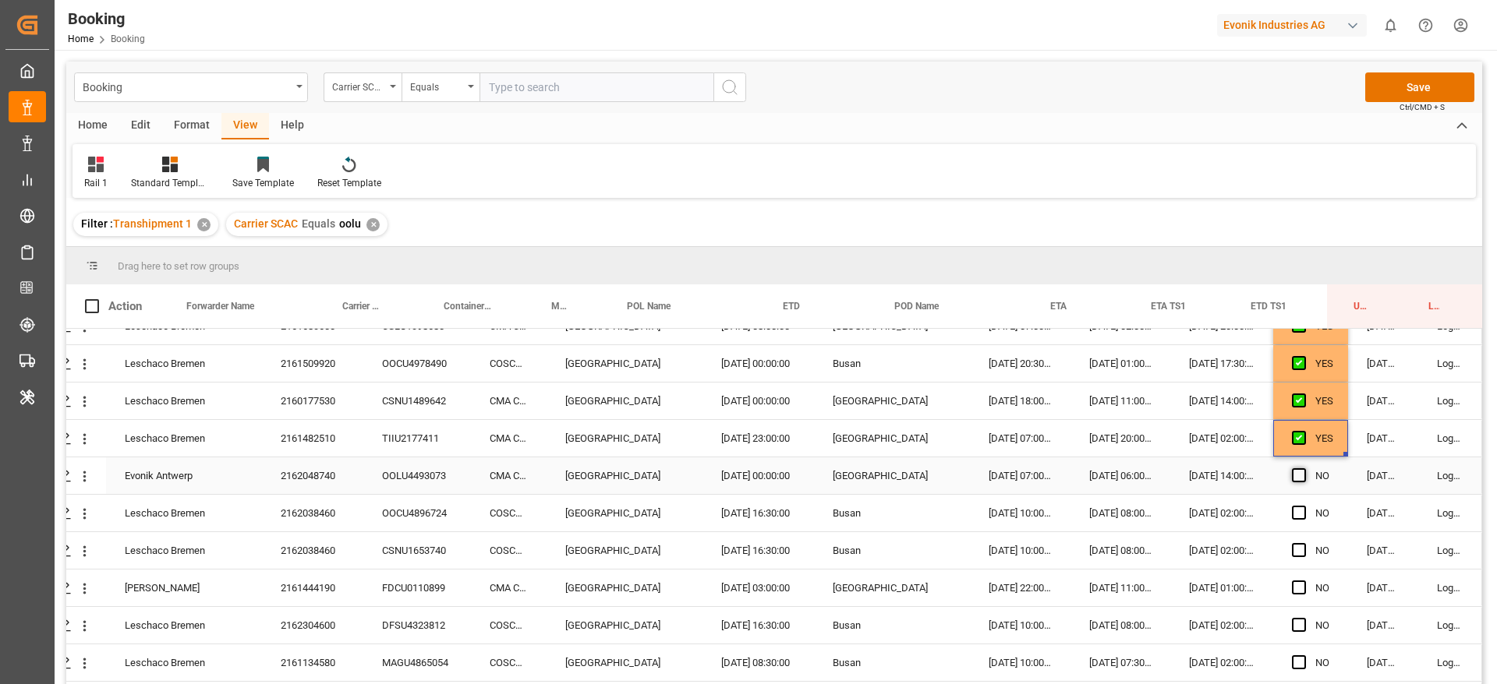
click at [1303, 468] on input "Press SPACE to select this row." at bounding box center [1303, 468] width 0 height 0
click at [1292, 507] on span "Press SPACE to select this row." at bounding box center [1299, 513] width 14 height 14
click at [1303, 506] on input "Press SPACE to select this row." at bounding box center [1303, 506] width 0 height 0
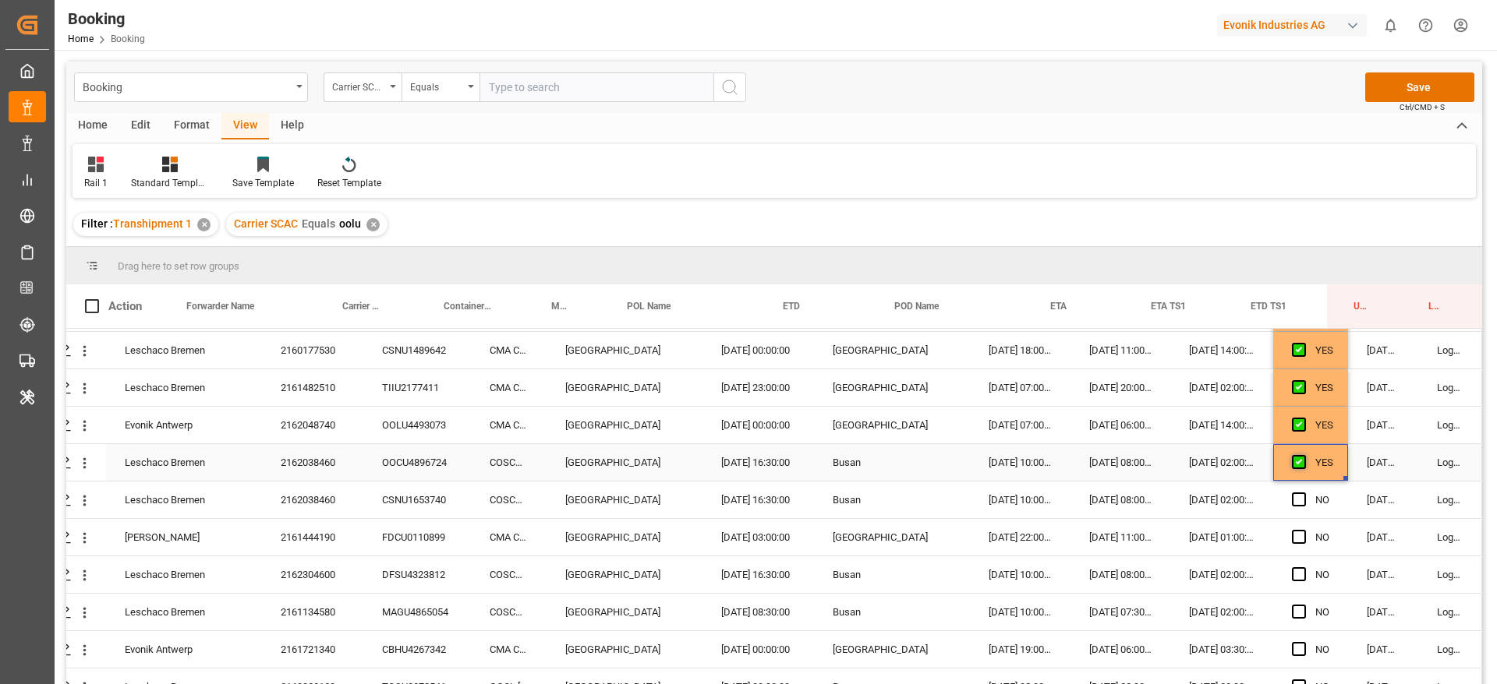
click at [1292, 507] on div "Press SPACE to select this row." at bounding box center [1303, 500] width 23 height 36
click at [1292, 501] on span "Press SPACE to select this row." at bounding box center [1299, 499] width 14 height 14
click at [1303, 492] on input "Press SPACE to select this row." at bounding box center [1303, 492] width 0 height 0
click at [1292, 535] on span "Press SPACE to select this row." at bounding box center [1299, 536] width 14 height 14
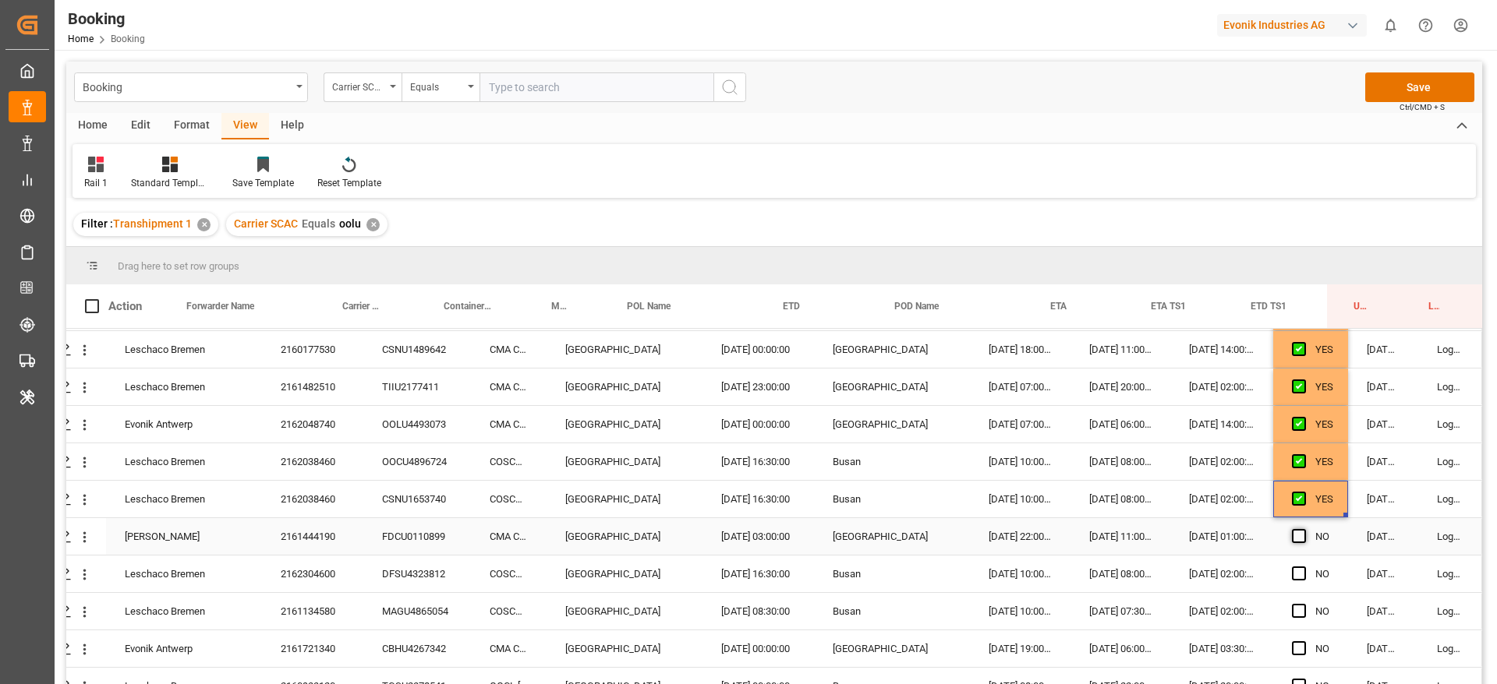
click at [1303, 529] on input "Press SPACE to select this row." at bounding box center [1303, 529] width 0 height 0
click at [1292, 573] on span "Press SPACE to select this row." at bounding box center [1299, 574] width 14 height 14
click at [1303, 567] on input "Press SPACE to select this row." at bounding box center [1303, 567] width 0 height 0
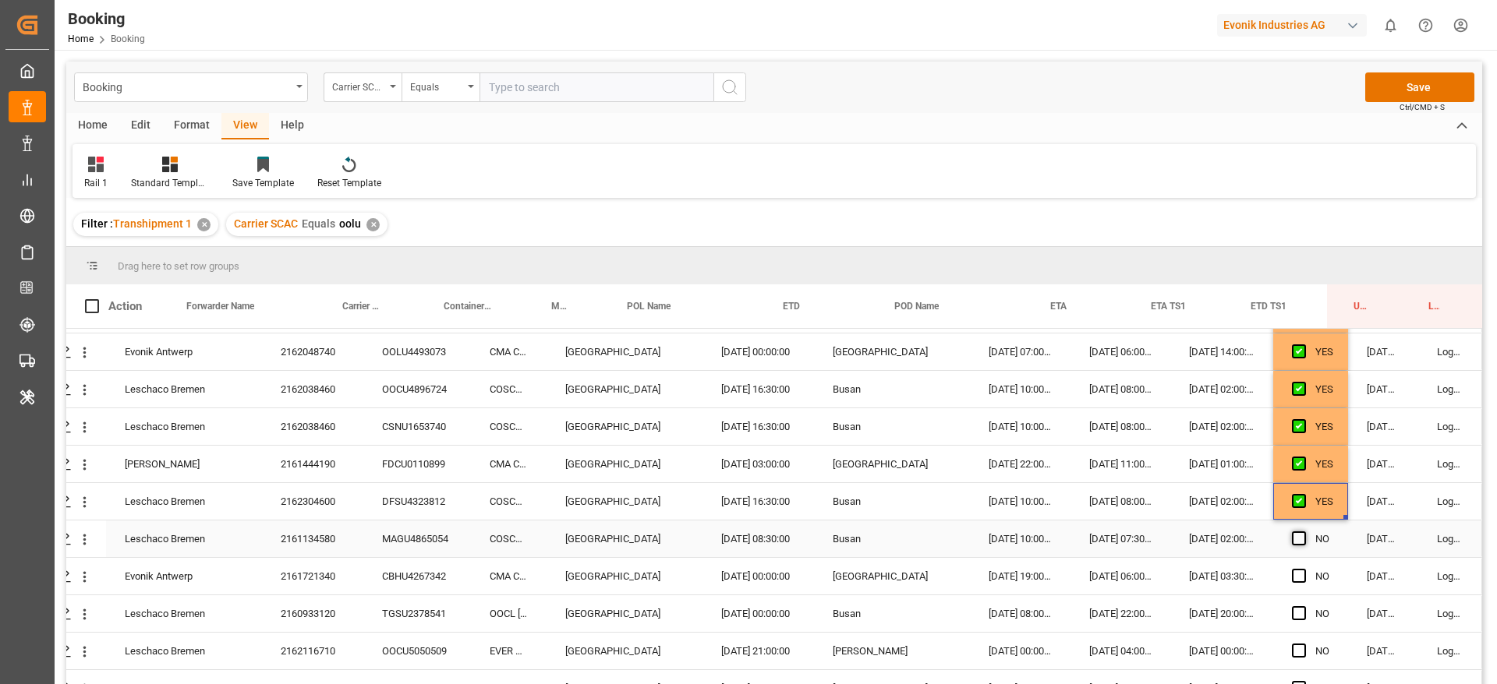
click at [1292, 532] on span "Press SPACE to select this row." at bounding box center [1299, 539] width 14 height 14
click at [1303, 532] on input "Press SPACE to select this row." at bounding box center [1303, 532] width 0 height 0
click at [1292, 565] on div "Press SPACE to select this row." at bounding box center [1303, 577] width 23 height 36
click at [1293, 578] on span "Press SPACE to select this row." at bounding box center [1299, 576] width 14 height 14
click at [1303, 569] on input "Press SPACE to select this row." at bounding box center [1303, 569] width 0 height 0
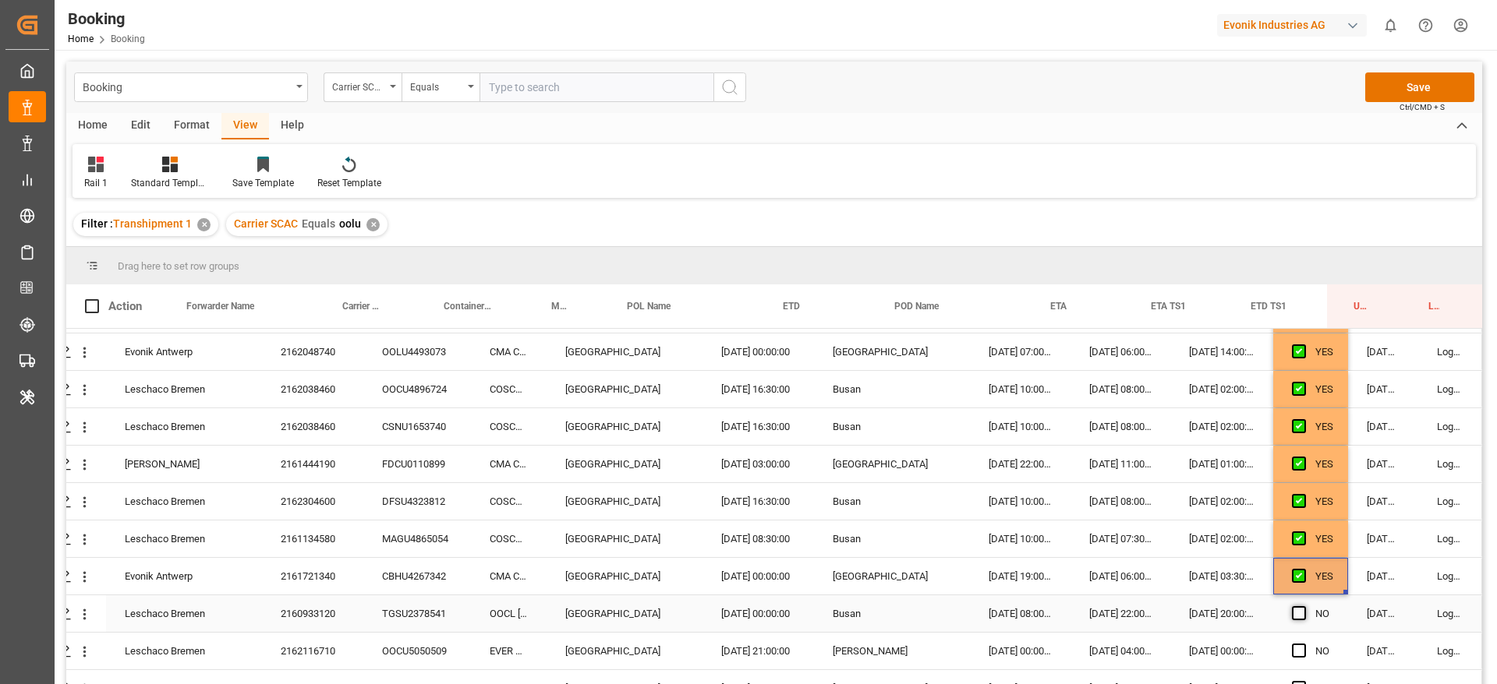
click at [1293, 612] on span "Press SPACE to select this row." at bounding box center [1299, 613] width 14 height 14
click at [1303, 606] on input "Press SPACE to select this row." at bounding box center [1303, 606] width 0 height 0
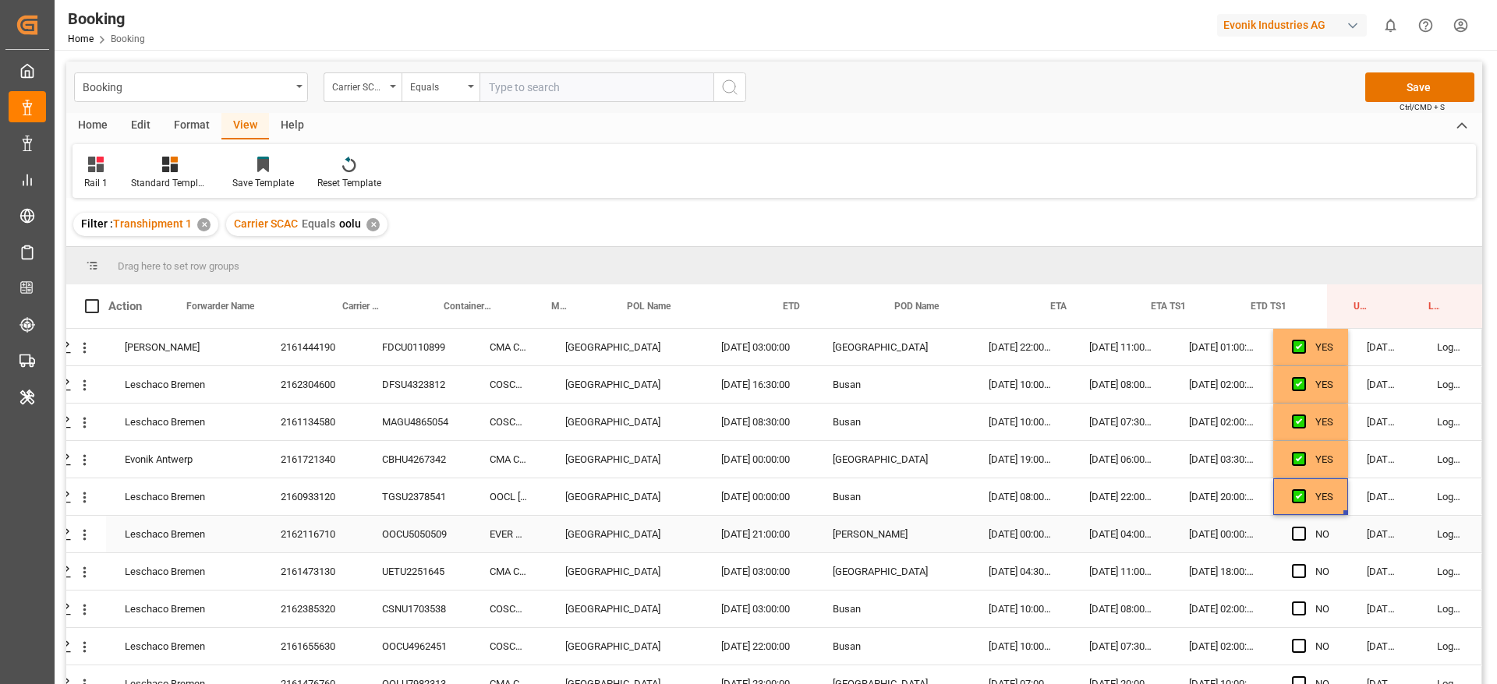
click at [1285, 538] on div "NO" at bounding box center [1310, 534] width 75 height 37
click at [1292, 527] on span "Press SPACE to select this row." at bounding box center [1299, 534] width 14 height 14
click at [1303, 527] on input "Press SPACE to select this row." at bounding box center [1303, 527] width 0 height 0
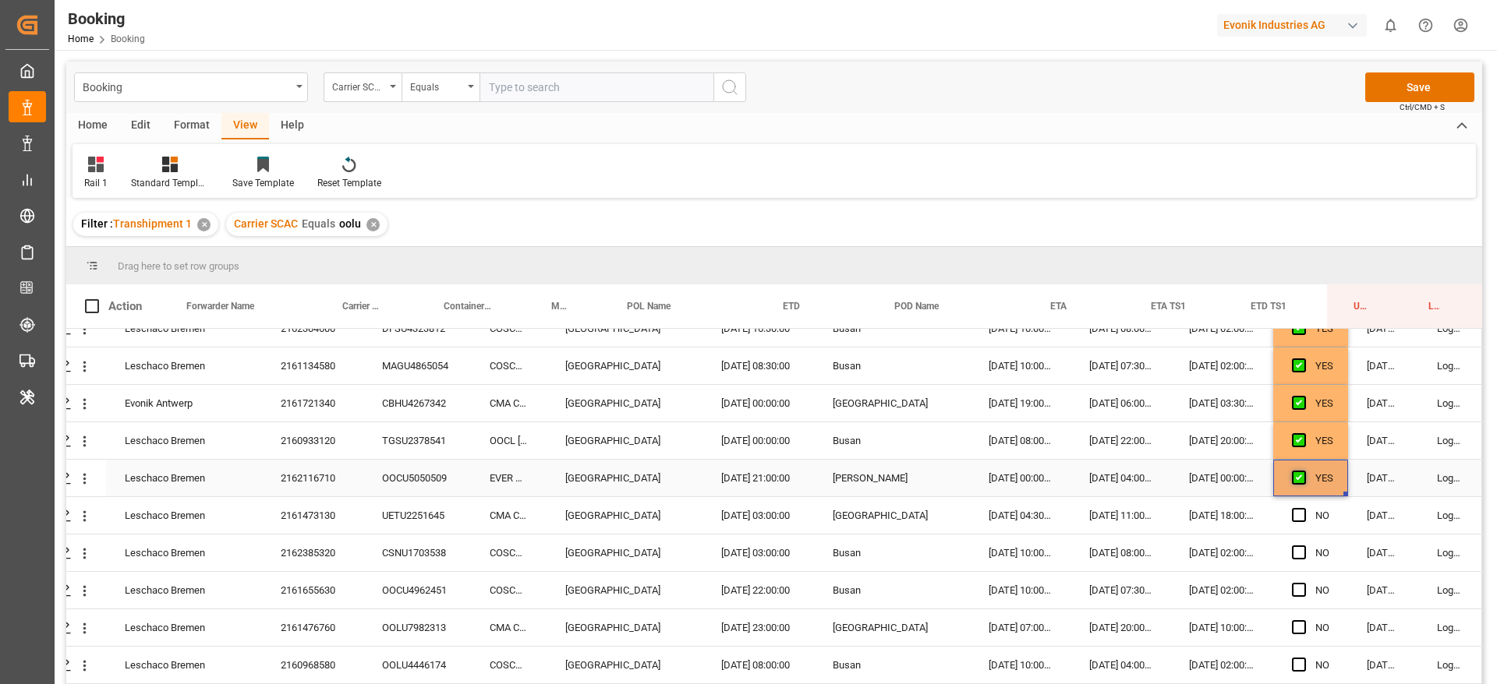
scroll to position [661, 59]
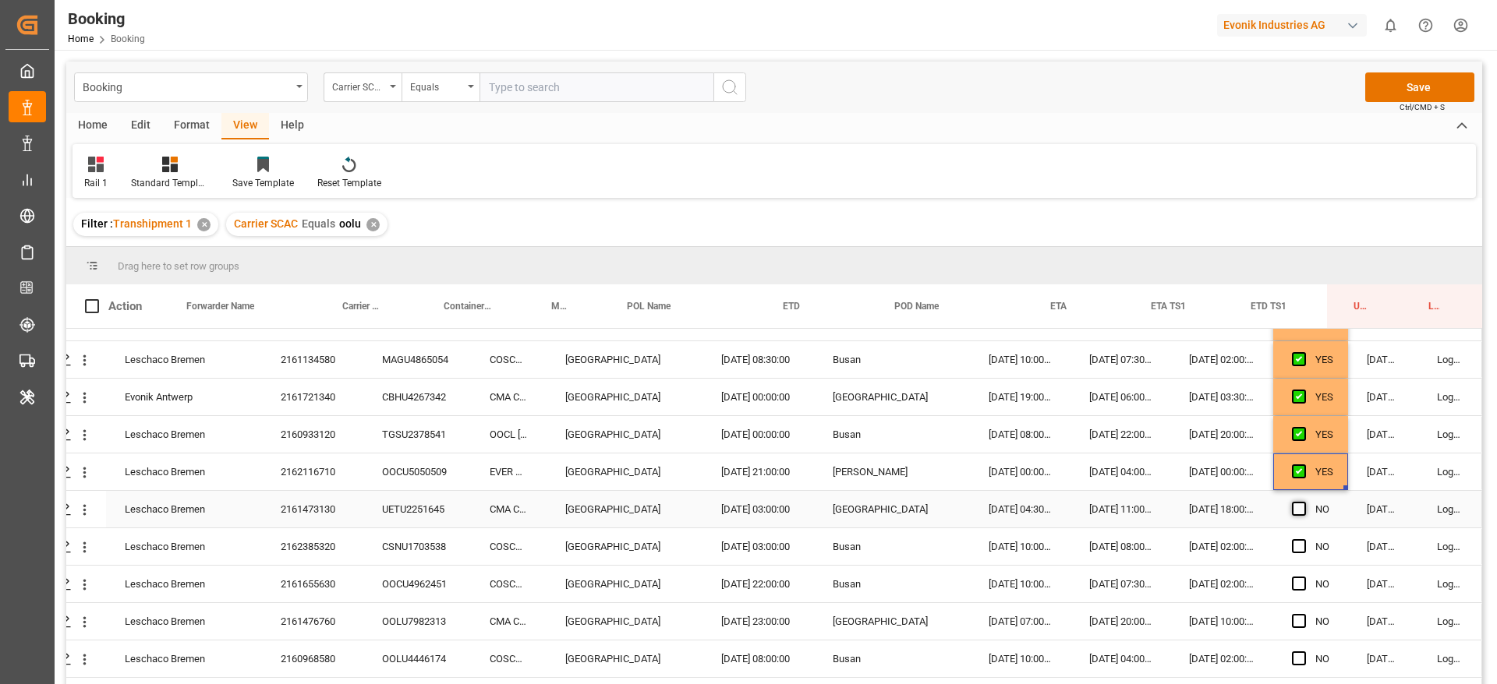
click at [1292, 514] on span "Press SPACE to select this row." at bounding box center [1299, 509] width 14 height 14
click at [1303, 502] on input "Press SPACE to select this row." at bounding box center [1303, 502] width 0 height 0
click at [1292, 542] on span "Press SPACE to select this row." at bounding box center [1299, 546] width 14 height 14
click at [1303, 539] on input "Press SPACE to select this row." at bounding box center [1303, 539] width 0 height 0
click at [1292, 583] on span "Press SPACE to select this row." at bounding box center [1299, 584] width 14 height 14
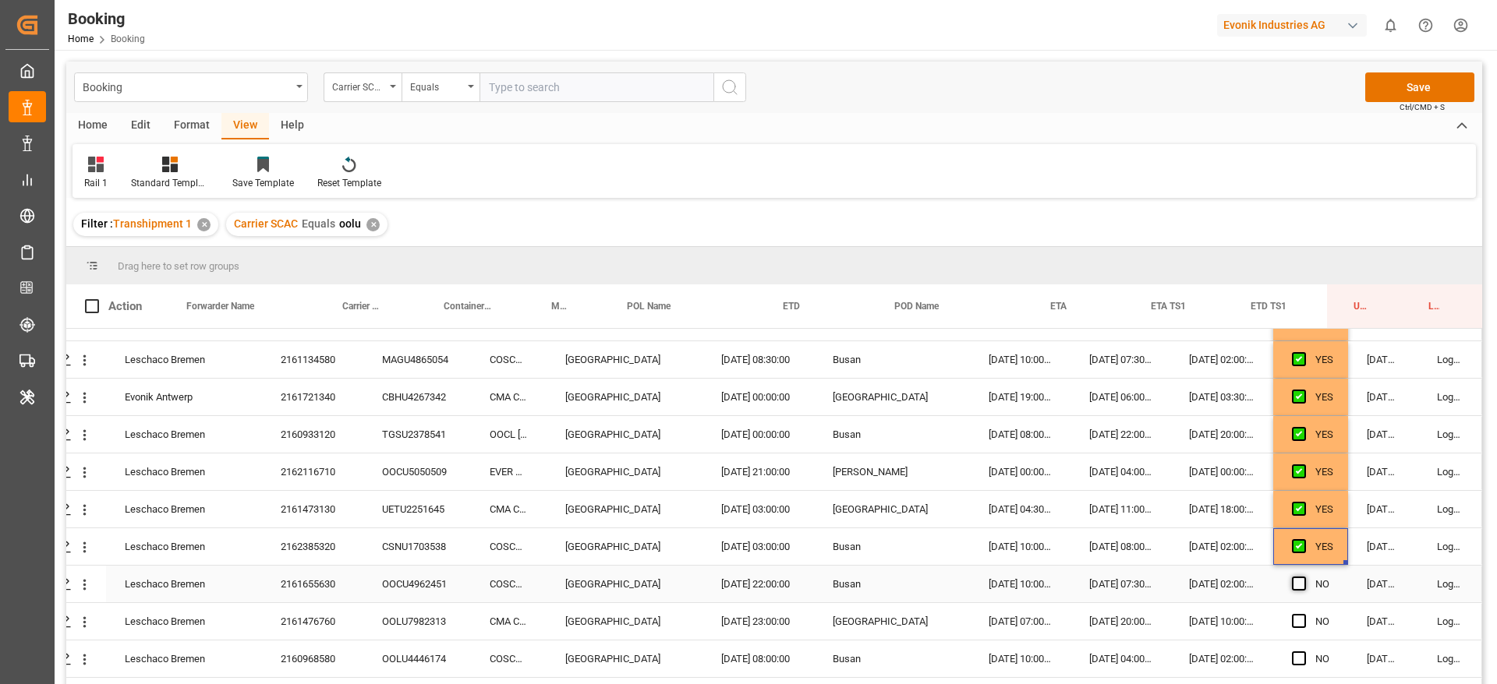
click at [1303, 577] on input "Press SPACE to select this row." at bounding box center [1303, 577] width 0 height 0
click at [1293, 624] on span "Press SPACE to select this row." at bounding box center [1299, 621] width 14 height 14
click at [1303, 614] on input "Press SPACE to select this row." at bounding box center [1303, 614] width 0 height 0
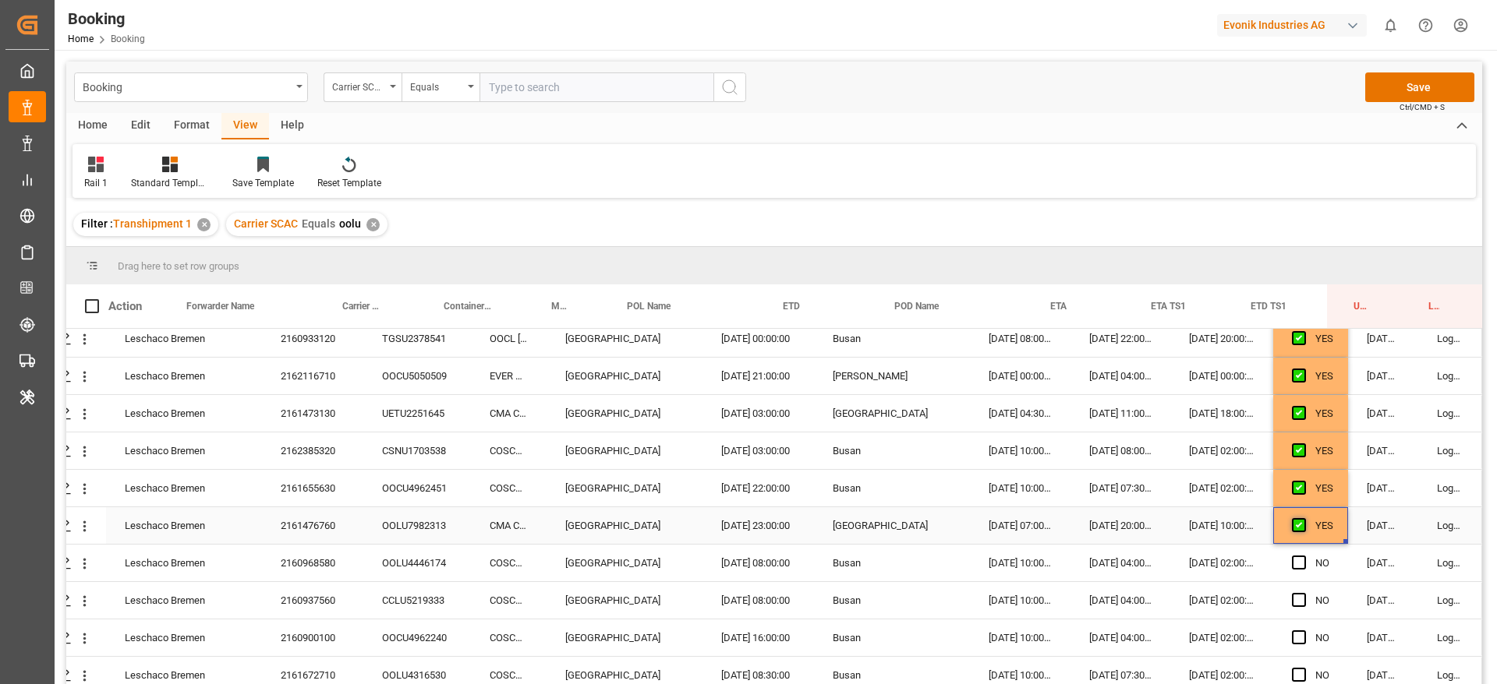
scroll to position [759, 59]
click at [1293, 564] on span "Press SPACE to select this row." at bounding box center [1299, 560] width 14 height 14
click at [1303, 553] on input "Press SPACE to select this row." at bounding box center [1303, 553] width 0 height 0
click at [1292, 593] on span "Press SPACE to select this row." at bounding box center [1299, 598] width 14 height 14
click at [1303, 591] on input "Press SPACE to select this row." at bounding box center [1303, 591] width 0 height 0
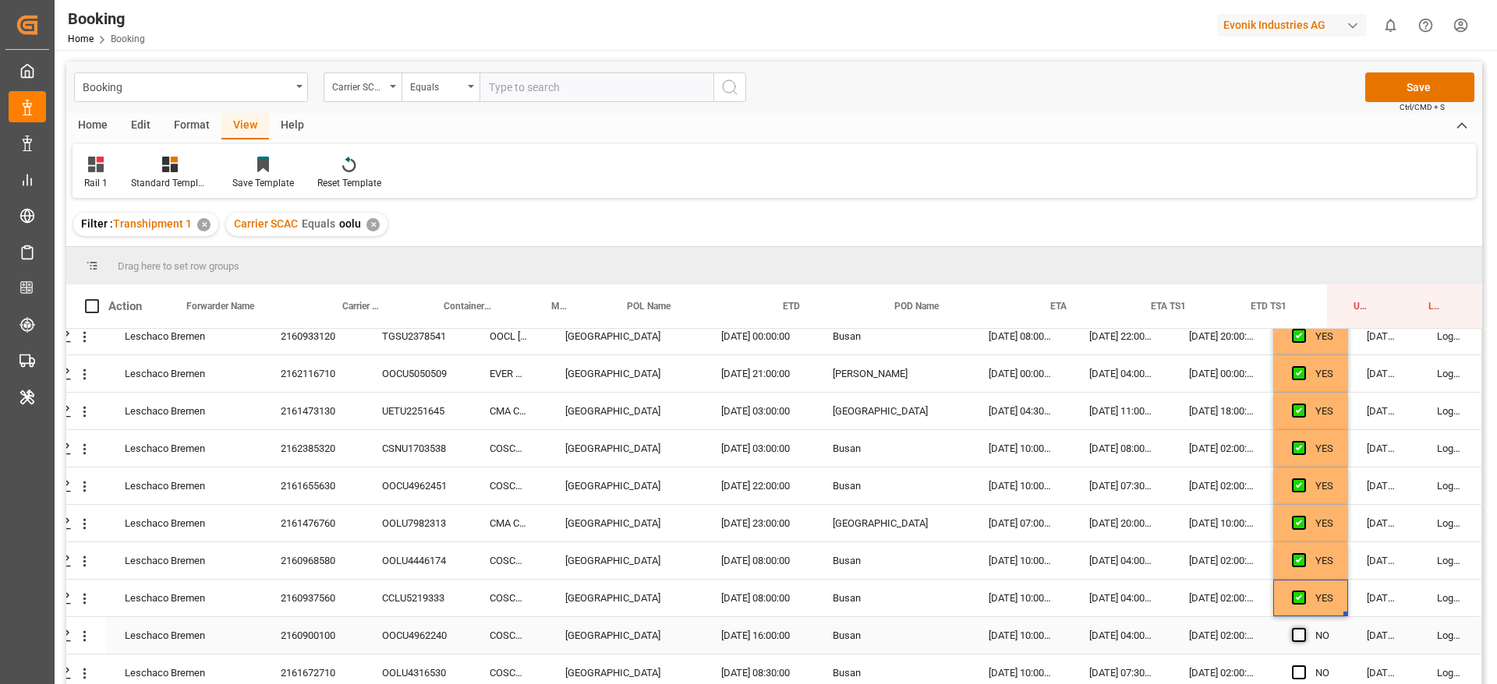
click at [1295, 633] on span "Press SPACE to select this row." at bounding box center [1299, 635] width 14 height 14
click at [1303, 628] on input "Press SPACE to select this row." at bounding box center [1303, 628] width 0 height 0
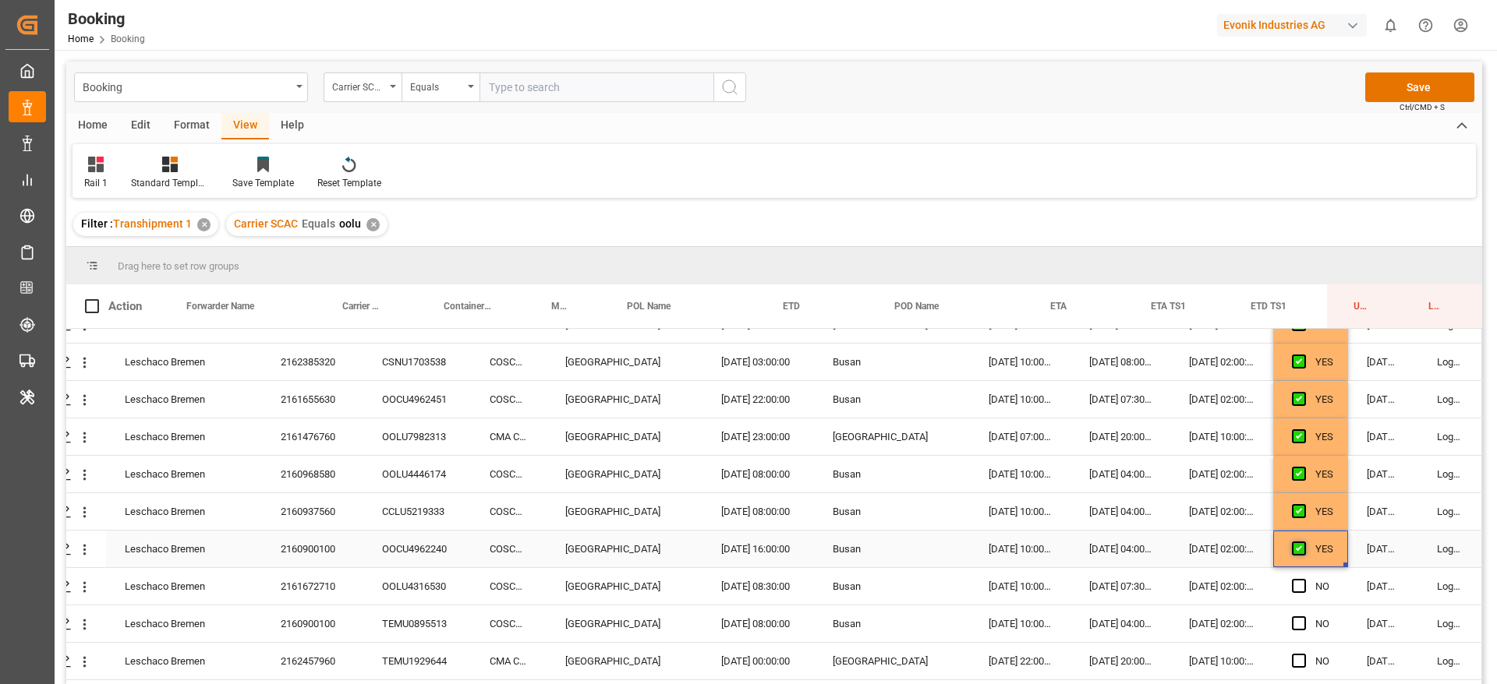
scroll to position [848, 59]
click at [1299, 581] on span "Press SPACE to select this row." at bounding box center [1299, 584] width 14 height 14
click at [1303, 577] on input "Press SPACE to select this row." at bounding box center [1303, 577] width 0 height 0
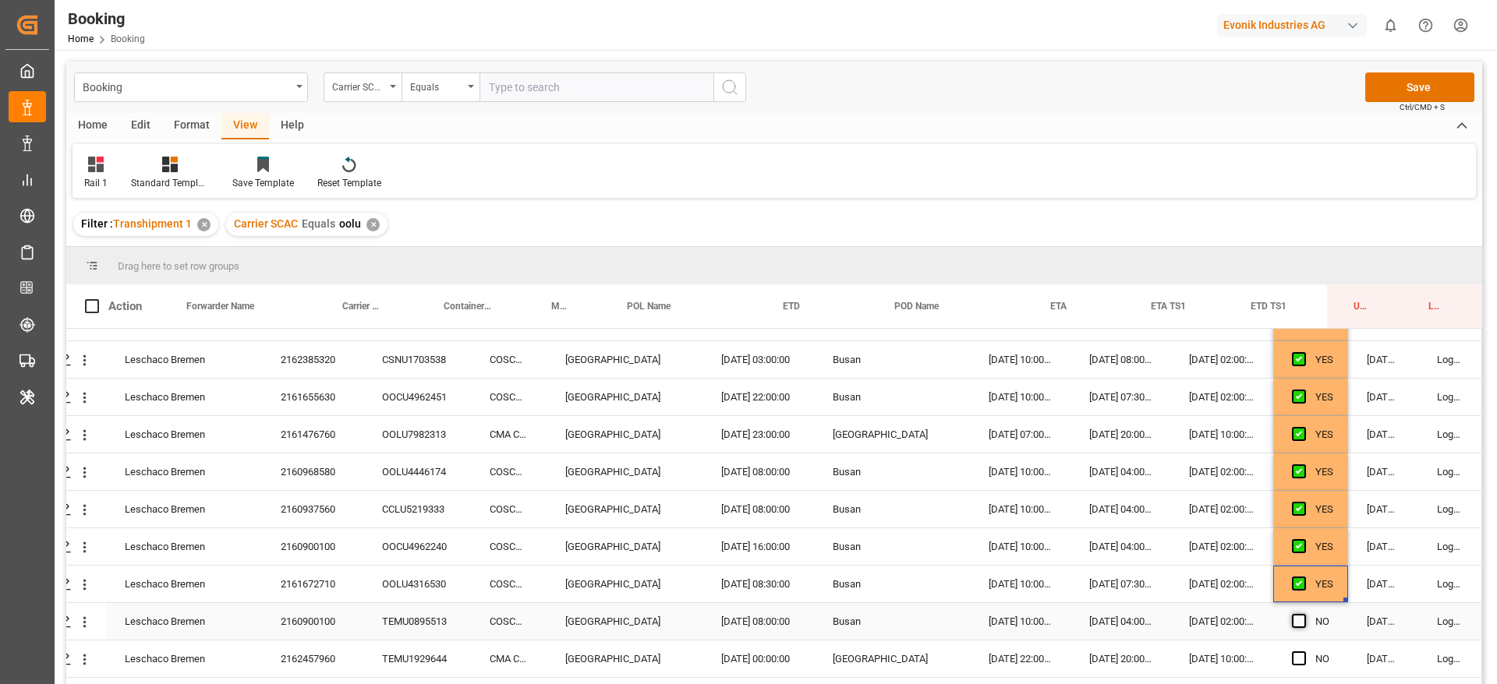
click at [1299, 622] on span "Press SPACE to select this row." at bounding box center [1299, 621] width 14 height 14
click at [1303, 614] on input "Press SPACE to select this row." at bounding box center [1303, 614] width 0 height 0
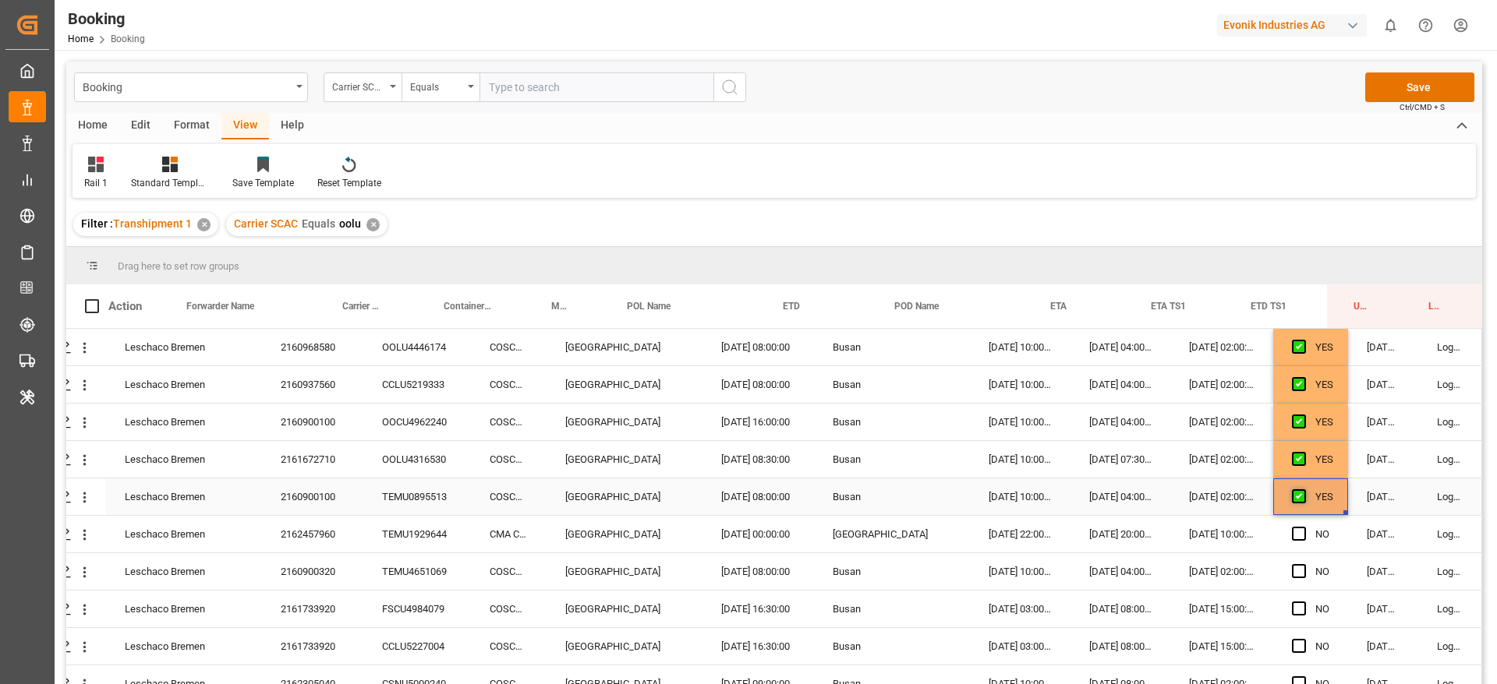
scroll to position [977, 59]
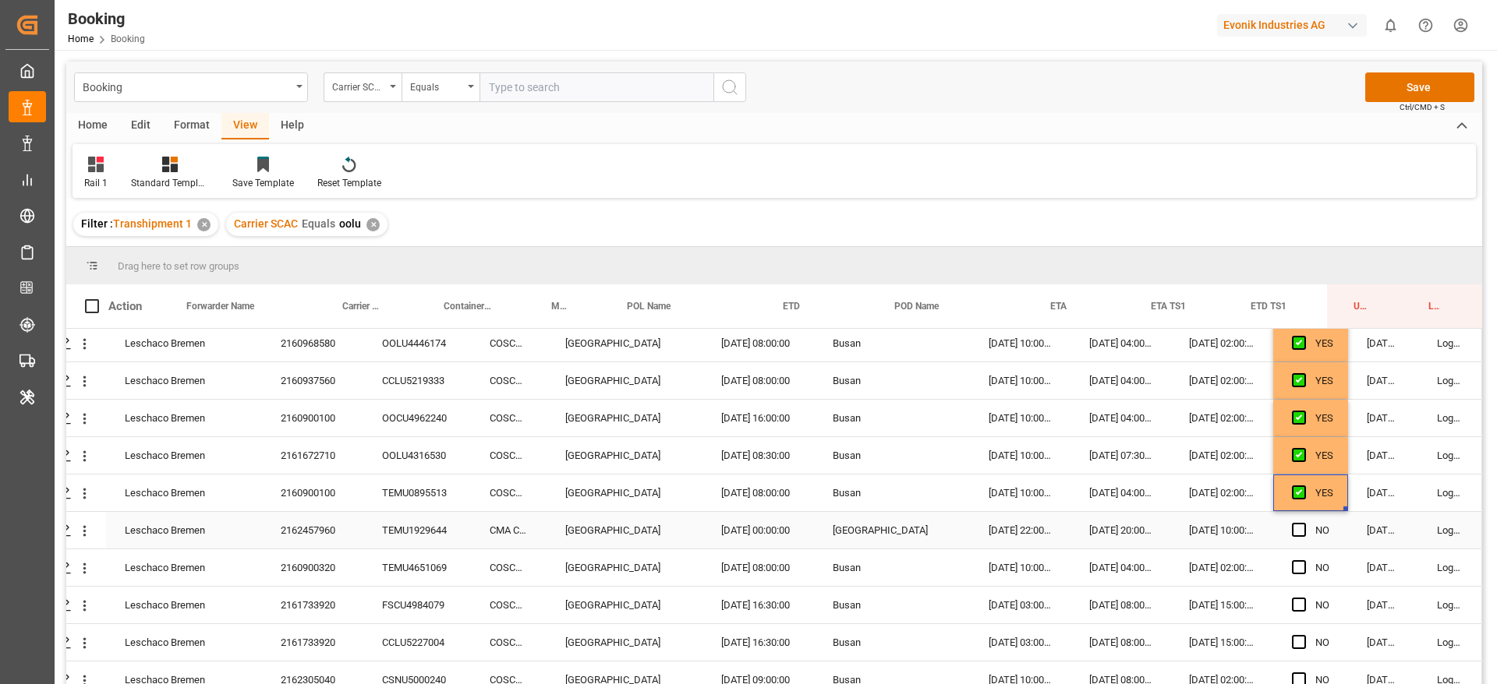
click at [1294, 536] on span "Press SPACE to select this row." at bounding box center [1299, 530] width 14 height 14
click at [1303, 523] on input "Press SPACE to select this row." at bounding box center [1303, 523] width 0 height 0
click at [1295, 567] on span "Press SPACE to select this row." at bounding box center [1299, 567] width 14 height 14
click at [1303, 560] on input "Press SPACE to select this row." at bounding box center [1303, 560] width 0 height 0
click at [1295, 600] on span "Press SPACE to select this row." at bounding box center [1299, 605] width 14 height 14
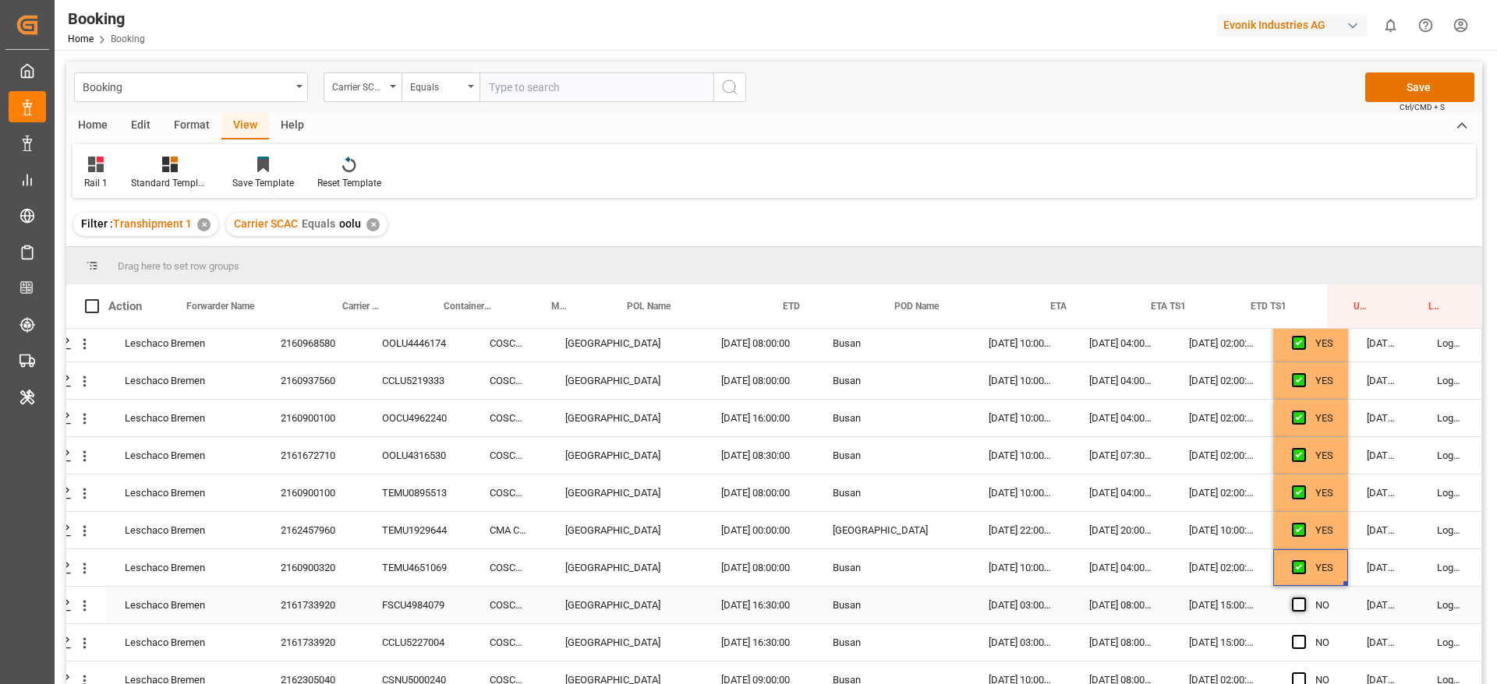
click at [1303, 598] on input "Press SPACE to select this row." at bounding box center [1303, 598] width 0 height 0
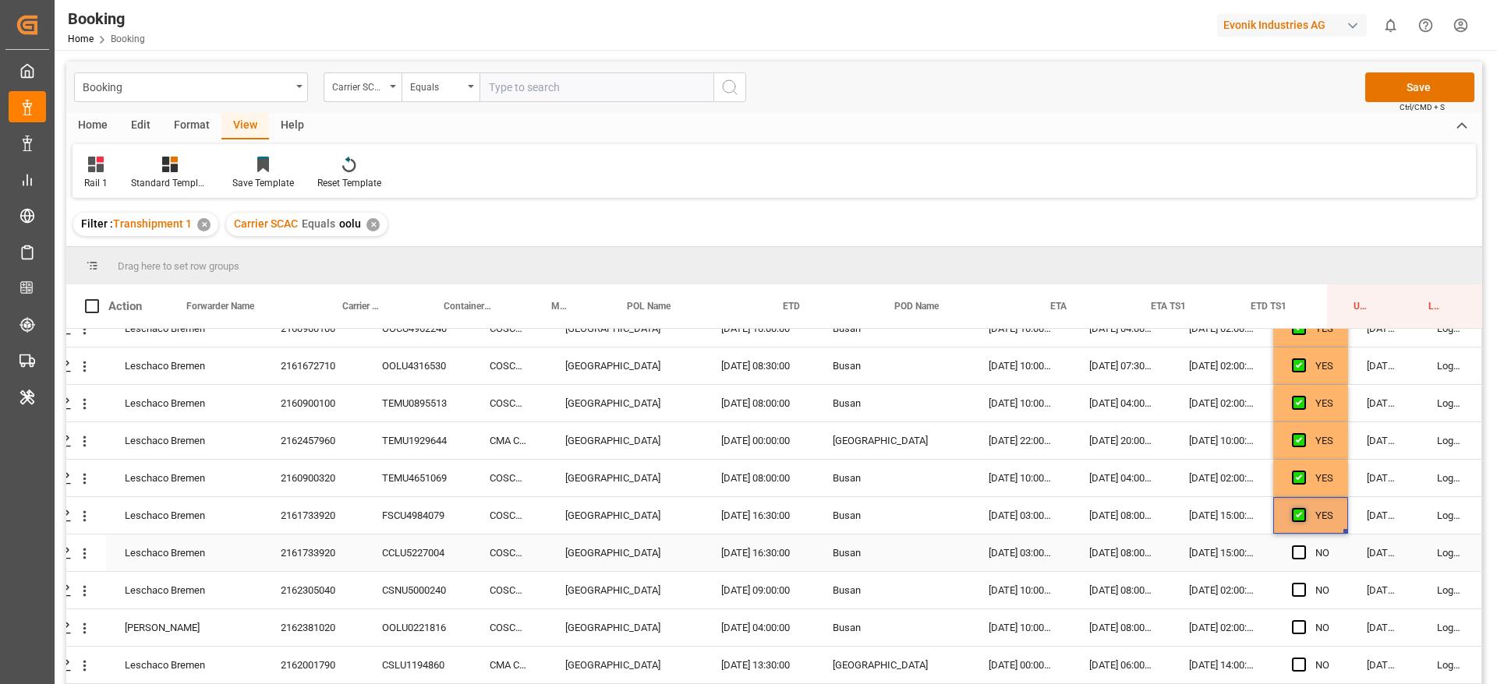
scroll to position [1068, 59]
click at [1294, 556] on span "Press SPACE to select this row." at bounding box center [1299, 551] width 14 height 14
click at [1303, 544] on input "Press SPACE to select this row." at bounding box center [1303, 544] width 0 height 0
click at [1296, 596] on div "Press SPACE to select this row." at bounding box center [1303, 589] width 23 height 36
click at [1292, 587] on span "Press SPACE to select this row." at bounding box center [1299, 588] width 14 height 14
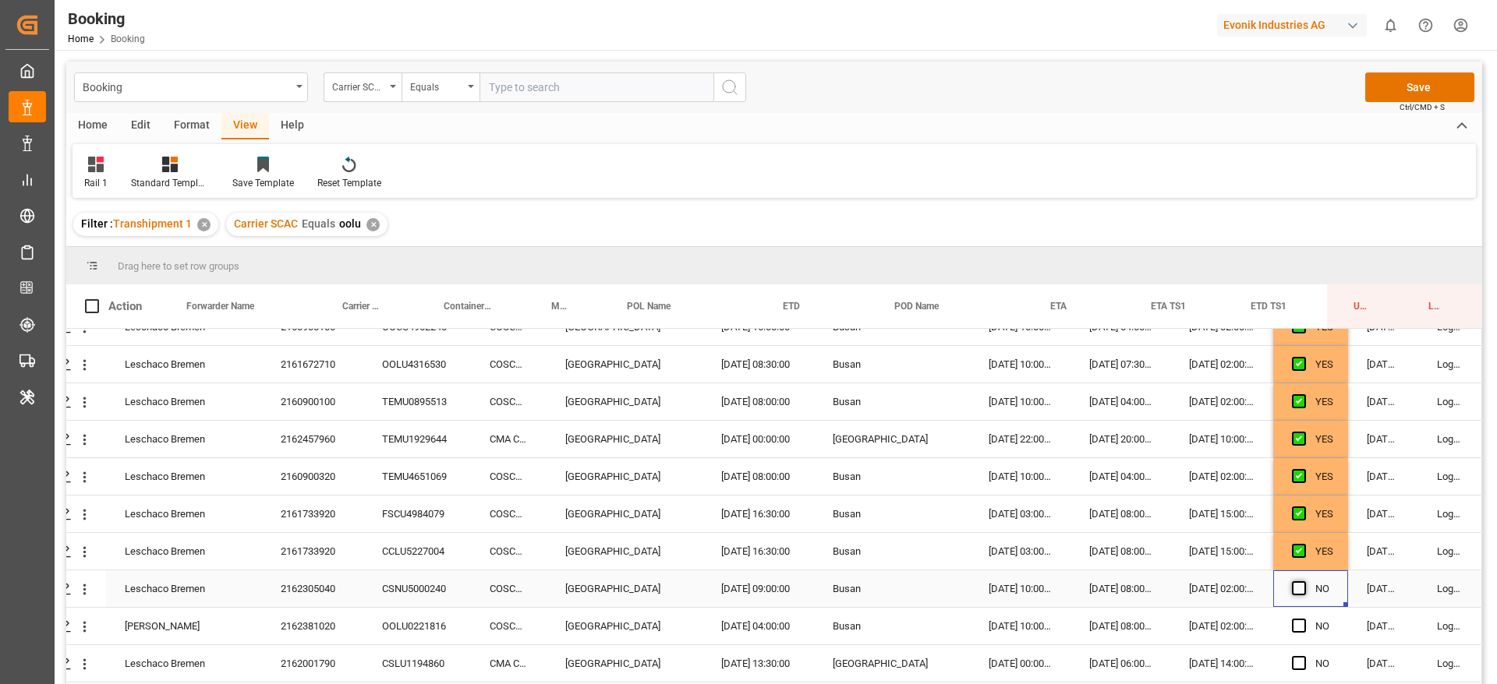
click at [1303, 581] on input "Press SPACE to select this row." at bounding box center [1303, 581] width 0 height 0
click at [1292, 622] on span "Press SPACE to select this row." at bounding box center [1299, 626] width 14 height 14
click at [1303, 619] on input "Press SPACE to select this row." at bounding box center [1303, 619] width 0 height 0
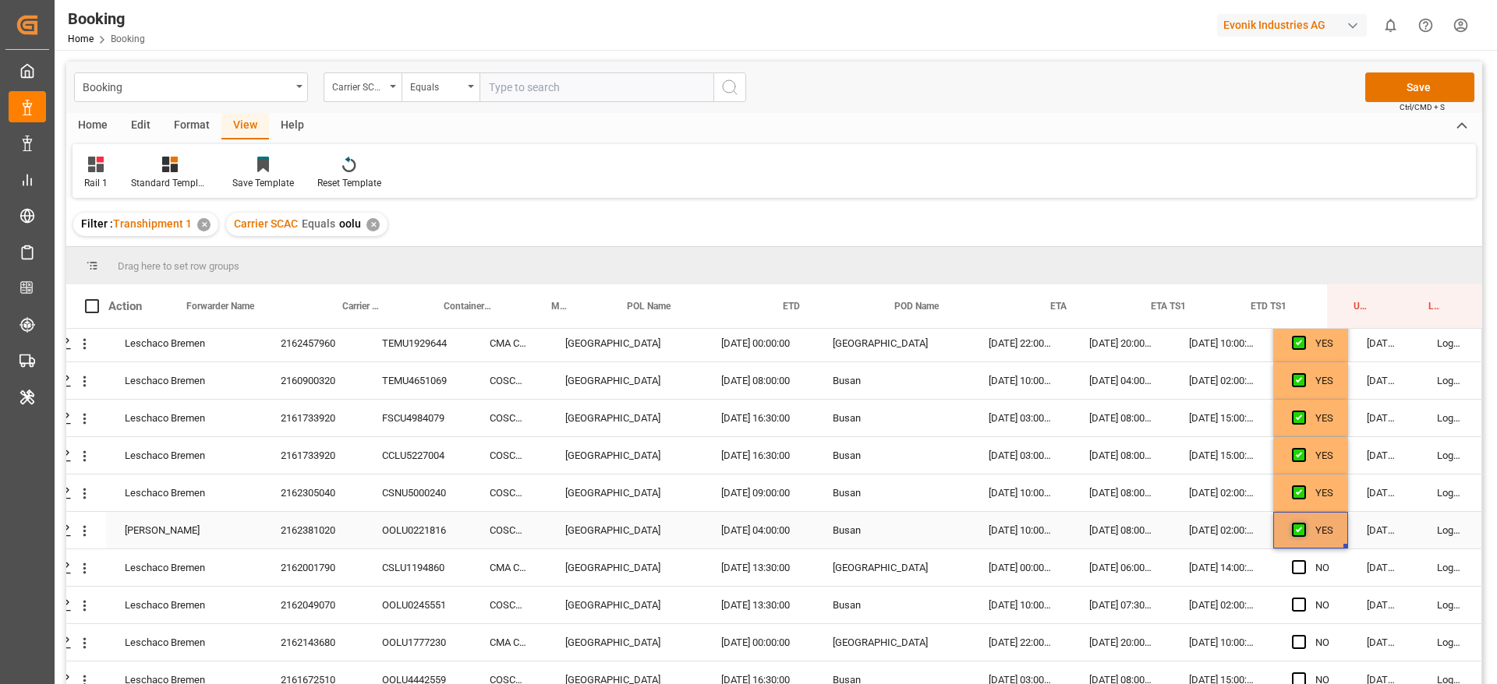
scroll to position [1181, 59]
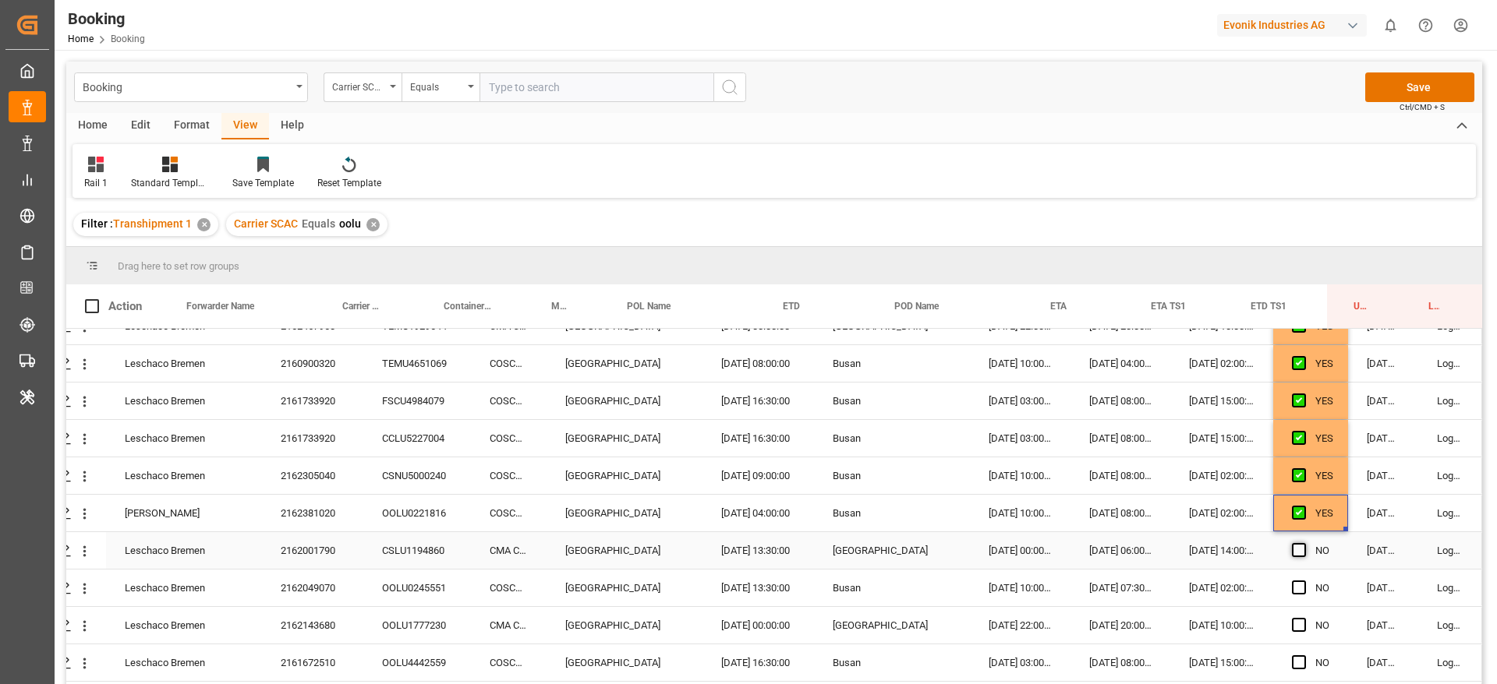
click at [1292, 550] on span "Press SPACE to select this row." at bounding box center [1299, 550] width 14 height 14
click at [1303, 543] on input "Press SPACE to select this row." at bounding box center [1303, 543] width 0 height 0
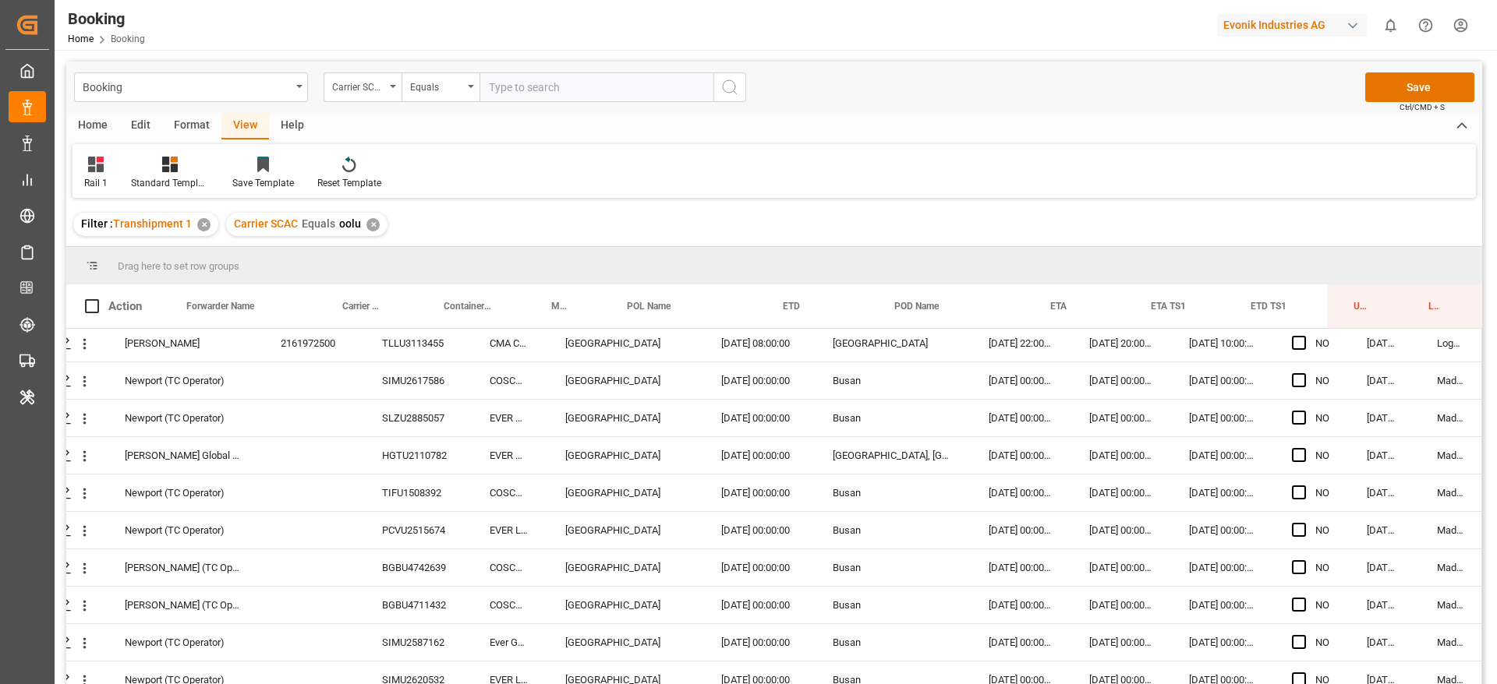
scroll to position [1703, 59]
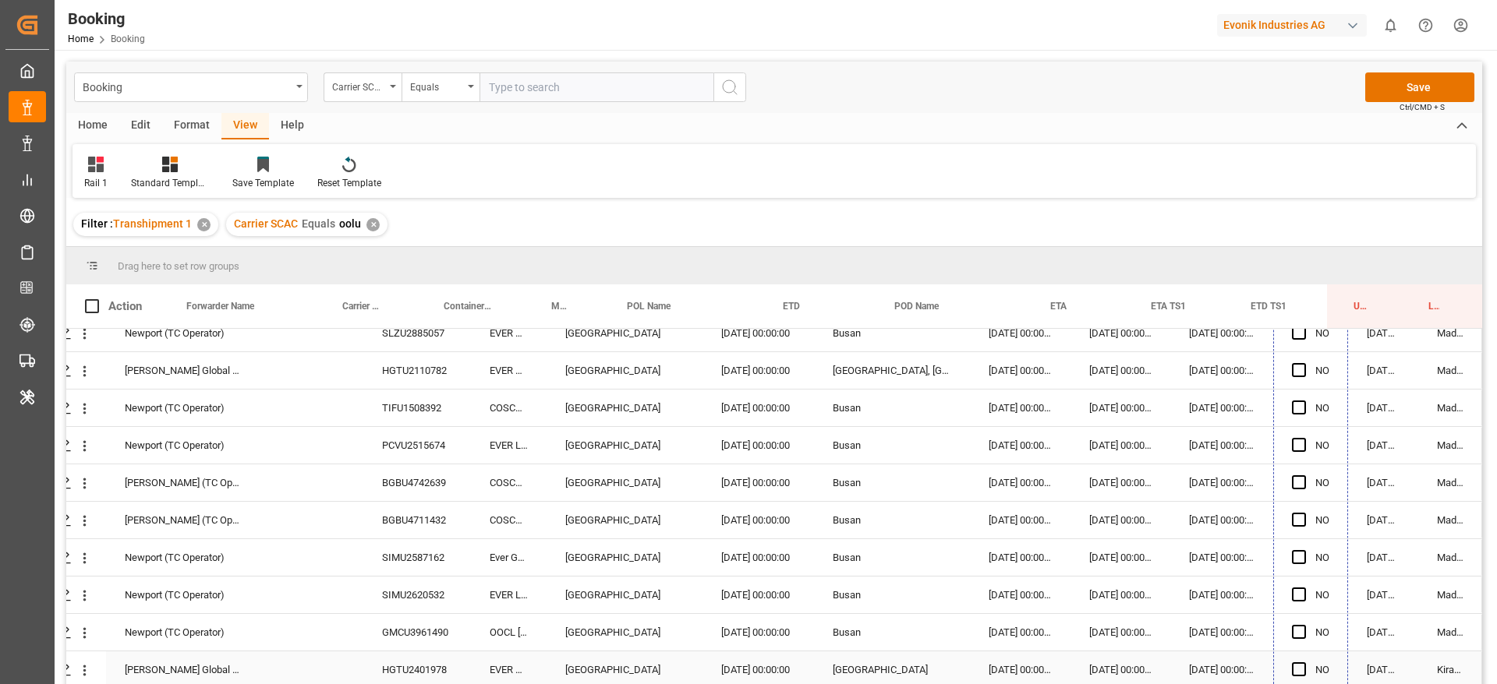
drag, startPoint x: 1338, startPoint y: 509, endPoint x: 1334, endPoint y: 670, distance: 161.4
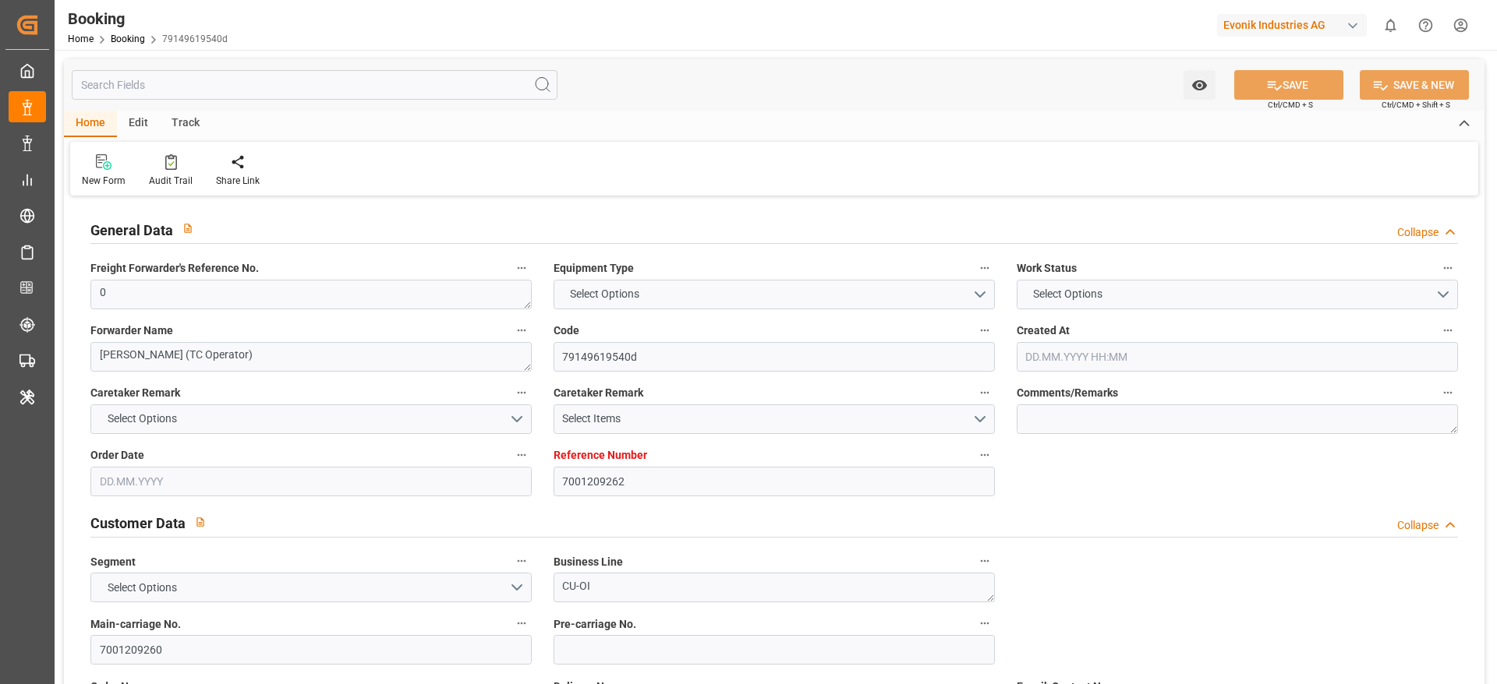
type textarea "0"
type textarea "[PERSON_NAME] (TC Operator)"
type input "79149619540d"
type input "7001209262"
type textarea "CU-OI"
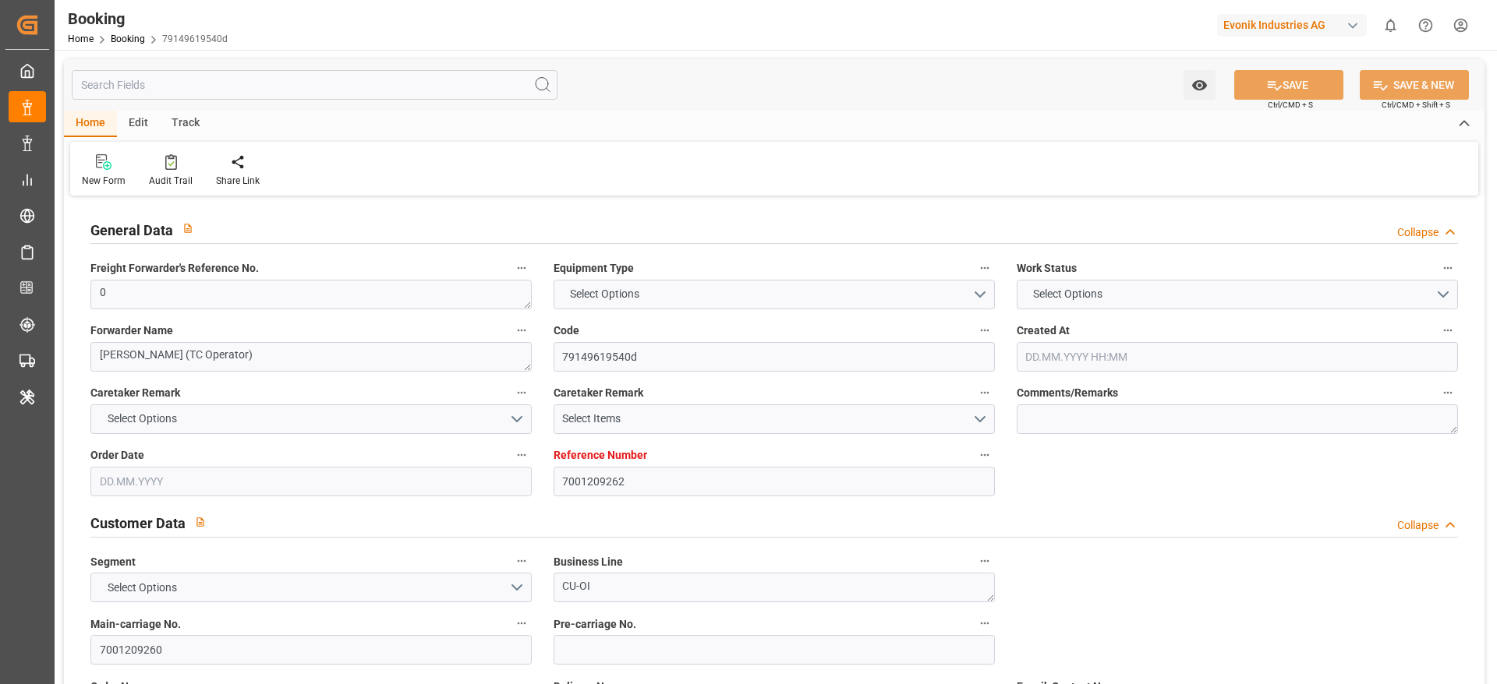
type input "7001209260"
type textarea "CIF"
type textarea "TAICHUNG PORT"
type textarea "3"
type textarea "Marl"
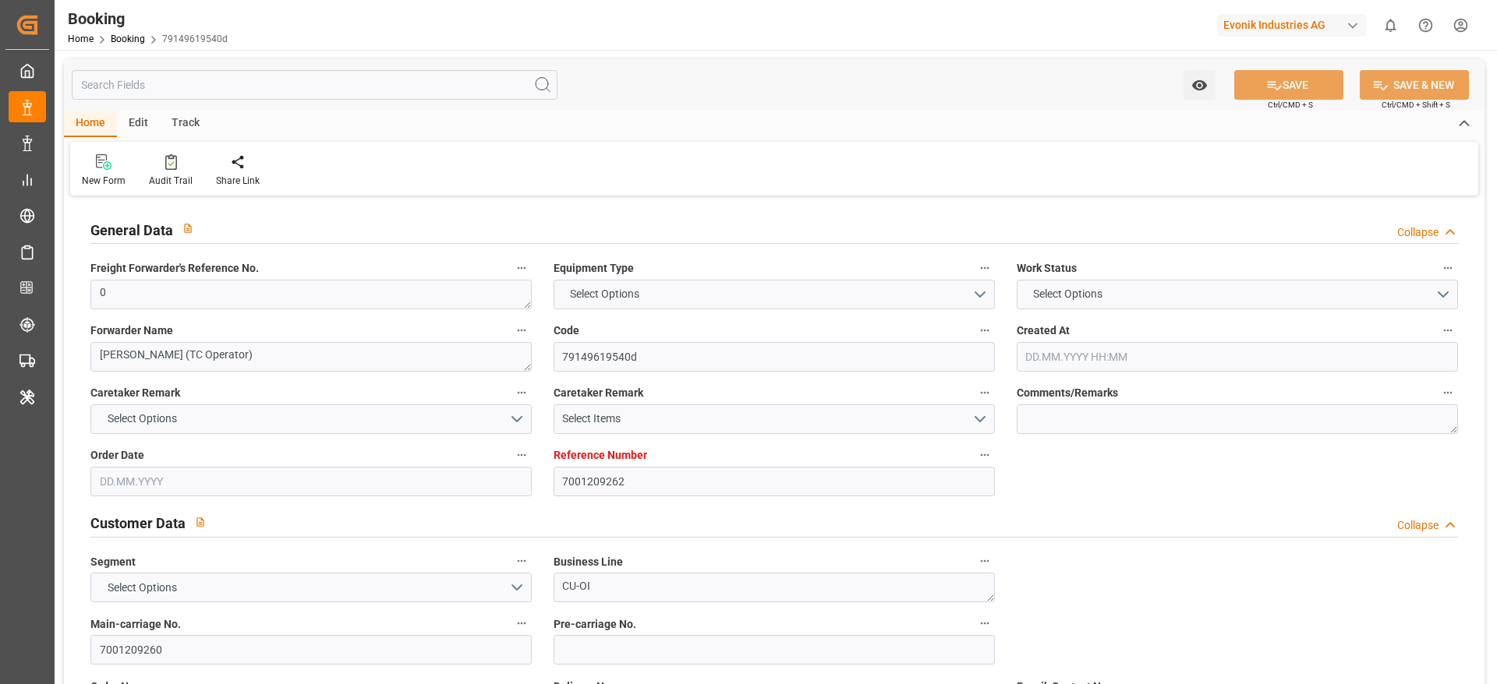
type textarea "BGBU5155873"
type input "[PERSON_NAME]"
type input "MAEU"
type input "[GEOGRAPHIC_DATA]"
type input "Taichung"
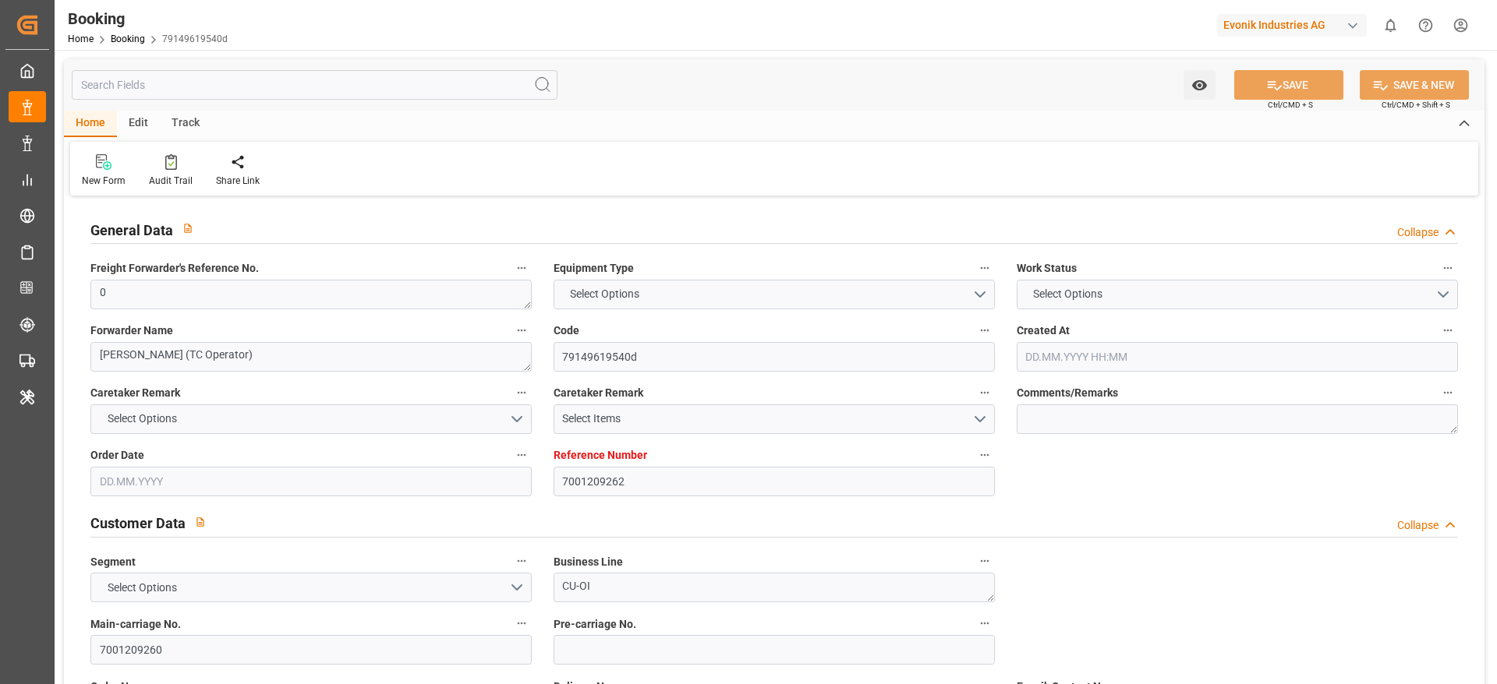
type input "Tanjung Pelepas"
type textarea "vesselName etd eta"
type textarea "INPUT_Evonik_Seeburger_IFTMIN_1003000882_20250729120930432.edi"
type textarea "NWC/UK North West Continent / UK_TWTXG_MAEU_CU-OI"
type textarea "INPUT_Evonik_Seeburger_IFTMIN_1002910504_20250701074036873.edi,INPUT_Evonik_See…"
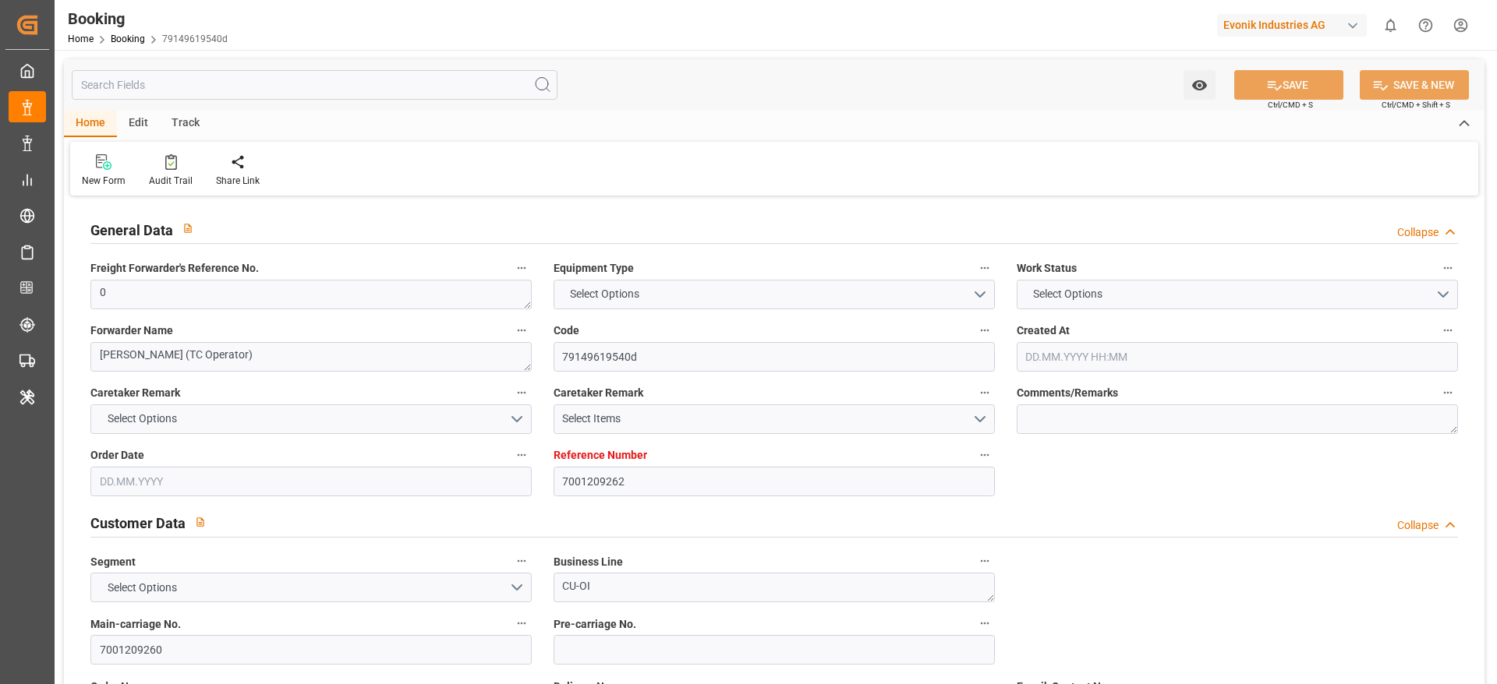
type textarea "1003000882"
type textarea "[PERSON_NAME]"
type textarea "businessDivision-businessLine-"
type textarea "IFTMIN"
type textarea "a011t00000LcJC5AAN"
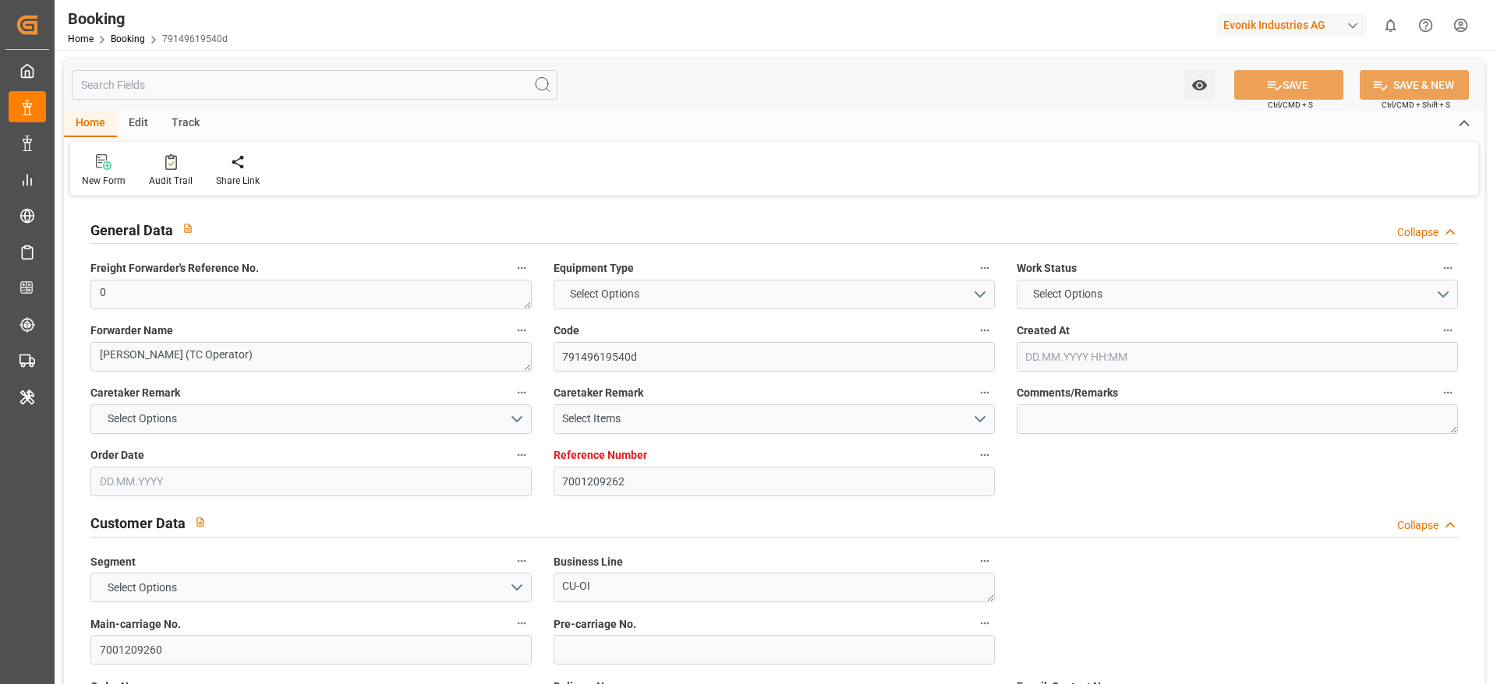
type textarea "Yes"
type input "7001209262"
type input "9619933"
type input "Maersk"
type input "Maersk Line AS"
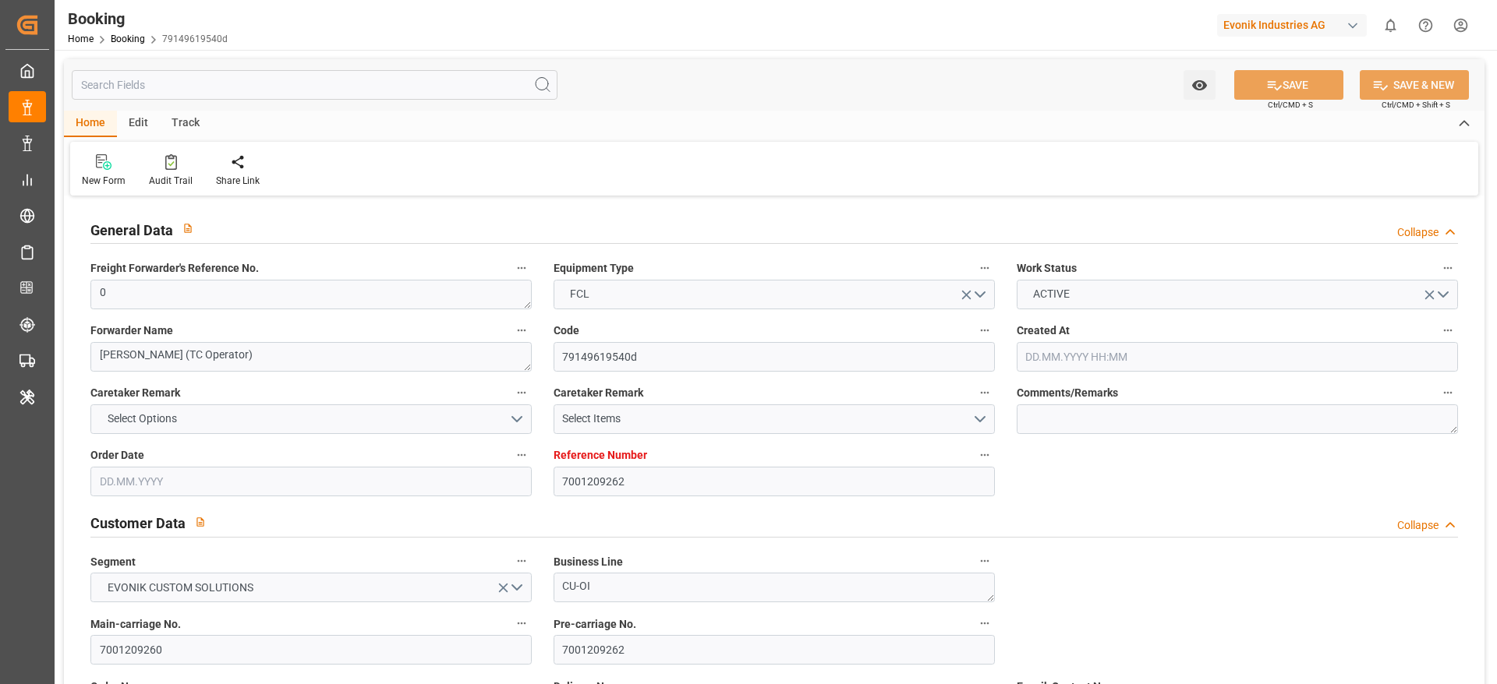
type input "NLRTM"
type input "TWTXG"
type input "MYTPP"
type input "0"
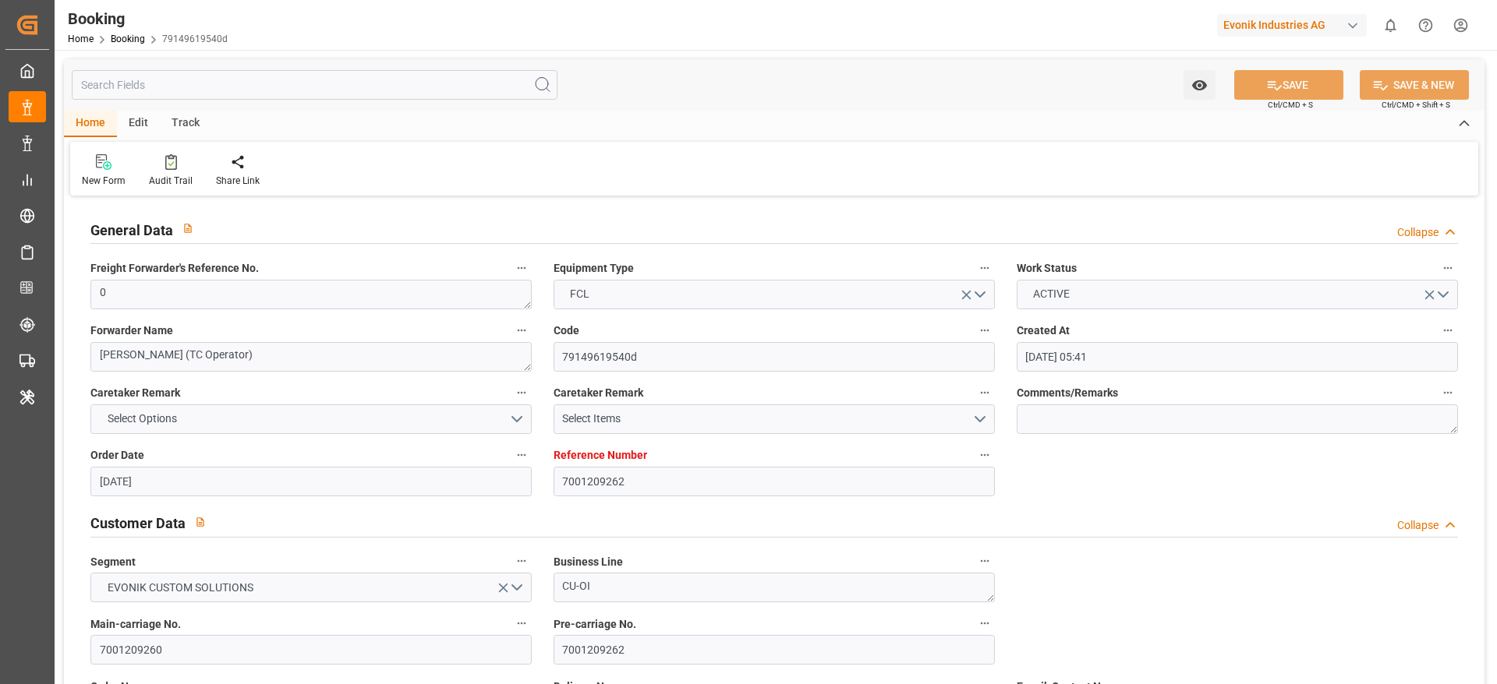
type input "01.07.2025 05:41"
type input "01.07.2025"
type input "23.09.2025"
type input "16.07.2025"
type input "[DATE] 00:00"
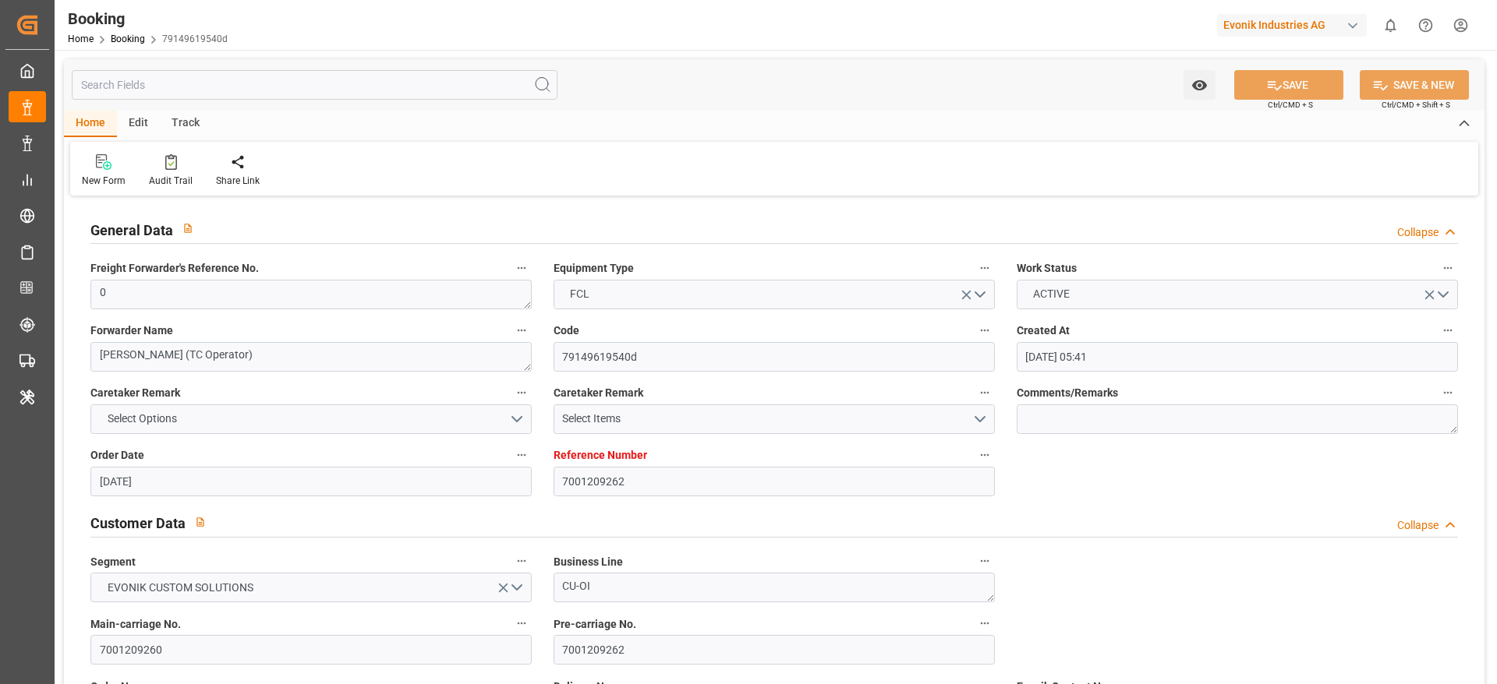
type input "[DATE] 00:00"
type input "29.07.2025 00:00"
type input "28.09.2025 00:00"
type input "21.09.2025 00:00"
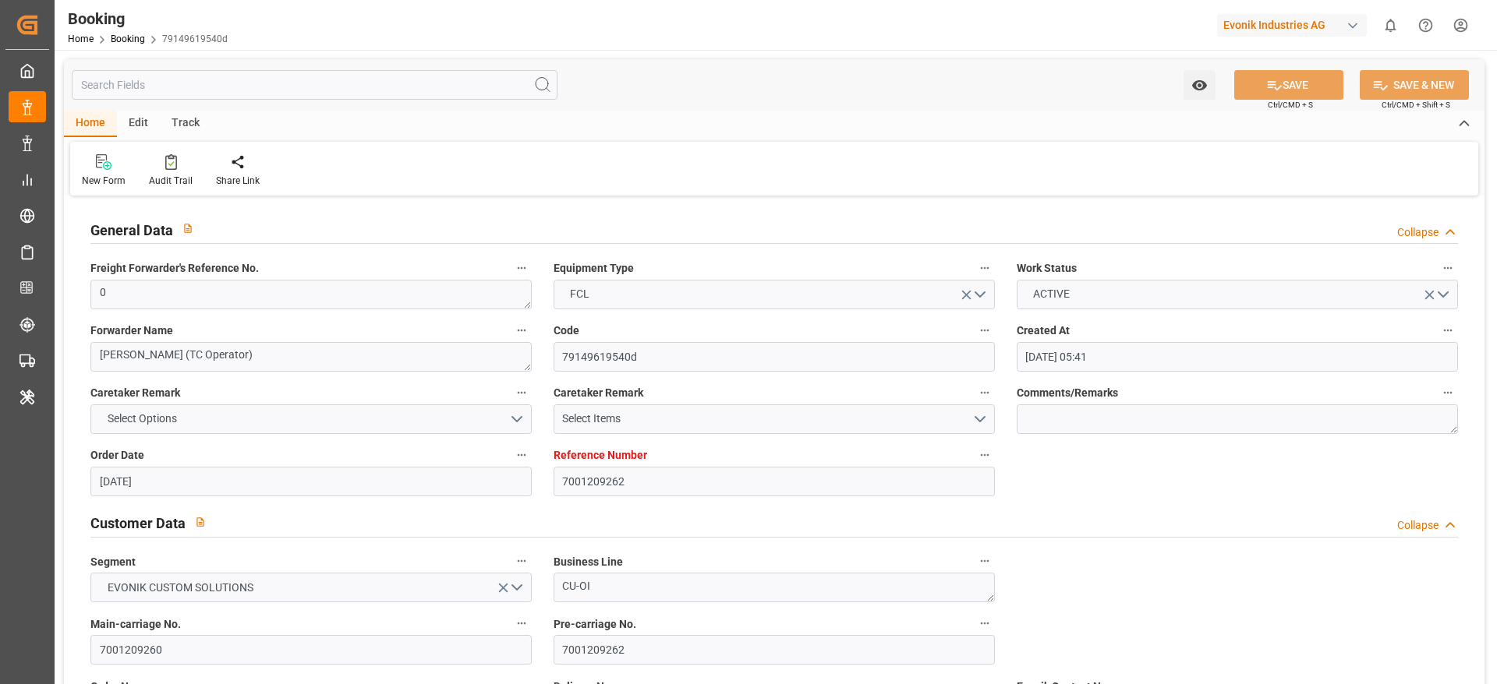
type input "[DATE] 00:00"
type input "15.09.2025 00:00"
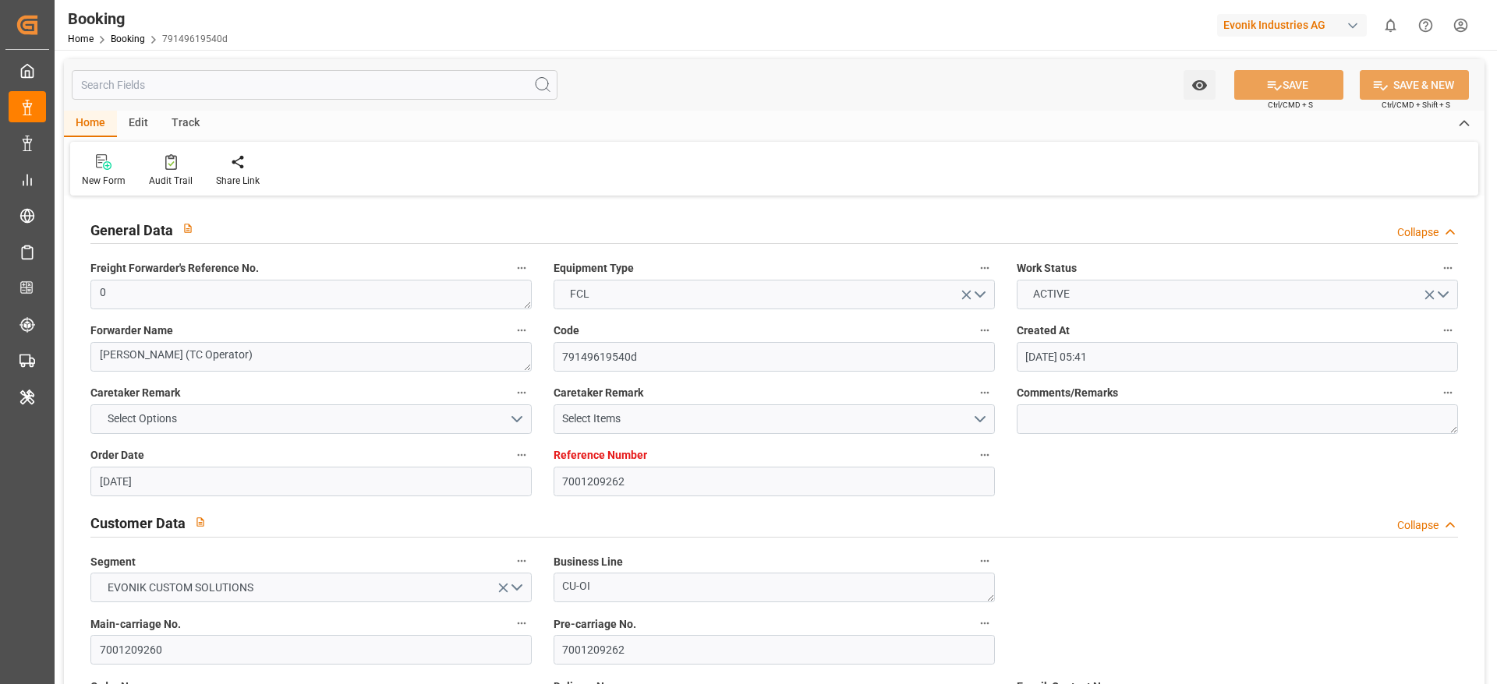
type input "29.07.2025"
type input "[DATE] 08:45"
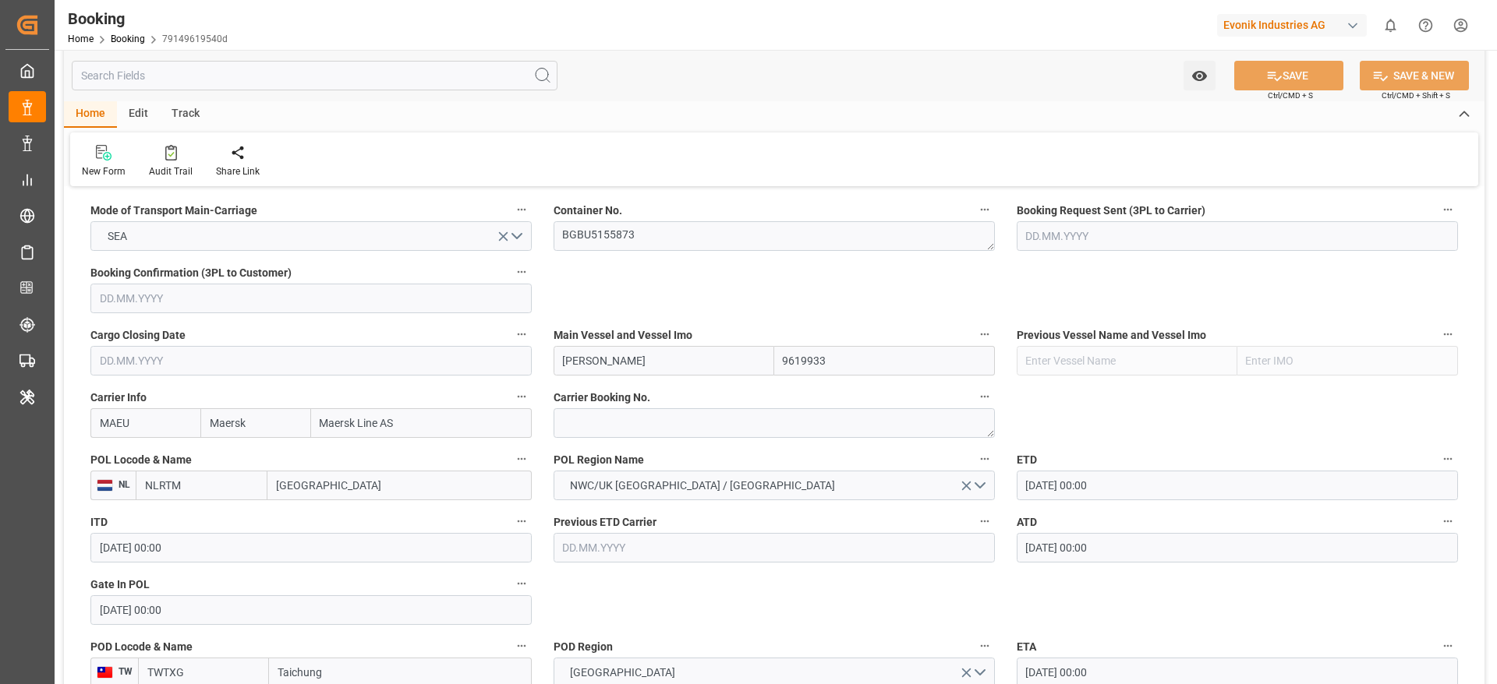
scroll to position [1000, 0]
click at [648, 231] on textarea "BGBU5155873" at bounding box center [773, 237] width 441 height 30
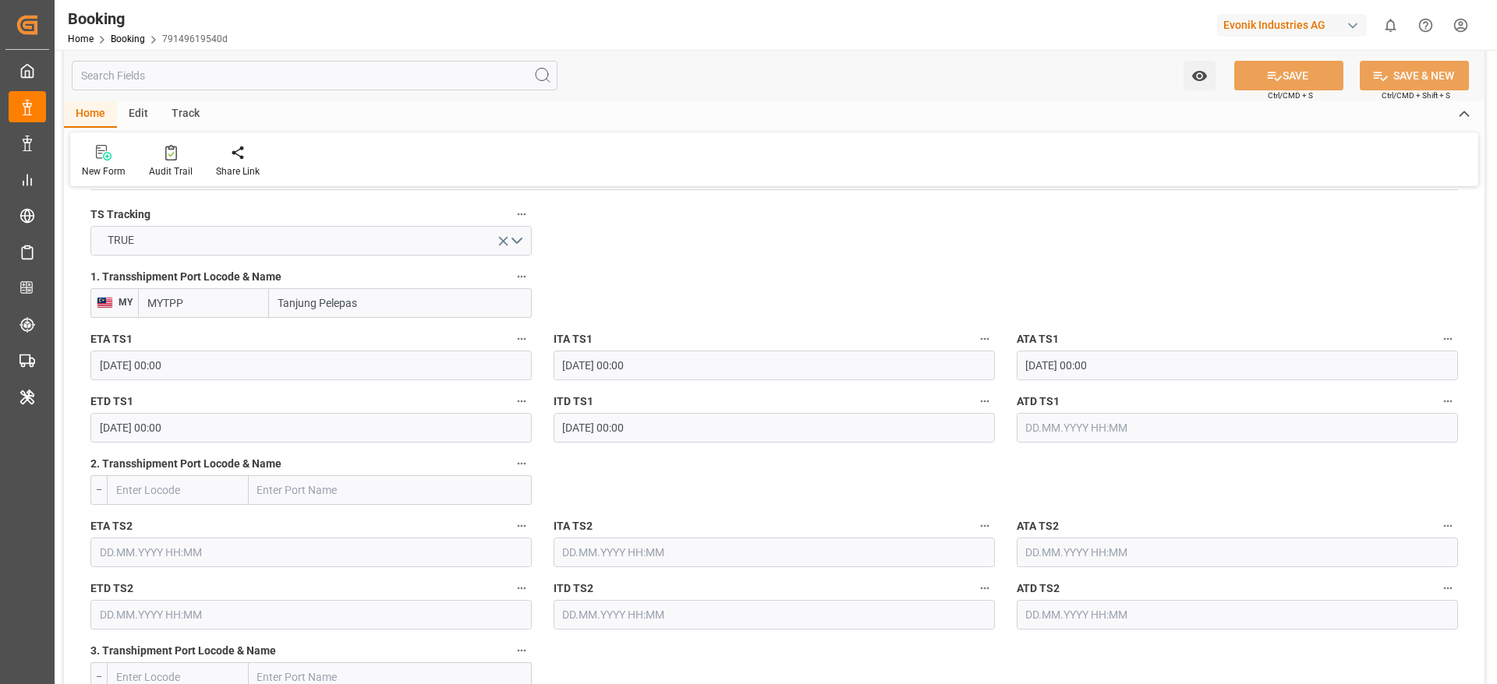
scroll to position [1665, 0]
click at [486, 426] on input "[DATE] 00:00" at bounding box center [310, 427] width 441 height 30
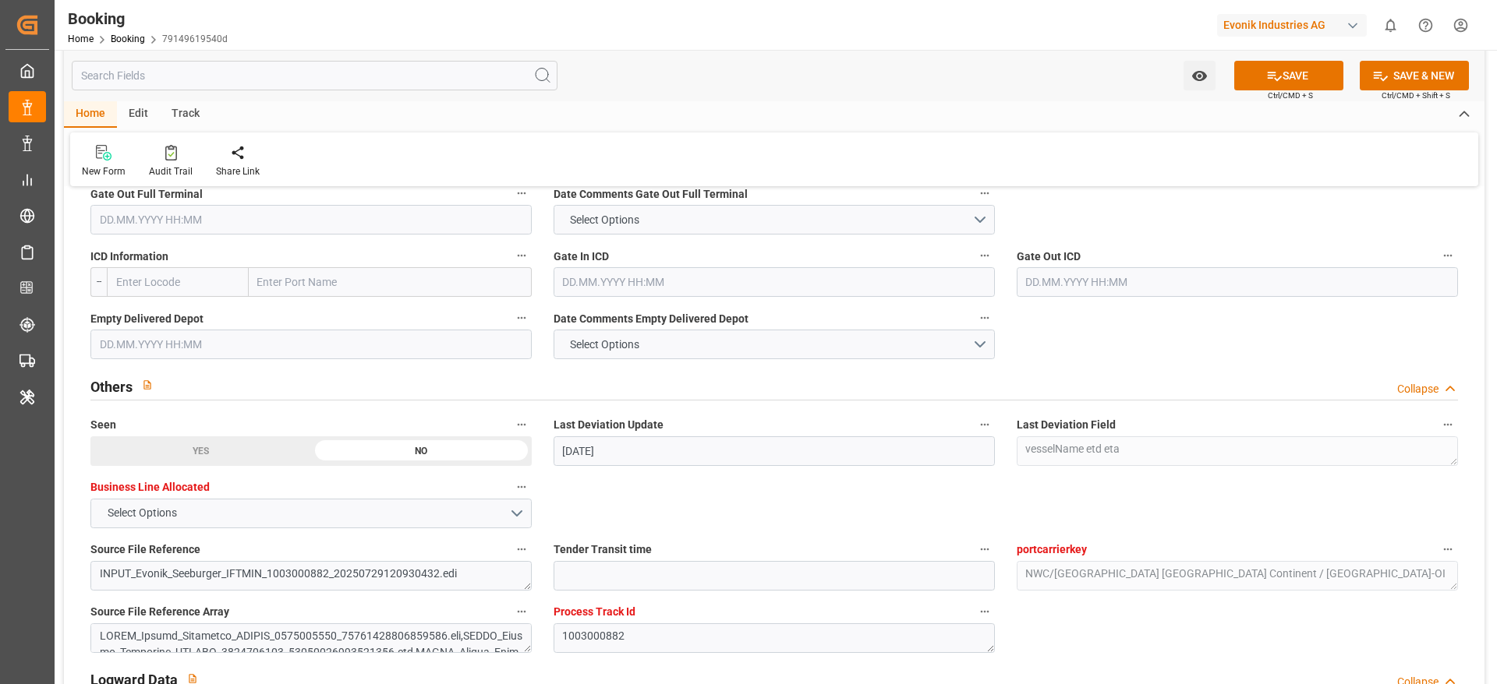
scroll to position [2354, 0]
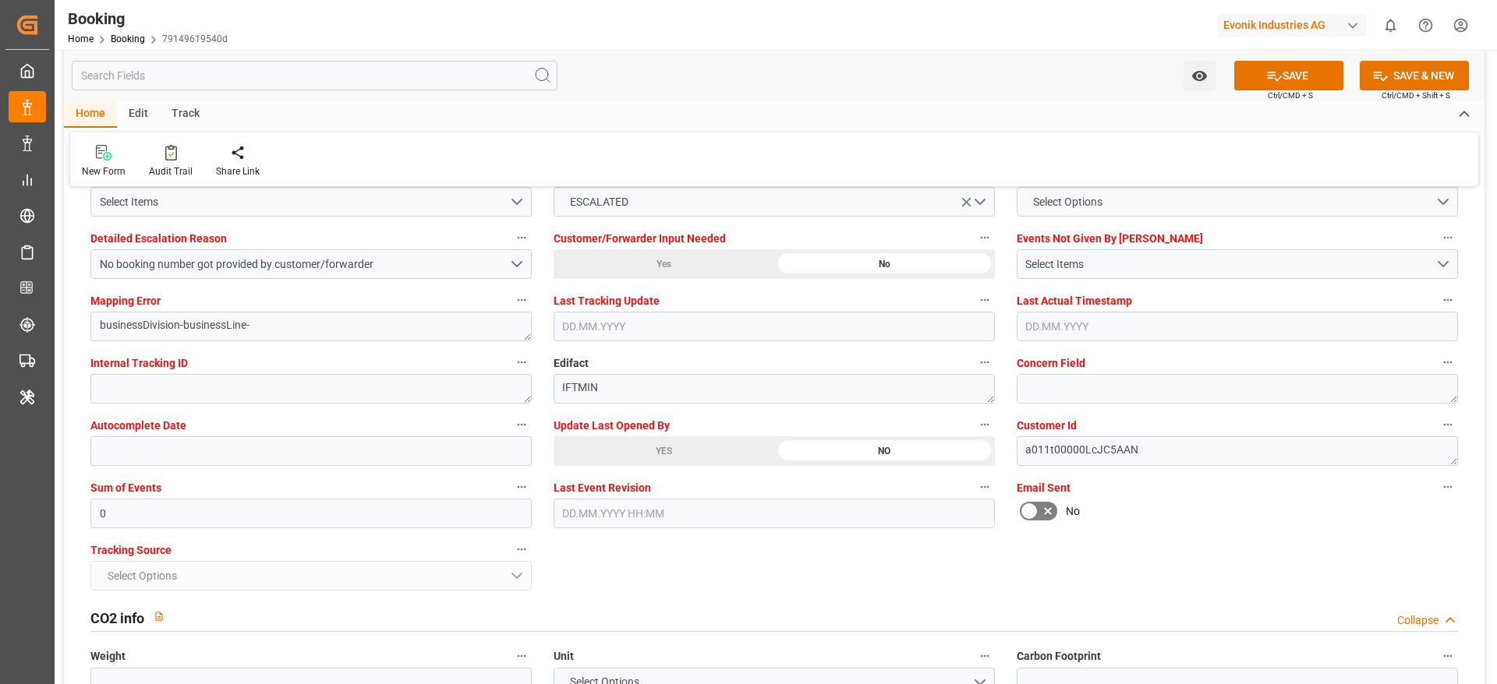
click at [756, 460] on div "YES" at bounding box center [663, 451] width 221 height 30
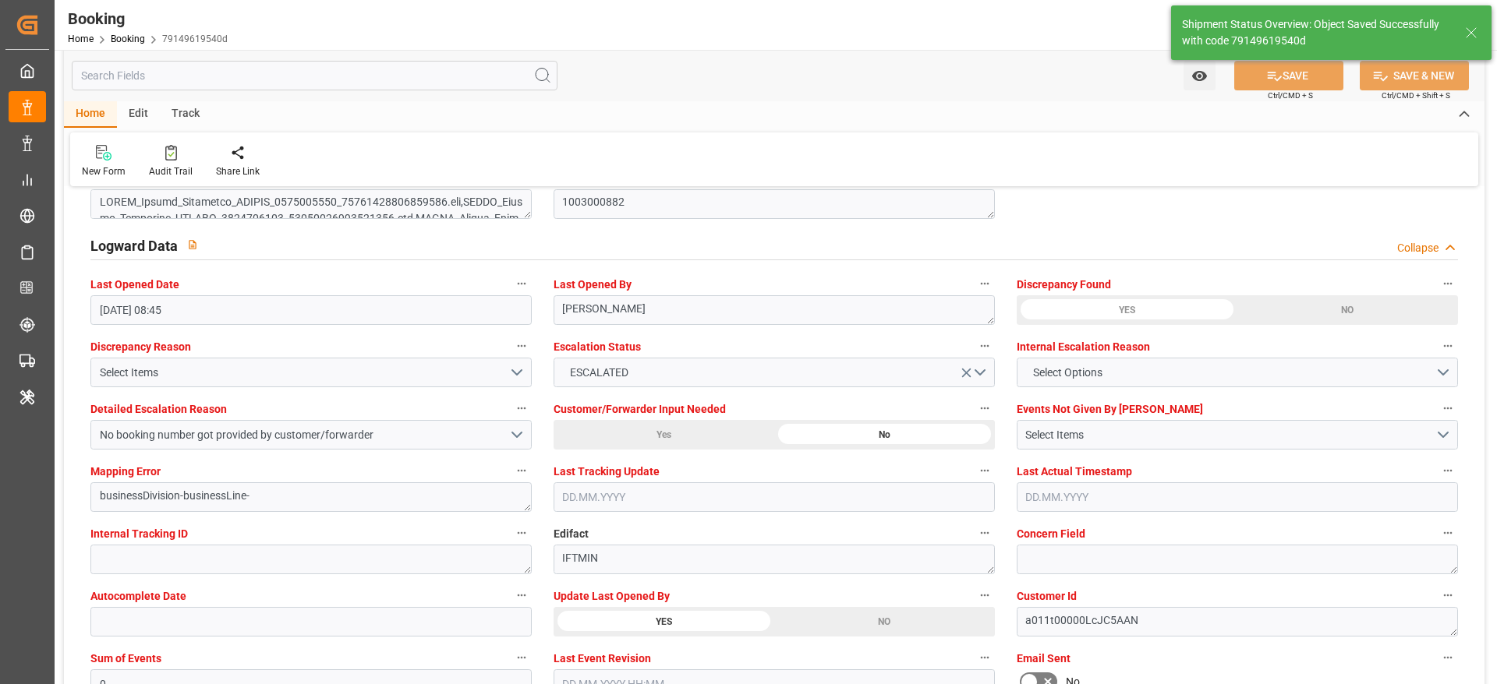
type textarea "[PERSON_NAME]"
type input "24.09.2025 09:13"
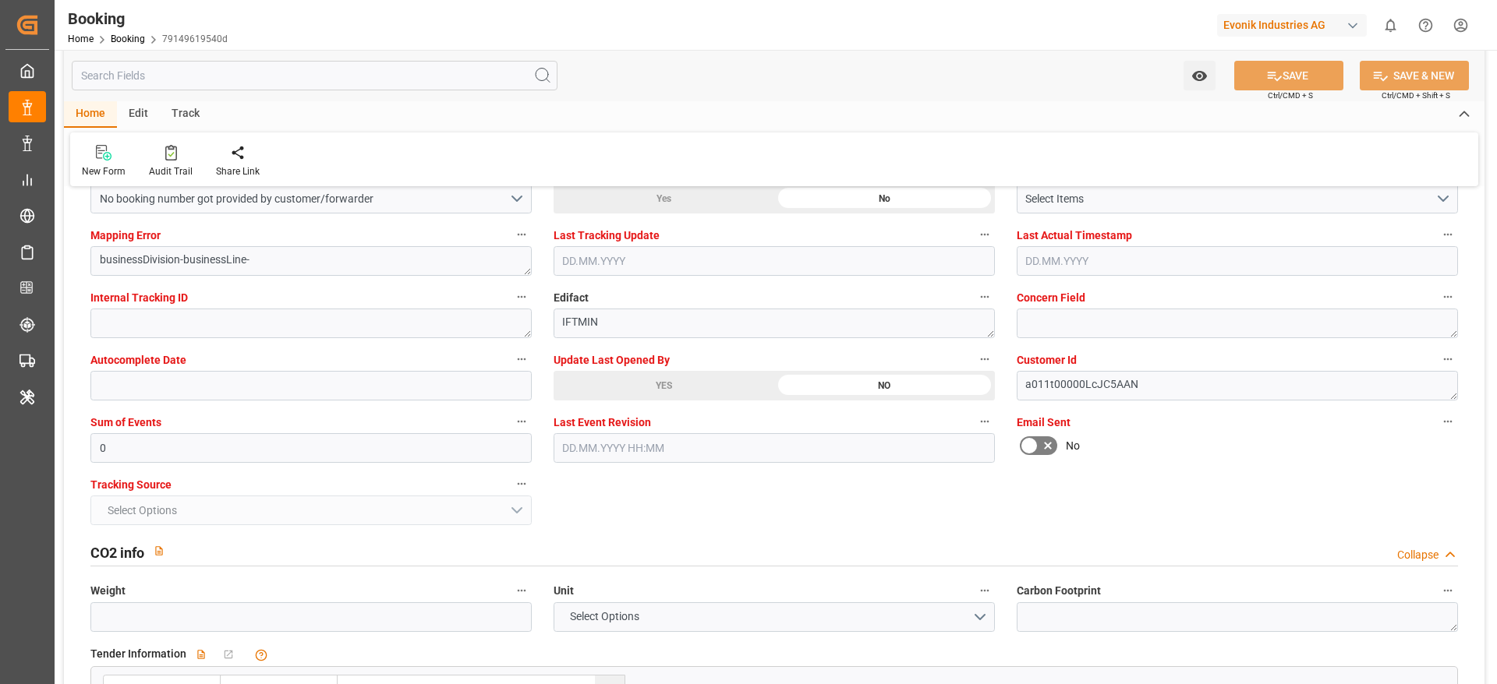
scroll to position [2819, 0]
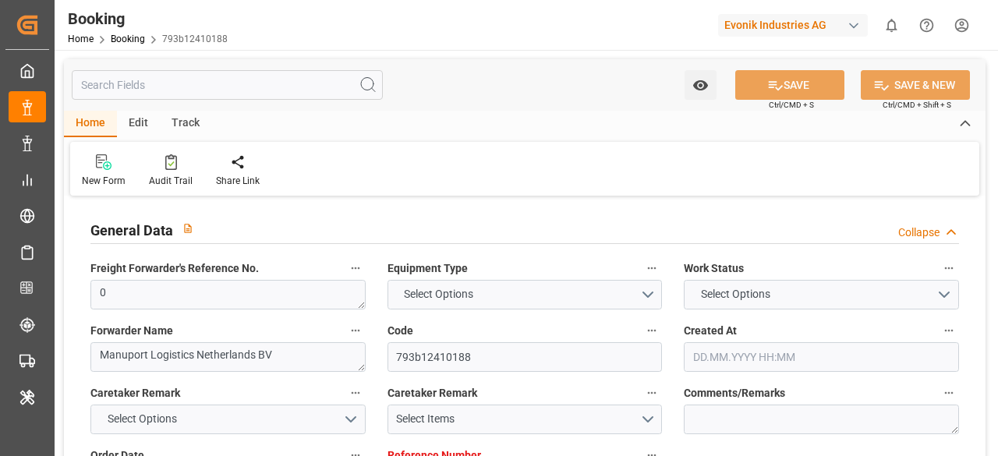
type input "7001231495"
type input "9619933"
type input "Maersk"
type input "Maersk Line AS"
type input "NLRTM"
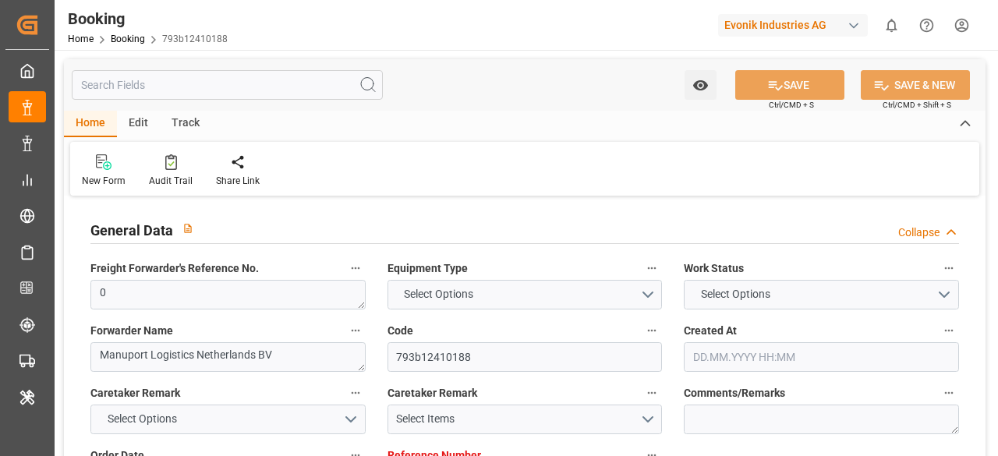
type input "THLCH"
type input "MYTPP"
type input "0"
type input "[DATE] 10:54"
type input "[DATE]"
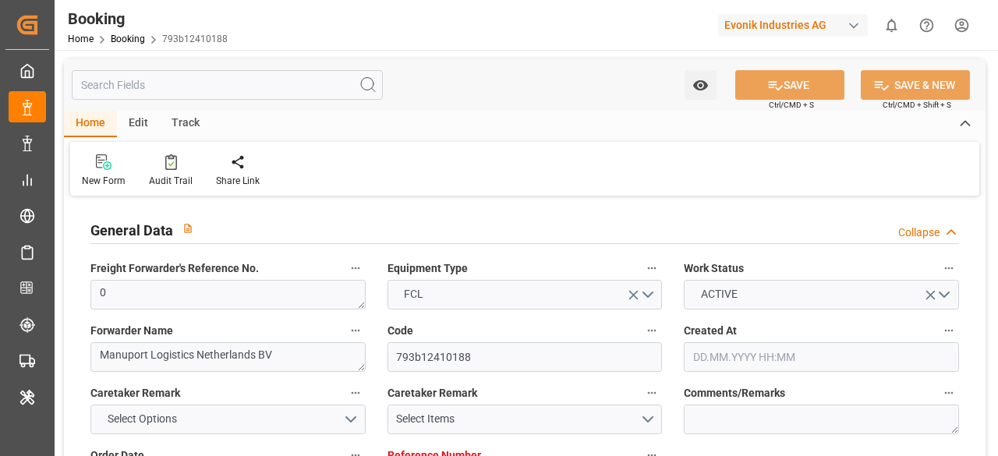
type input "[DATE]"
type input "[DATE] 00:00"
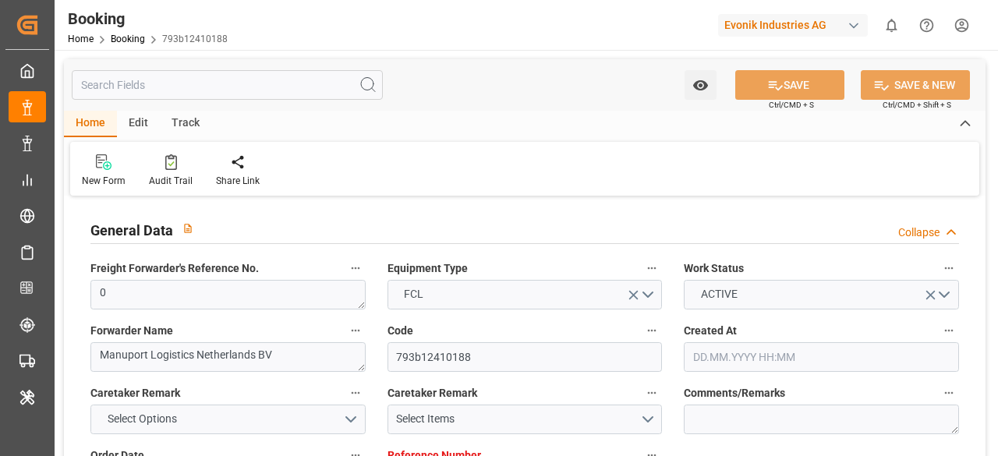
type input "[DATE] 00:00"
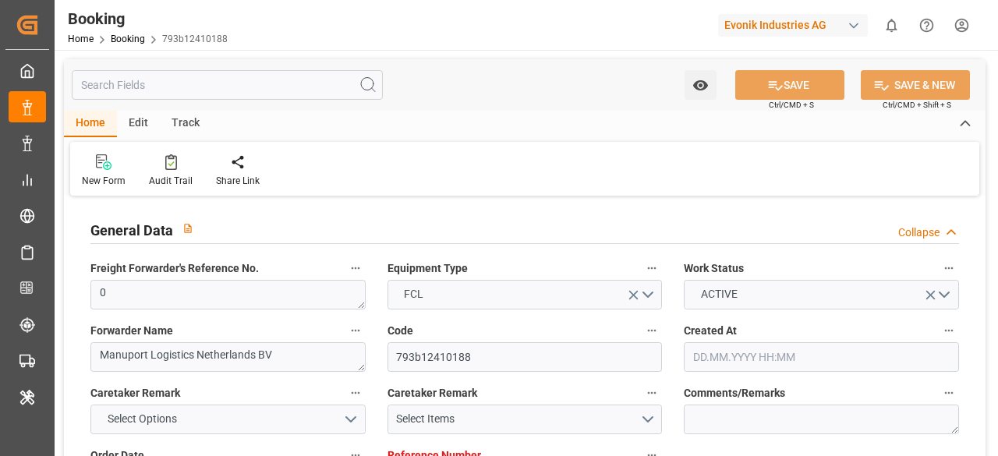
type input "[DATE] 00:00"
type input "[DATE]"
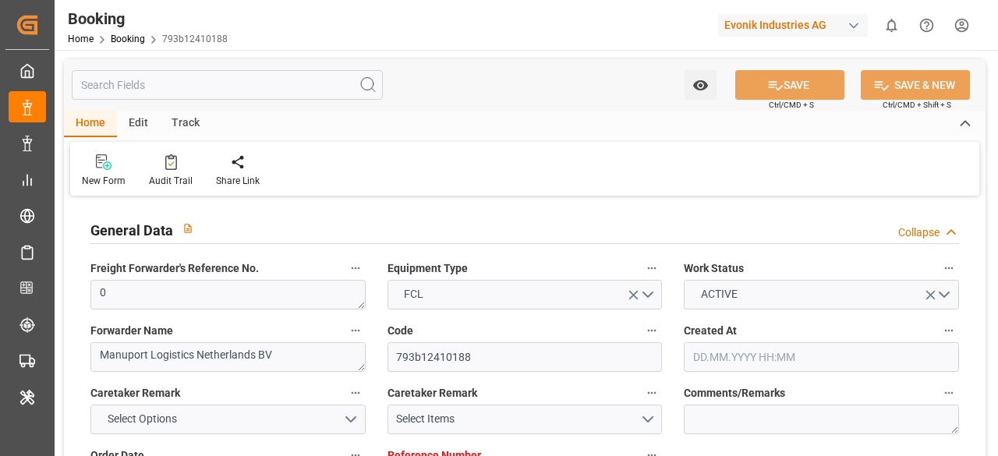
type input "[DATE] 08:45"
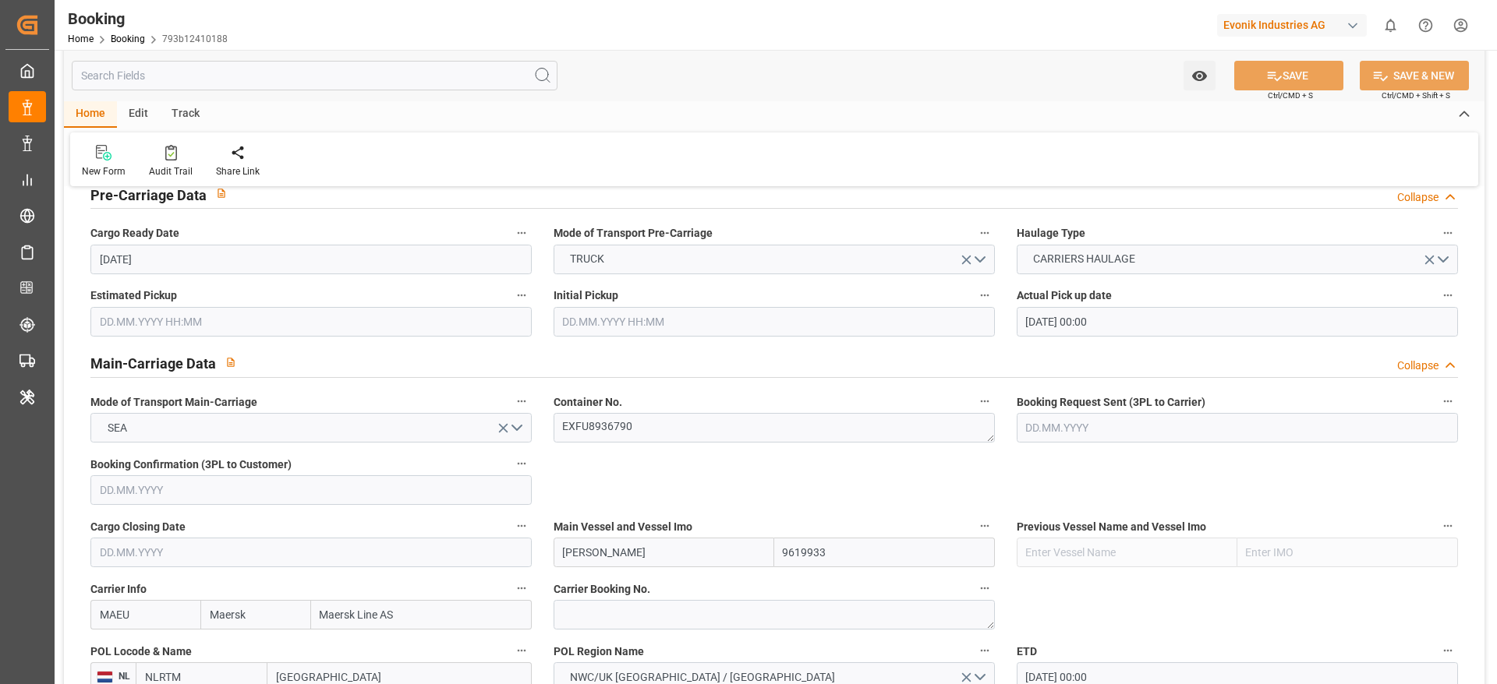
scroll to position [811, 0]
click at [641, 407] on label "Container No." at bounding box center [773, 400] width 441 height 22
click at [974, 407] on button "Container No." at bounding box center [984, 399] width 20 height 20
click at [641, 407] on div at bounding box center [748, 342] width 1497 height 684
click at [667, 429] on textarea "EXFU8936790" at bounding box center [773, 426] width 441 height 30
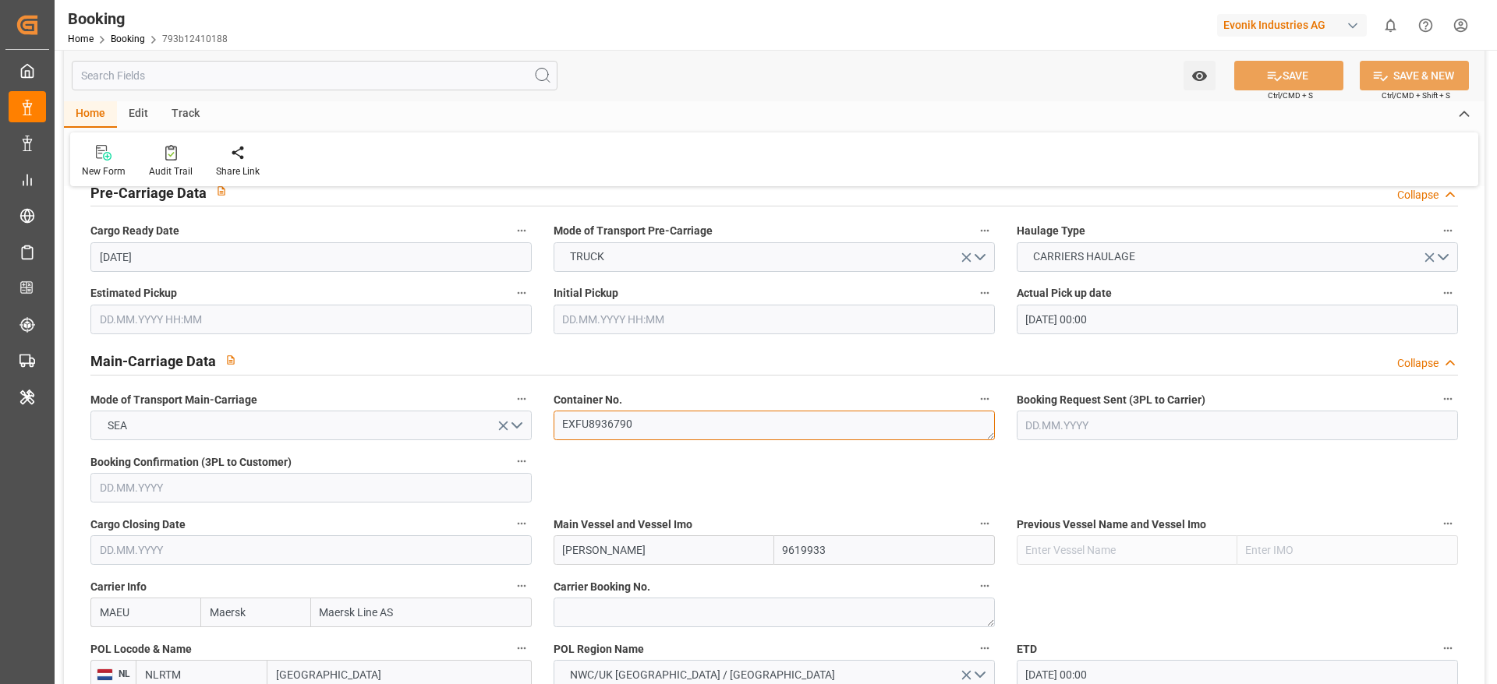
click at [667, 429] on textarea "EXFU8936790" at bounding box center [773, 426] width 441 height 30
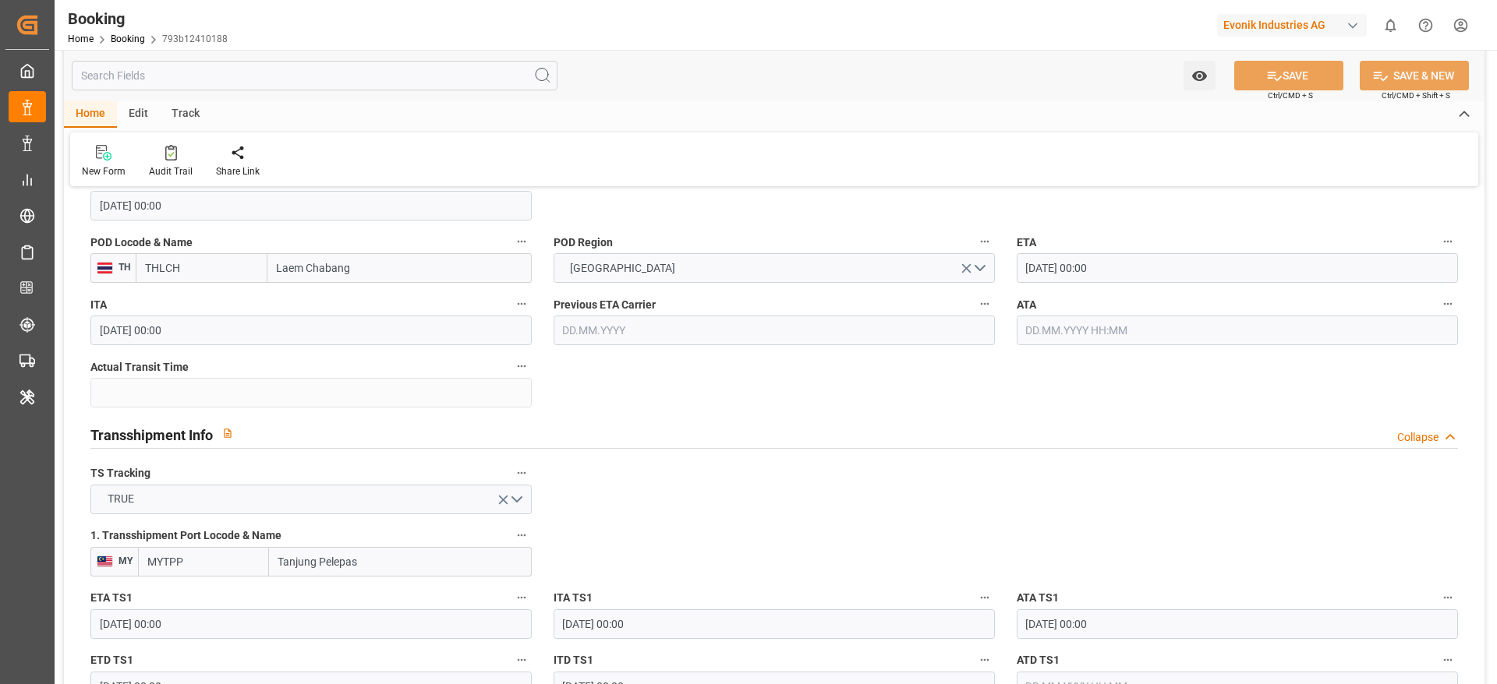
scroll to position [1407, 0]
click at [689, 309] on label "Previous ETA Carrier" at bounding box center [773, 303] width 441 height 22
click at [974, 309] on button "Previous ETA Carrier" at bounding box center [984, 302] width 20 height 20
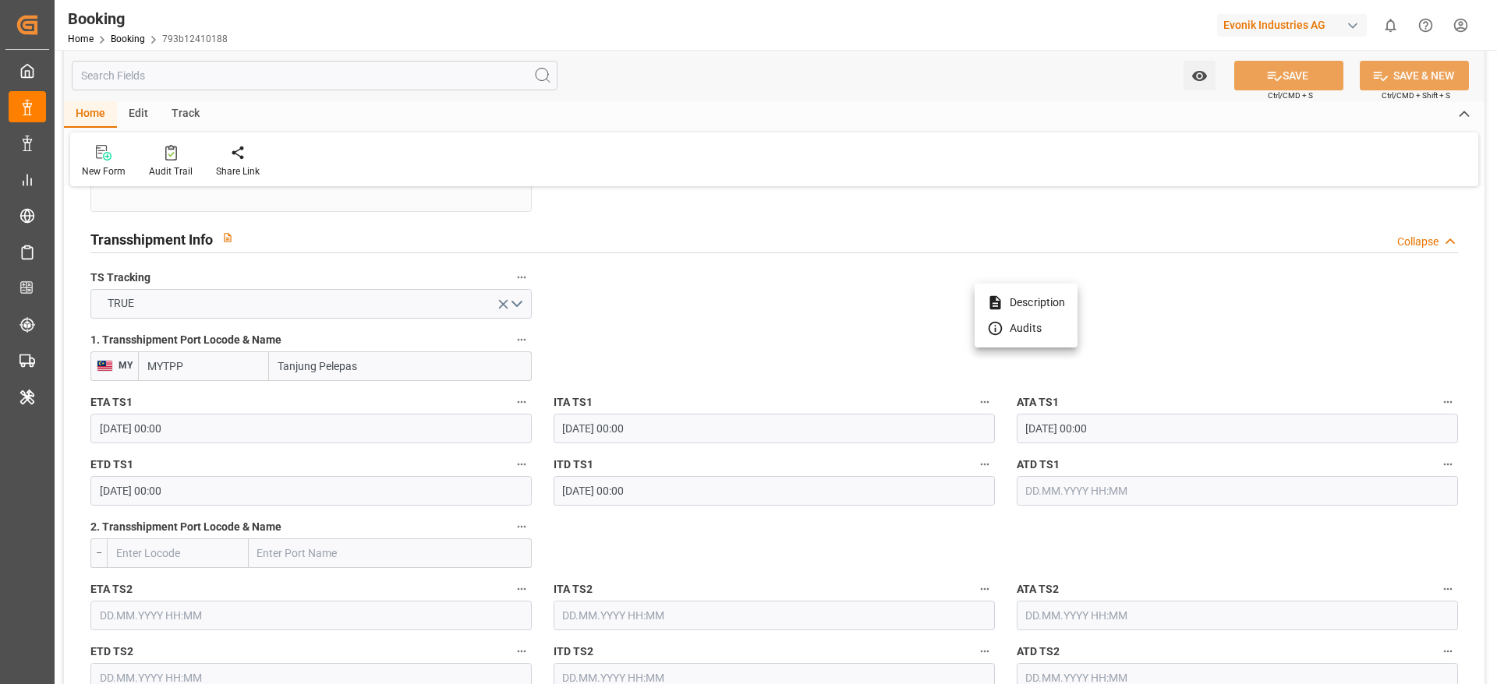
click at [688, 376] on div at bounding box center [748, 342] width 1497 height 684
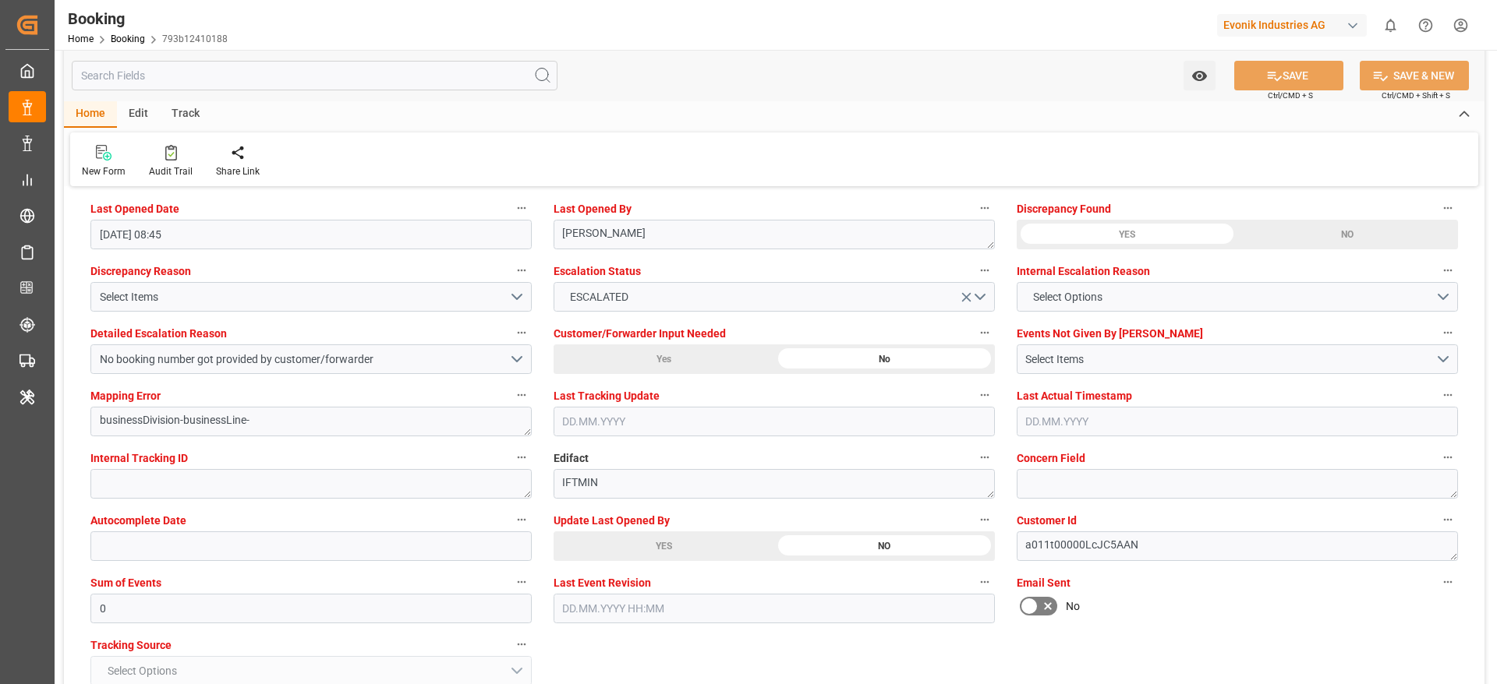
scroll to position [2885, 0]
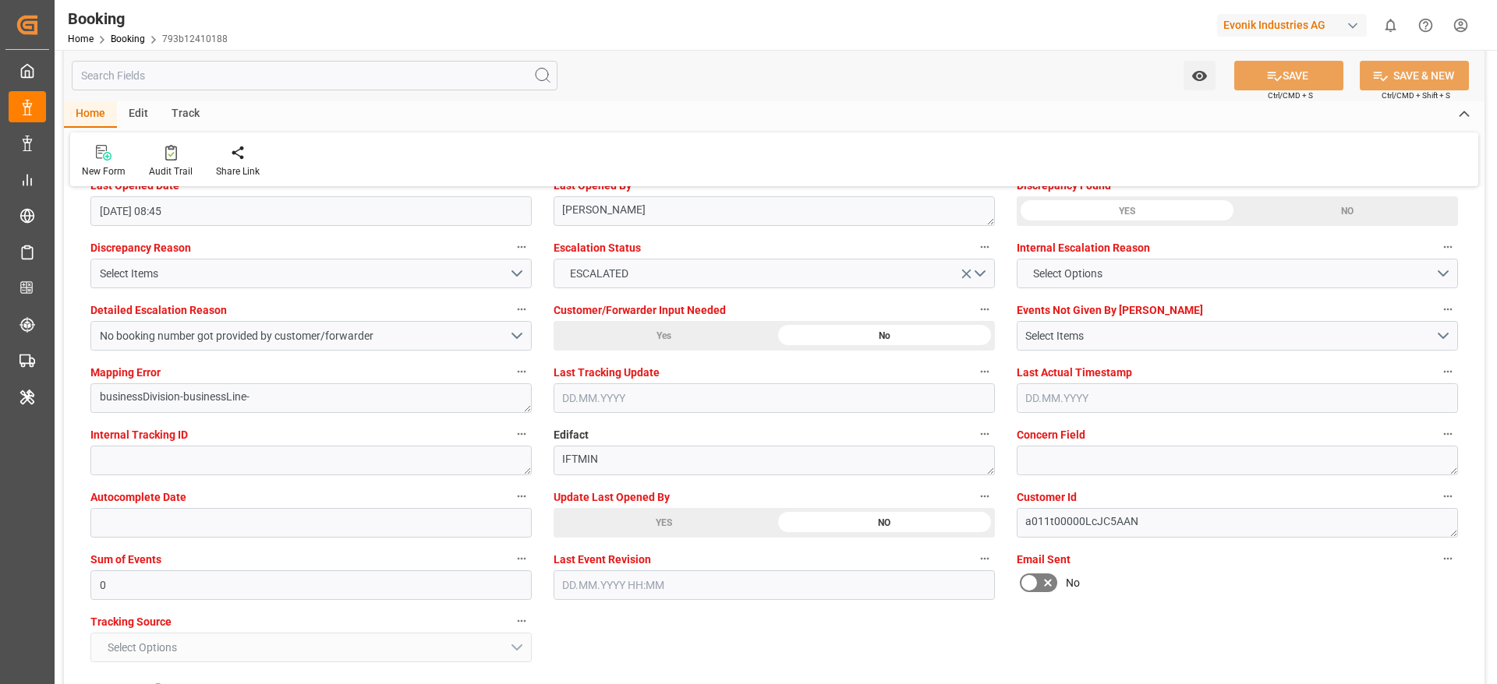
click at [645, 455] on div "YES" at bounding box center [663, 523] width 221 height 30
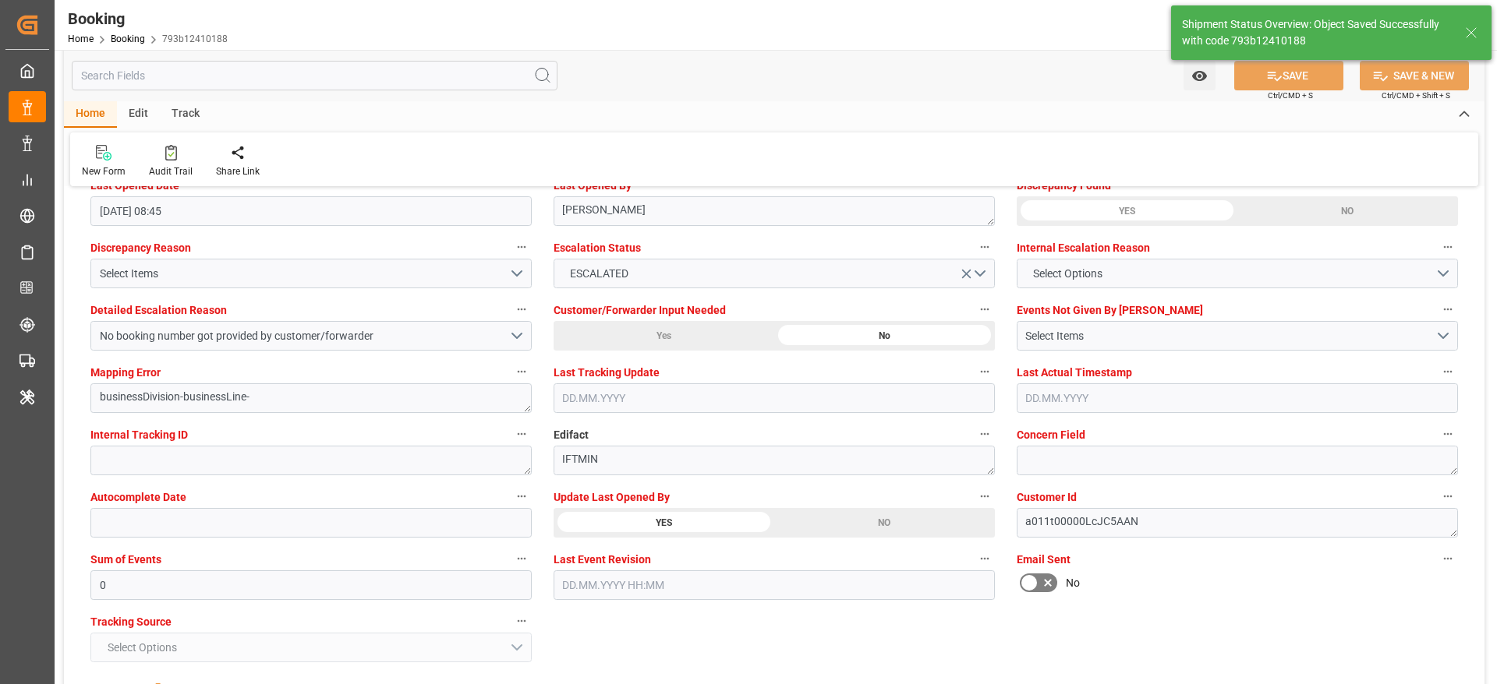
type textarea "[PERSON_NAME]"
type input "24.09.2025 09:15"
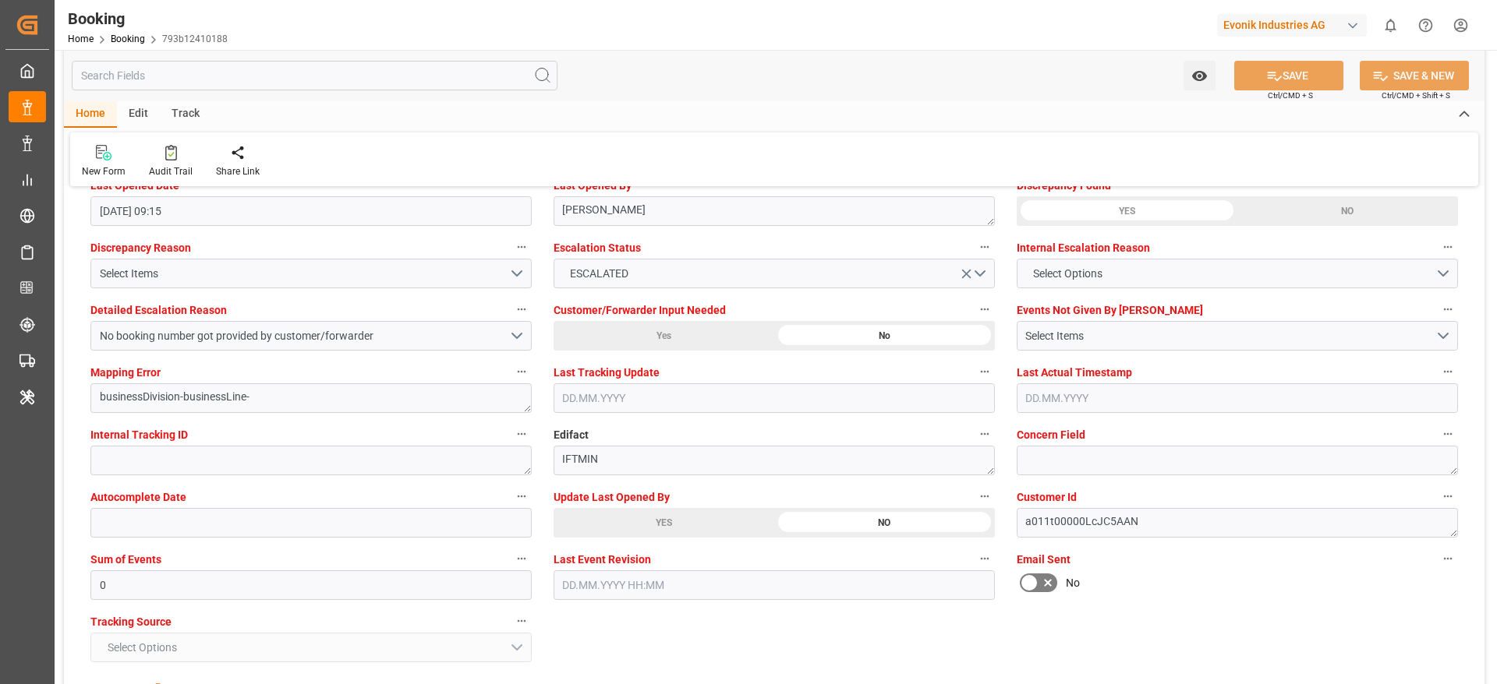
scroll to position [2883, 0]
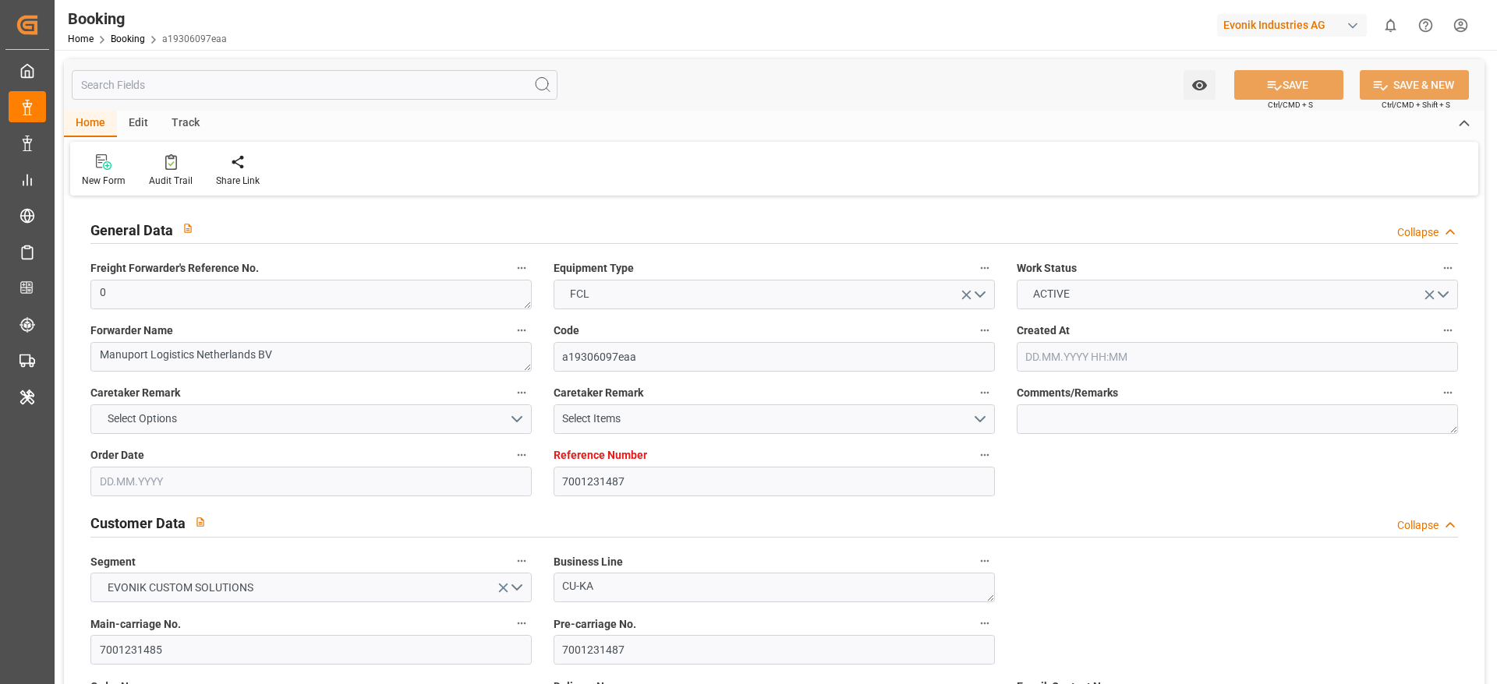
type input "7001231487"
type input "9619933"
type input "Maersk"
type input "Maersk Line AS"
type input "NLRTM"
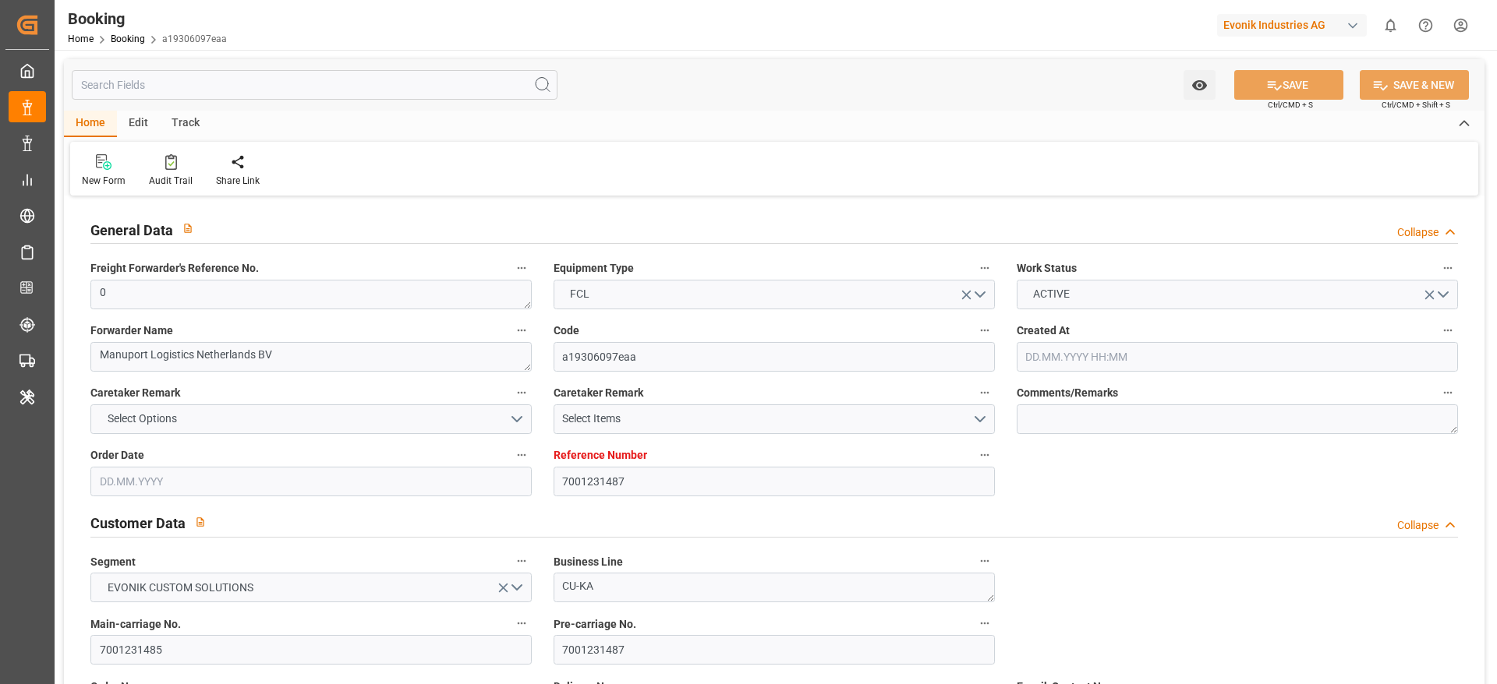
type input "THLCH"
type input "MYTPP"
type input "0"
type input "[DATE] 10:54"
type input "[DATE]"
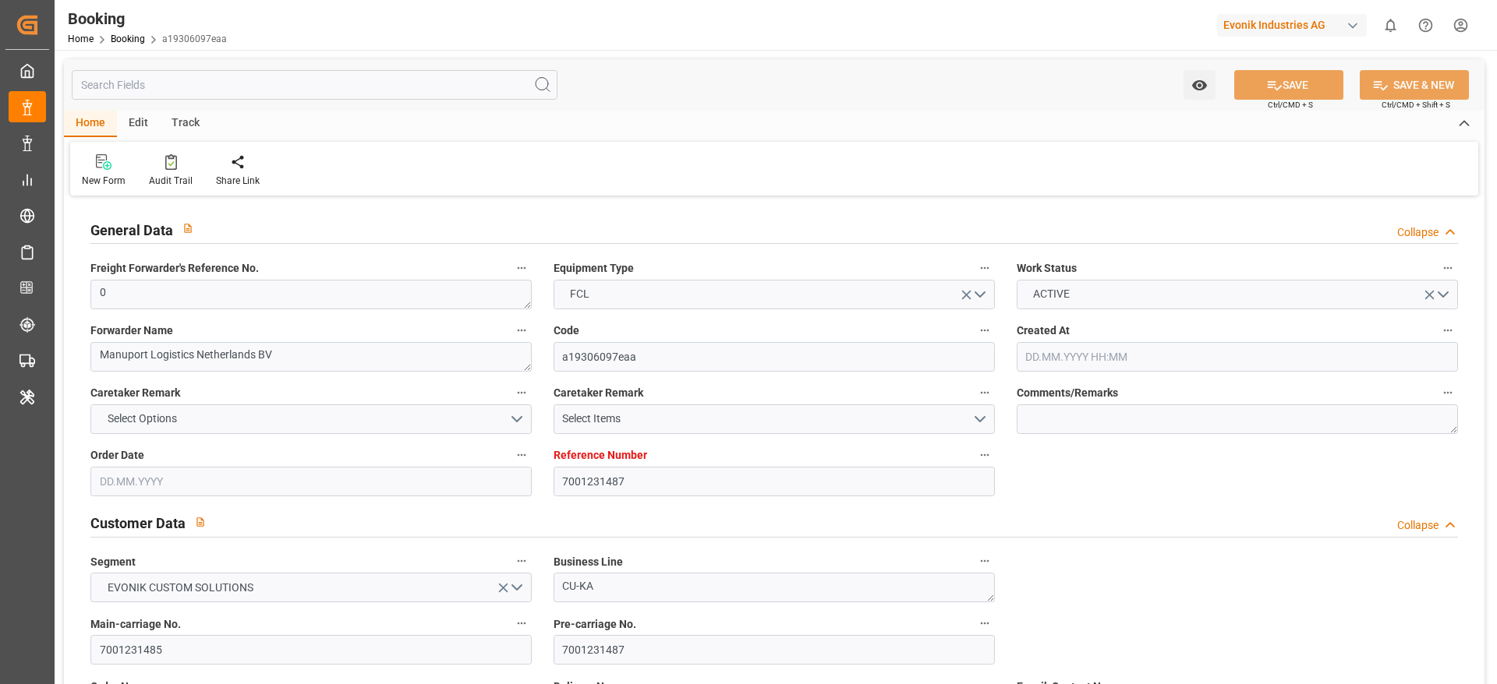
type input "[DATE]"
type input "[DATE] 00:00"
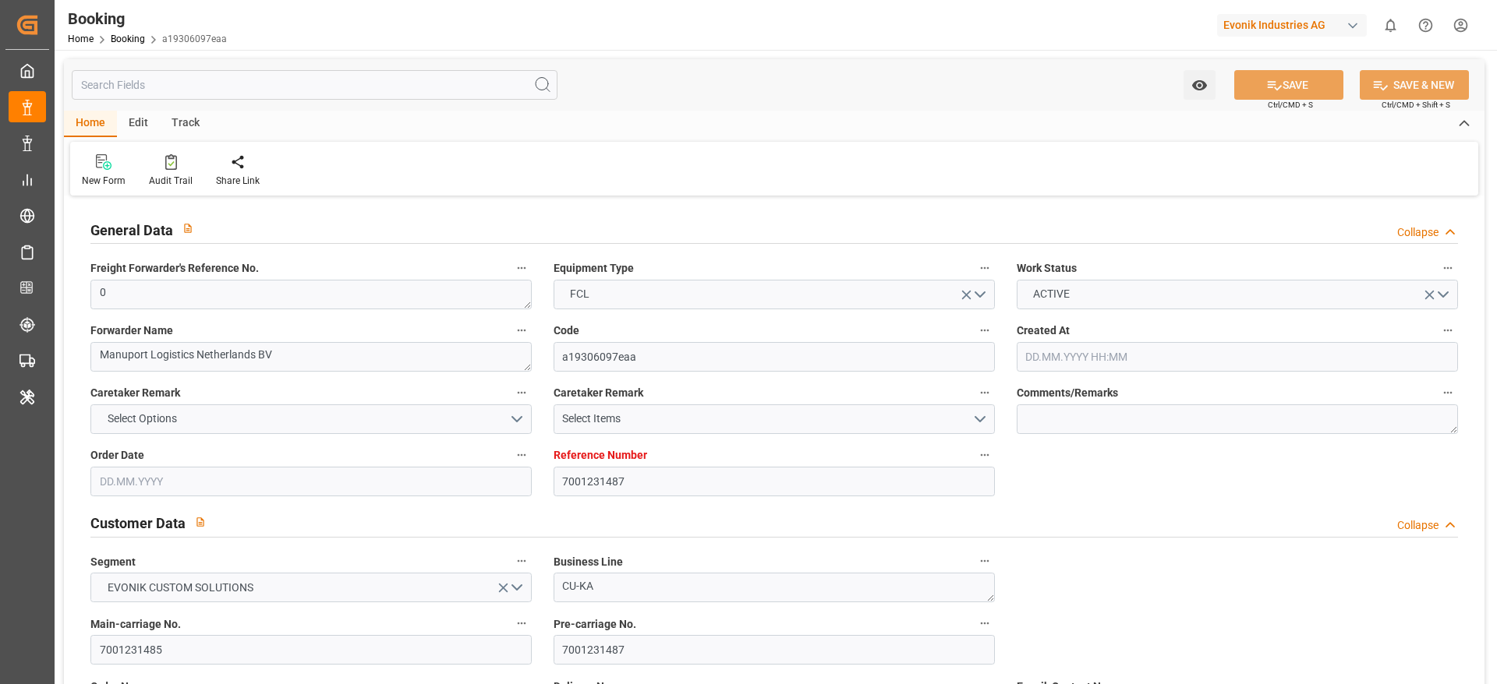
type input "[DATE] 00:00"
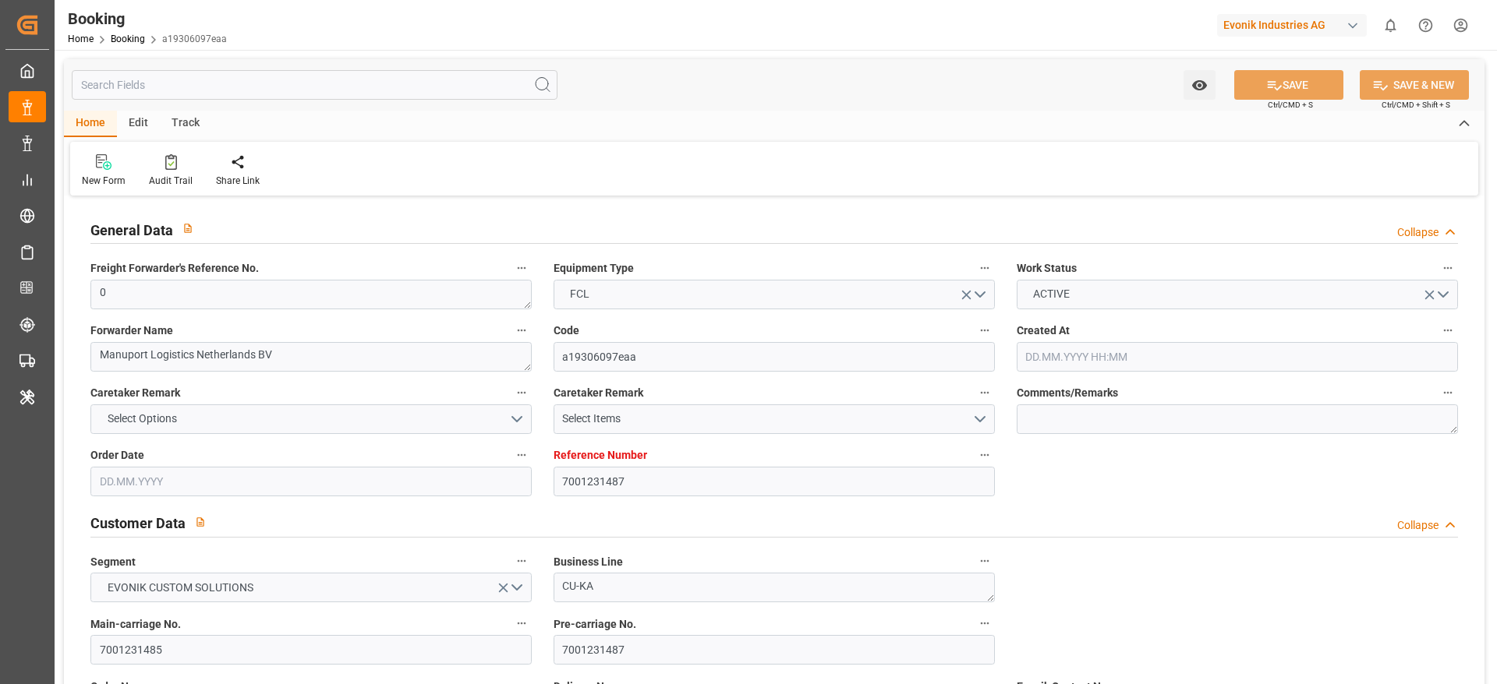
type input "[DATE] 00:00"
type input "[DATE]"
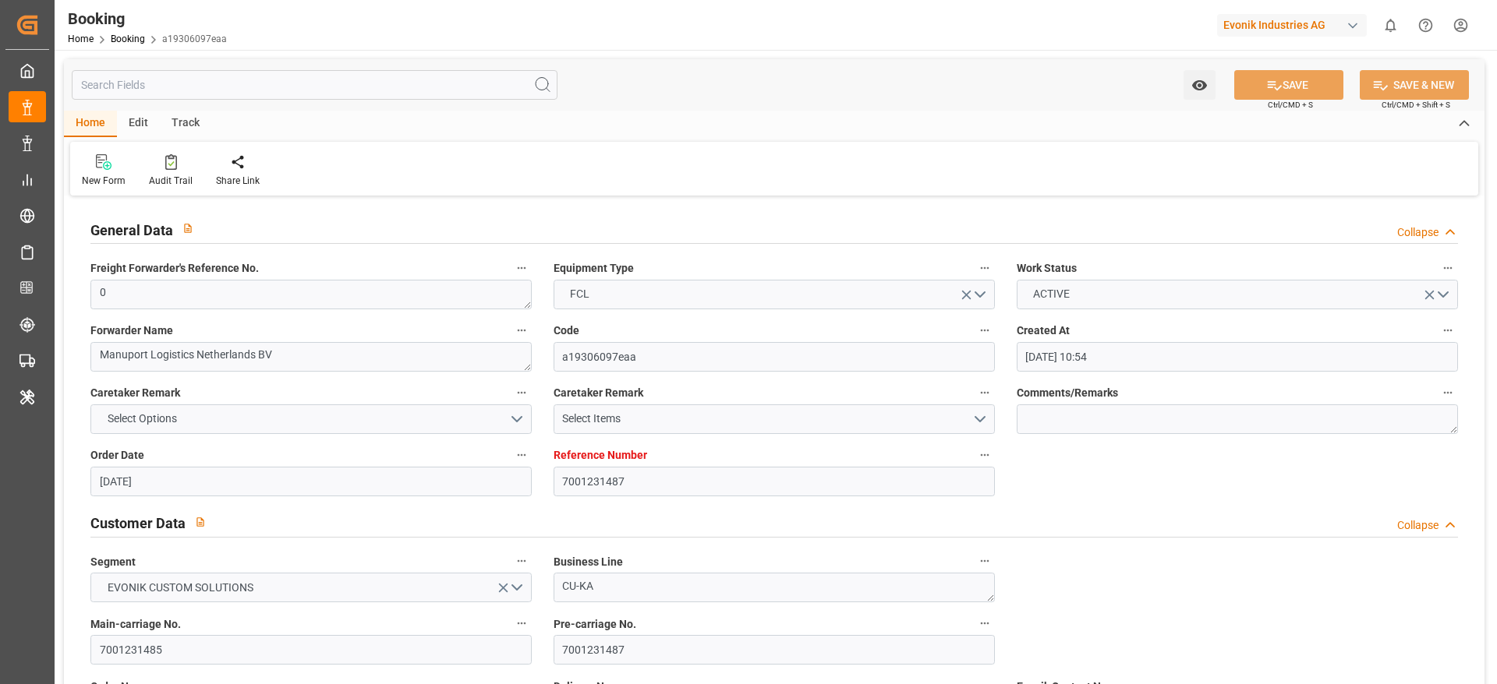
type input "[DATE] 08:45"
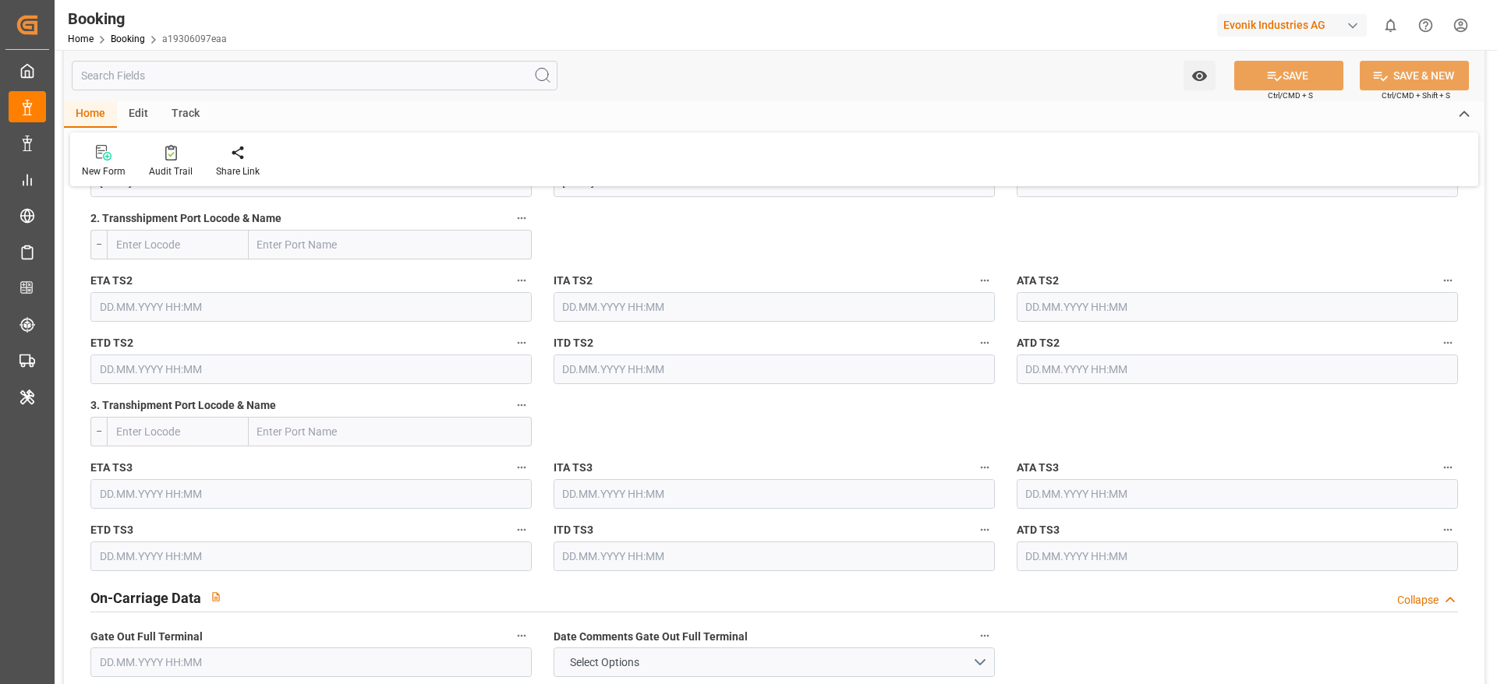
scroll to position [1910, 0]
click at [832, 684] on html "Created by potrace 1.15, written by [PERSON_NAME] [DATE]-[DATE] Created by potr…" at bounding box center [748, 342] width 1497 height 684
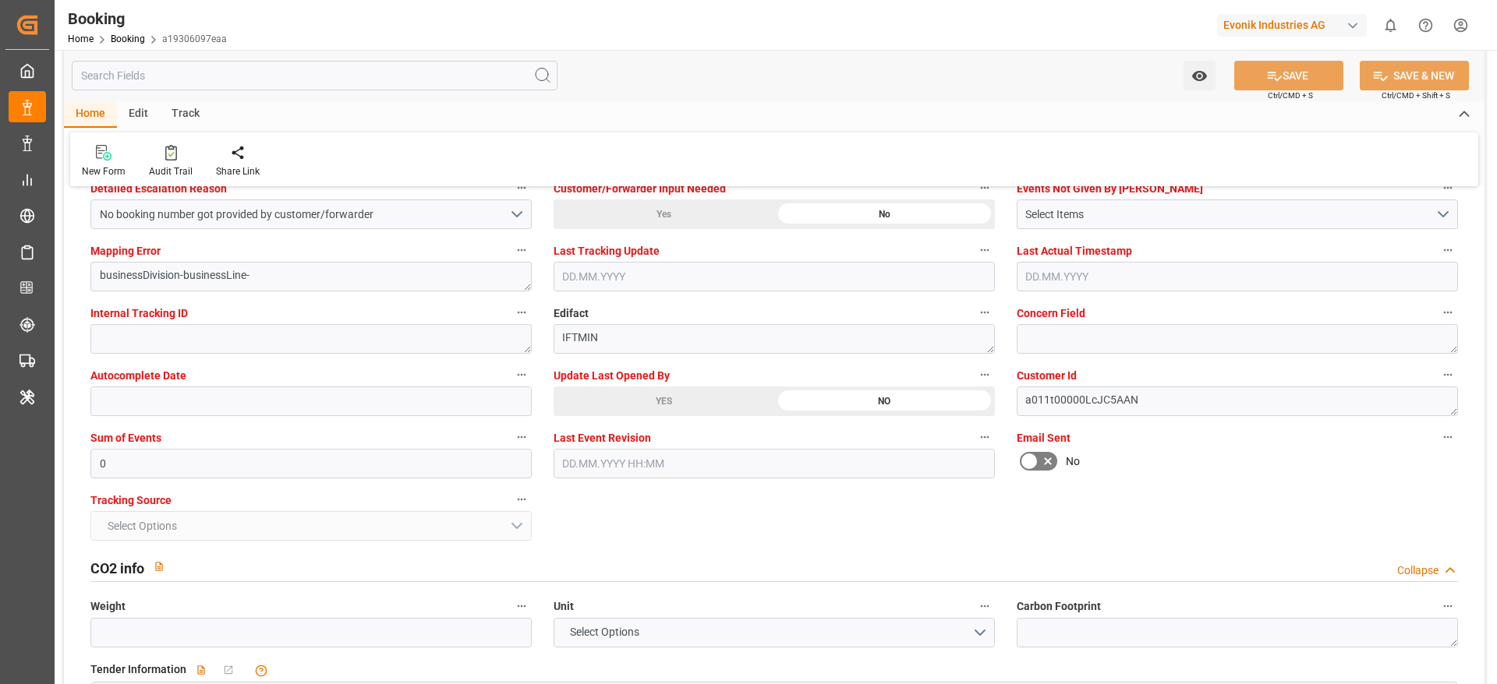
scroll to position [3040, 0]
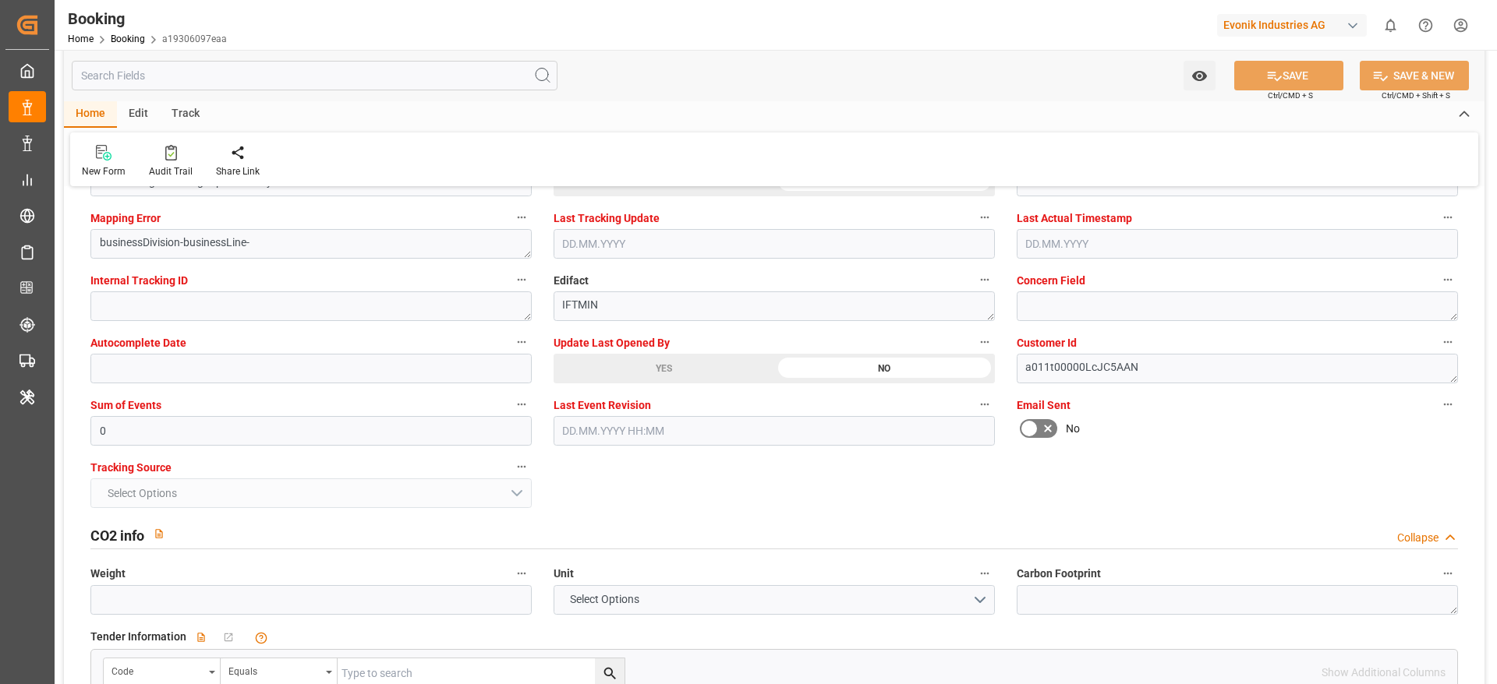
click at [656, 363] on div "YES" at bounding box center [663, 369] width 221 height 30
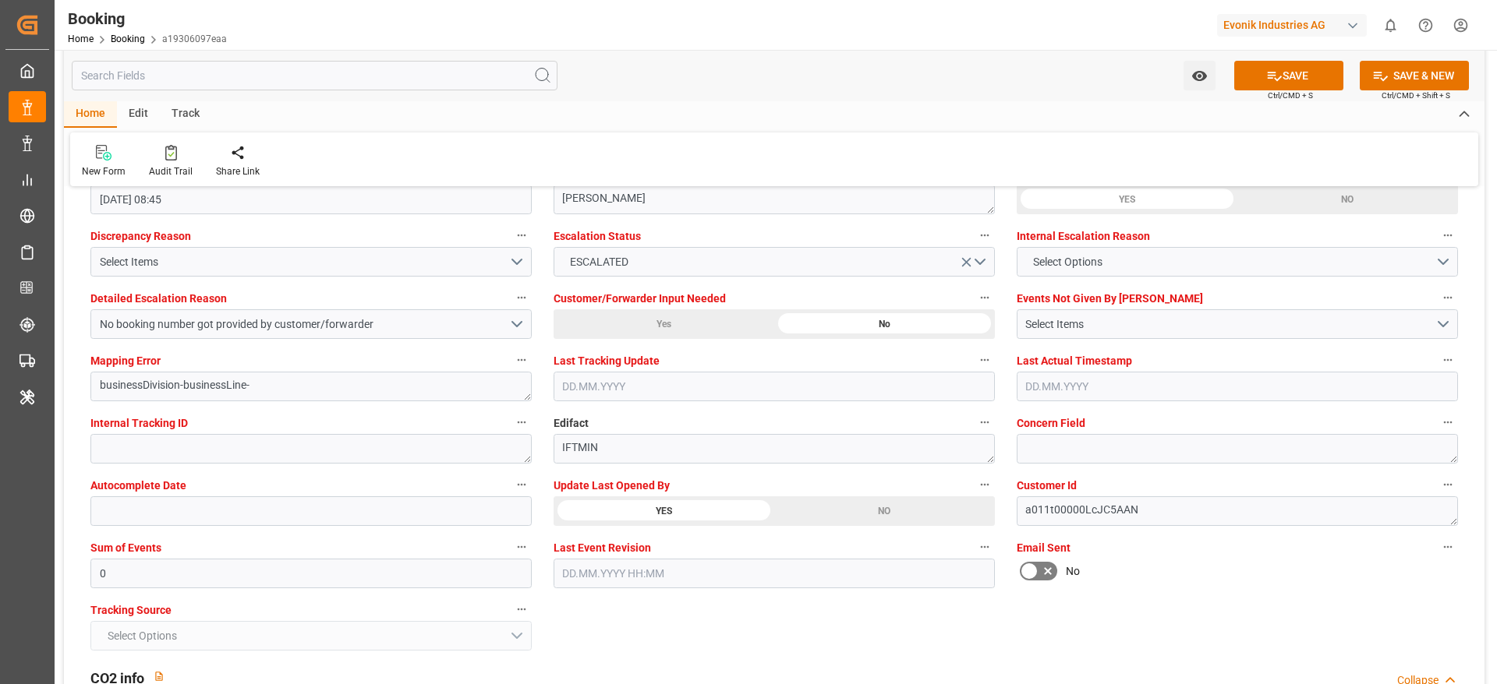
scroll to position [2783, 0]
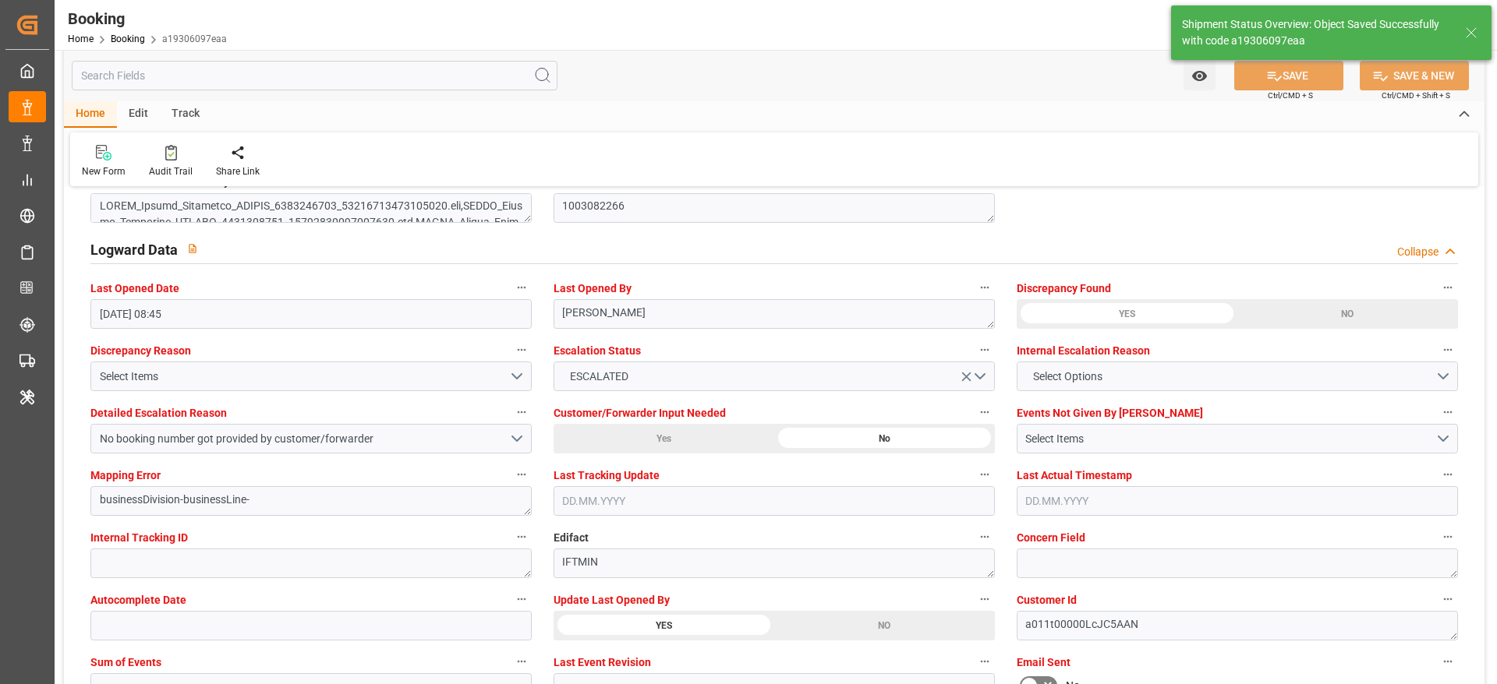
type textarea "[PERSON_NAME]"
type input "[DATE] 09:16"
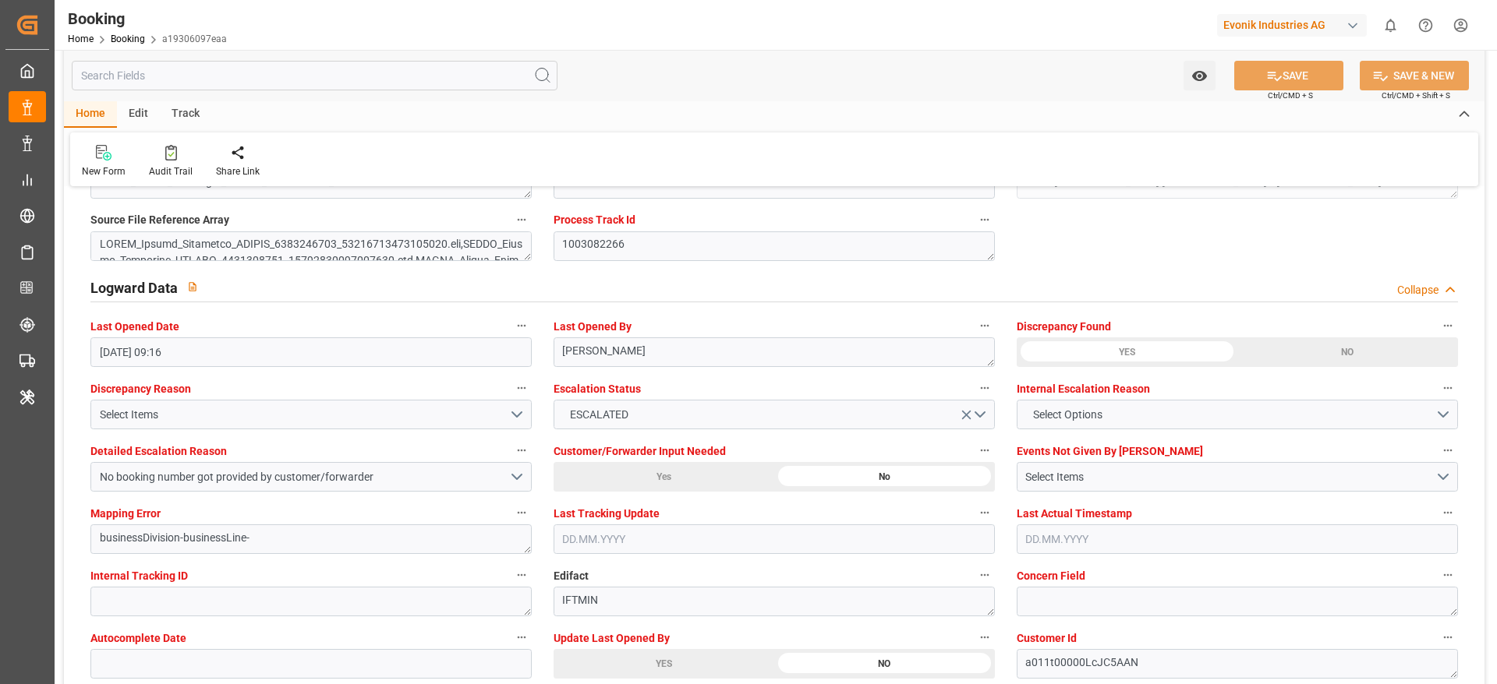
scroll to position [2745, 0]
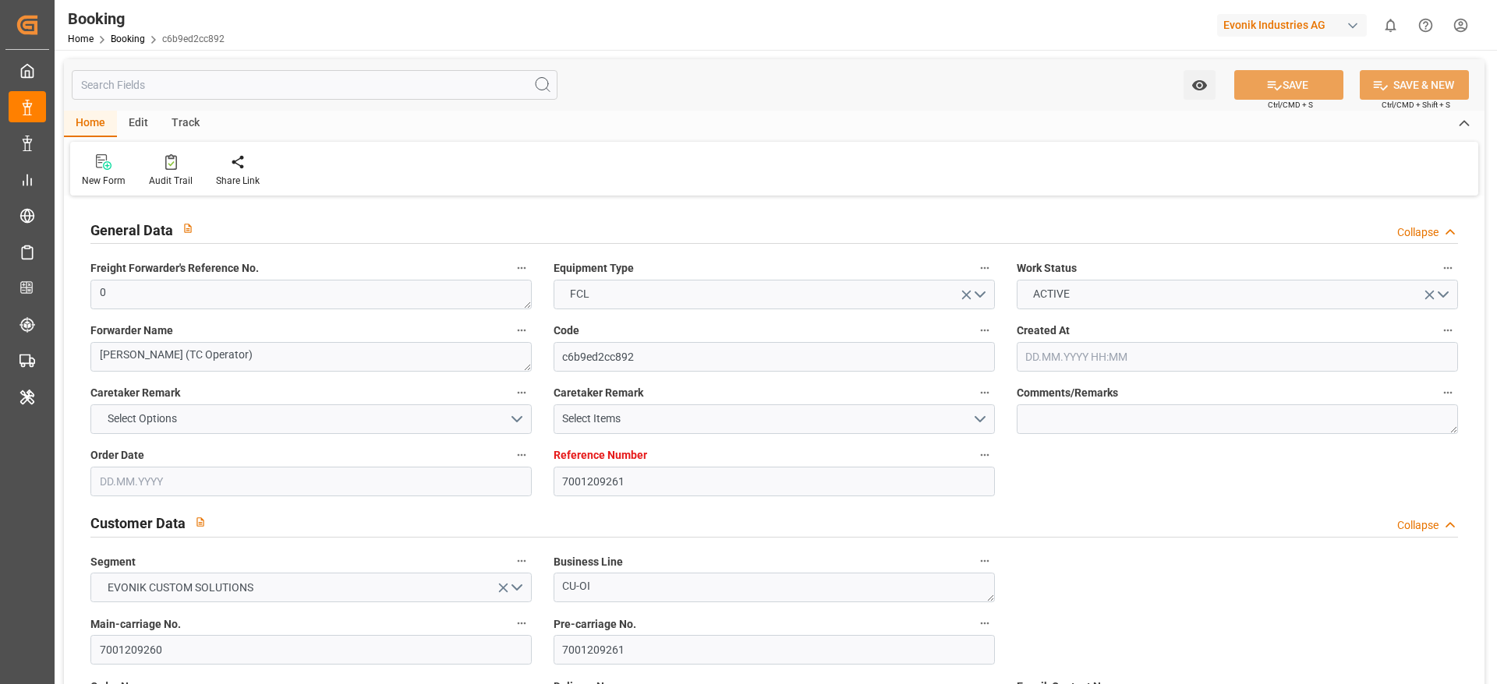
type input "7001209261"
type input "9619933"
type input "Maersk"
type input "Maersk Line AS"
type input "NLRTM"
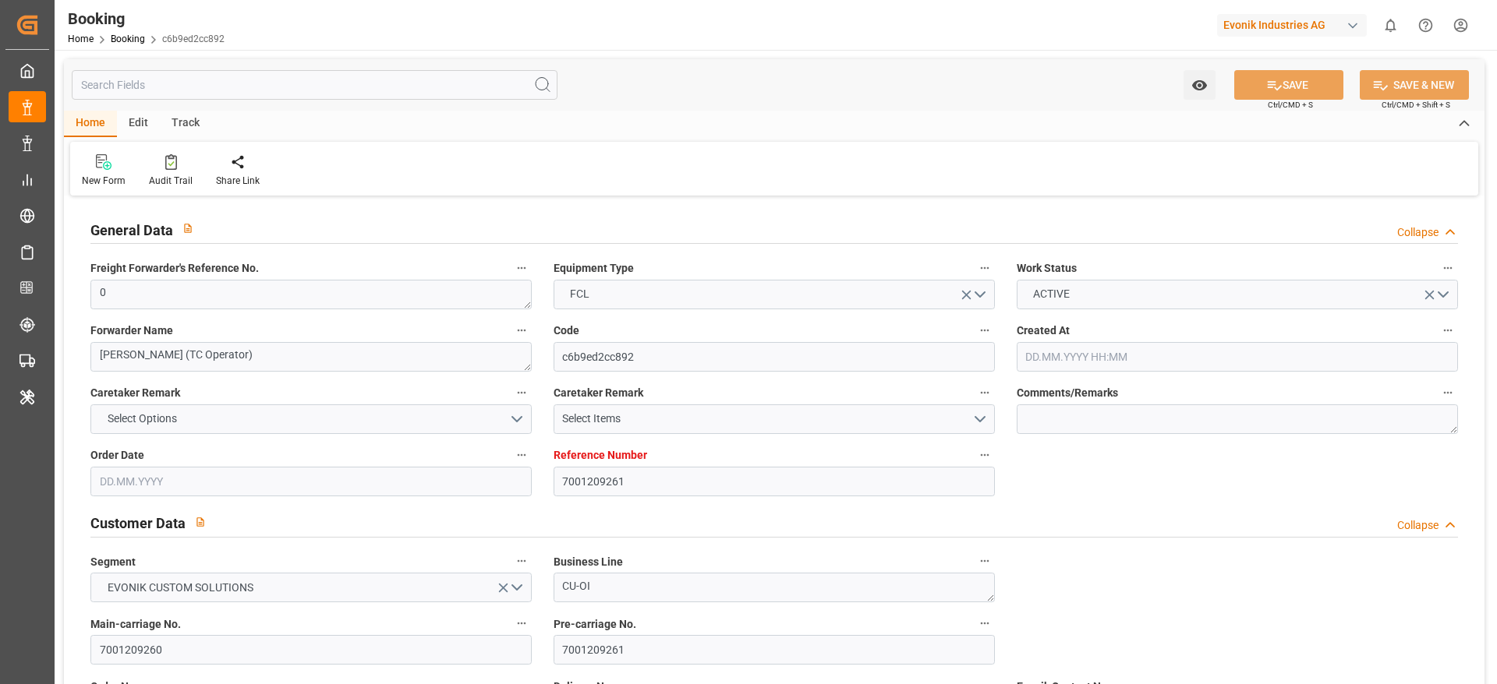
type input "TWTXG"
type input "MYTPP"
type input "0"
type input "01.07.2025 05:41"
type input "01.07.2025"
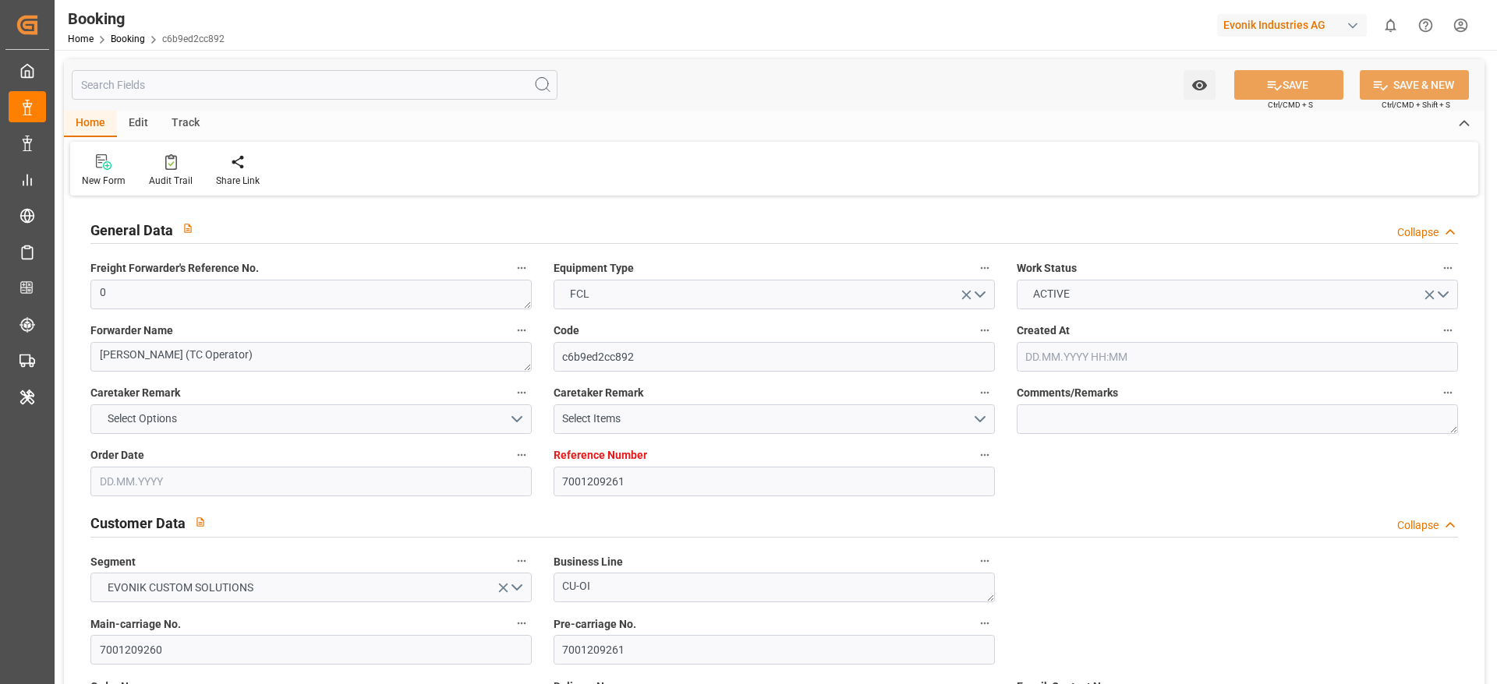
type input "23.09.2025"
type input "16.07.2025"
type input "[DATE] 00:00"
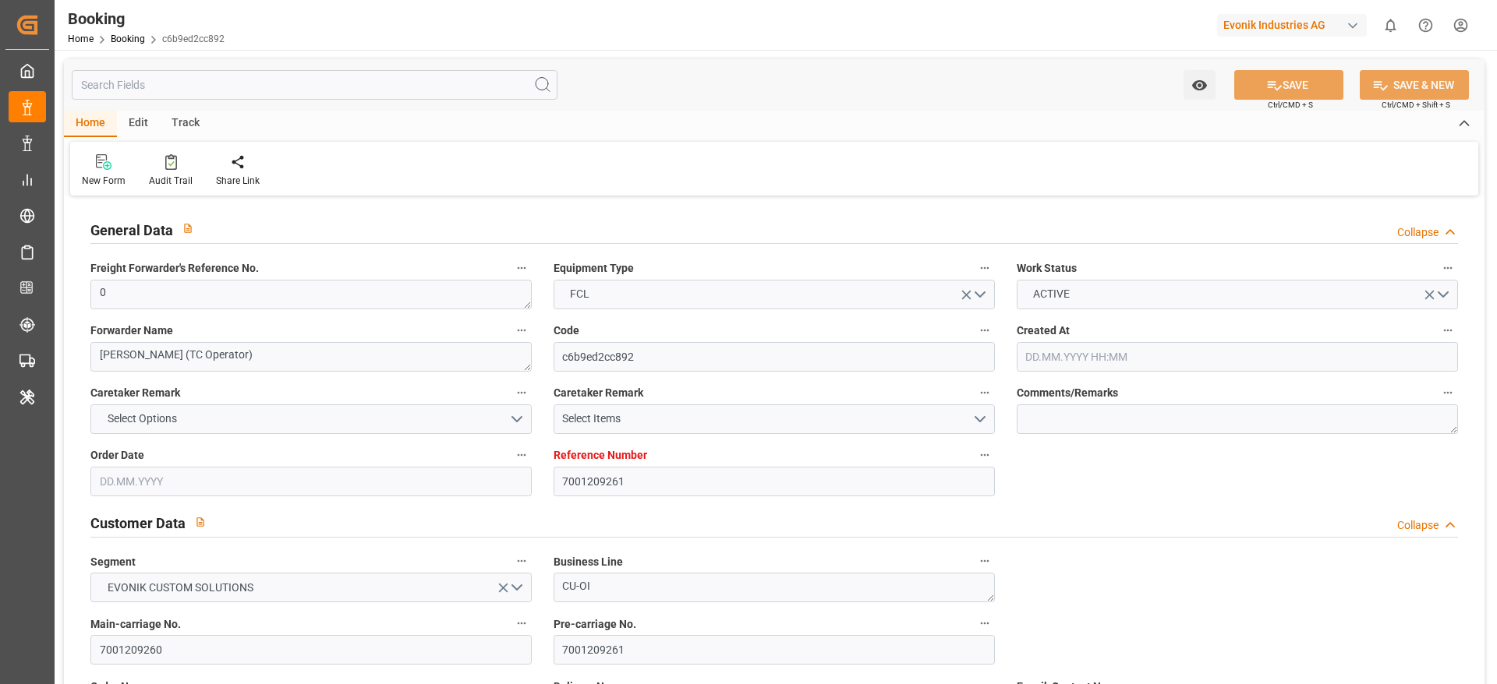
type input "29.07.2025 00:00"
type input "28.09.2025 00:00"
type input "21.09.2025 00:00"
type input "[DATE] 00:00"
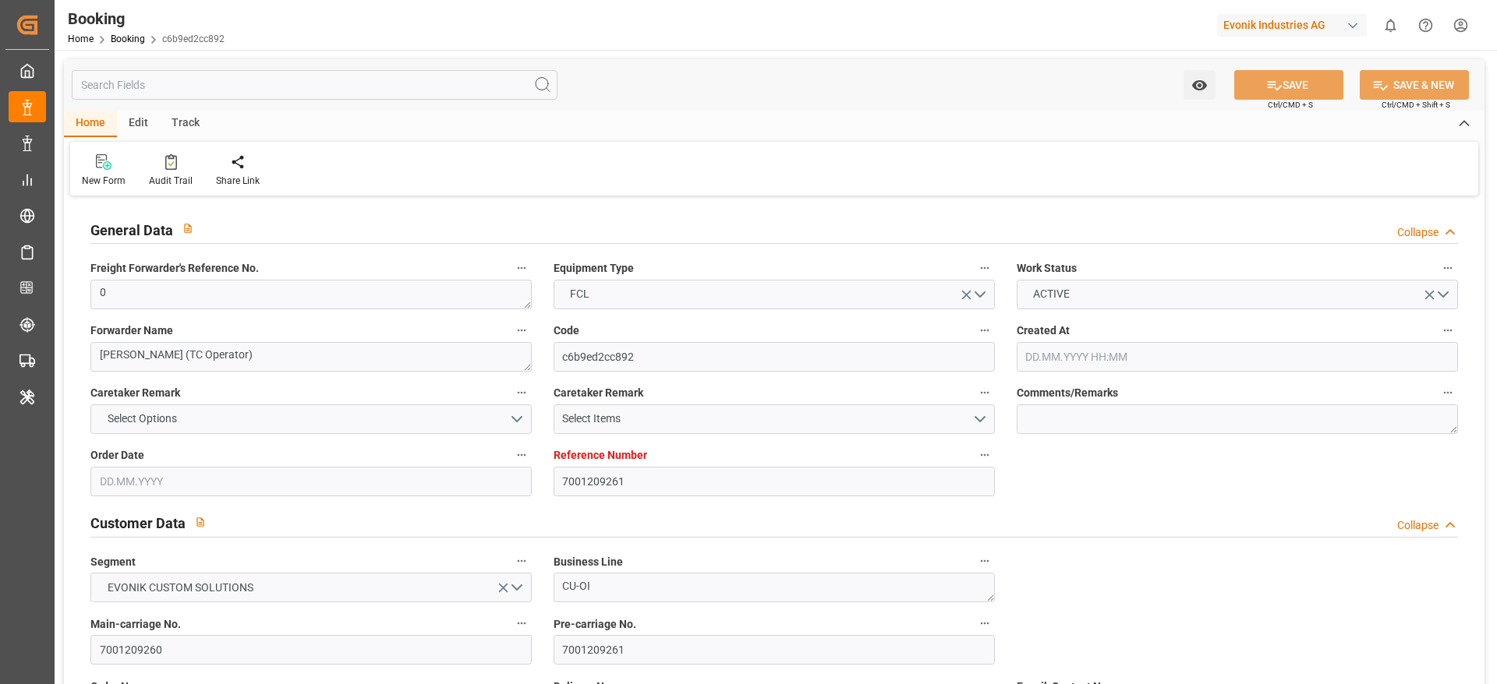
type input "[DATE] 00:00"
type input "22.09.2025 00:00"
type input "15.09.2025 00:00"
type input "29.07.2025"
type input "[DATE] 08:45"
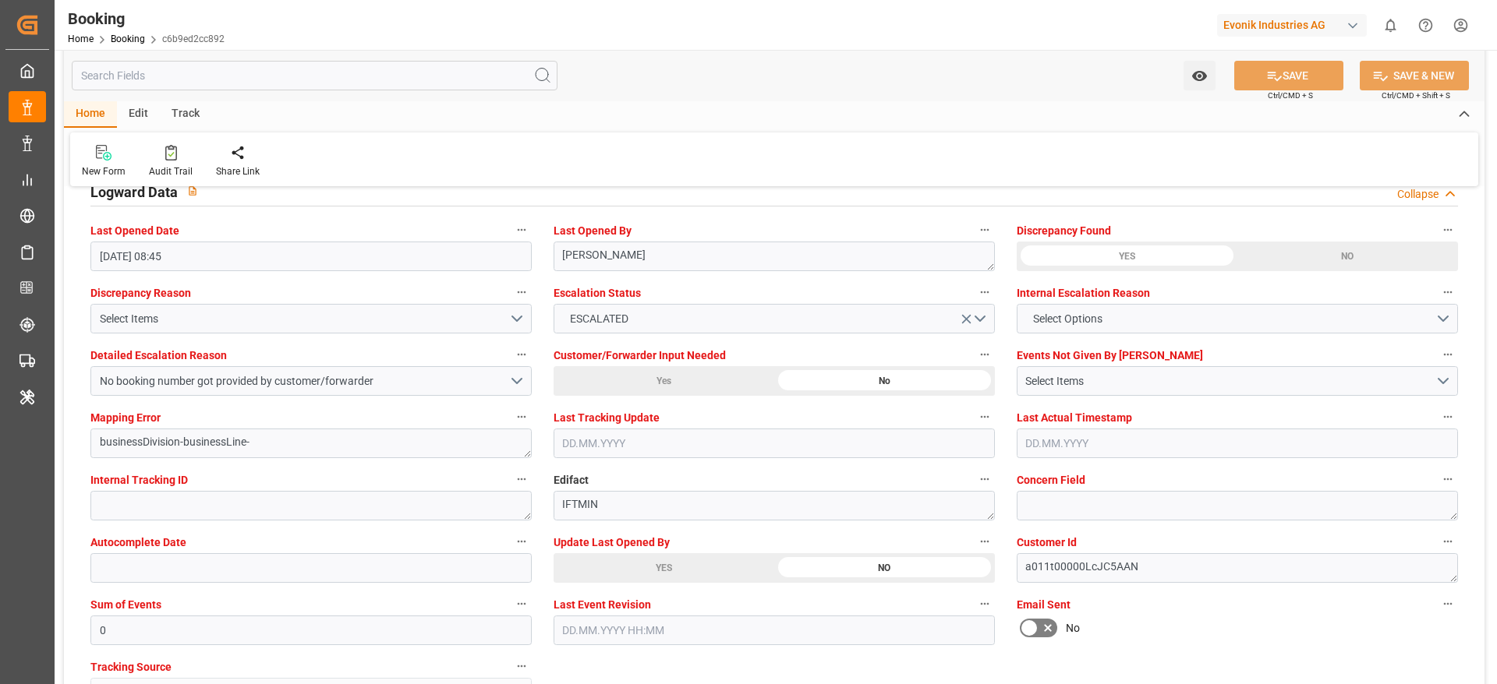
scroll to position [2843, 0]
click at [560, 558] on div "YES" at bounding box center [663, 566] width 221 height 30
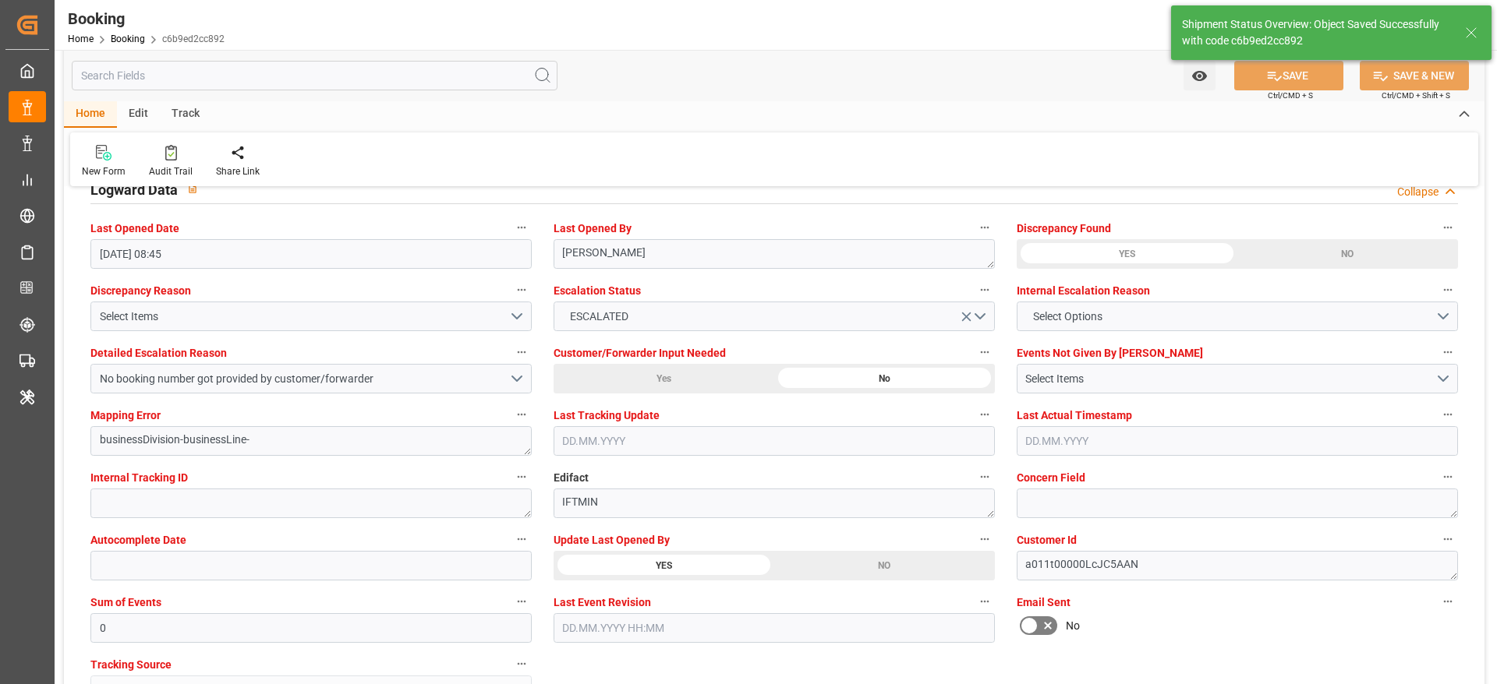
type textarea "[PERSON_NAME]"
type input "24.09.2025 09:19"
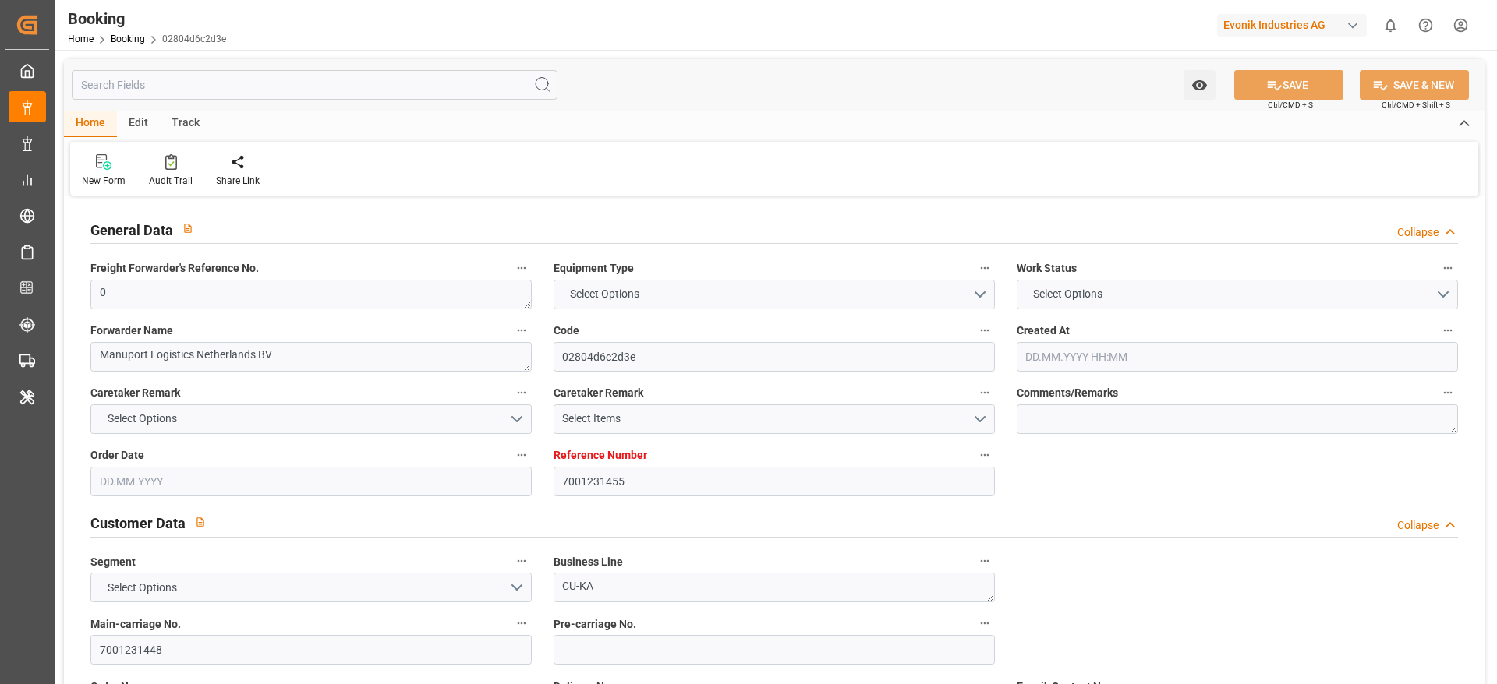
type textarea "0"
type textarea "Manuport Logistics Netherlands BV"
type input "02804d6c2d3e"
type input "7001231455"
type textarea "CU-KA"
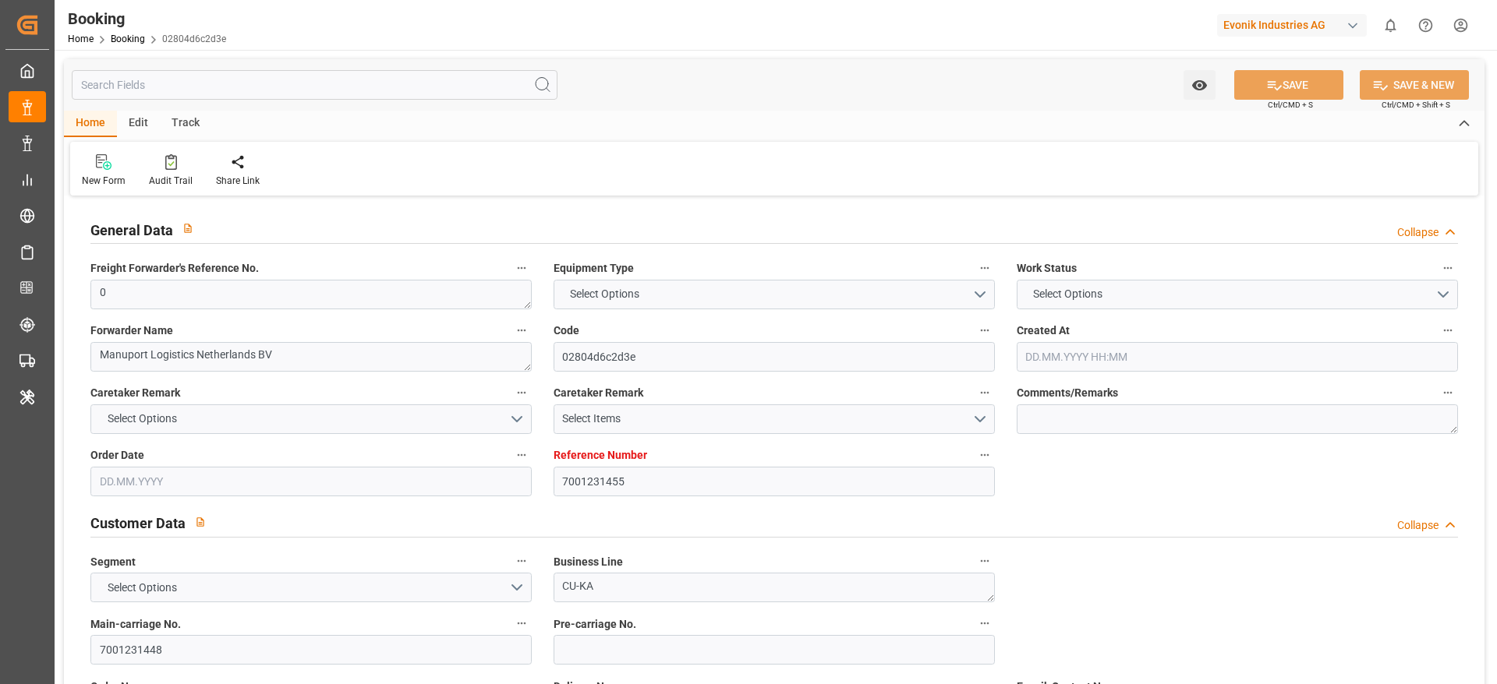
type input "7001231448"
type textarea "[EMAIL_ADDRESS][DOMAIN_NAME]"
type textarea "CIF"
type textarea "[GEOGRAPHIC_DATA]"
type textarea "3"
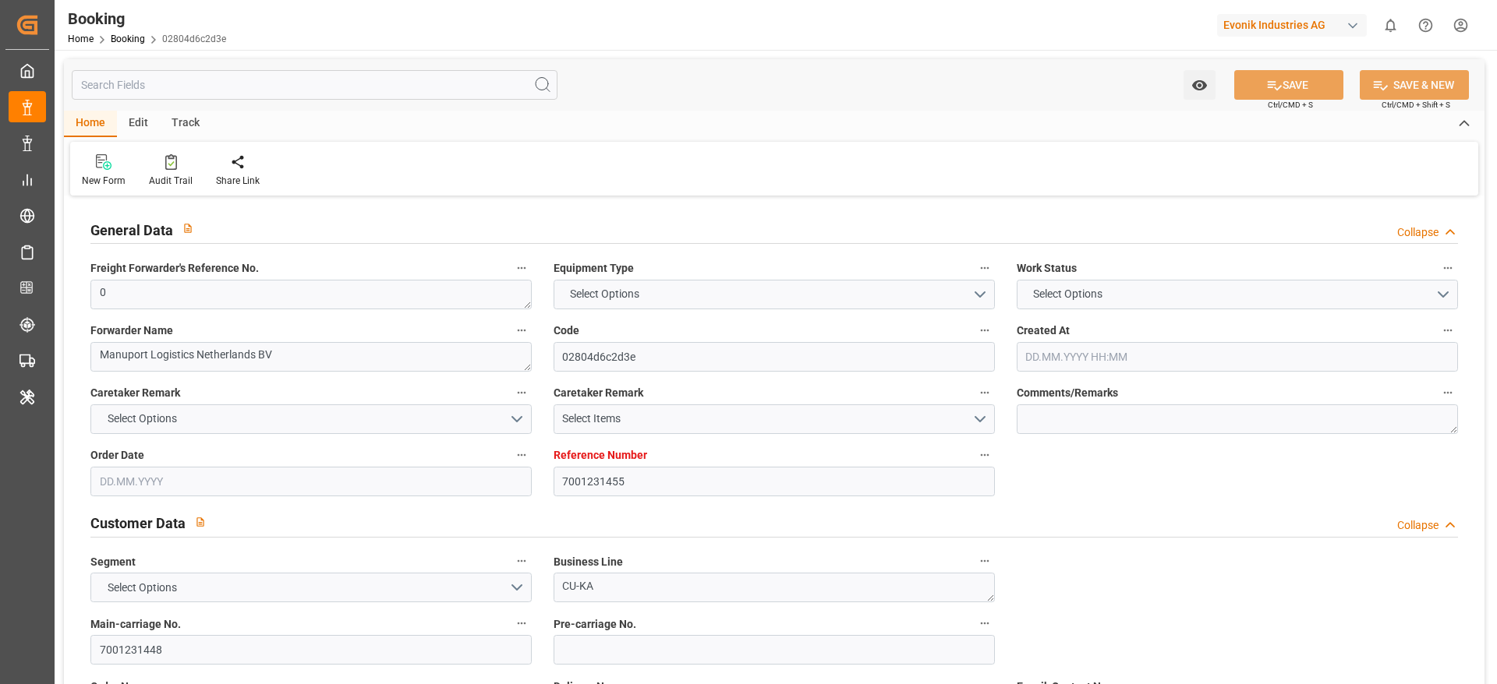
type textarea "Niederkassel"
type textarea "EXFU8972502"
type input "[PERSON_NAME]"
type input "MAEU"
type input "[GEOGRAPHIC_DATA]"
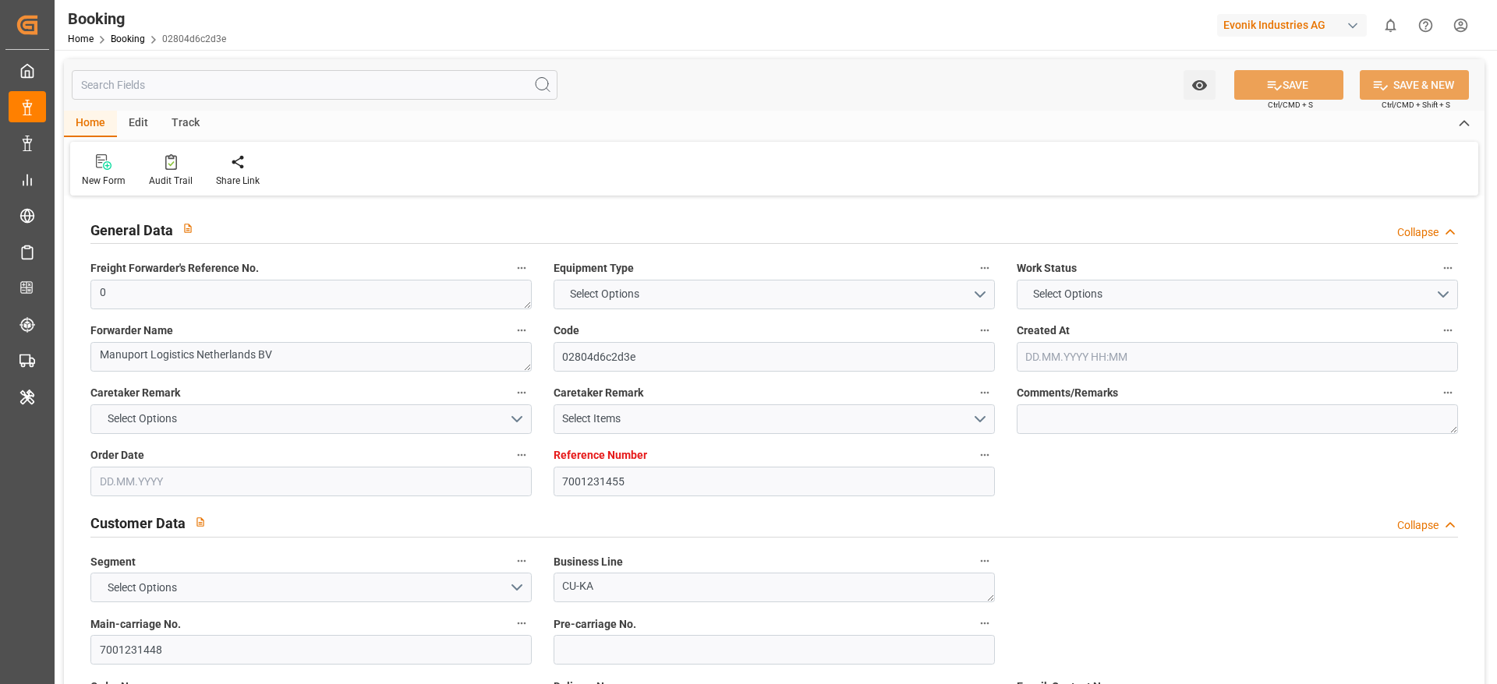
type input "[GEOGRAPHIC_DATA], [GEOGRAPHIC_DATA]"
type input "Tanjung Pelepas"
type textarea "eta"
type textarea "INPUT_Evonik_Seeburger_IFTMIN_1003082264_20250823193035795.edi"
type textarea "NWC/[GEOGRAPHIC_DATA] [GEOGRAPHIC_DATA] Continent / [GEOGRAPHIC_DATA]-KA"
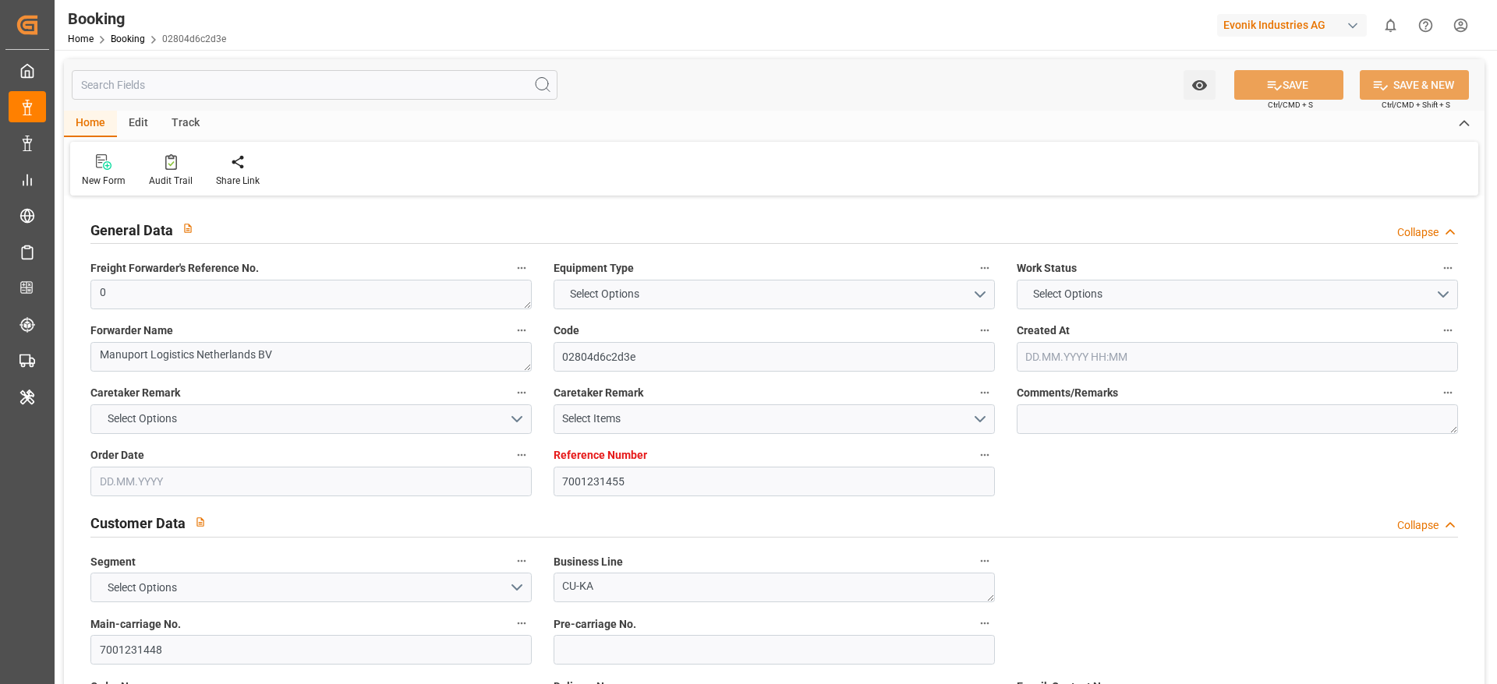
type textarea "INPUT_Evonik_Seeburger_IFTMIN_1002987503_20250724122929240.edi,INPUT_Evonik_See…"
type textarea "1003082264"
type textarea "[PERSON_NAME]"
type textarea "businessDivision-businessLine-"
type textarea "IFTMIN"
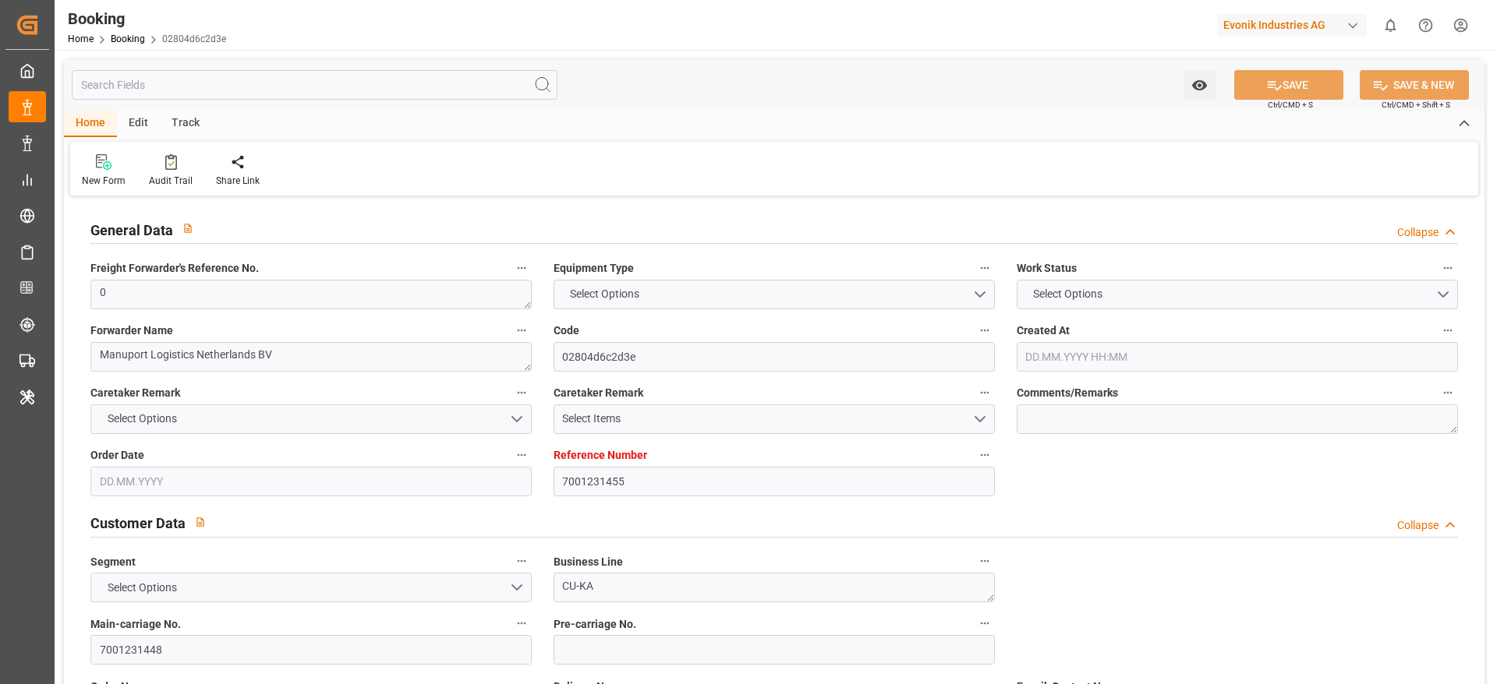
type textarea "a011t00000LcJC5AAN"
type textarea "Yes"
type input "7001231455"
type input "9619933"
type input "Maersk"
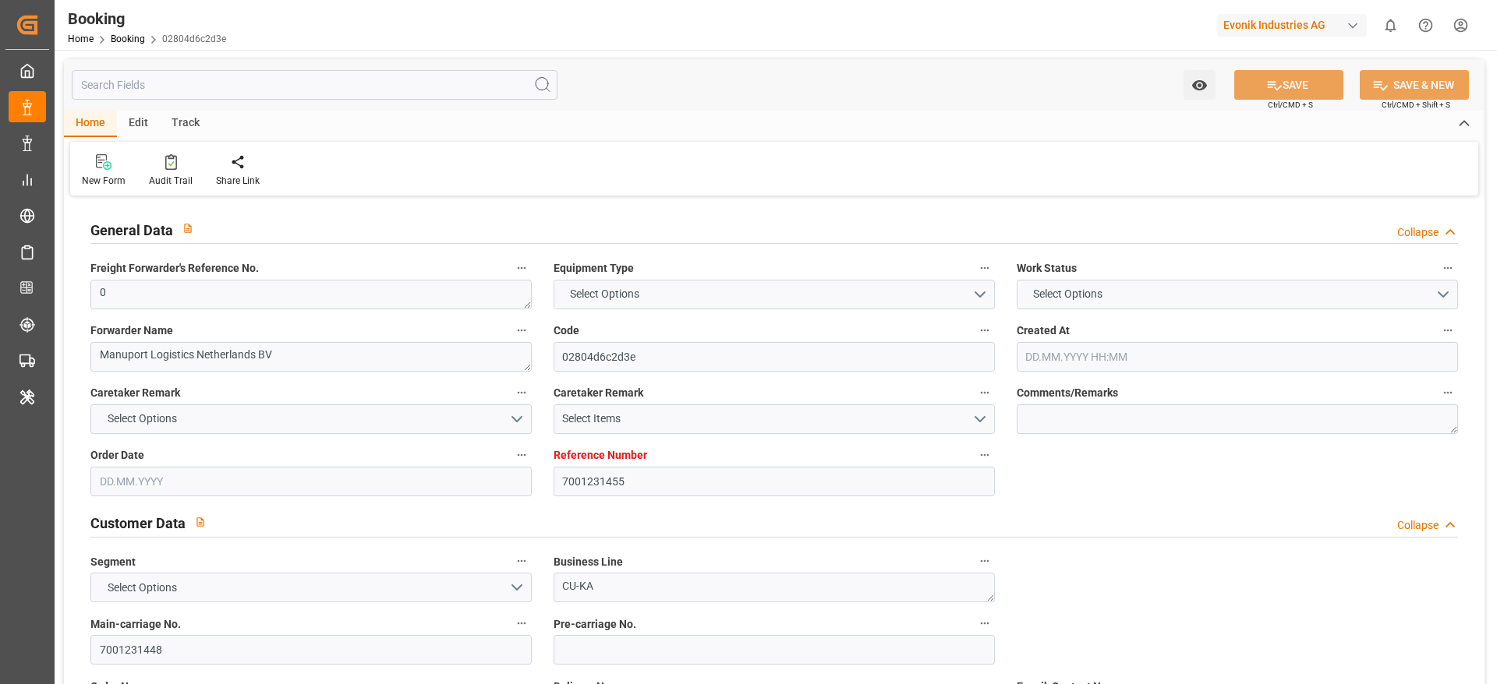
type input "Maersk Line AS"
type input "NLRTM"
type input "IDJKT"
type input "MYTPP"
type input "0"
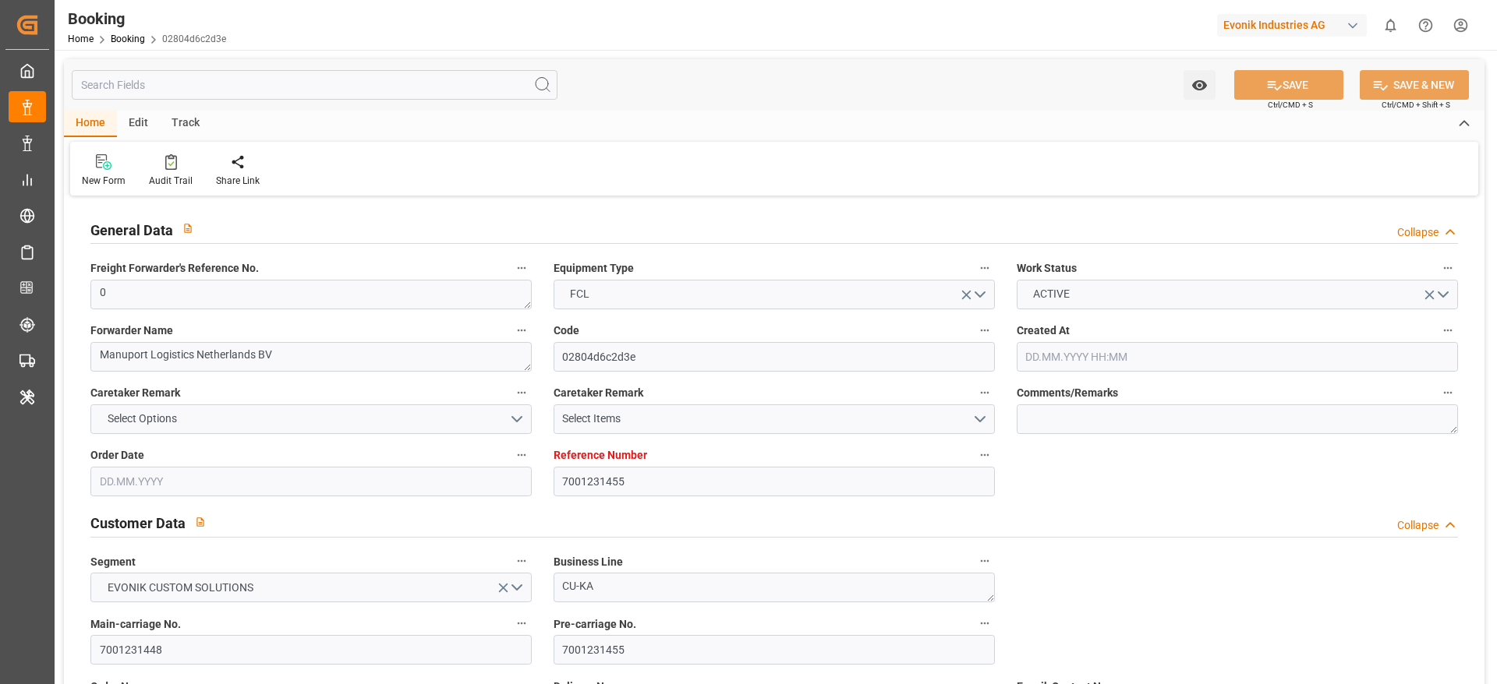
type input "[DATE] 10:30"
type input "[DATE]"
type input "[DATE] 00:00"
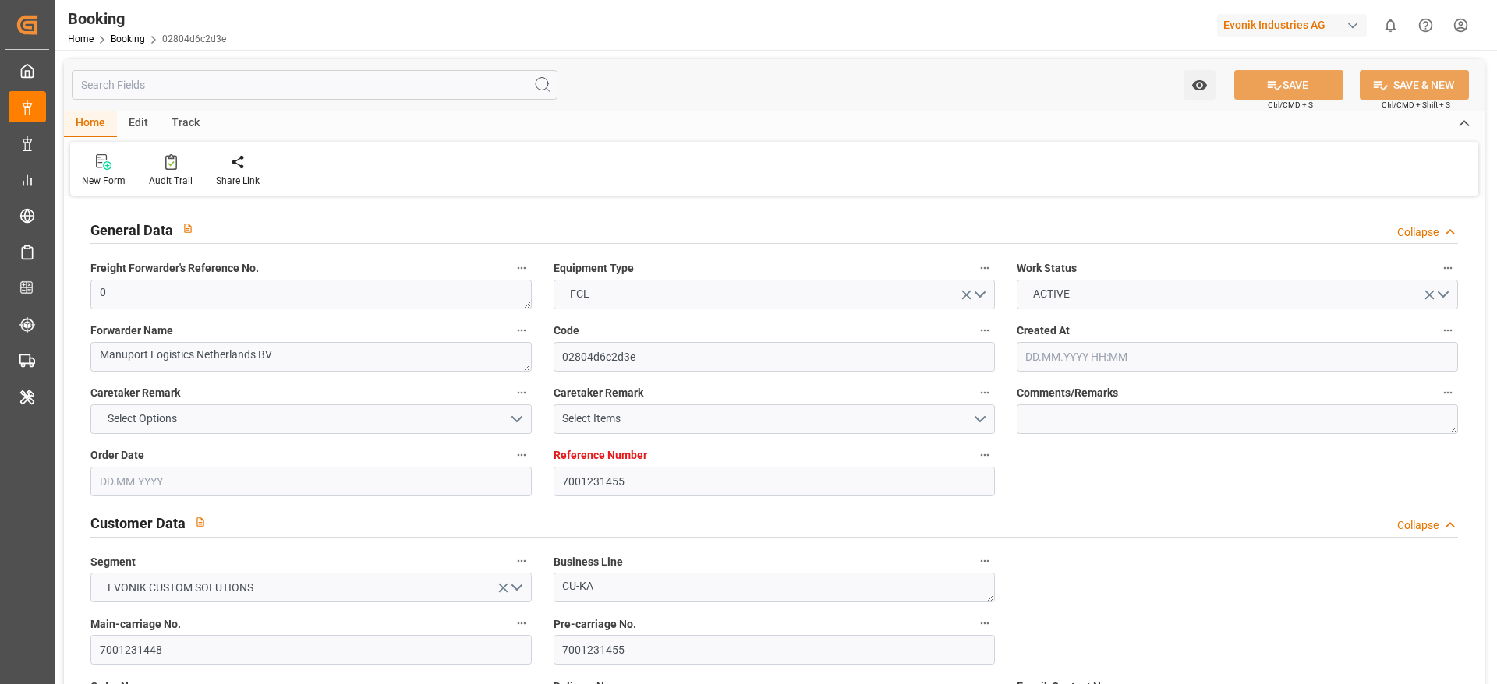
type input "[DATE] 00:00"
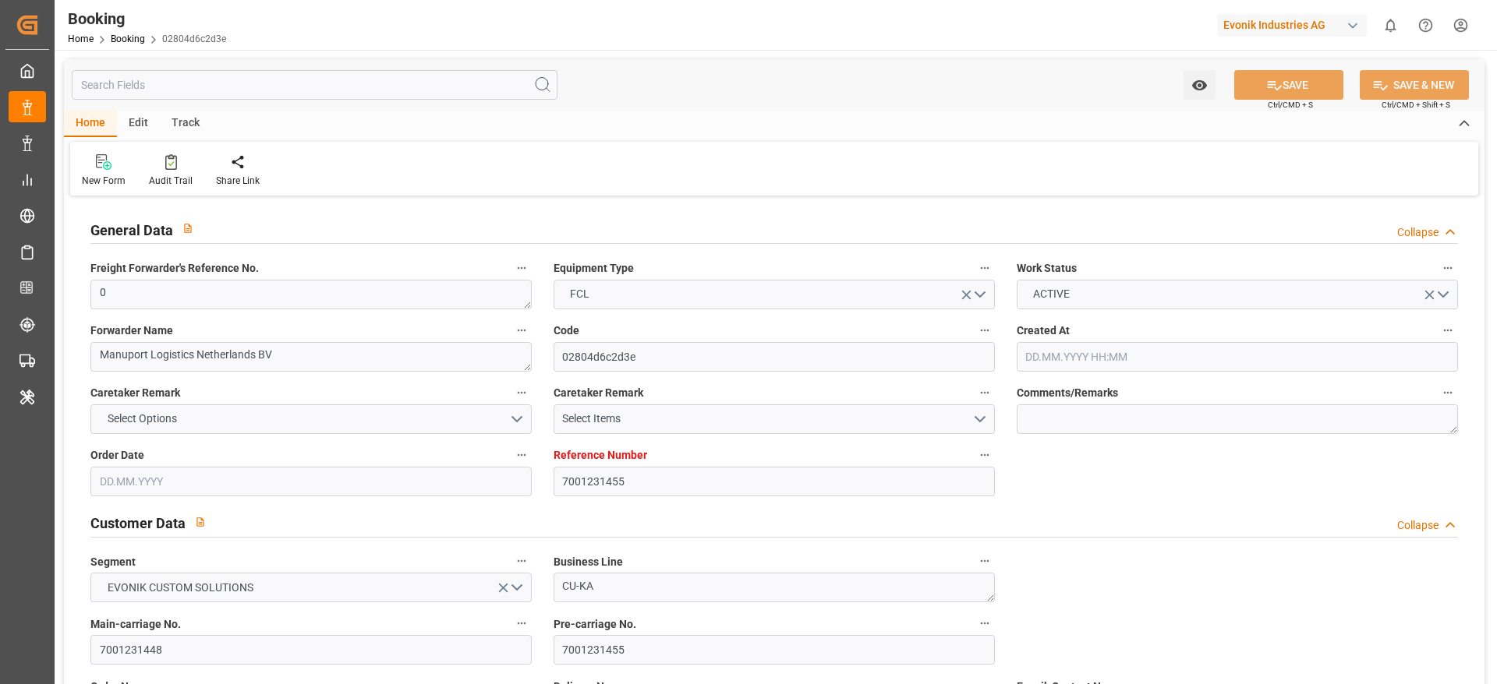
type input "[DATE] 00:00"
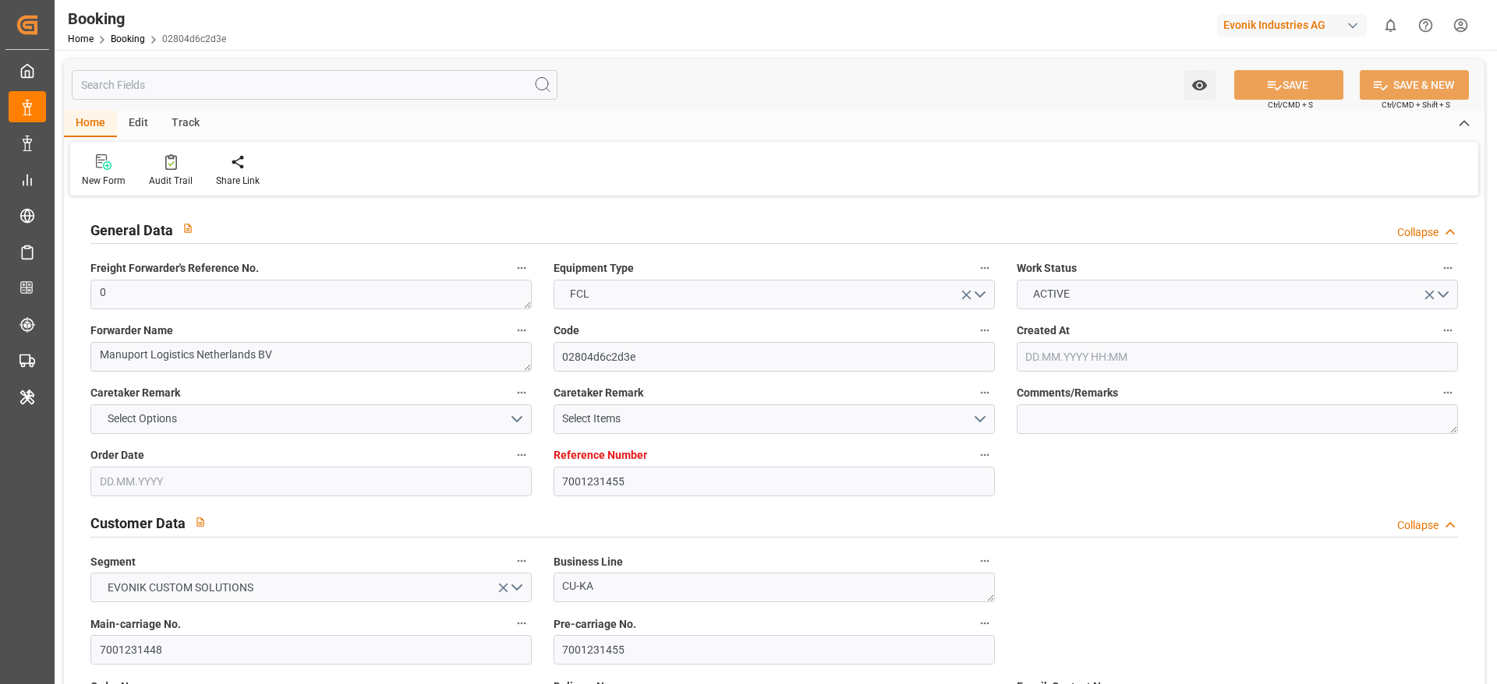
type input "[DATE] 00:00"
type input "[DATE]"
type input "[DATE] 08:45"
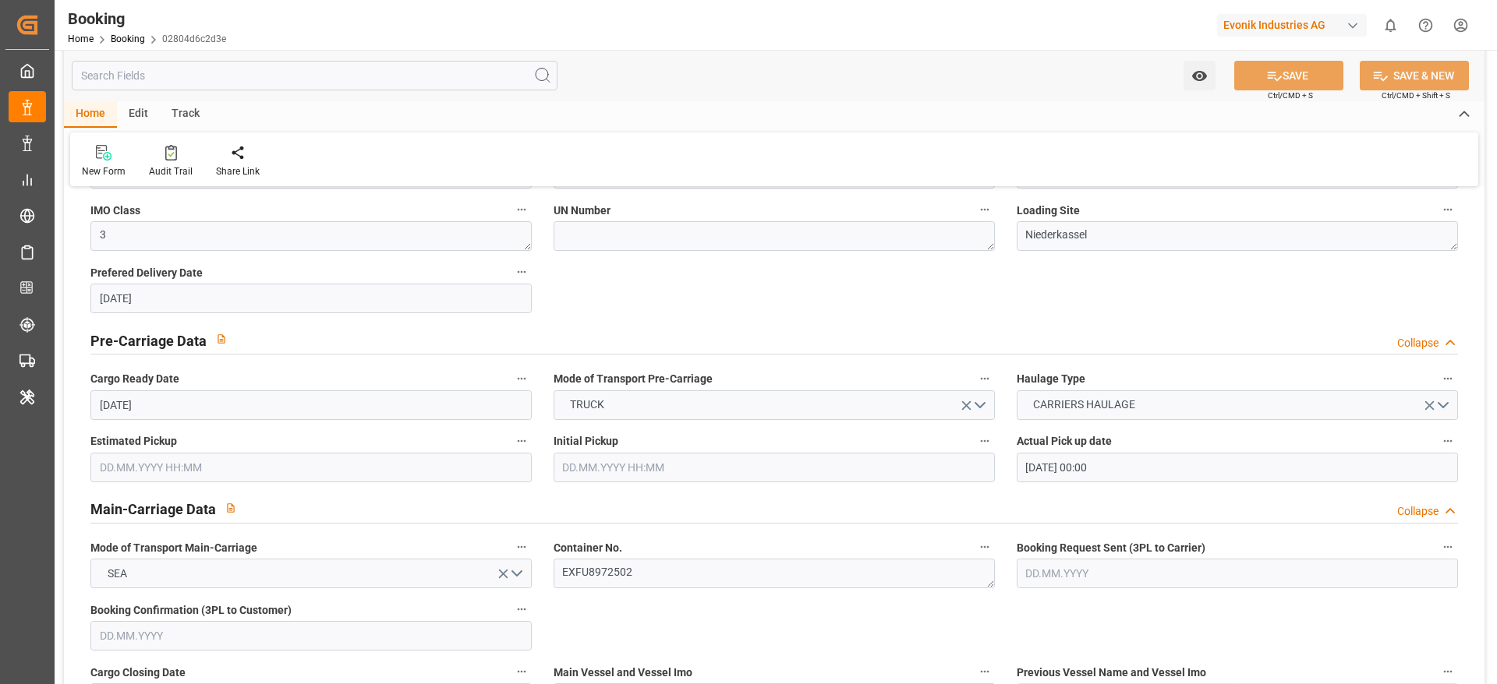
scroll to position [870, 0]
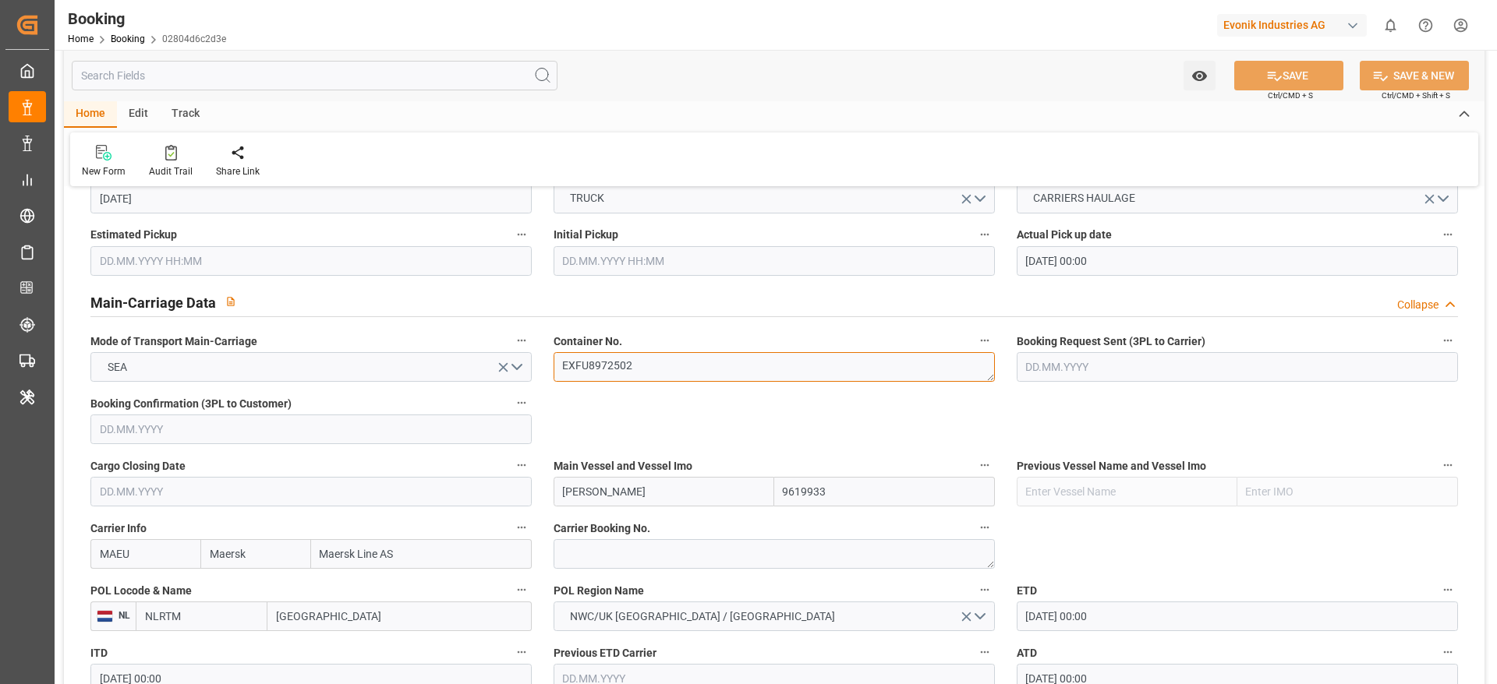
click at [666, 362] on textarea "EXFU8972502" at bounding box center [773, 367] width 441 height 30
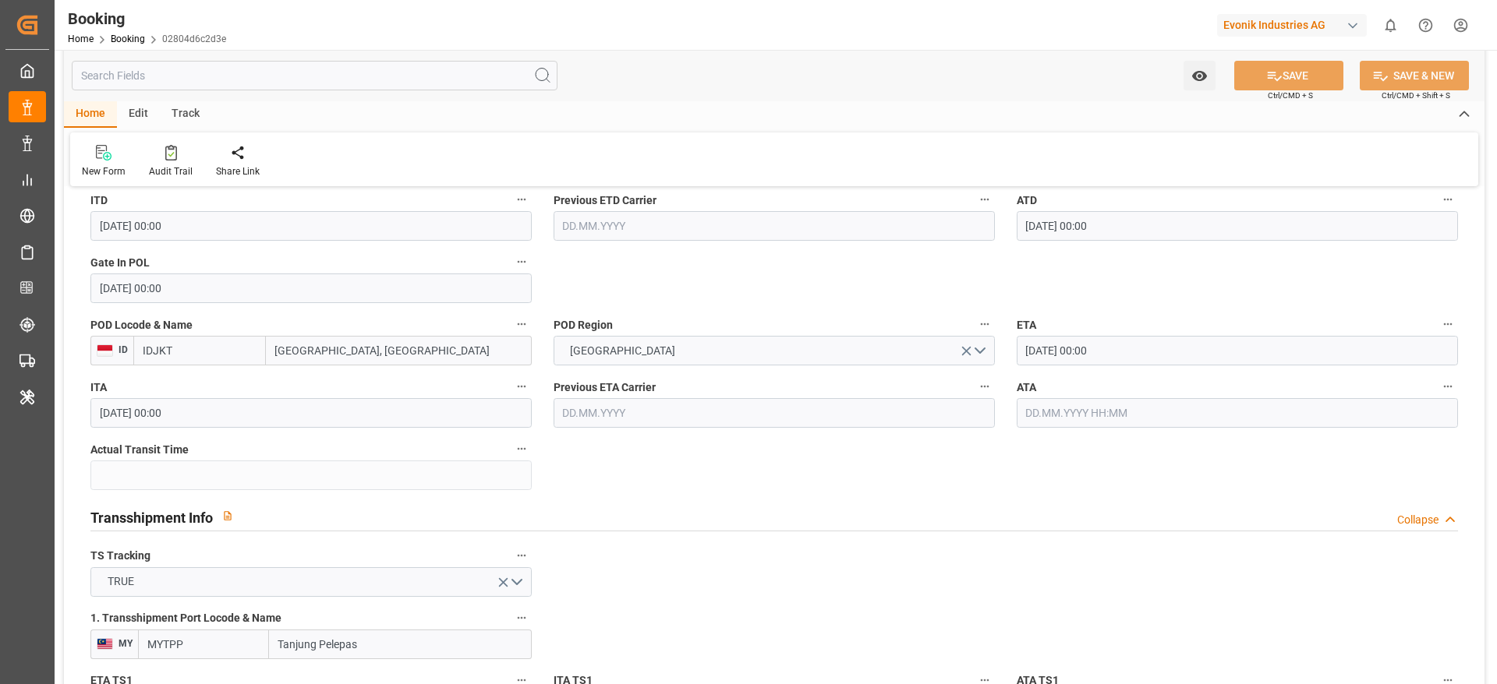
scroll to position [1332, 0]
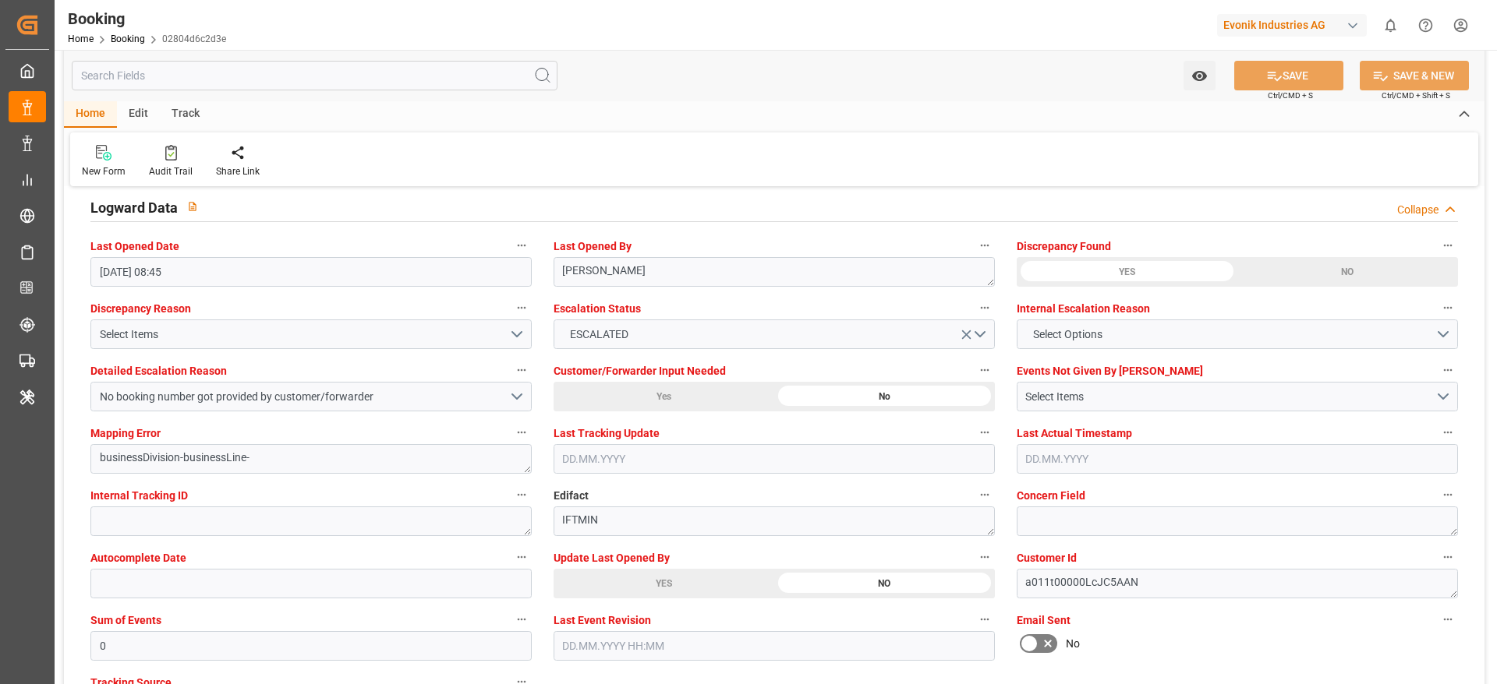
scroll to position [2827, 0]
click at [691, 586] on div "YES" at bounding box center [663, 582] width 221 height 30
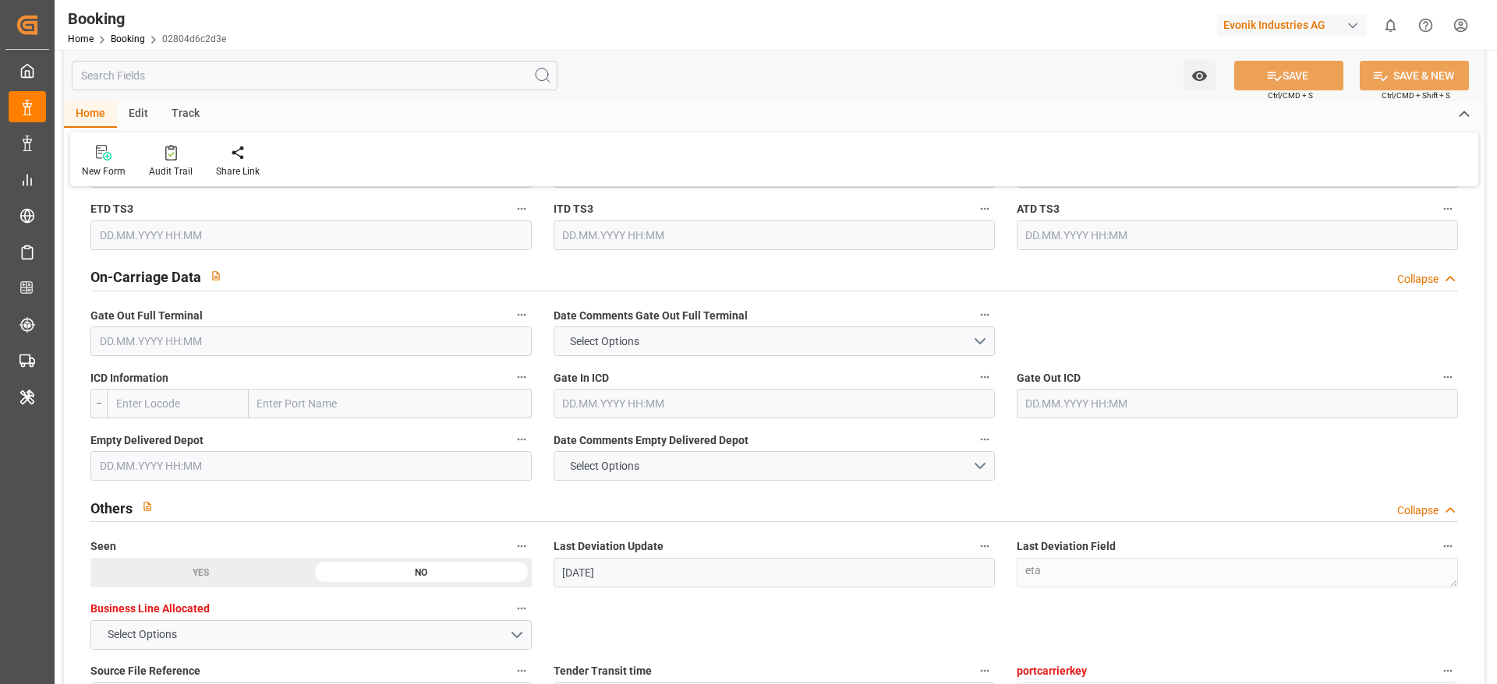
scroll to position [2179, 0]
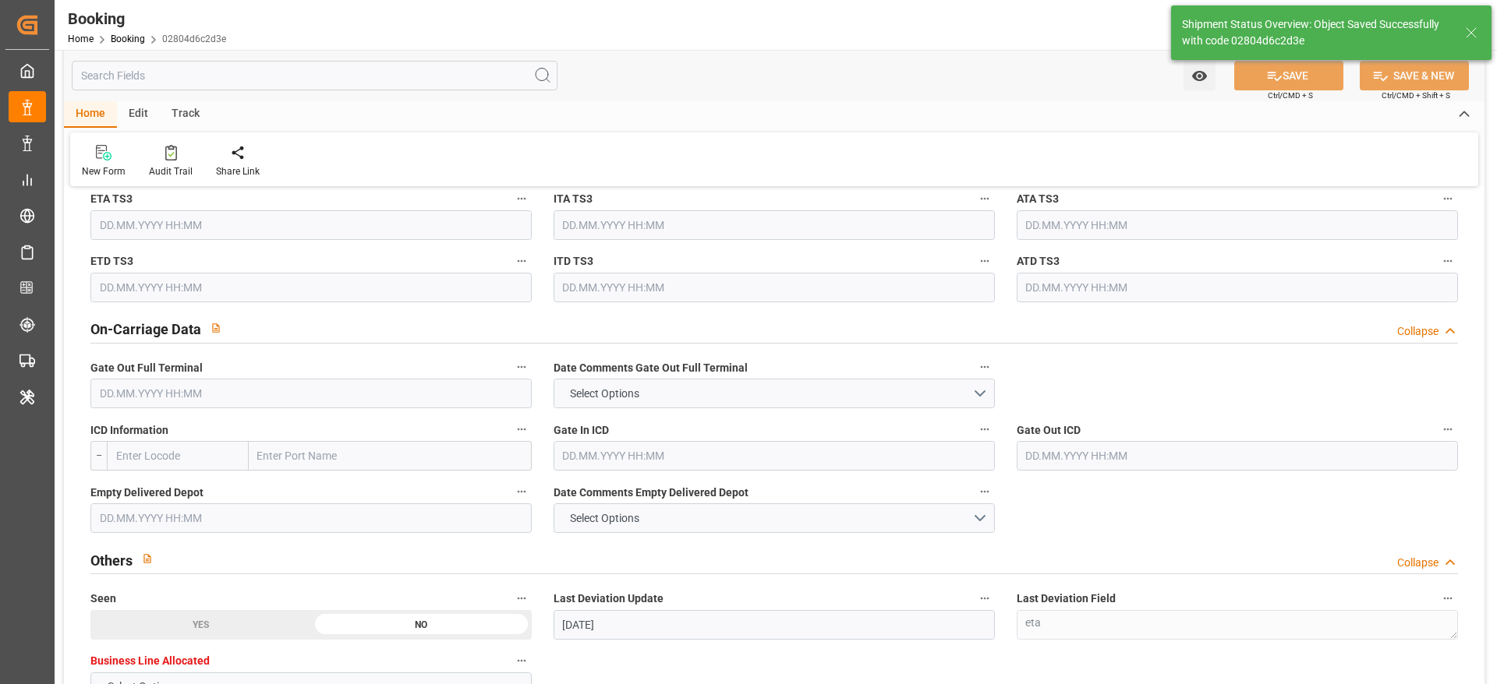
type textarea "[PERSON_NAME]"
type input "[DATE] 09:22"
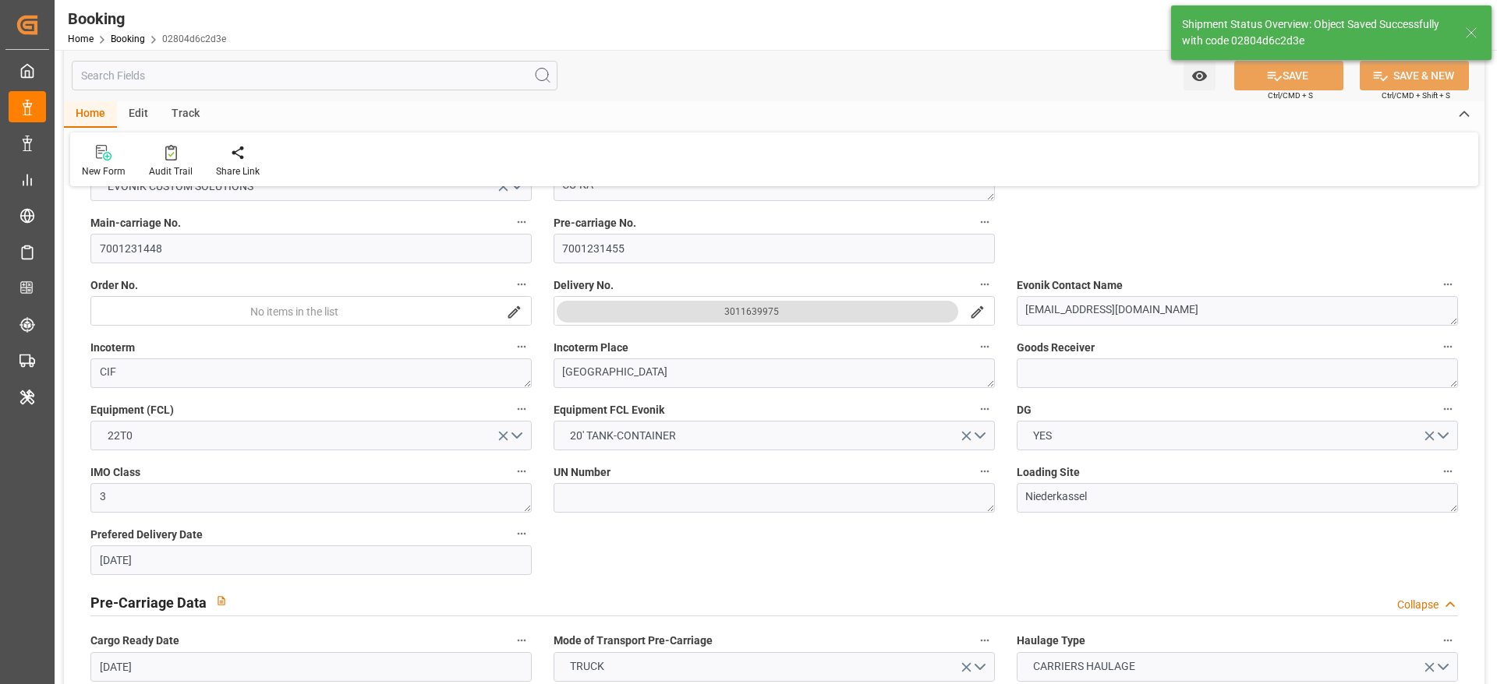
scroll to position [394, 0]
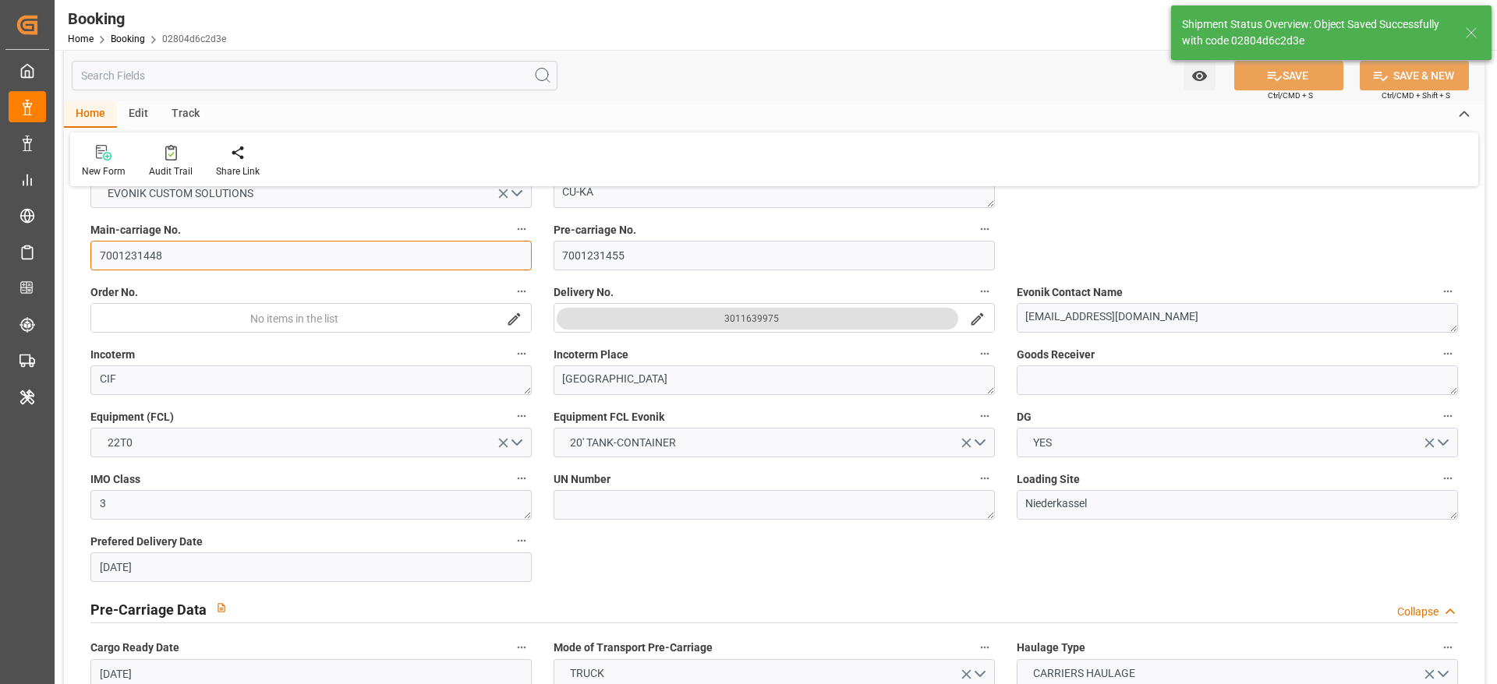
click at [212, 264] on input "7001231448" at bounding box center [310, 256] width 441 height 30
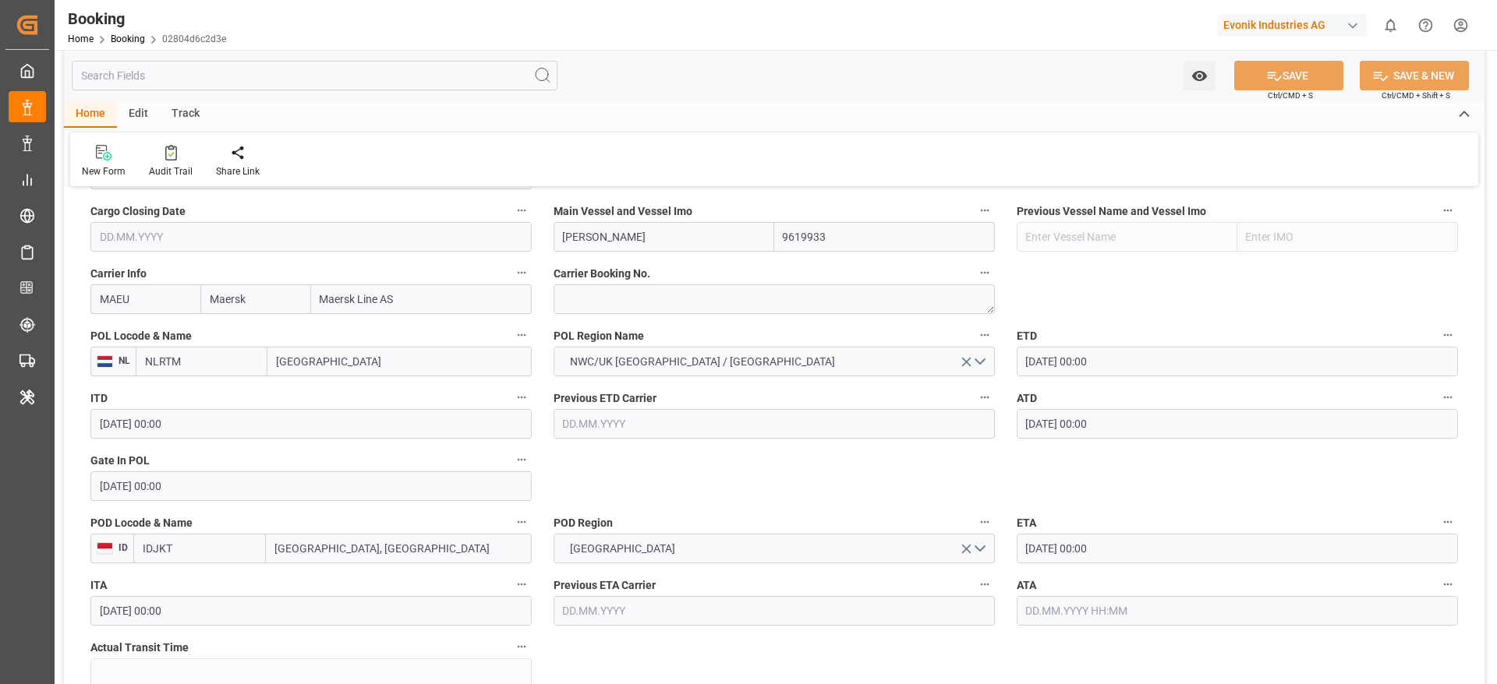
scroll to position [1126, 0]
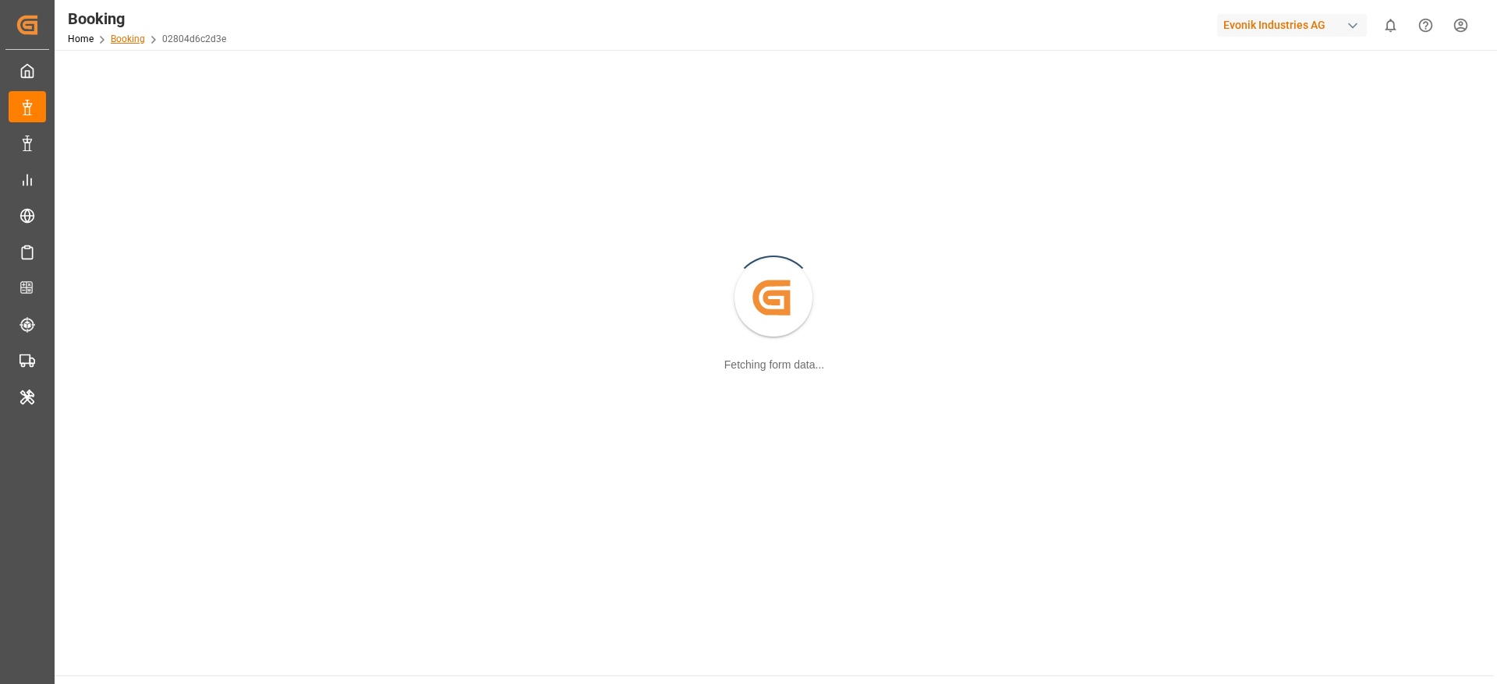
click at [118, 39] on link "Booking" at bounding box center [128, 39] width 34 height 11
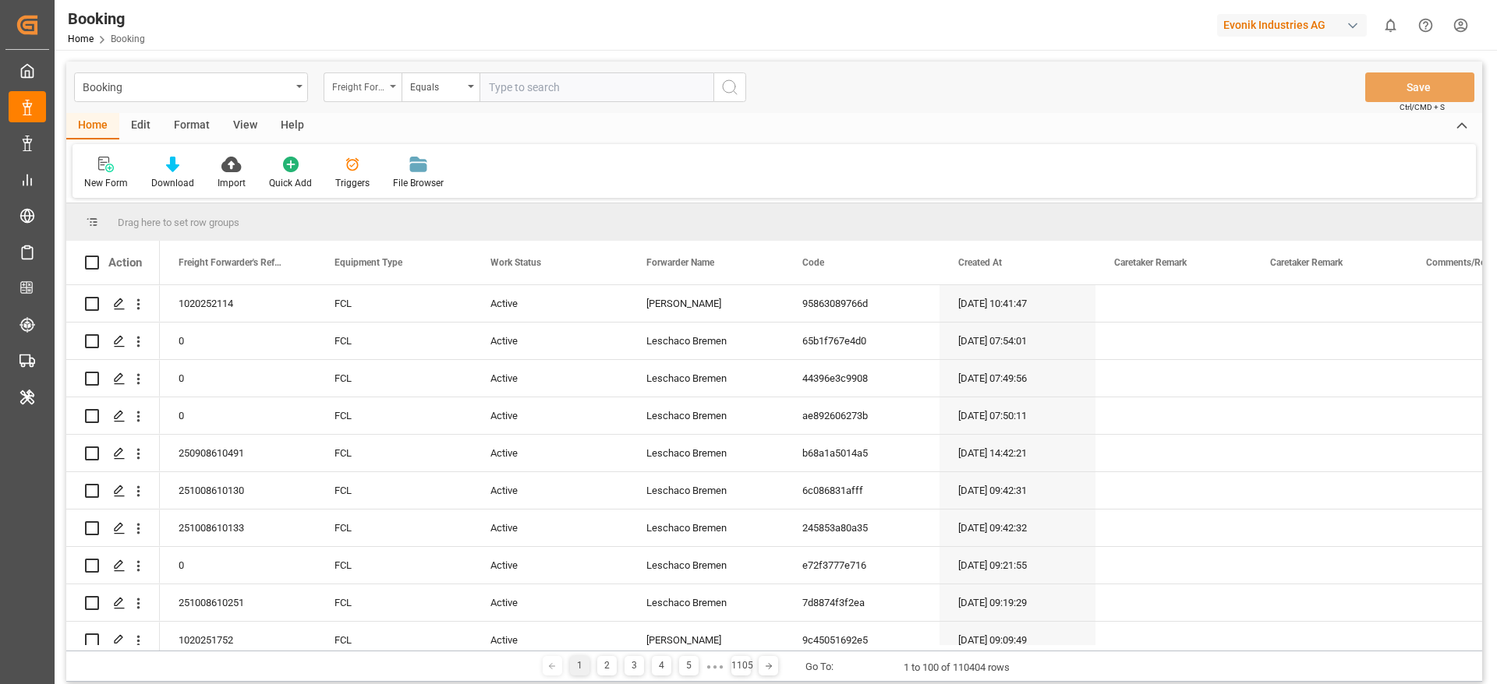
click at [380, 92] on div "Freight Forwarder's Reference No." at bounding box center [358, 85] width 53 height 18
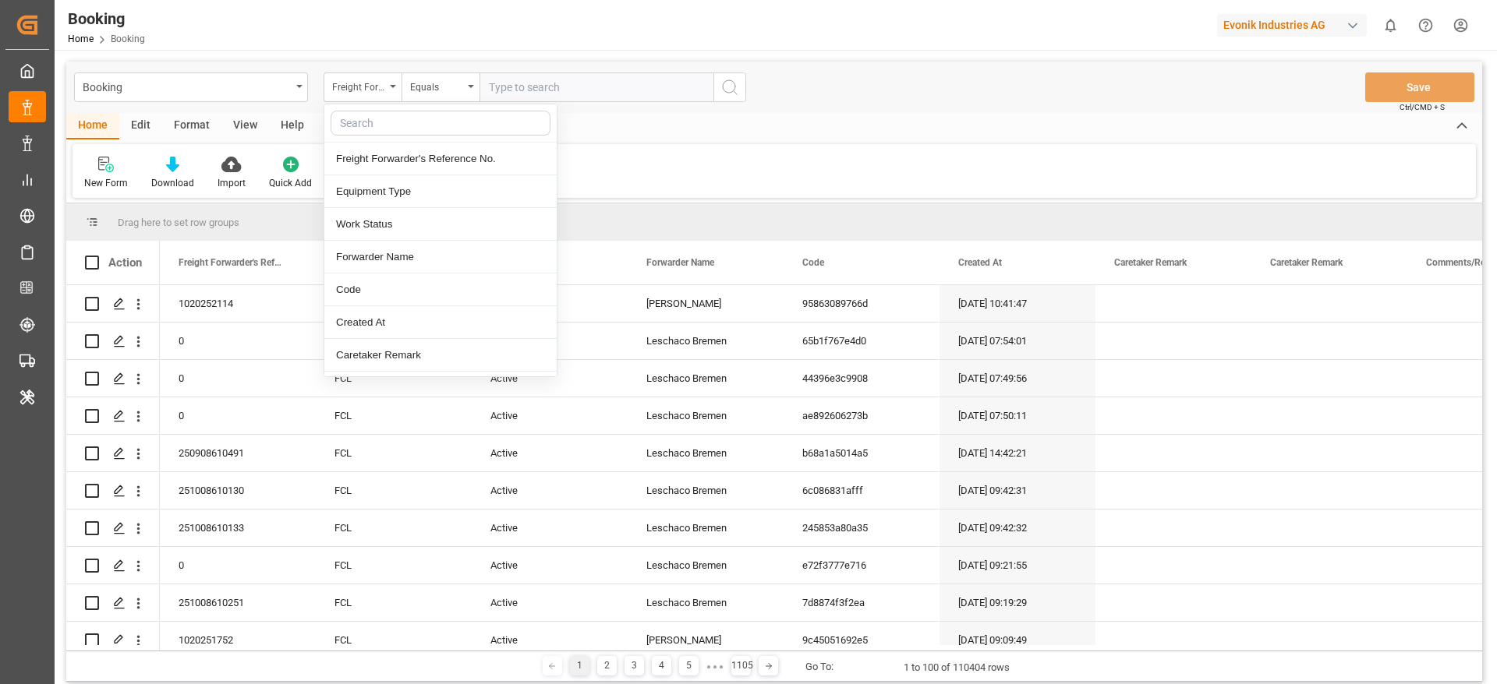
click at [398, 123] on input "text" at bounding box center [440, 123] width 220 height 25
type input "main"
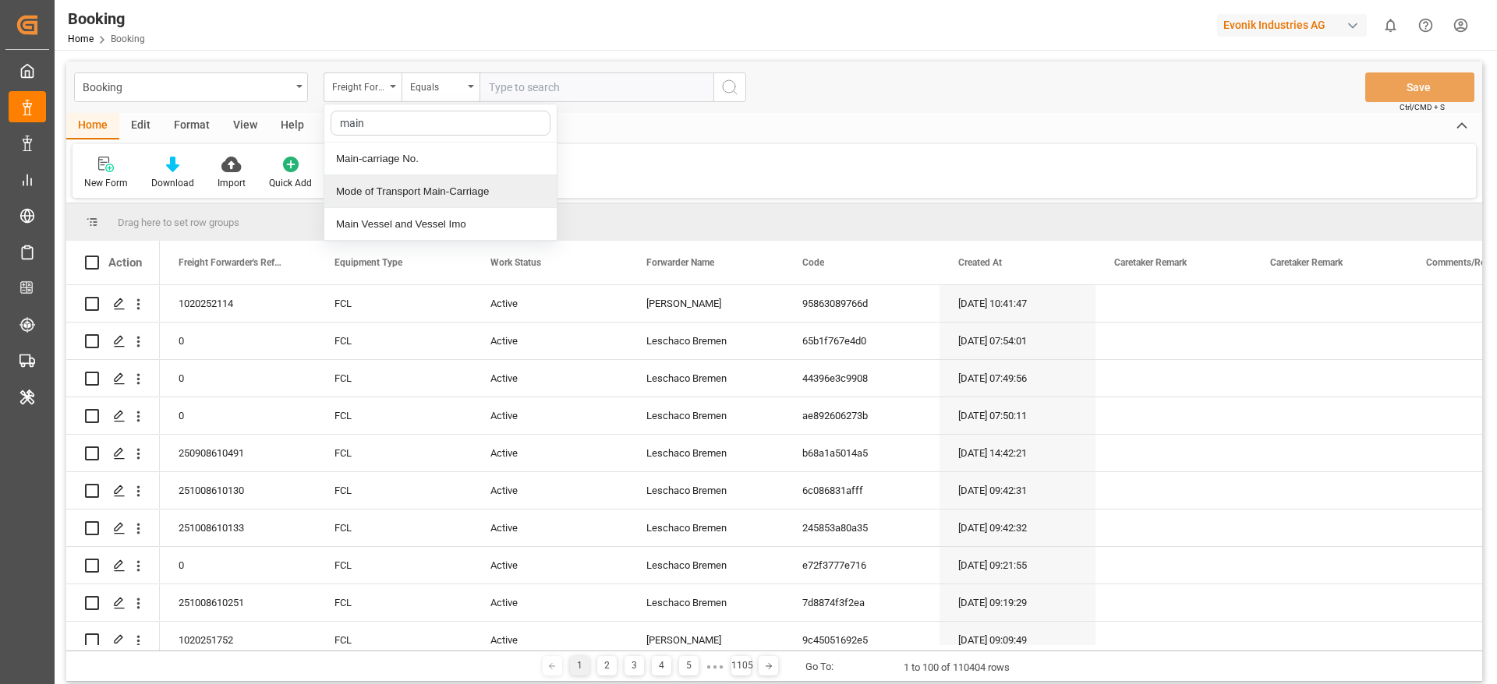
click at [373, 163] on div "Main-carriage No." at bounding box center [440, 159] width 232 height 33
click at [562, 82] on input "text" at bounding box center [596, 87] width 234 height 30
paste input "7001231448"
type input "7001231448"
drag, startPoint x: 763, startPoint y: 96, endPoint x: 739, endPoint y: 98, distance: 24.3
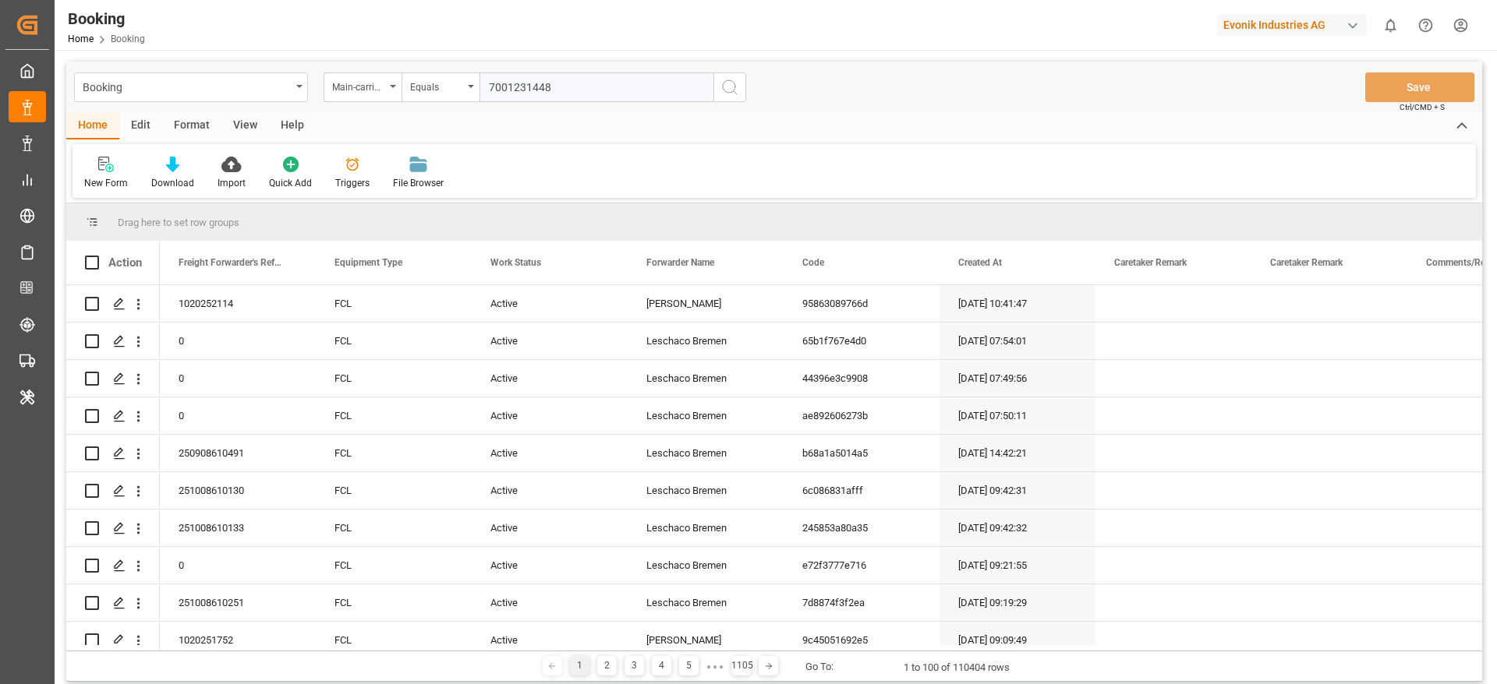
click at [746, 98] on div "Booking Main-carriage No. Equals 7001231448 Save Ctrl/CMD + S" at bounding box center [773, 87] width 1415 height 51
click at [727, 95] on icon "search button" at bounding box center [729, 87] width 19 height 19
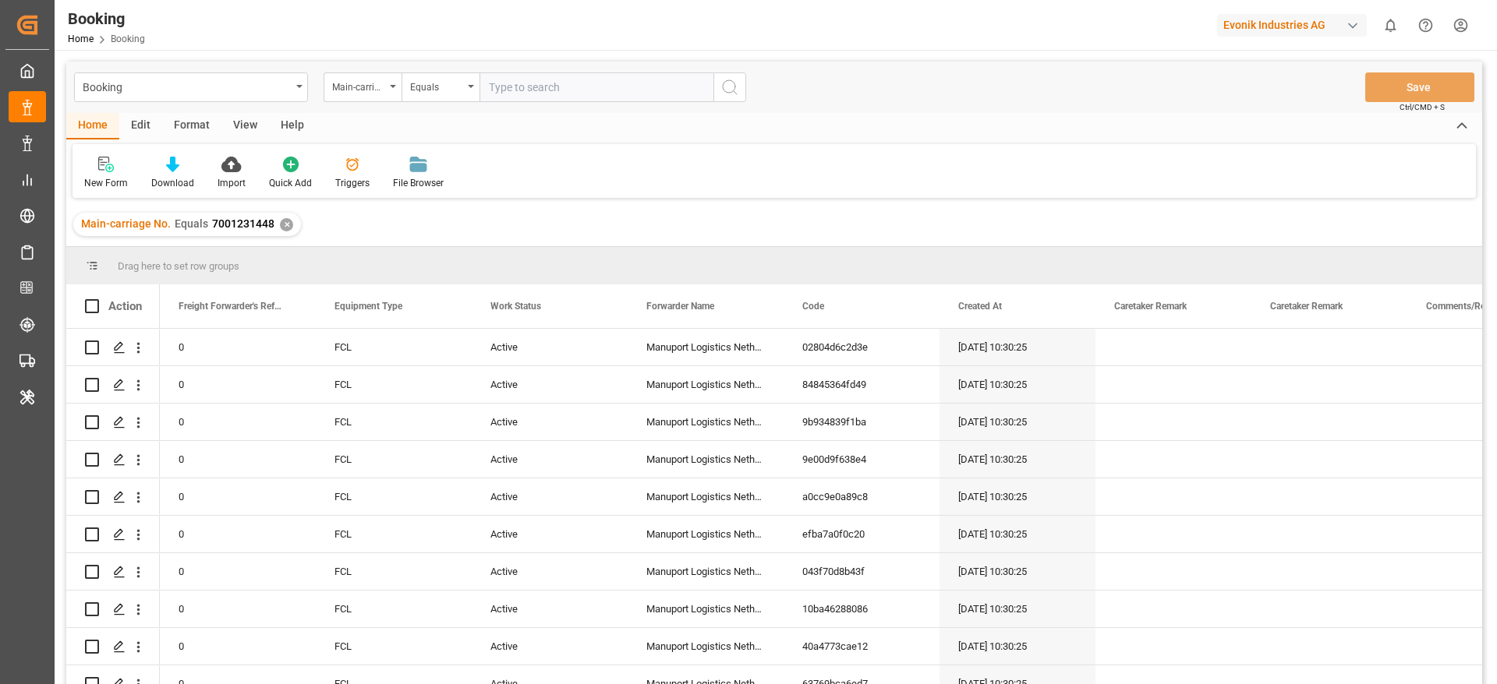
click at [260, 130] on div "View" at bounding box center [245, 126] width 48 height 27
click at [103, 172] on div "Default" at bounding box center [99, 173] width 54 height 34
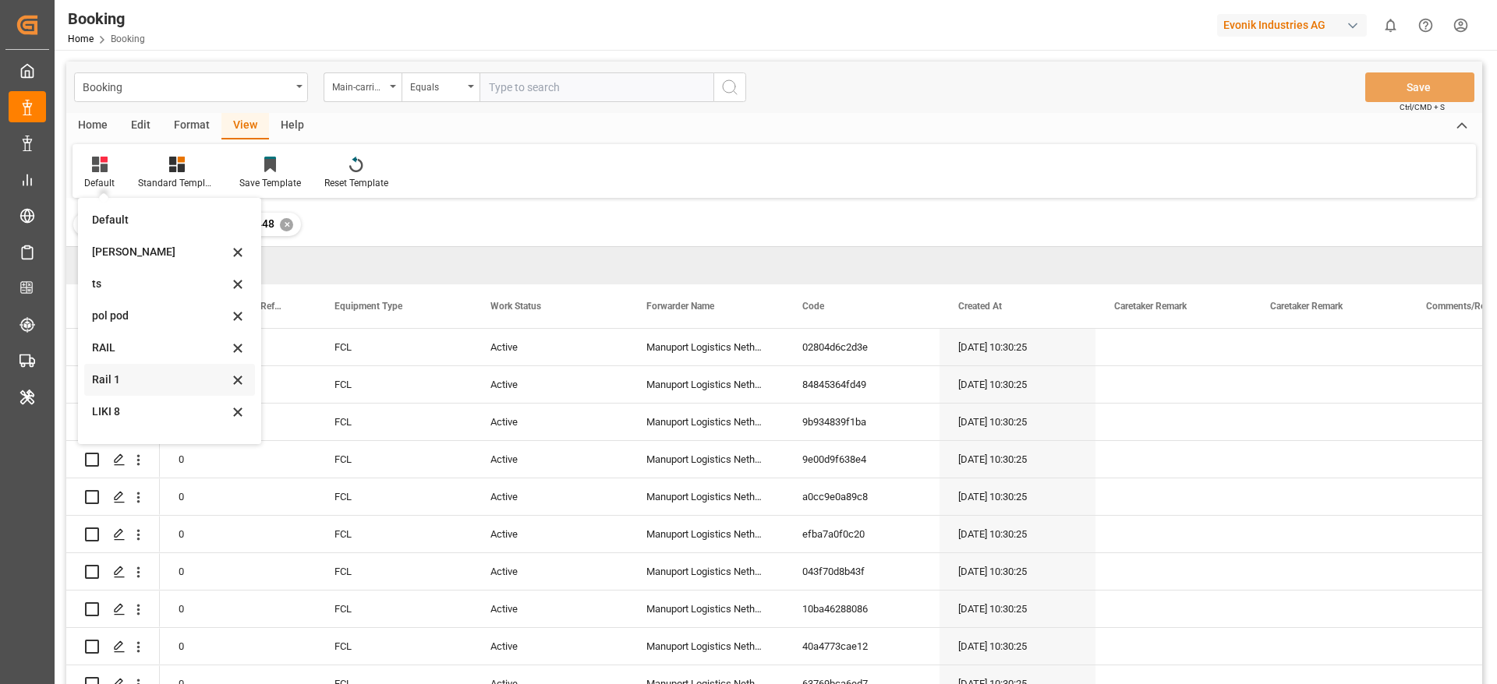
click at [120, 383] on div "Rail 1" at bounding box center [160, 380] width 136 height 16
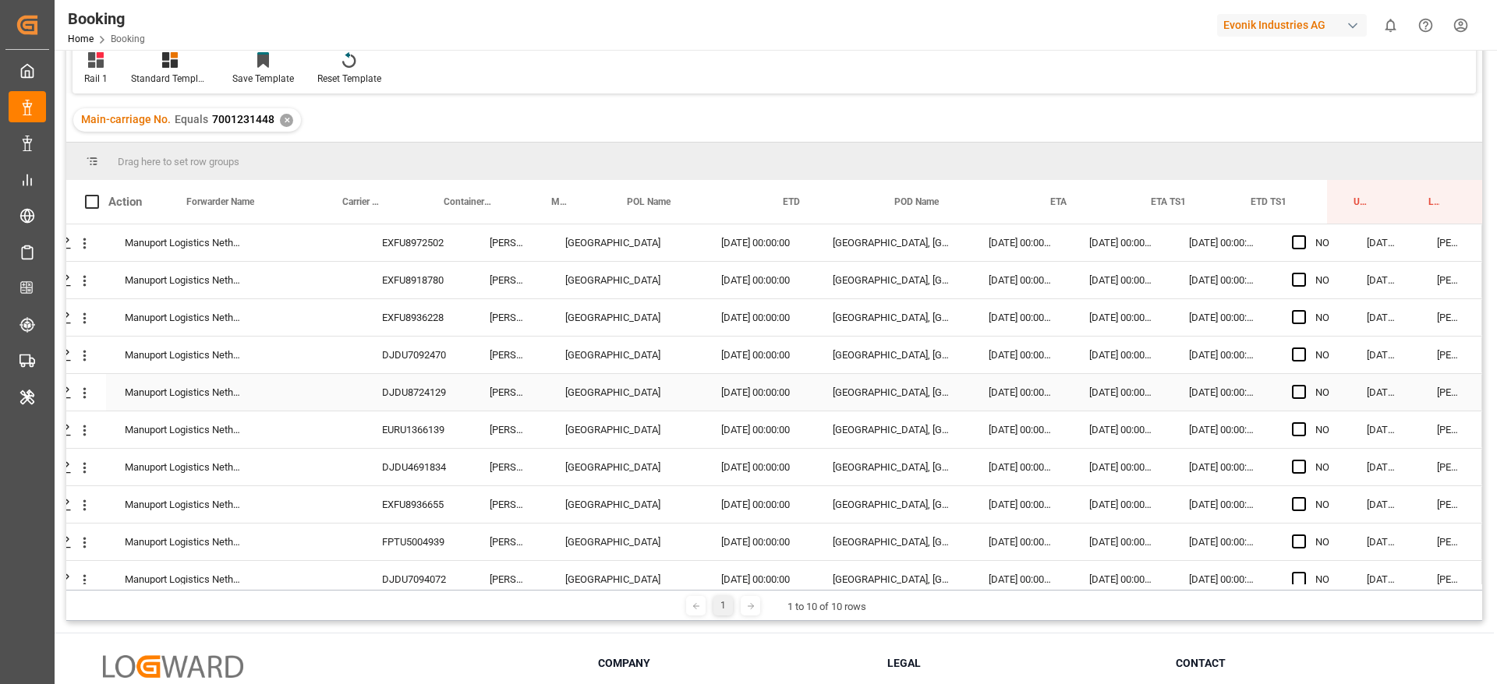
scroll to position [19, 59]
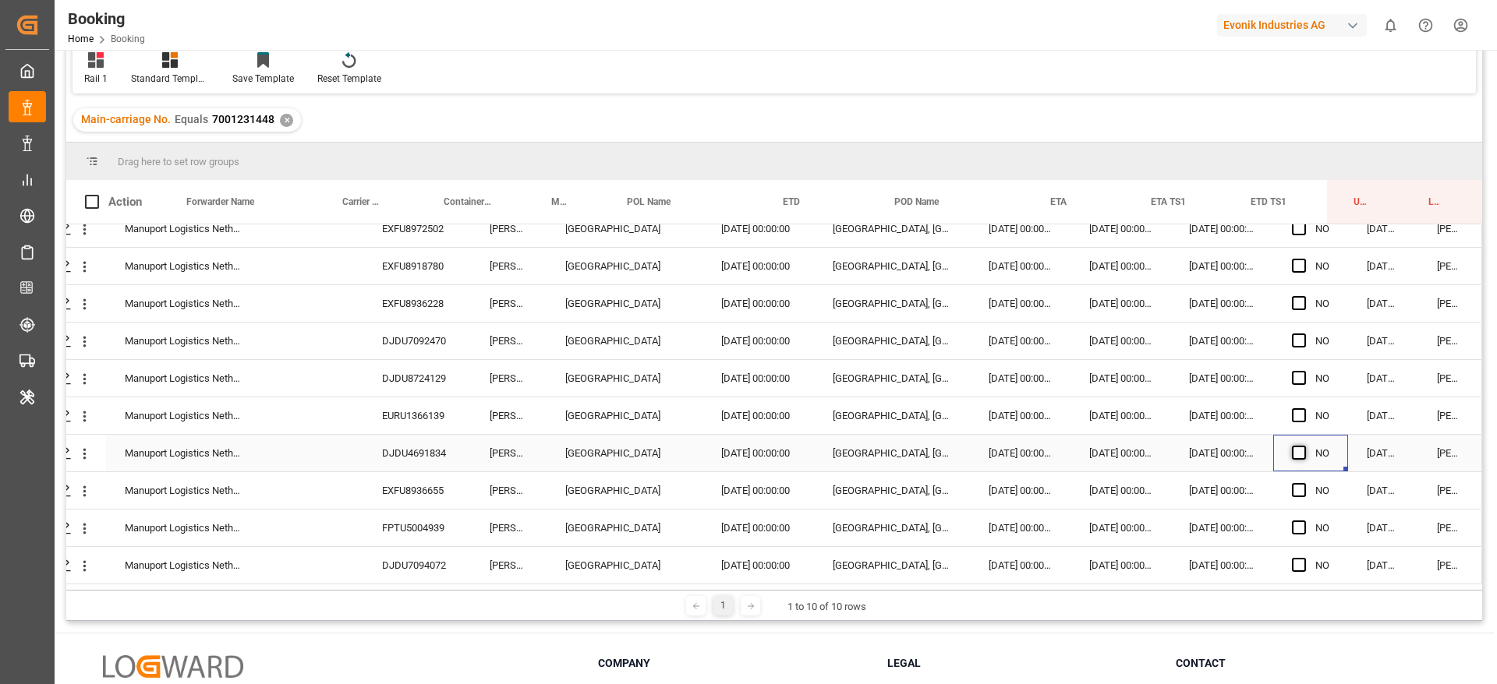
click at [1292, 446] on span "Press SPACE to select this row." at bounding box center [1299, 453] width 14 height 14
click at [1303, 446] on input "Press SPACE to select this row." at bounding box center [1303, 446] width 0 height 0
drag, startPoint x: 1339, startPoint y: 465, endPoint x: 1322, endPoint y: 566, distance: 102.8
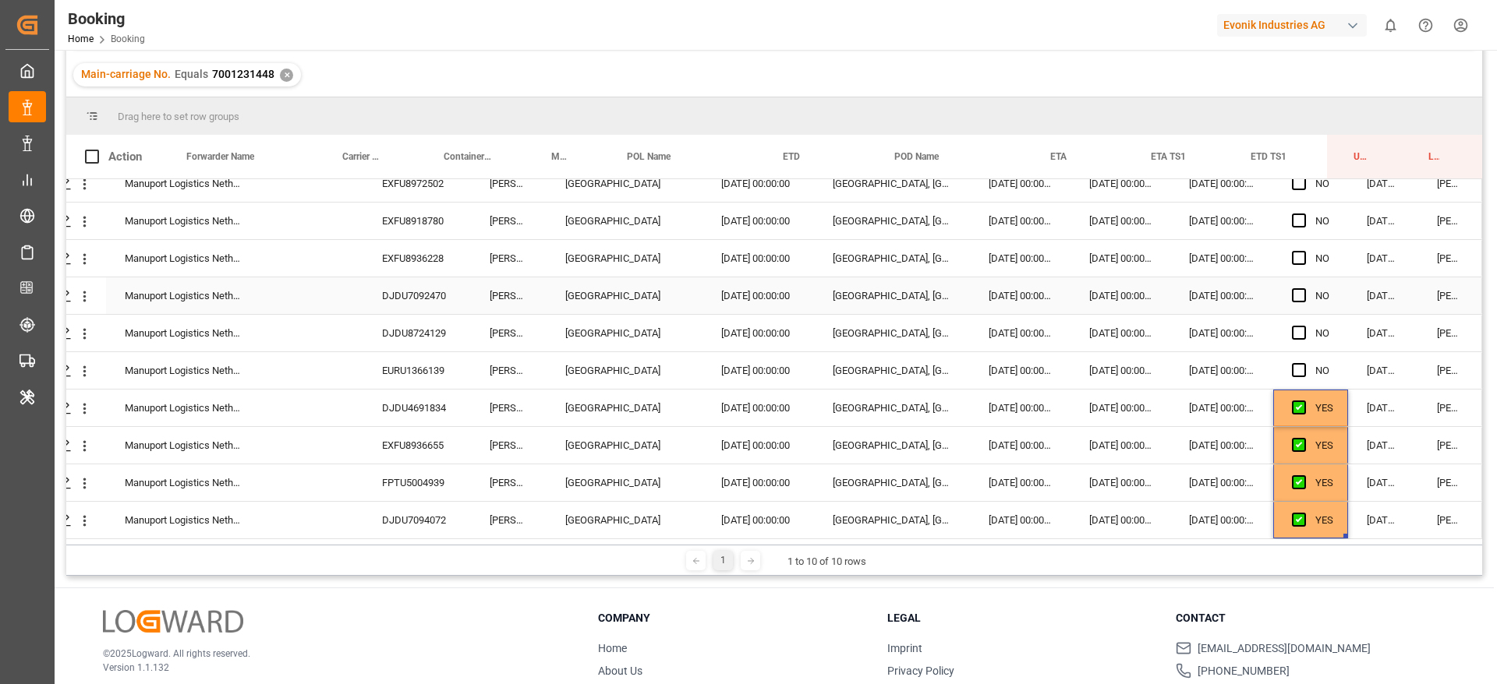
scroll to position [0, 59]
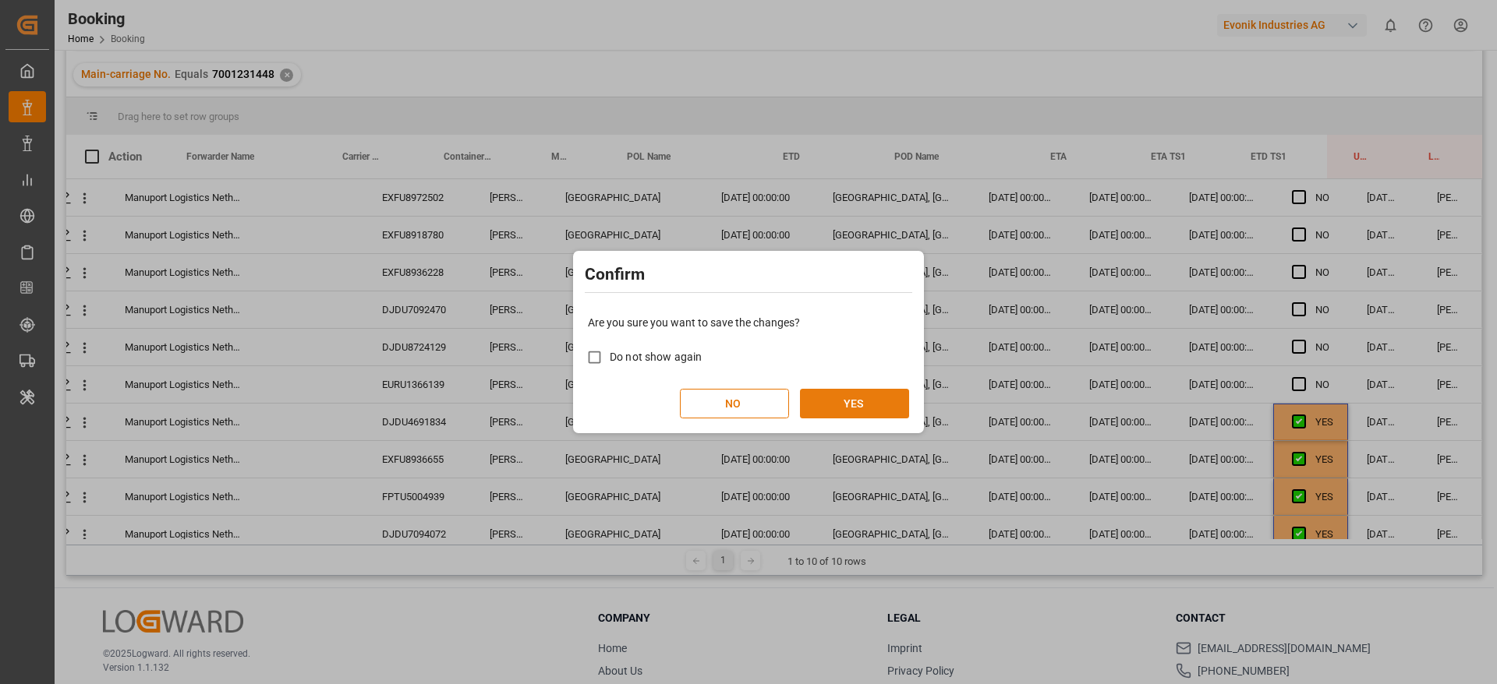
click at [871, 389] on button "YES" at bounding box center [854, 404] width 109 height 30
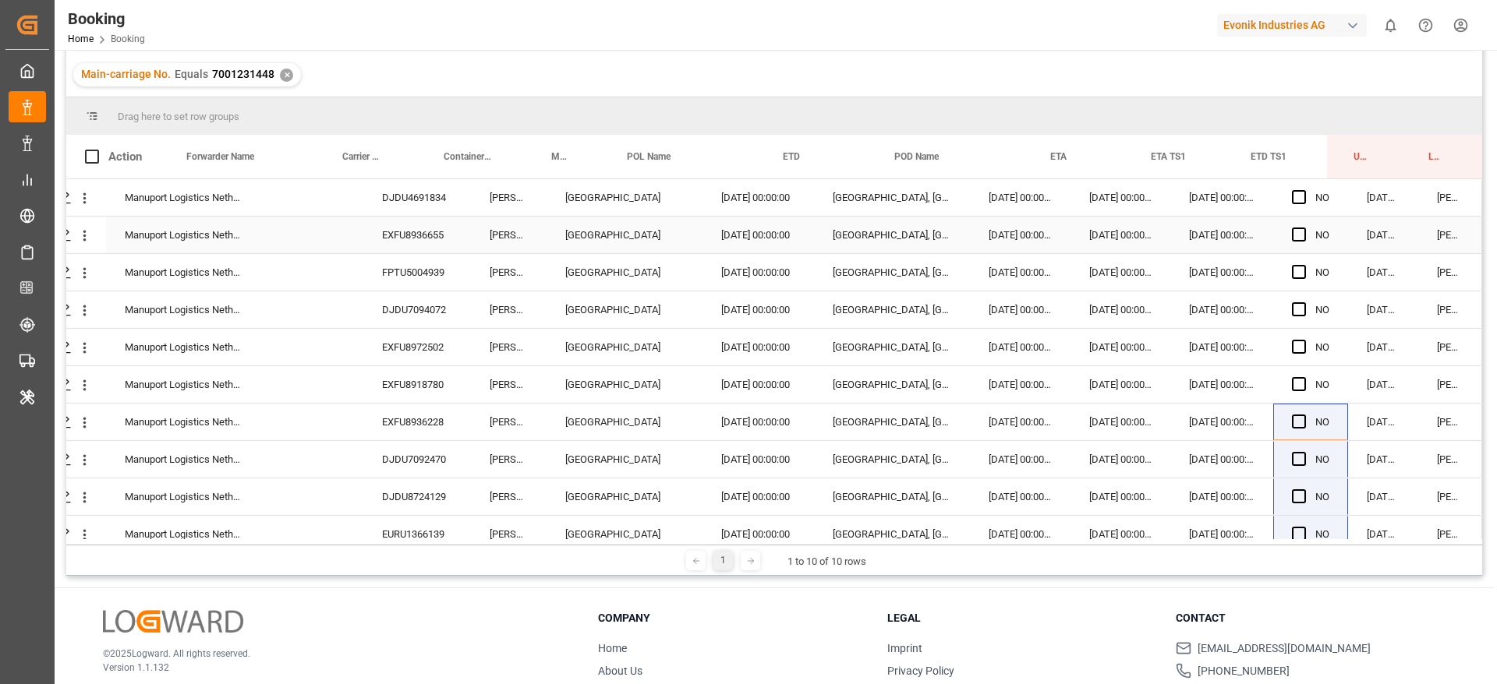
scroll to position [0, 0]
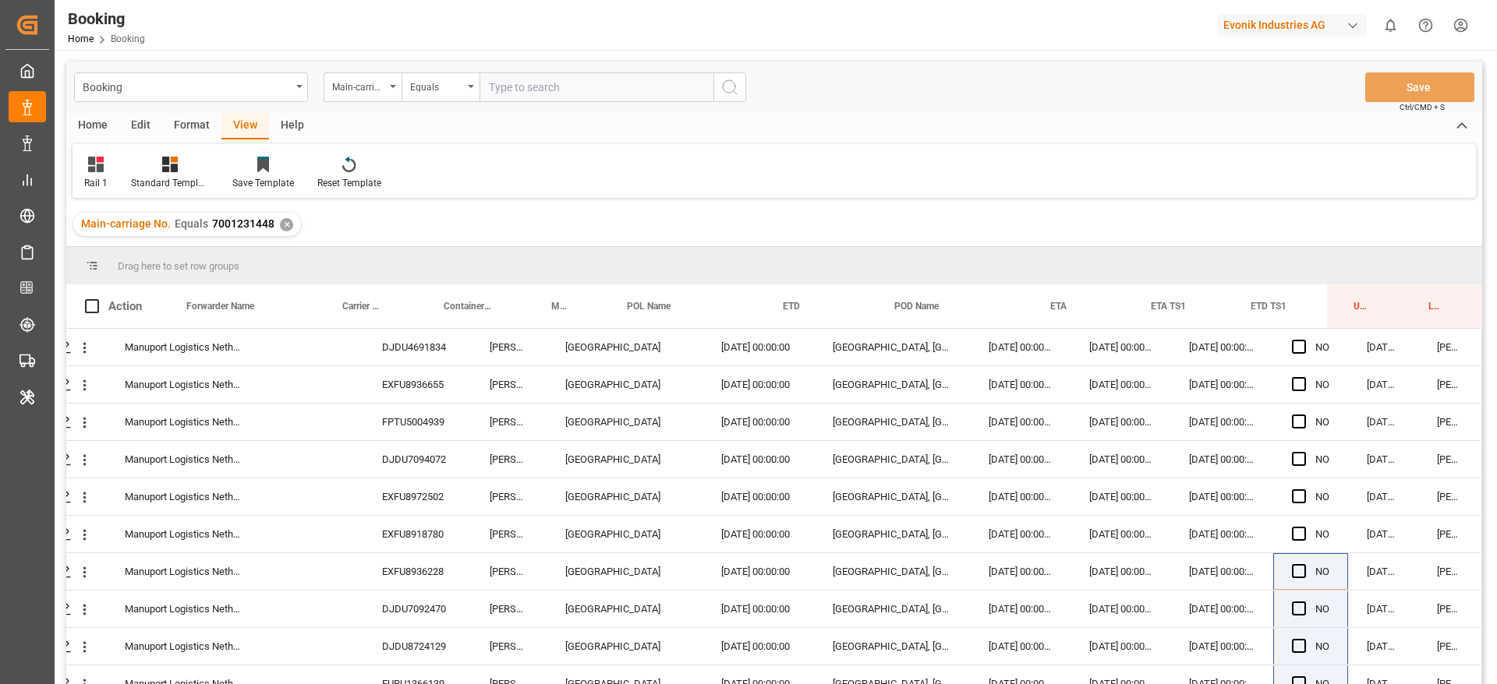
click at [277, 220] on div "Main-carriage No. Equals 7001231448 ✕" at bounding box center [187, 224] width 228 height 23
click at [285, 222] on div "✕" at bounding box center [286, 224] width 13 height 13
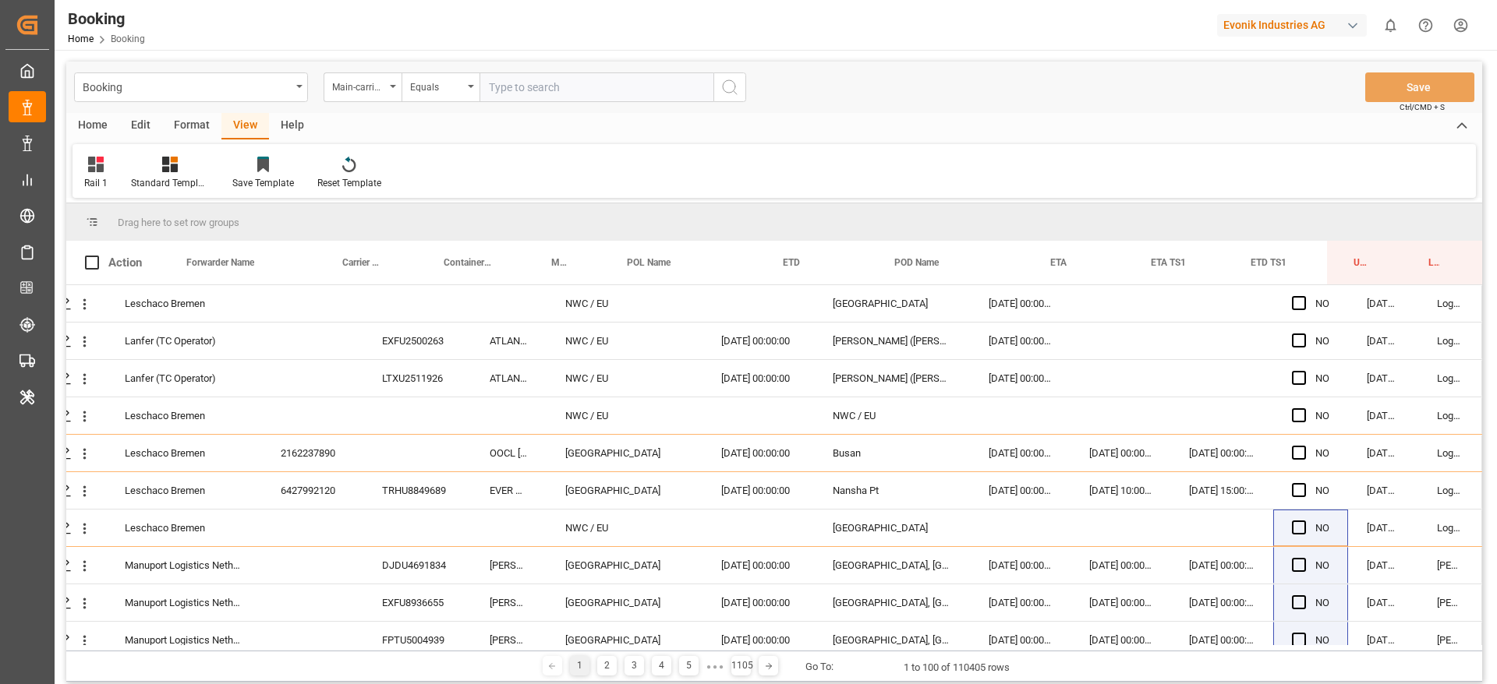
click at [1224, 31] on div "Evonik Industries AG" at bounding box center [1292, 25] width 150 height 23
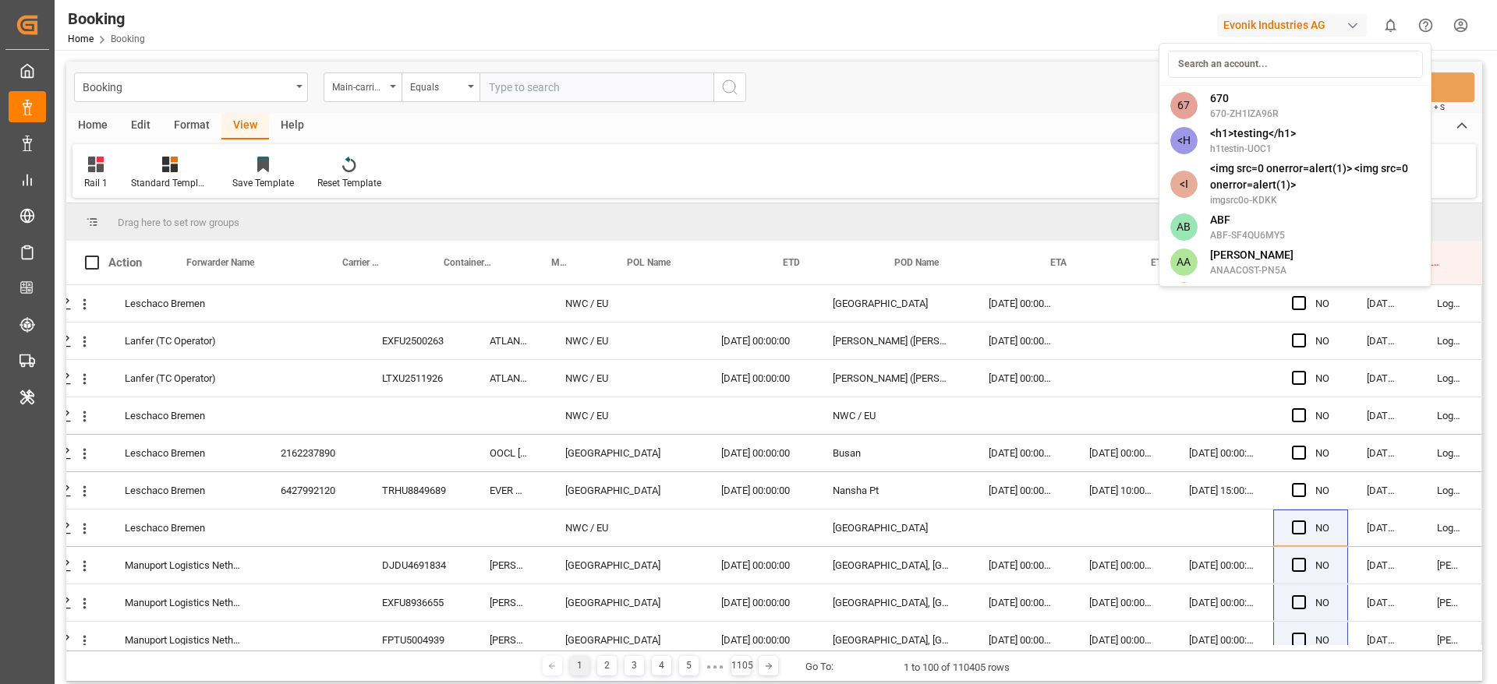
click at [1225, 72] on input at bounding box center [1295, 64] width 255 height 27
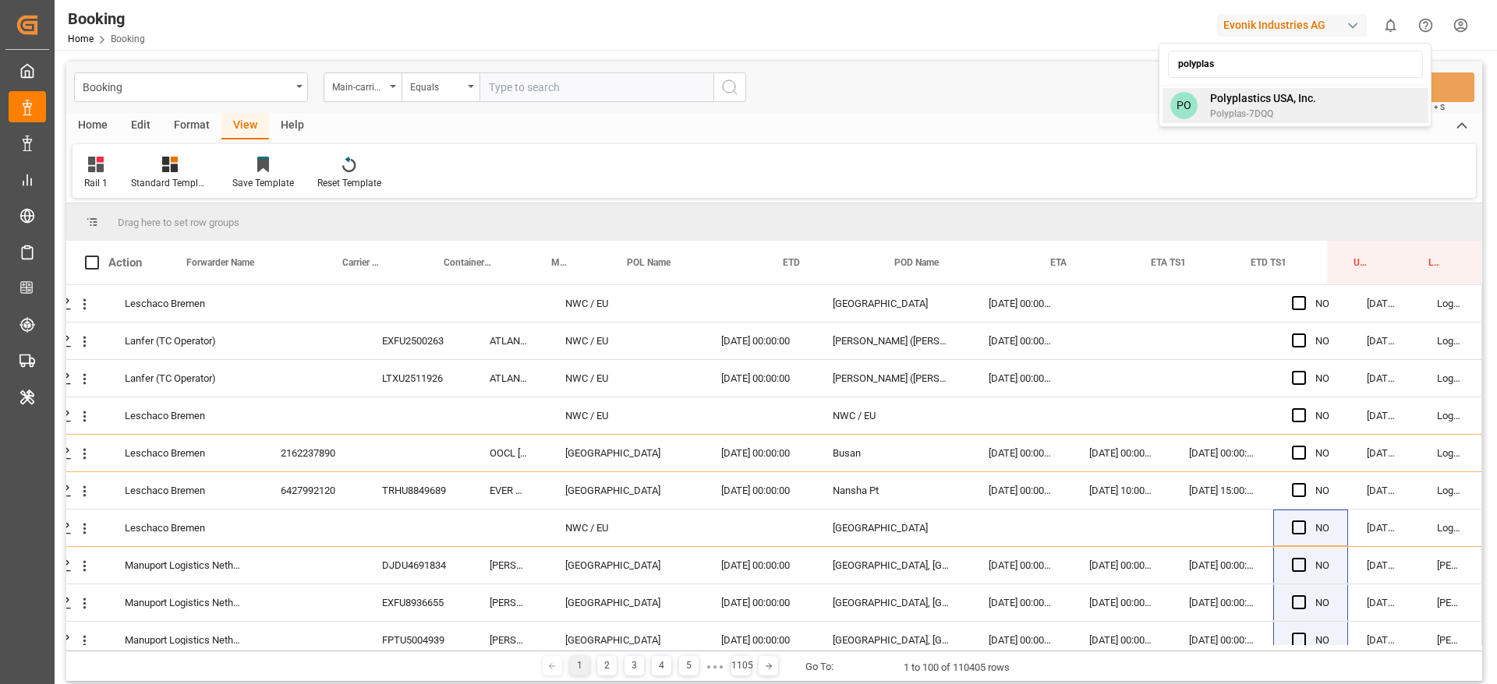
type input "polyplas"
click at [1239, 122] on div "PO Polyplastics USA, Inc. Polyplas-7DQQ" at bounding box center [1295, 105] width 266 height 35
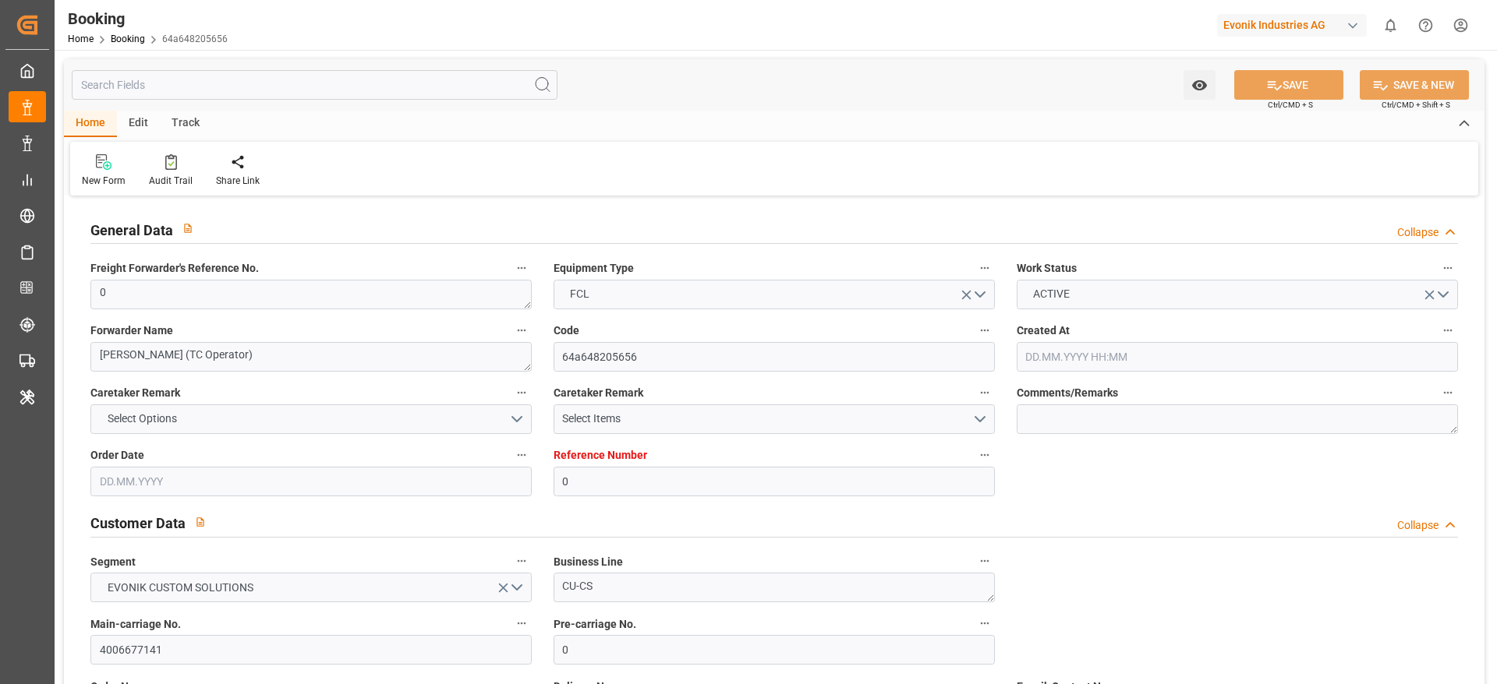
type input "0"
type input "9619933"
type input "Maersk"
type input "Maersk Line AS"
type input "NLRTM"
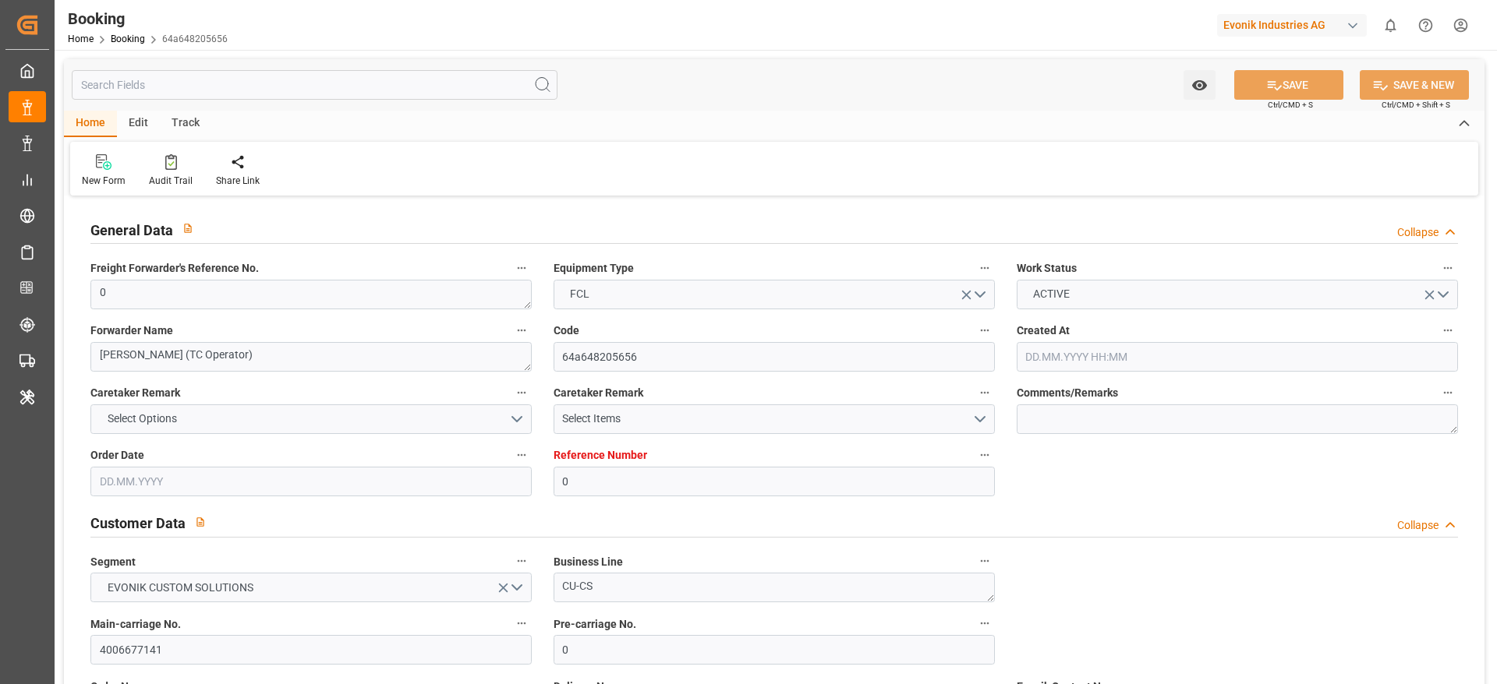
type input "IDSUB"
type input "MYTPP"
type input "0"
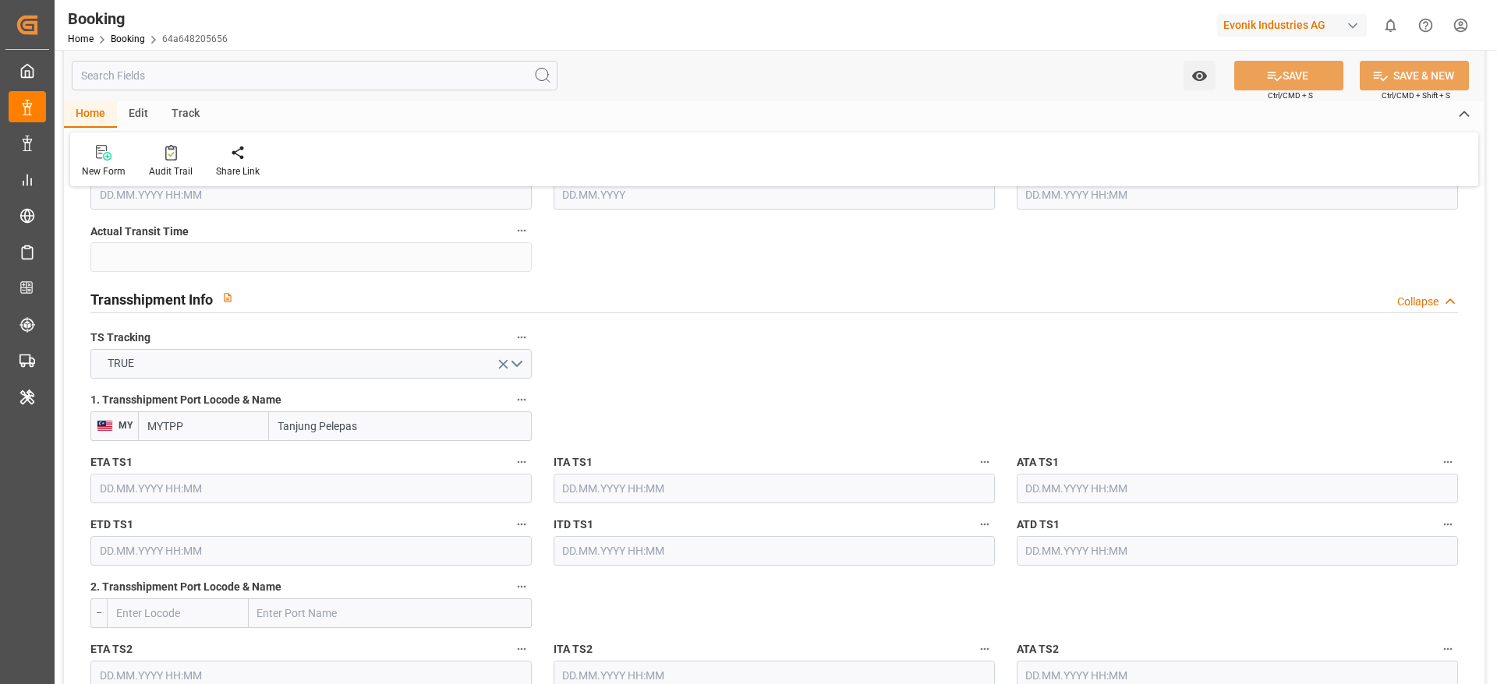
type input "[DATE] 11:04"
type input "[DATE]"
type input "[DATE] 00:00"
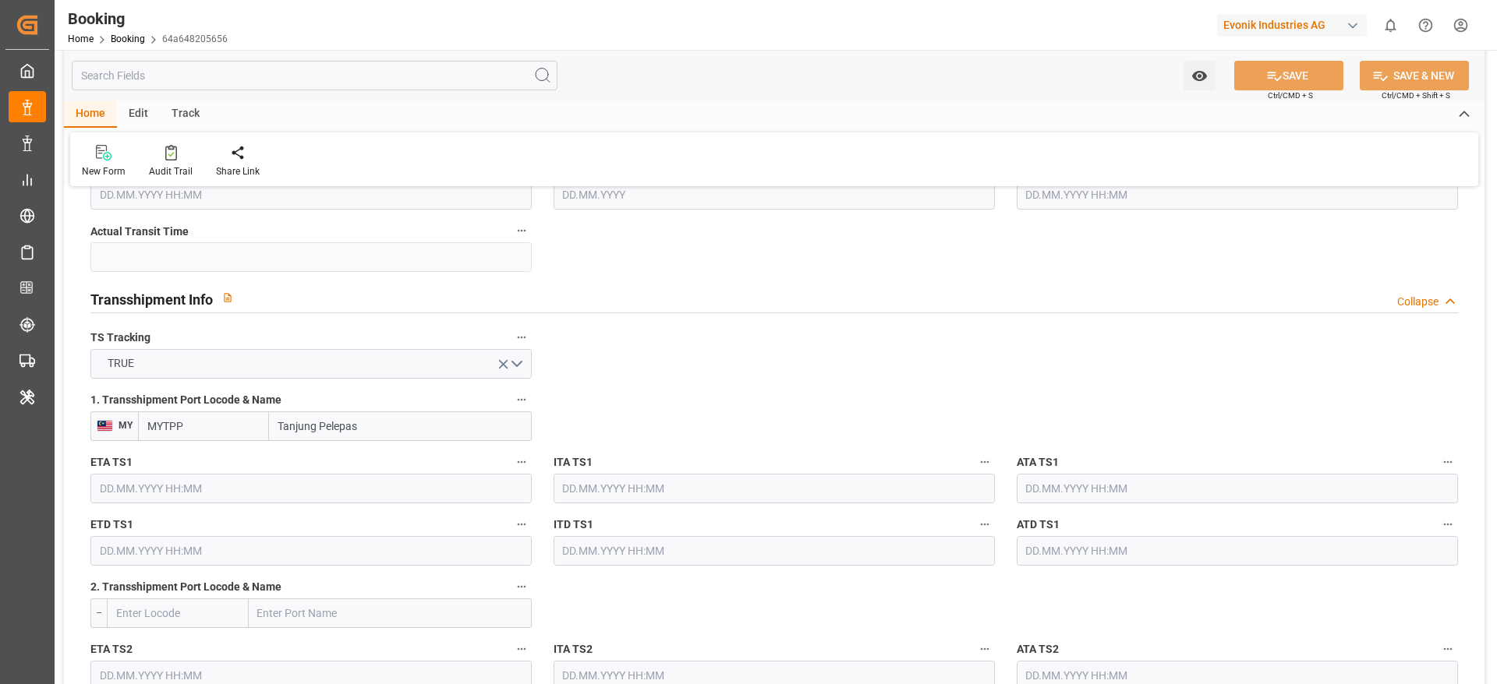
type input "[DATE] 00:00"
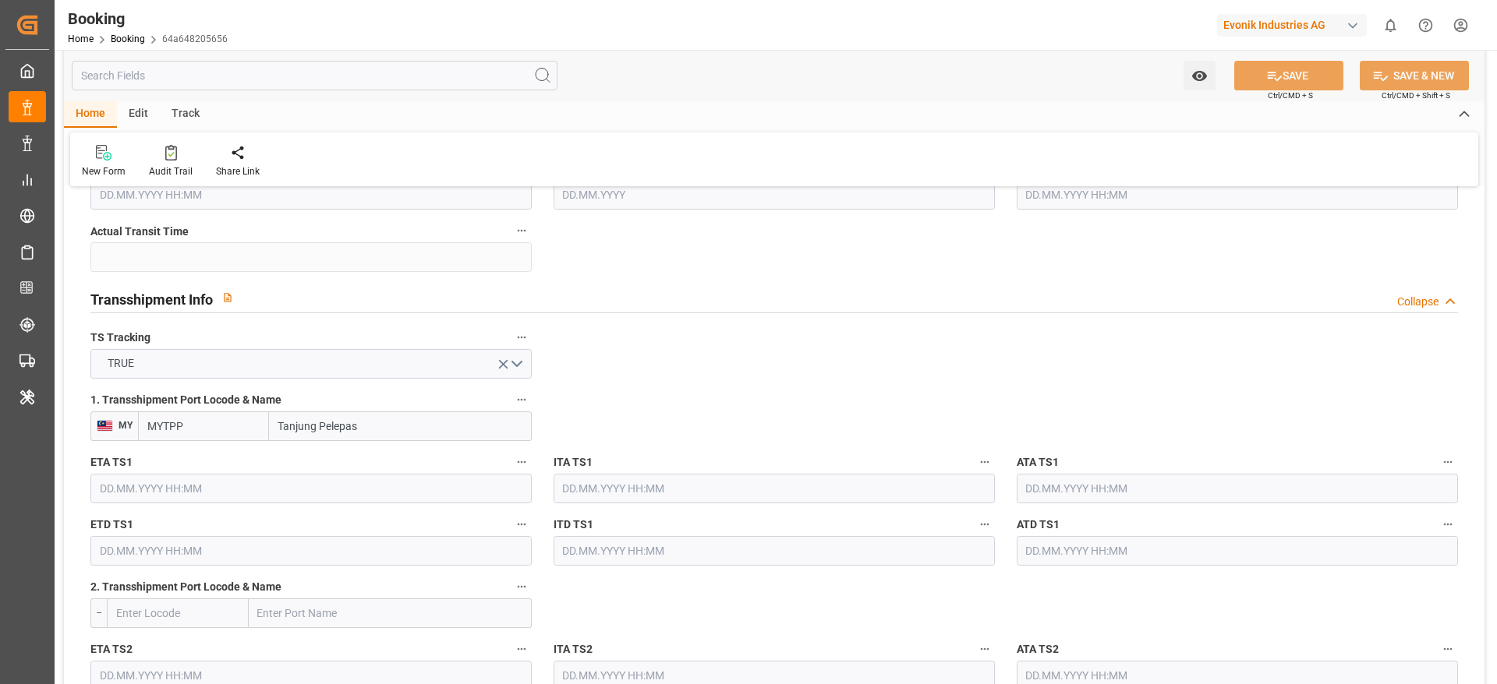
type input "[DATE] 00:00"
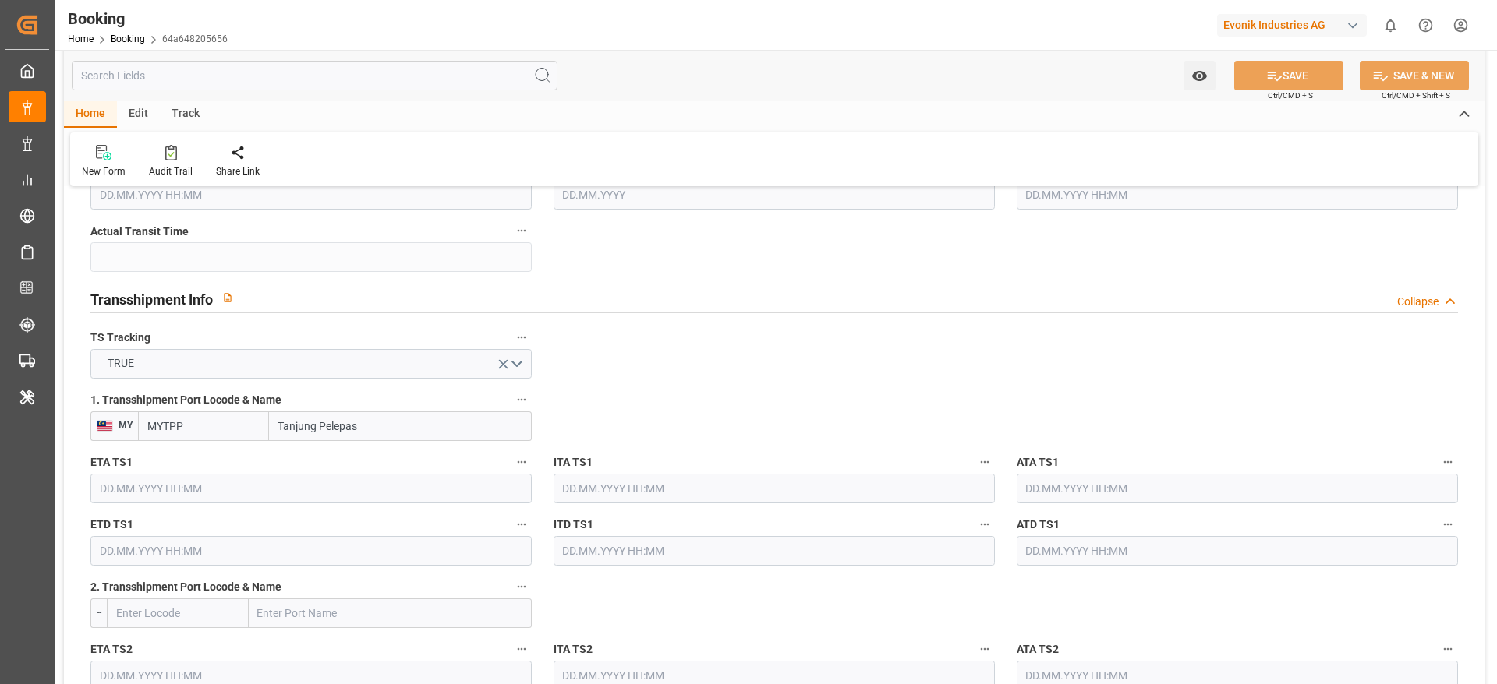
type input "[DATE] 08:45"
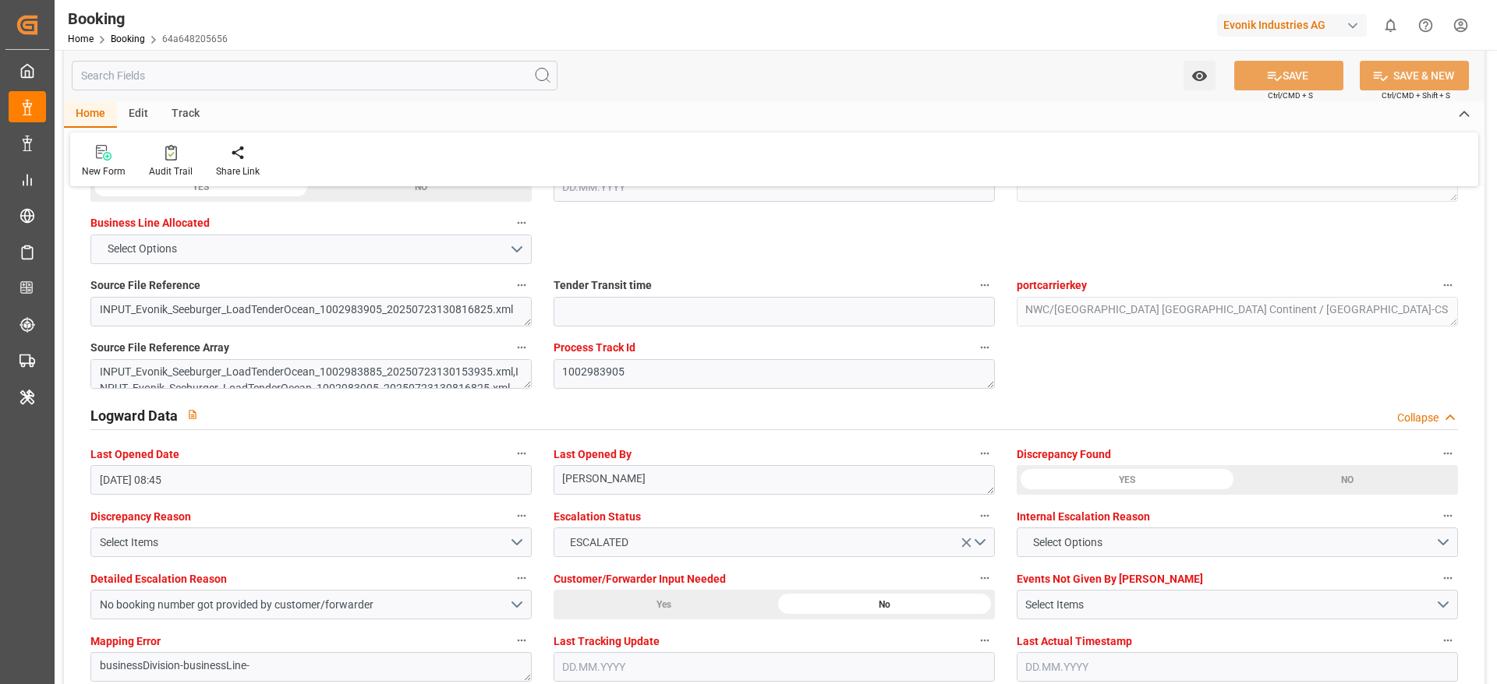
scroll to position [2875, 0]
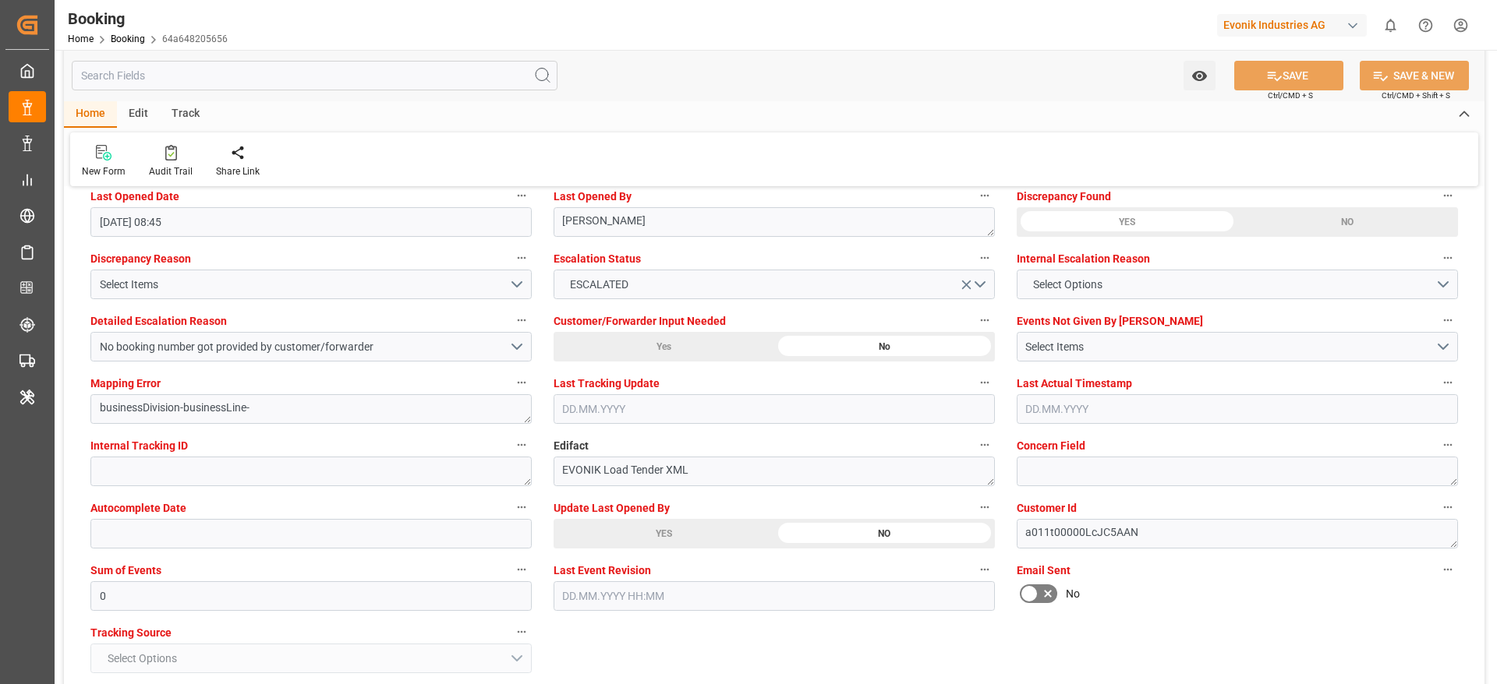
click at [620, 537] on div "YES" at bounding box center [663, 534] width 221 height 30
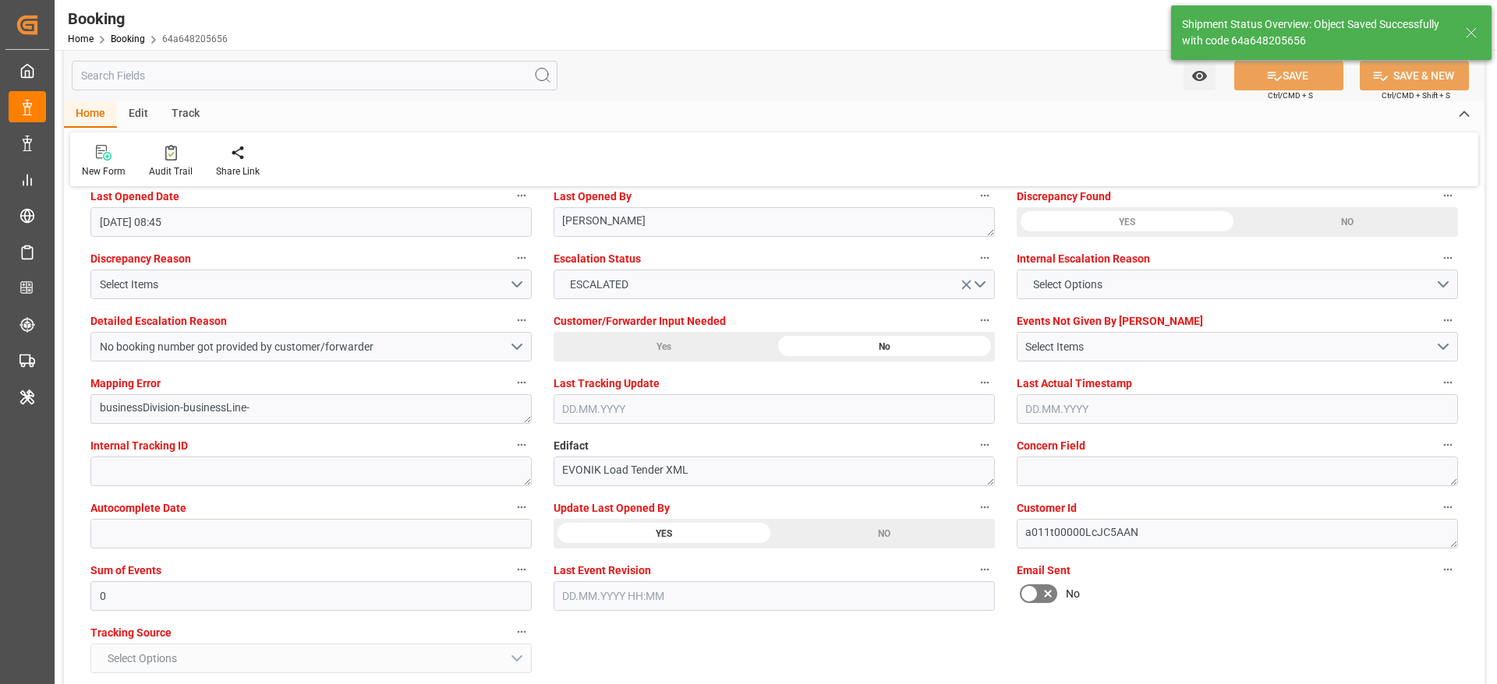
type textarea "[PERSON_NAME]"
type input "[DATE] 09:24"
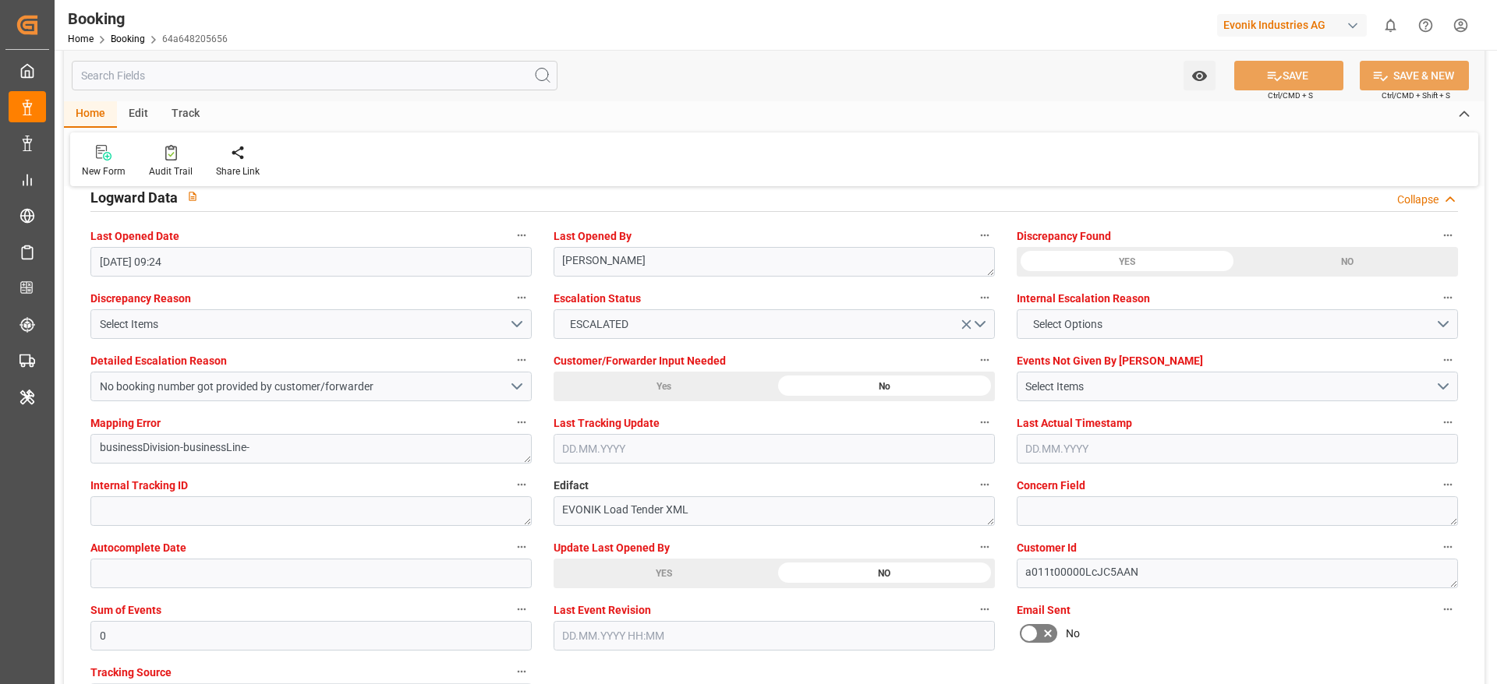
scroll to position [2834, 0]
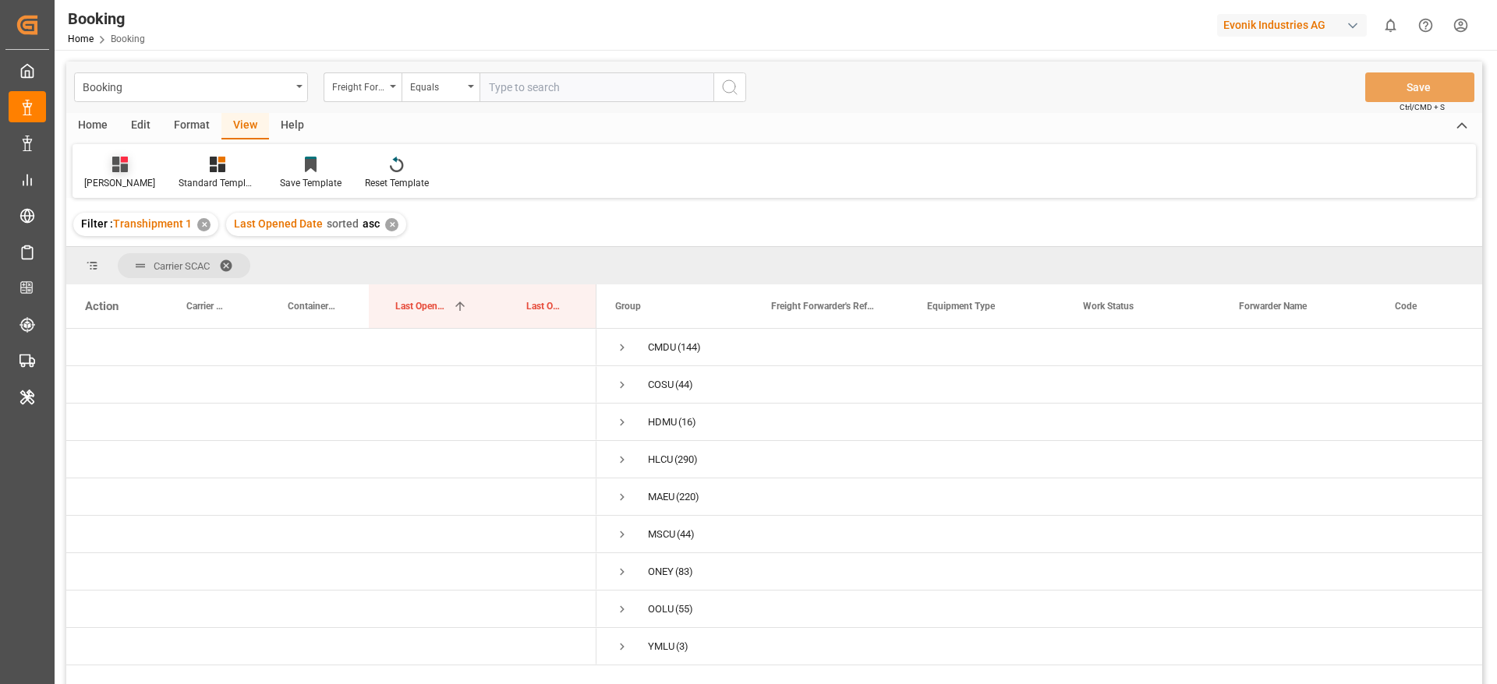
click at [107, 163] on div at bounding box center [119, 164] width 71 height 16
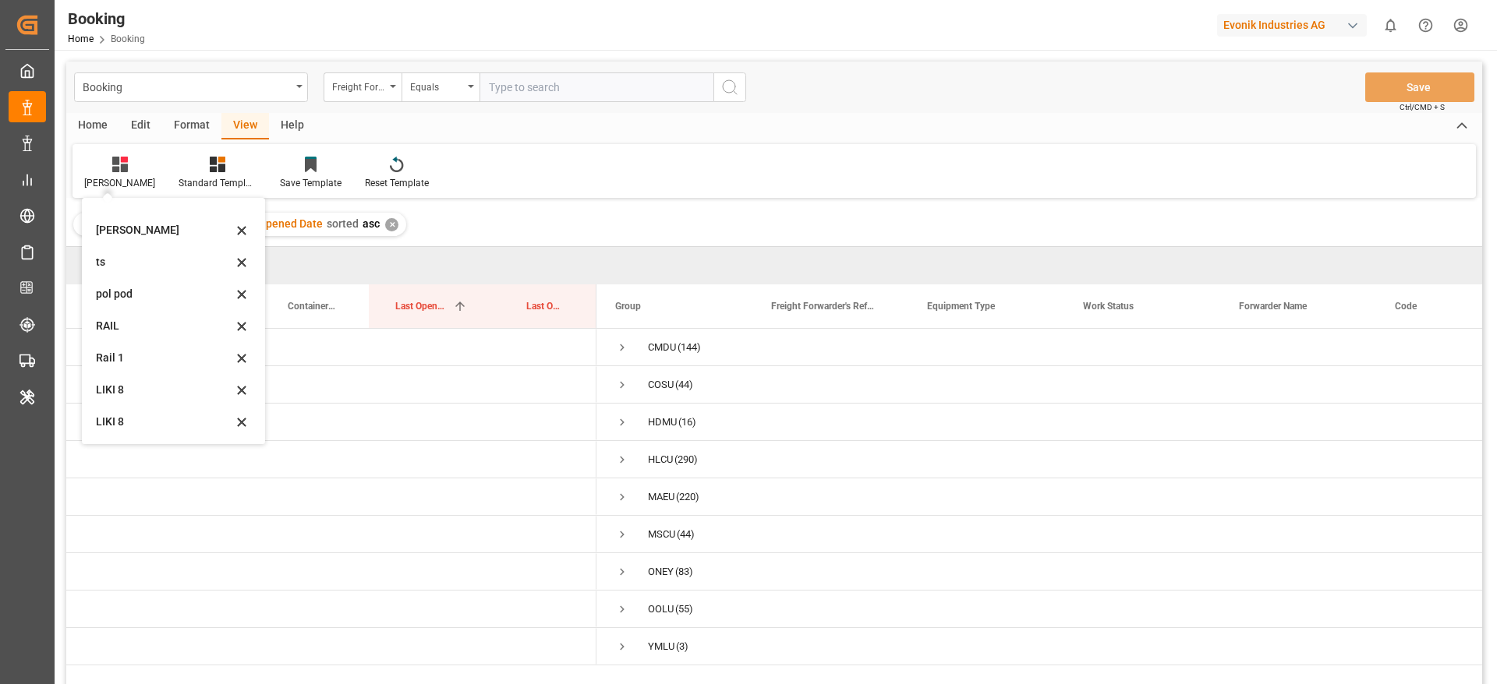
click at [325, 264] on div "Carrier SCAC" at bounding box center [773, 265] width 1415 height 37
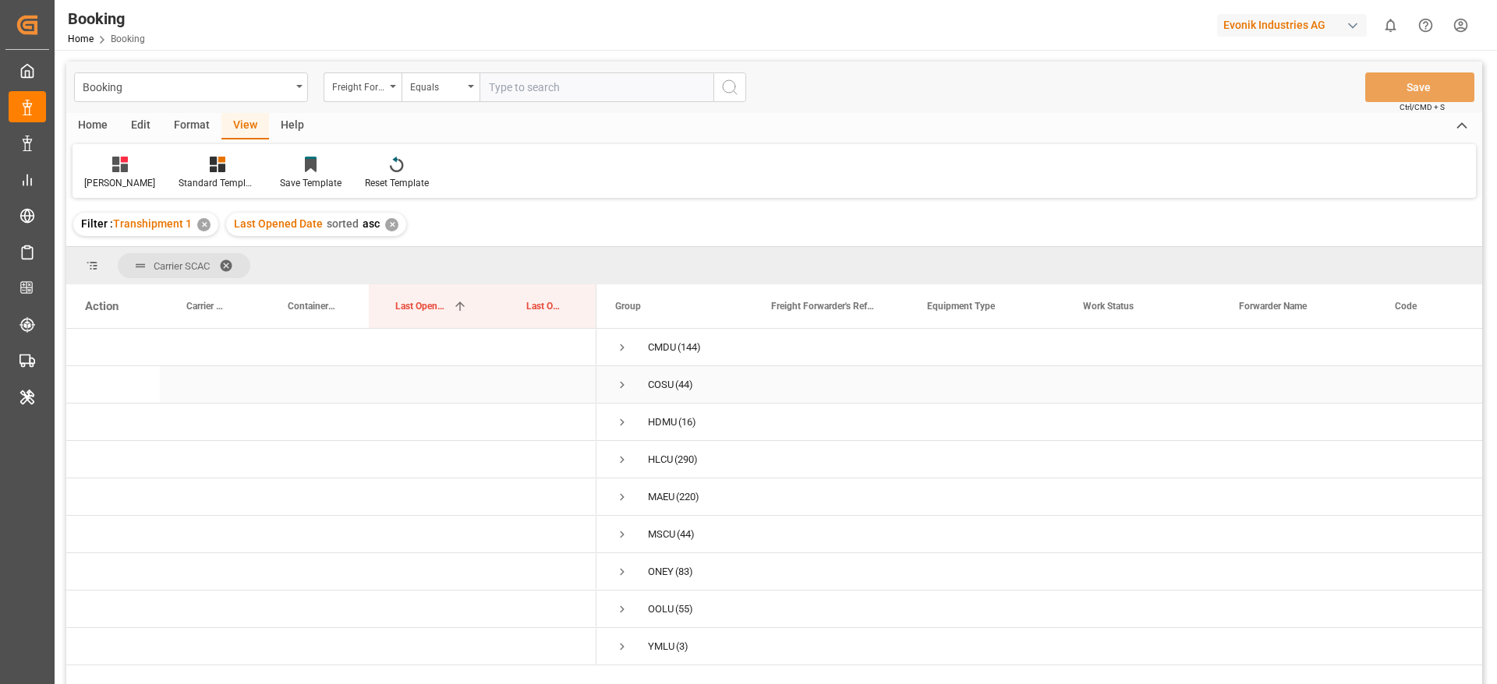
scroll to position [231, 0]
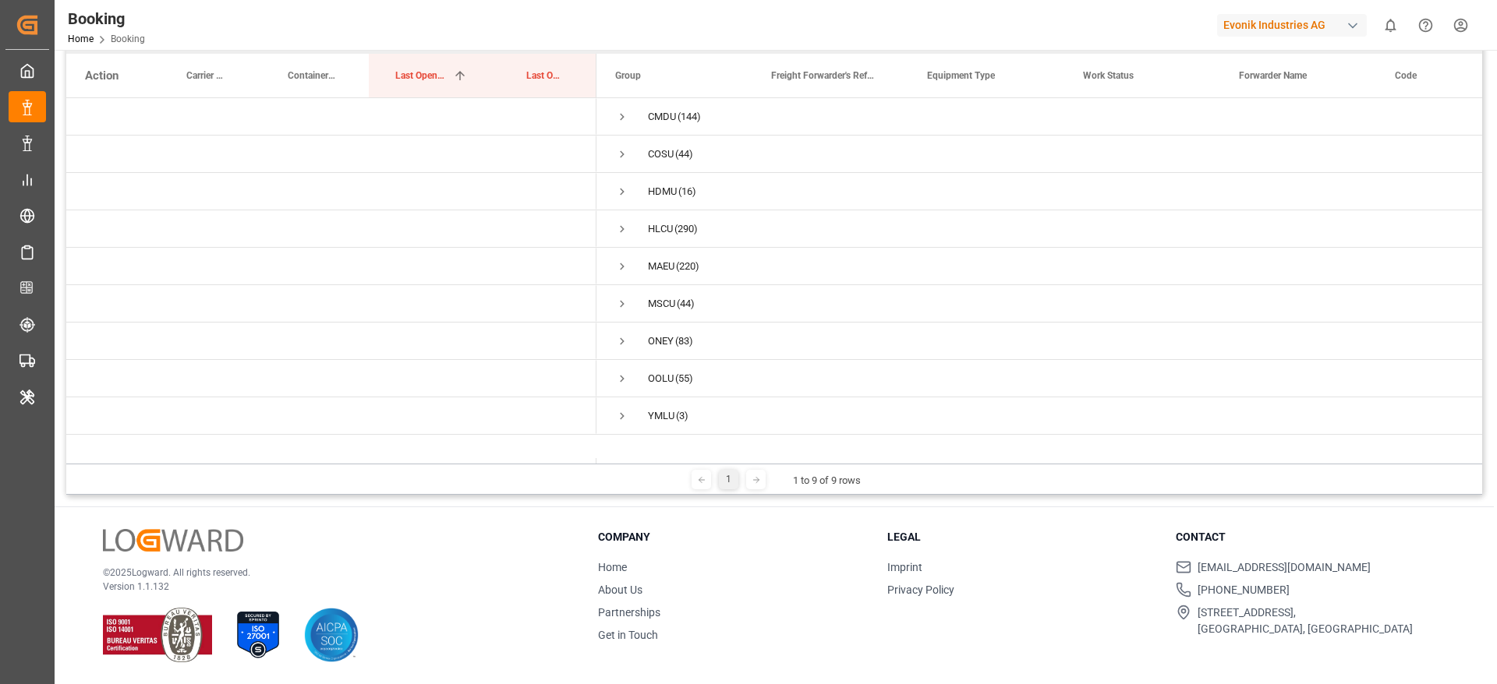
click at [1281, 555] on div "Contact support@logward.com +49 40 239 692 540 Rödingsmarkt 9, 20459, Hamburg, …" at bounding box center [1310, 586] width 270 height 115
click at [1014, 622] on div "Legal Imprint Privacy Policy" at bounding box center [1022, 586] width 270 height 115
click at [1172, 19] on div at bounding box center [1140, 25] width 131 height 27
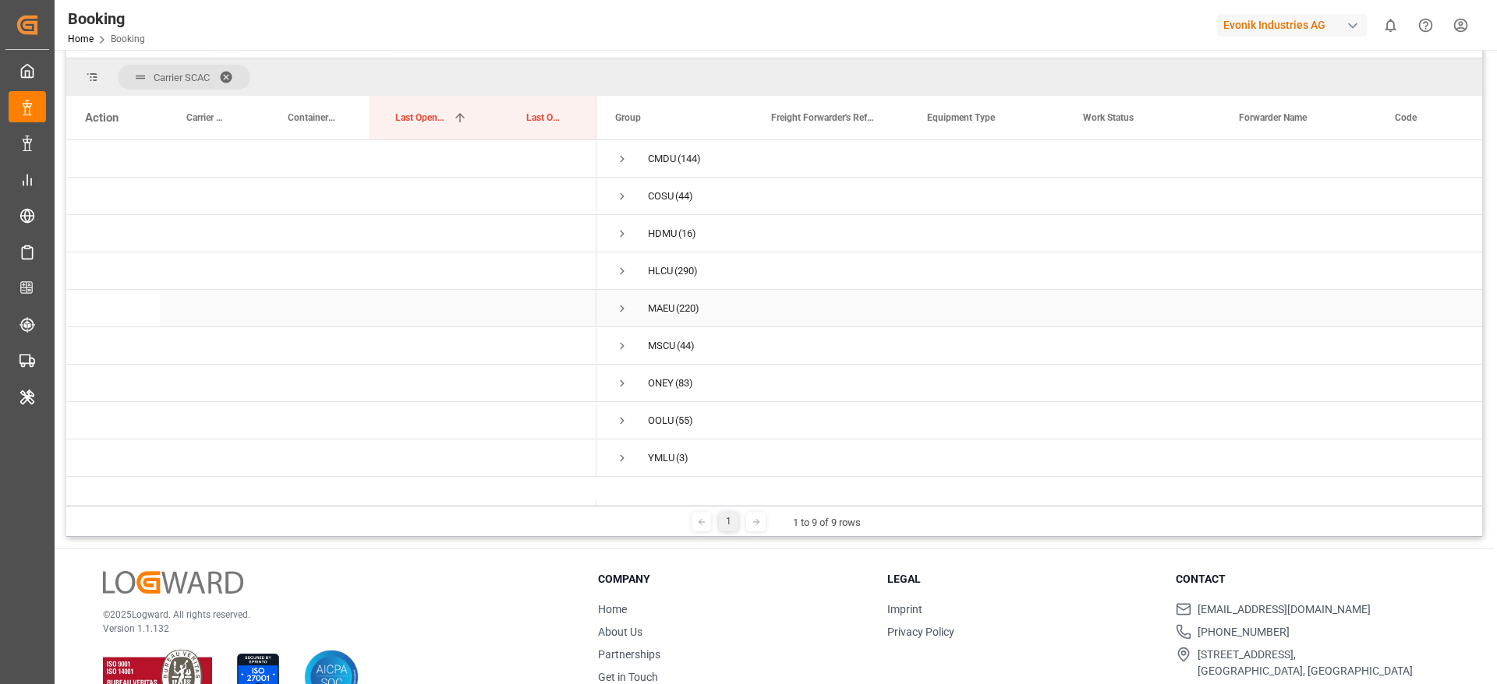
scroll to position [186, 0]
click at [663, 337] on div "MSCU" at bounding box center [661, 348] width 27 height 36
click at [631, 350] on span "MSCU (44)" at bounding box center [674, 347] width 118 height 35
click at [625, 349] on span "Press SPACE to select this row." at bounding box center [622, 348] width 14 height 14
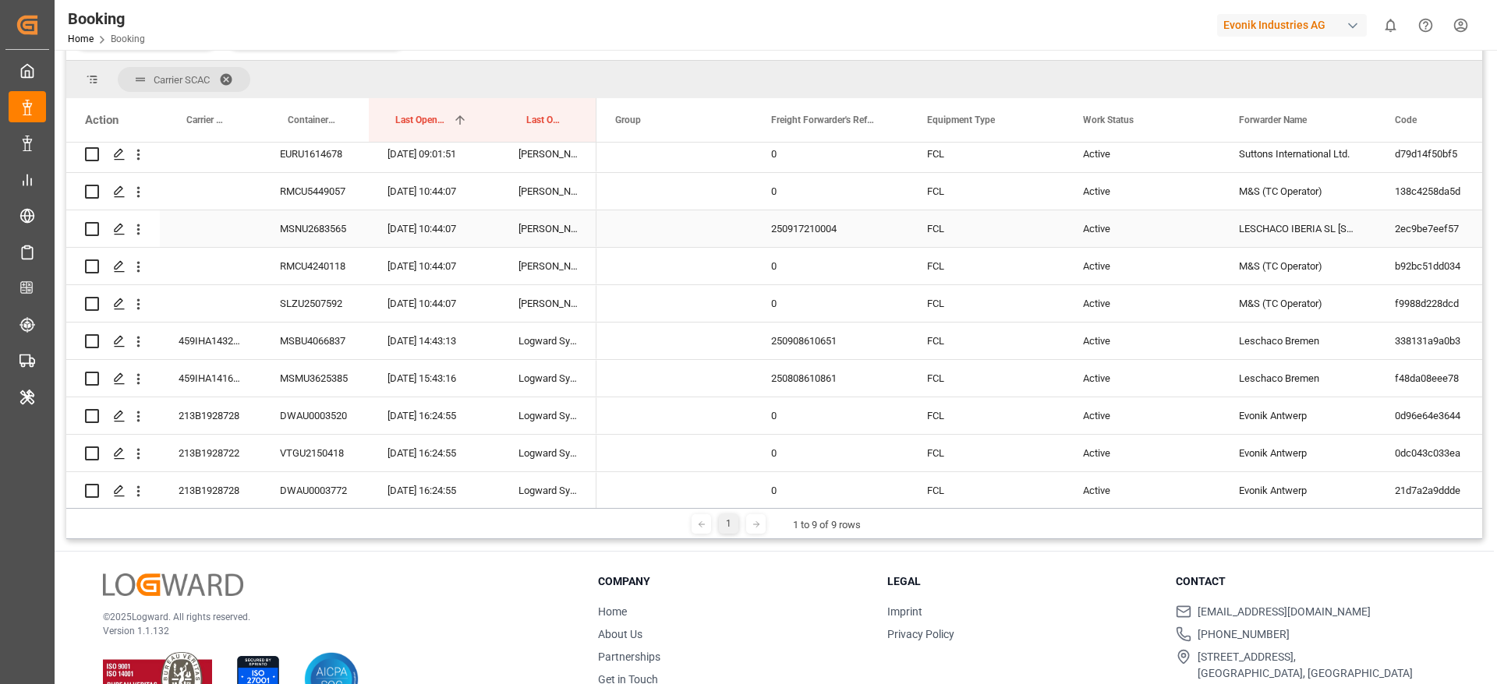
scroll to position [0, 0]
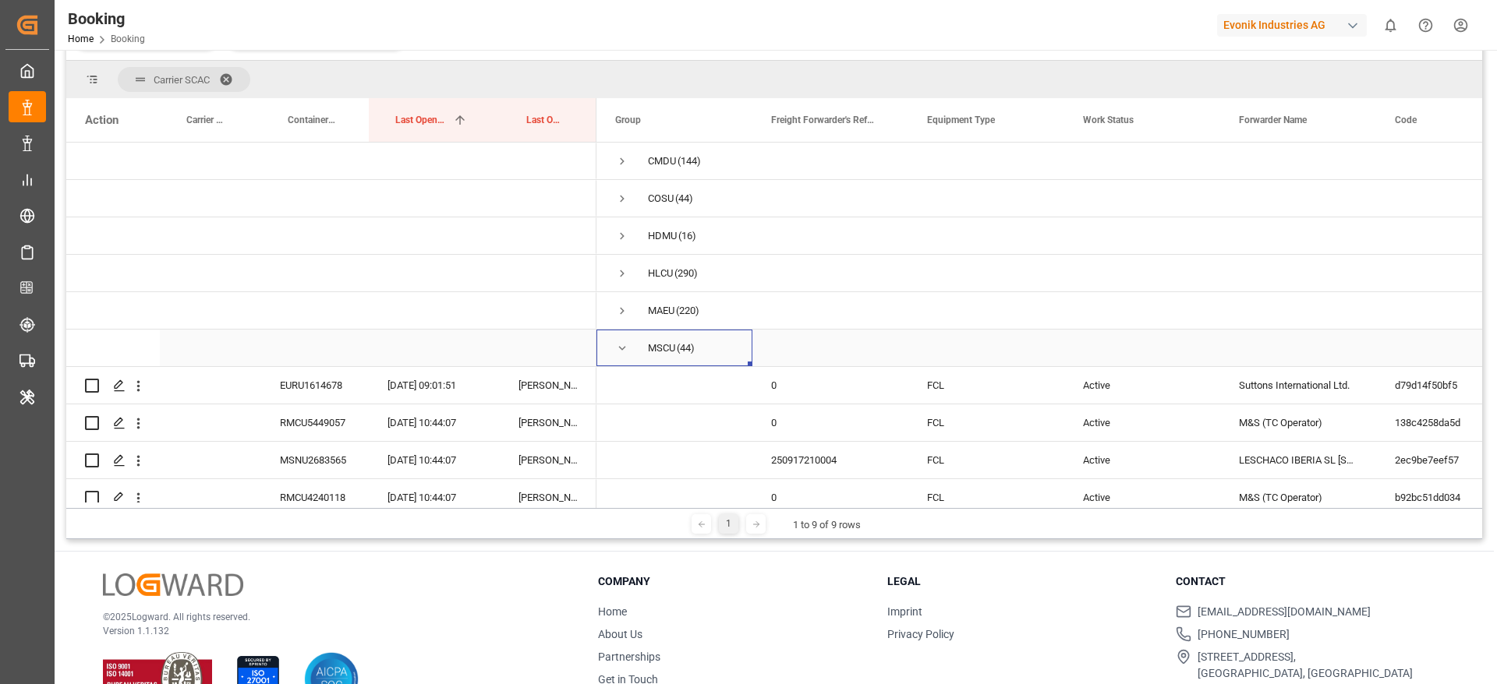
click at [623, 354] on span "Press SPACE to select this row." at bounding box center [622, 348] width 14 height 36
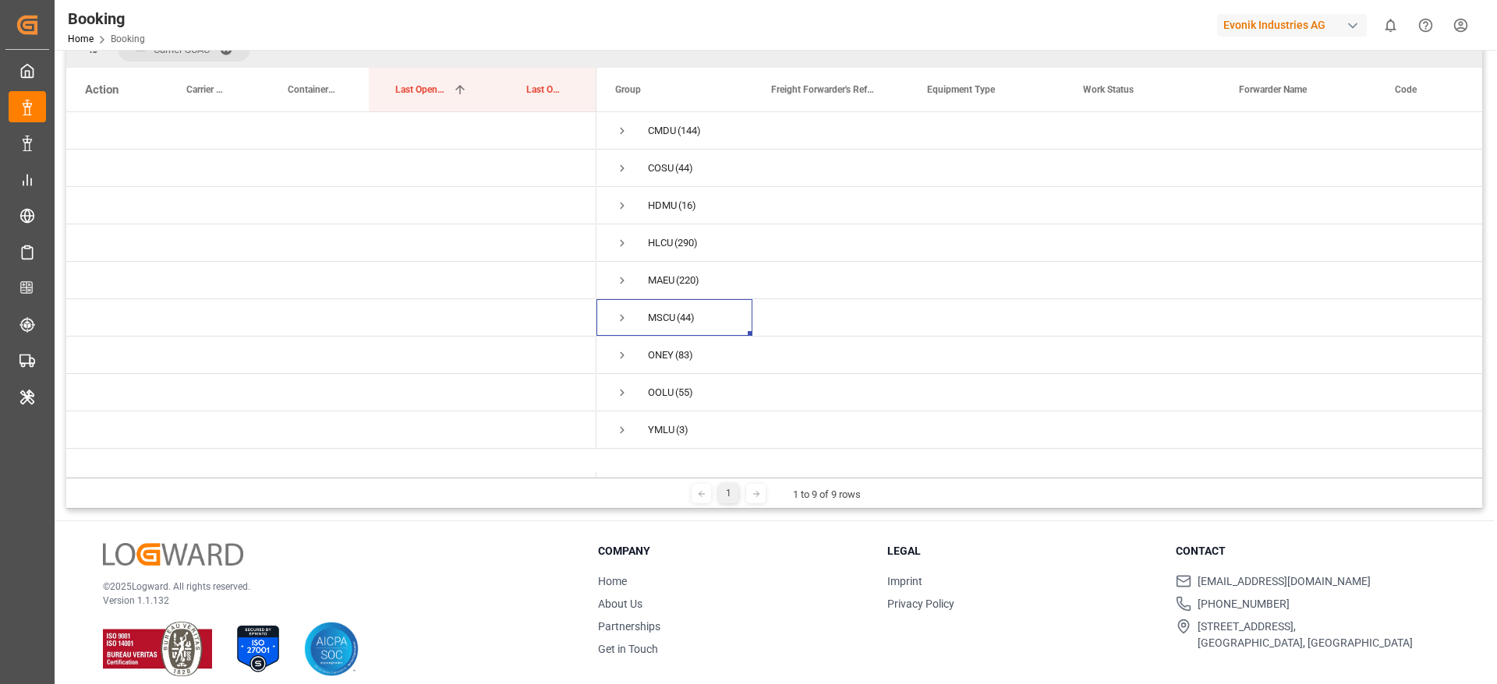
scroll to position [218, 0]
click at [672, 351] on div "ONEY" at bounding box center [661, 354] width 26 height 36
click at [694, 322] on span "(44)" at bounding box center [686, 317] width 18 height 36
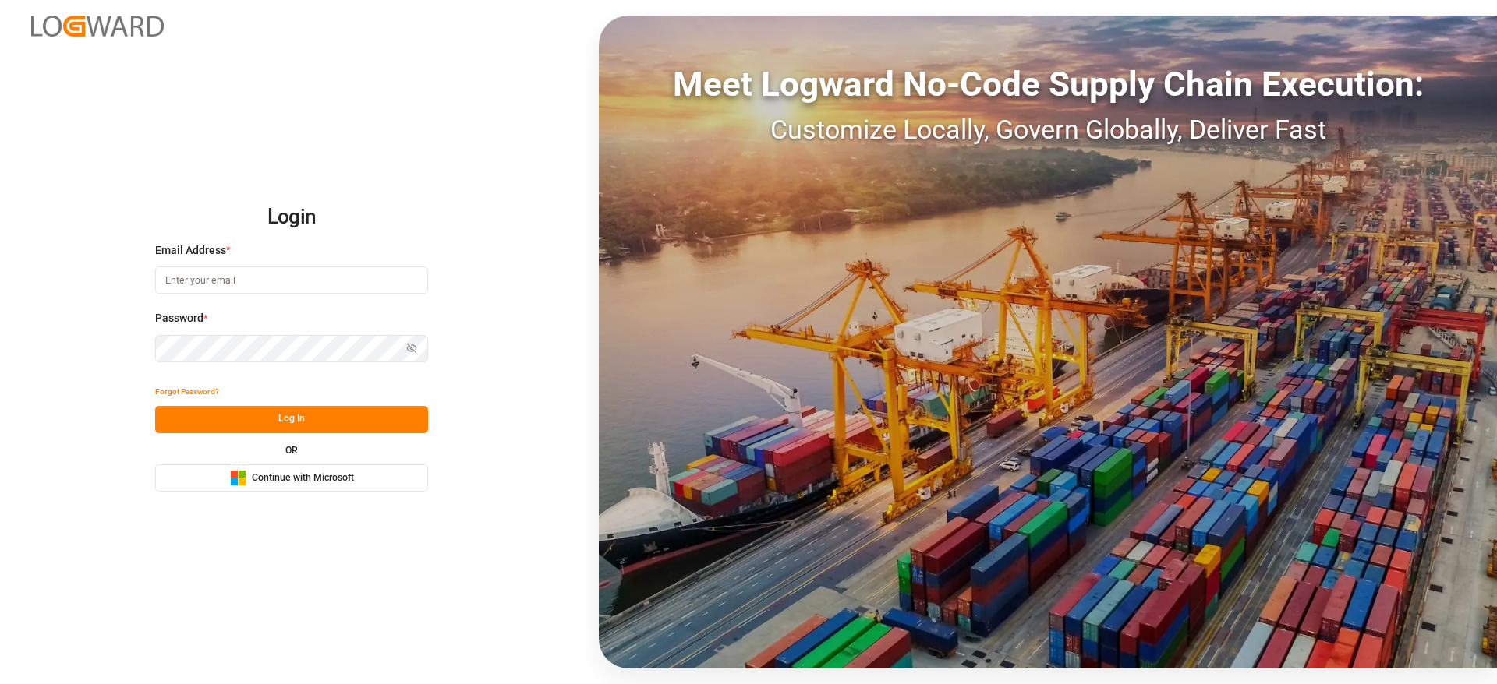
click at [300, 484] on div "Microsoft Logo Continue with Microsoft" at bounding box center [292, 478] width 124 height 16
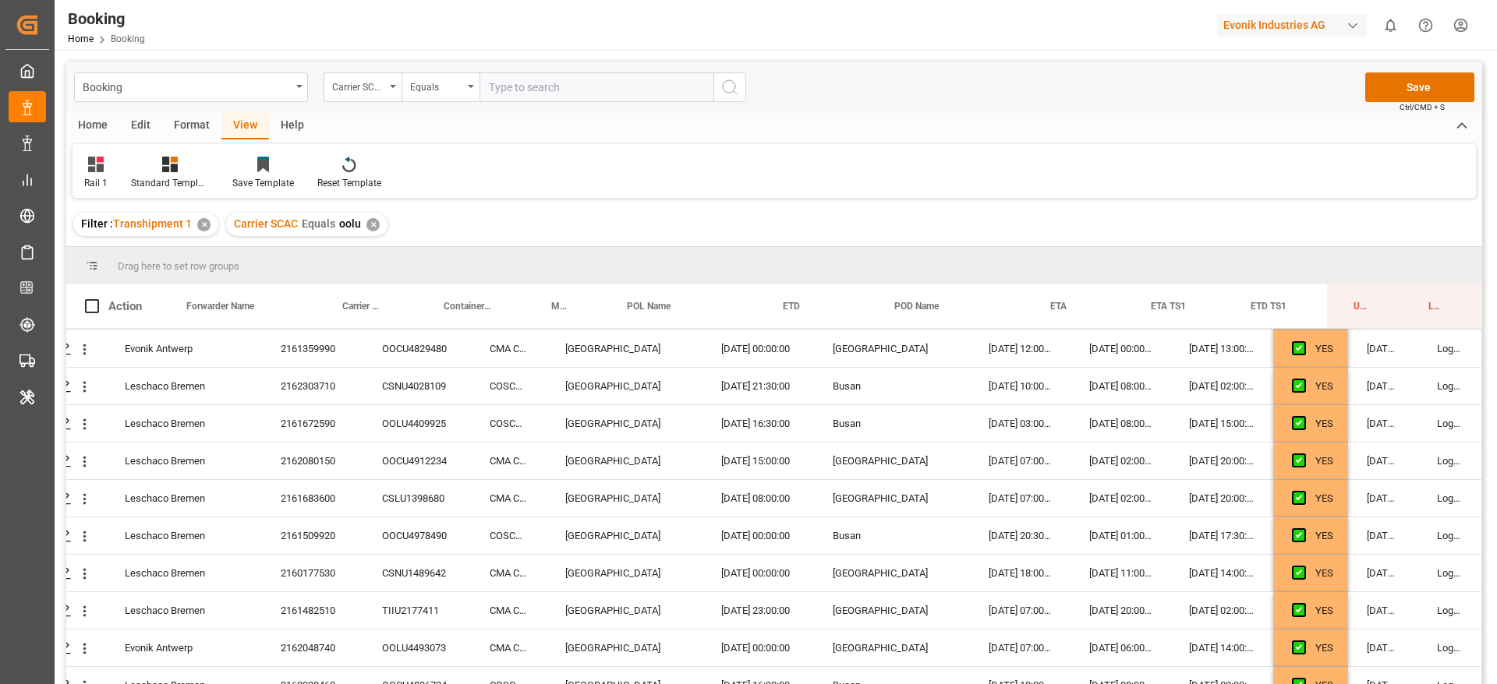
scroll to position [0, 59]
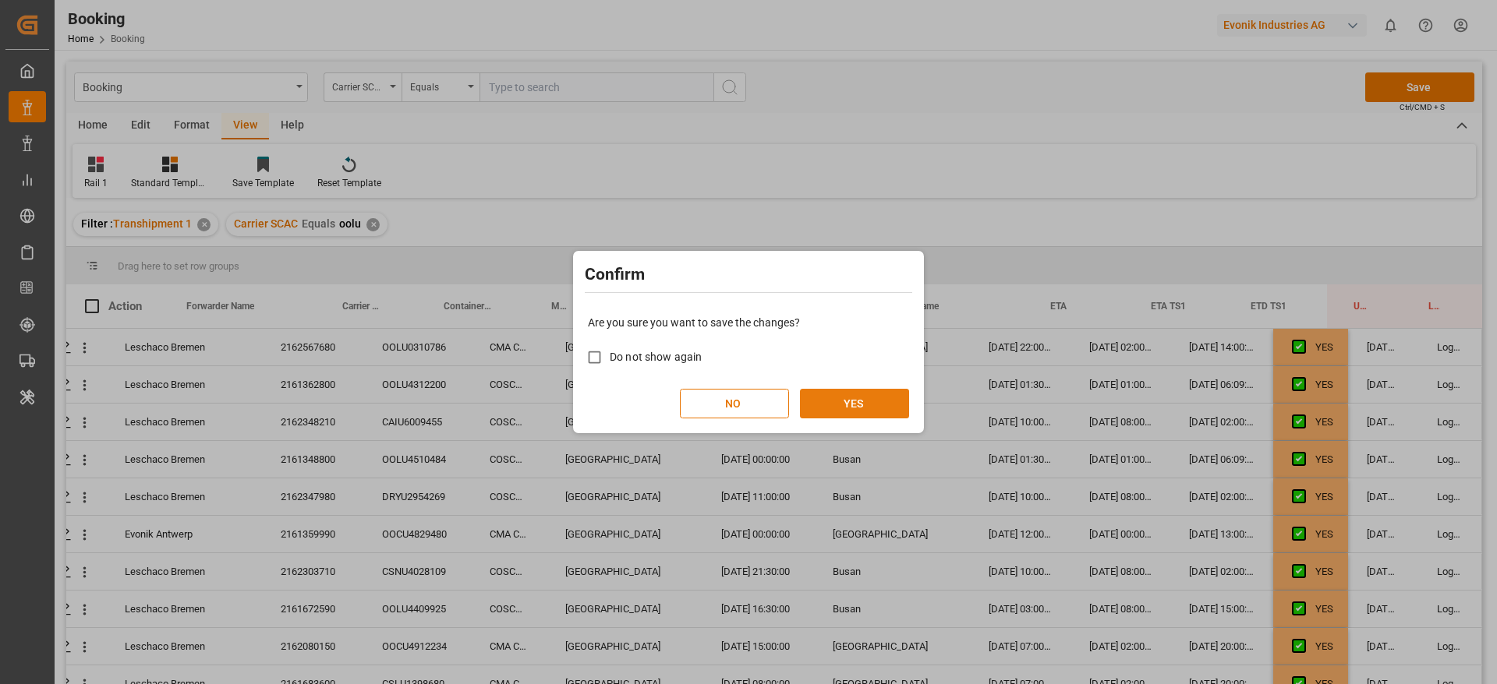
click at [860, 416] on div "Are you sure you want to save the changes? Do not show again NO YES" at bounding box center [748, 366] width 343 height 125
click at [863, 420] on div "Are you sure you want to save the changes? Do not show again NO YES" at bounding box center [748, 366] width 343 height 125
click at [869, 412] on button "YES" at bounding box center [854, 404] width 109 height 30
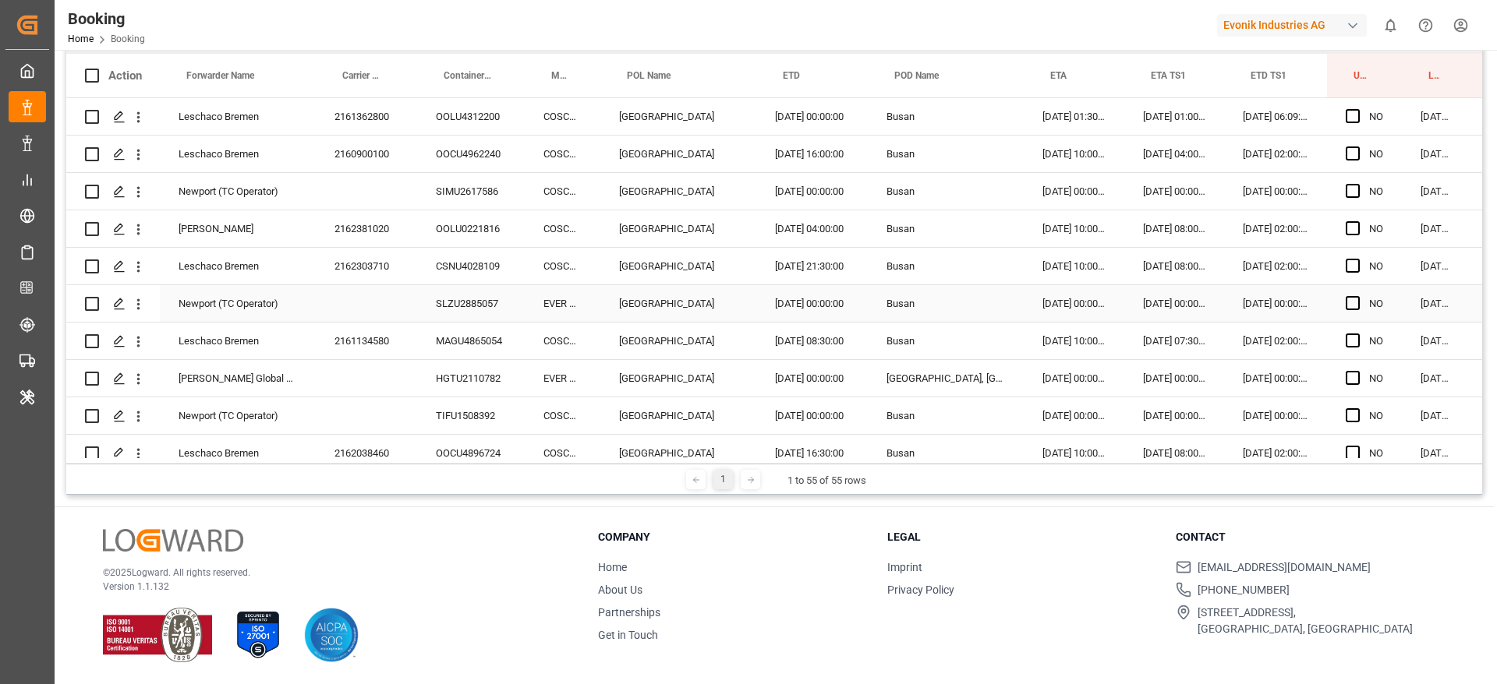
scroll to position [0, 0]
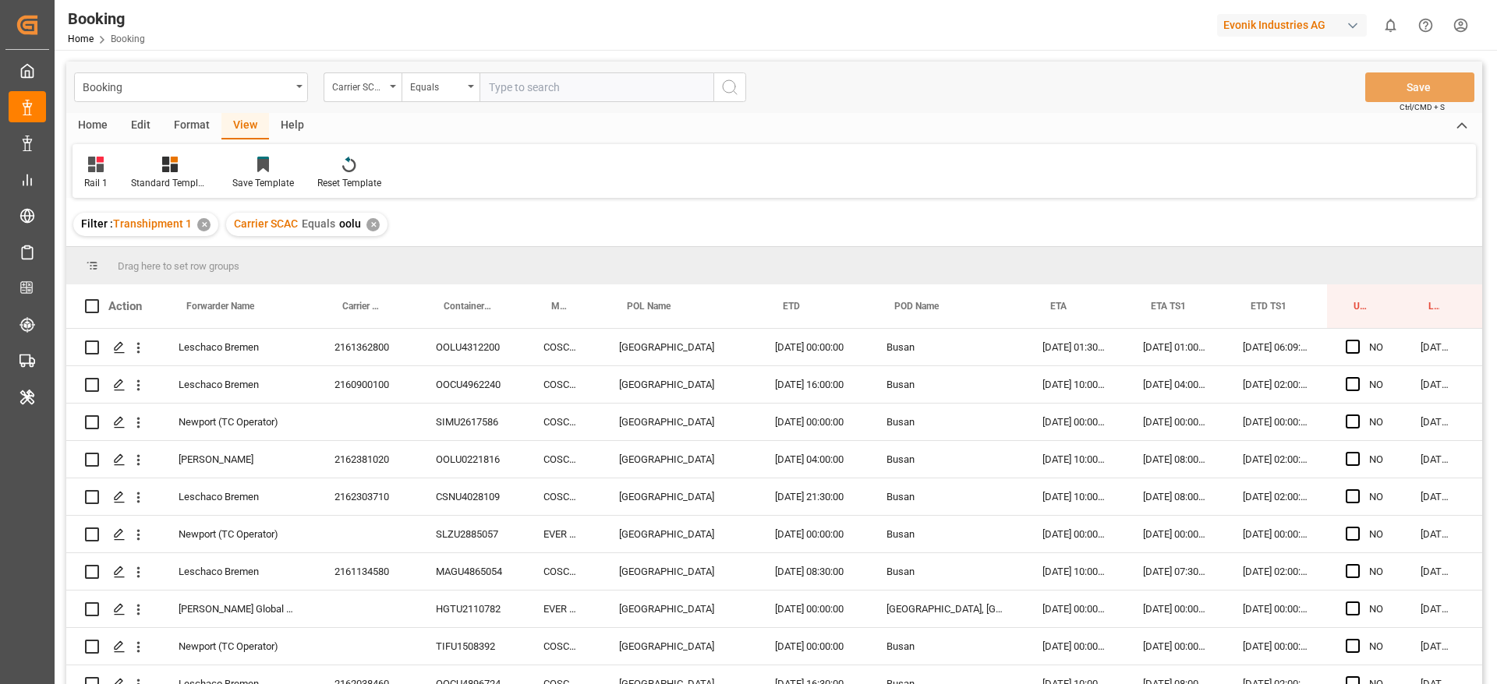
click at [371, 224] on div "✕" at bounding box center [372, 224] width 13 height 13
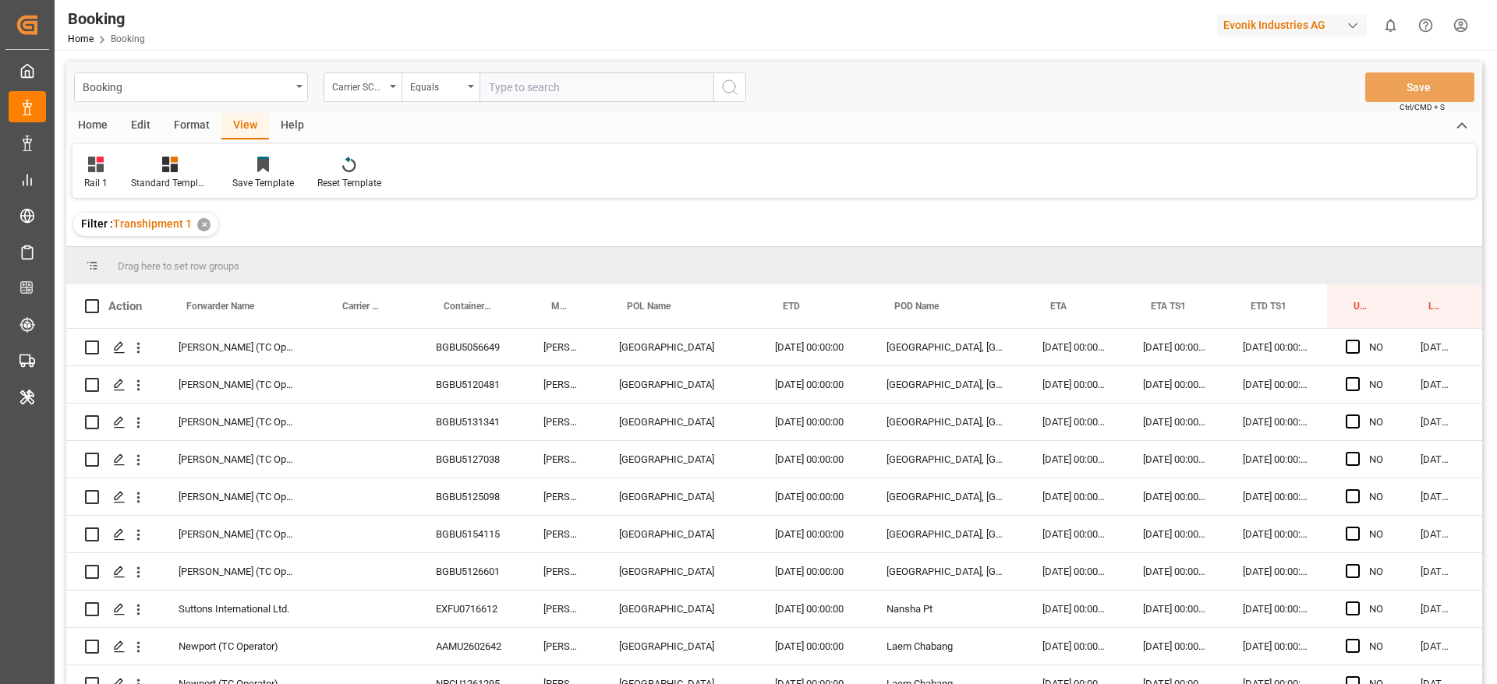
click at [580, 94] on input "text" at bounding box center [596, 87] width 234 height 30
type input "cosu"
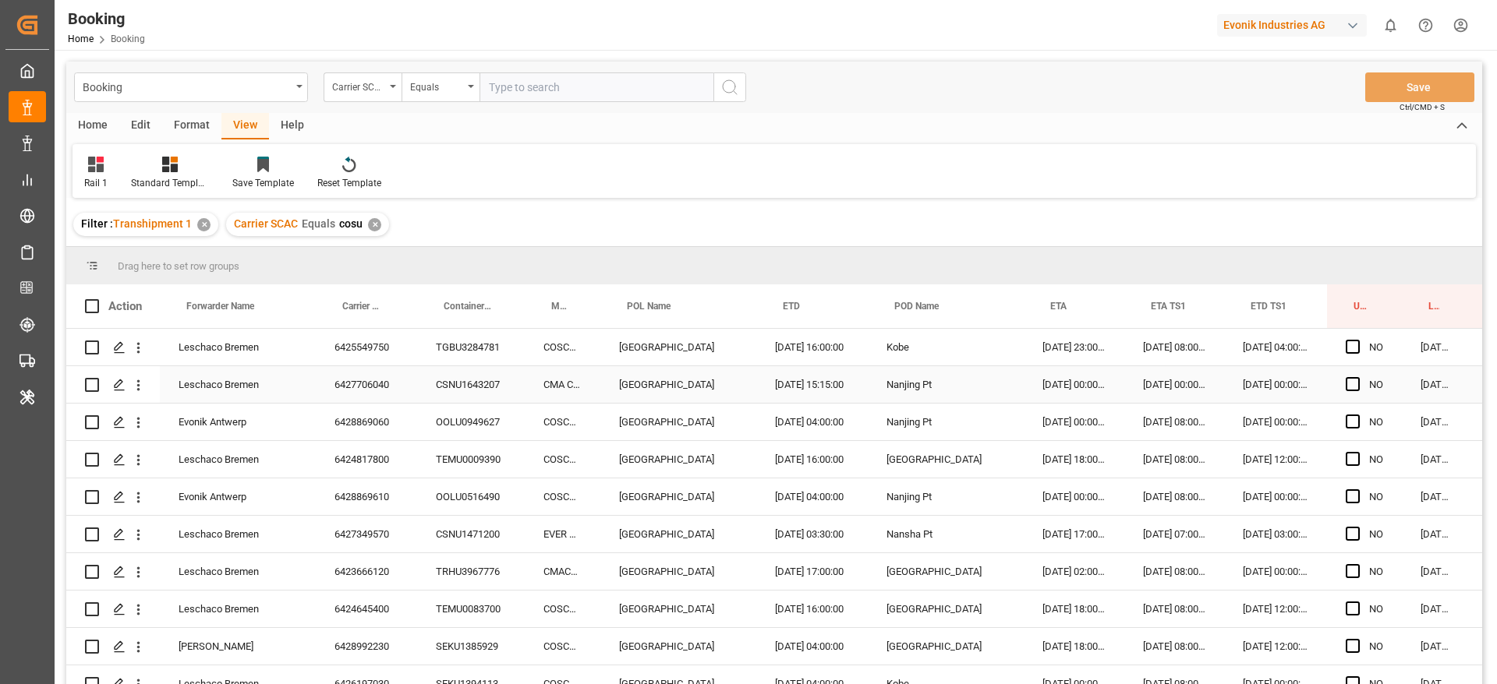
scroll to position [0, 59]
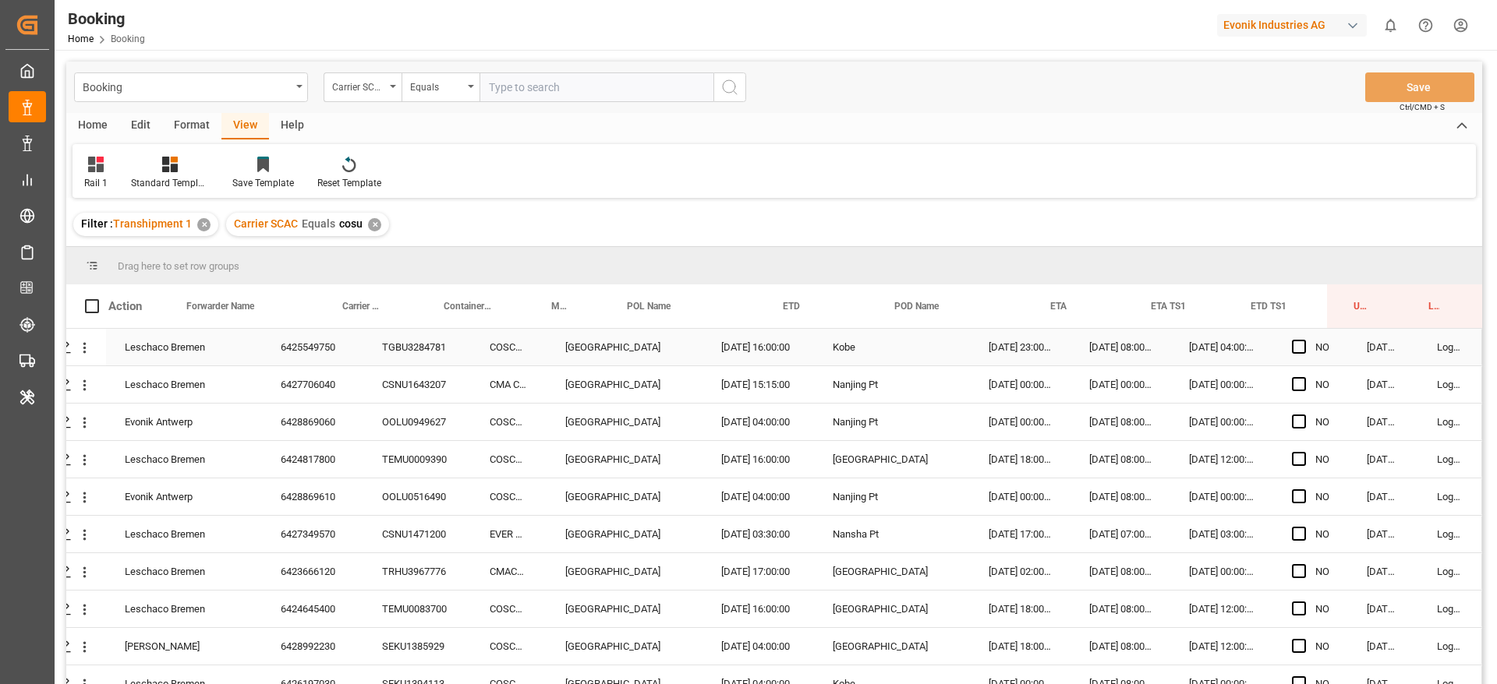
click at [1301, 348] on div "Press SPACE to select this row." at bounding box center [1303, 348] width 23 height 36
click at [1295, 348] on span "Press SPACE to select this row." at bounding box center [1299, 347] width 14 height 14
click at [1303, 340] on input "Press SPACE to select this row." at bounding box center [1303, 340] width 0 height 0
click at [1295, 385] on span "Press SPACE to select this row." at bounding box center [1299, 384] width 14 height 14
click at [1303, 377] on input "Press SPACE to select this row." at bounding box center [1303, 377] width 0 height 0
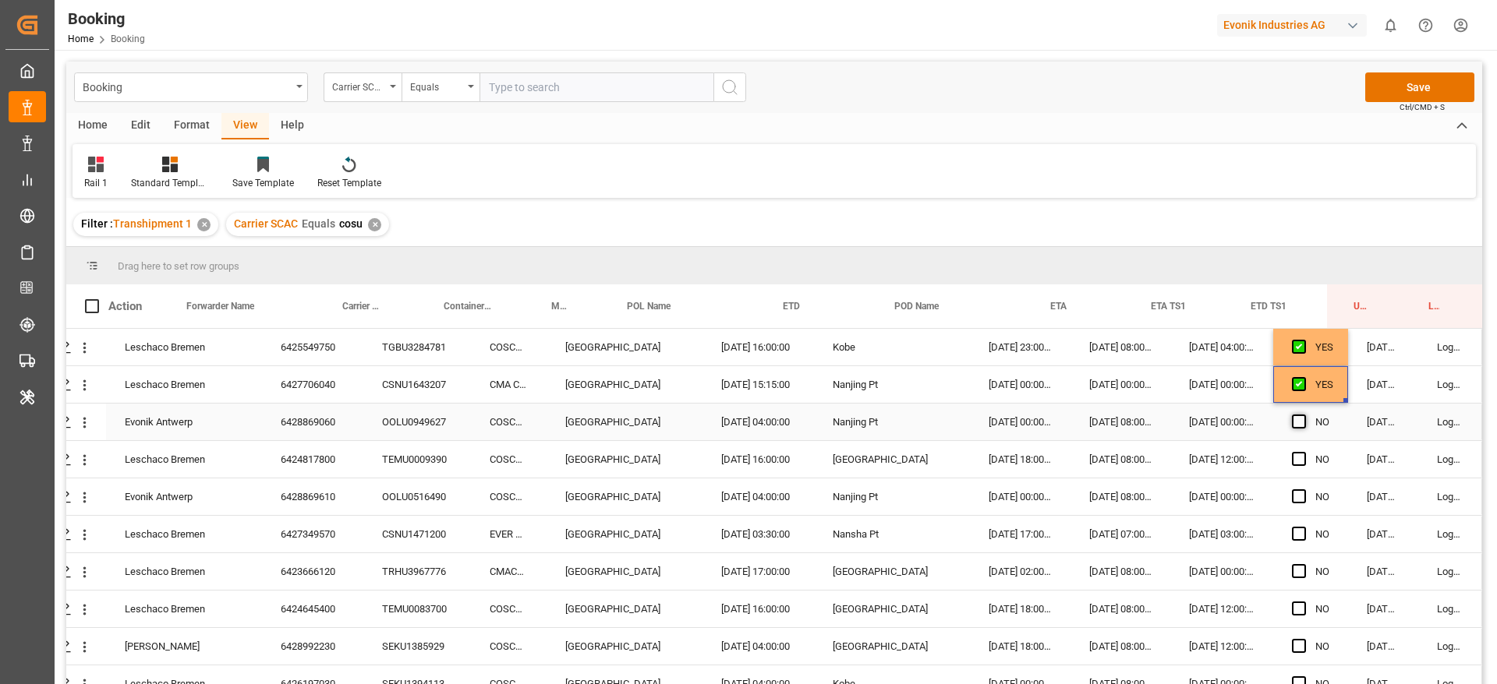
click at [1295, 423] on span "Press SPACE to select this row." at bounding box center [1299, 422] width 14 height 14
click at [1303, 415] on input "Press SPACE to select this row." at bounding box center [1303, 415] width 0 height 0
click at [1292, 466] on div "Press SPACE to select this row." at bounding box center [1303, 460] width 23 height 36
click at [1295, 460] on span "Press SPACE to select this row." at bounding box center [1299, 459] width 14 height 14
click at [1303, 452] on input "Press SPACE to select this row." at bounding box center [1303, 452] width 0 height 0
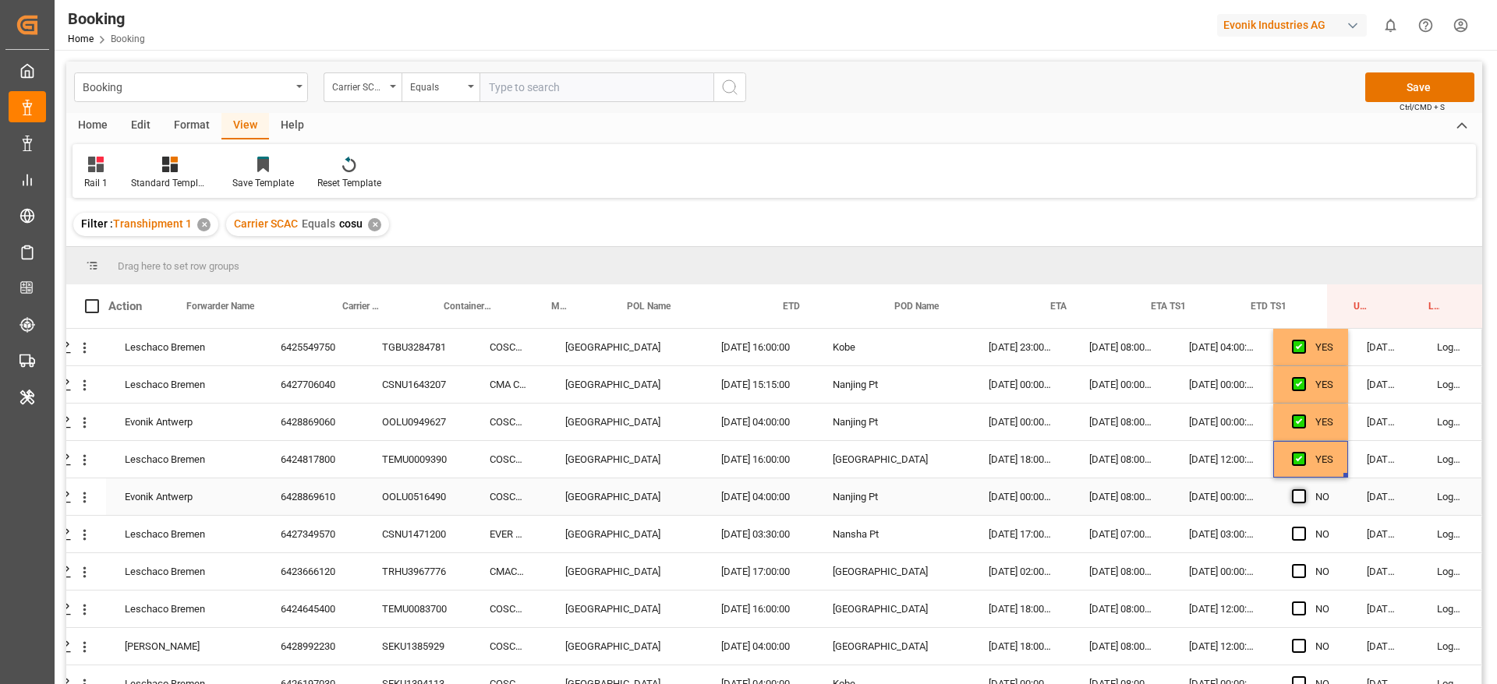
click at [1295, 499] on span "Press SPACE to select this row." at bounding box center [1299, 496] width 14 height 14
click at [1303, 489] on input "Press SPACE to select this row." at bounding box center [1303, 489] width 0 height 0
click at [1295, 532] on span "Press SPACE to select this row." at bounding box center [1299, 534] width 14 height 14
click at [1303, 527] on input "Press SPACE to select this row." at bounding box center [1303, 527] width 0 height 0
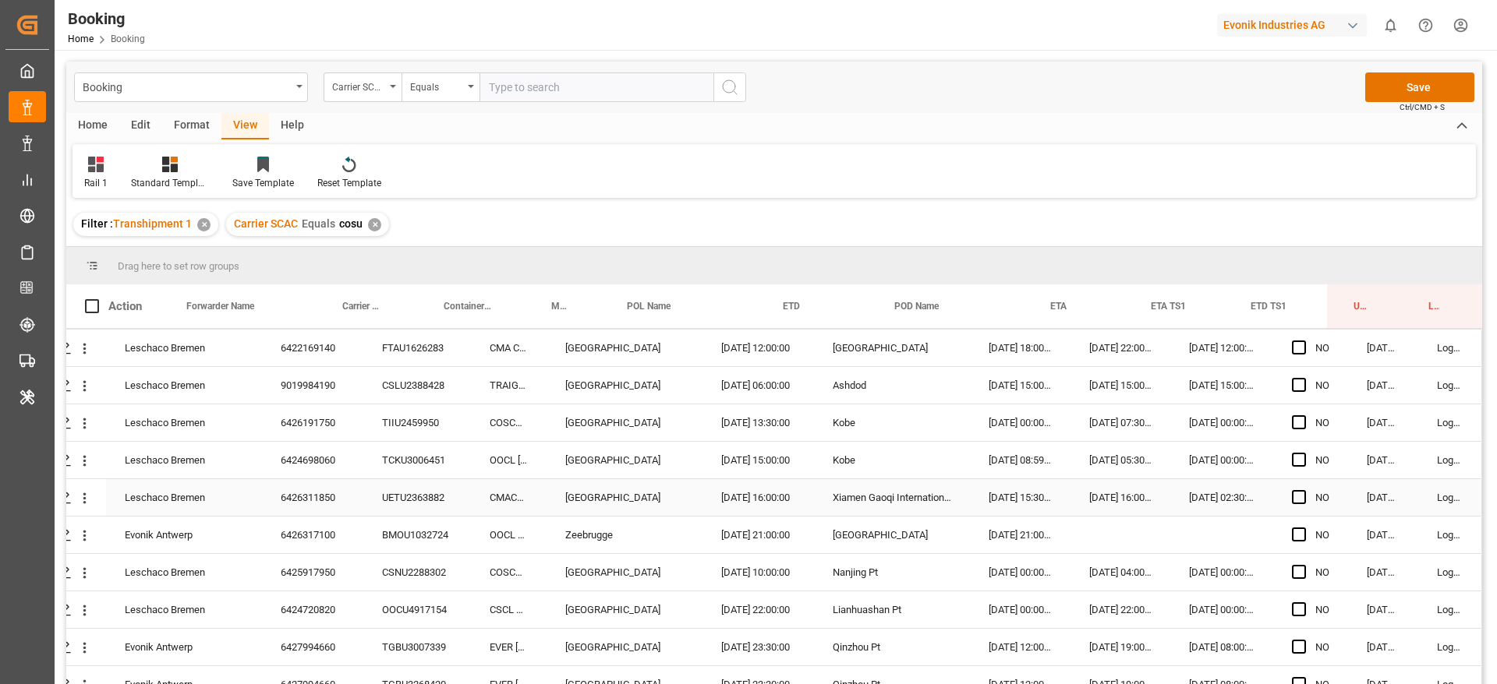
scroll to position [654, 59]
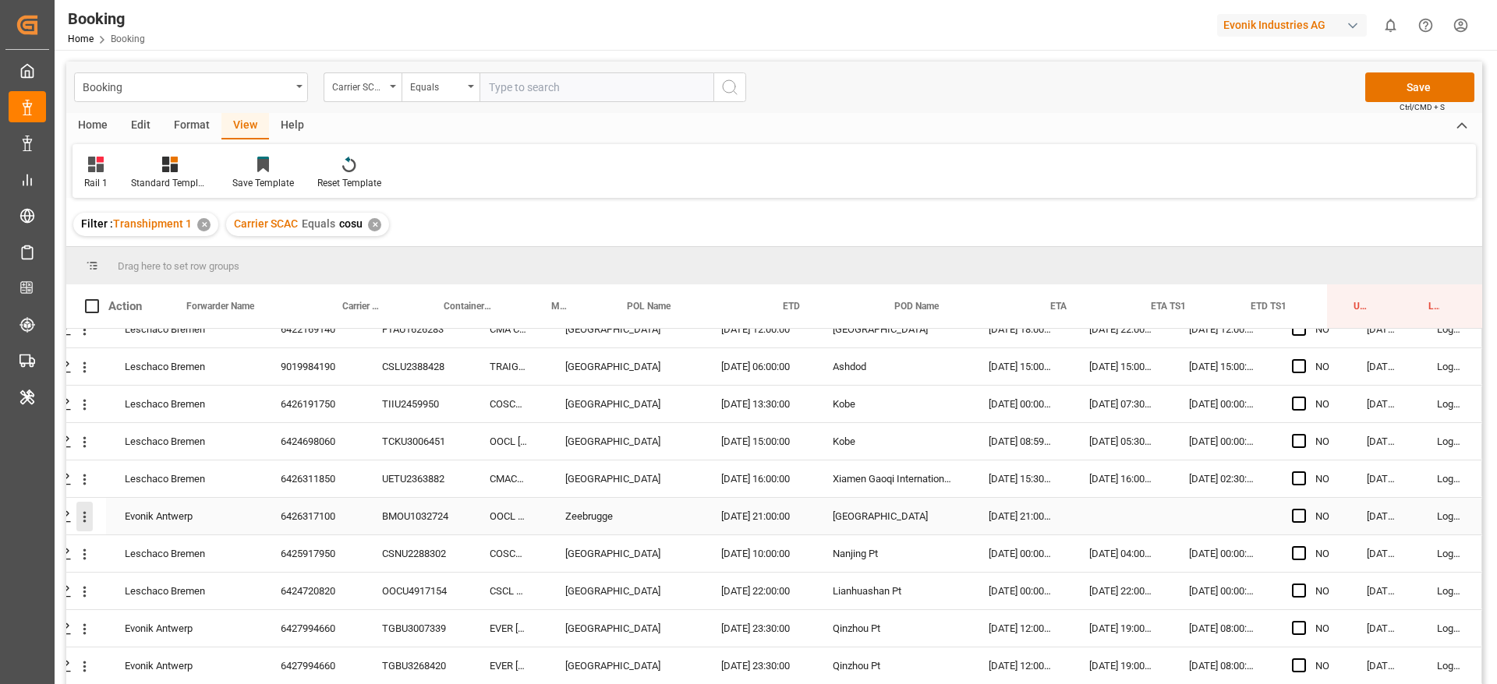
click at [81, 514] on icon "open menu" at bounding box center [84, 517] width 16 height 16
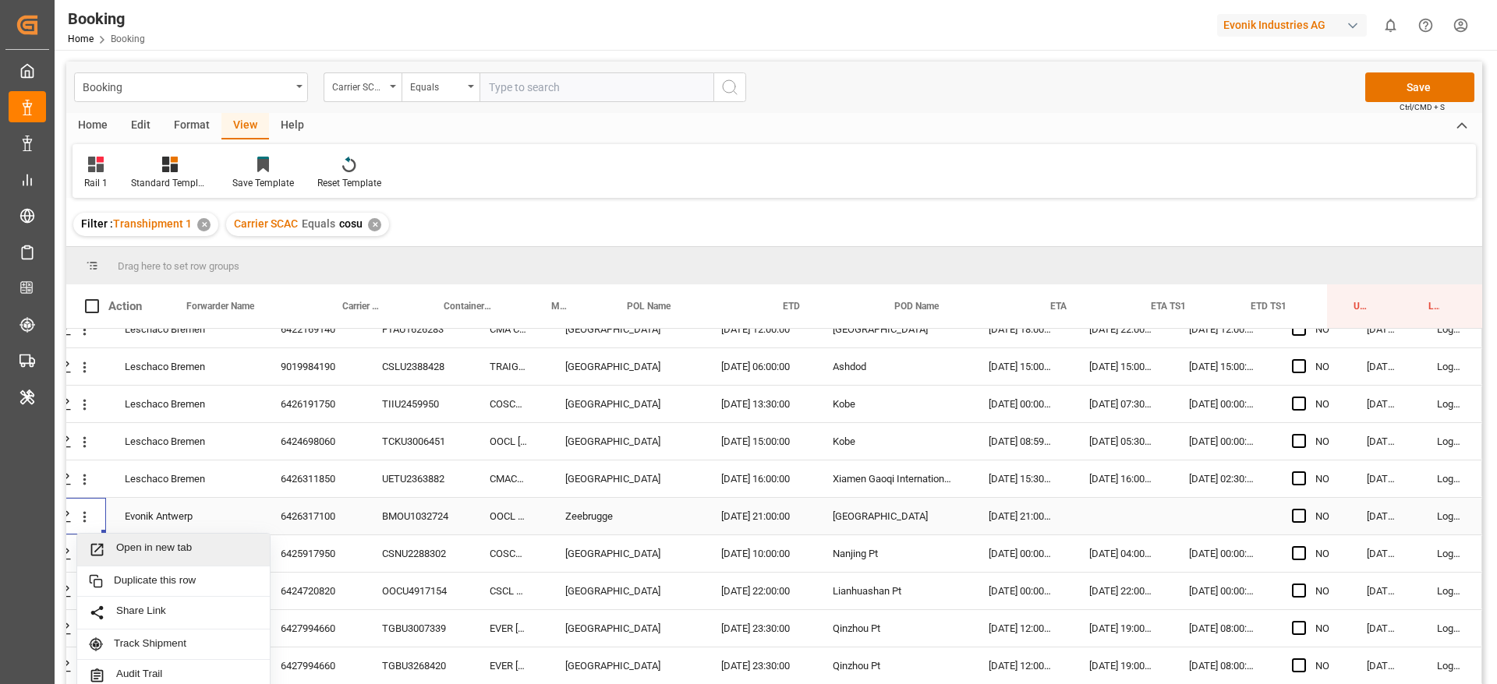
click at [143, 547] on span "Open in new tab" at bounding box center [187, 550] width 142 height 16
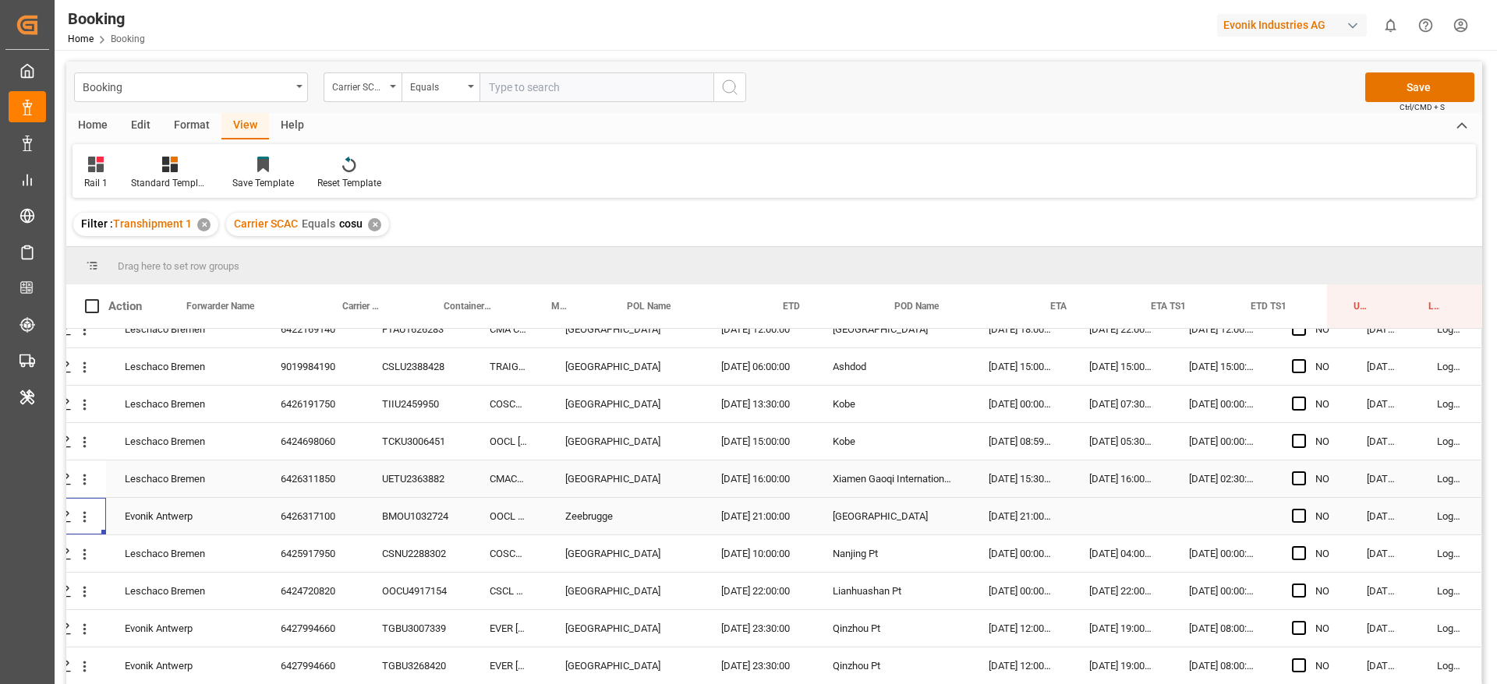
scroll to position [758, 59]
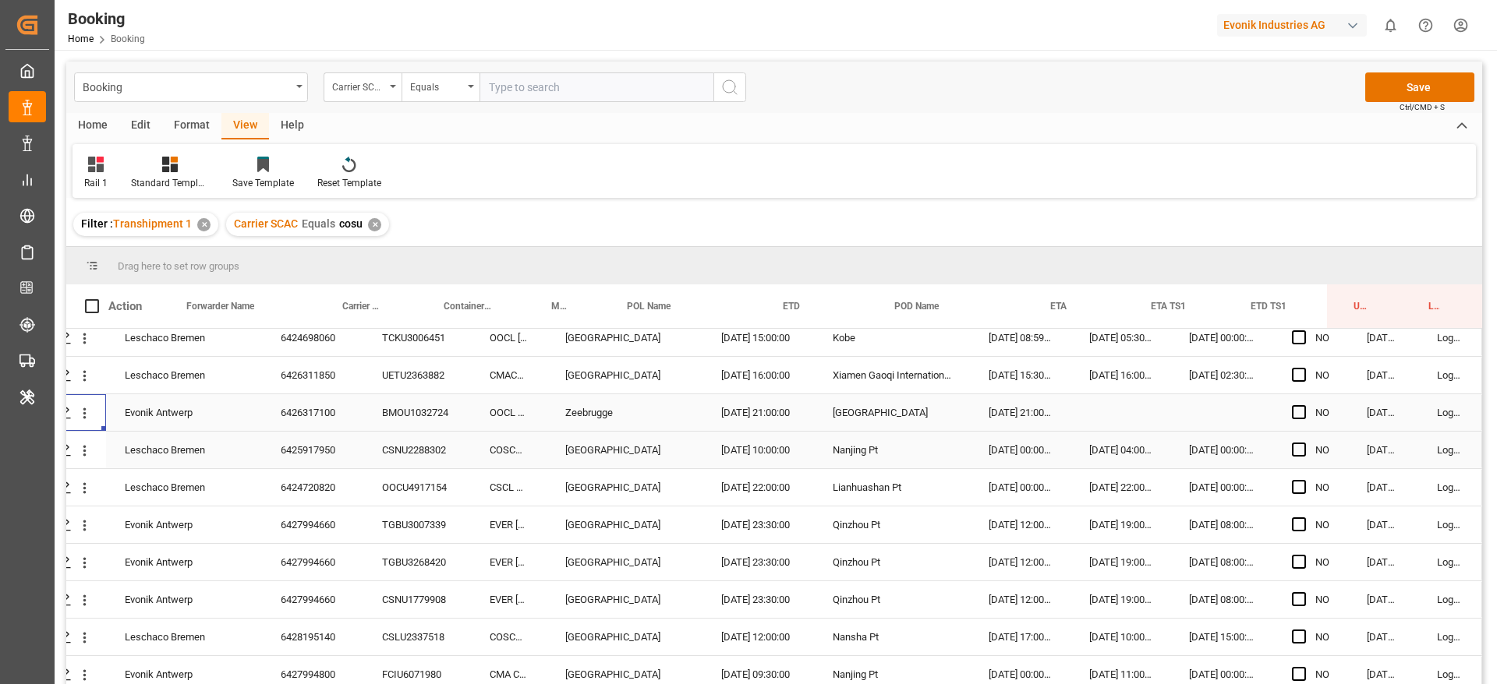
click at [1256, 450] on div "[DATE] 00:00:00" at bounding box center [1221, 450] width 103 height 37
click at [1124, 449] on div "[DATE] 04:00:00" at bounding box center [1120, 450] width 100 height 37
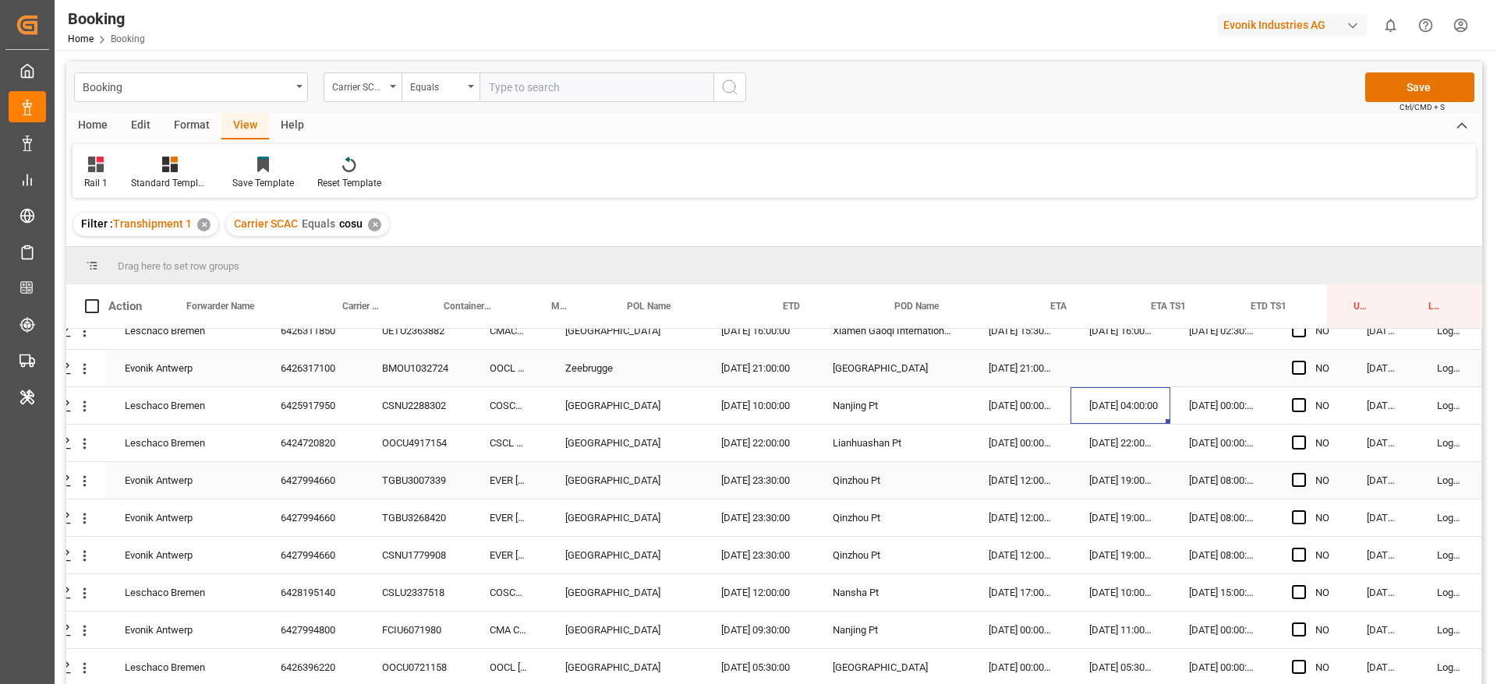
scroll to position [804, 59]
click at [1125, 433] on div "[DATE] 22:00:00" at bounding box center [1120, 441] width 100 height 37
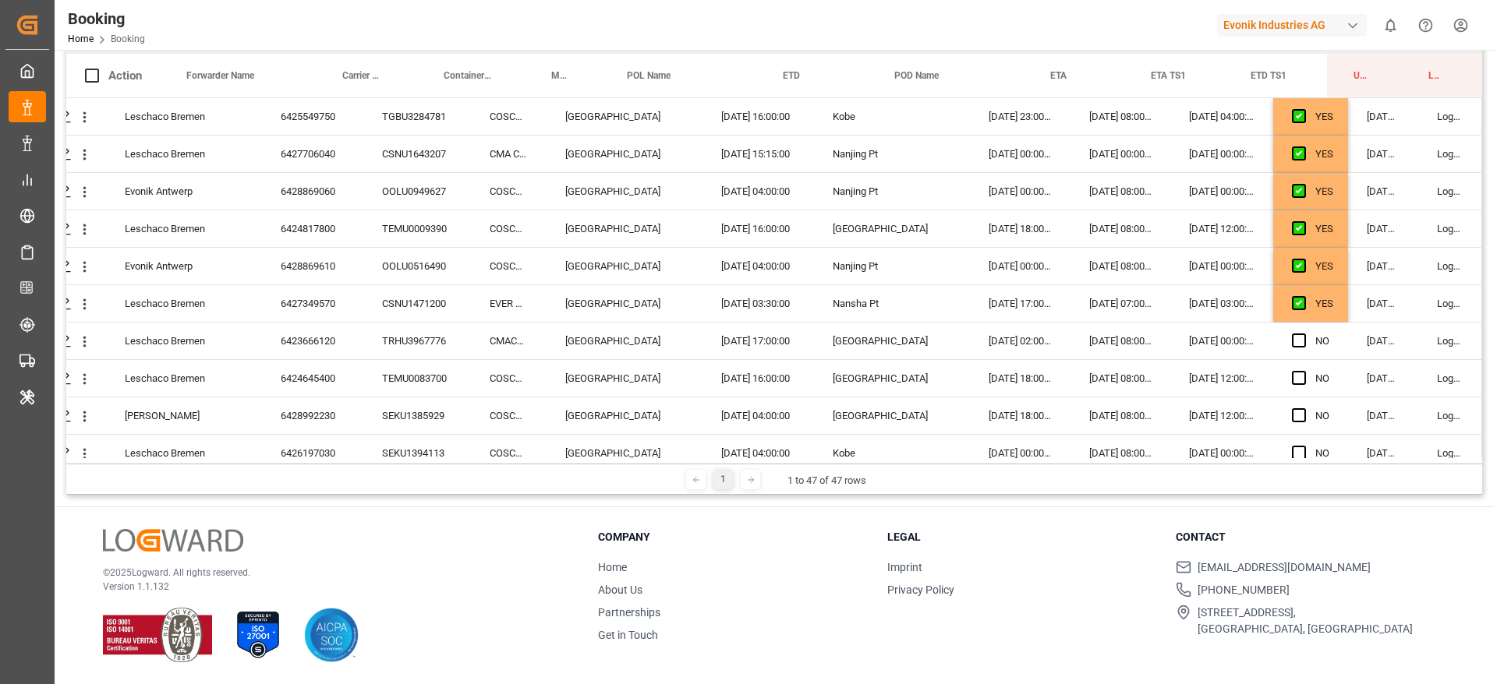
scroll to position [0, 0]
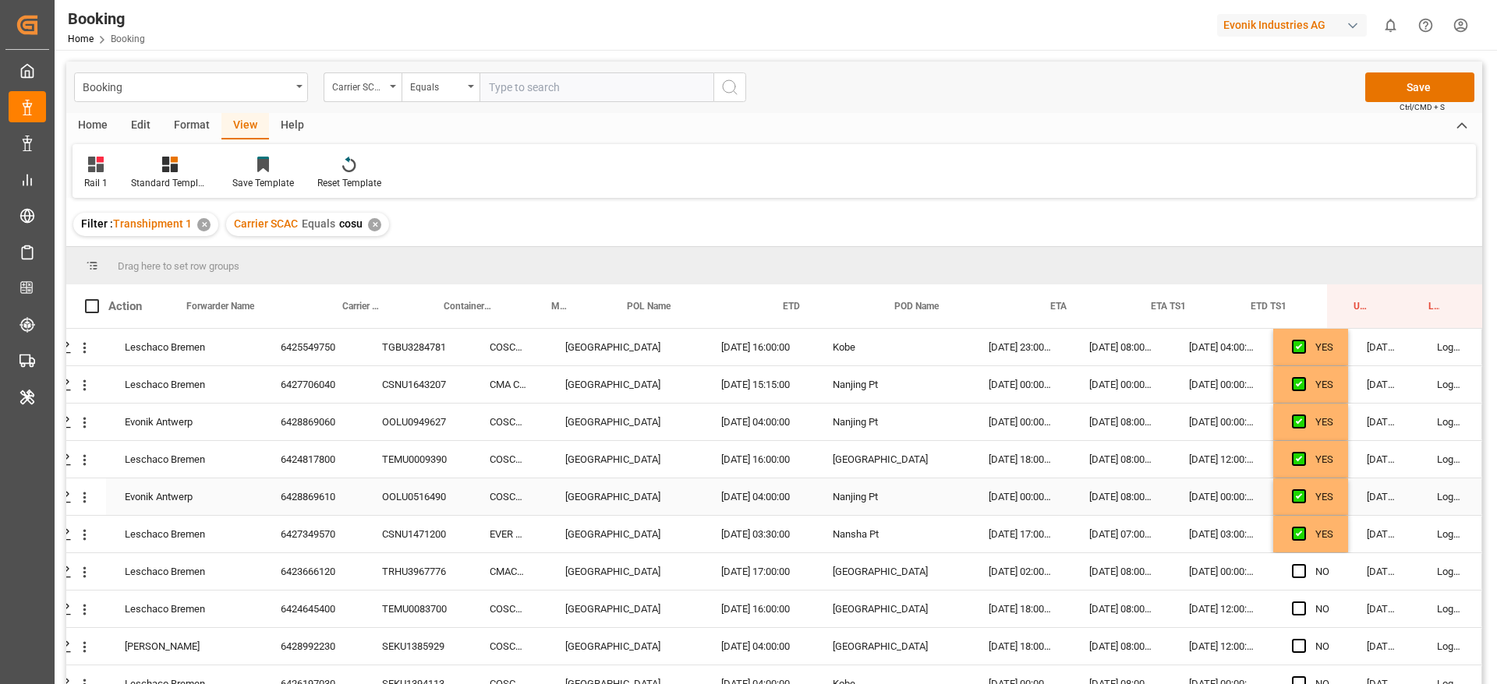
click at [1278, 542] on div "YES" at bounding box center [1310, 534] width 75 height 37
click at [1337, 534] on div "YES" at bounding box center [1310, 534] width 75 height 37
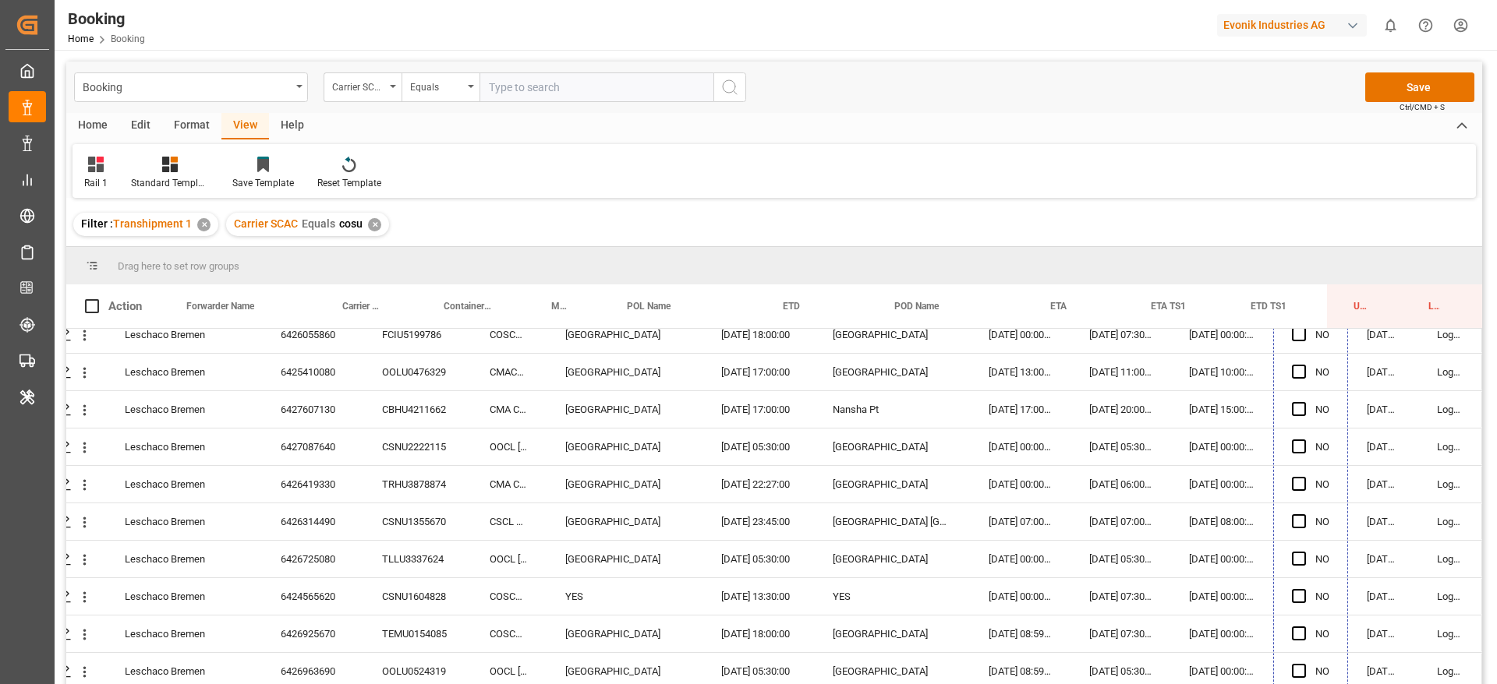
scroll to position [1404, 59]
drag, startPoint x: 1340, startPoint y: 550, endPoint x: 1313, endPoint y: 672, distance: 124.4
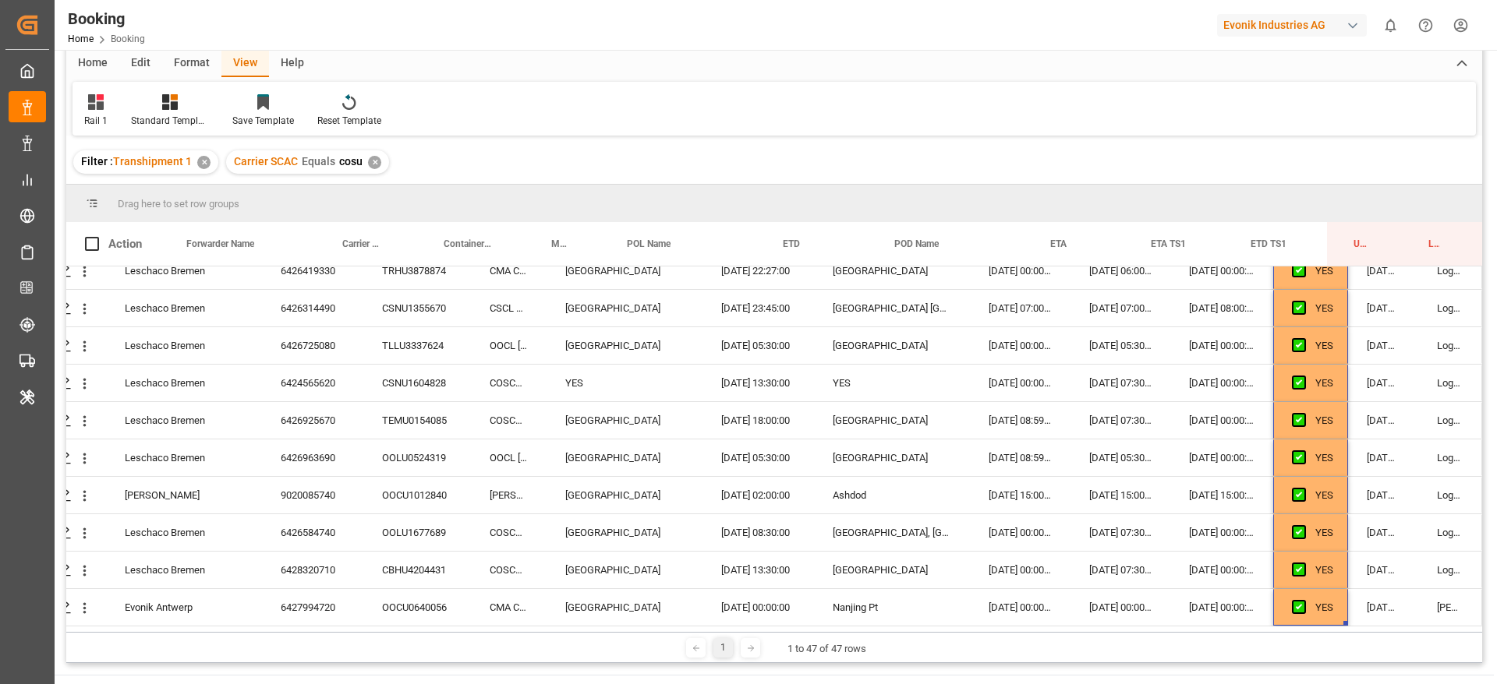
scroll to position [63, 0]
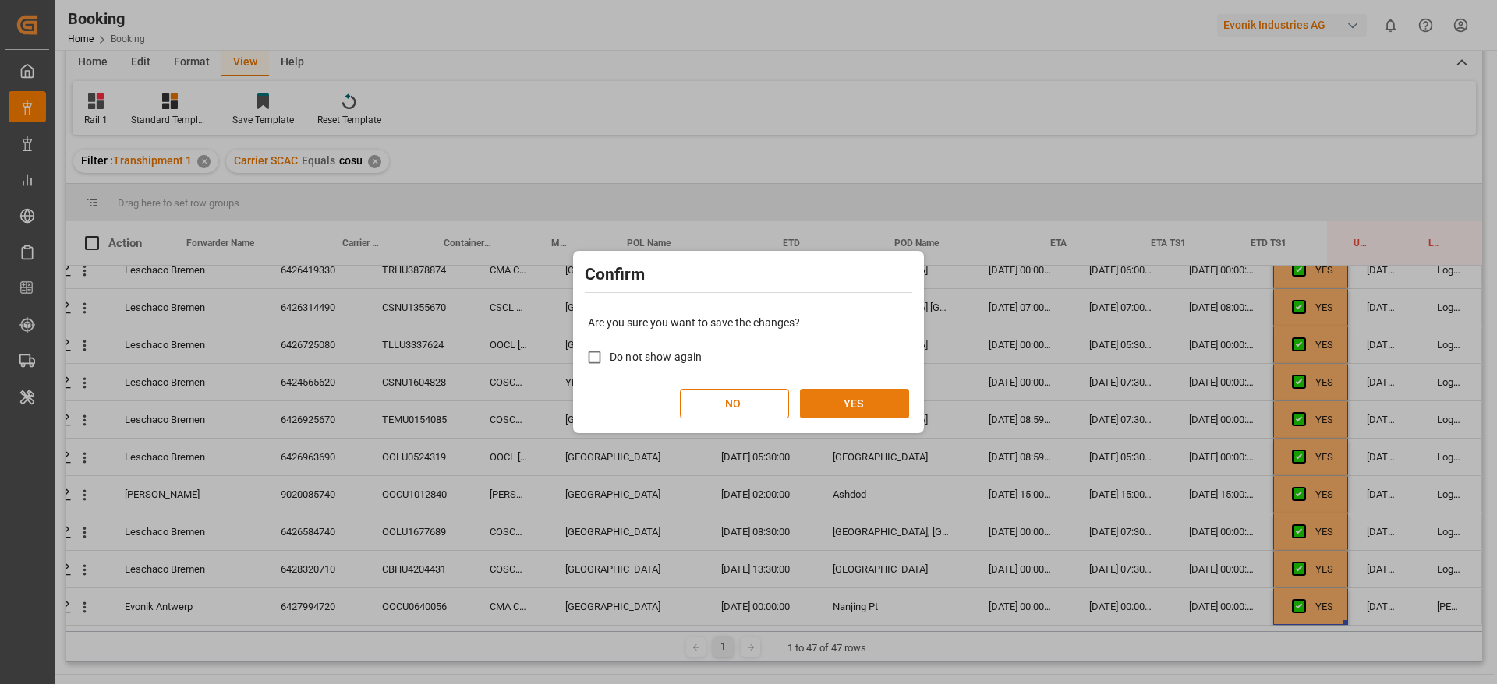
click at [870, 392] on button "YES" at bounding box center [854, 404] width 109 height 30
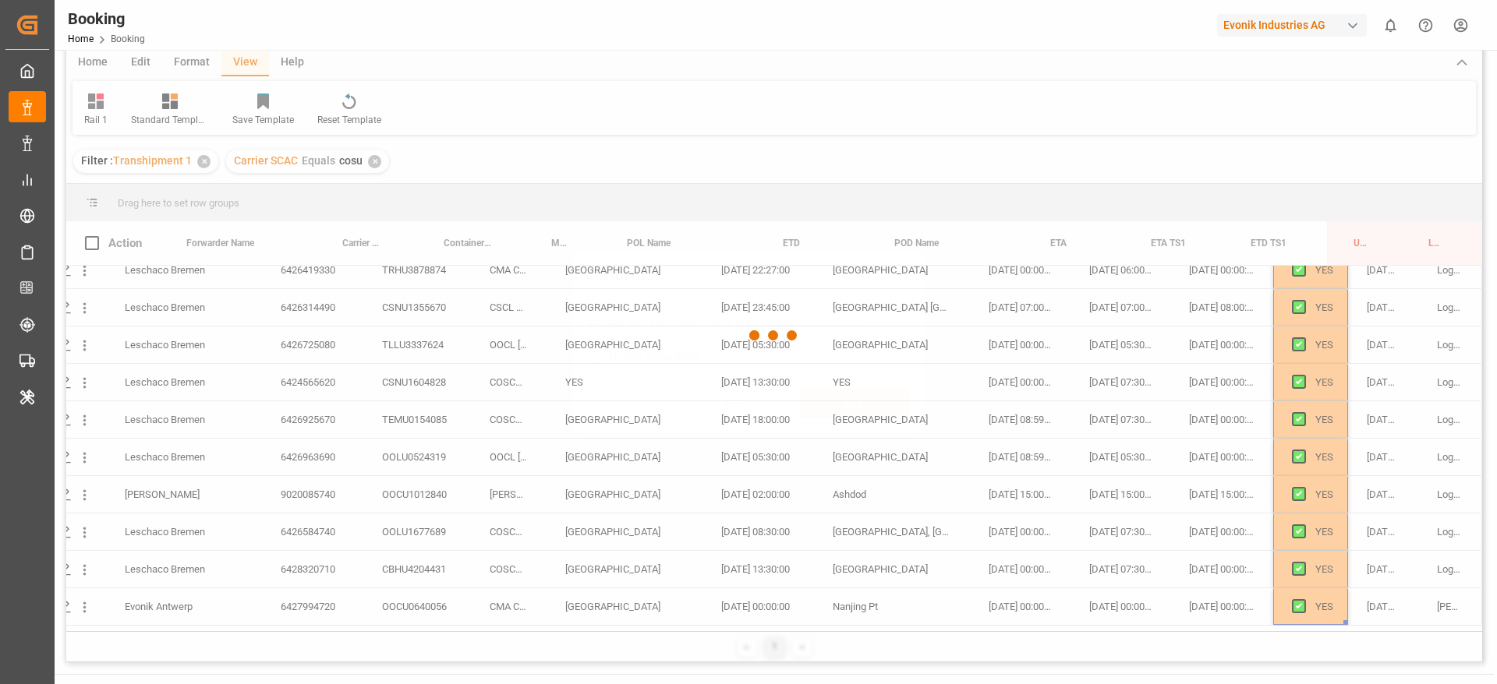
scroll to position [28, 59]
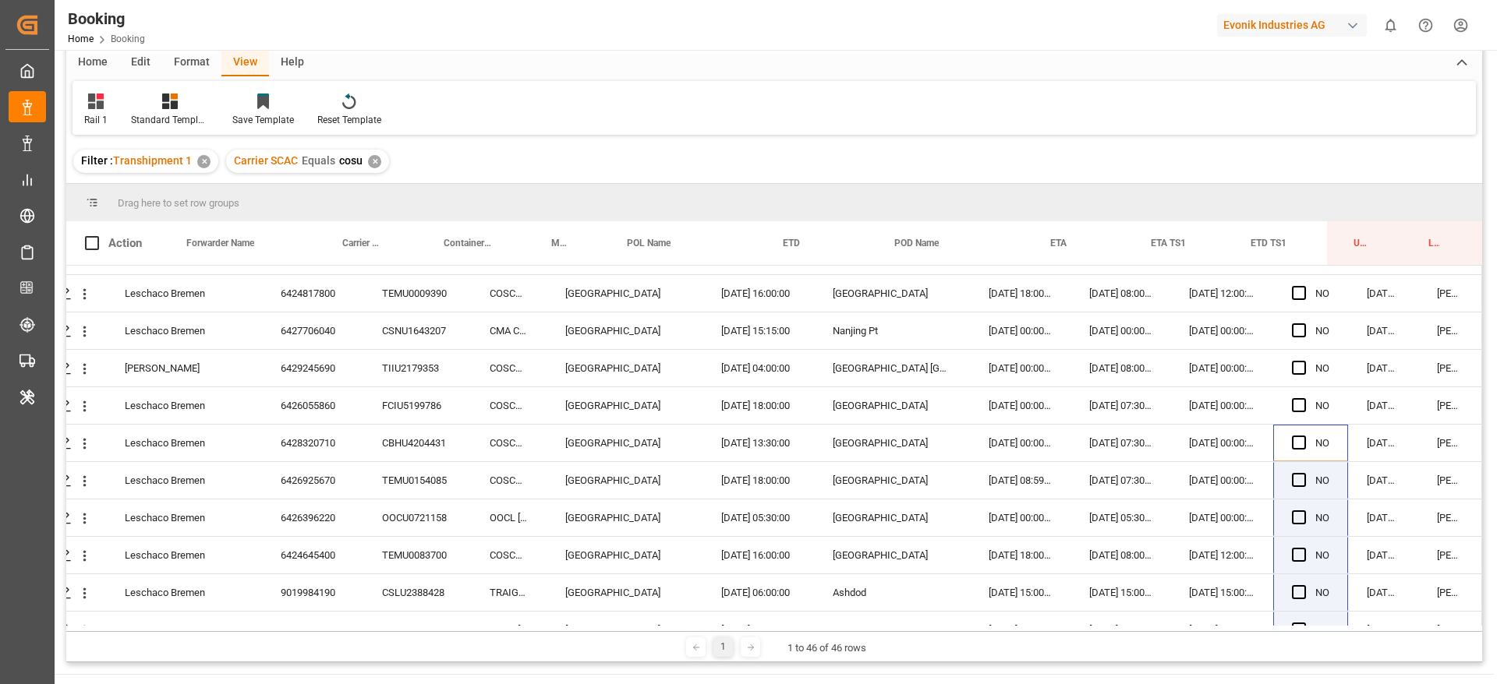
click at [375, 162] on div "✕" at bounding box center [374, 161] width 13 height 13
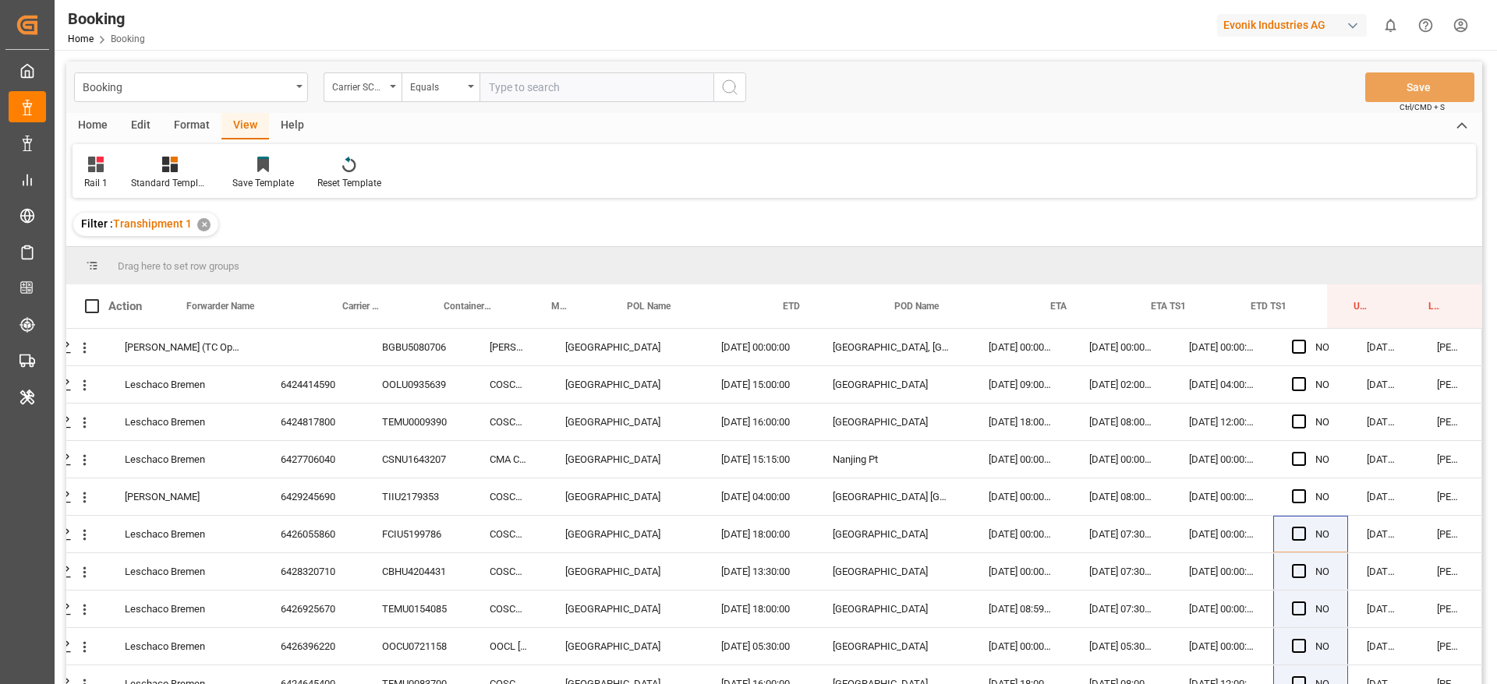
click at [516, 81] on input "text" at bounding box center [596, 87] width 234 height 30
type input "msc"
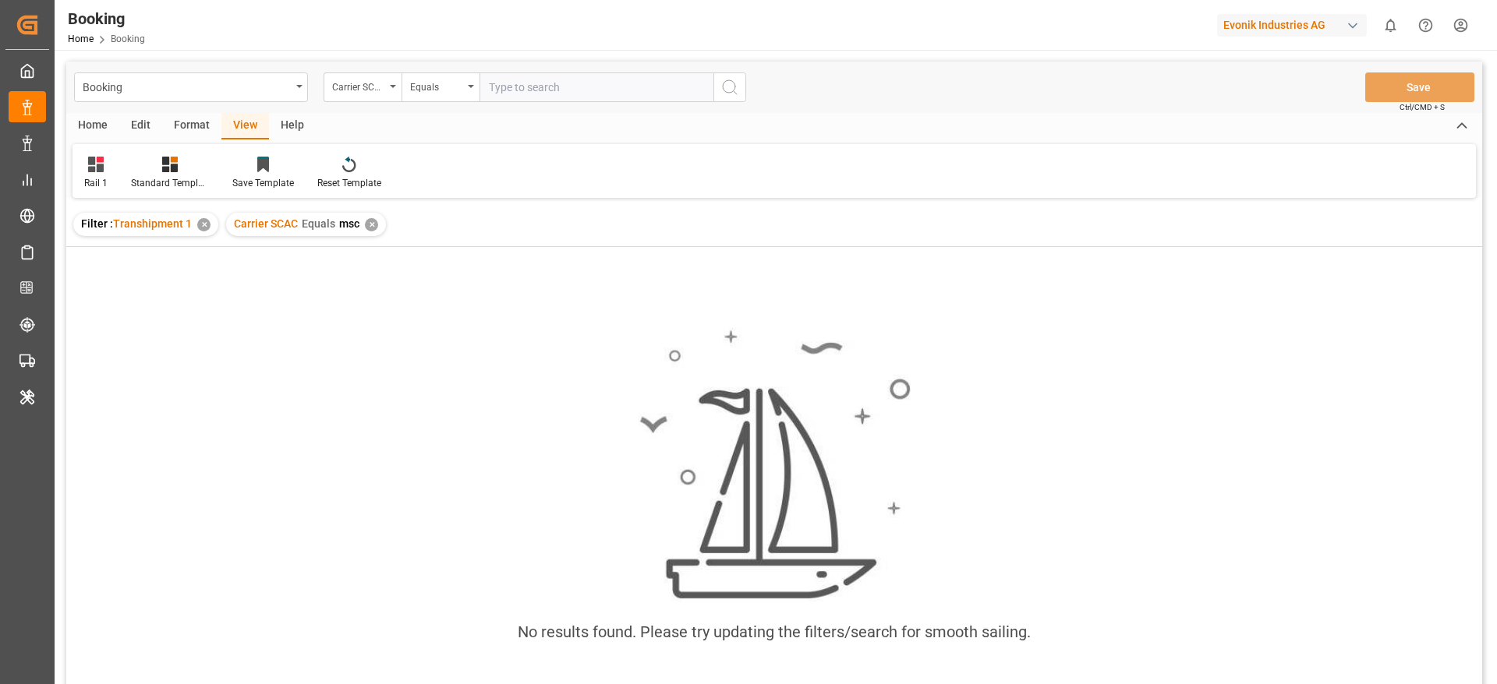
click at [373, 225] on div "✕" at bounding box center [371, 224] width 13 height 13
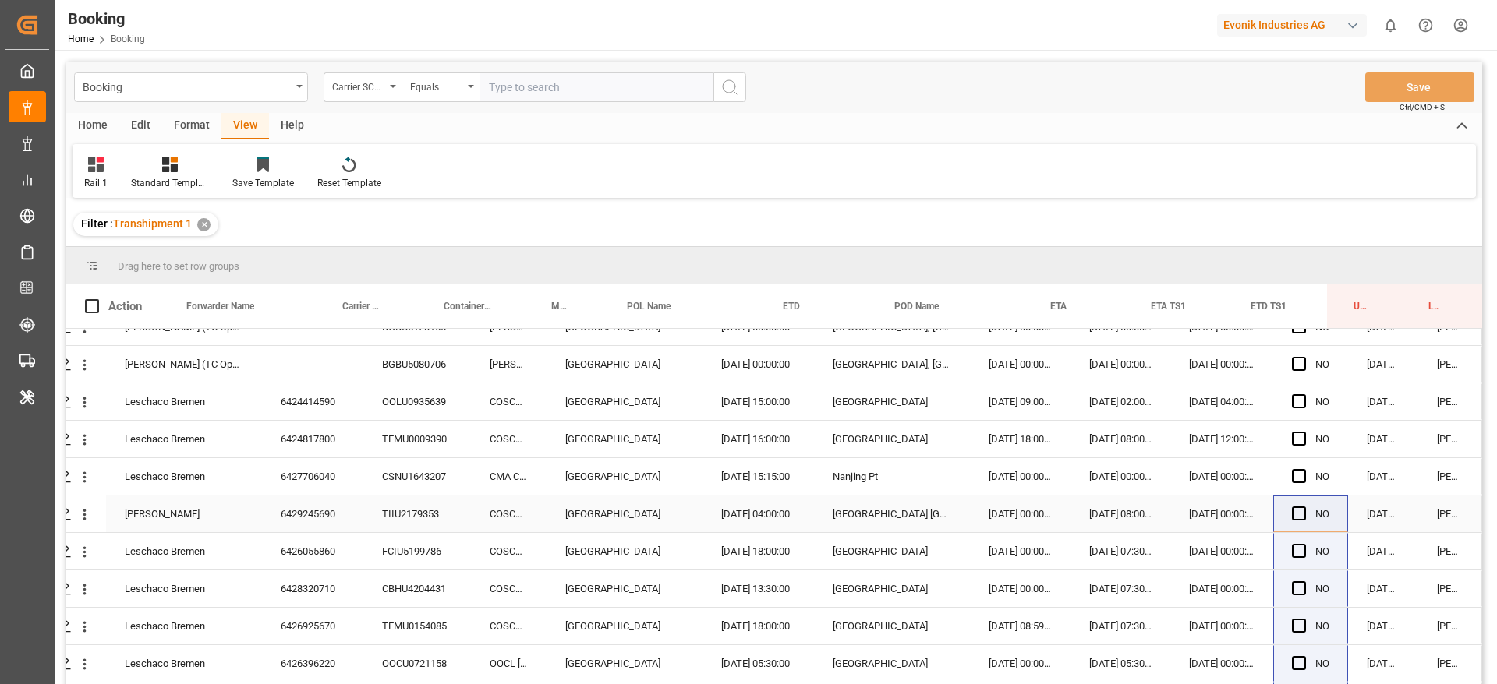
scroll to position [0, 59]
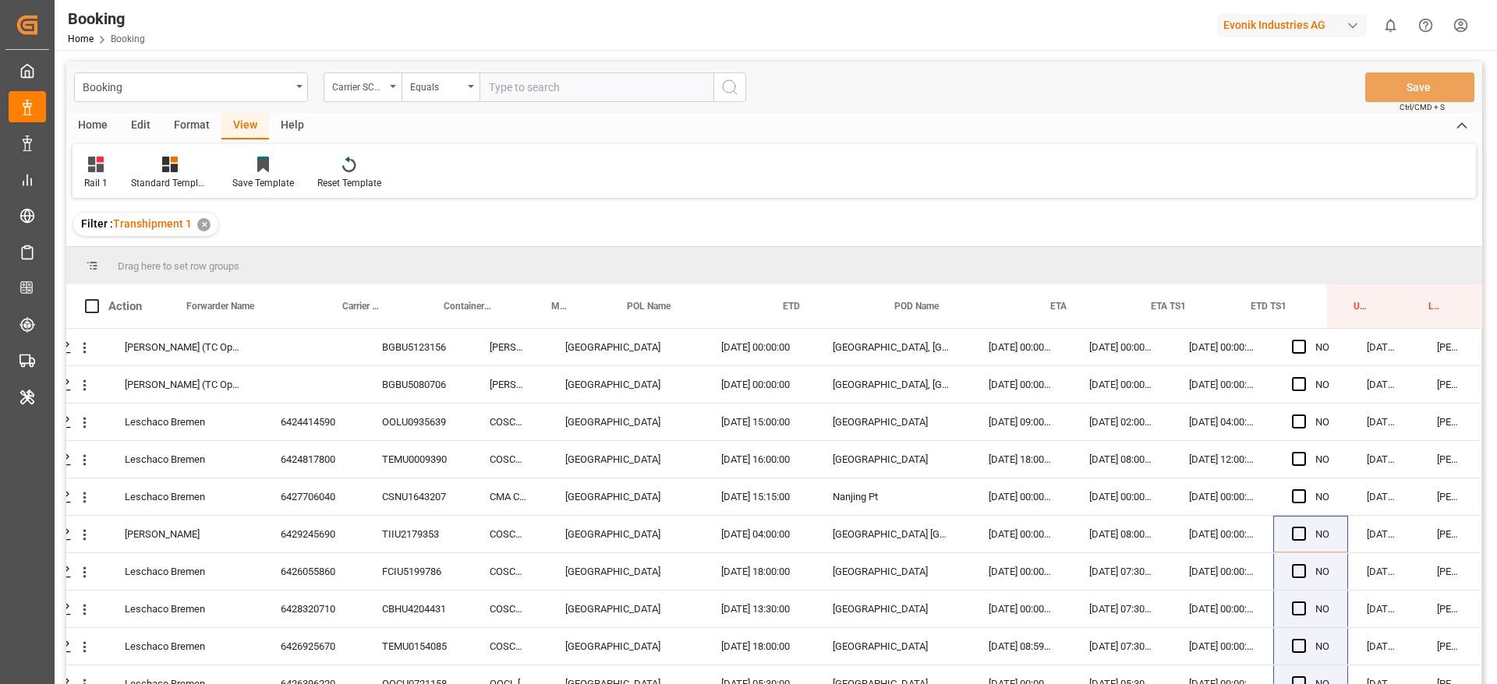
click at [607, 95] on input "text" at bounding box center [596, 87] width 234 height 30
type input "cosu"
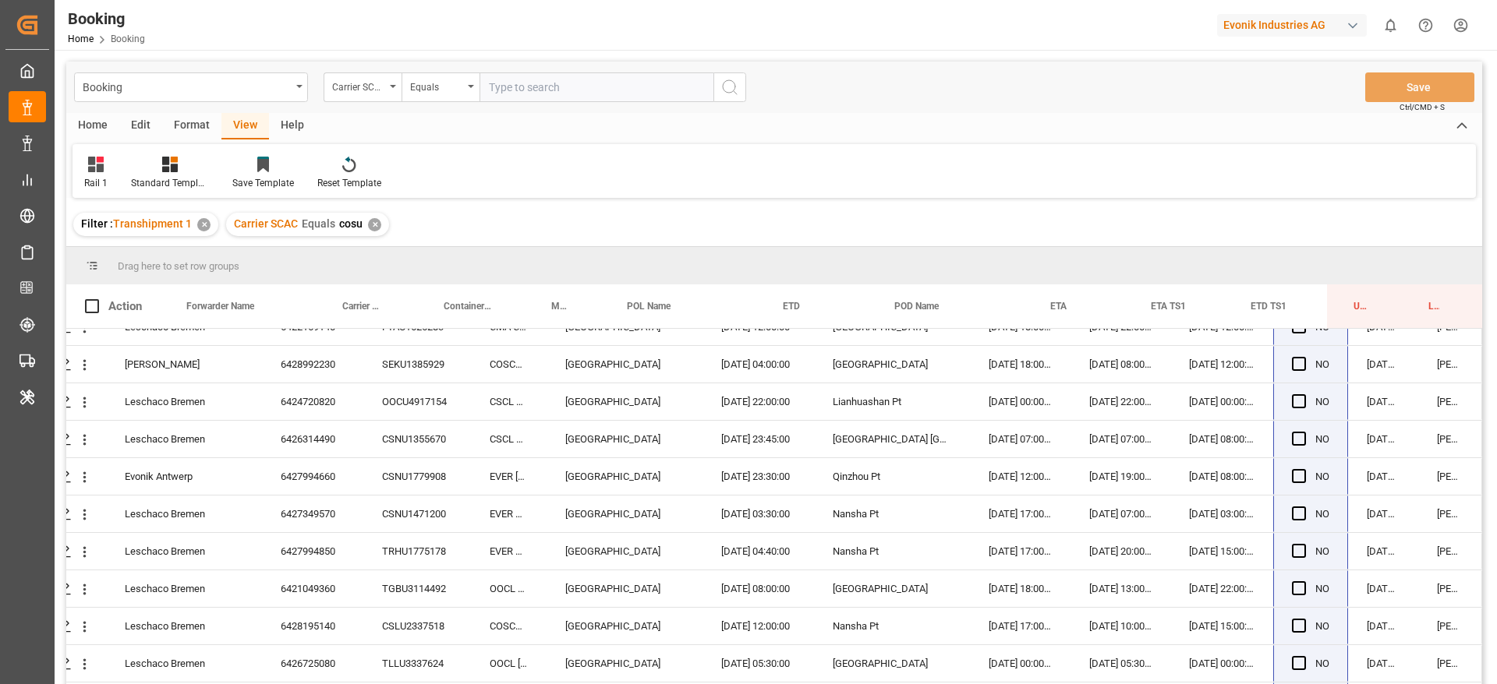
scroll to position [1366, 59]
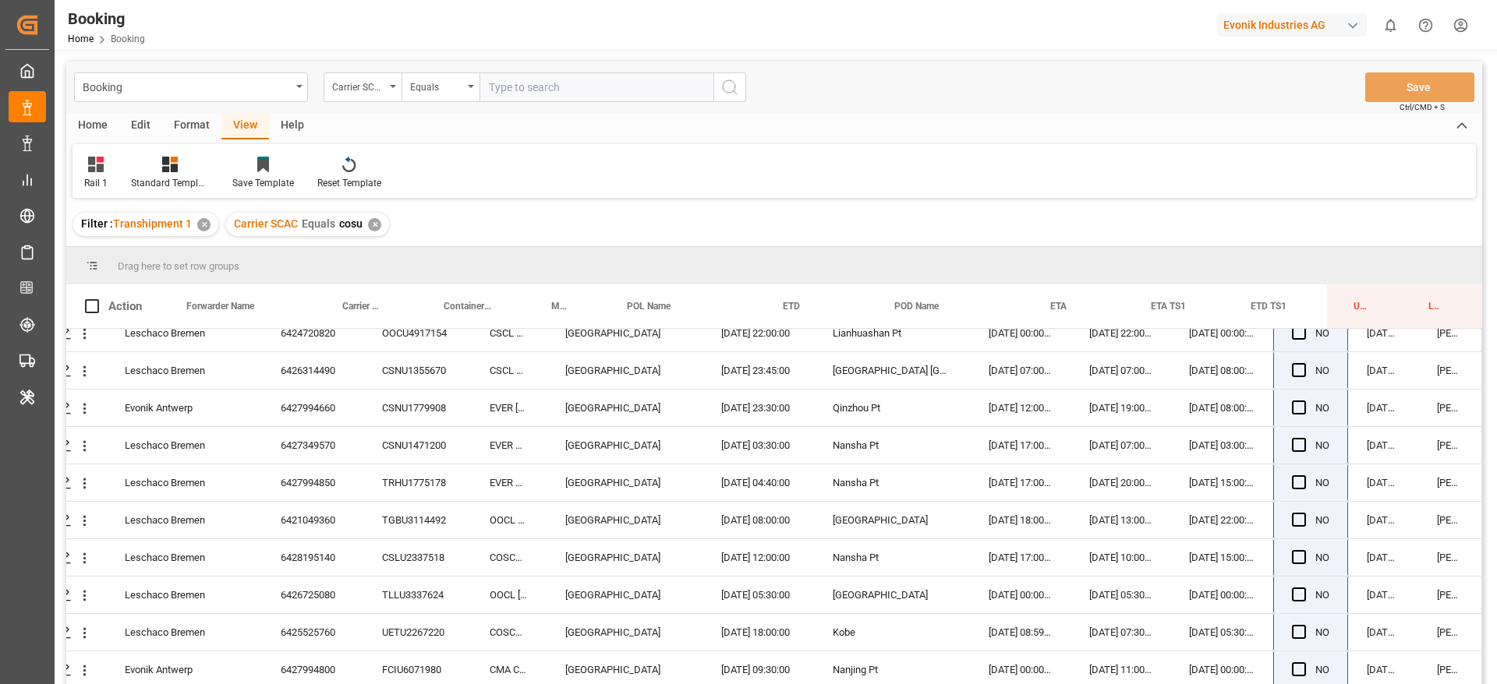
click at [376, 224] on div "✕" at bounding box center [374, 224] width 13 height 13
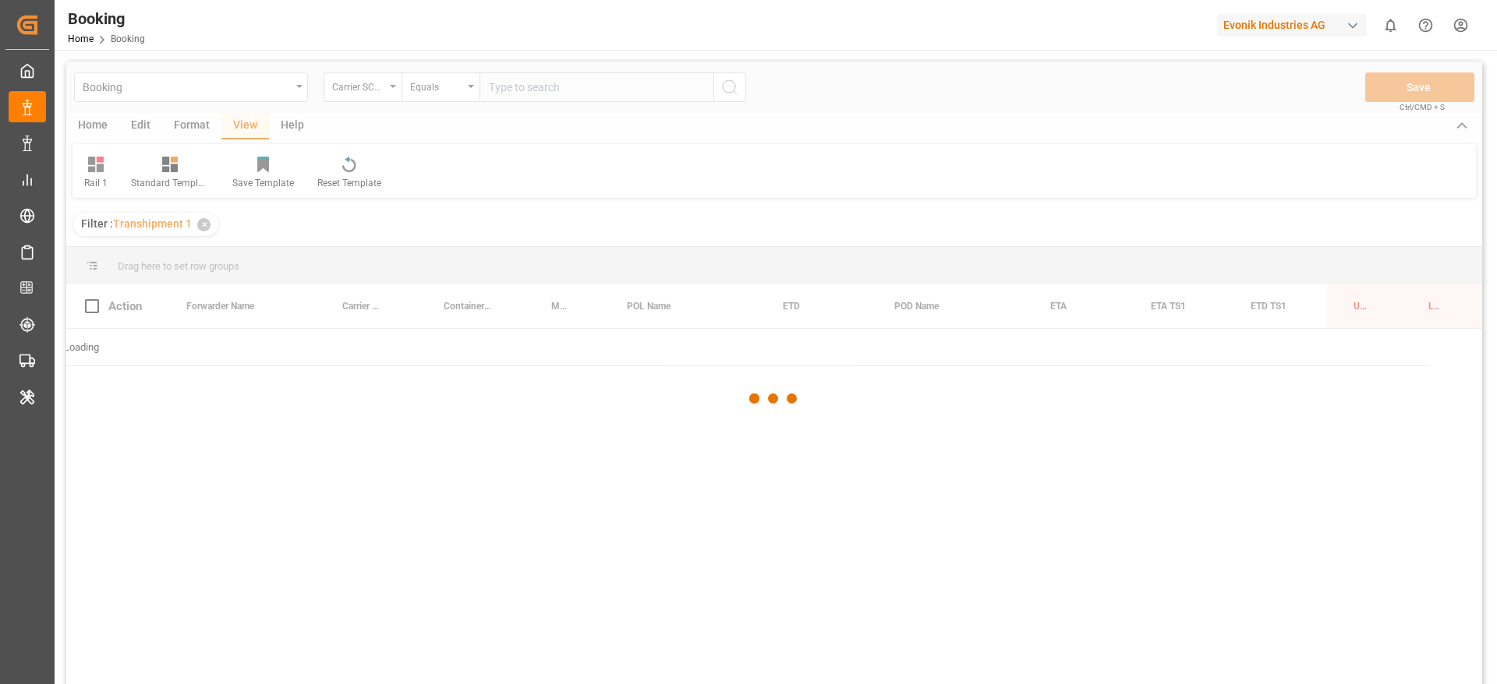
scroll to position [0, 59]
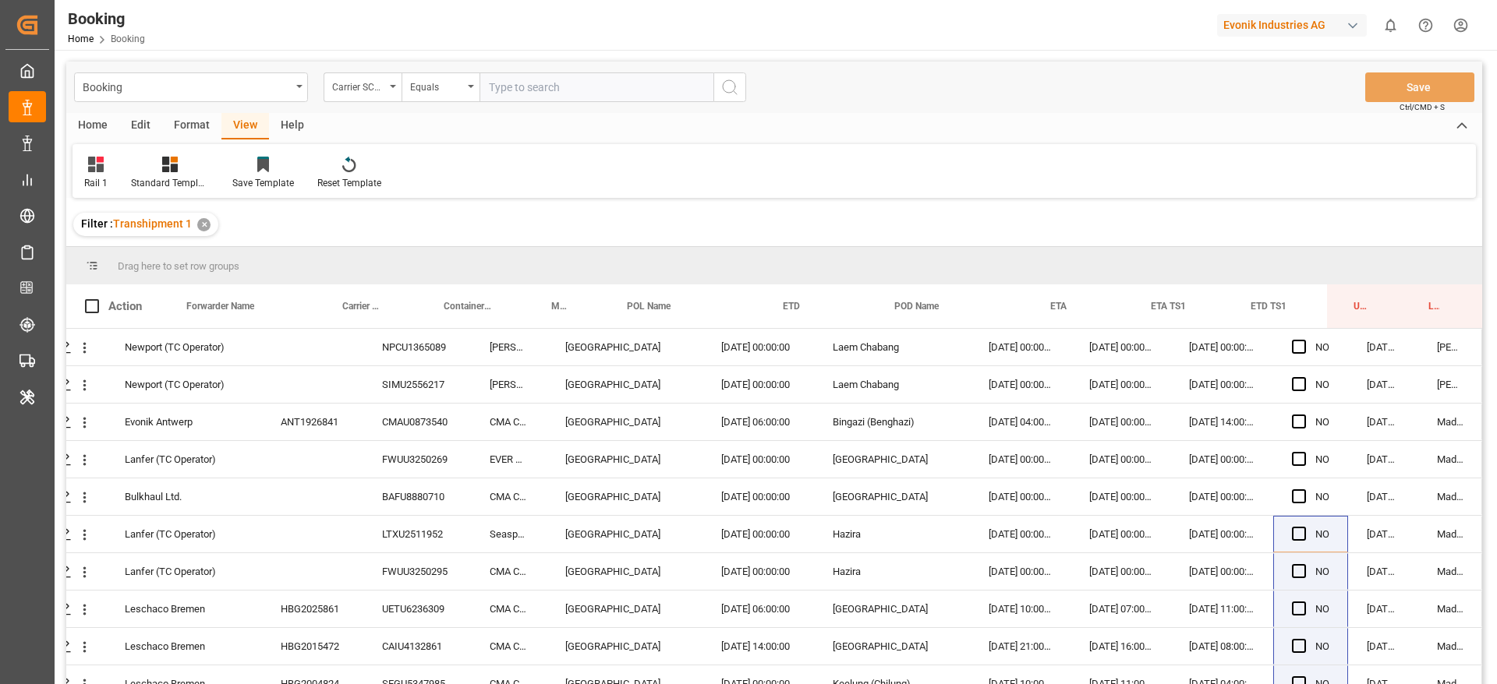
click at [551, 102] on div "Booking Carrier SCAC Equals Save Ctrl/CMD + S" at bounding box center [773, 87] width 1415 height 51
click at [556, 96] on input "text" at bounding box center [596, 87] width 234 height 30
type input "mscu"
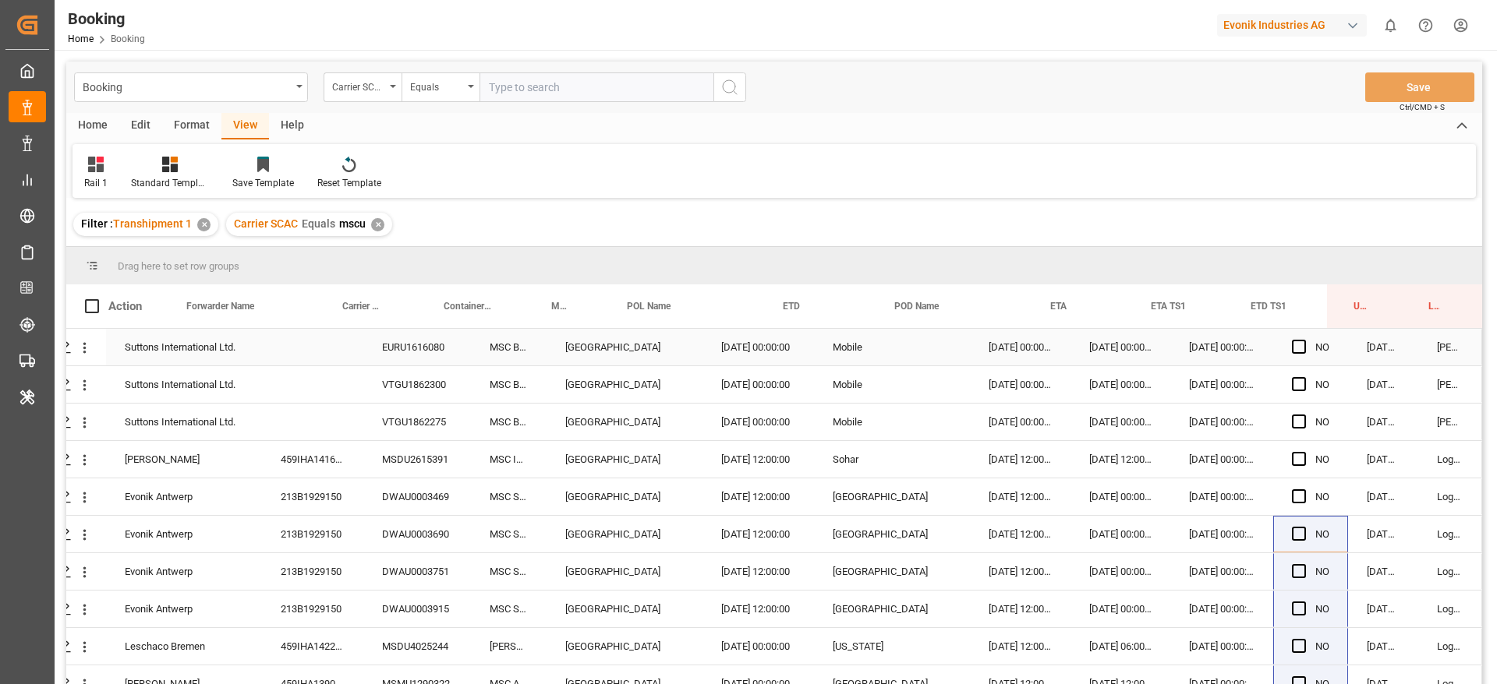
click at [401, 340] on div "EURU1616080" at bounding box center [417, 347] width 108 height 37
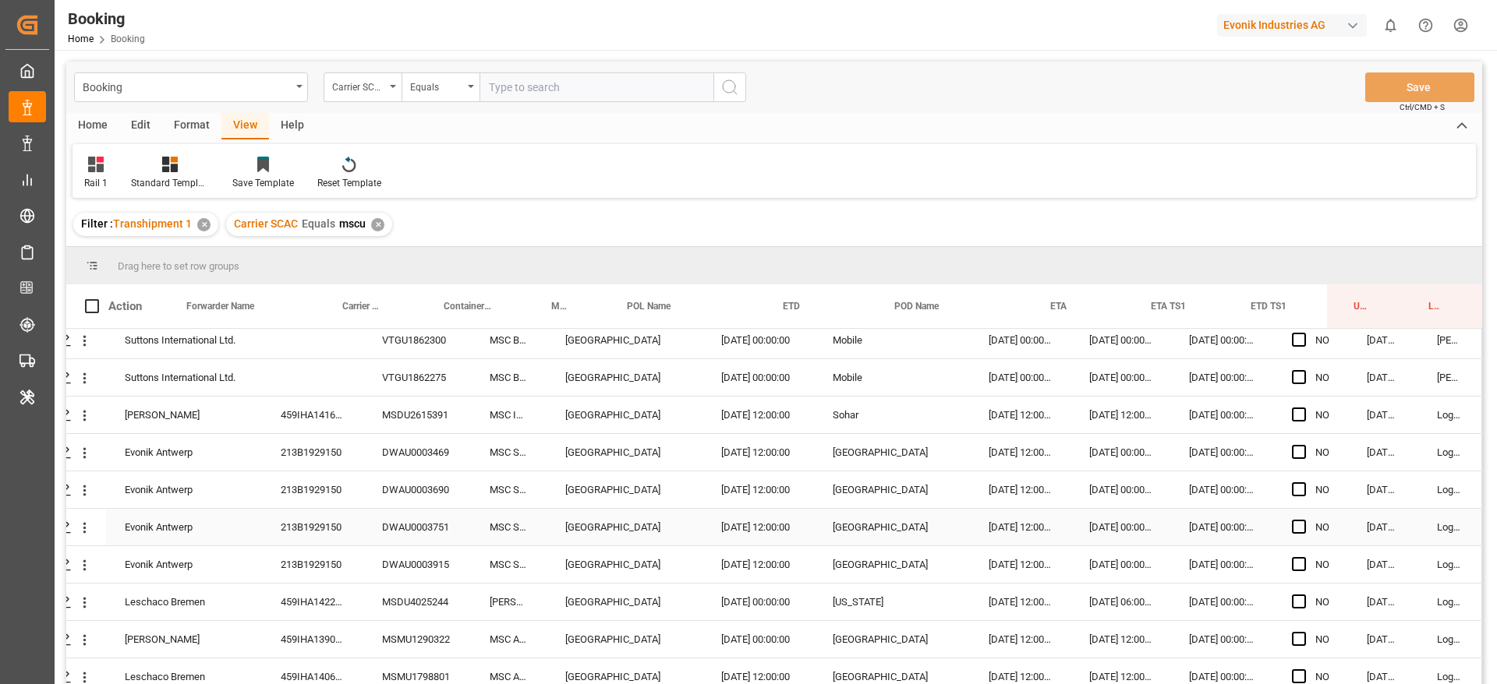
scroll to position [35, 59]
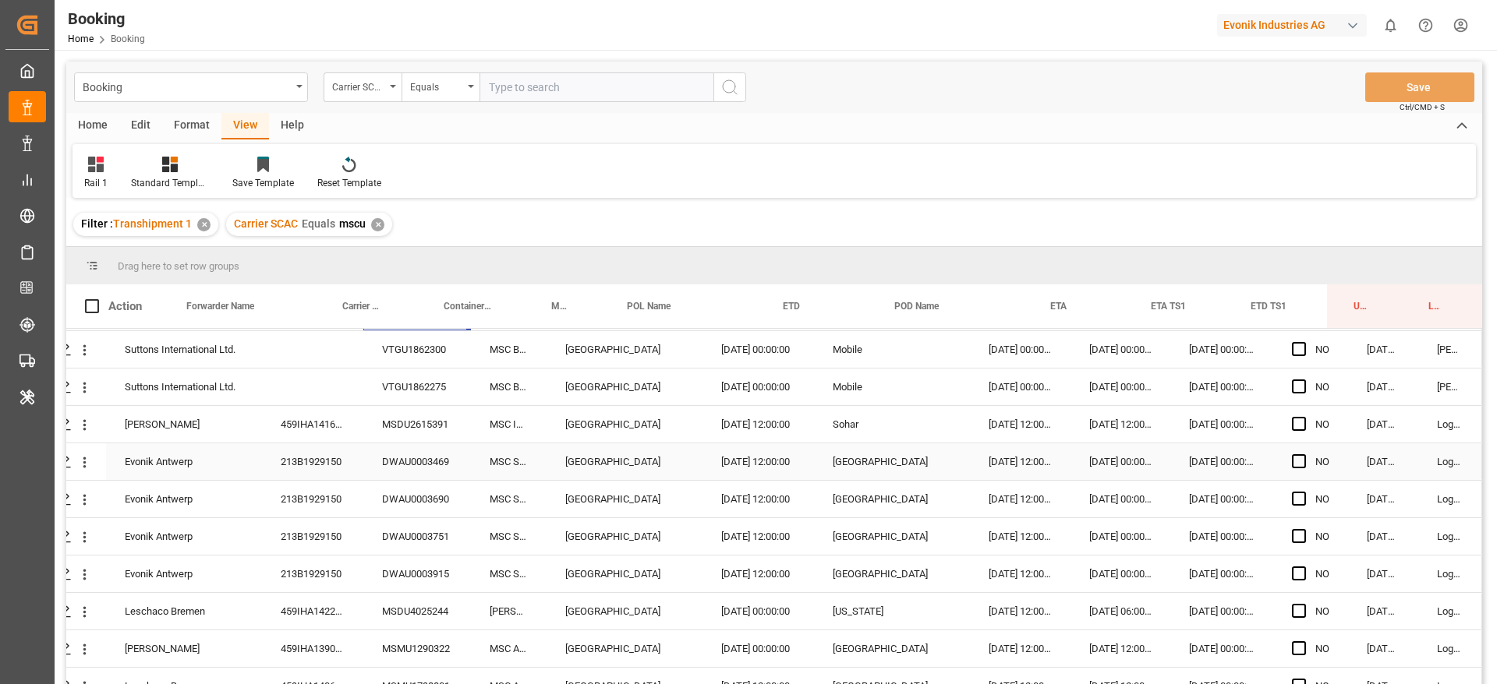
click at [324, 432] on div "459IHA1416605" at bounding box center [312, 424] width 101 height 37
click at [339, 472] on div "213B1929150" at bounding box center [312, 461] width 101 height 37
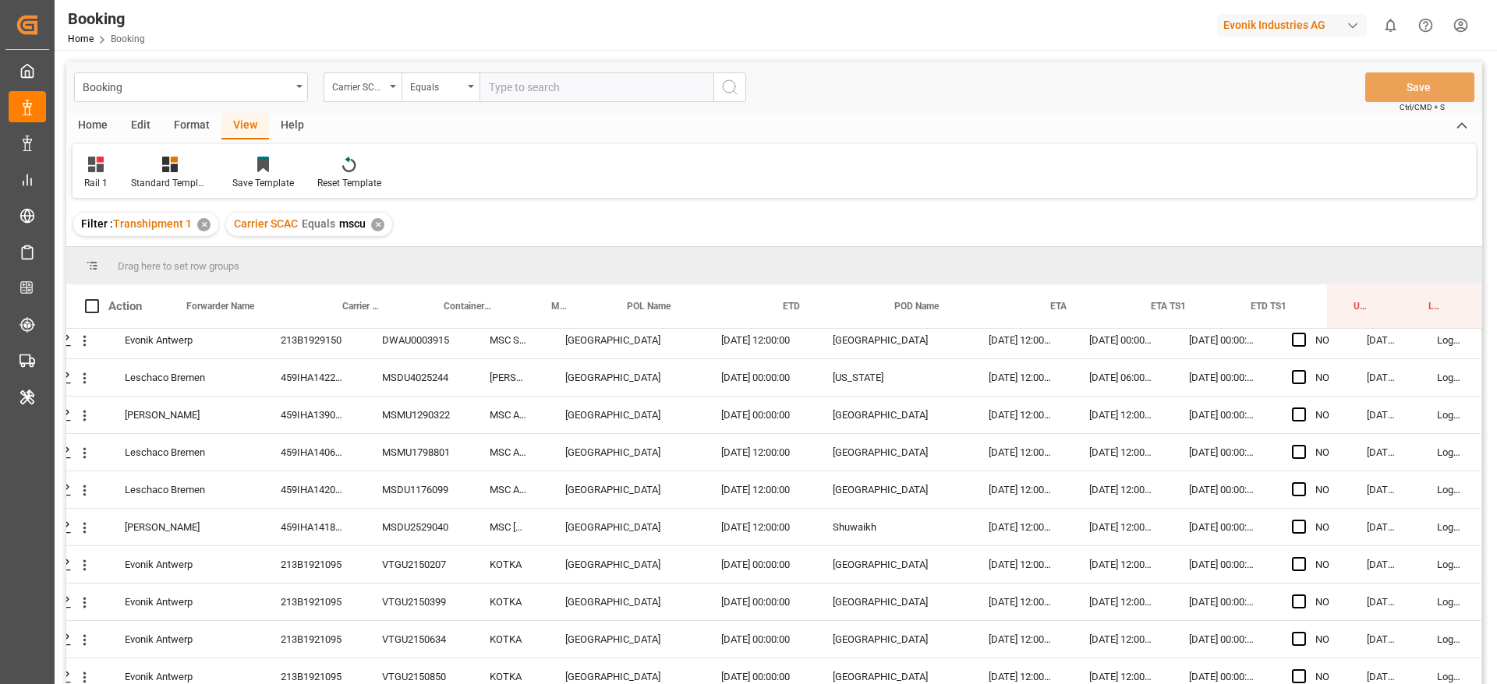
scroll to position [273, 59]
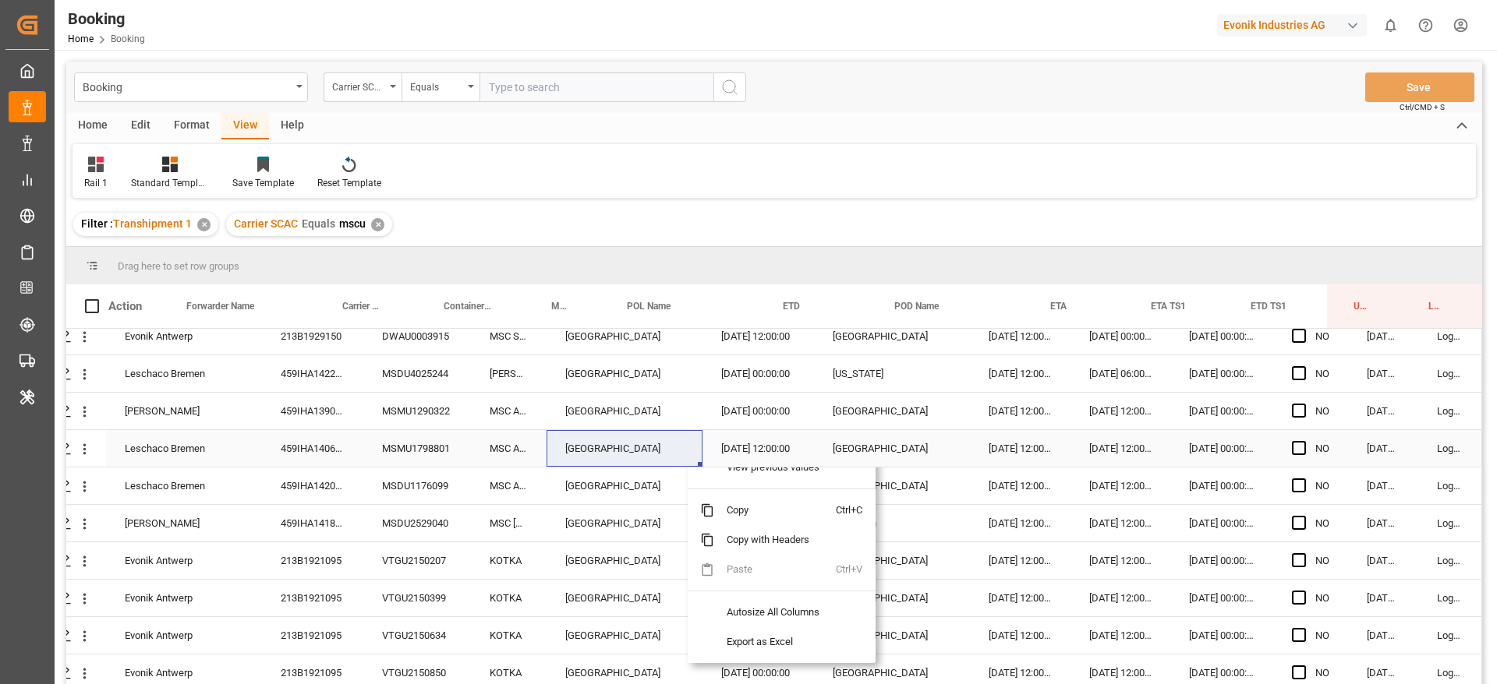
click at [981, 486] on div "[DATE] 12:00:00" at bounding box center [1020, 486] width 101 height 37
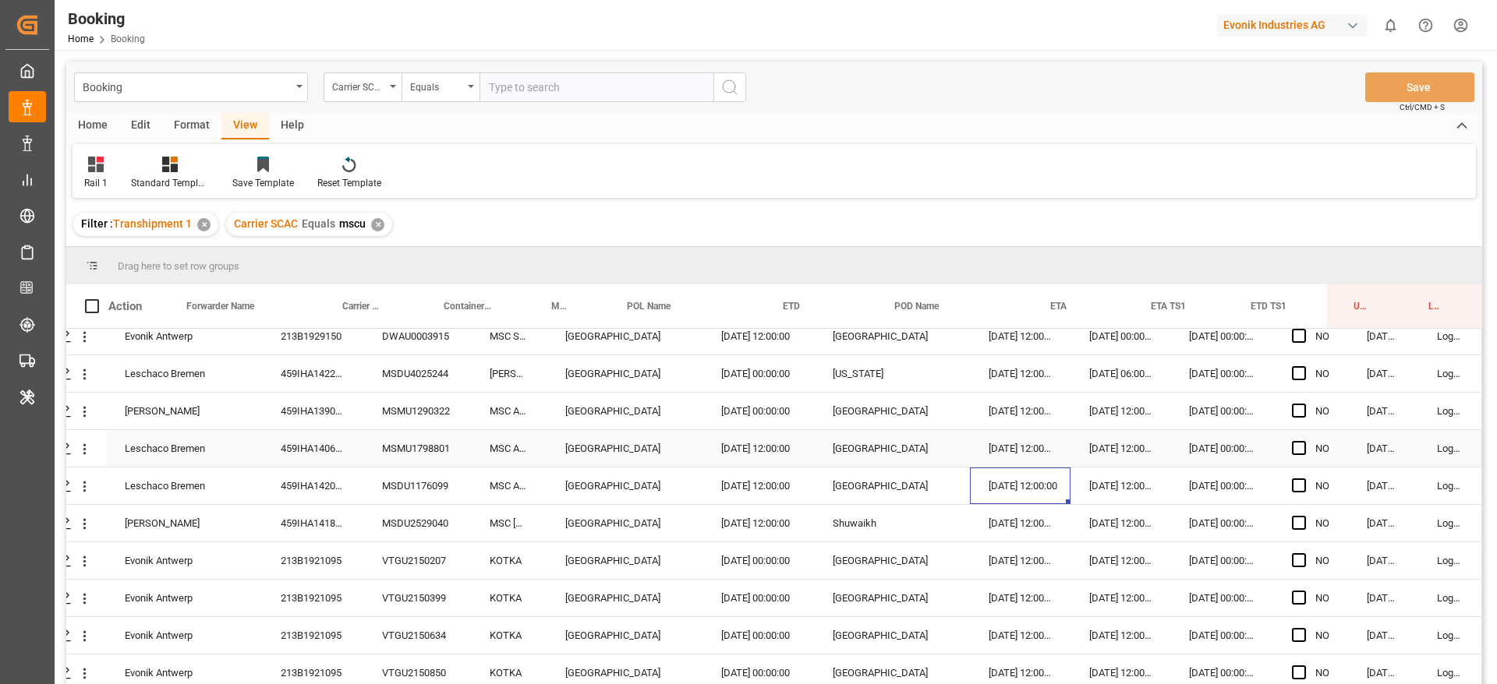
click at [1088, 455] on div "[DATE] 12:00:00" at bounding box center [1120, 448] width 100 height 37
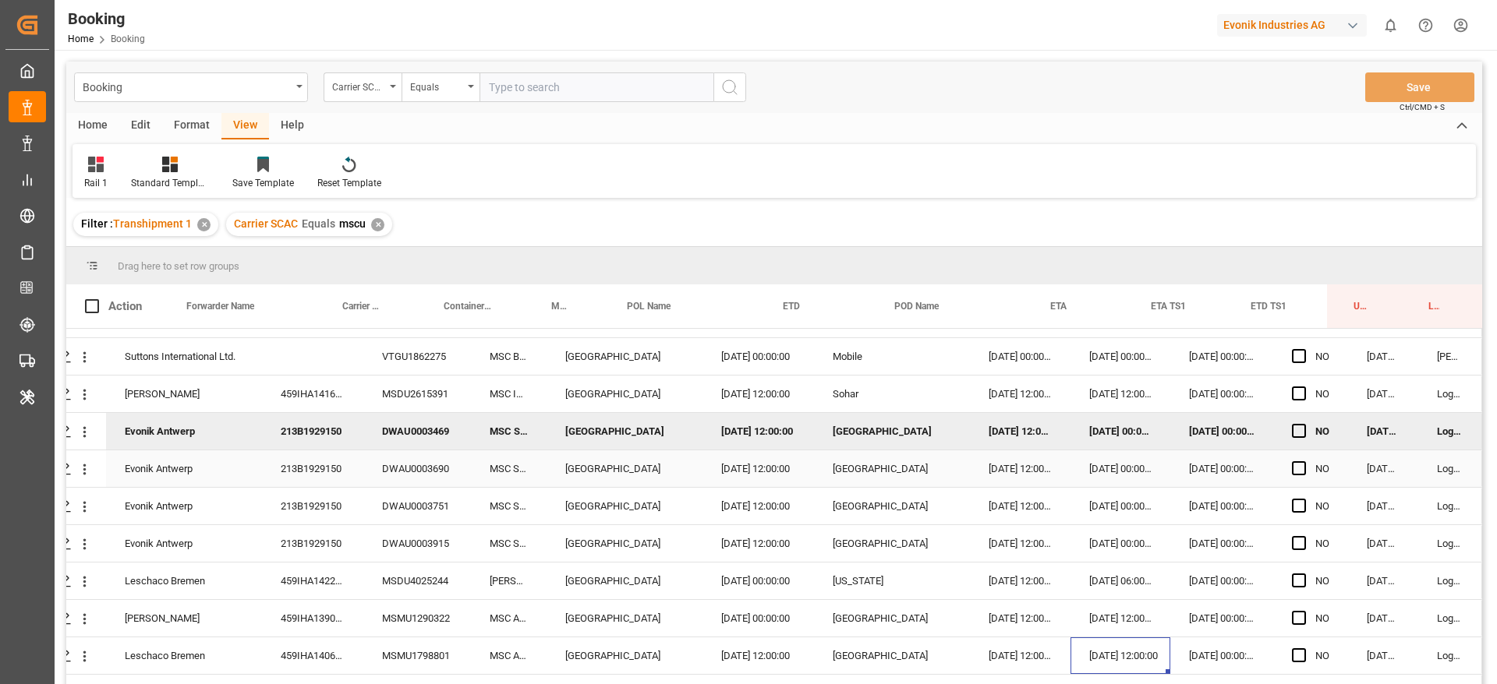
scroll to position [65, 0]
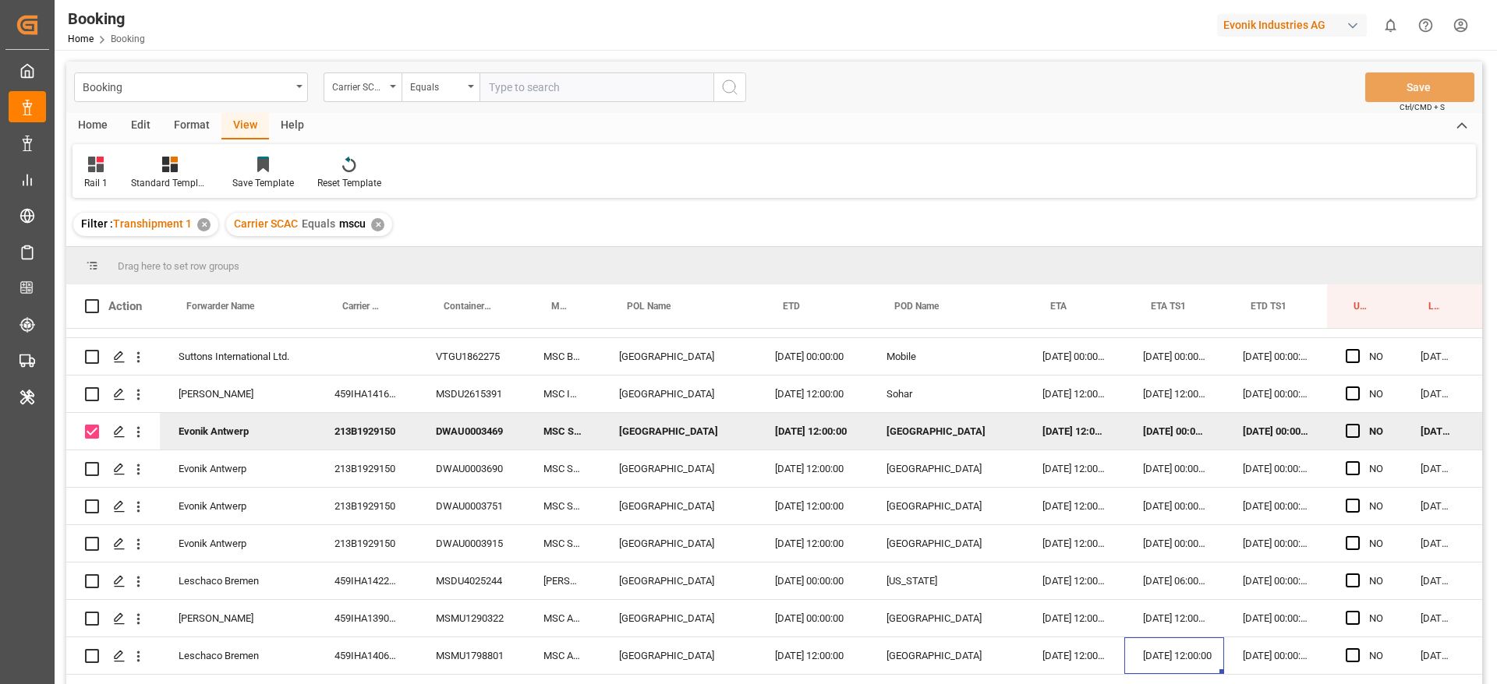
click at [97, 429] on input "Press Space to toggle row selection (checked)" at bounding box center [92, 432] width 14 height 14
checkbox input "false"
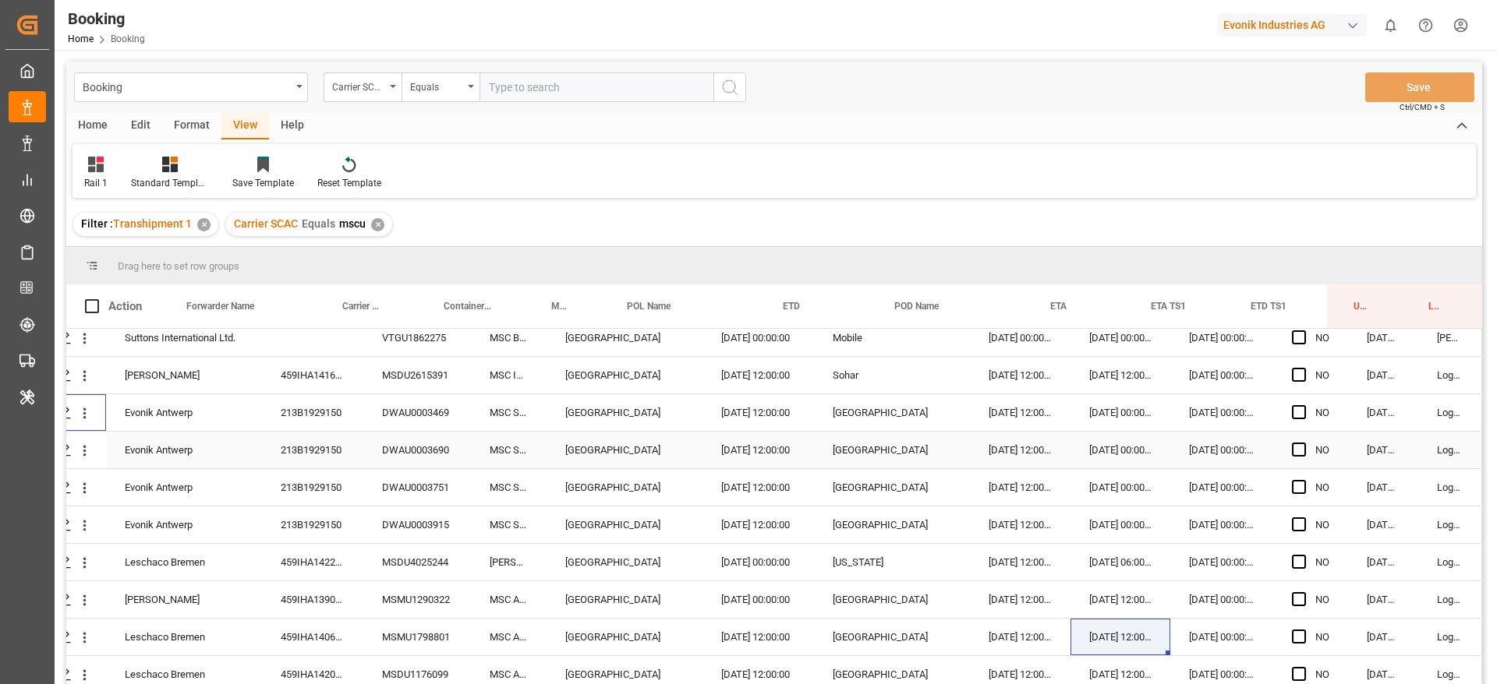
scroll to position [115, 59]
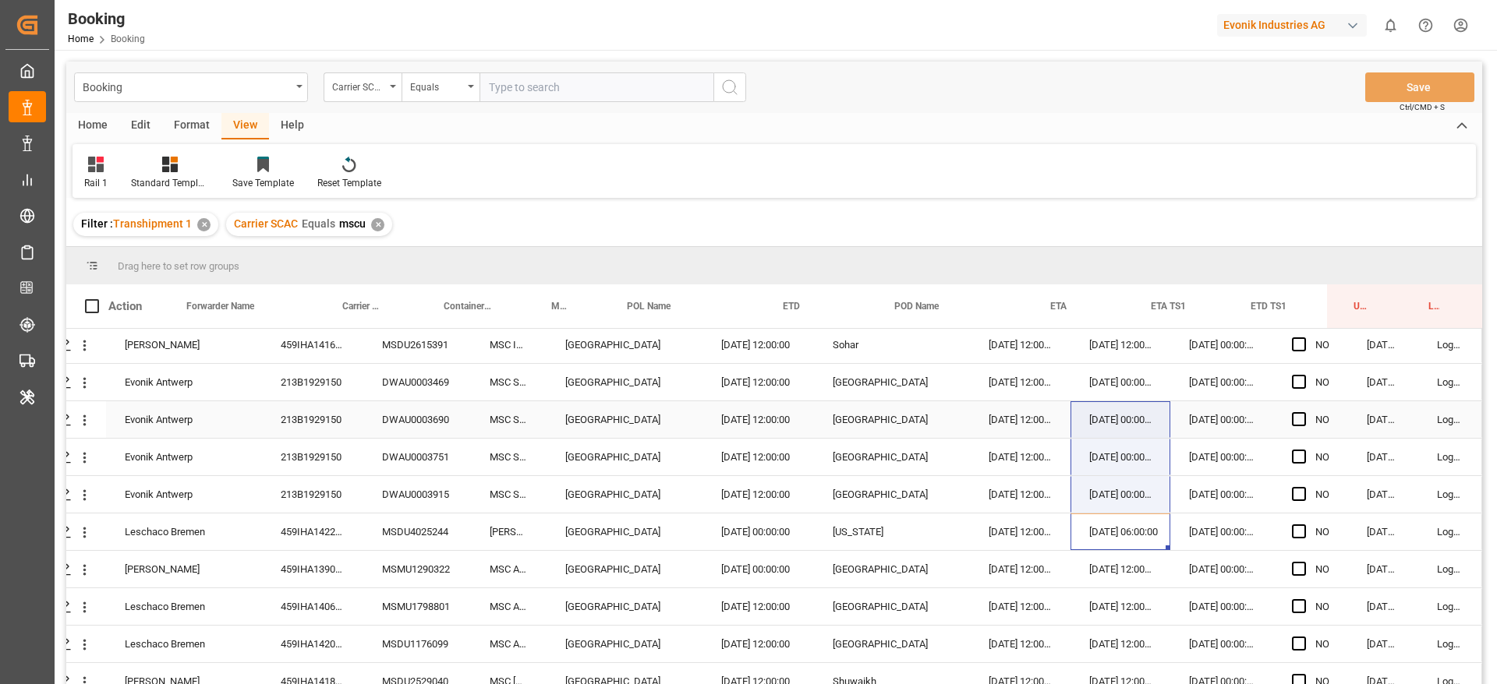
drag, startPoint x: 1116, startPoint y: 523, endPoint x: 1079, endPoint y: 427, distance: 102.9
click at [1077, 500] on div "[DATE] 00:00:00" at bounding box center [1120, 494] width 100 height 37
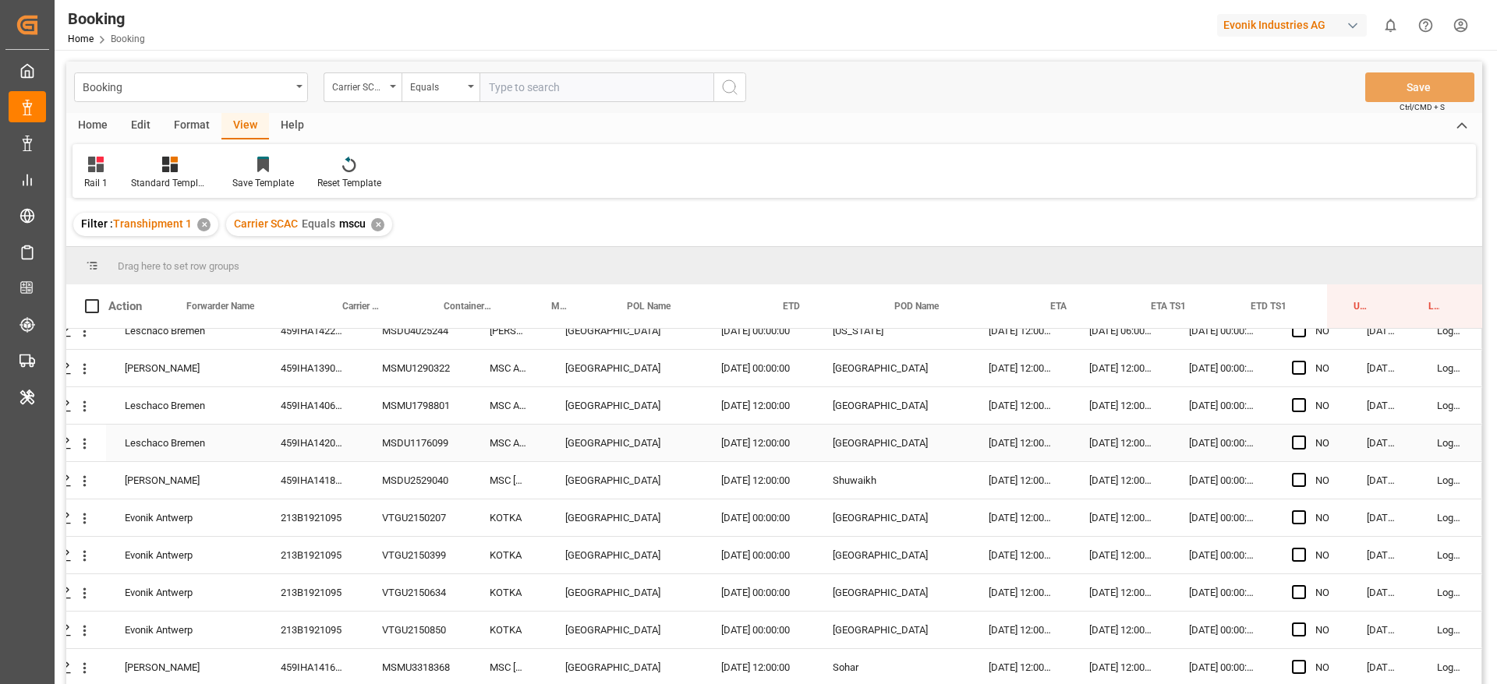
scroll to position [315, 59]
click at [1133, 499] on div "[DATE] 12:00:00" at bounding box center [1120, 481] width 100 height 37
click at [1127, 516] on div "[DATE] 12:00:00" at bounding box center [1120, 518] width 100 height 37
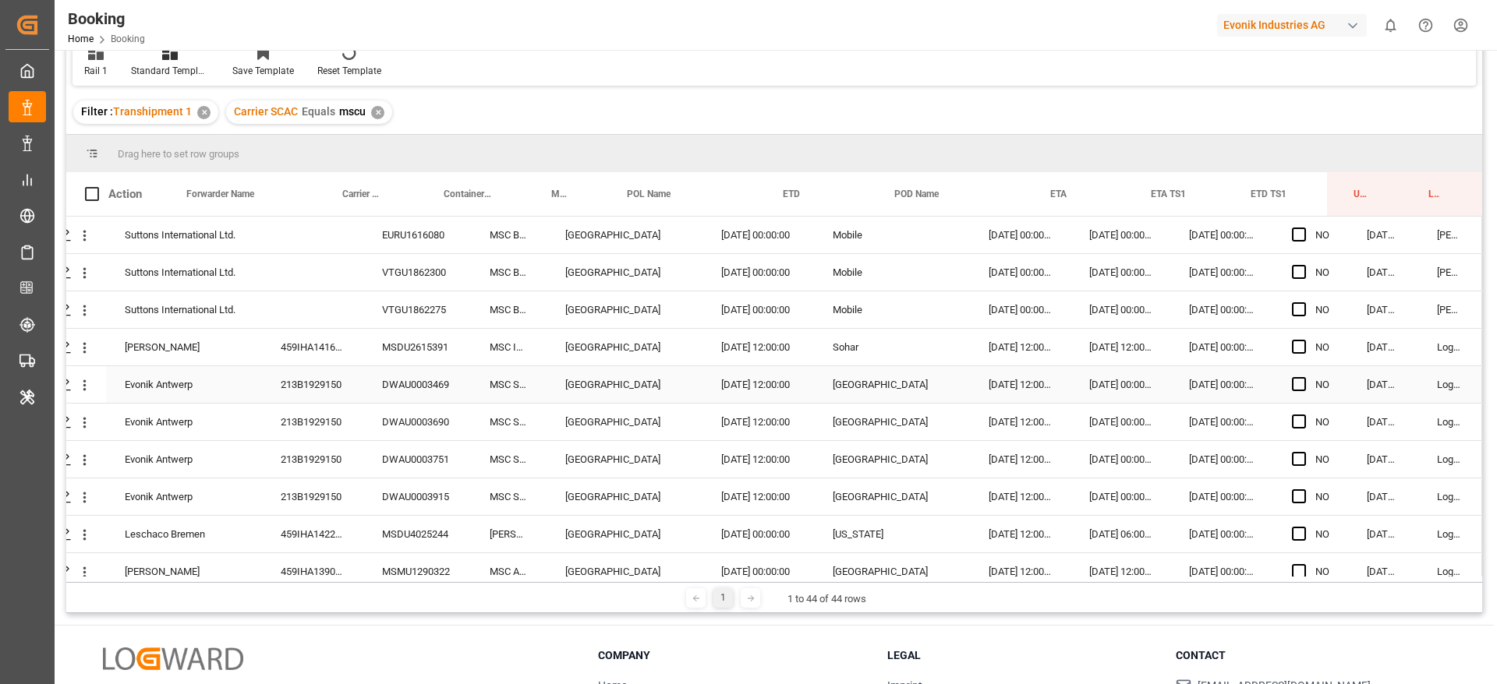
scroll to position [0, 0]
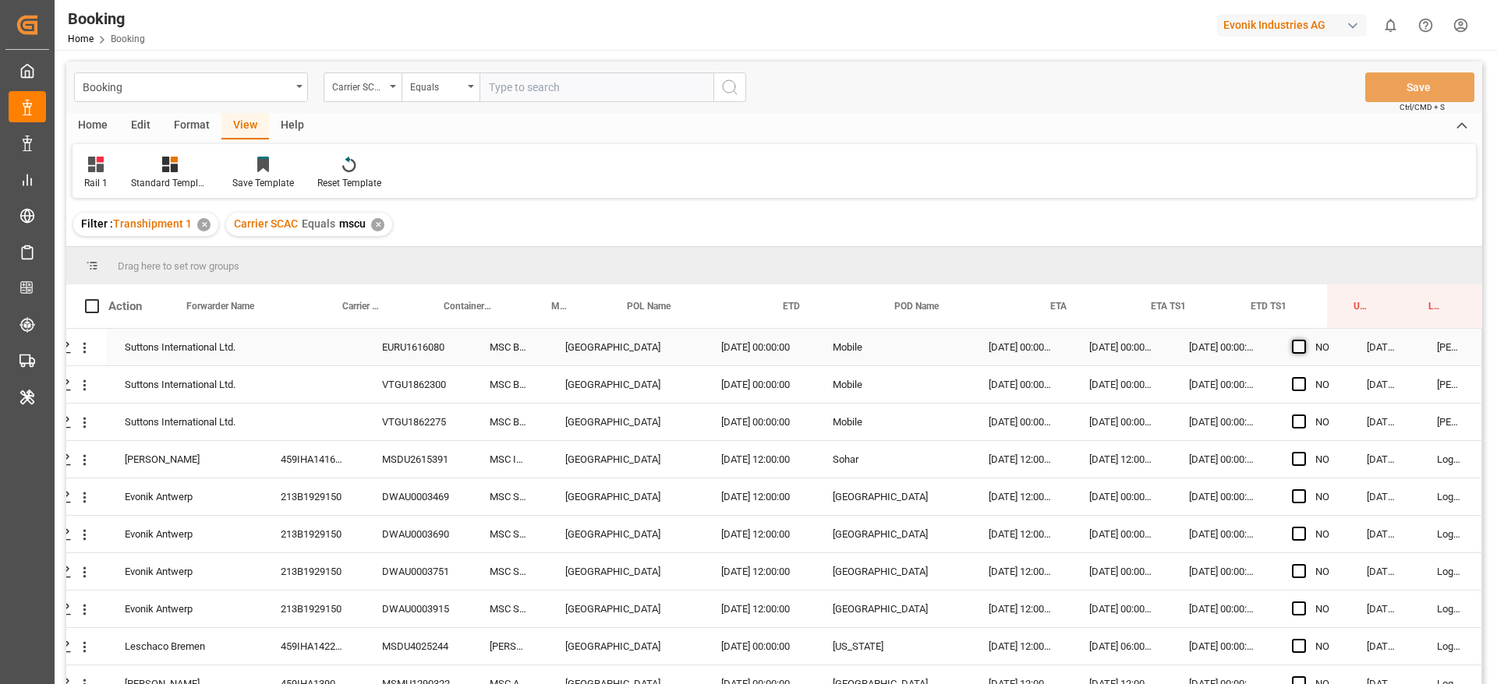
click at [1299, 344] on span "Press SPACE to select this row." at bounding box center [1299, 347] width 14 height 14
click at [1303, 340] on input "Press SPACE to select this row." at bounding box center [1303, 340] width 0 height 0
click at [1296, 346] on span "Press SPACE to select this row." at bounding box center [1299, 347] width 14 height 14
click at [1303, 340] on input "Press SPACE to select this row." at bounding box center [1303, 340] width 0 height 0
click at [1295, 455] on span "Press SPACE to select this row." at bounding box center [1299, 459] width 14 height 14
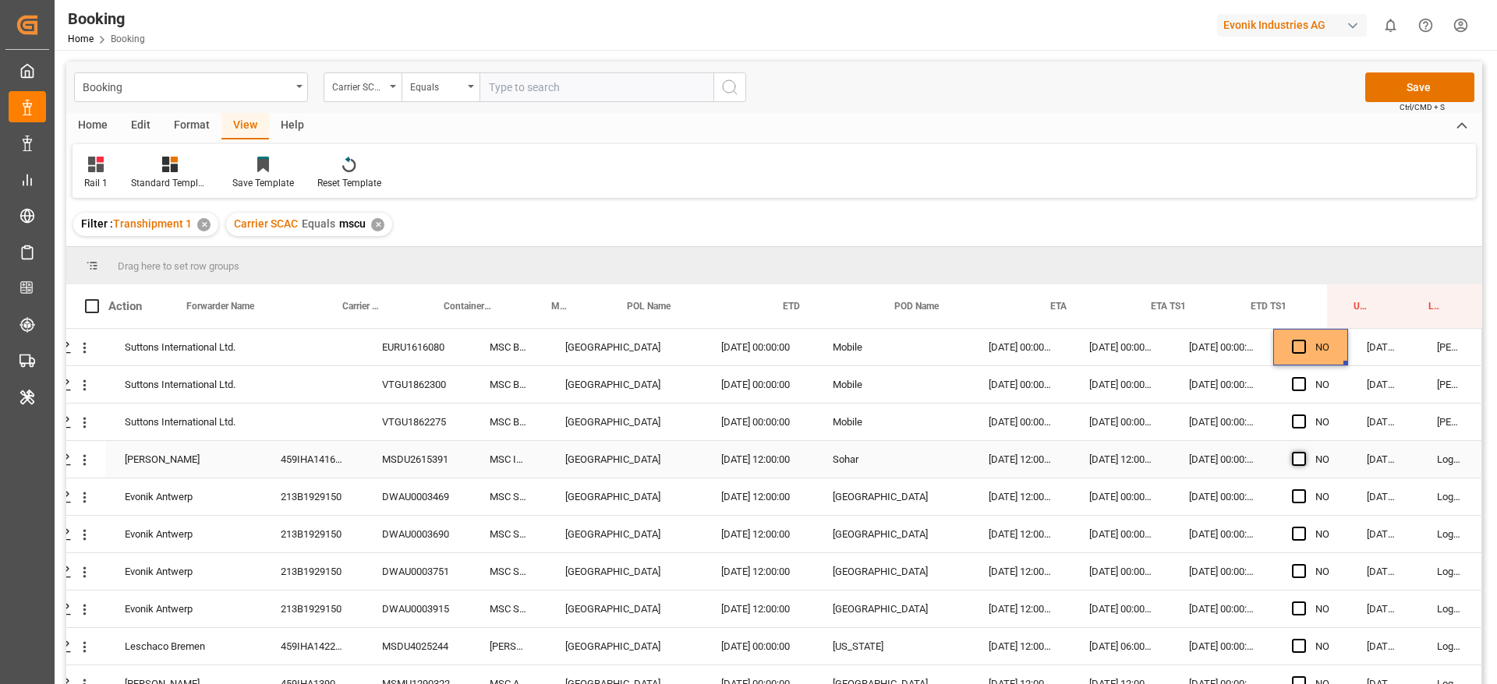
click at [1303, 452] on input "Press SPACE to select this row." at bounding box center [1303, 452] width 0 height 0
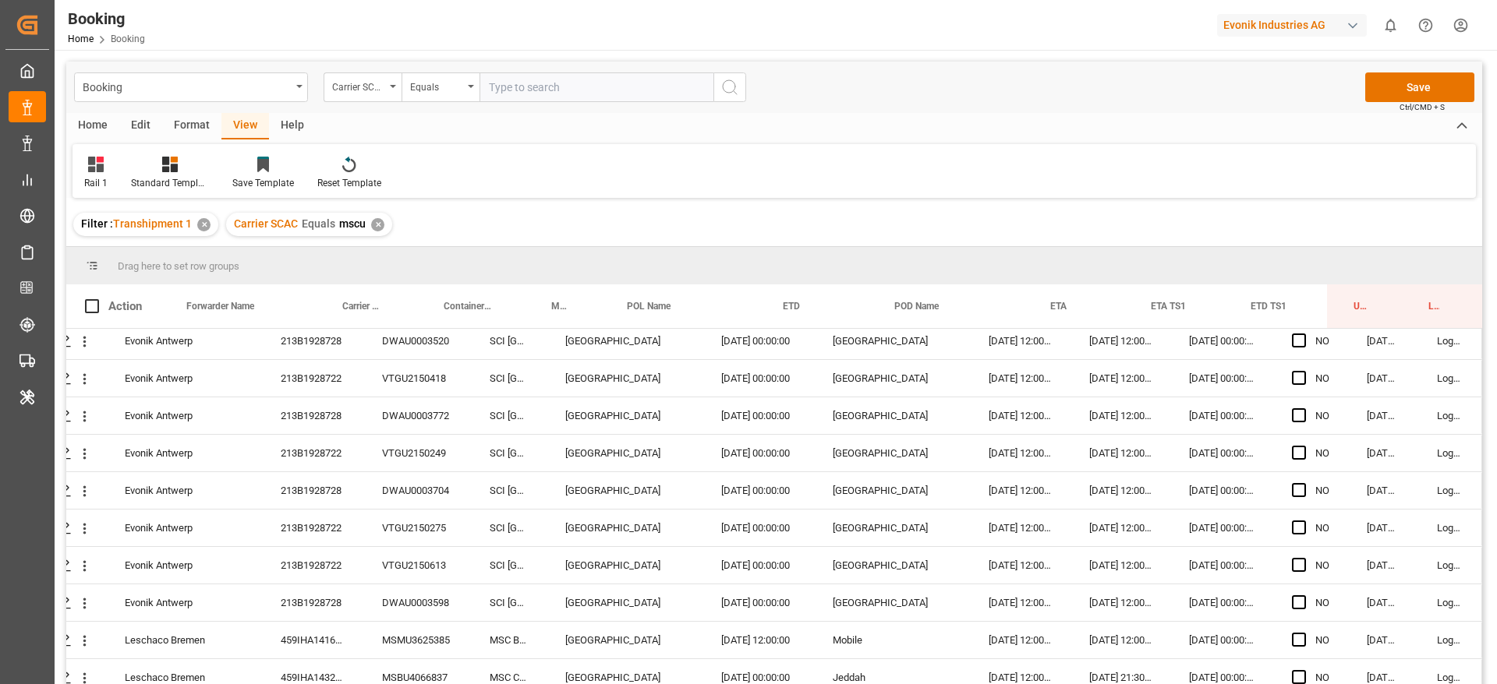
scroll to position [1292, 59]
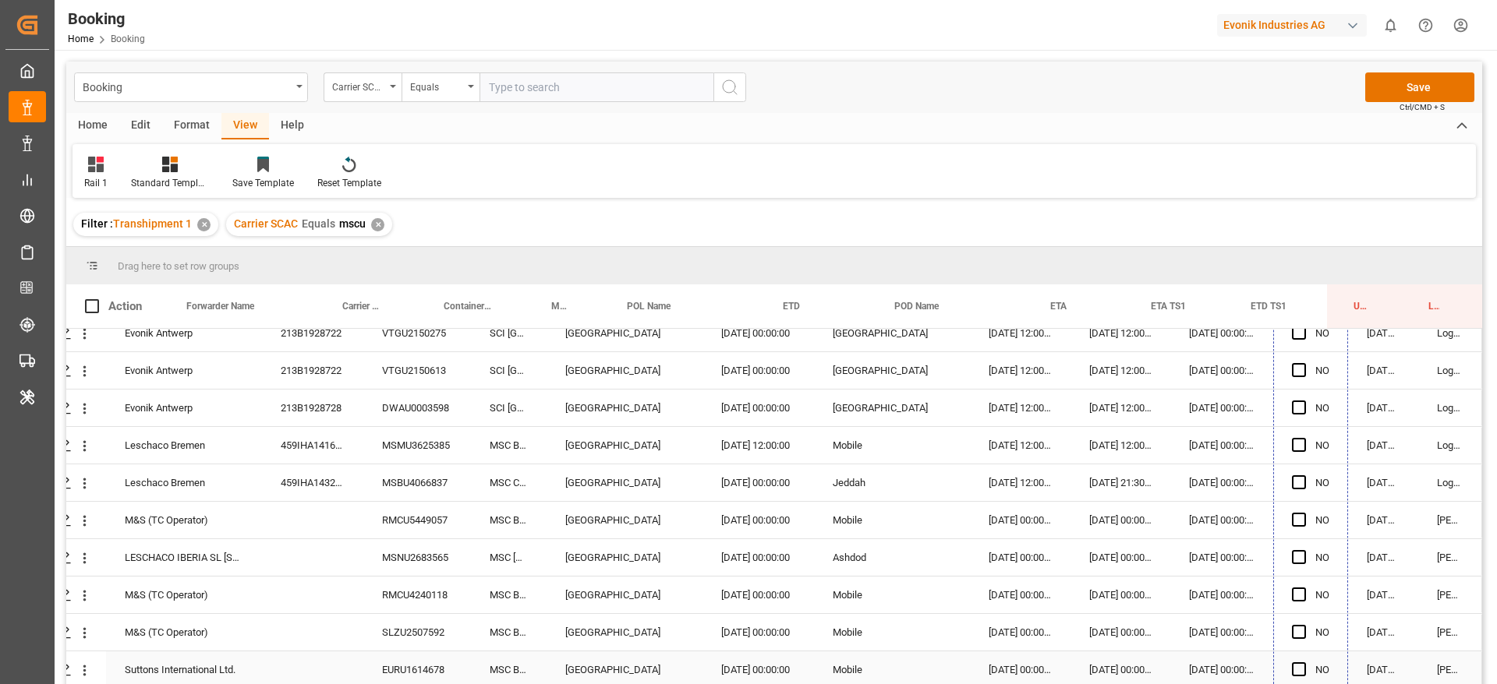
drag, startPoint x: 1341, startPoint y: 474, endPoint x: 1321, endPoint y: 666, distance: 192.7
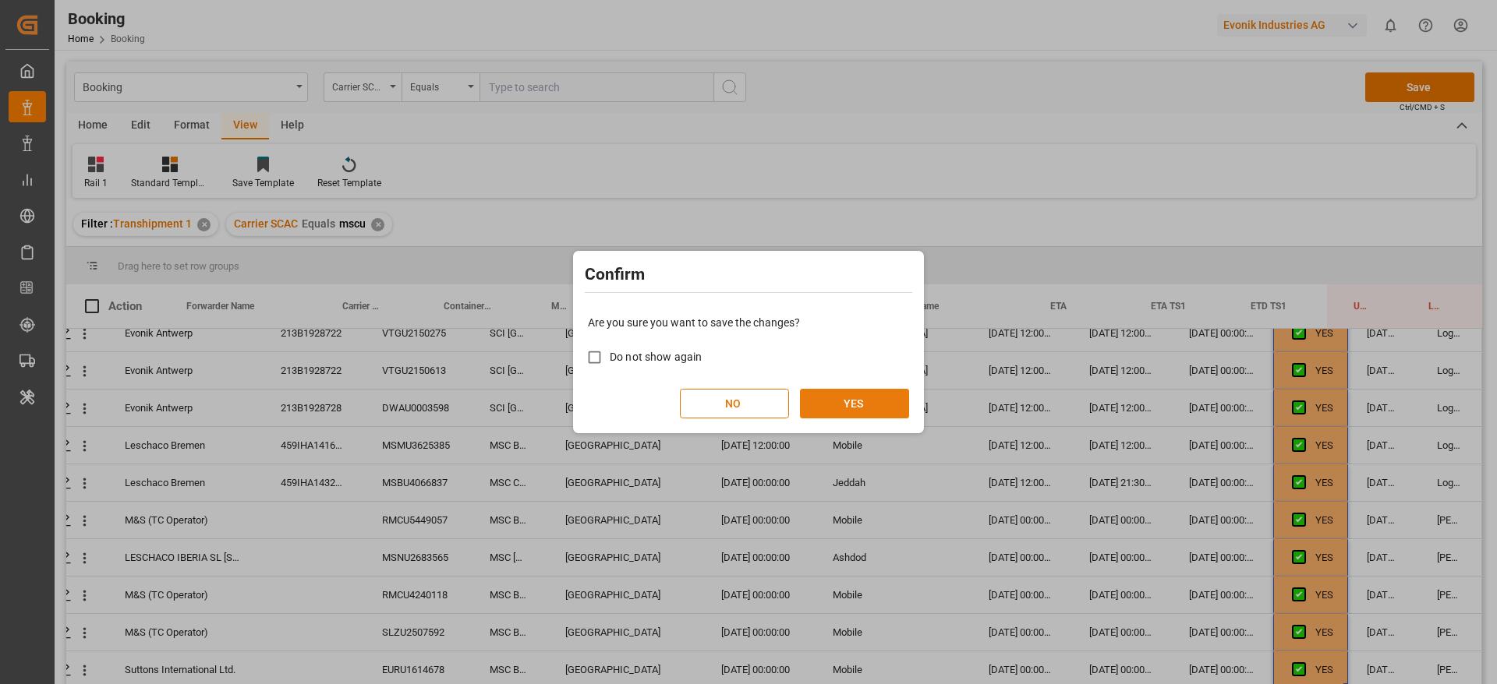
click at [852, 392] on button "YES" at bounding box center [854, 404] width 109 height 30
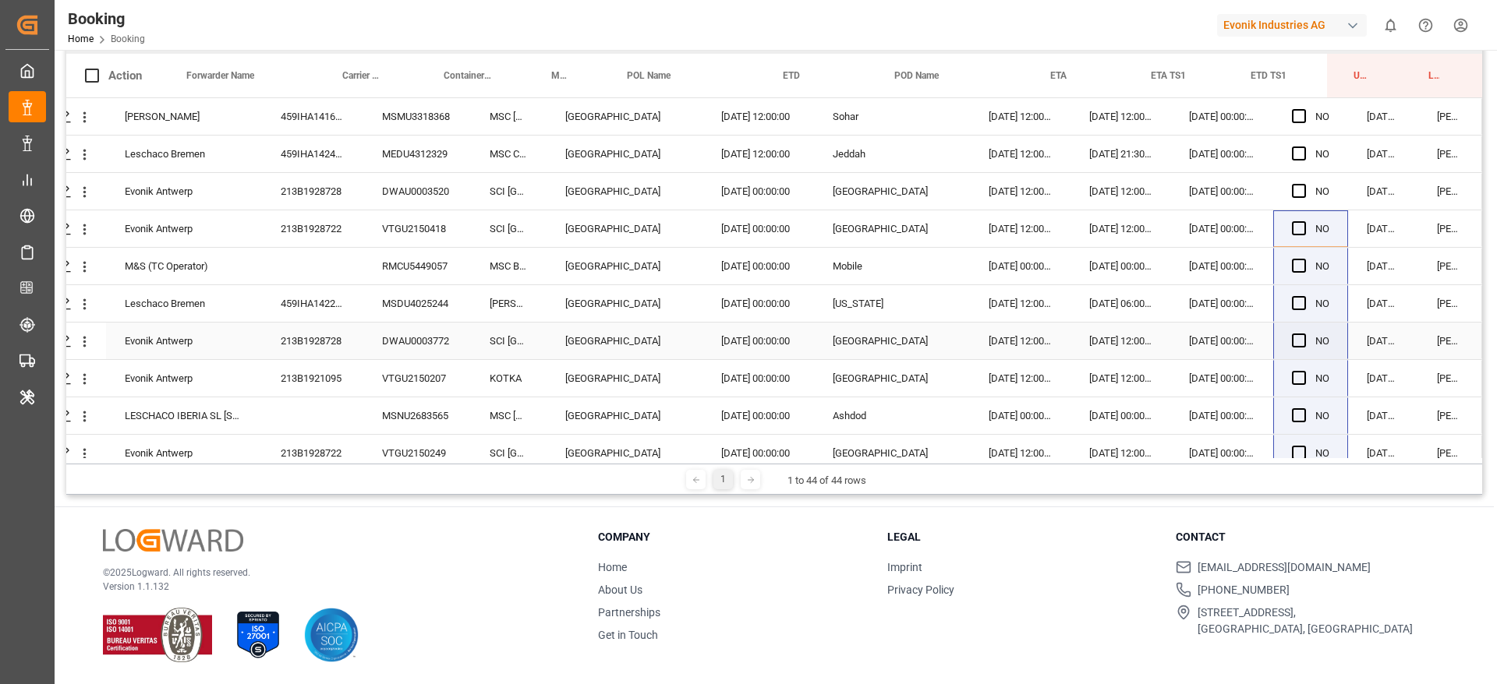
scroll to position [0, 0]
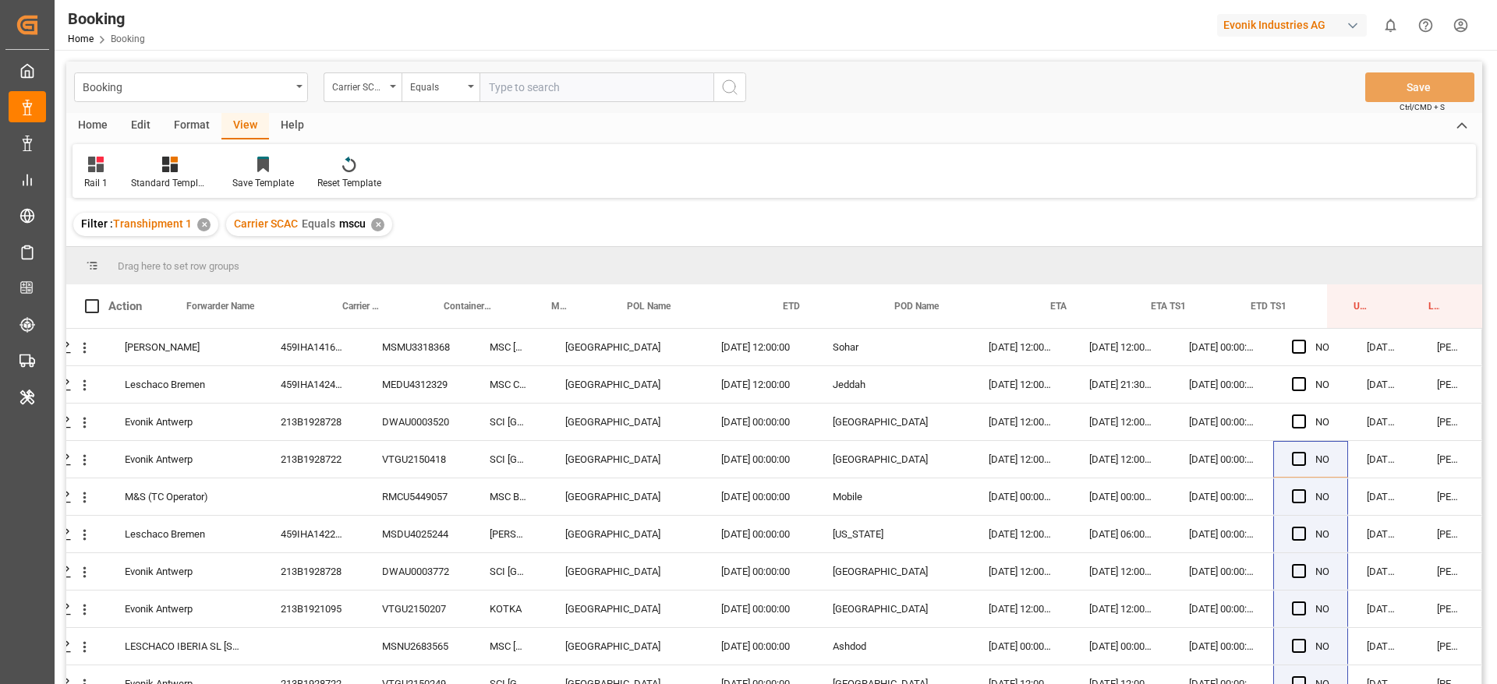
click at [377, 223] on div "✕" at bounding box center [377, 224] width 13 height 13
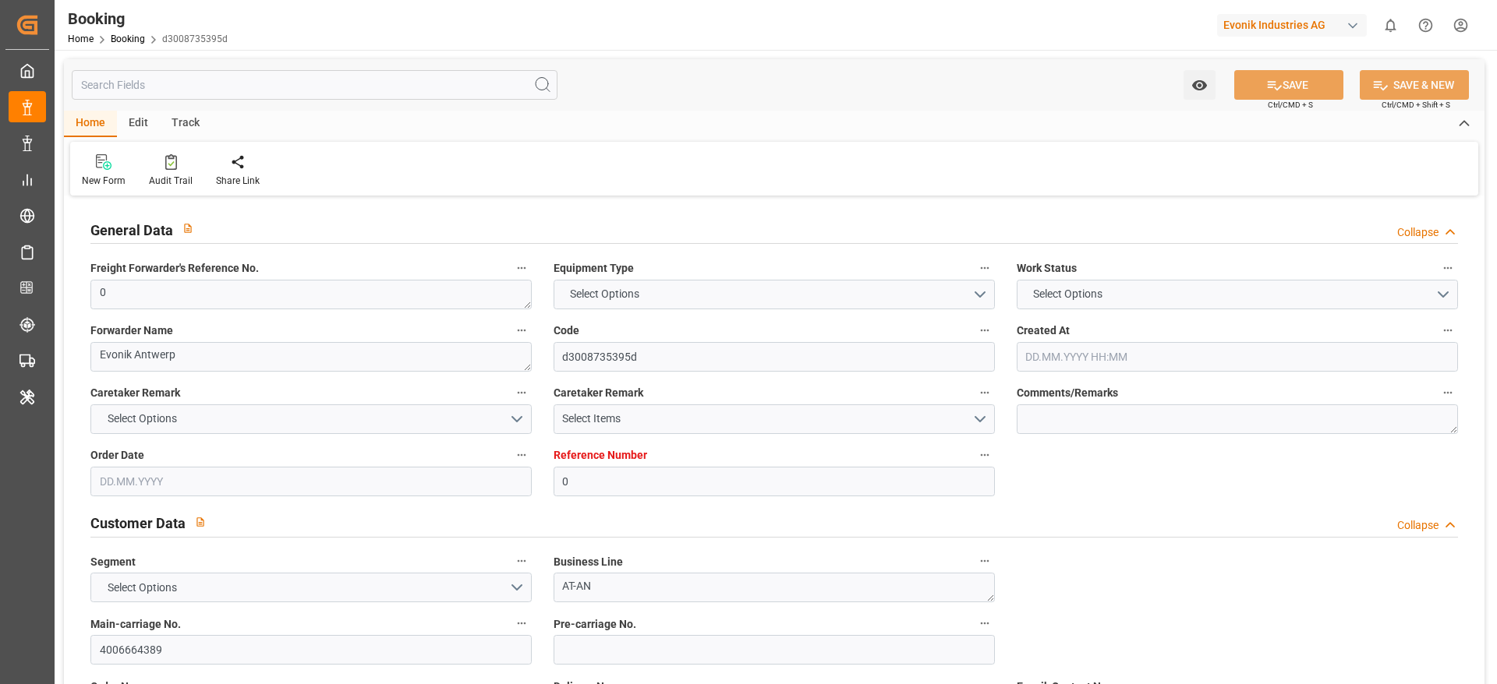
type input "0"
type input "9908138"
type input "9345403"
type input "Cosco"
type input "COSCO Shipping Co. Ltd."
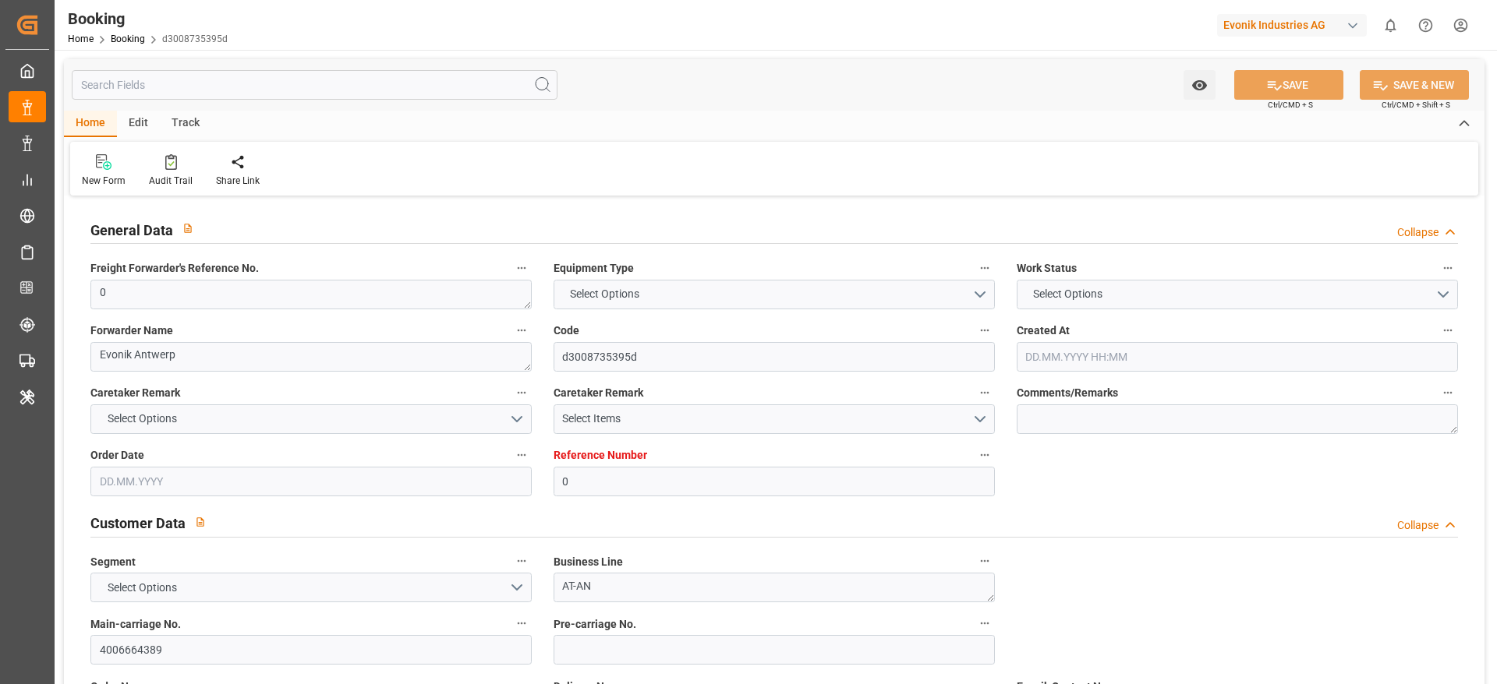
type input "BEZEE"
type input "SGSIN"
type input "CNSHG"
type input "0"
type input "BEZEE"
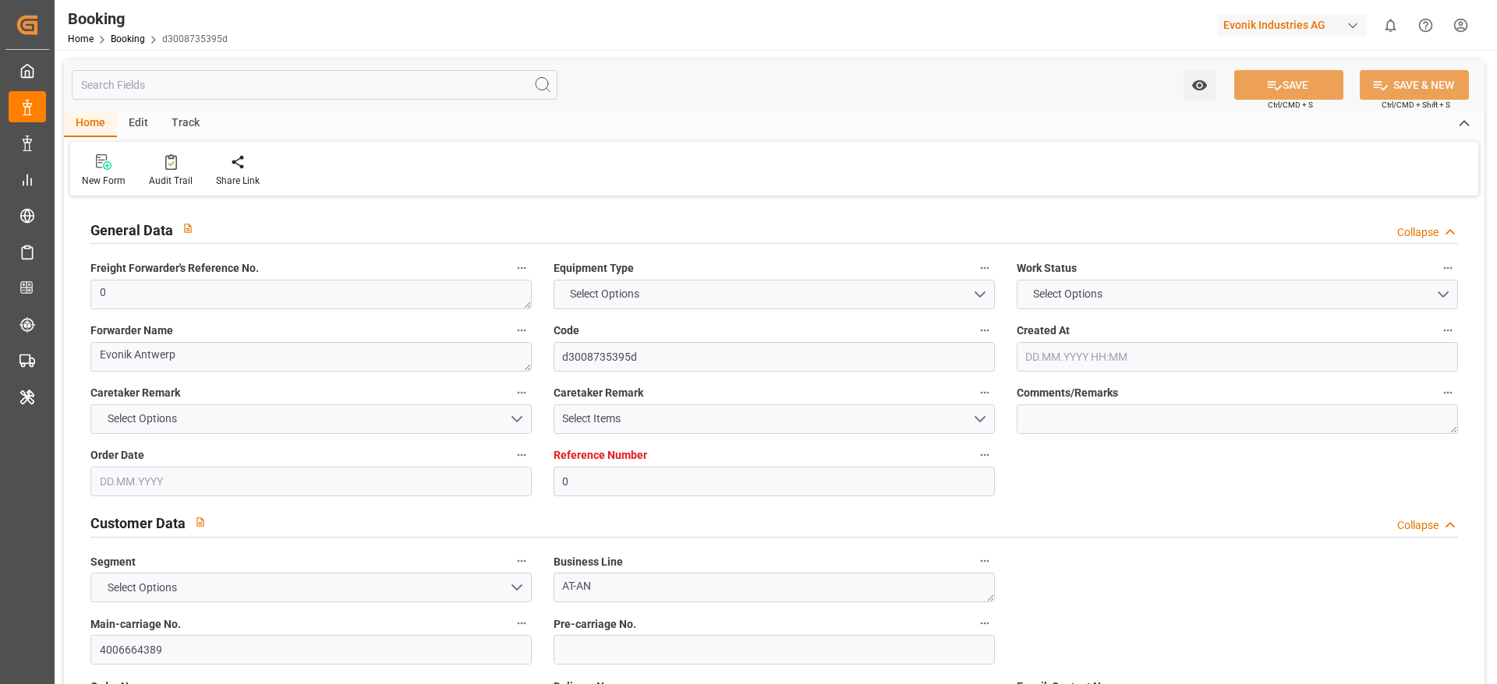
type input "SGSIN"
type input "9790907"
type input "31.07.2025 12:35"
type input "31.07.2025"
type input "15.10.2025"
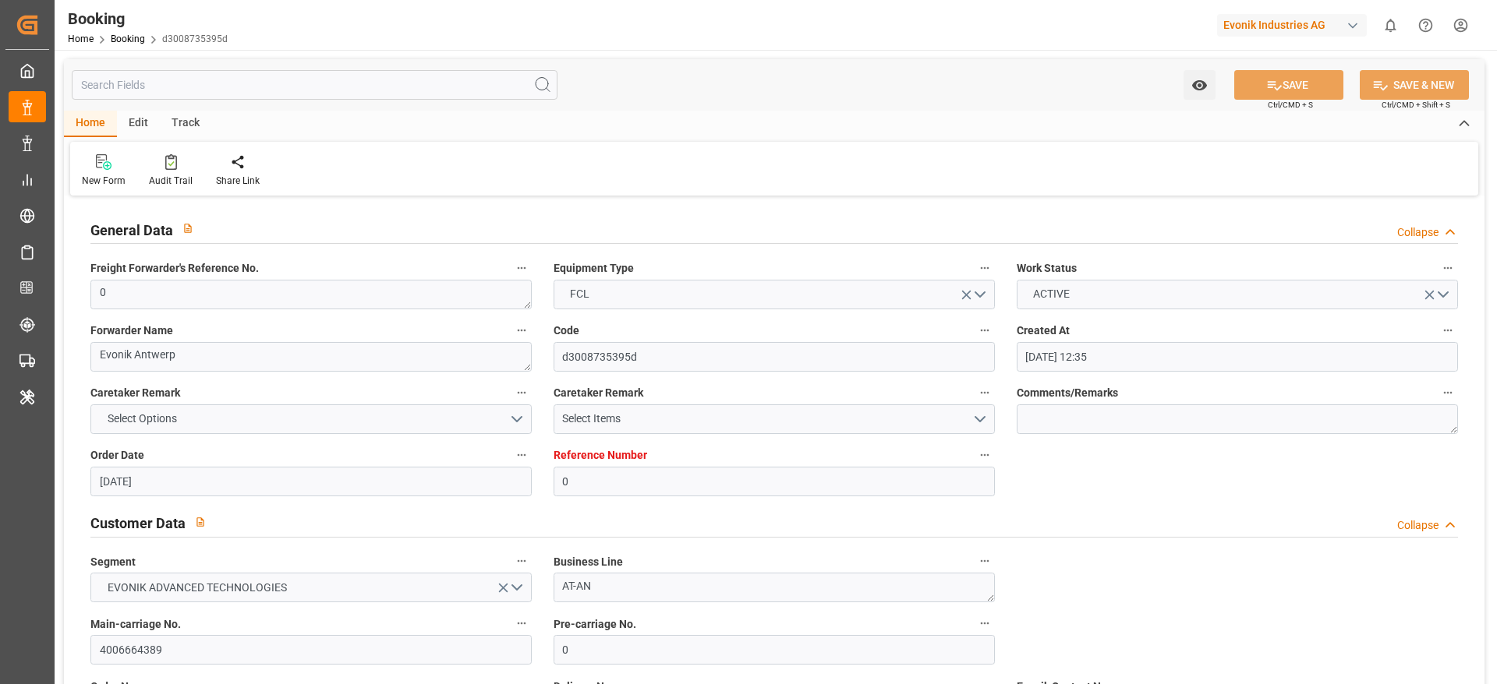
type input "27.08.2025"
type input "05.09.2025 21:00"
type input "05.09.2025 00:00"
type input "05.09.2025 21:28"
type input "25.08.2025 00:00"
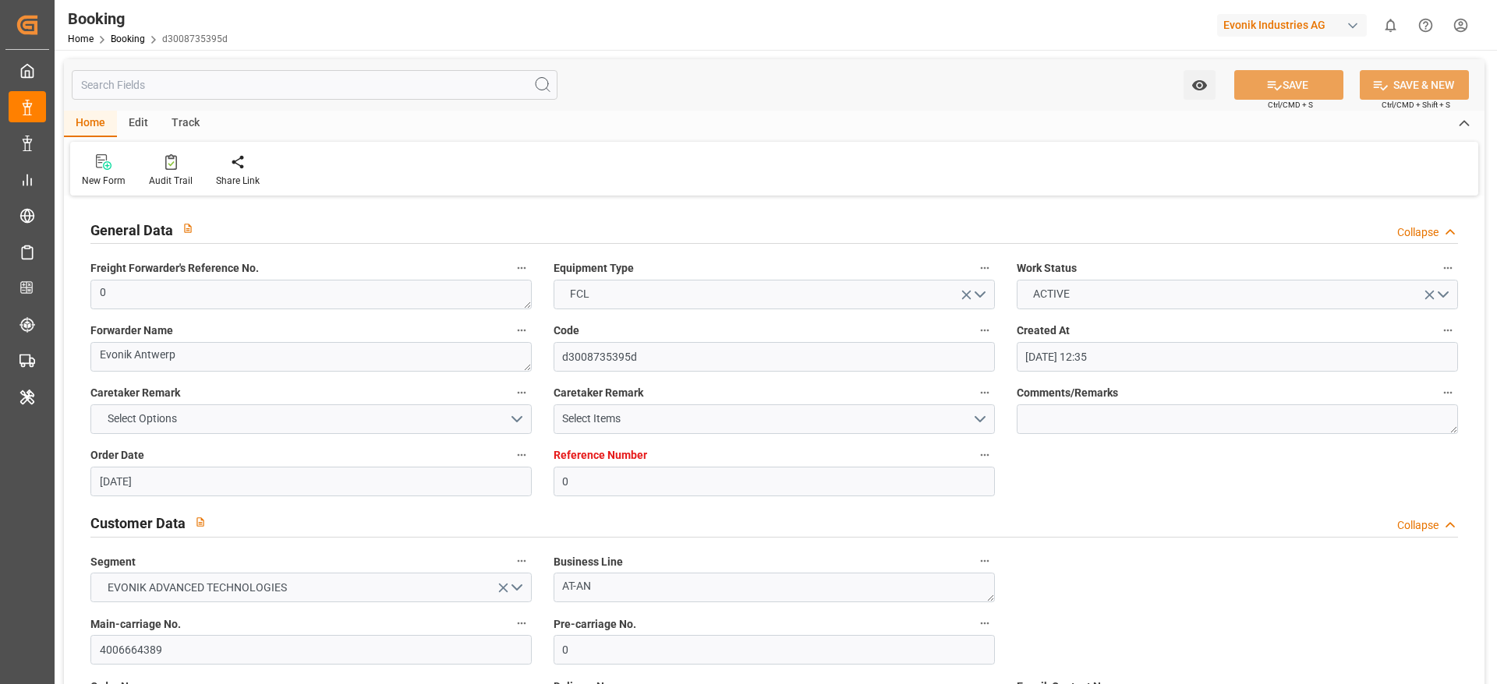
type input "18.10.2025 21:00"
type input "18.10.2025 00:00"
type input "23.09.2025 19:45"
type input "23.09.2025"
type input "04.09.2025 19:27"
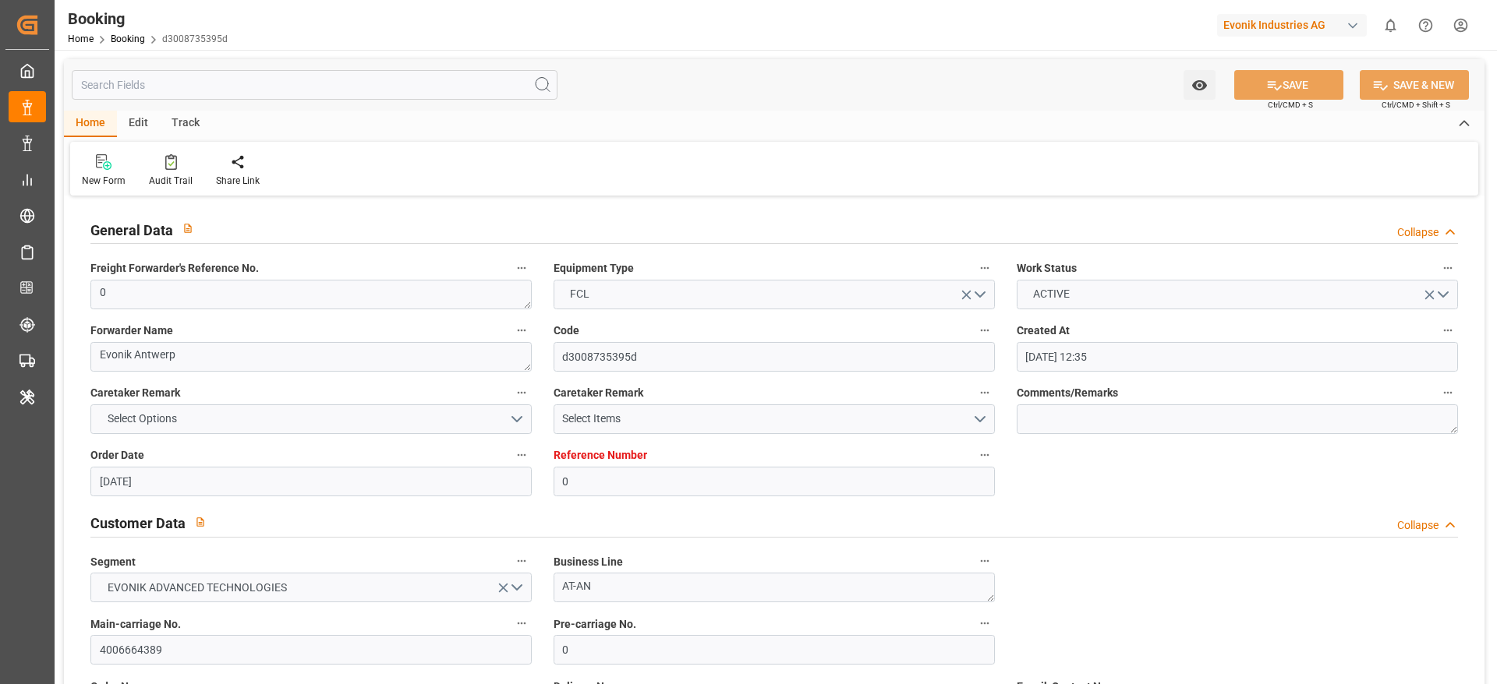
type input "05.09.2025 20:00"
type input "05.09.2025 21:55"
type input "16.03.2025 11:30"
type input "08.04.2025 13:53"
type input "09.04.2025 03:11"
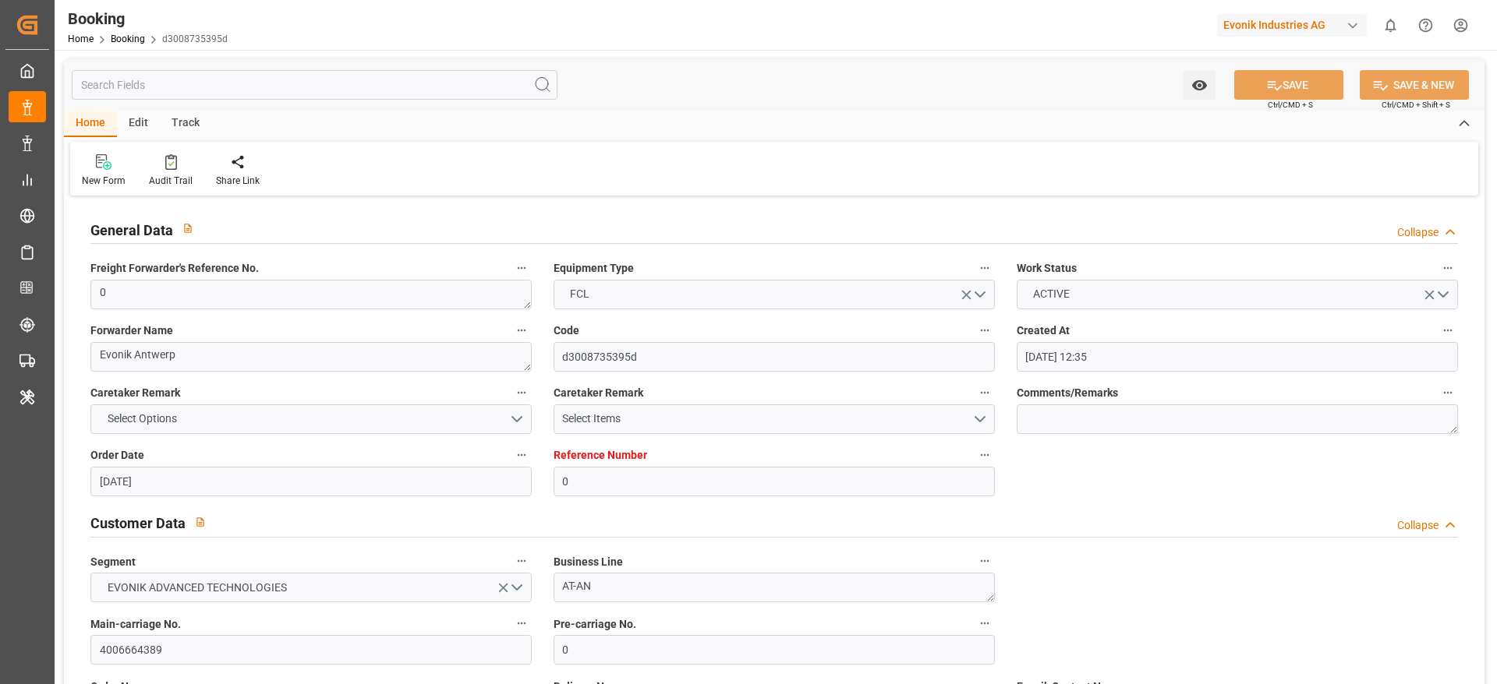
type input "18.10.2025 21:00"
type input "19.10.2025 09:39"
type input "20.10.2025 15:00"
type input "23.10.2025 09:39"
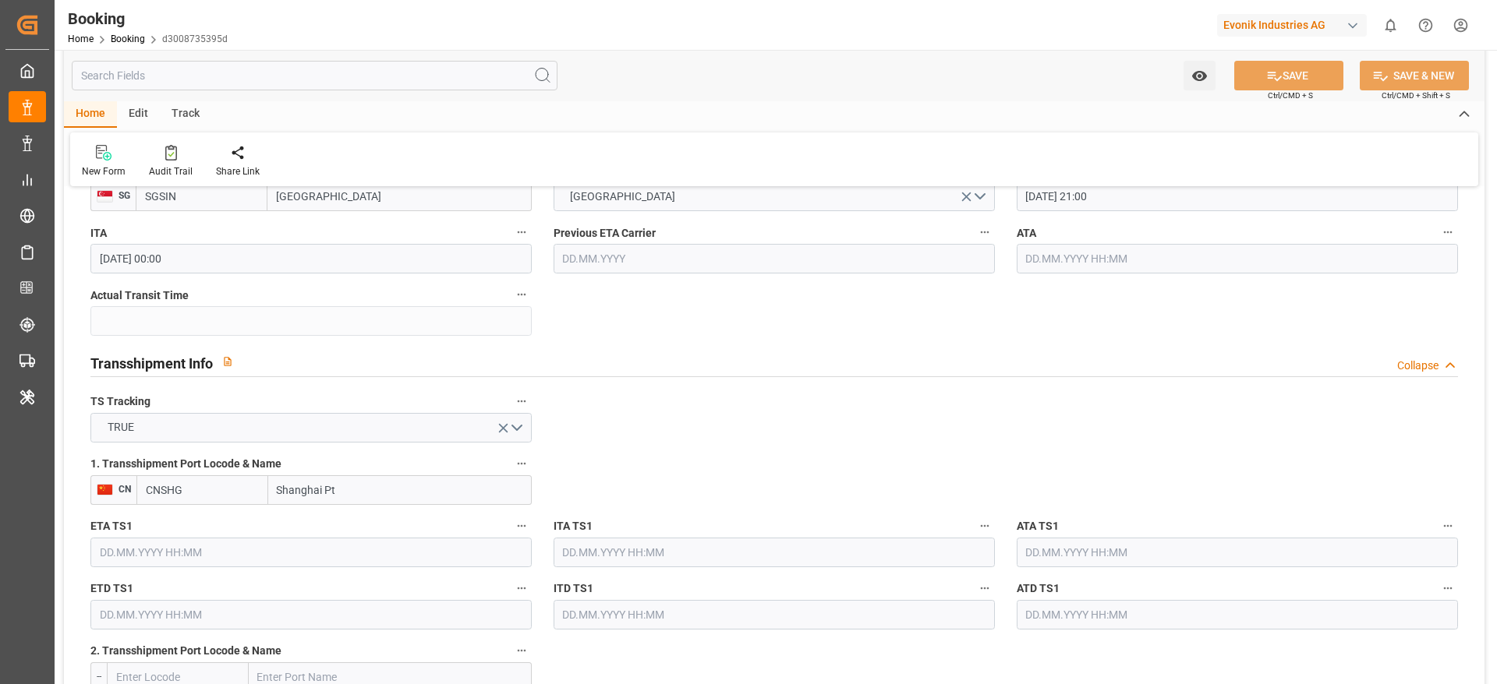
scroll to position [1550, 0]
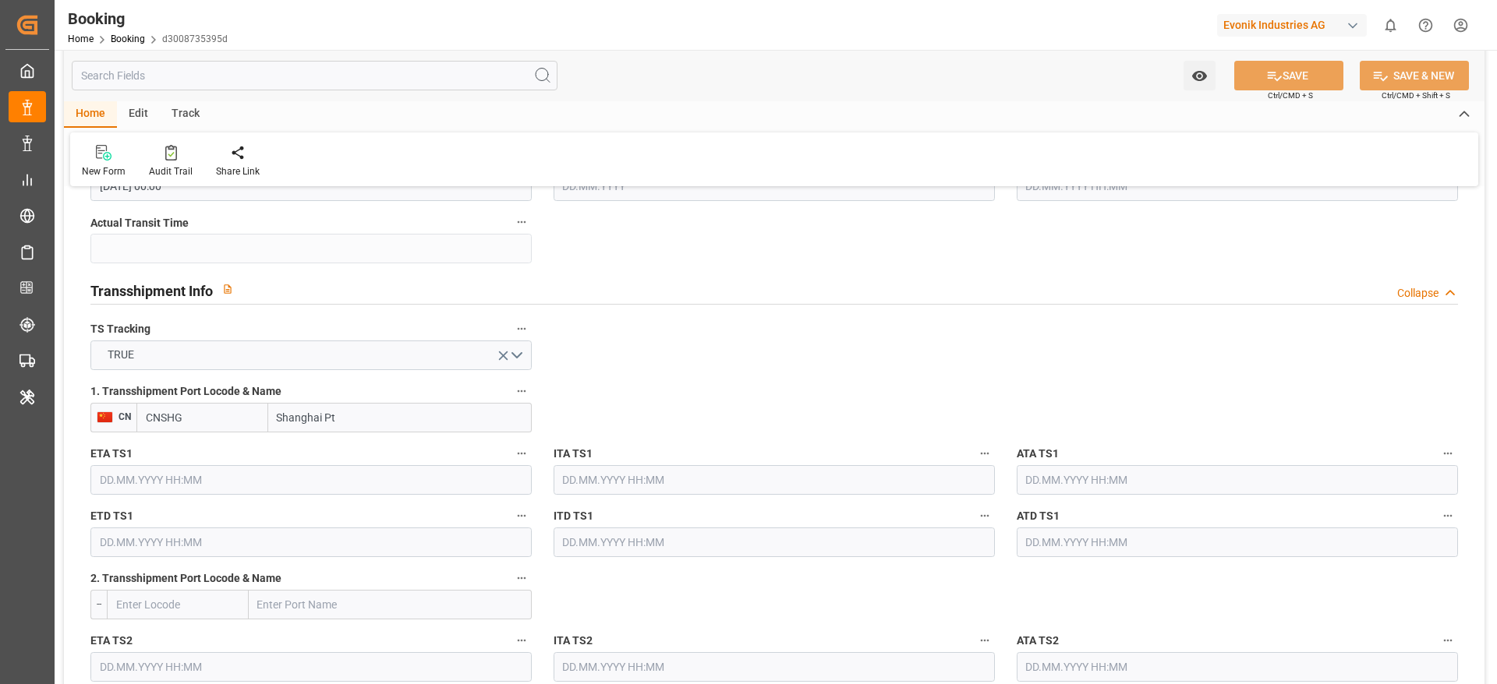
click at [491, 412] on input "Shanghai Pt" at bounding box center [399, 418] width 263 height 30
click at [242, 403] on div "1. Transshipment Port Locode & Name CN CNSHG" at bounding box center [311, 407] width 463 height 62
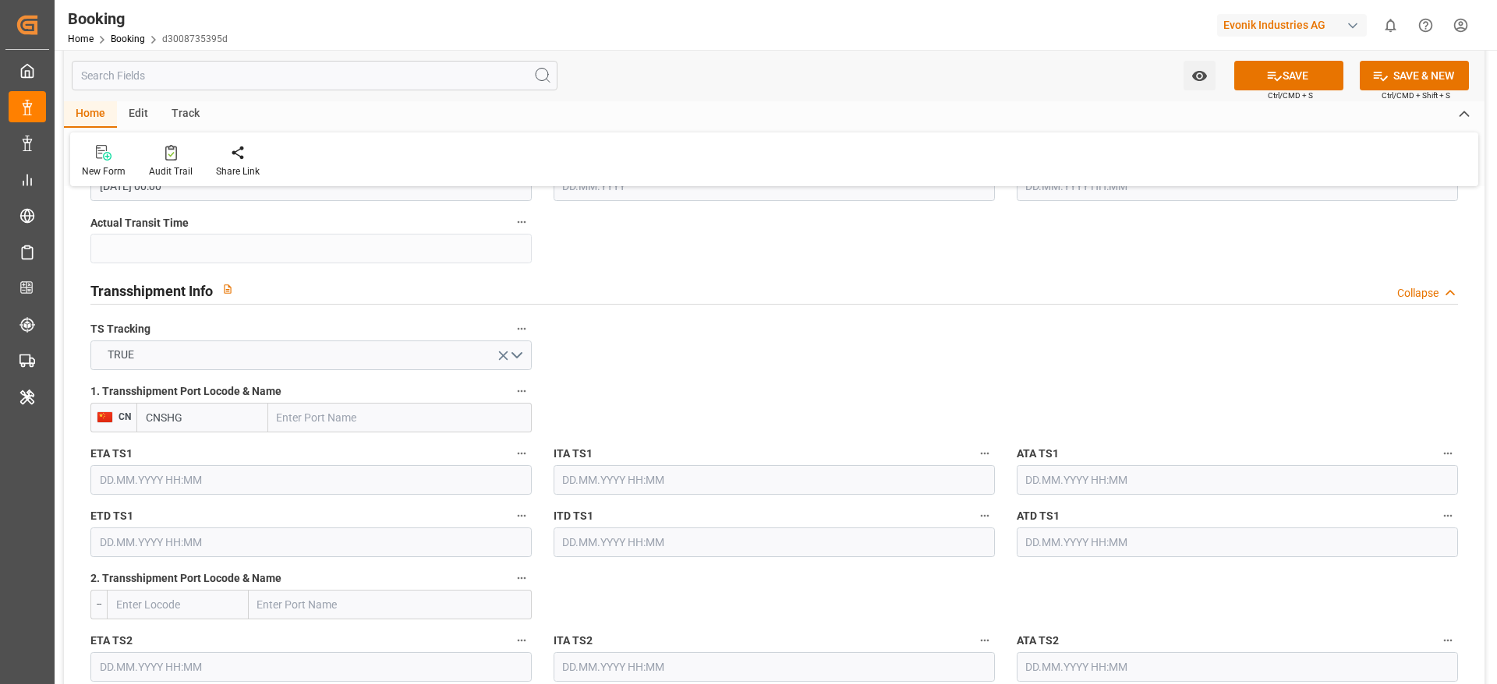
click at [242, 403] on input "CNSHG" at bounding box center [202, 418] width 132 height 30
click at [239, 408] on input "CNSHG" at bounding box center [202, 418] width 132 height 30
click at [238, 412] on input "CNSHG" at bounding box center [202, 418] width 132 height 30
type input "\\"
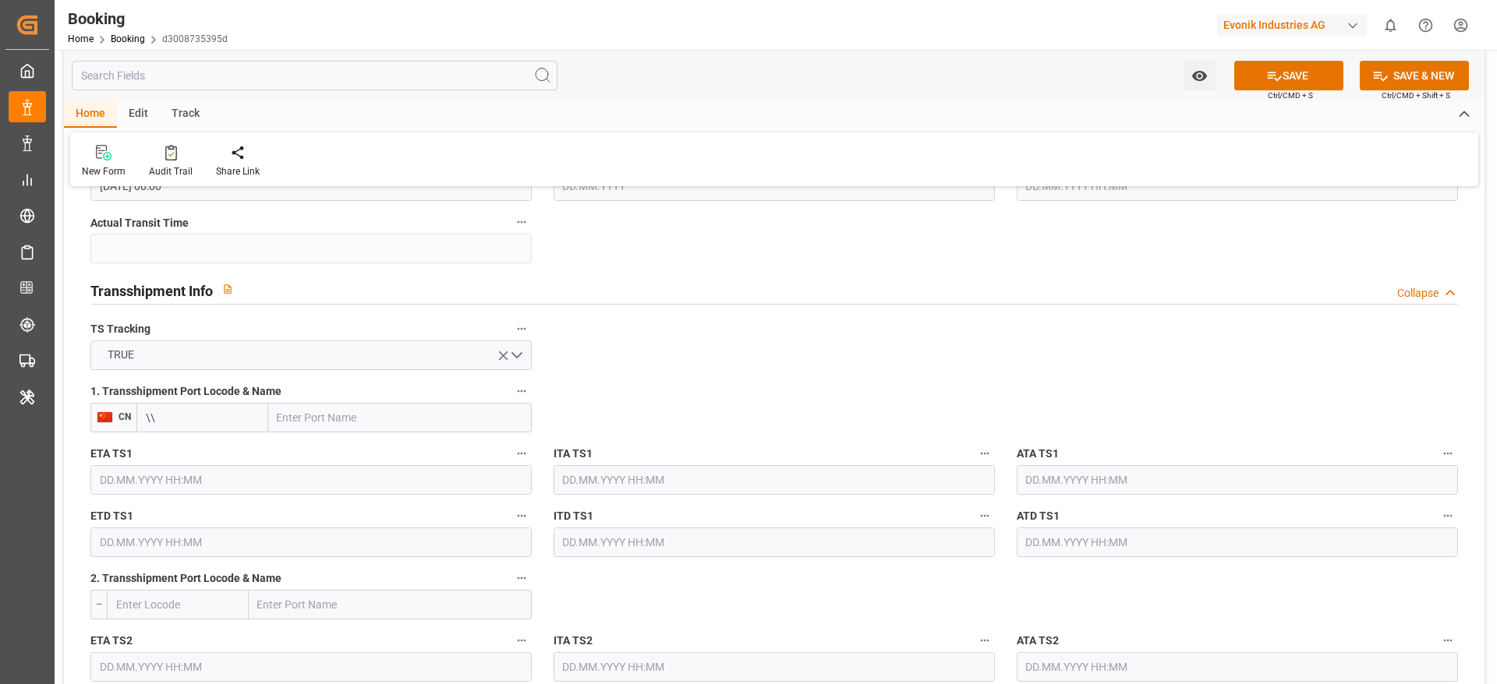
click at [231, 412] on input "\\" at bounding box center [202, 418] width 132 height 30
click at [254, 355] on button "TRUE" at bounding box center [310, 356] width 441 height 30
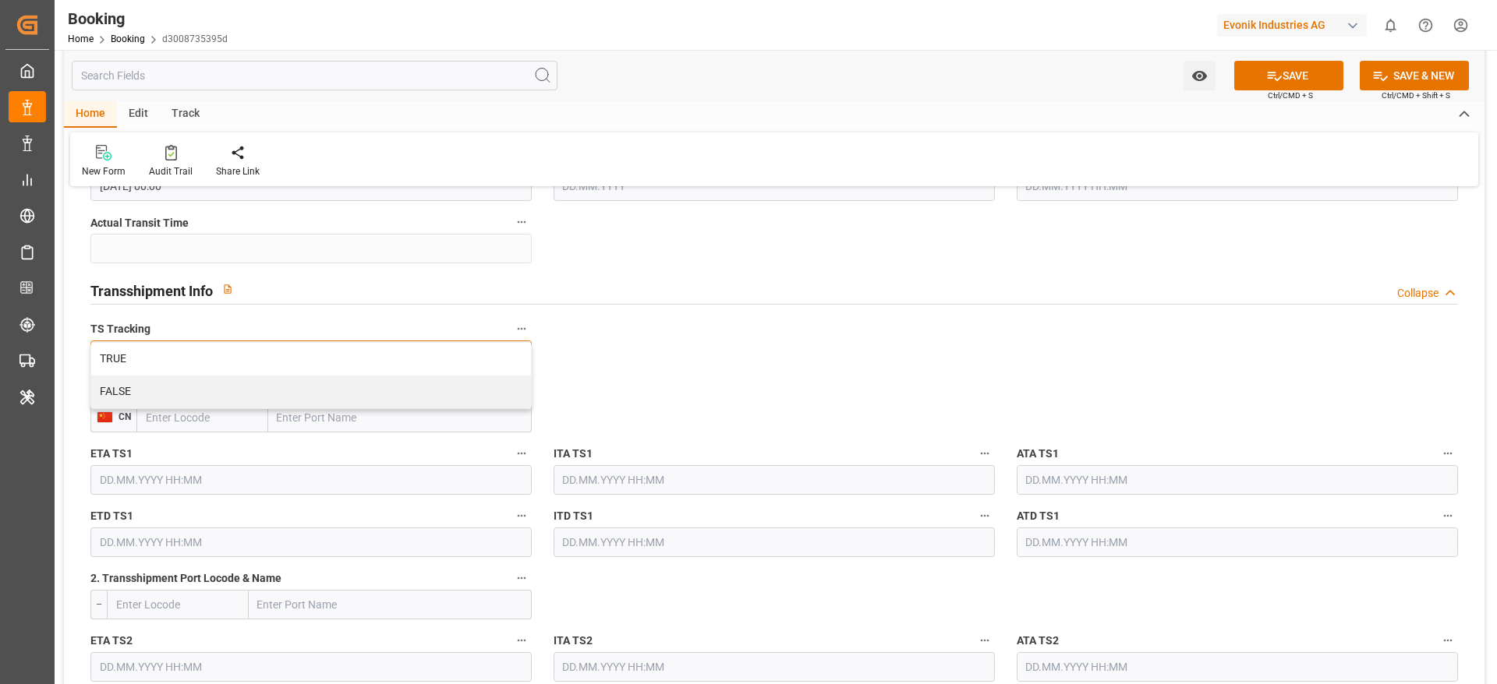
click at [242, 397] on div "FALSE" at bounding box center [311, 392] width 440 height 33
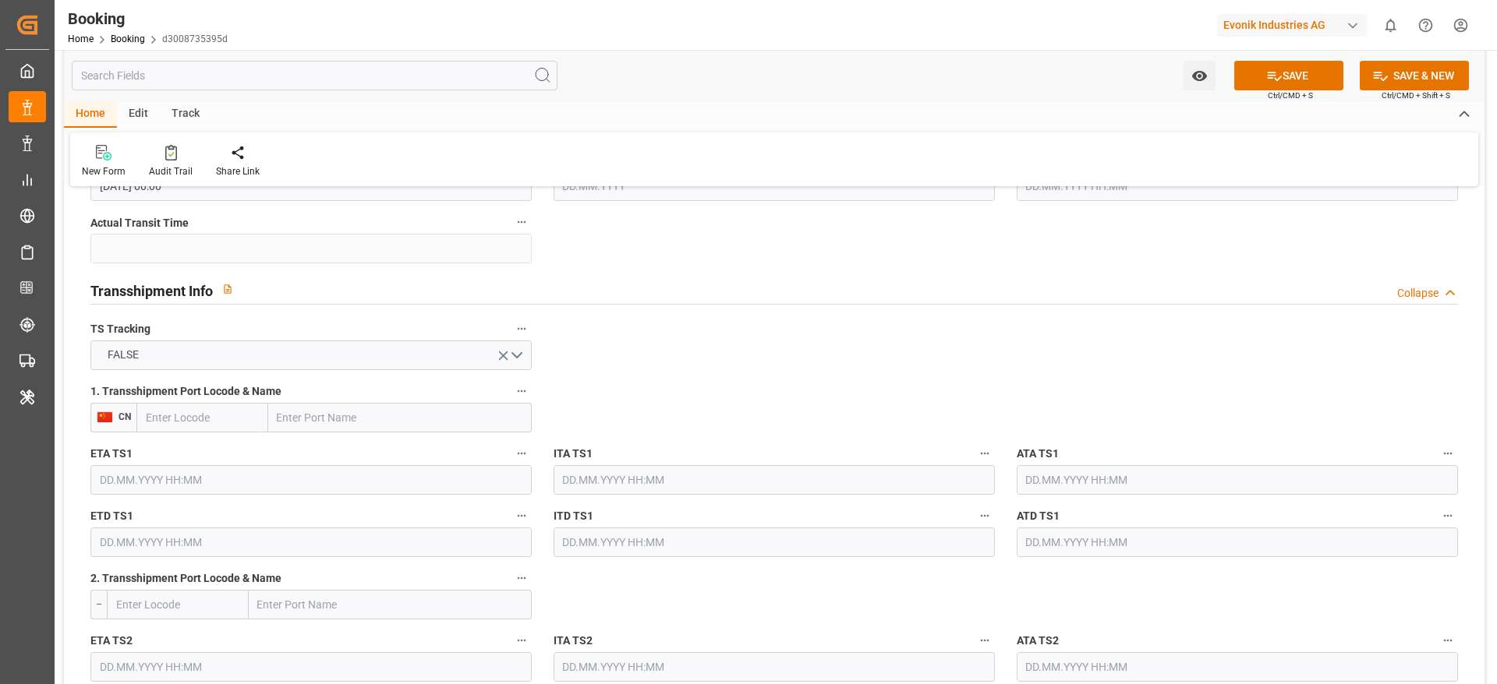
click at [1242, 80] on button "SAVE" at bounding box center [1288, 76] width 109 height 30
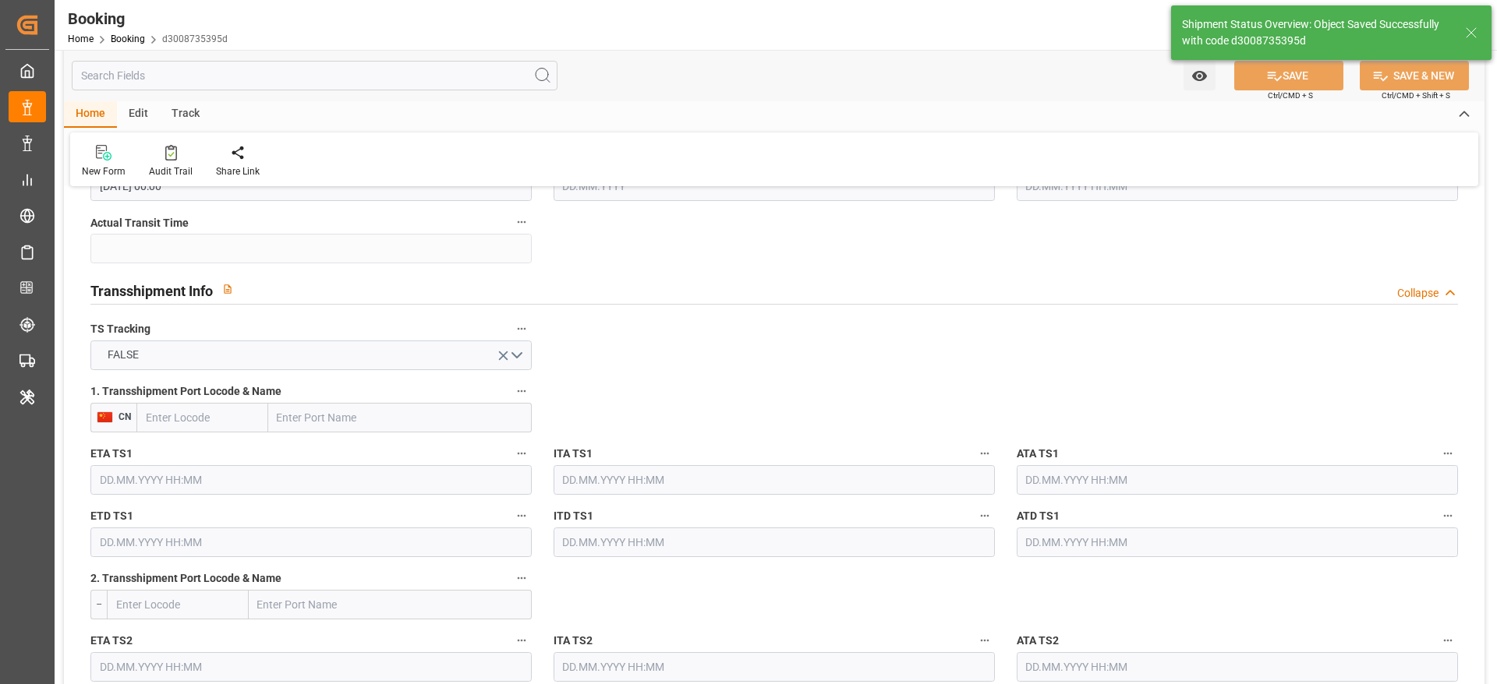
type textarea "Likitha devaraj"
type textarea "No"
type input "24.09.2025 09:54"
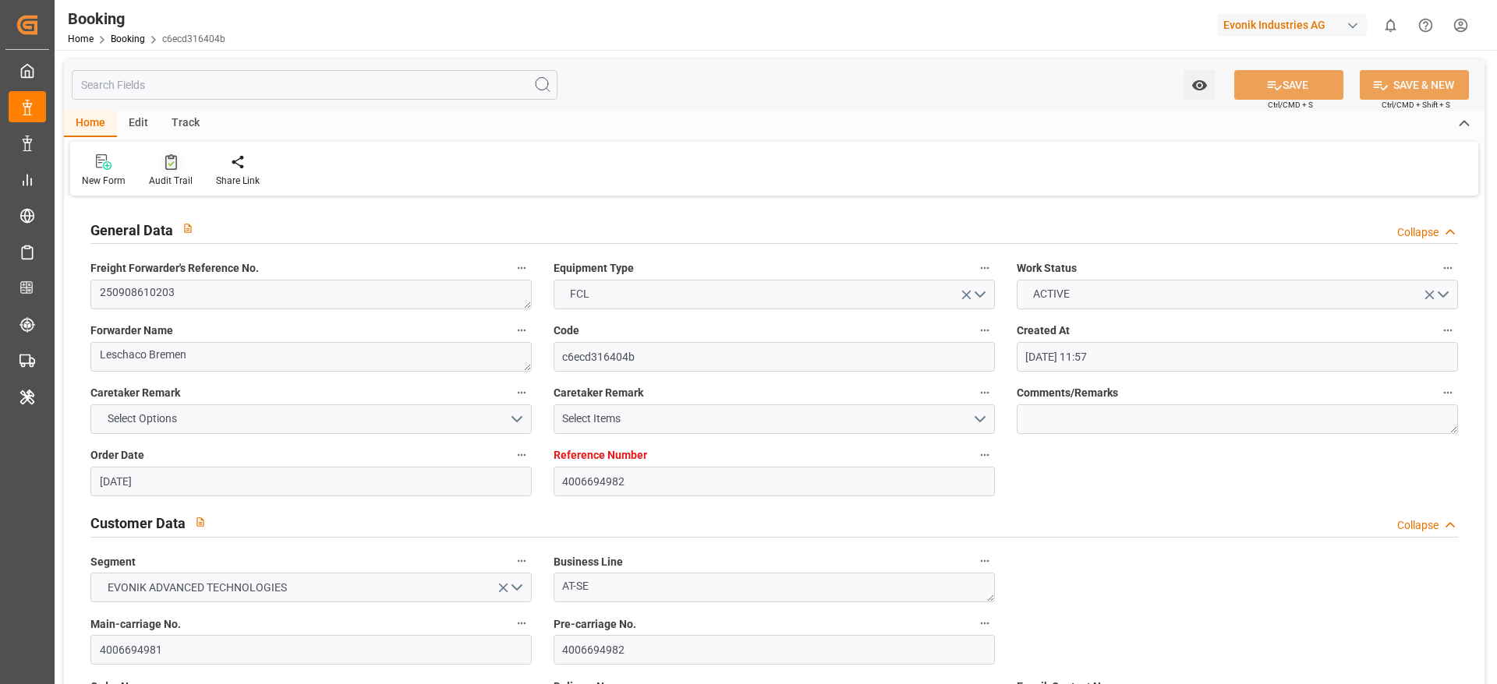
click at [149, 184] on div "Audit Trail" at bounding box center [171, 181] width 44 height 14
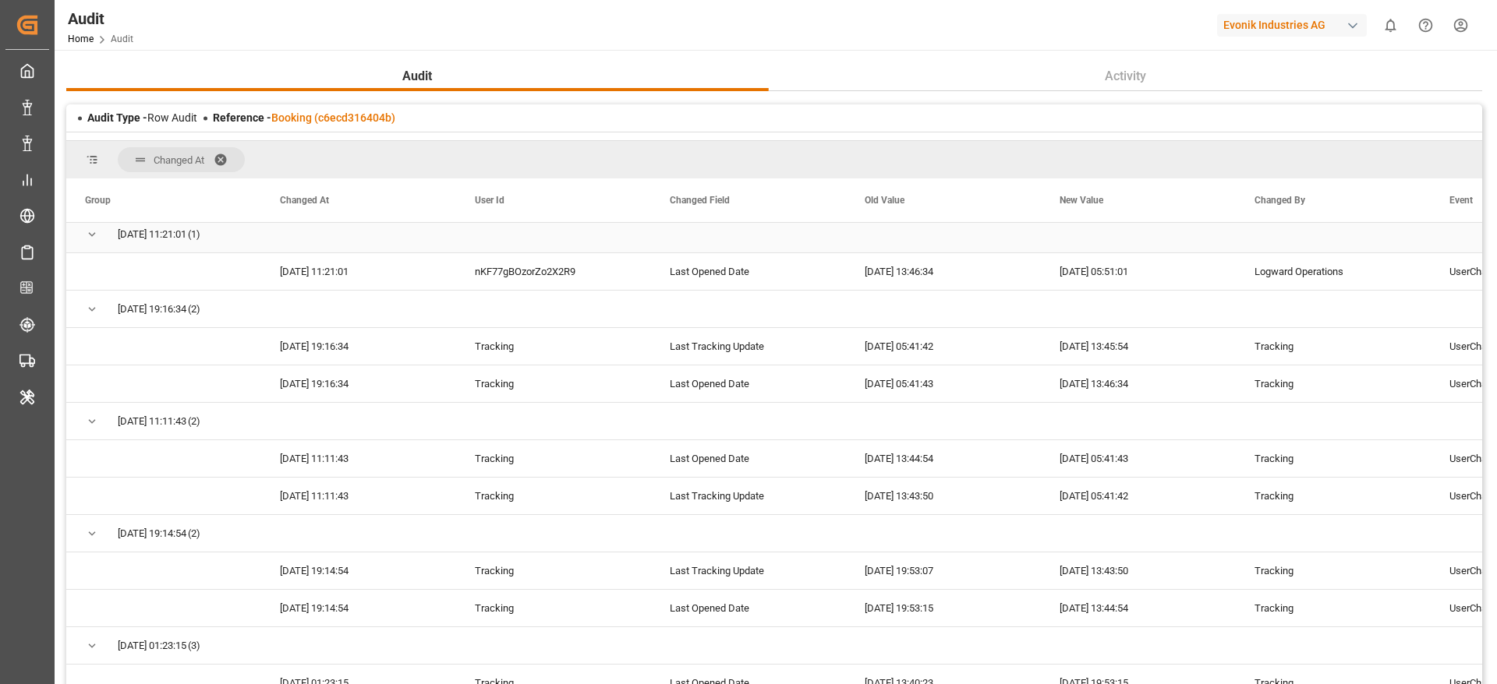
scroll to position [2417, 0]
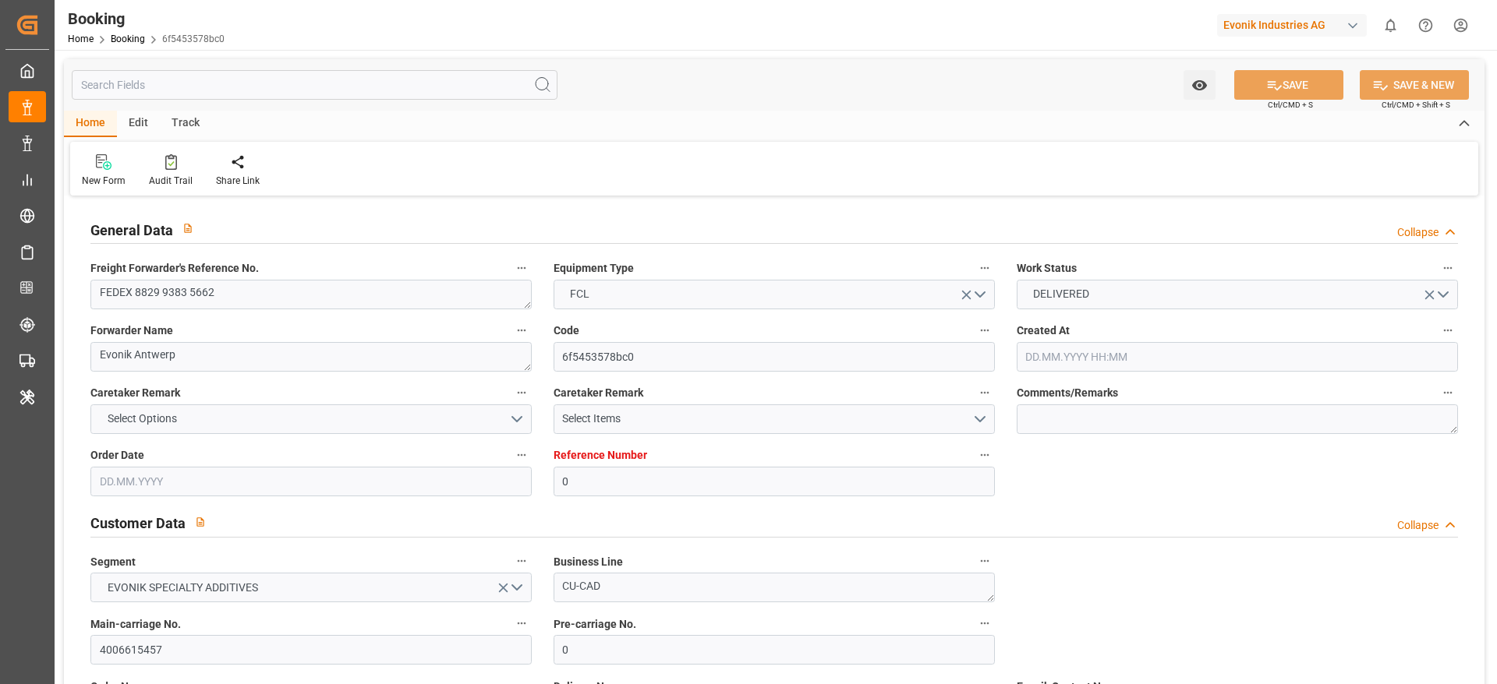
type input "0"
type input "9215660"
type input "Hapag [PERSON_NAME]"
type input "Hapag Lloyd Aktiengesellschaft"
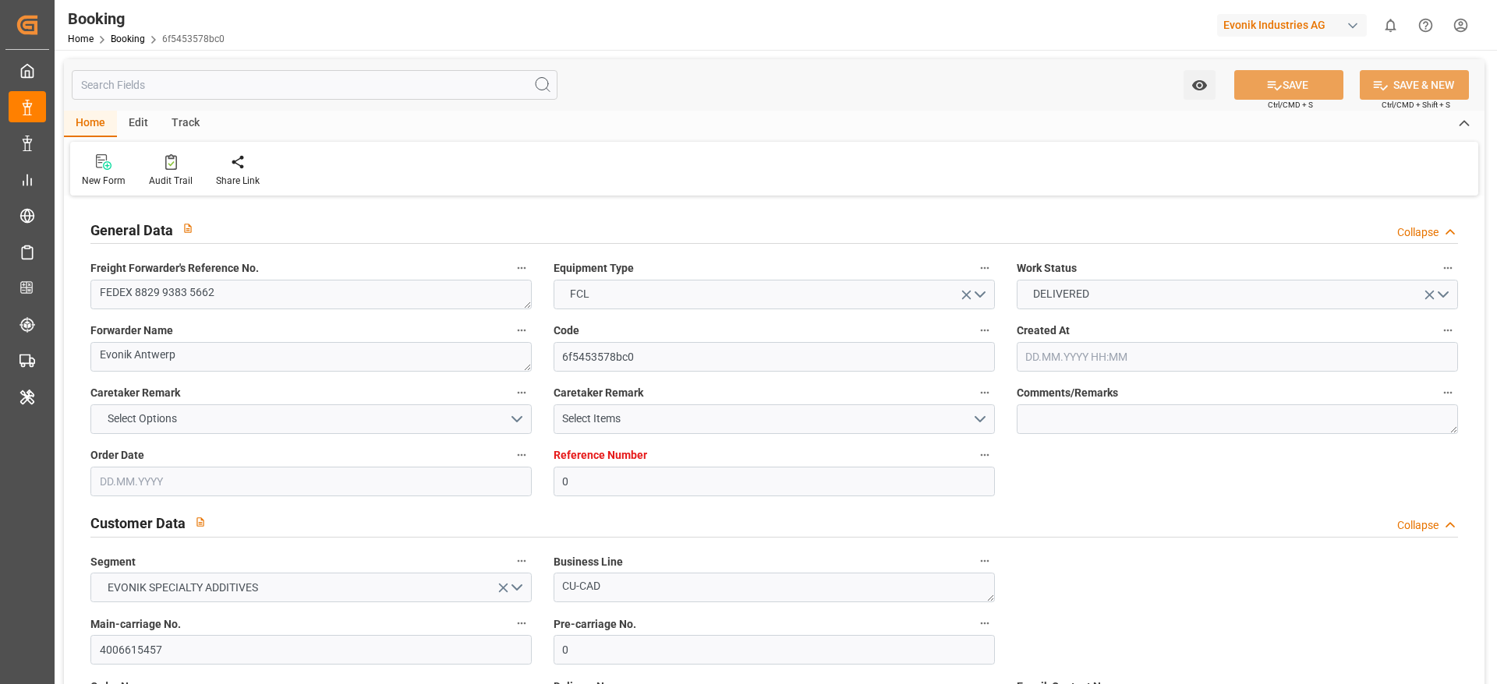
type input "BEANR"
type input "NGTIN"
type input "40"
type input "MAPTM"
type input "0"
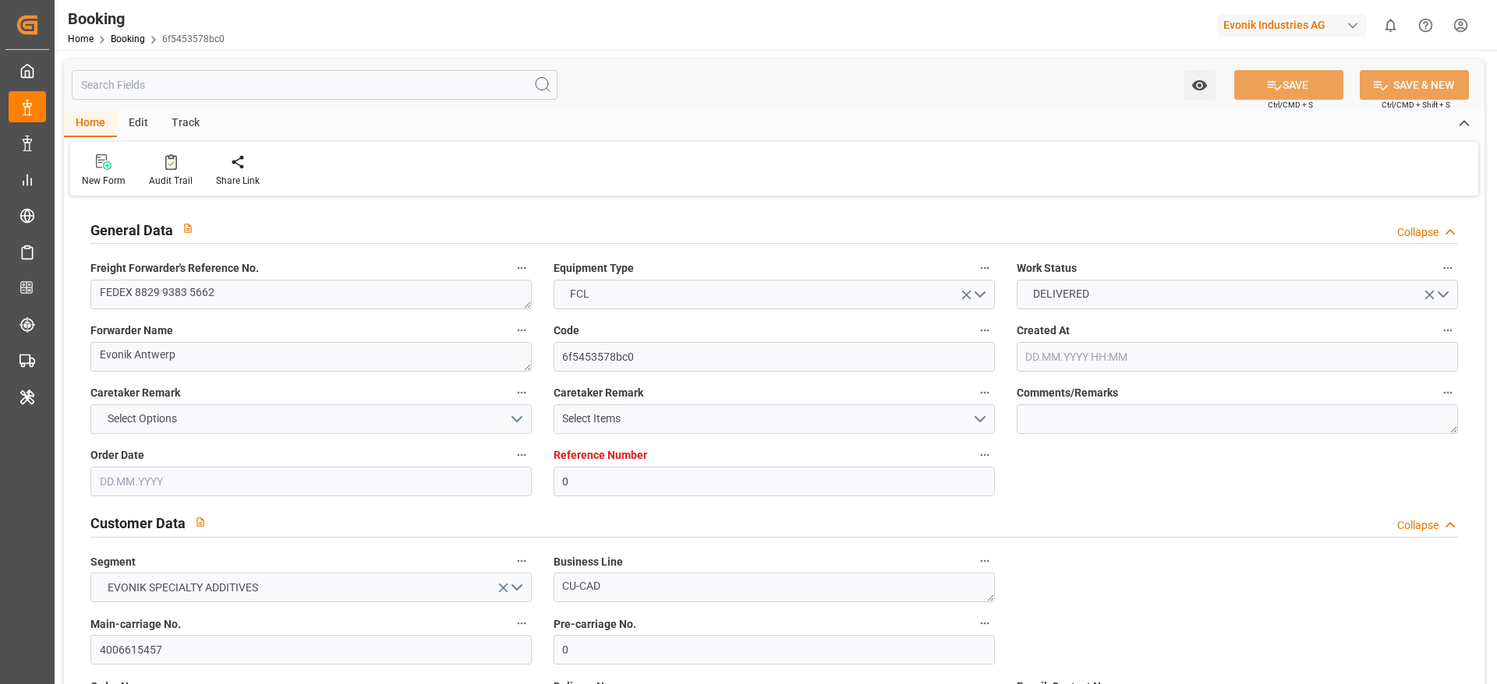
type input "BEANR"
type input "NGTIN"
type input "9322334"
type input "[DATE] 10:40"
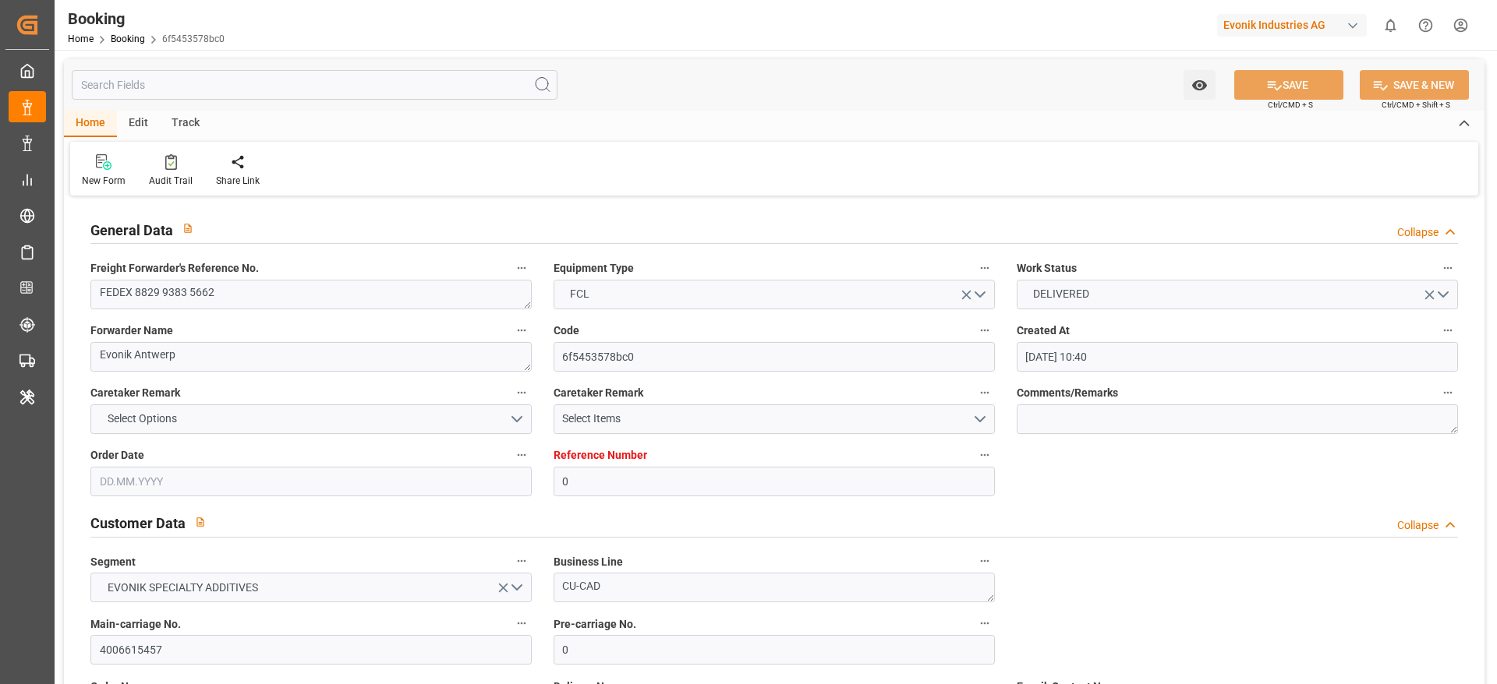
type input "[DATE]"
type input "[DATE] 00:00"
type input "[DATE] 02:00"
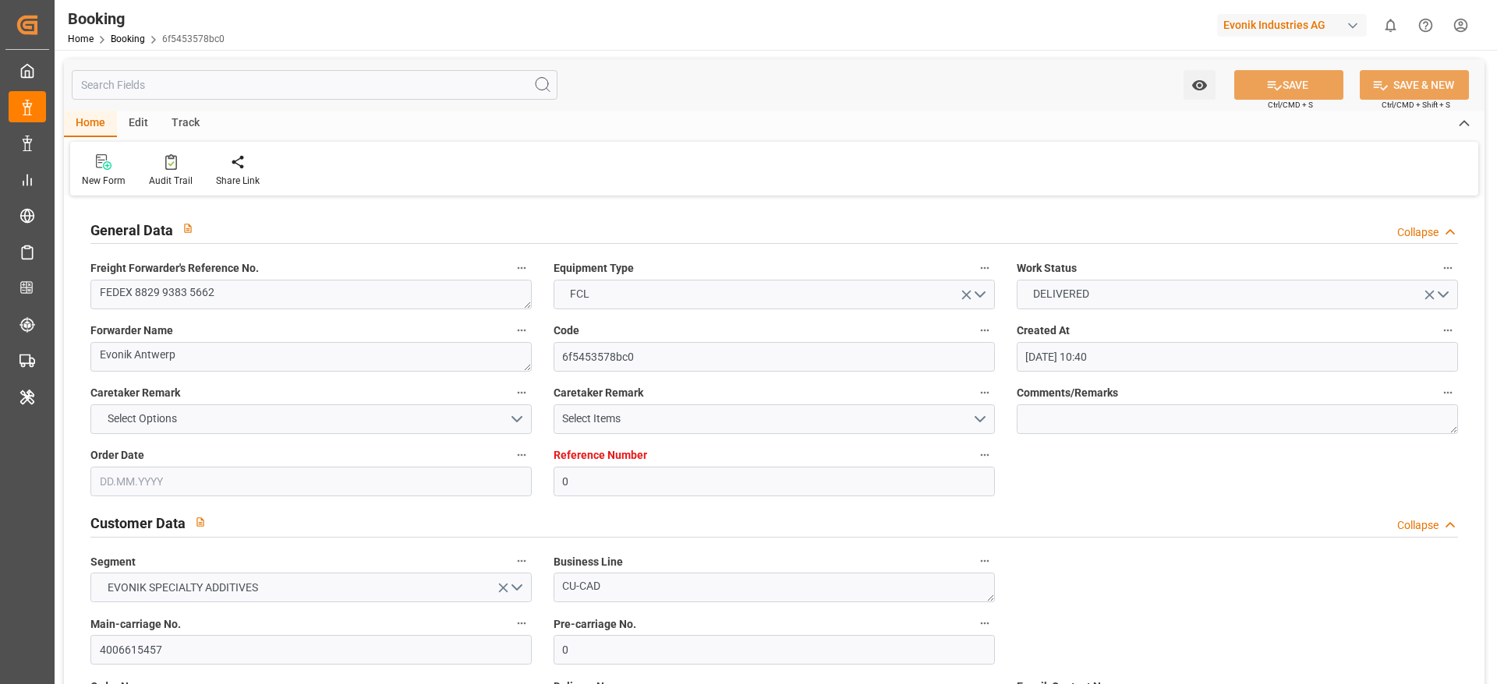
type input "[DATE] 00:00"
type input "[DATE] 02:24"
type input "[DATE] 00:04"
type input "[DATE] 09:00"
type input "13.08.2025 00:00"
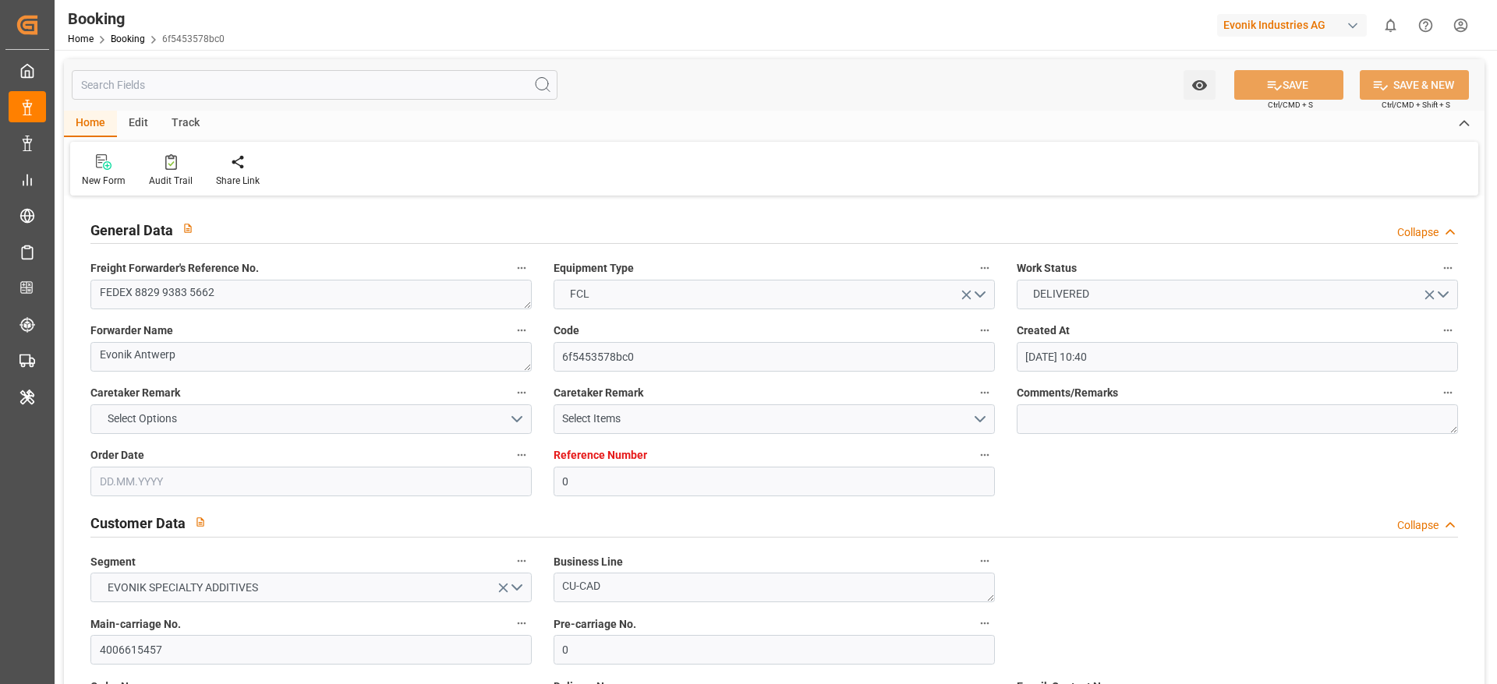
type input "16.08.2025 09:00"
type input "11.07.2025 14:00"
type input "10.07.2025 00:00"
type input "11.07.2025 09:26"
type input "30.07.2025 16:00"
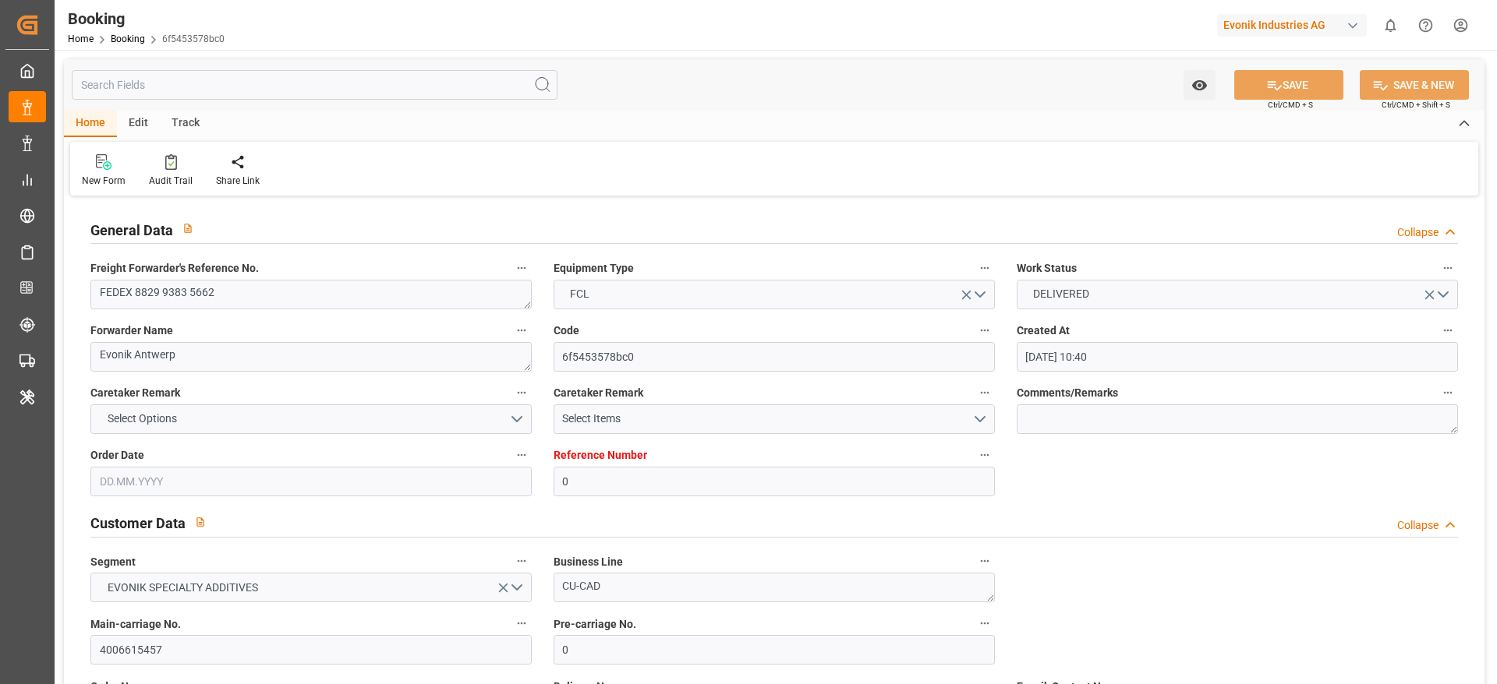
type input "[DATE] 00:00"
type input "30.07.2025 13:48"
type input "23.08.2025 22:34"
type input "26.08.2025 14:09"
type input "23.09.2025 12:07"
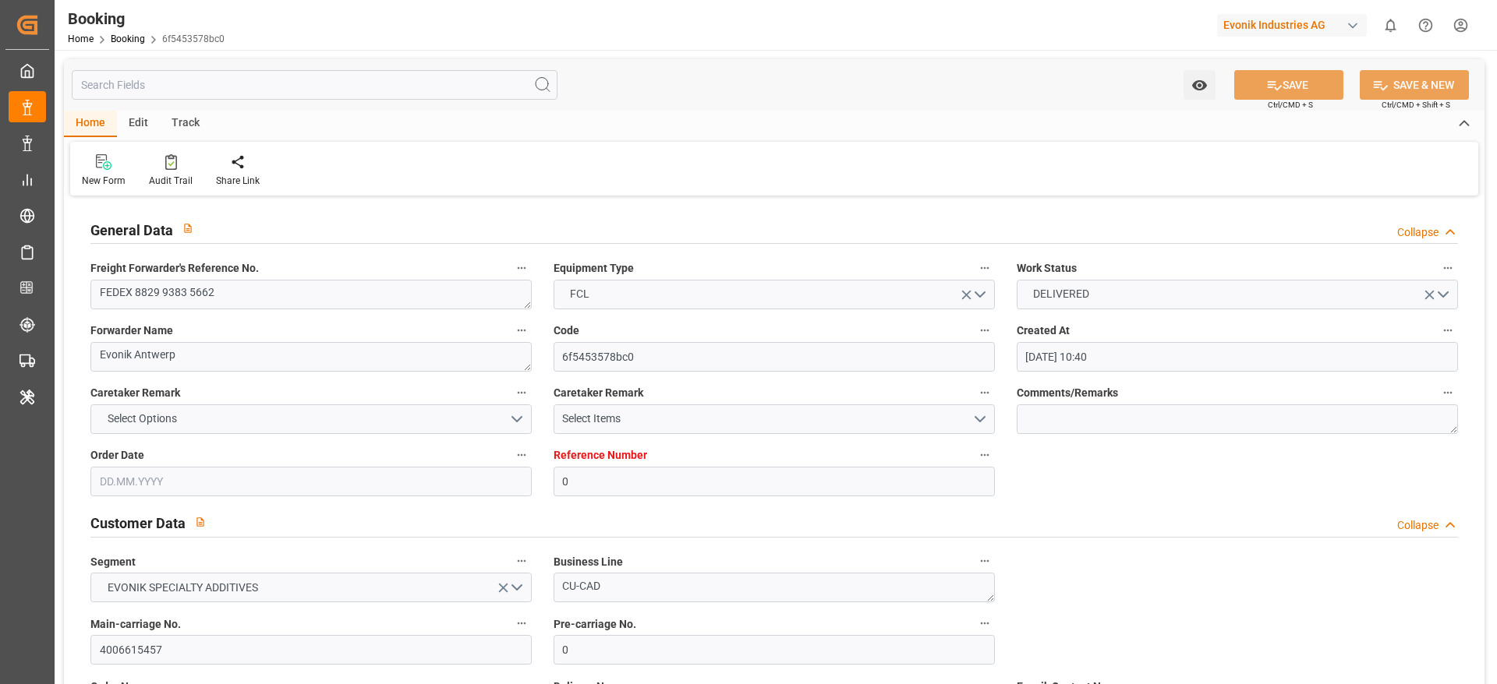
type input "26.08.2025"
type input "01.07.2025 12:05"
type input "06.07.2025 06:29"
type input "07.07.2025 02:00"
type input "07.07.2025 02:31"
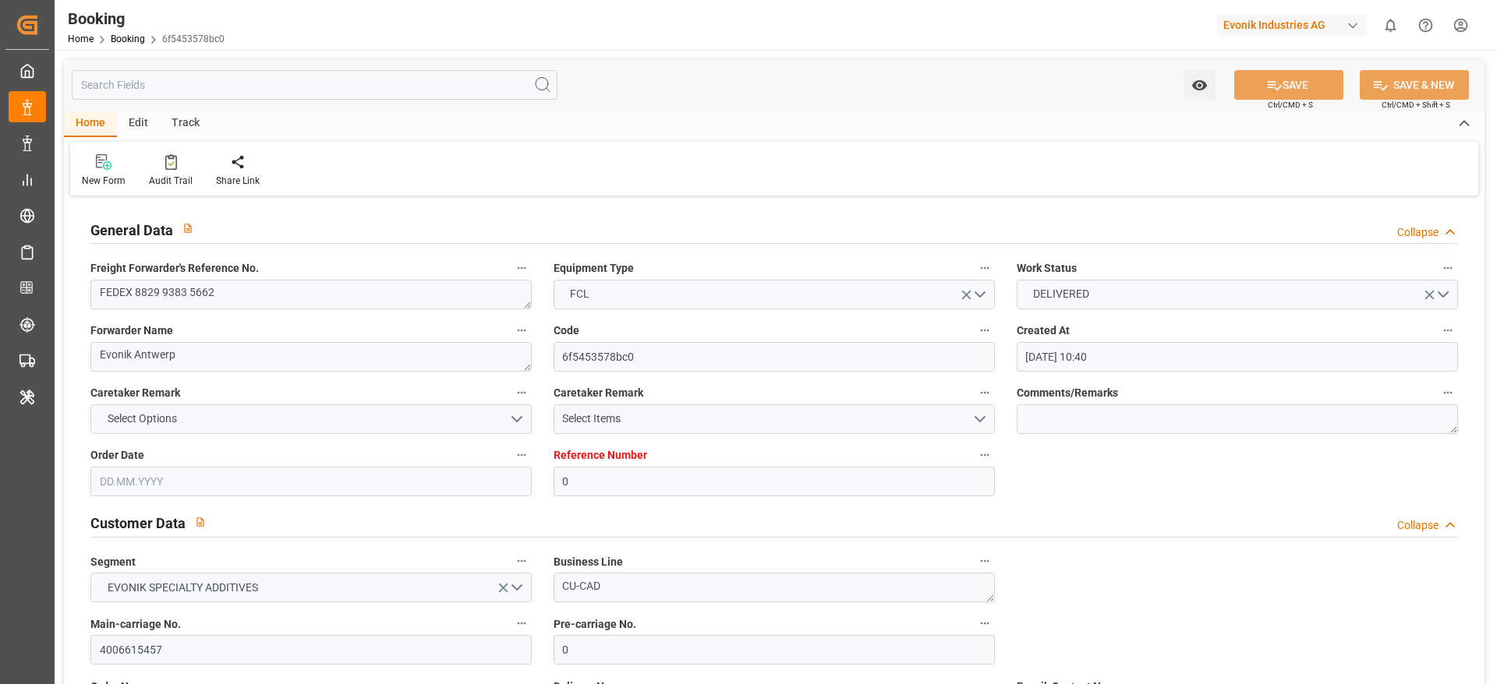
type input "11.07.2025 14:00"
type input "11.07.2025 09:37"
type input "11.07.2025 14:00"
type input "11.07.2025 10:40"
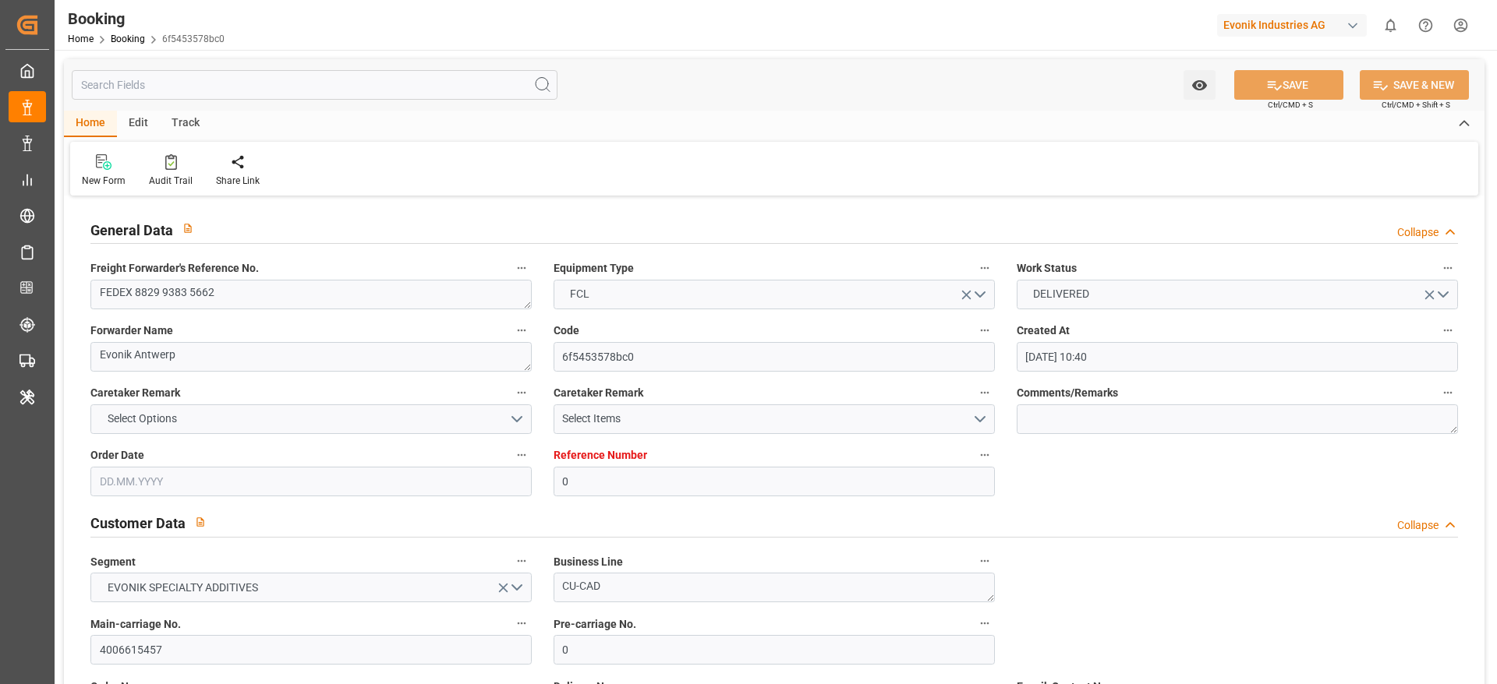
type input "11.07.2025 11:00"
type input "30.07.2025 07:35"
type input "30.07.2025 09:00"
type input "30.07.2025 13:49"
type input "16.08.2025 09:00"
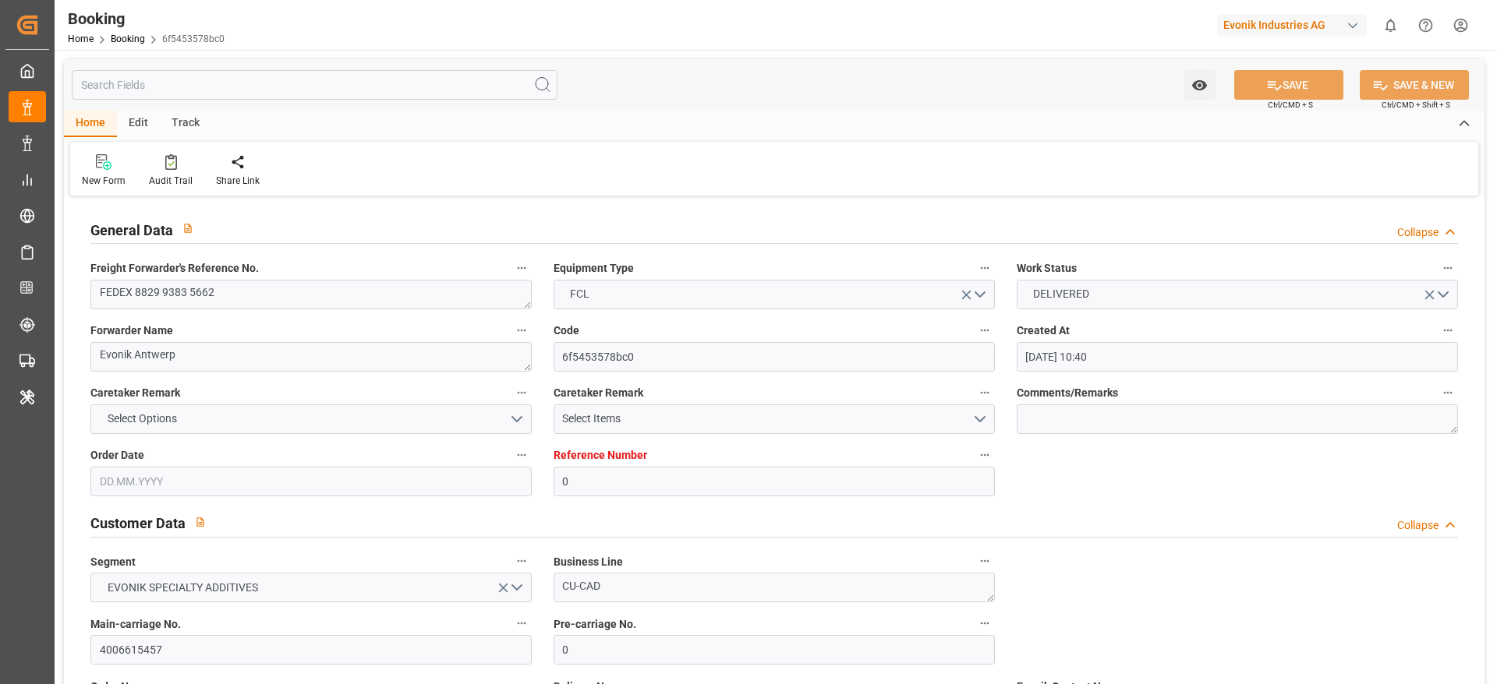
type input "16.08.2025 09:42"
type input "17.08.2025 01:39"
type input "16.08.2025 09:00"
type input "17.08.2025 13:33"
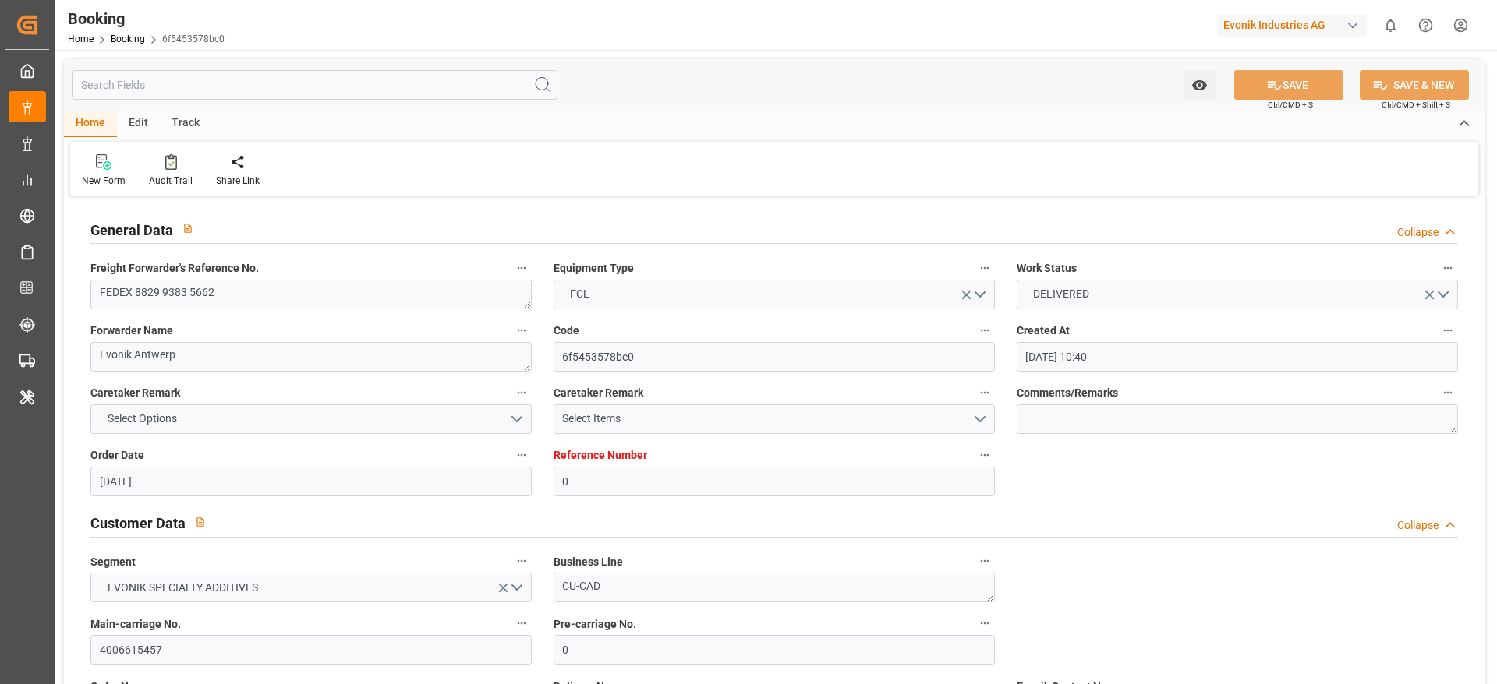
type input "21.08.2025 13:33"
click at [155, 178] on div "Audit Trail" at bounding box center [171, 181] width 44 height 14
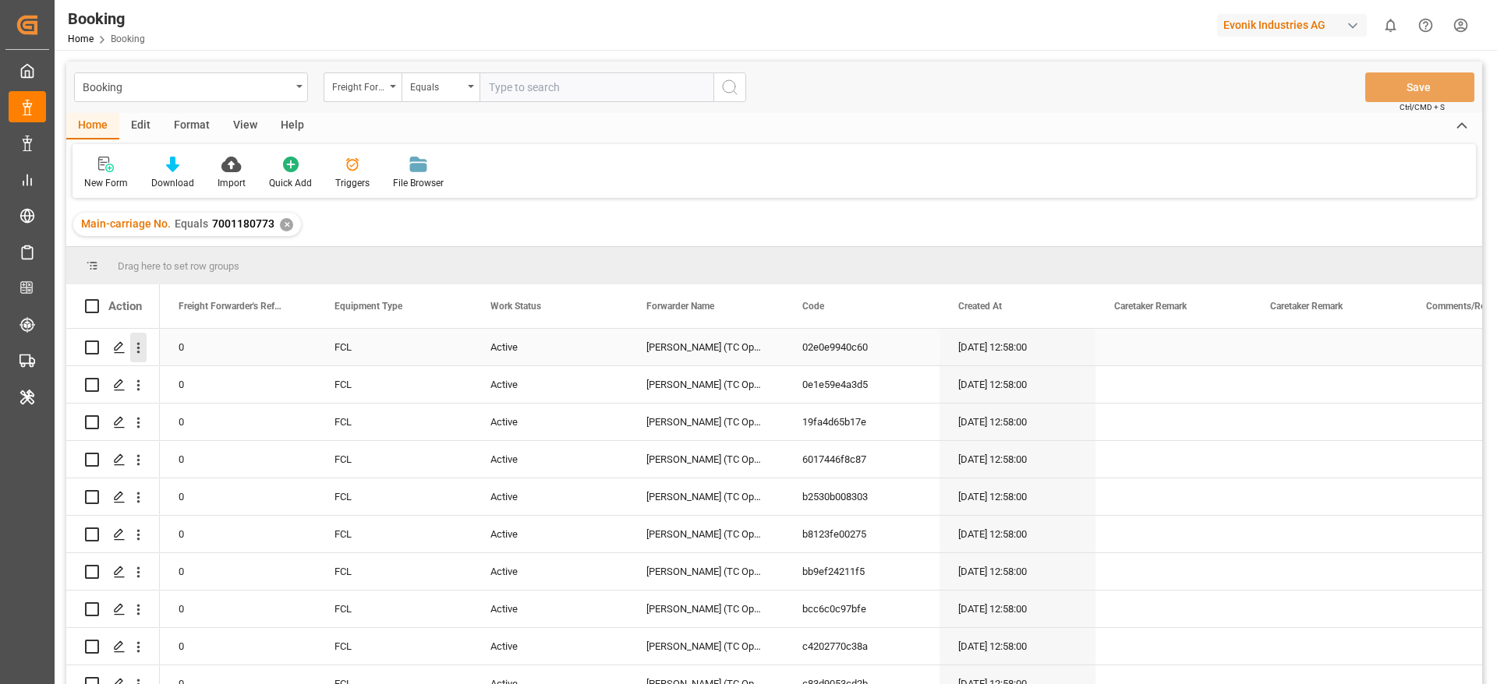
click at [144, 344] on icon "open menu" at bounding box center [138, 348] width 16 height 16
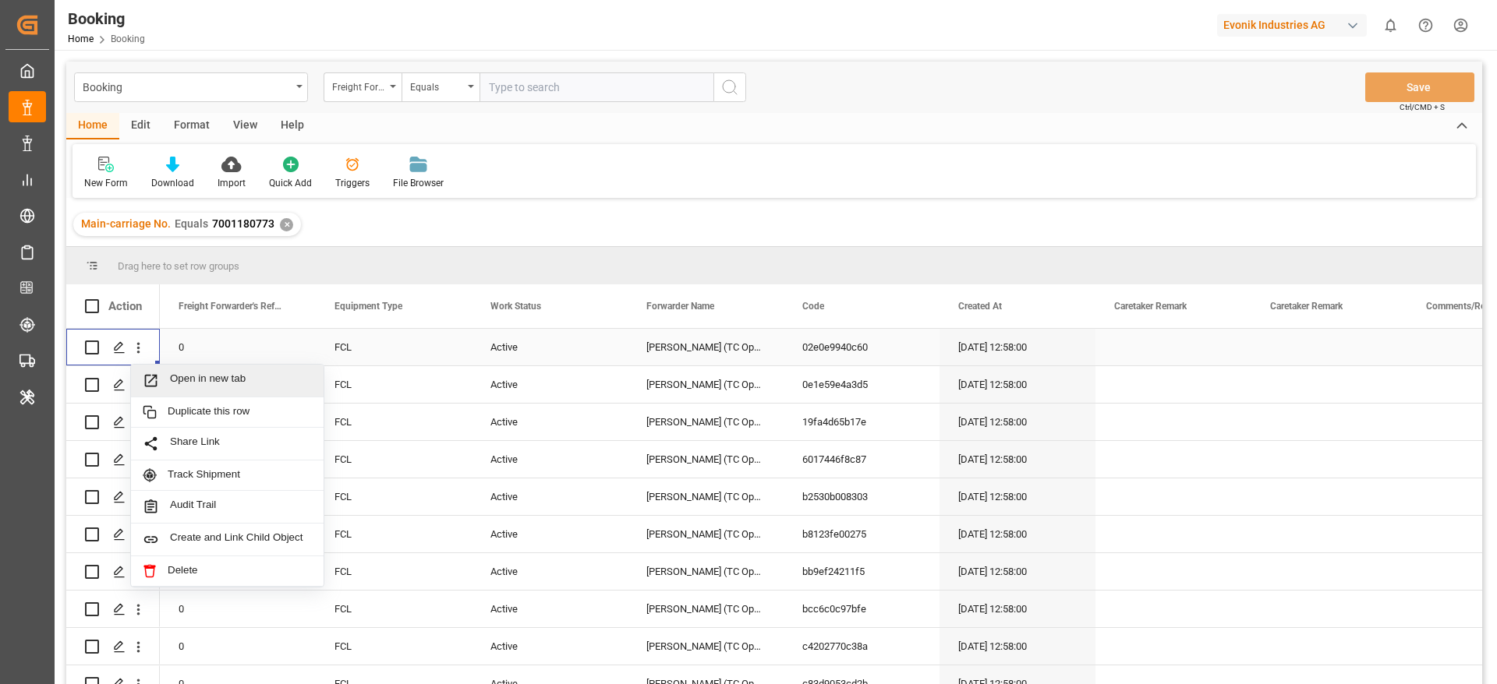
click at [212, 384] on span "Open in new tab" at bounding box center [241, 381] width 142 height 16
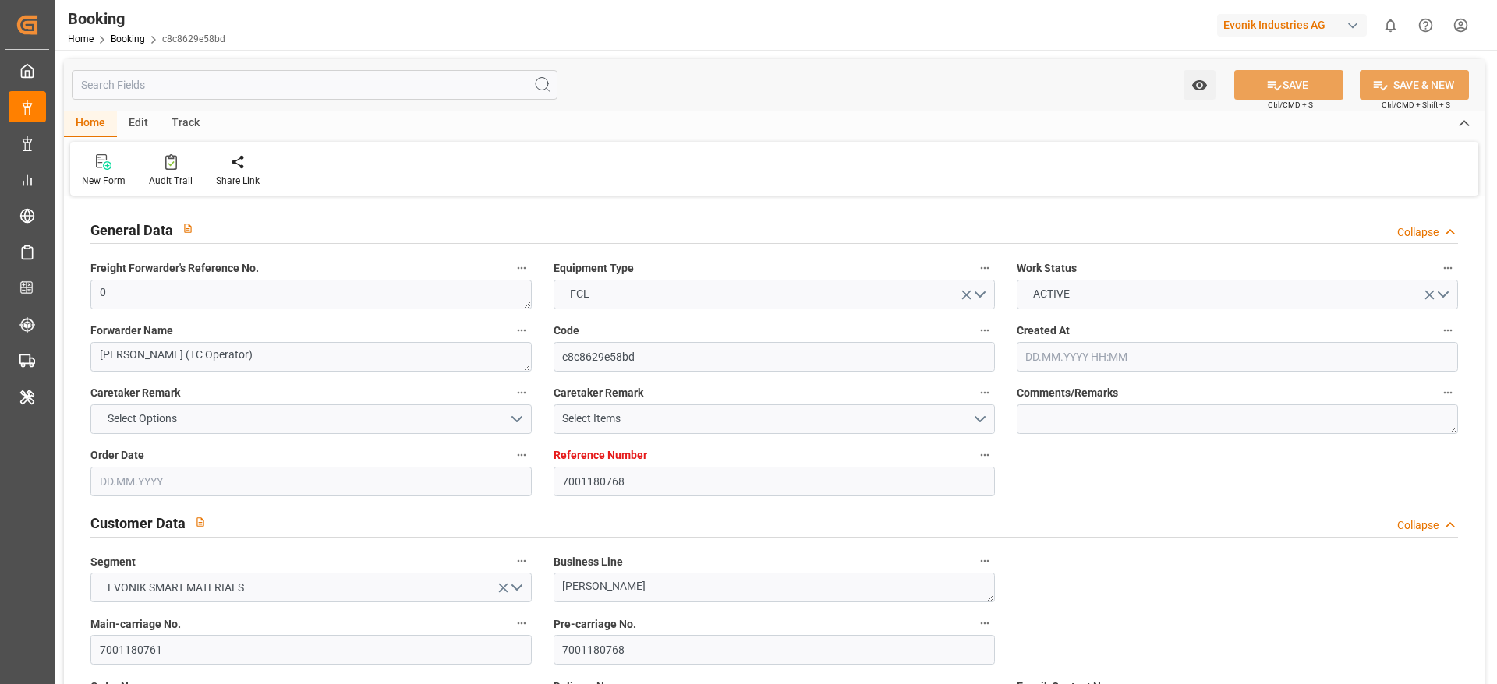
type input "7001180768"
type input "9839210"
type input "CMACGM"
type input "CMA CGM Group"
type input "NLRTM"
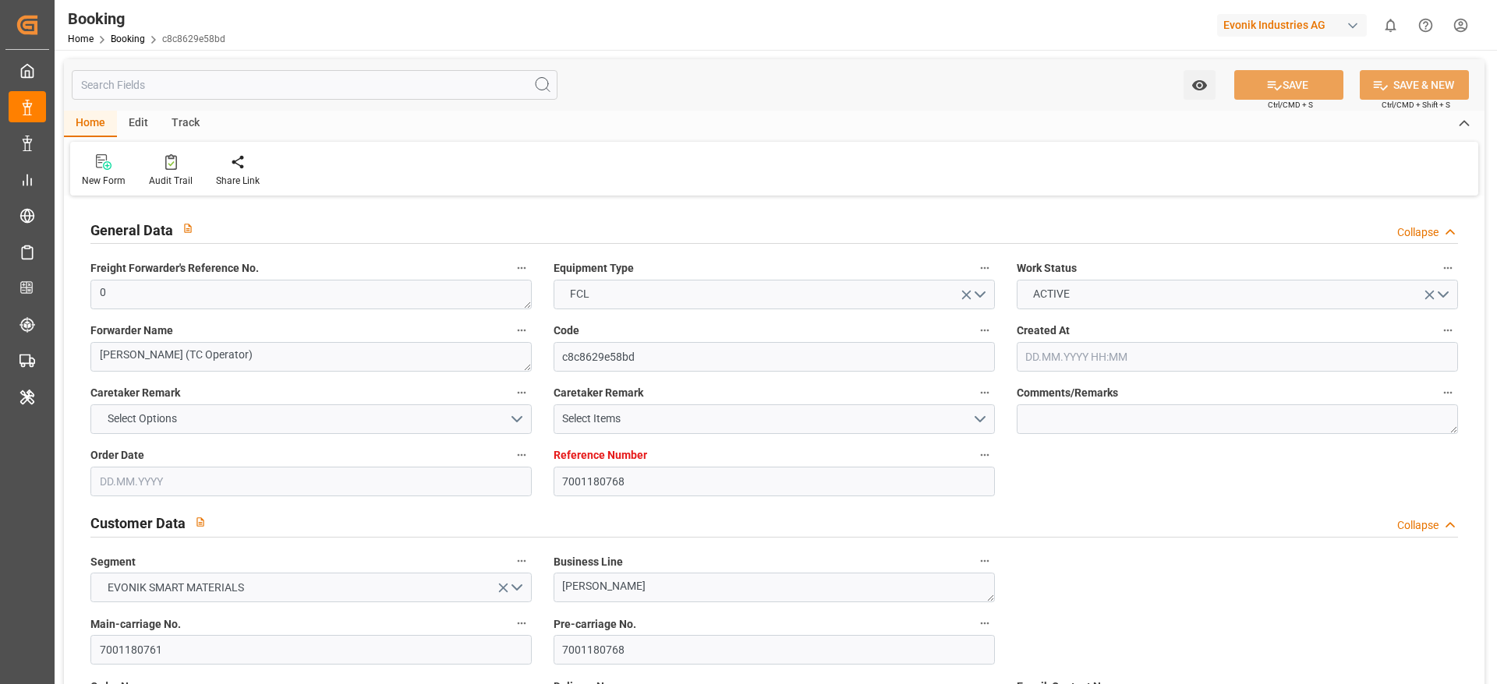
type input "IDBDJ"
type input "MYPKG"
type input "IDJKT"
type input "49"
type input "0"
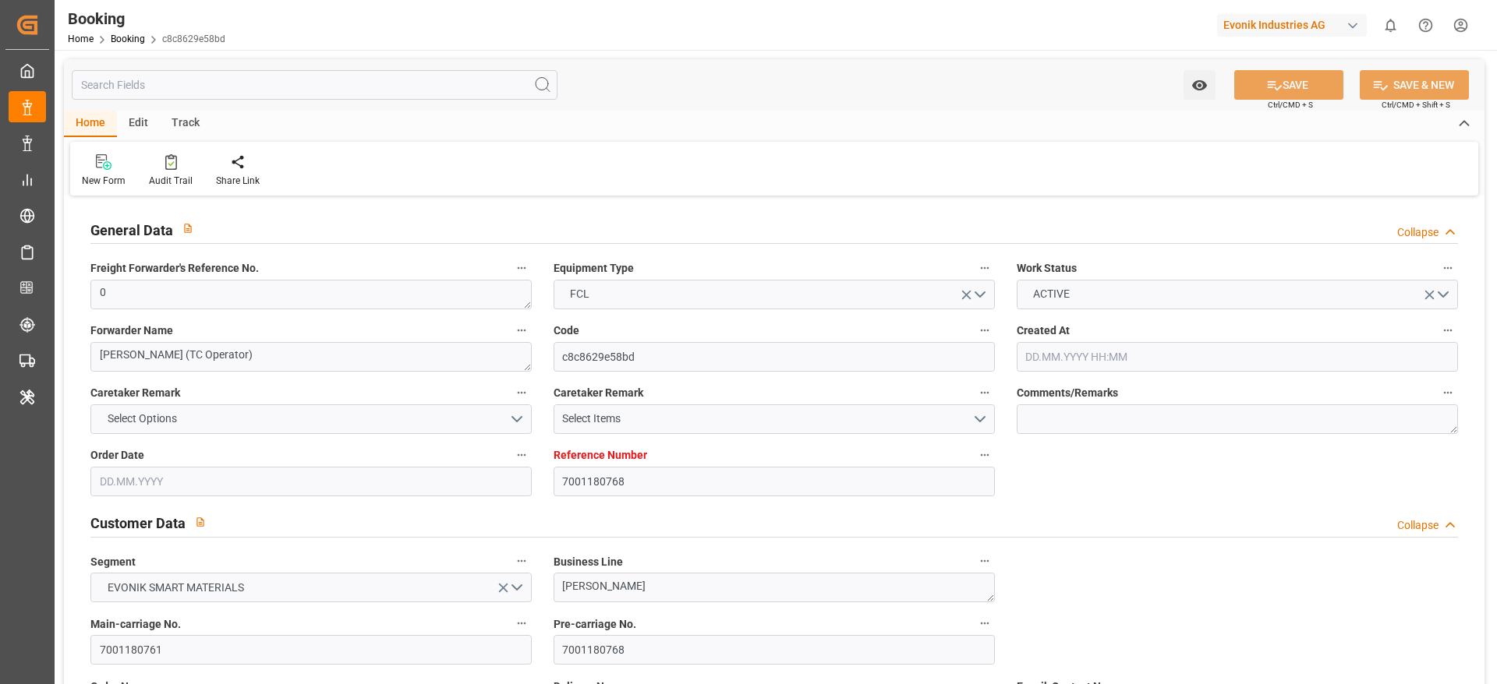
type input "[DATE] 12:52"
type input "[DATE]"
type input "[DATE] 00:00"
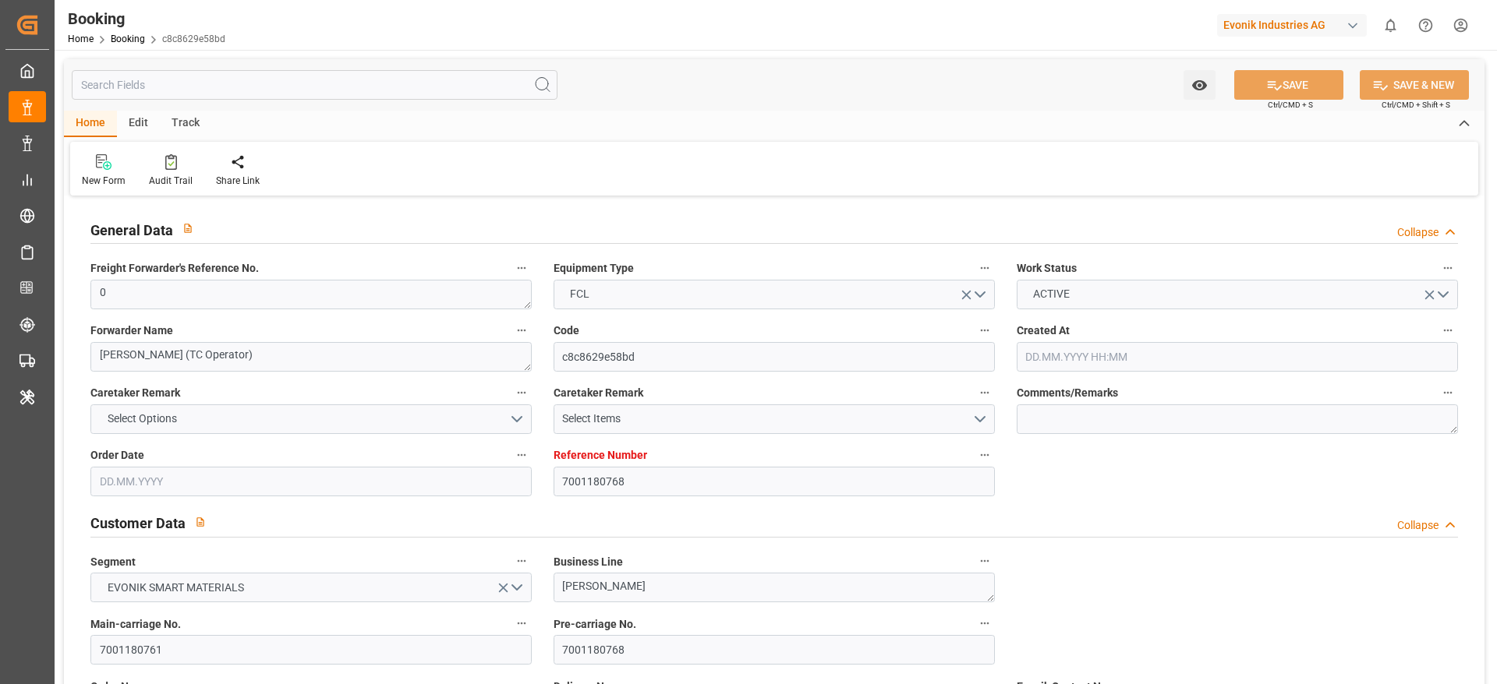
type input "[DATE] 00:00"
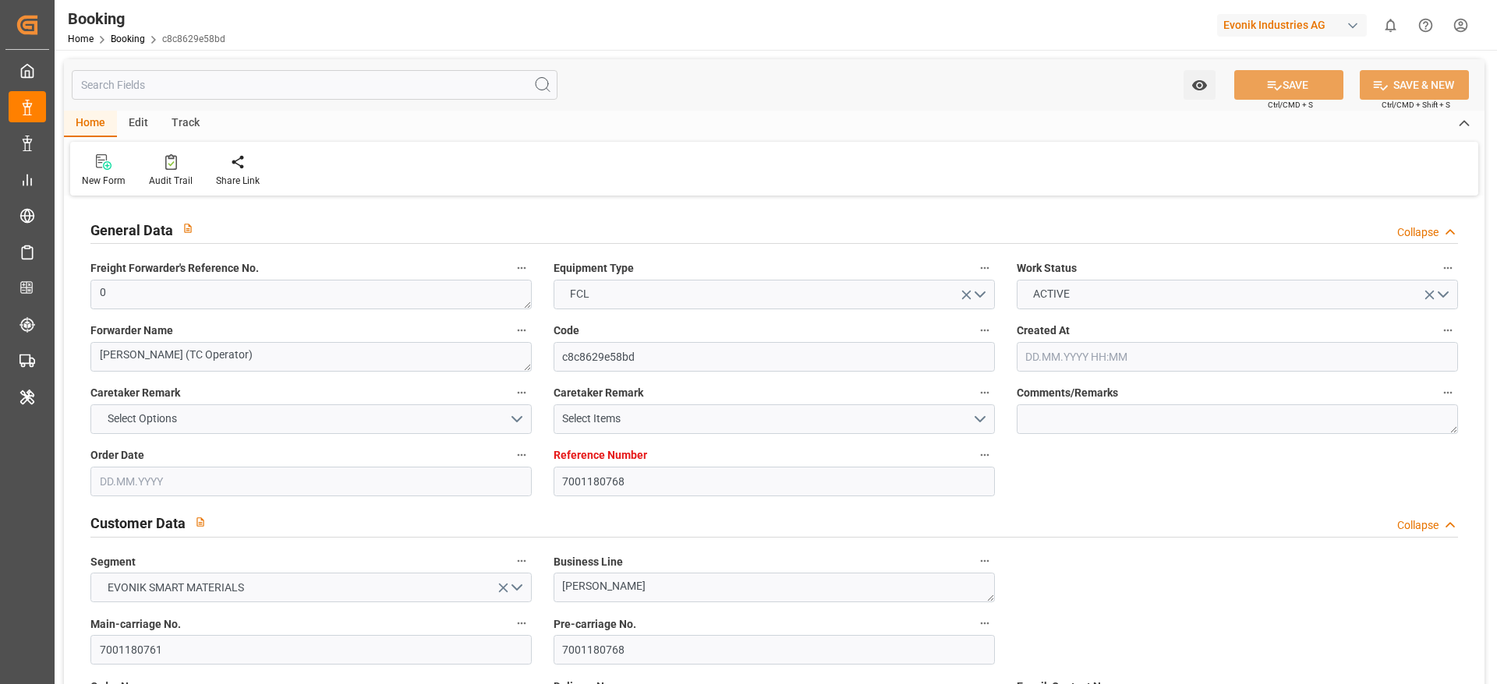
type input "[DATE] 00:00"
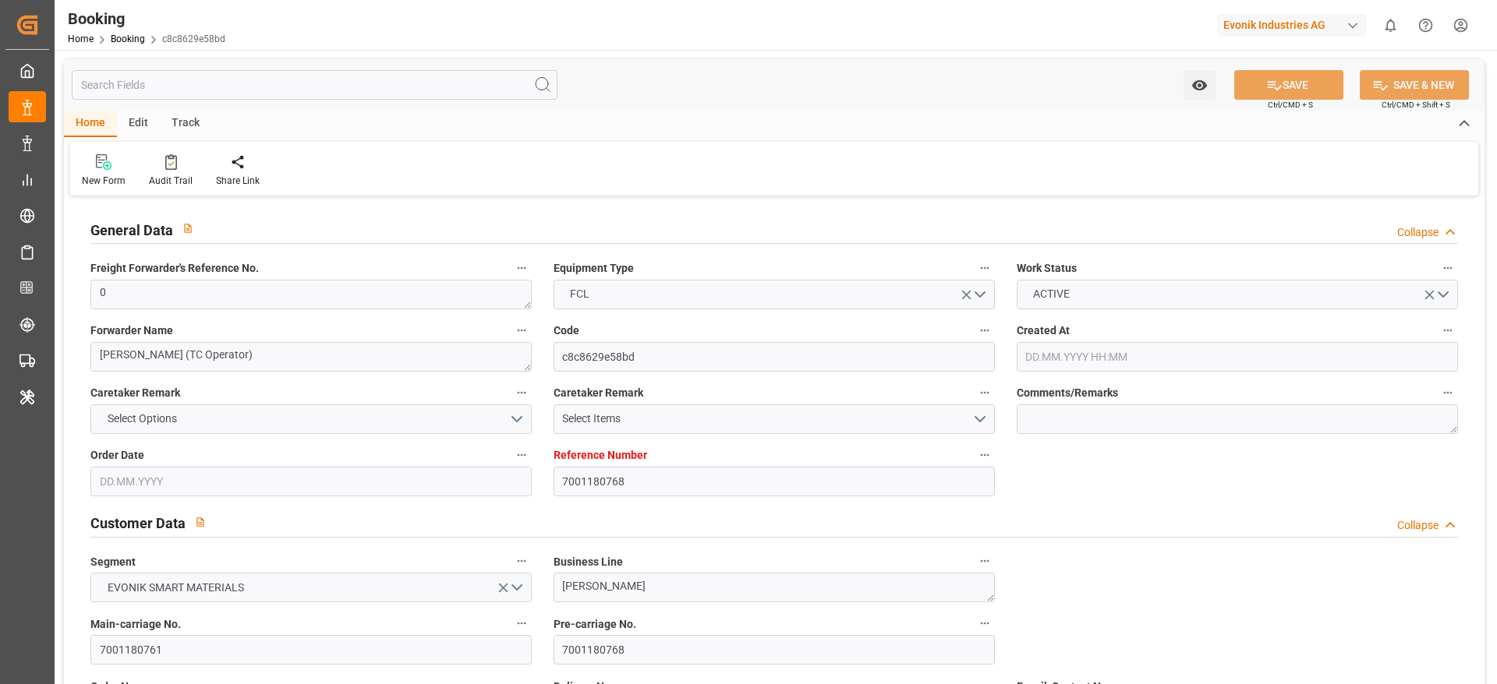
type input "[DATE] 00:00"
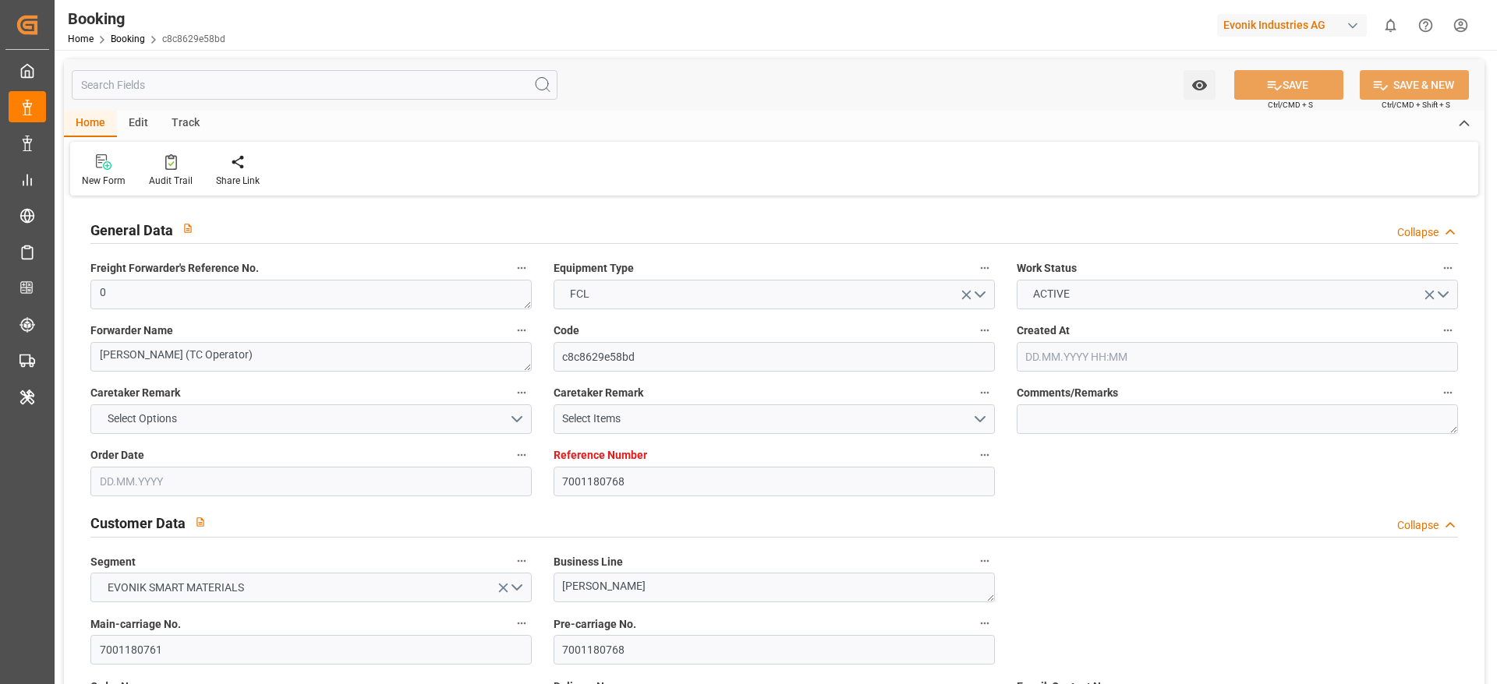
type input "[DATE] 00:00"
type input "[DATE]"
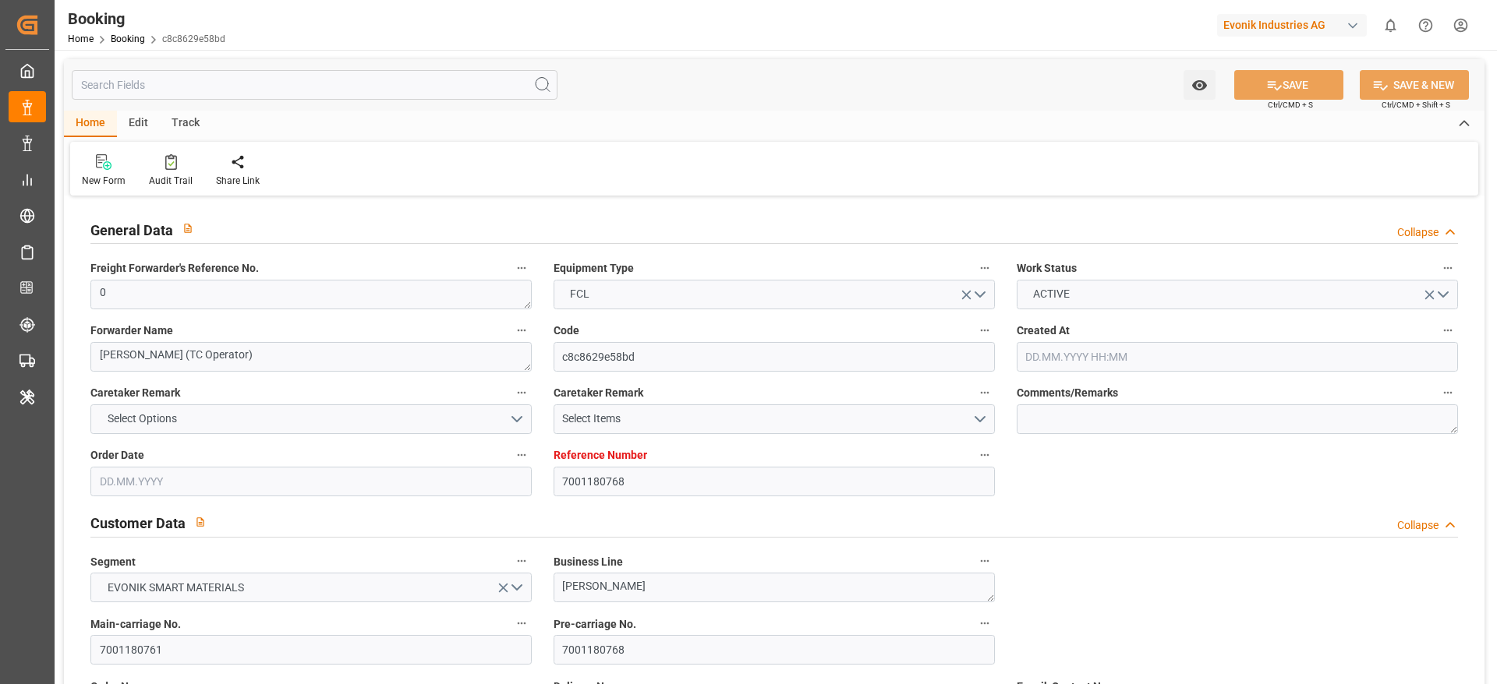
type input "[DATE] 05:36"
click at [152, 180] on div "Audit Trail" at bounding box center [171, 181] width 44 height 14
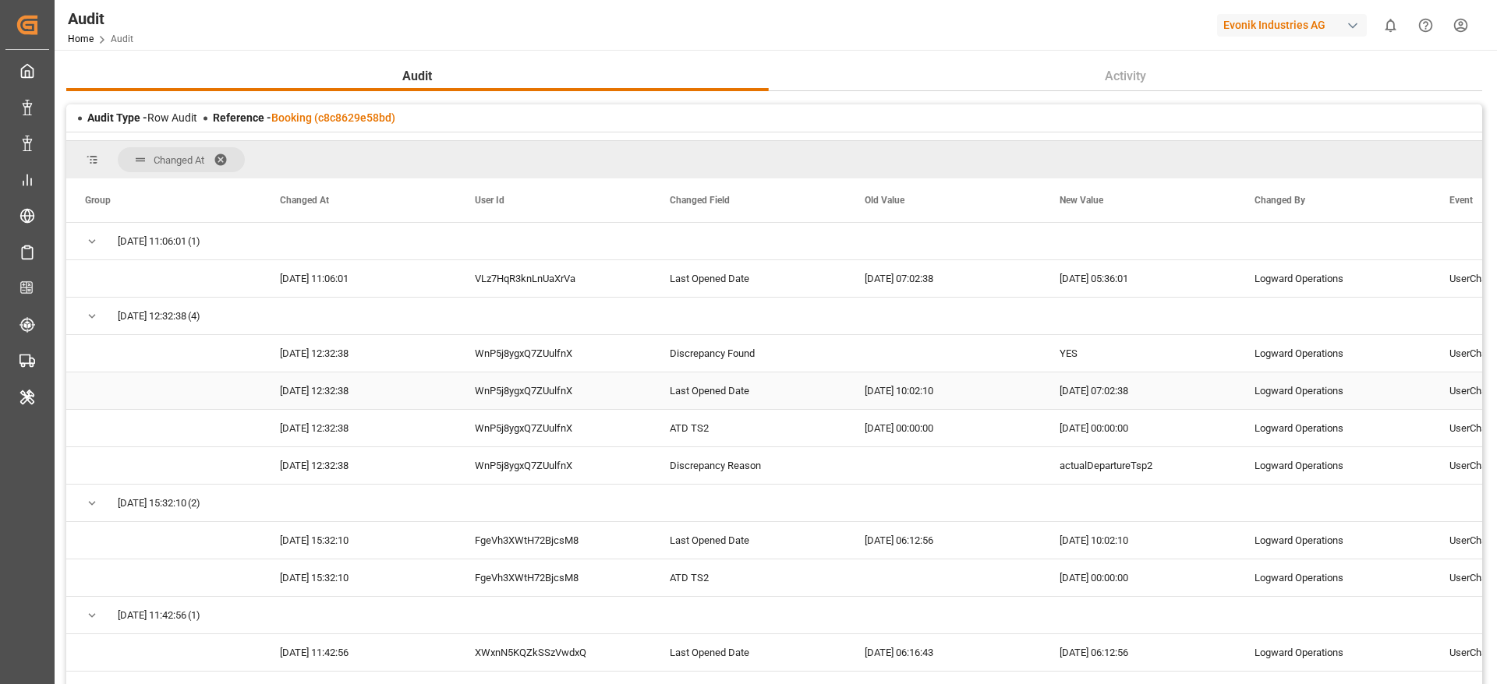
click at [984, 402] on div "2025-09-22 10:02:10" at bounding box center [943, 391] width 195 height 37
click at [359, 122] on div "Reference - Booking (c8c8629e58bd)" at bounding box center [304, 118] width 182 height 16
click at [359, 122] on link "Booking (c8c8629e58bd)" at bounding box center [333, 117] width 124 height 12
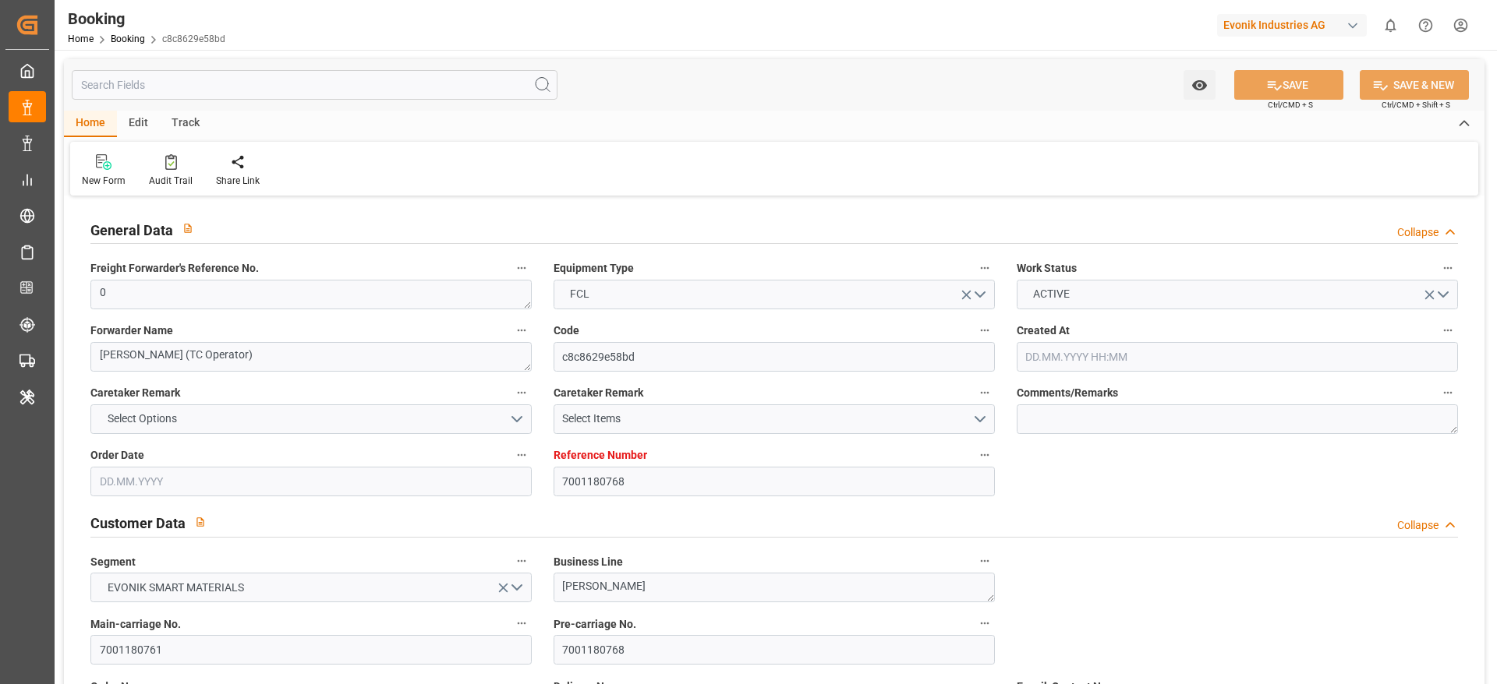
type input "7001180768"
type input "9839210"
type input "CMACGM"
type input "CMA CGM Group"
type input "NLRTM"
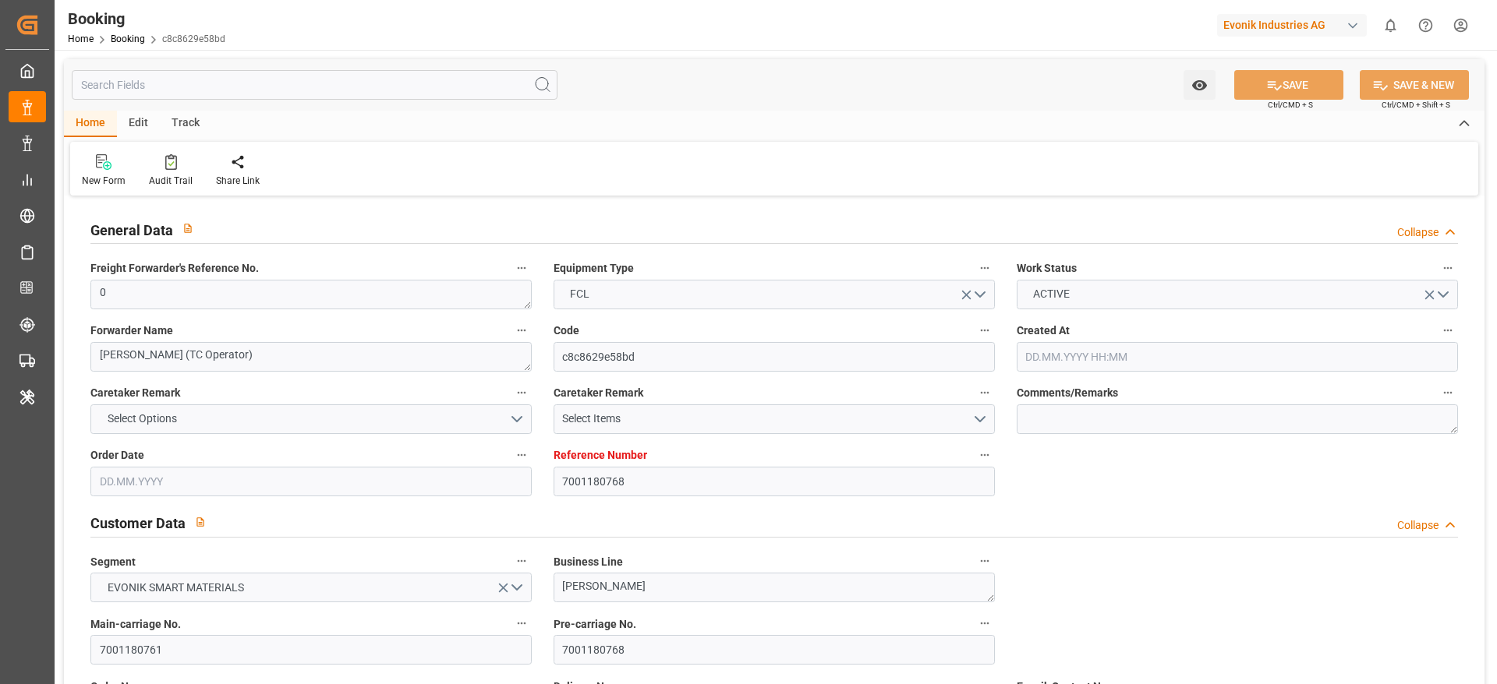
type input "IDBDJ"
type input "MYPKG"
type input "IDJKT"
type input "49"
type input "0"
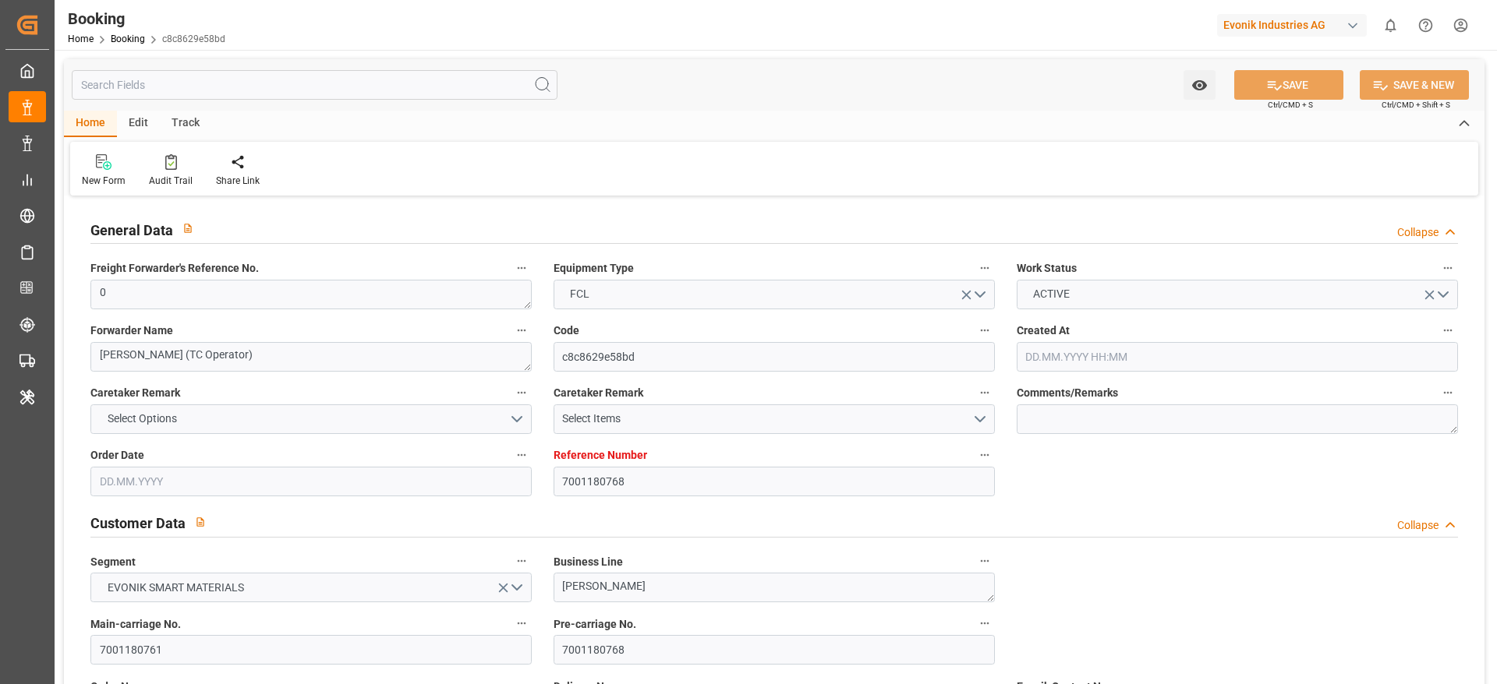
type input "[DATE] 12:52"
type input "[DATE]"
type input "[DATE] 00:00"
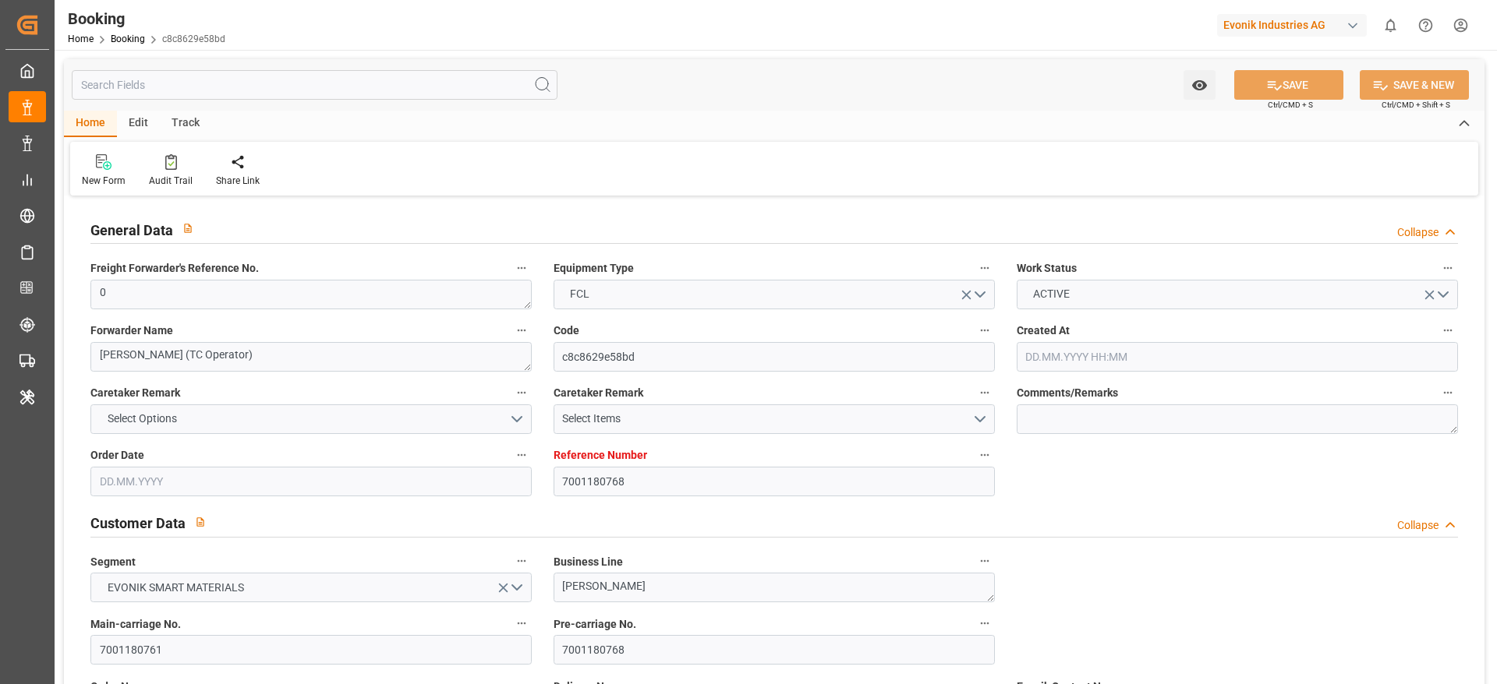
type input "[DATE] 00:00"
type input "16.06.2025 00:00"
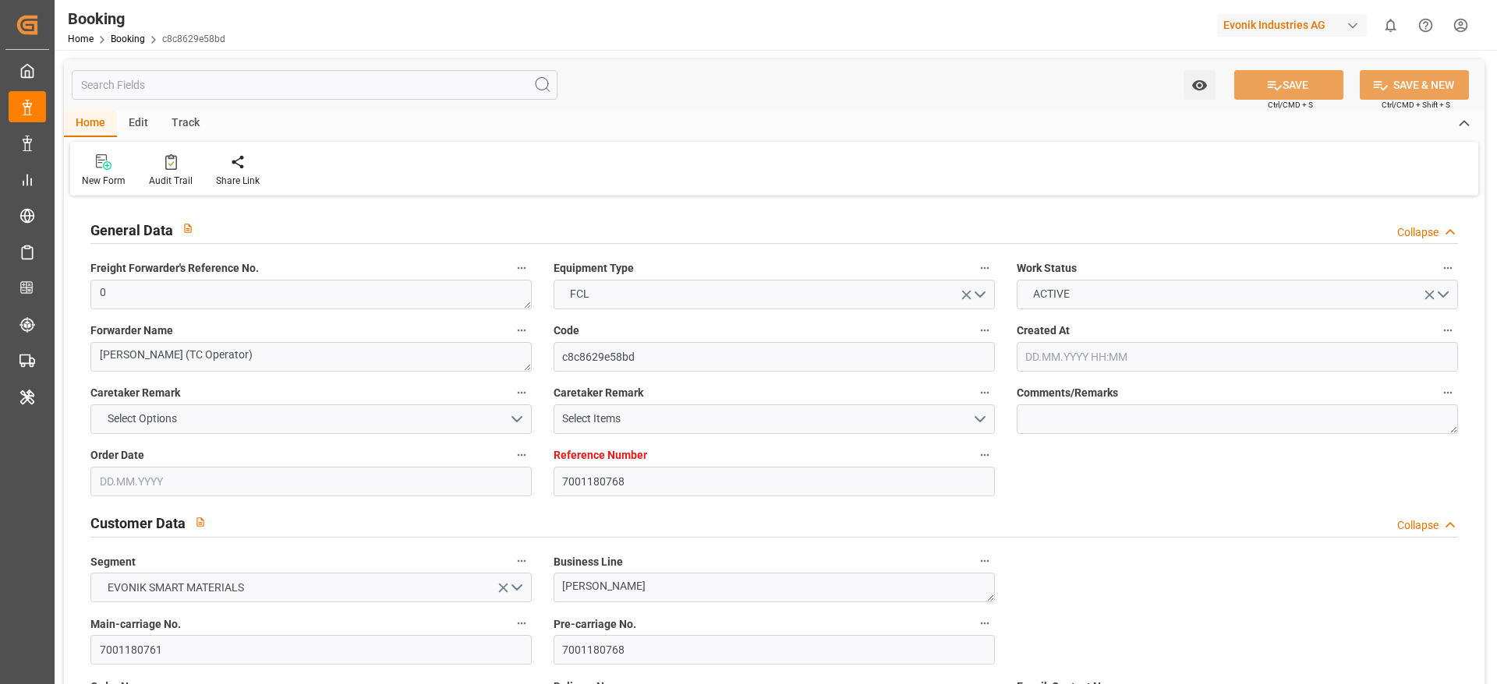
type input "[DATE] 00:00"
type input "15.08.2025 00:00"
type input "[DATE] 00:00"
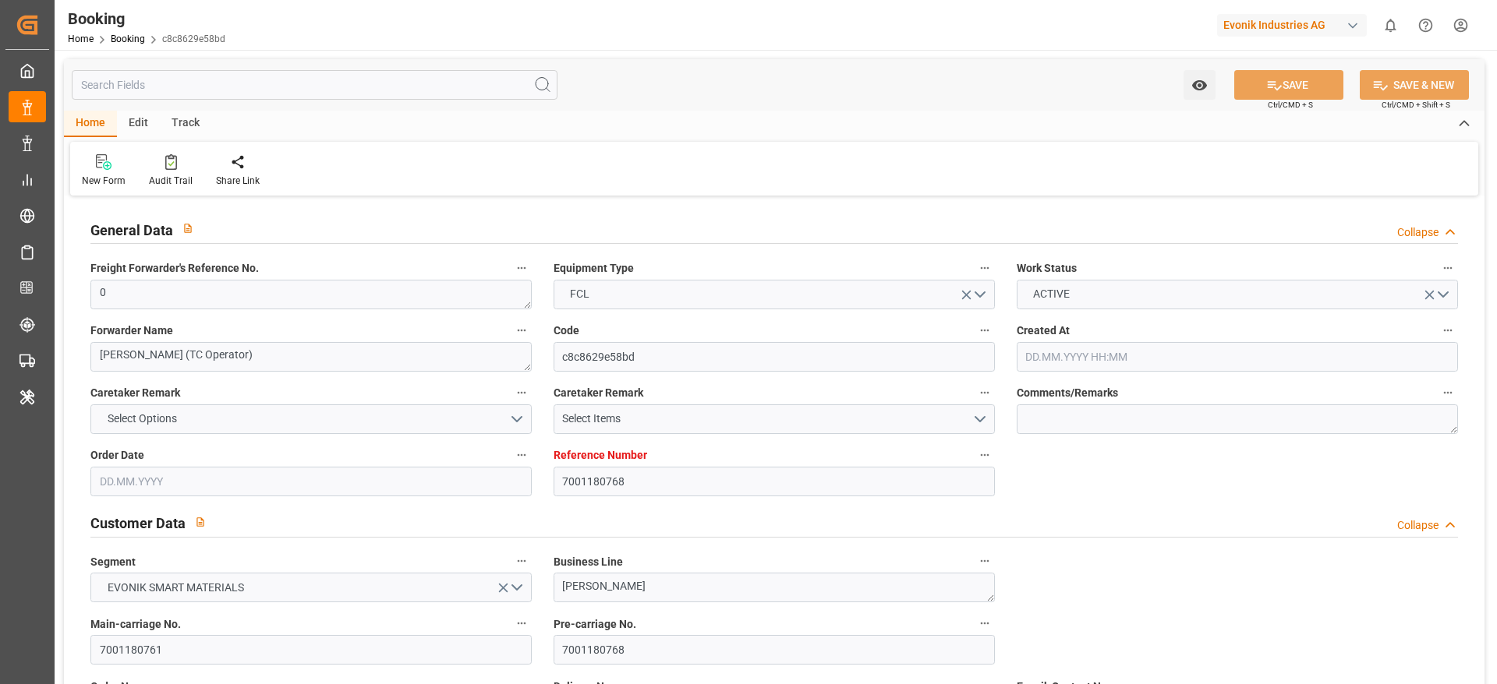
type input "09.08.2025 00:00"
type input "[DATE] 00:00"
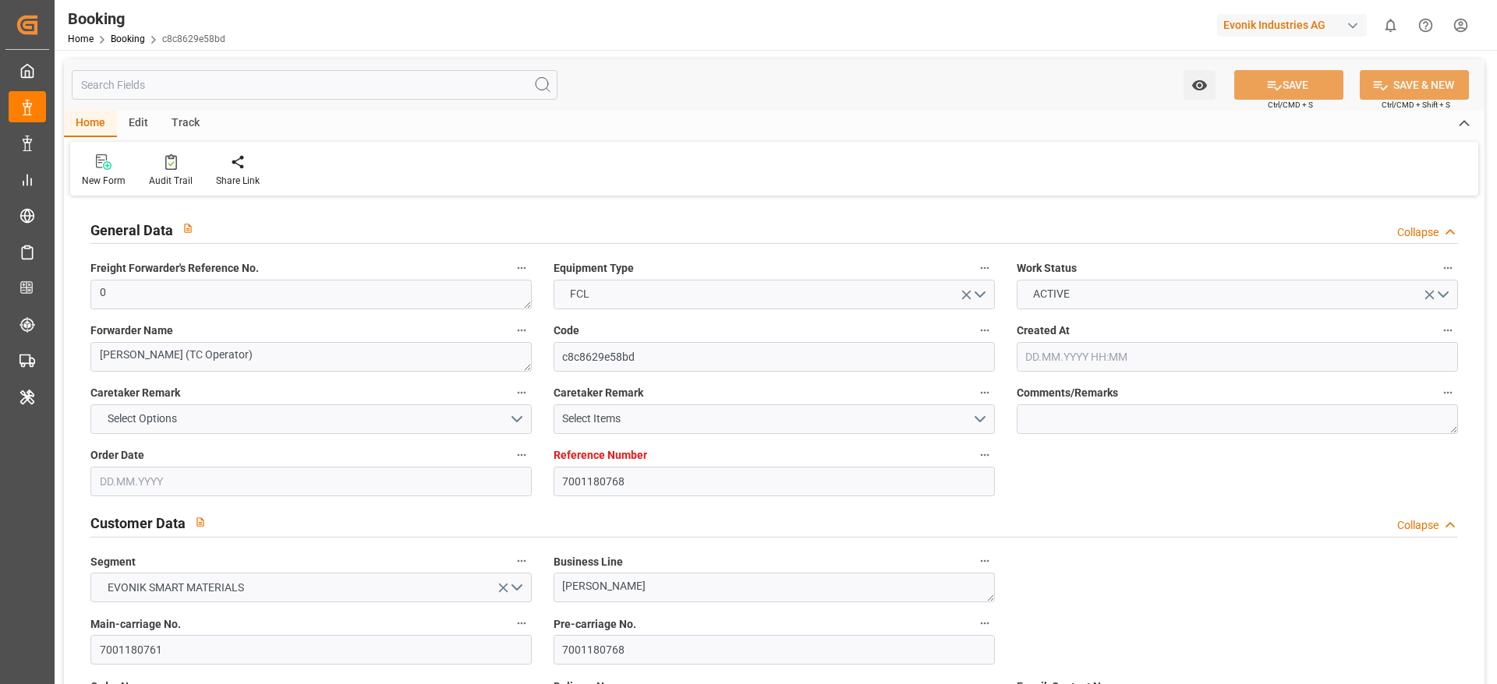
type input "[DATE] 00:00"
type input "[DATE]"
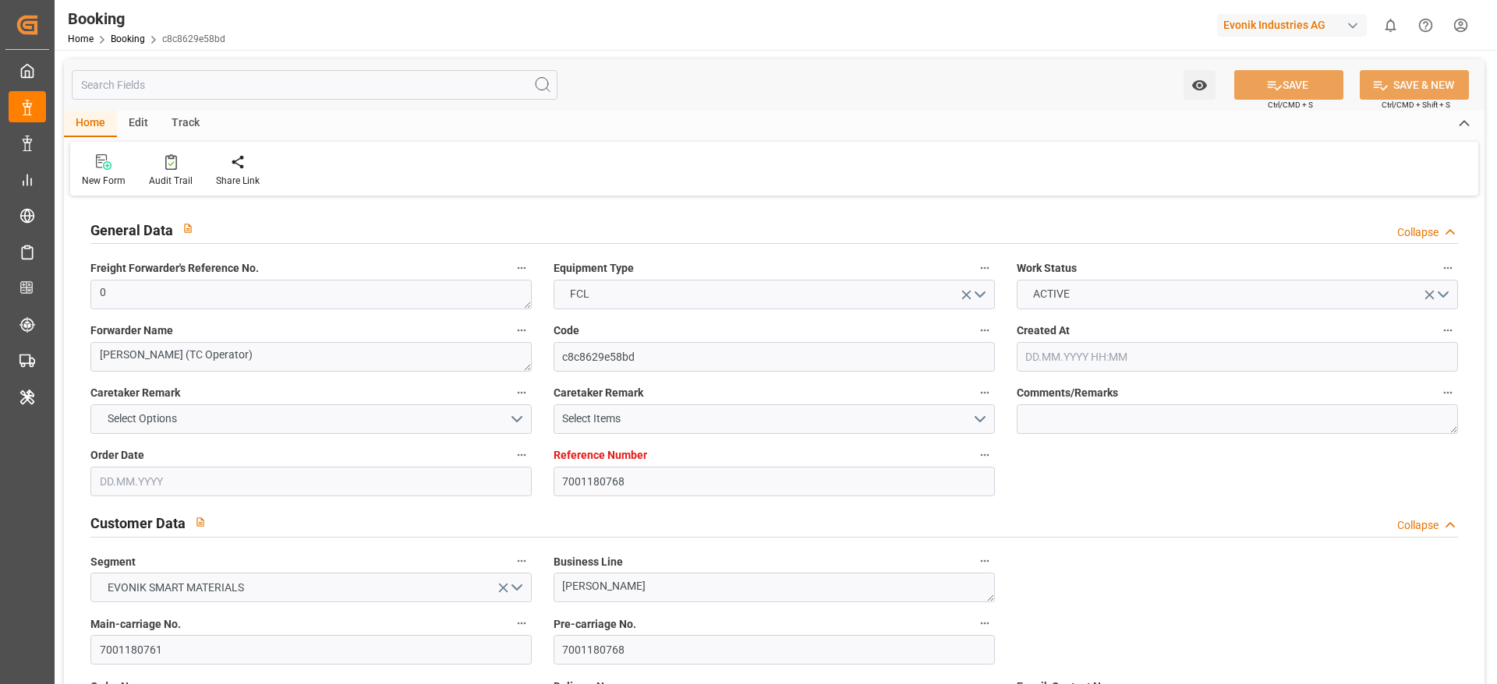
type input "[DATE] 05:36"
click at [170, 152] on div "New Form Audit Trail Share Link" at bounding box center [774, 169] width 1408 height 54
click at [173, 166] on icon at bounding box center [171, 162] width 12 height 16
type input "7001180769"
type input "9839210"
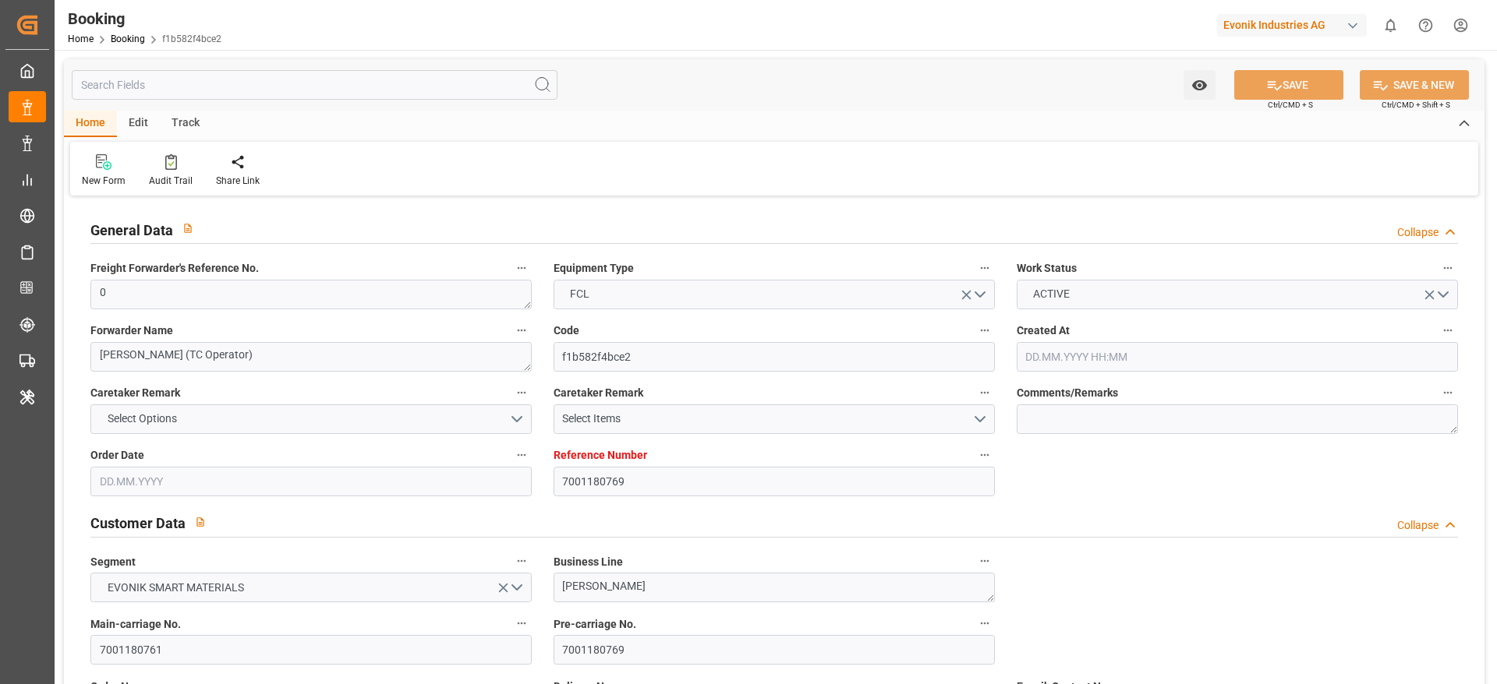
type input "CMACGM"
type input "CMA CGM Group"
type input "NLRTM"
type input "IDBDJ"
type input "MYPKG"
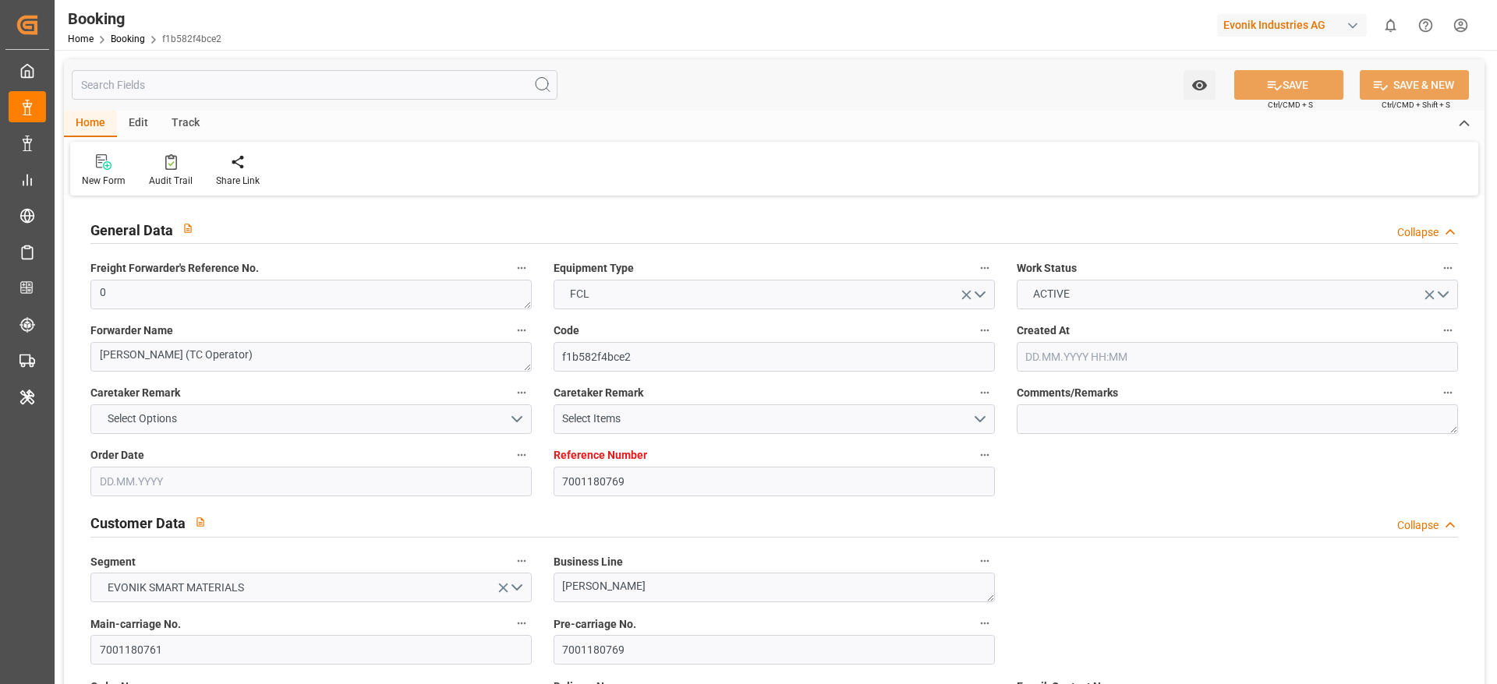
type input "IDJKT"
type input "49"
type input "0"
type input "[DATE] 12:52"
type input "[DATE]"
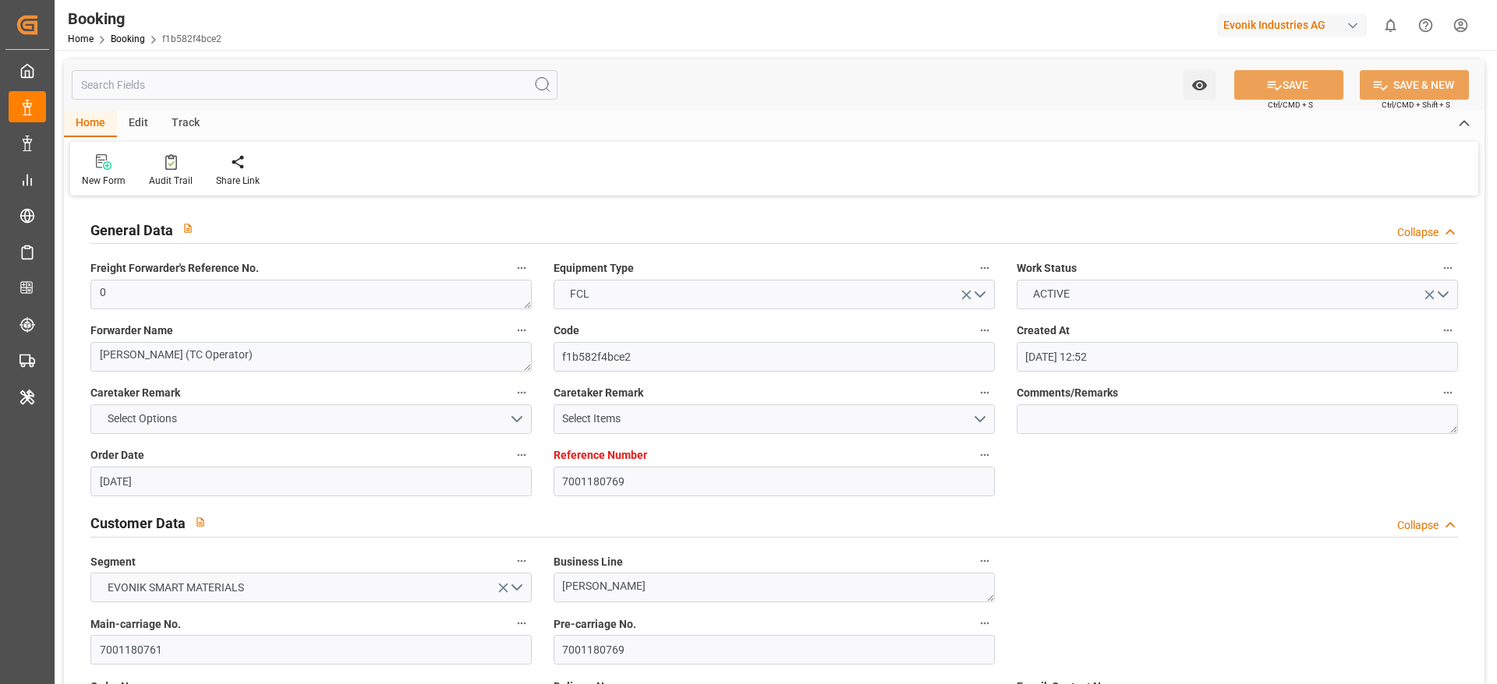
type input "[DATE]"
type input "[DATE] 00:00"
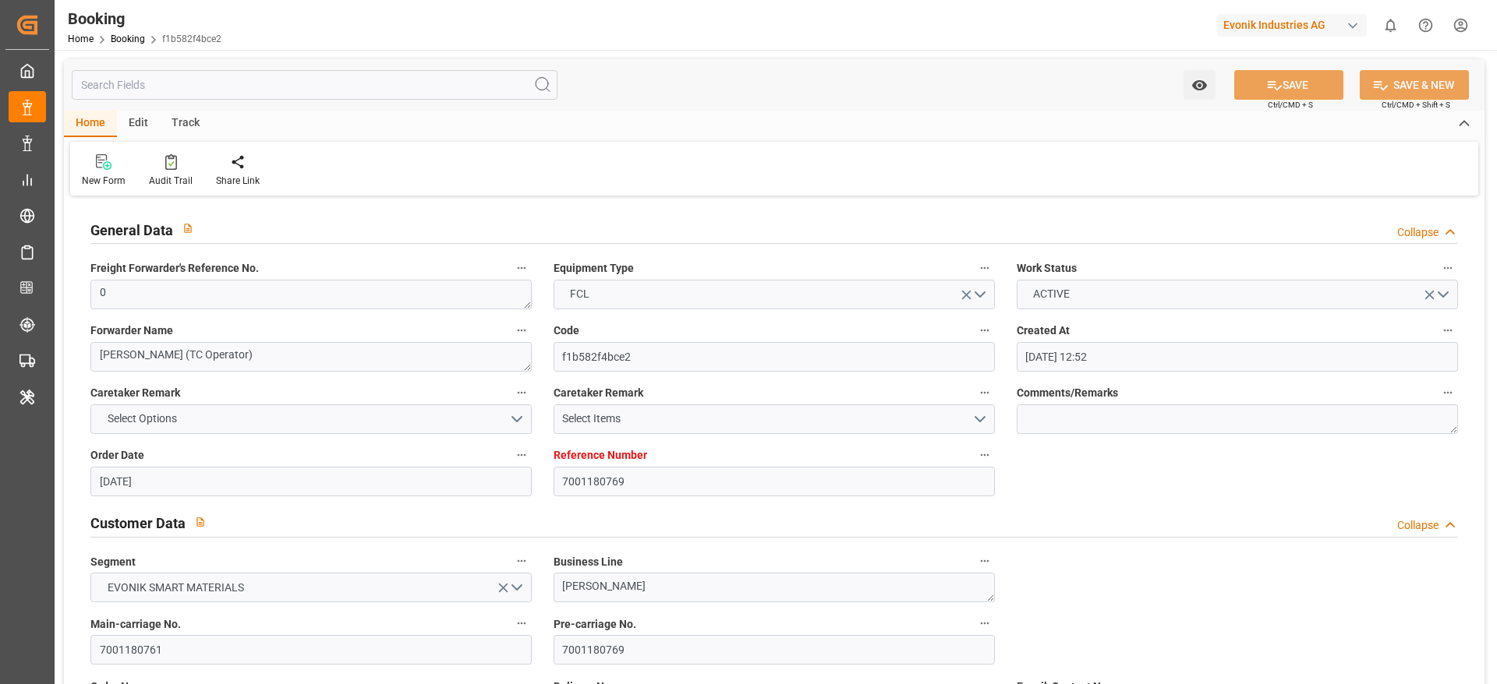
type input "[DATE] 00:00"
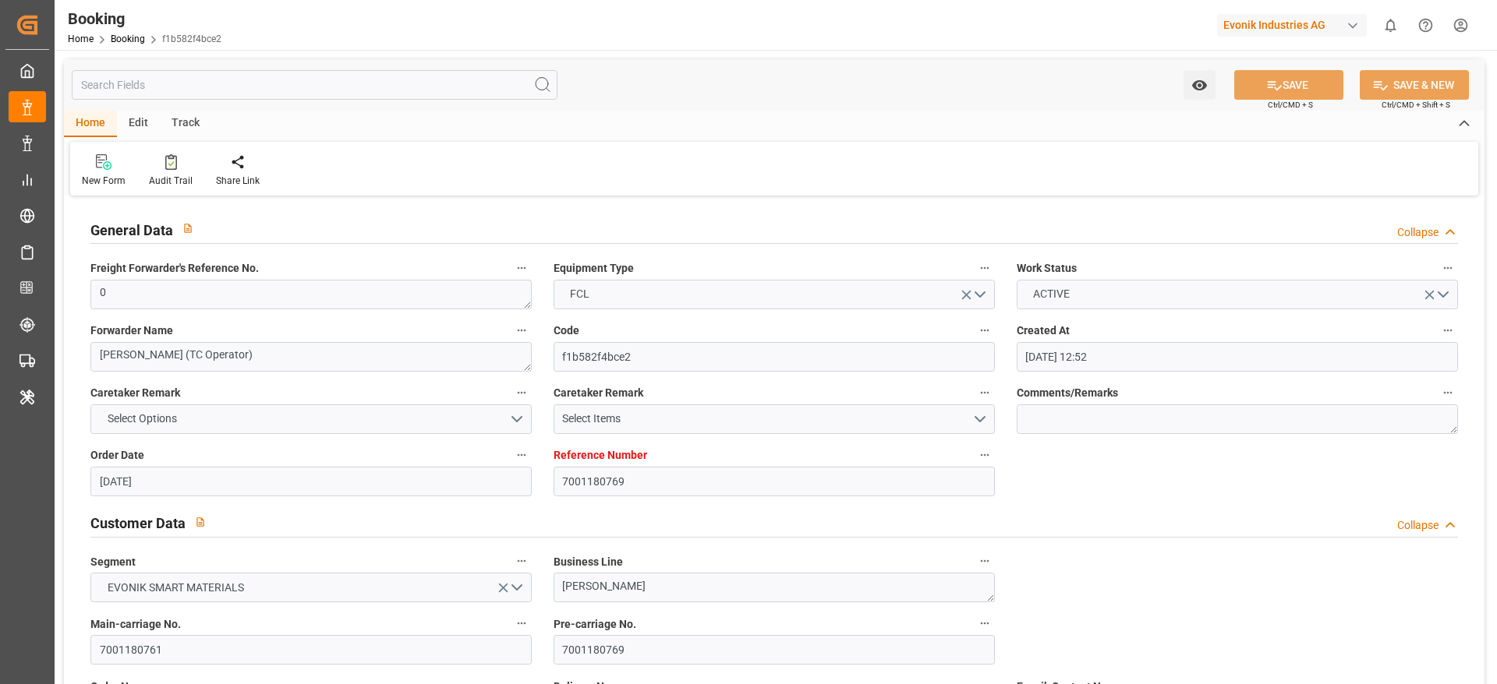
type input "[DATE] 00:00"
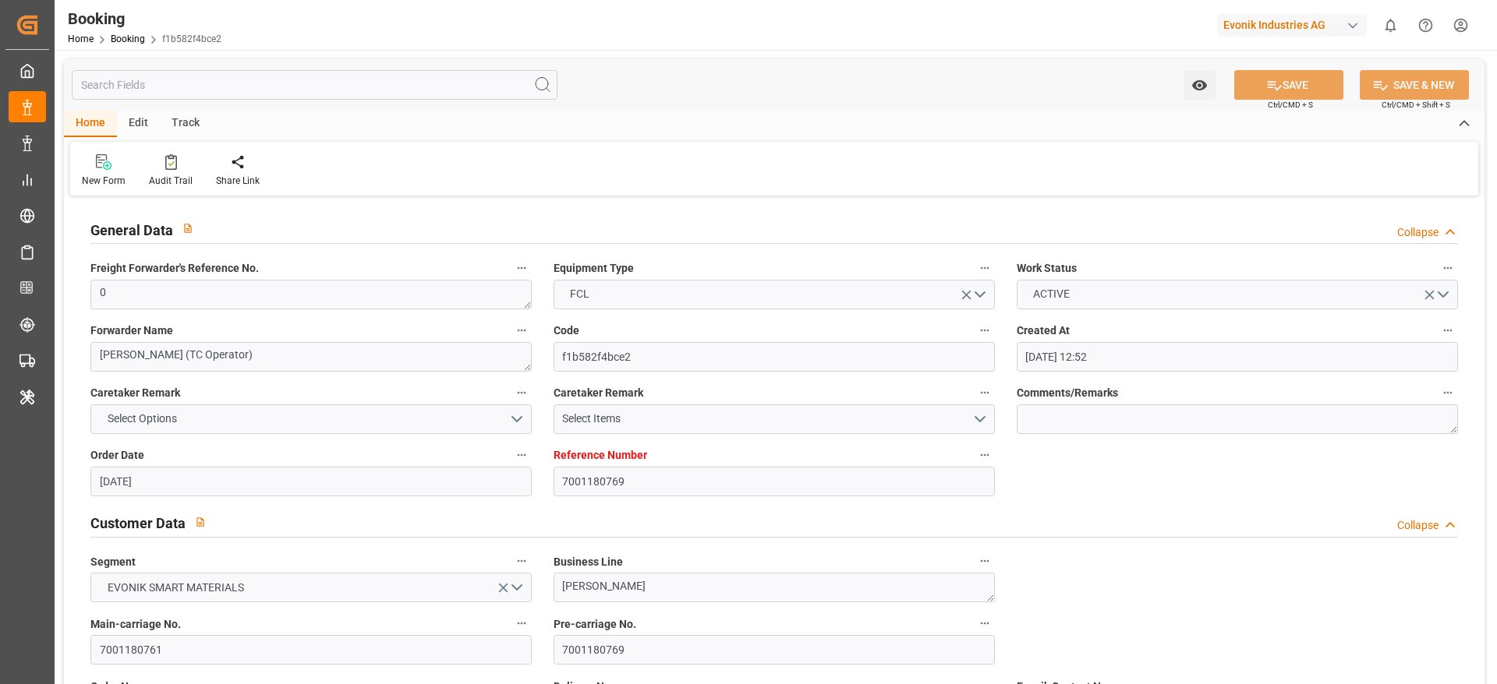
type input "[DATE] 00:00"
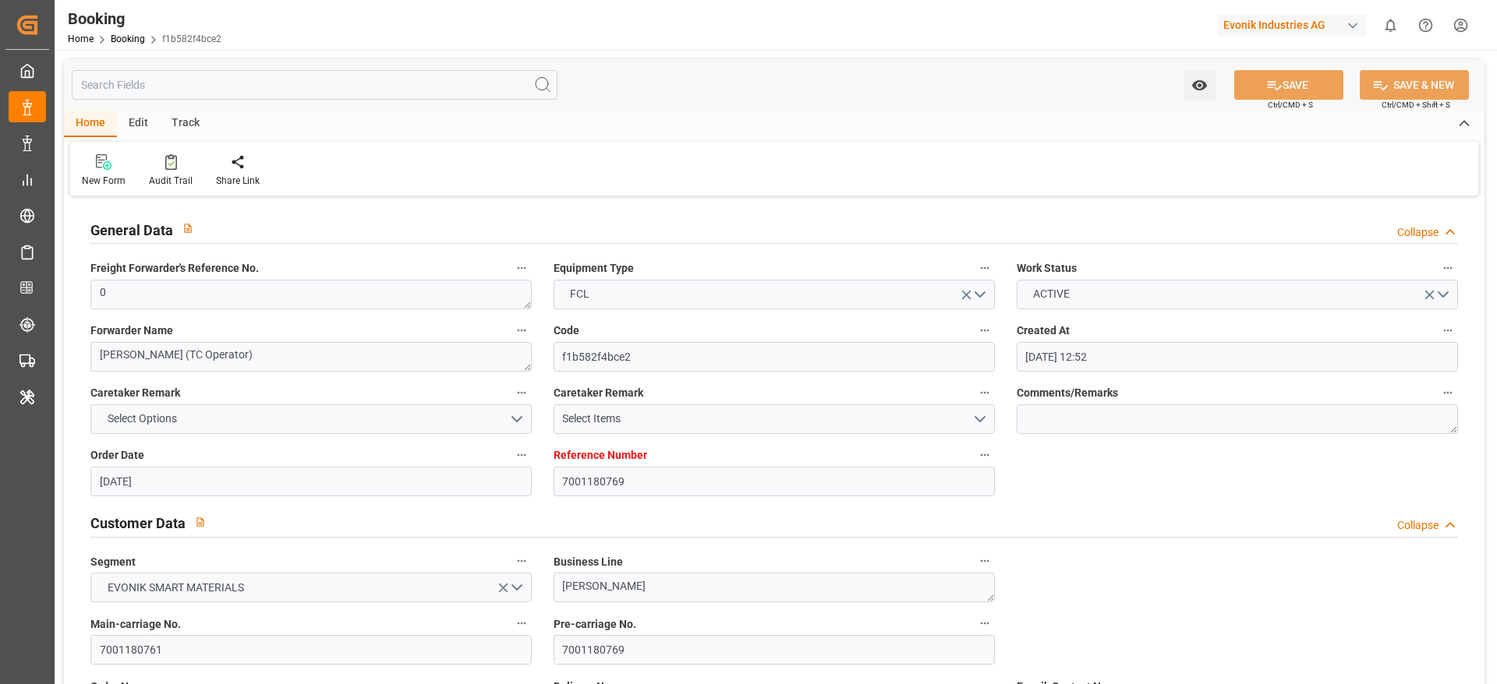
type input "[DATE] 00:00"
type input "[DATE]"
type input "[DATE] 05:36"
click at [173, 182] on div "Audit Trail" at bounding box center [171, 181] width 44 height 14
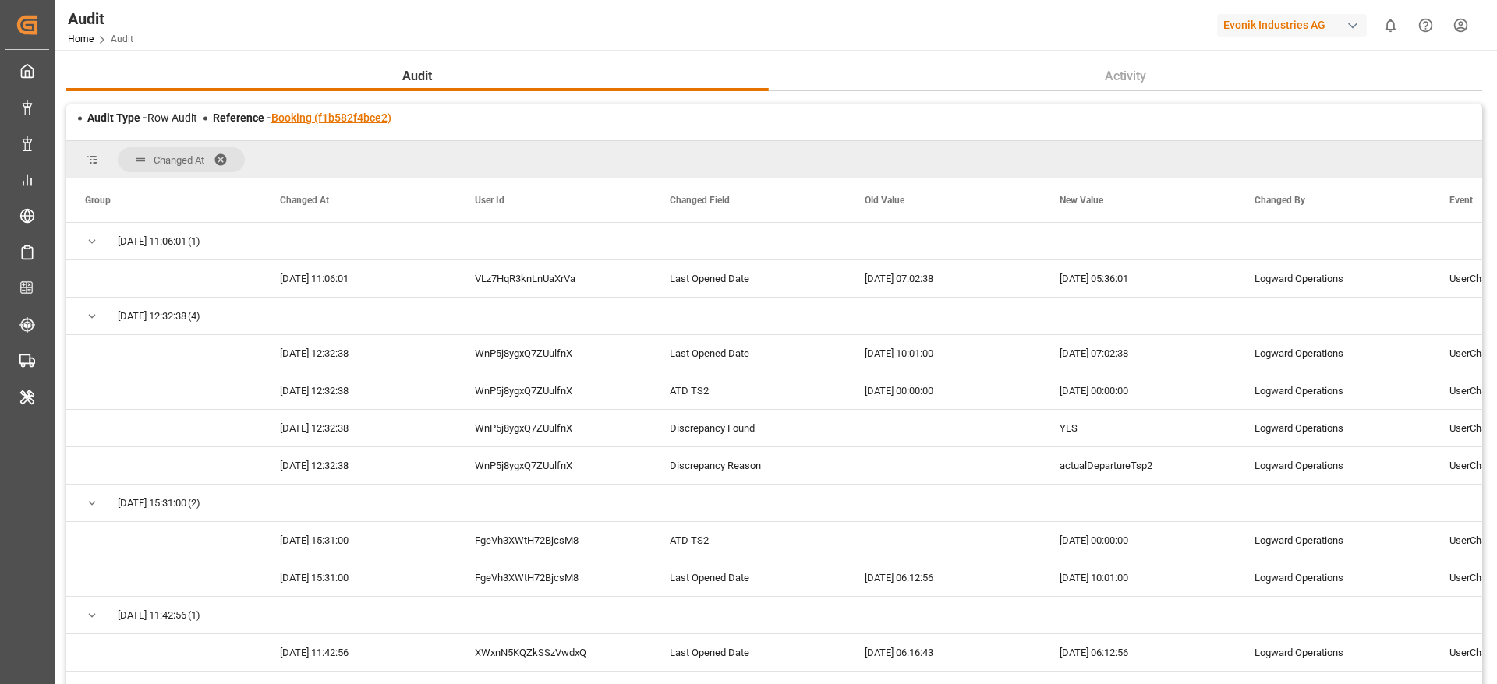
click at [331, 115] on link "Booking (f1b582f4bce2)" at bounding box center [331, 117] width 120 height 12
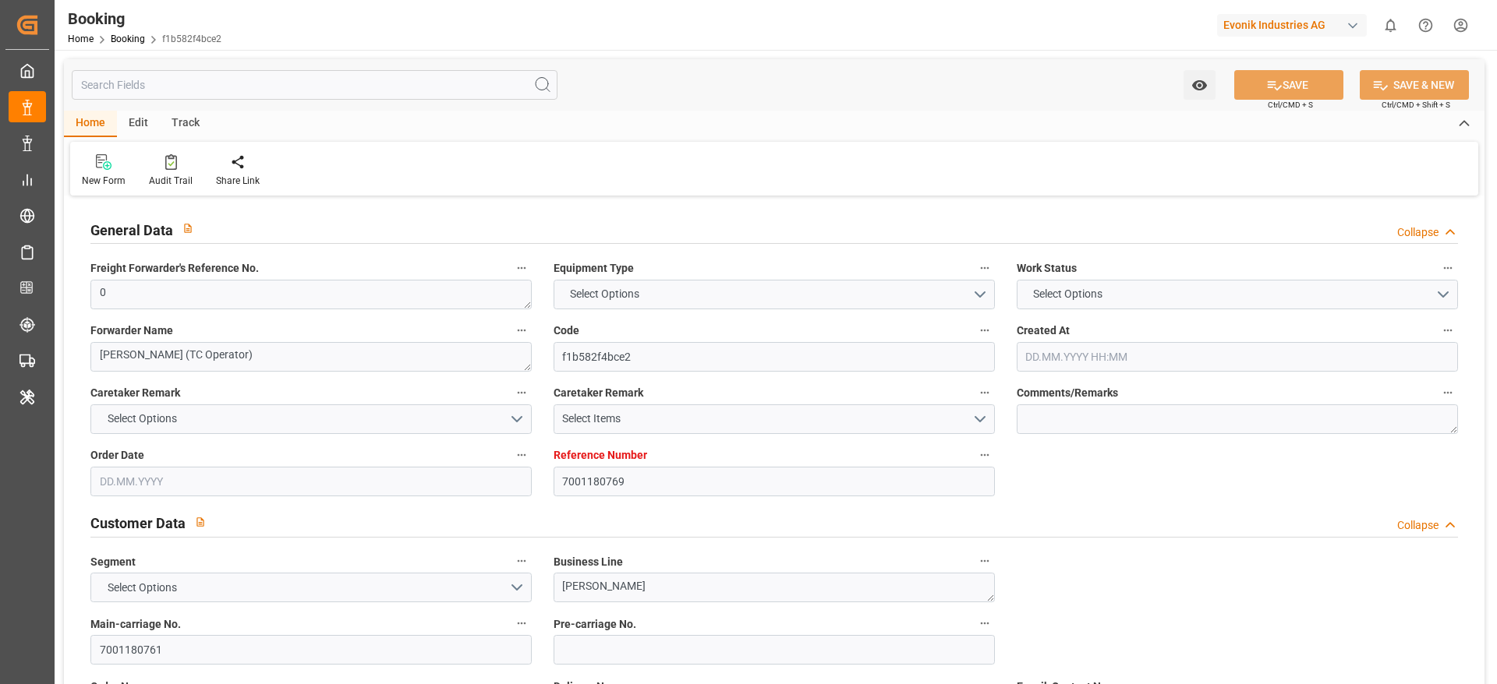
type input "7001180769"
type input "9839210"
type input "CMACGM"
type input "CMA CGM Group"
type input "NLRTM"
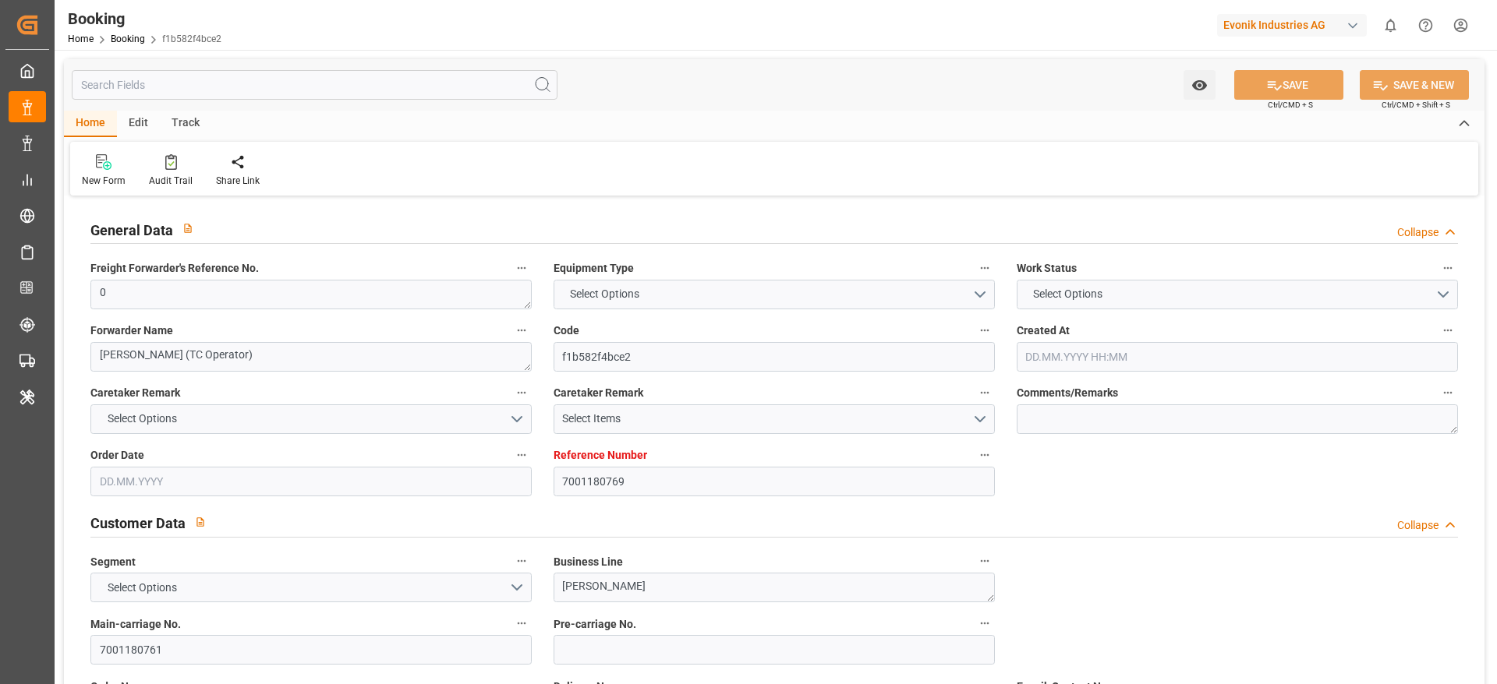
type input "IDBDJ"
type input "MYPKG"
type input "IDJKT"
type input "49"
type input "0"
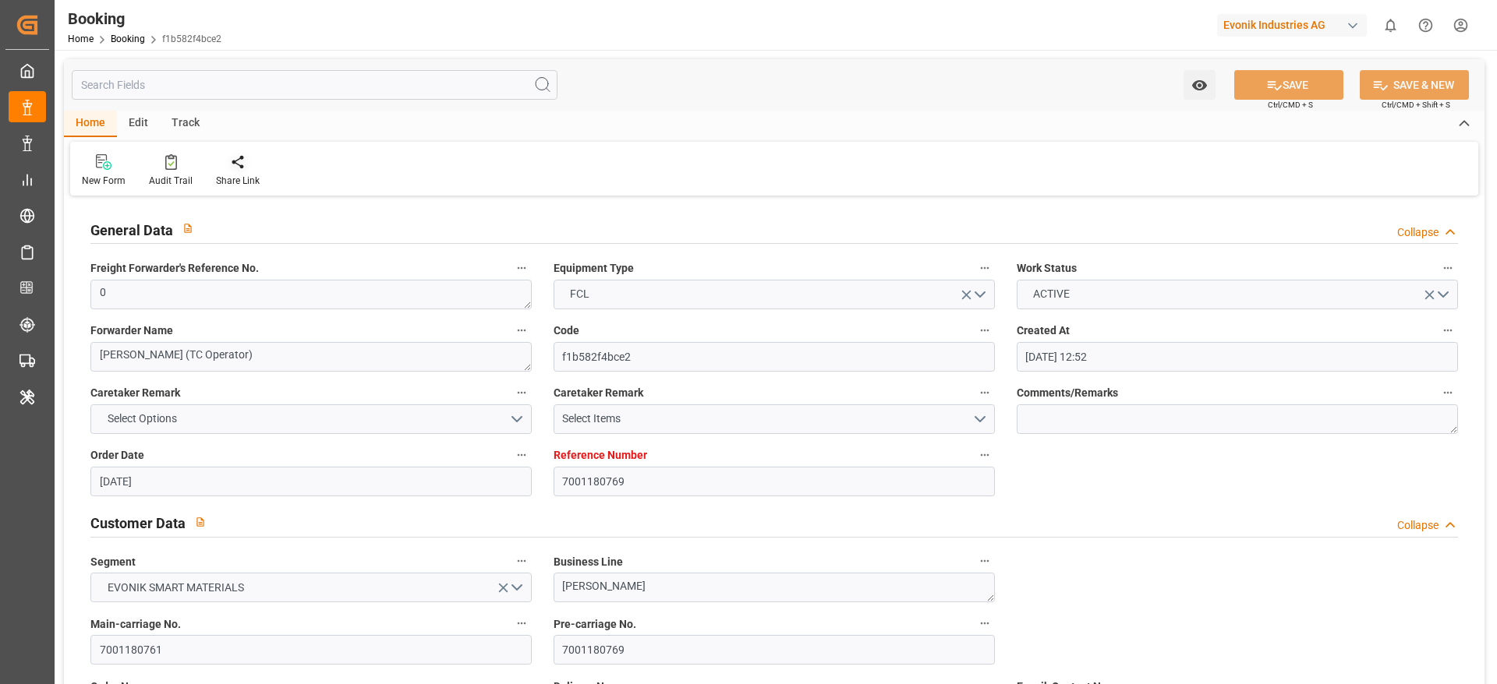
type input "27.05.2025 12:52"
type input "[DATE]"
type input "15.08.2025"
type input "18.06.2025"
type input "[DATE] 00:00"
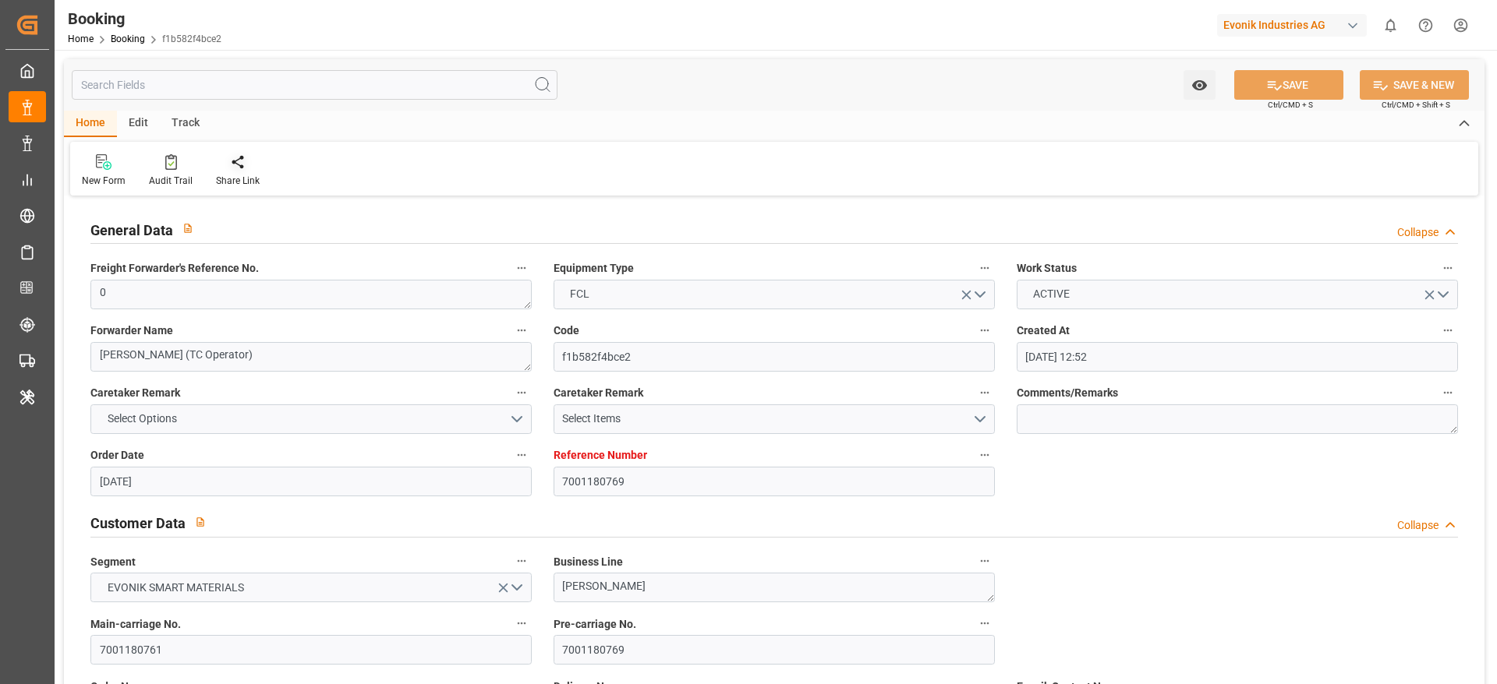
type input "18.06.2025 00:00"
type input "[DATE] 00:00"
type input "16.06.2025 00:00"
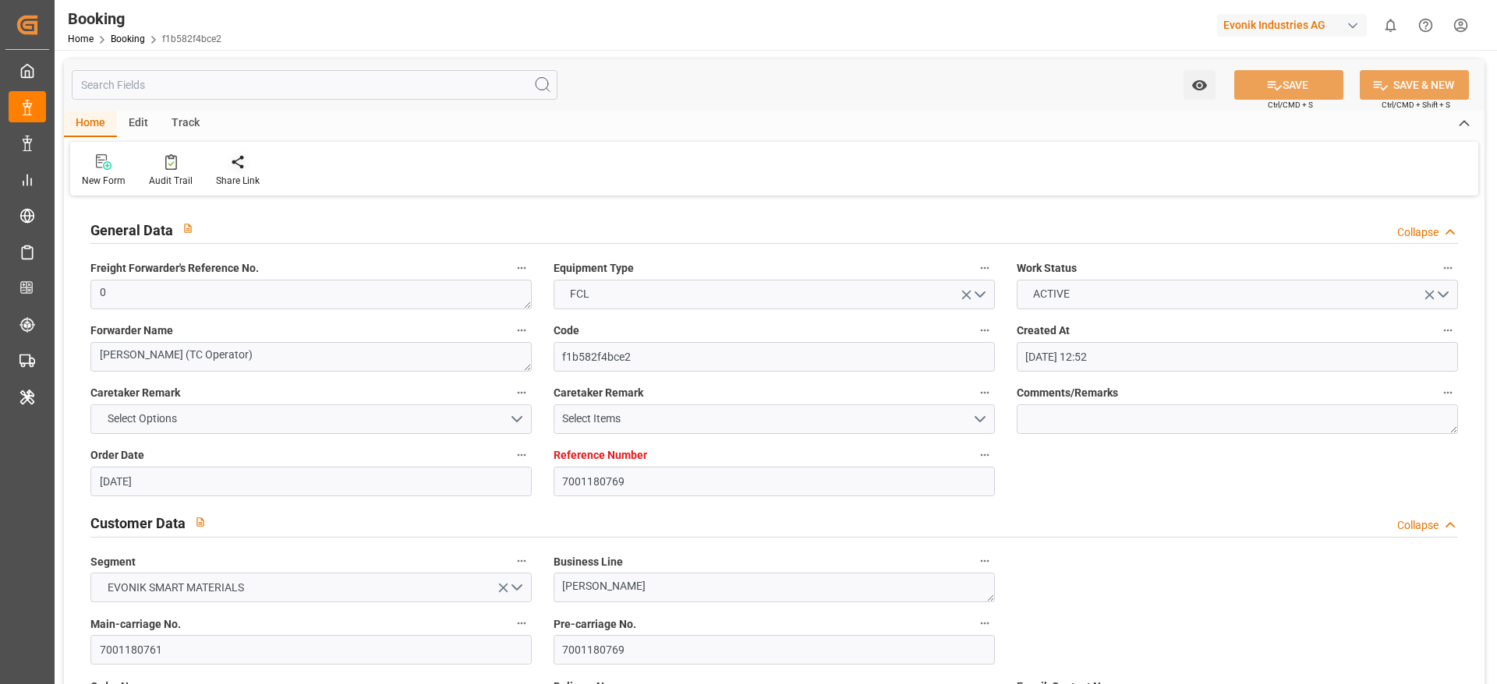
type input "[DATE] 00:00"
type input "15.08.2025 00:00"
type input "[DATE] 00:00"
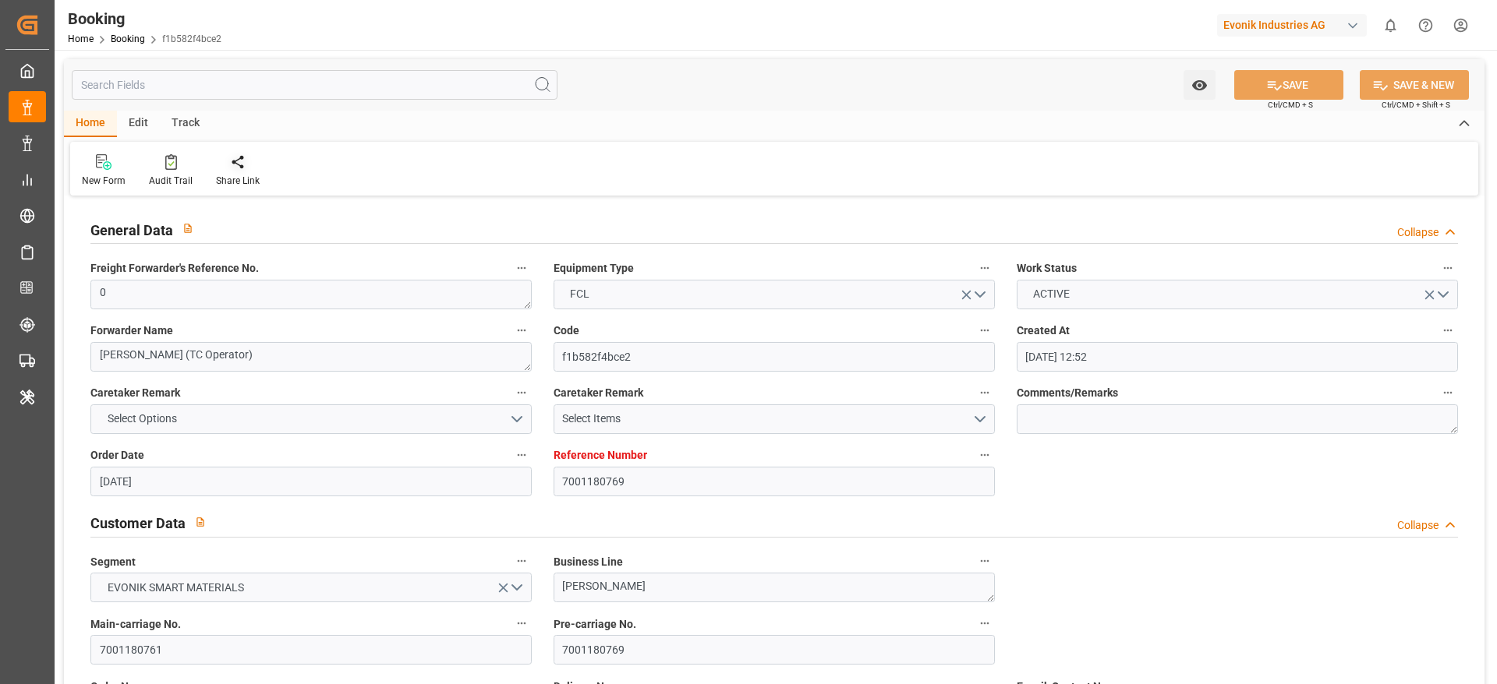
type input "09.08.2025 00:00"
type input "[DATE] 00:00"
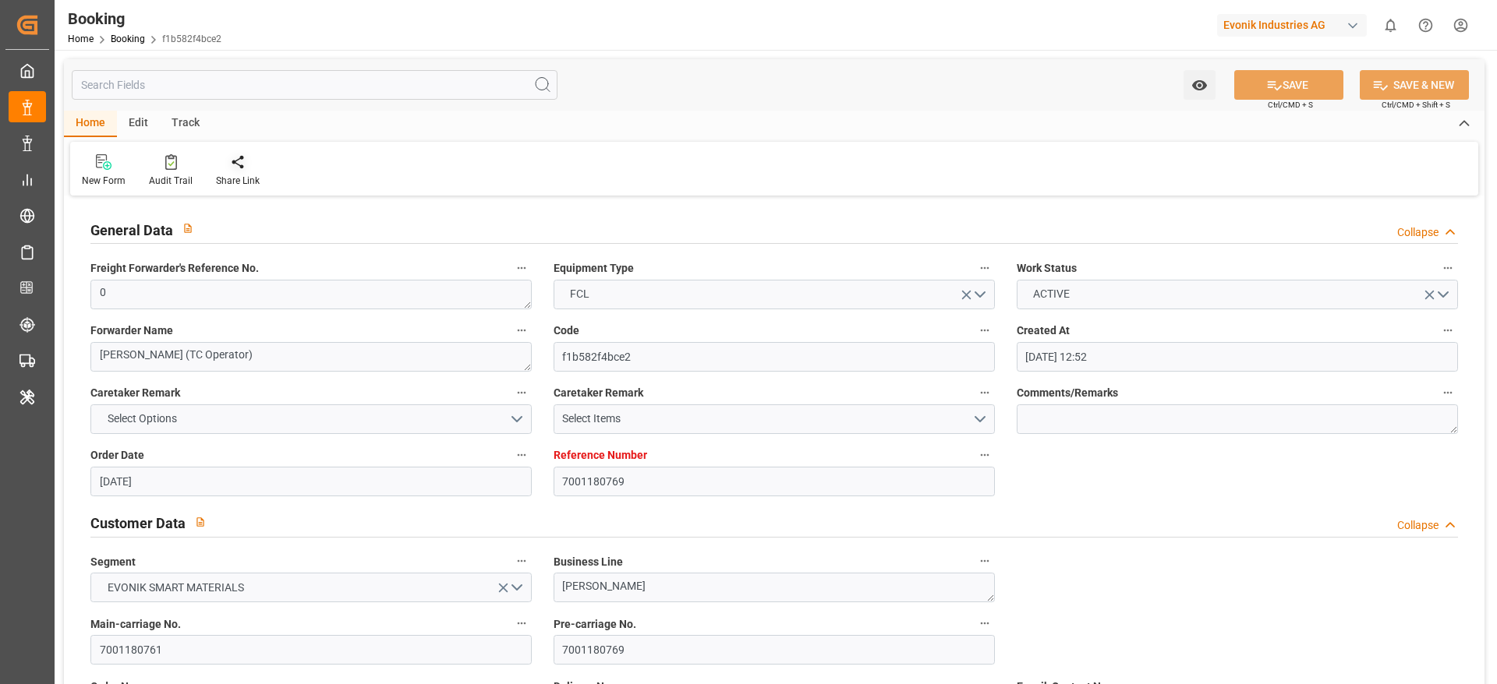
type input "[DATE] 00:00"
type input "[DATE]"
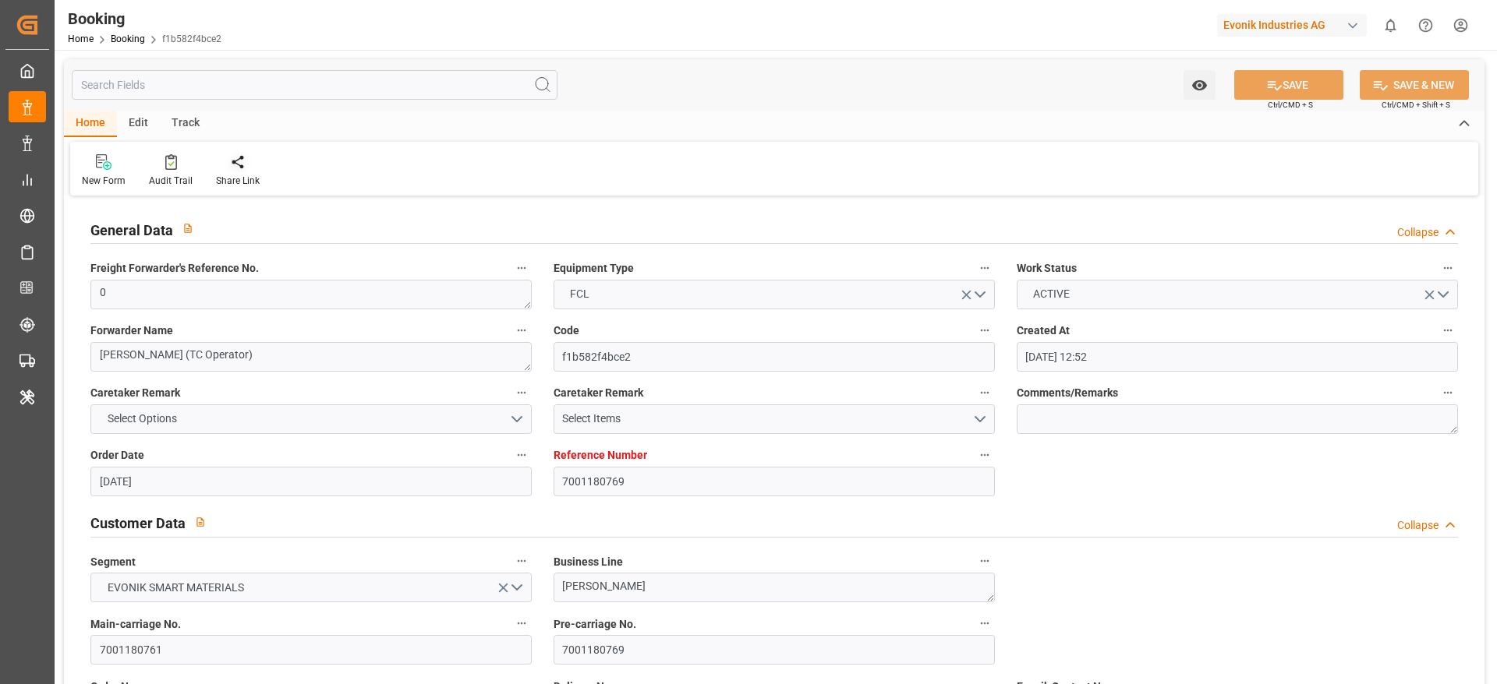
type input "[DATE] 05:36"
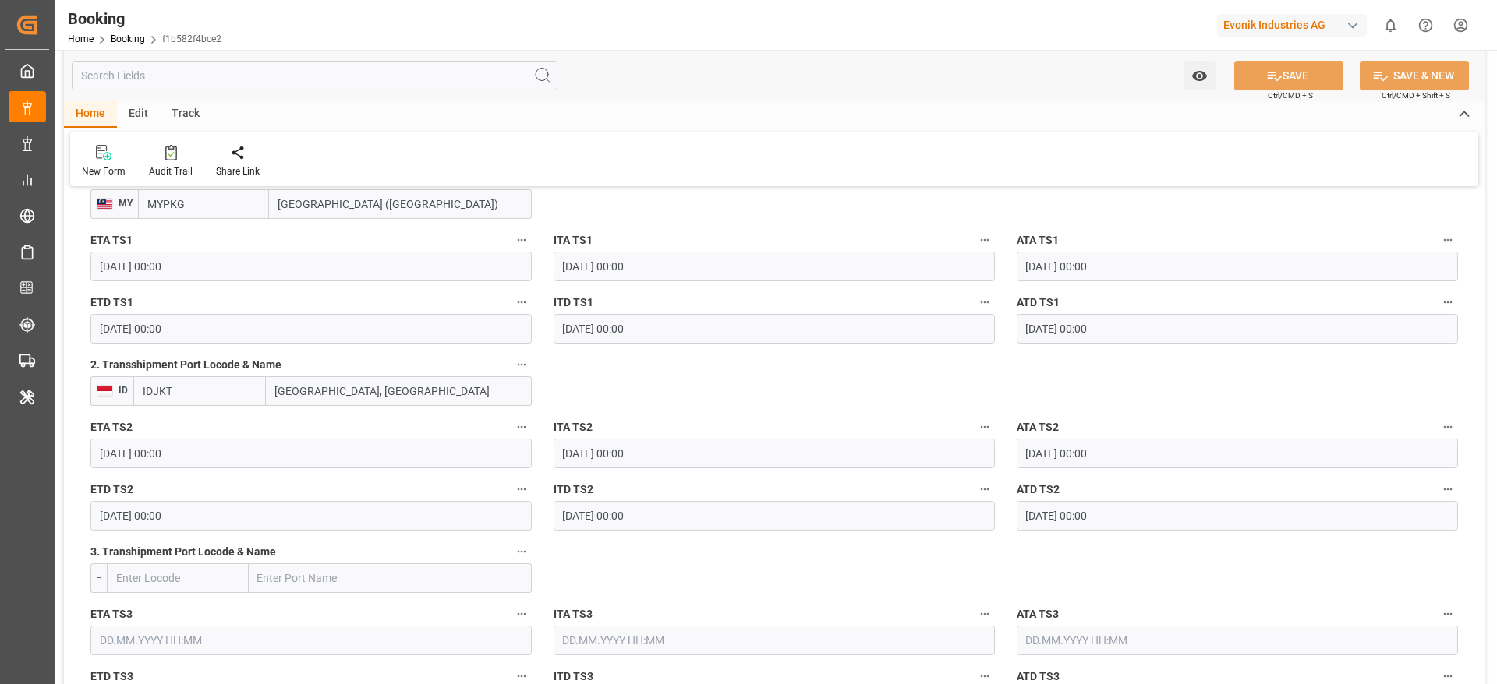
scroll to position [1765, 0]
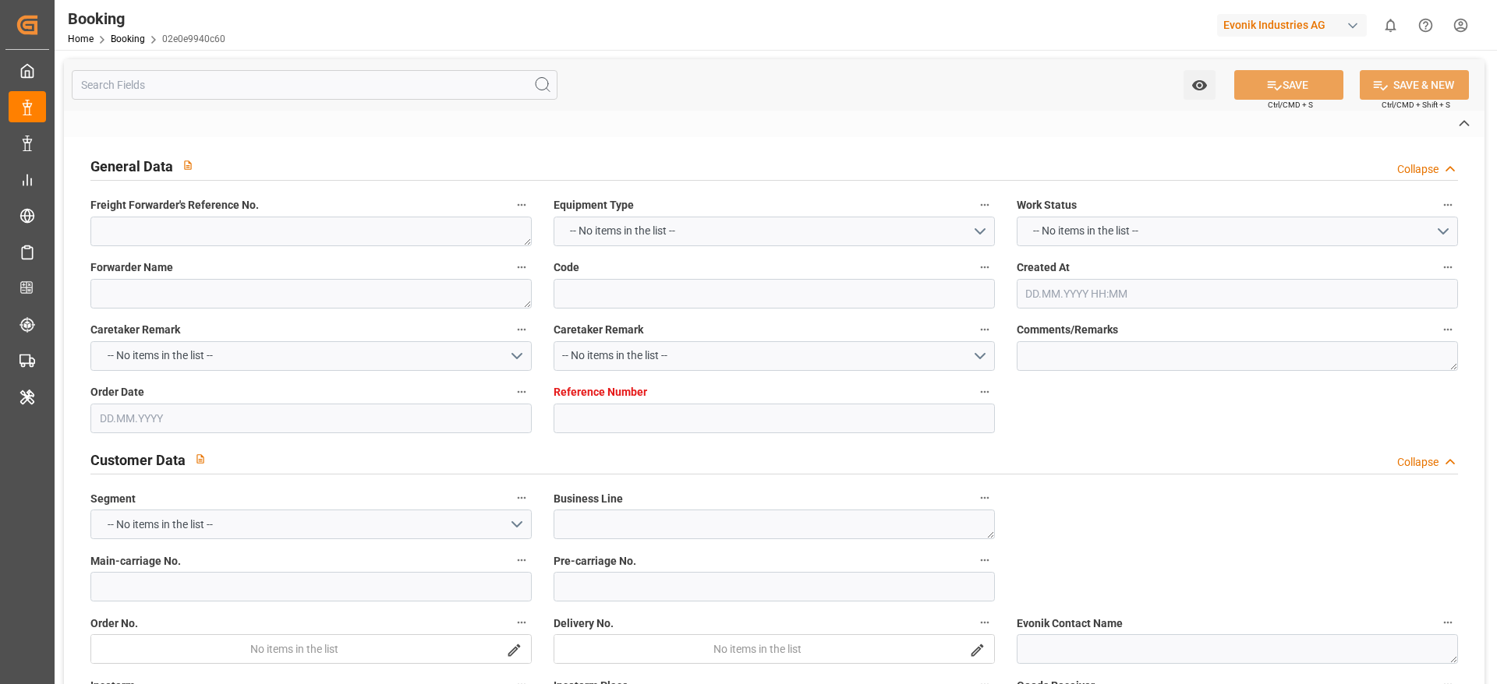
type textarea "0"
type textarea "[PERSON_NAME] (TC Operator)"
type input "02e0e9940c60"
type input "7001180775"
type textarea "[PERSON_NAME]"
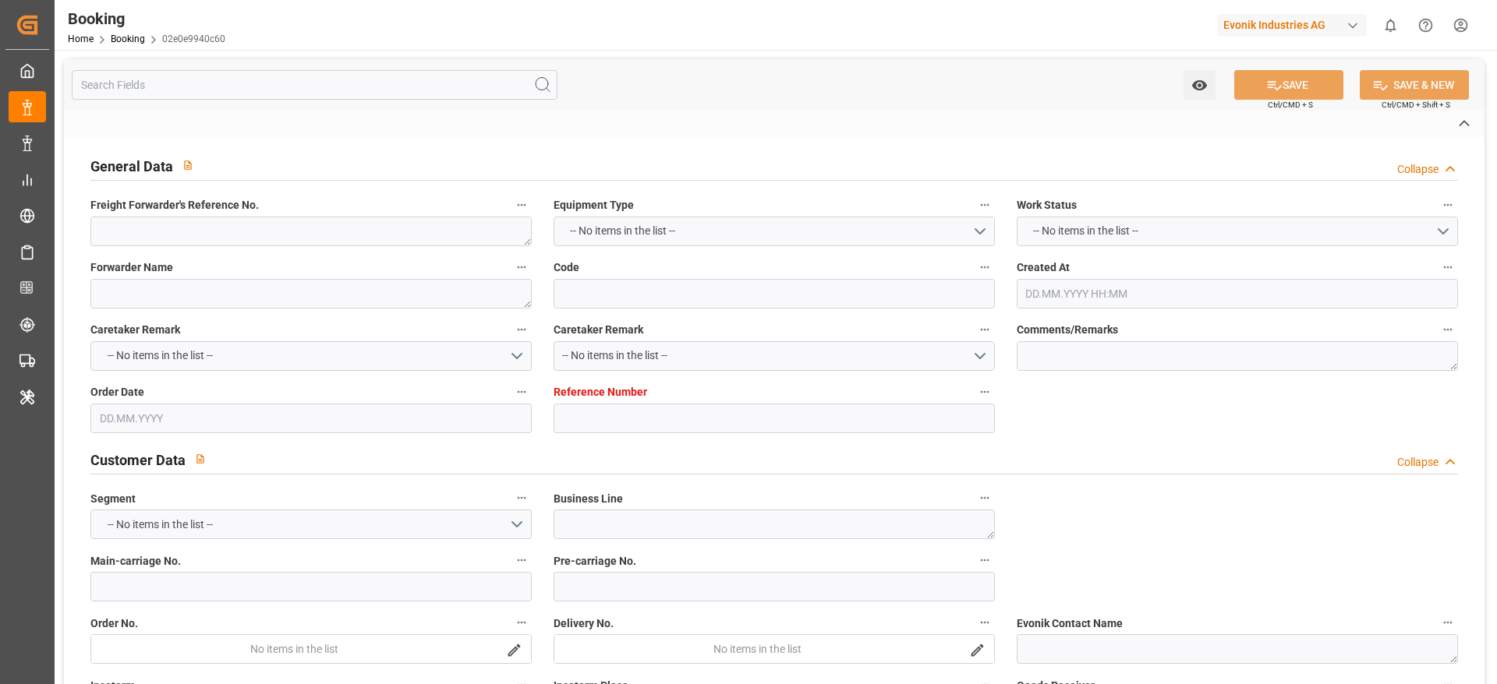
type input "7001180773"
type textarea "[EMAIL_ADDRESS][DOMAIN_NAME]"
type textarea "CIF"
type textarea "BANJARMASIN"
type textarea "3"
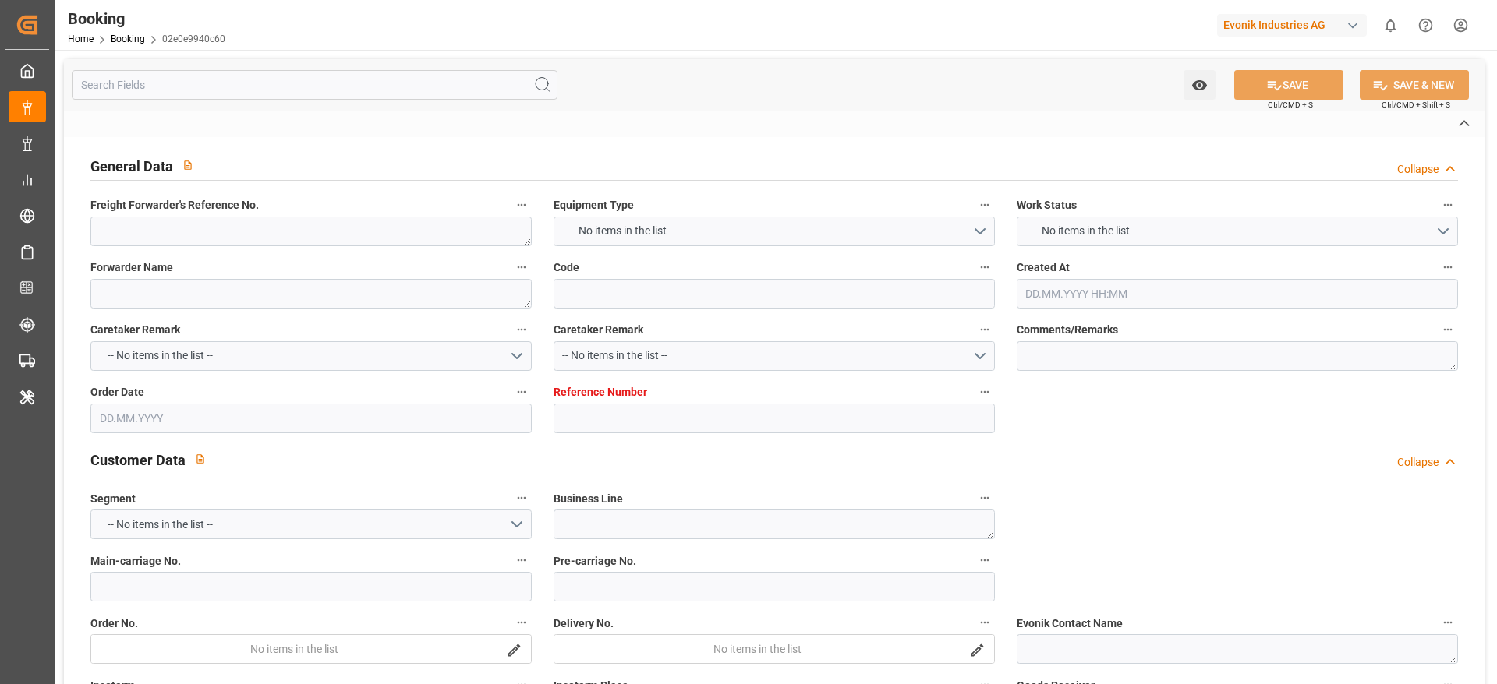
type textarea "Niederkassel"
type textarea "BGBU5044083"
type input "CMA [GEOGRAPHIC_DATA]"
type input "CMDU"
type input "[GEOGRAPHIC_DATA]"
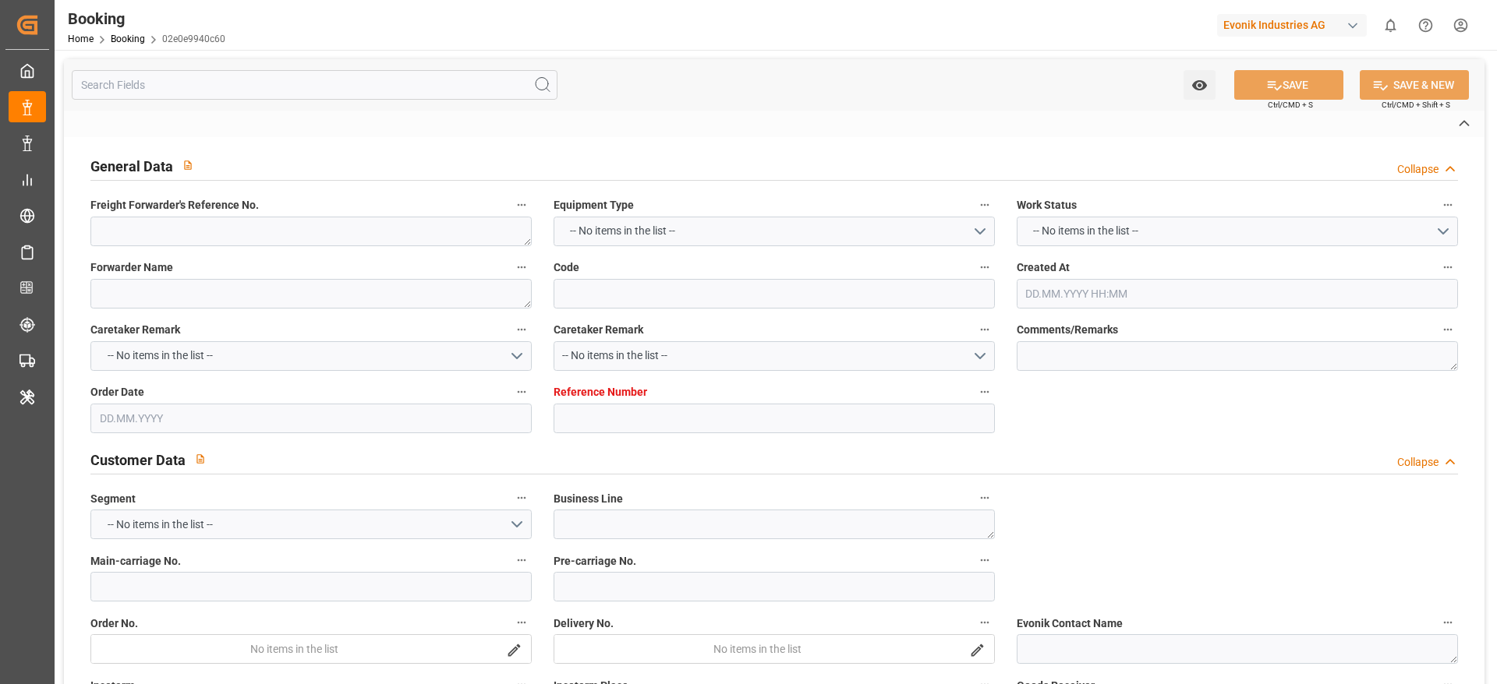
type input "[GEOGRAPHIC_DATA]"
type input "[GEOGRAPHIC_DATA] ([GEOGRAPHIC_DATA])"
type input "[GEOGRAPHIC_DATA], [GEOGRAPHIC_DATA]"
type textarea "vesselName etd eta"
type textarea "INPUT_Evonik_Seeburger_IFTMIN_1002857717_20250613122719417.edi"
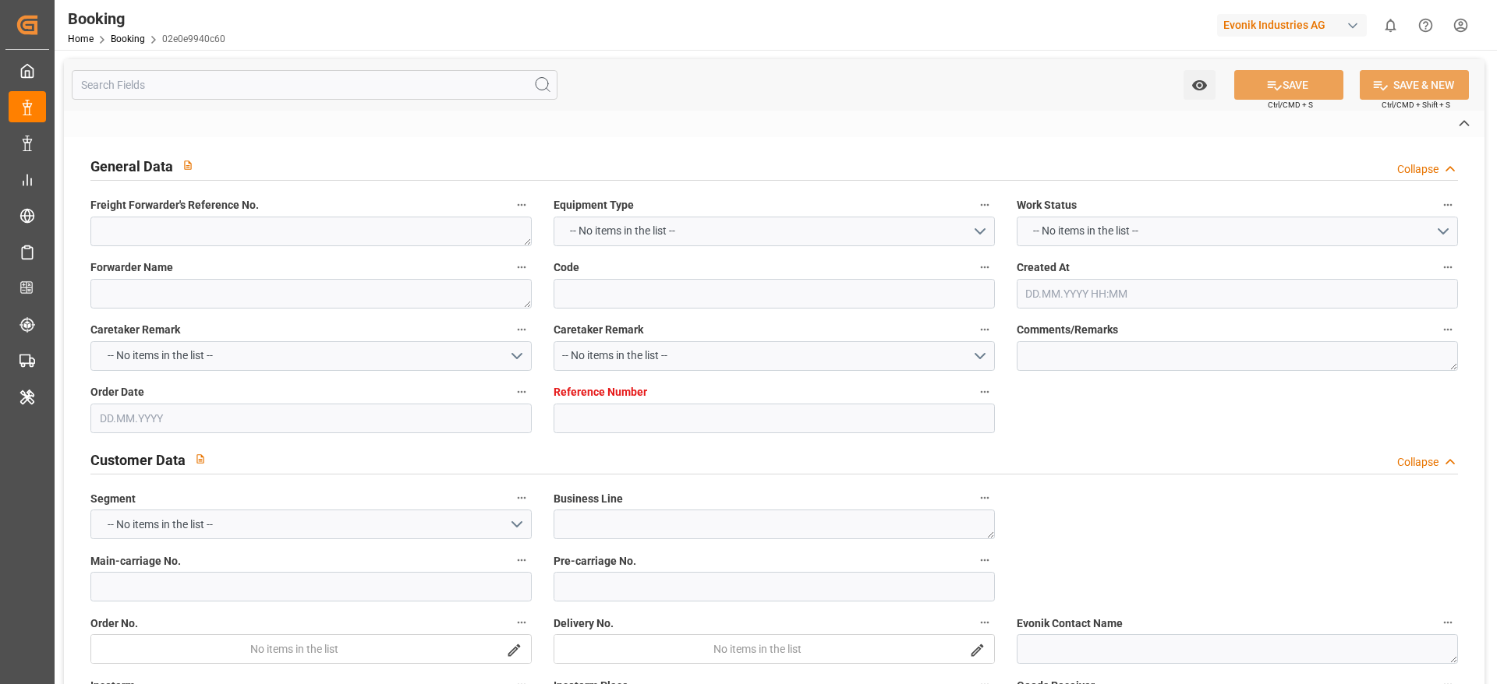
type textarea "NWC/[GEOGRAPHIC_DATA] [GEOGRAPHIC_DATA] Continent / [GEOGRAPHIC_DATA]-KA"
type textarea "INPUT_Evonik_Seeburger_IFTMIN_1002803436_20250527145528466.edi,INPUT_Evonik_See…"
type textarea "1002857717"
type textarea "[PERSON_NAME]"
type textarea "Pod-"
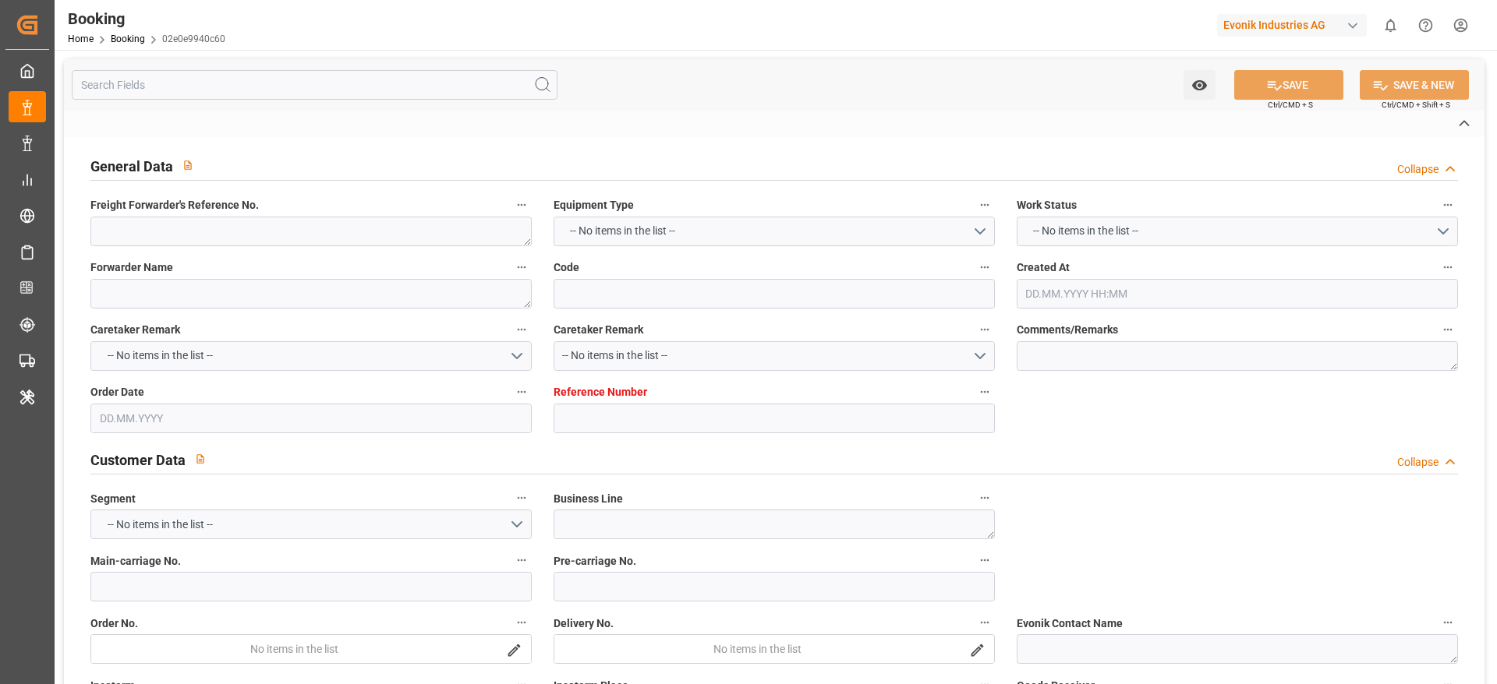
type textarea "IFTMIN"
type textarea "a016N000000wbCAQAY"
type textarea "Yes"
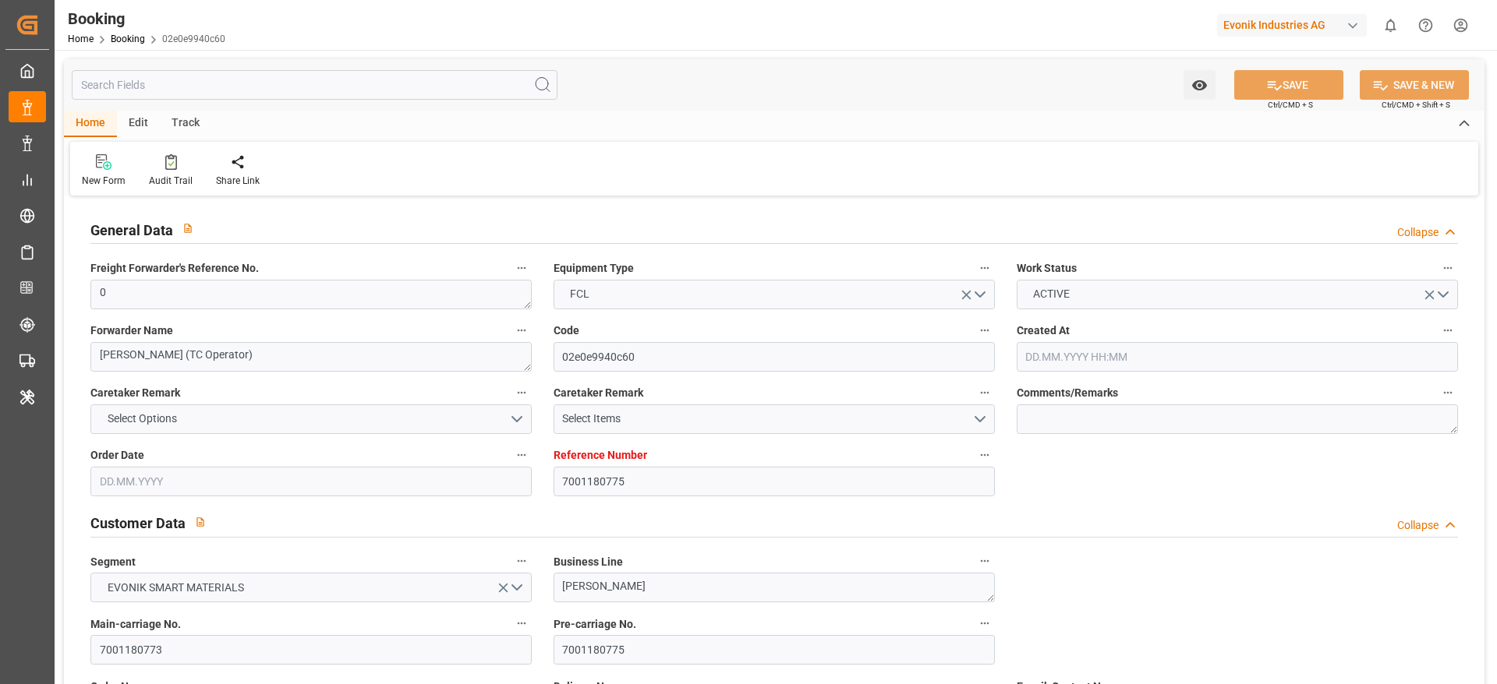
type input "7001180775"
type input "9839210"
type input "CMACGM"
type input "CMA CGM Group"
type input "NLRTM"
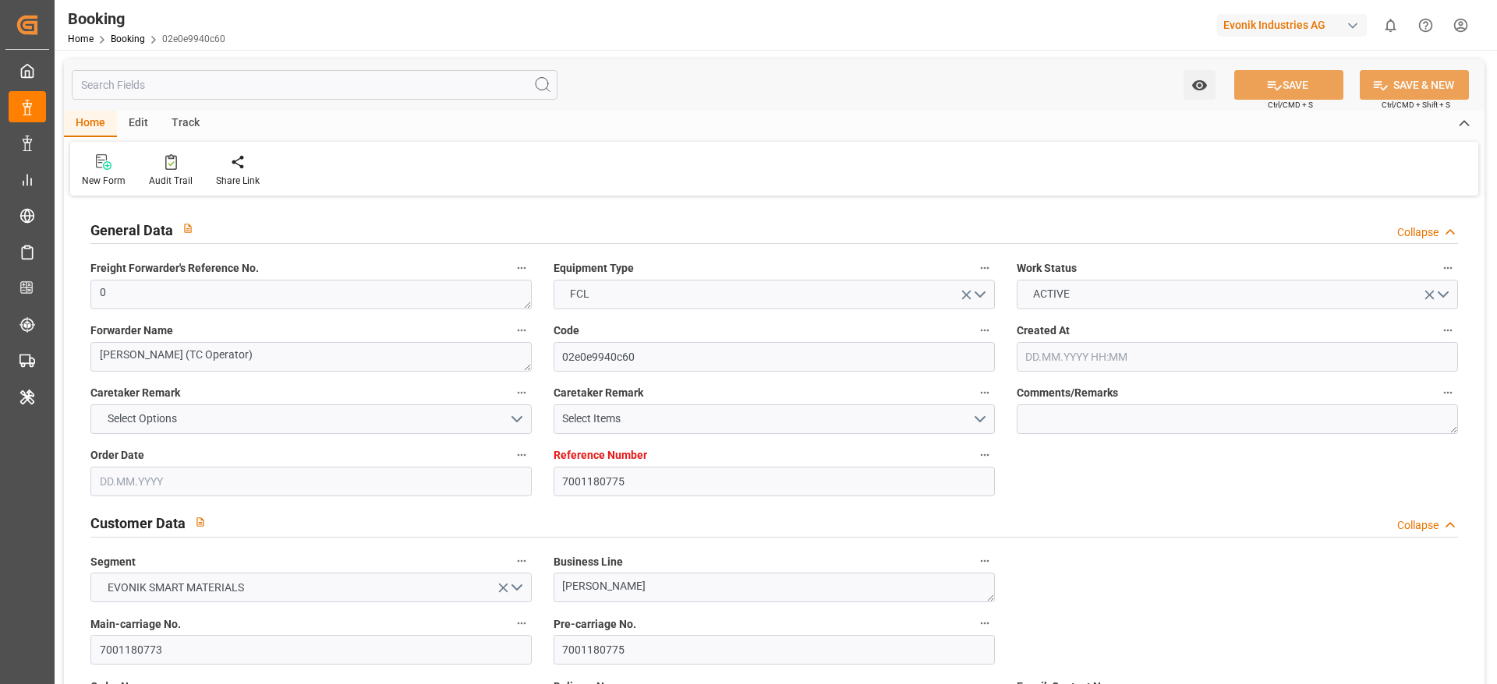
type input "IDBDJ"
type input "MYPKG"
type input "IDJKT"
type input "49"
type input "0"
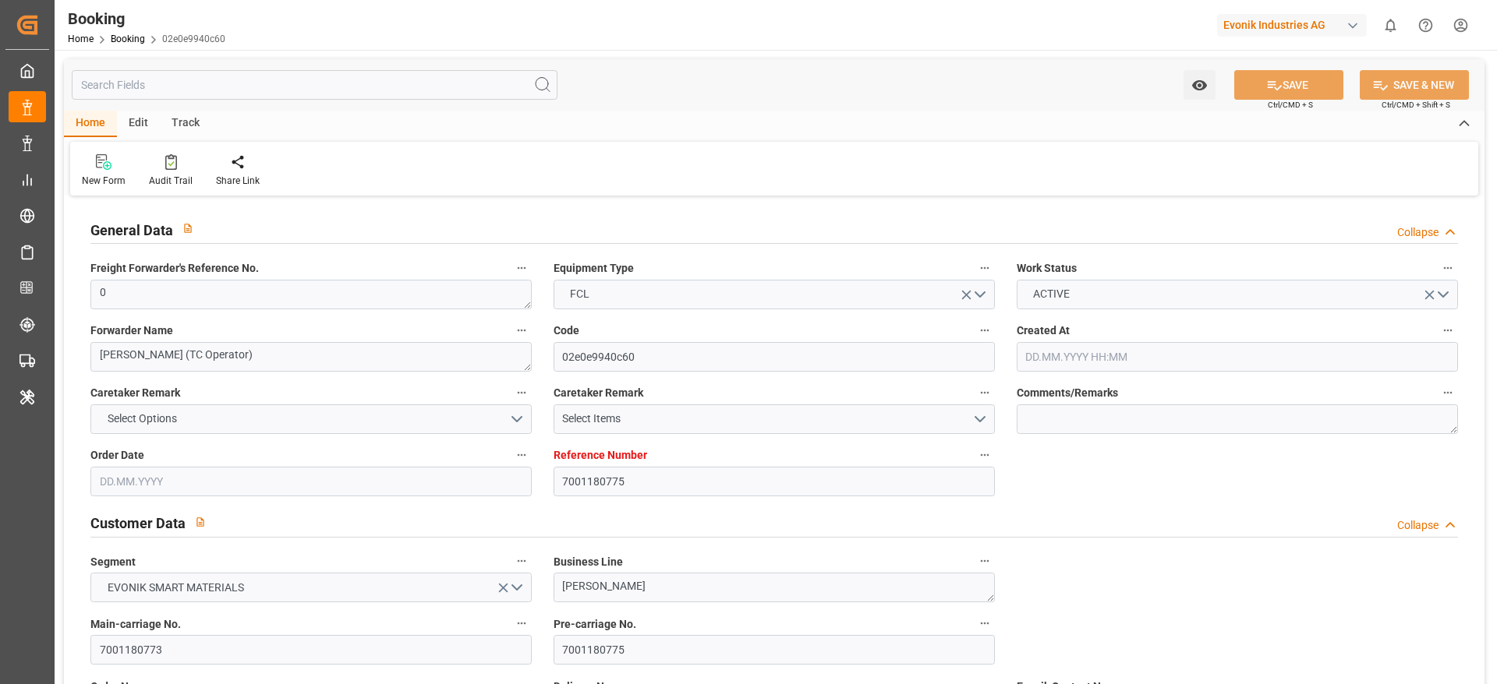
type input "[DATE] 12:58"
type input "[DATE]"
type input "[DATE] 00:00"
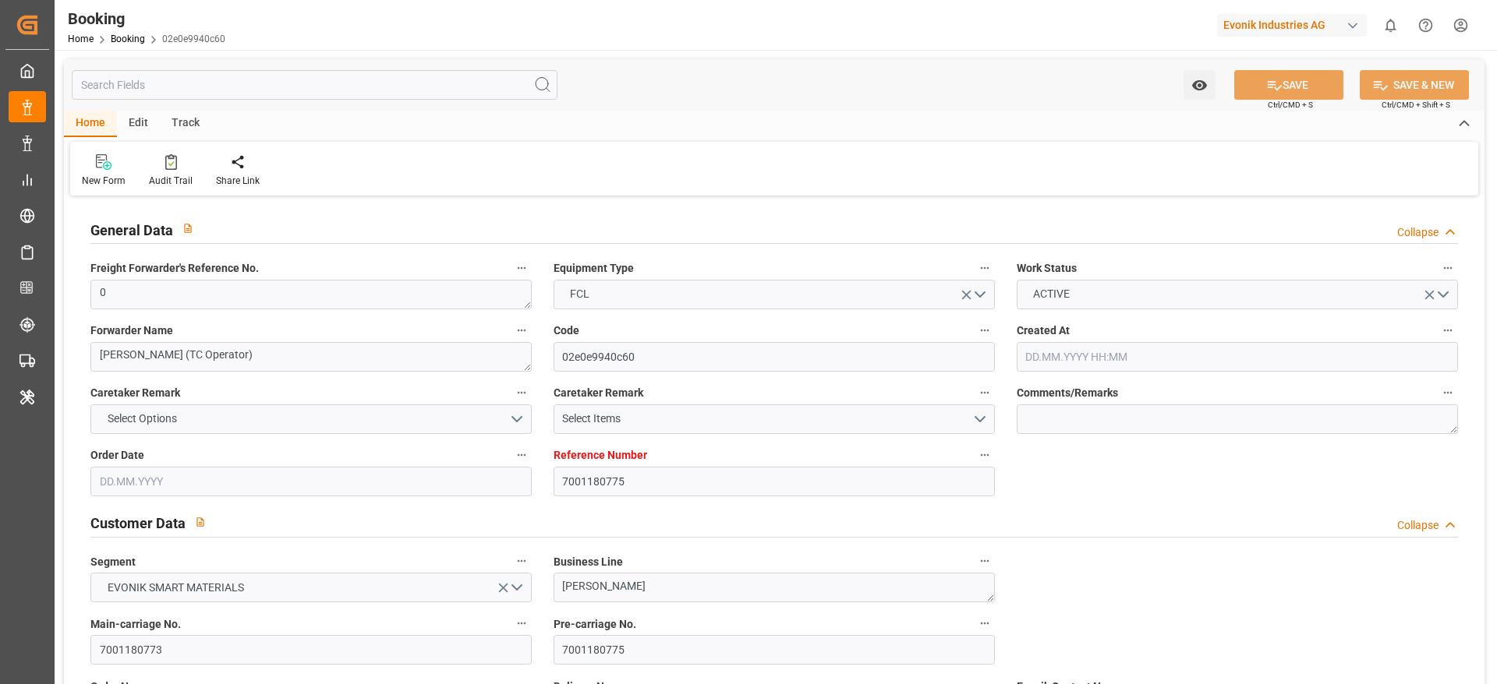
type input "[DATE] 00:00"
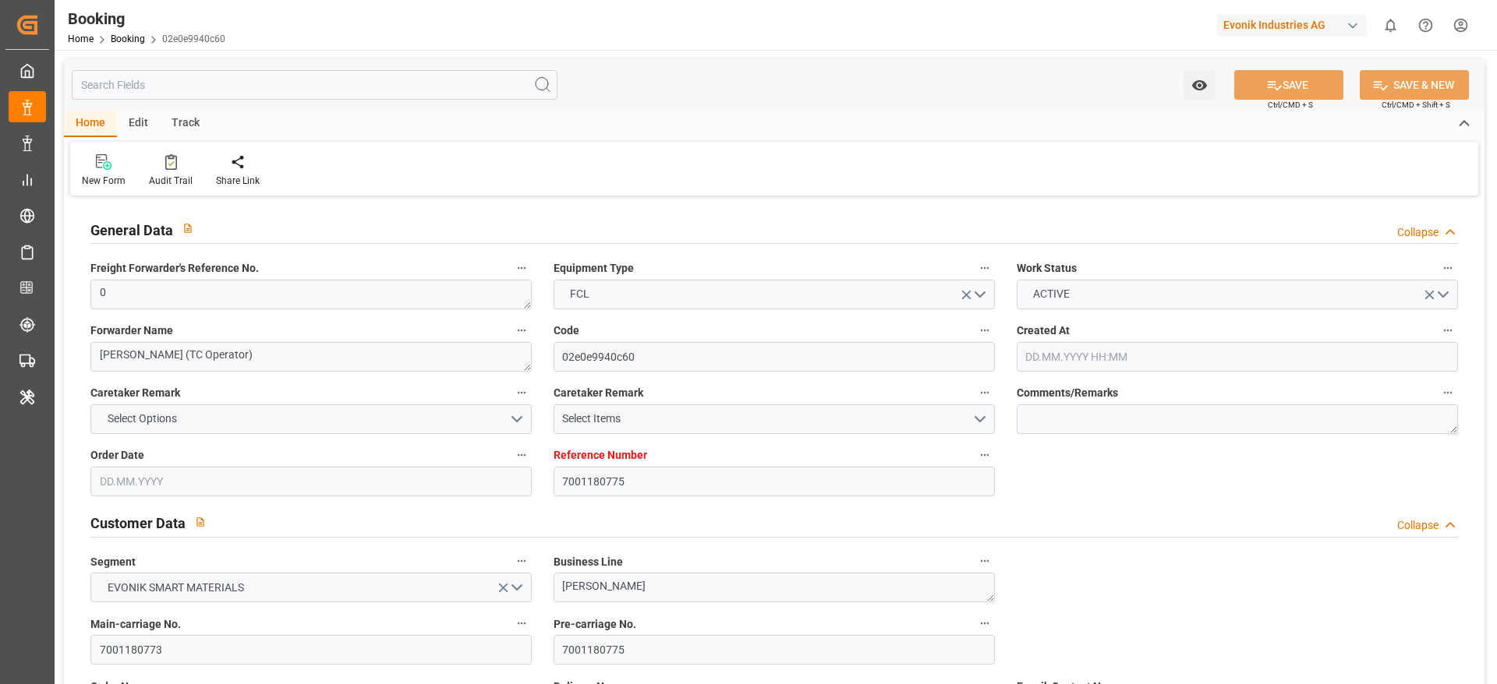
type input "[DATE] 00:00"
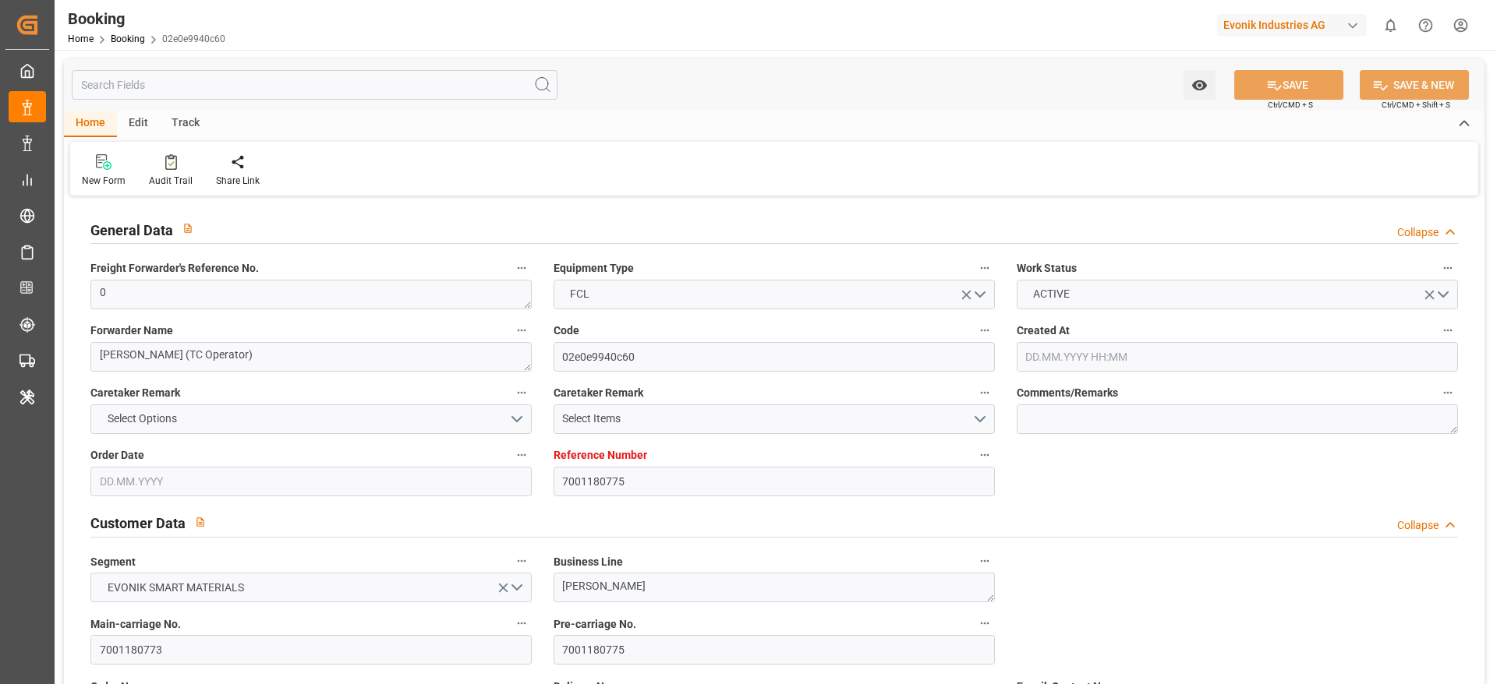
type input "[DATE] 00:00"
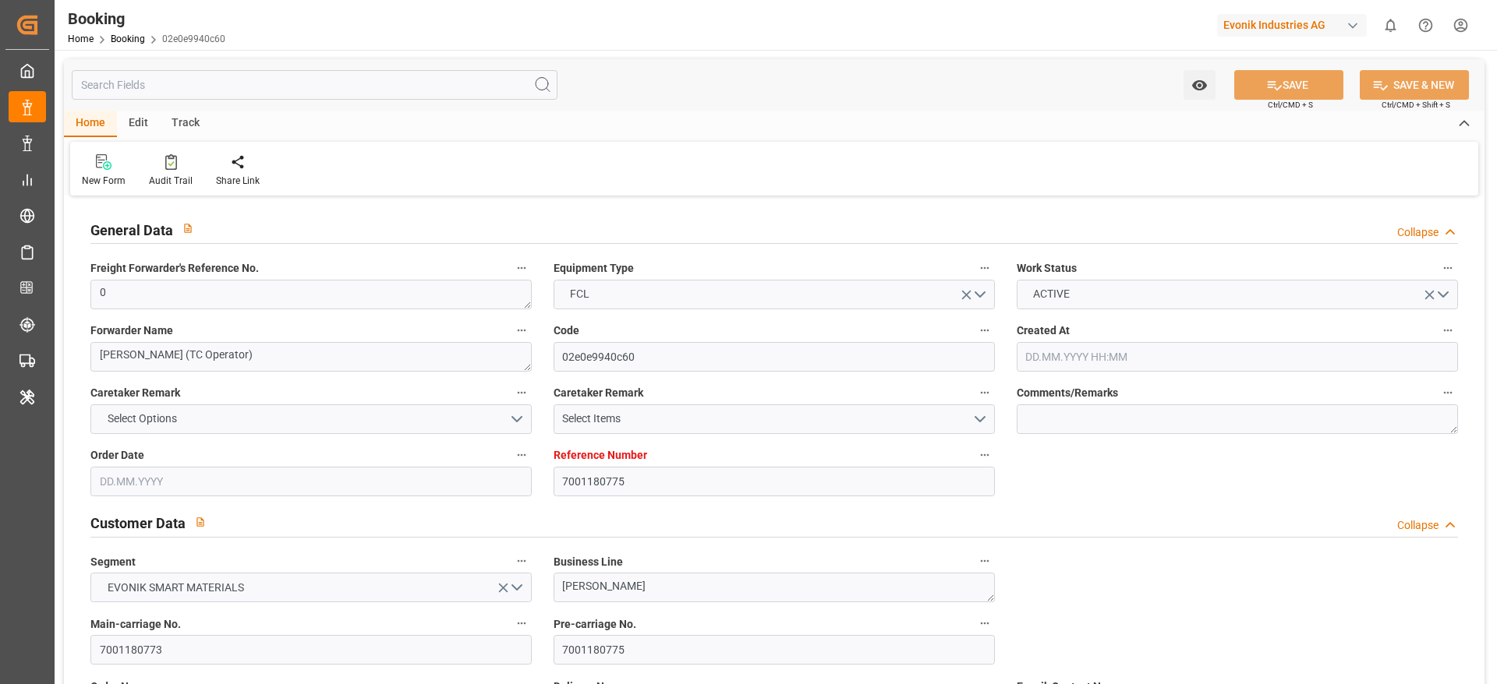
type input "[DATE] 00:00"
type input "[DATE]"
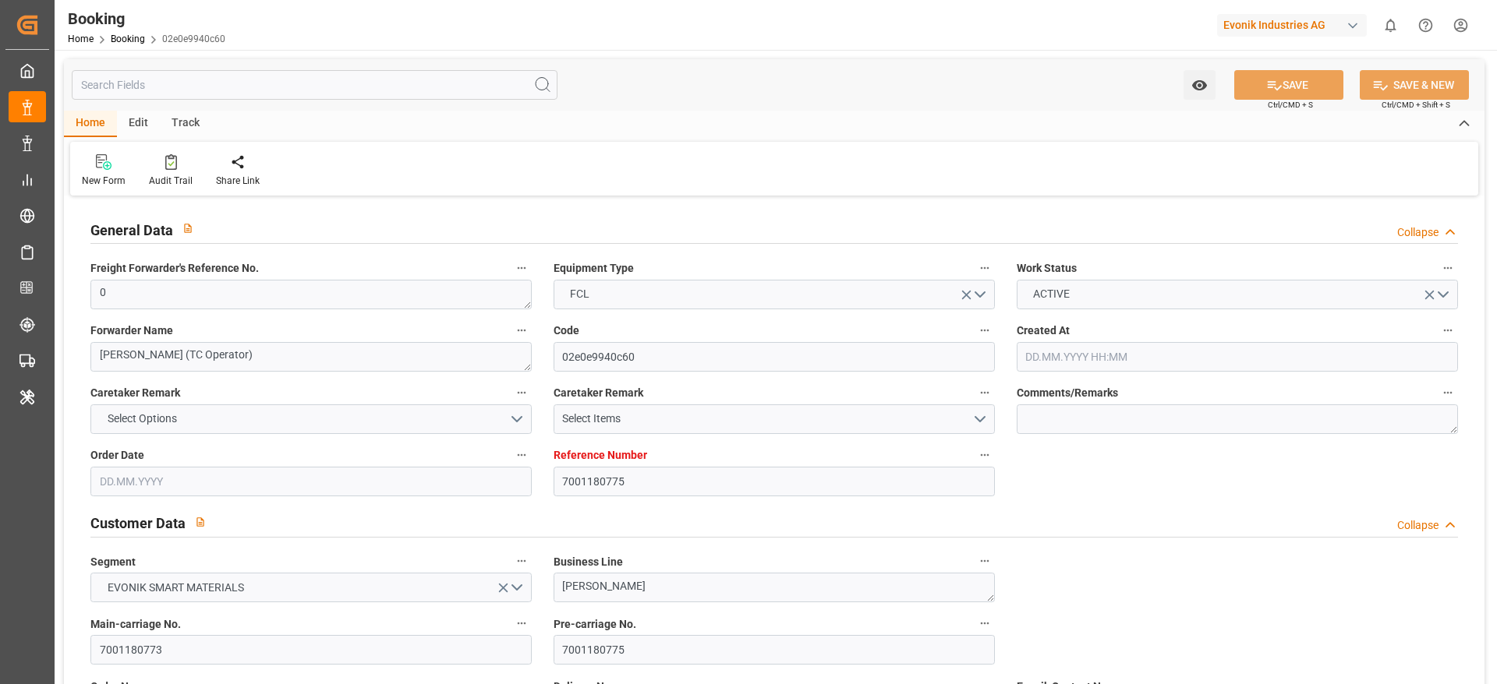
type input "[DATE] 05:36"
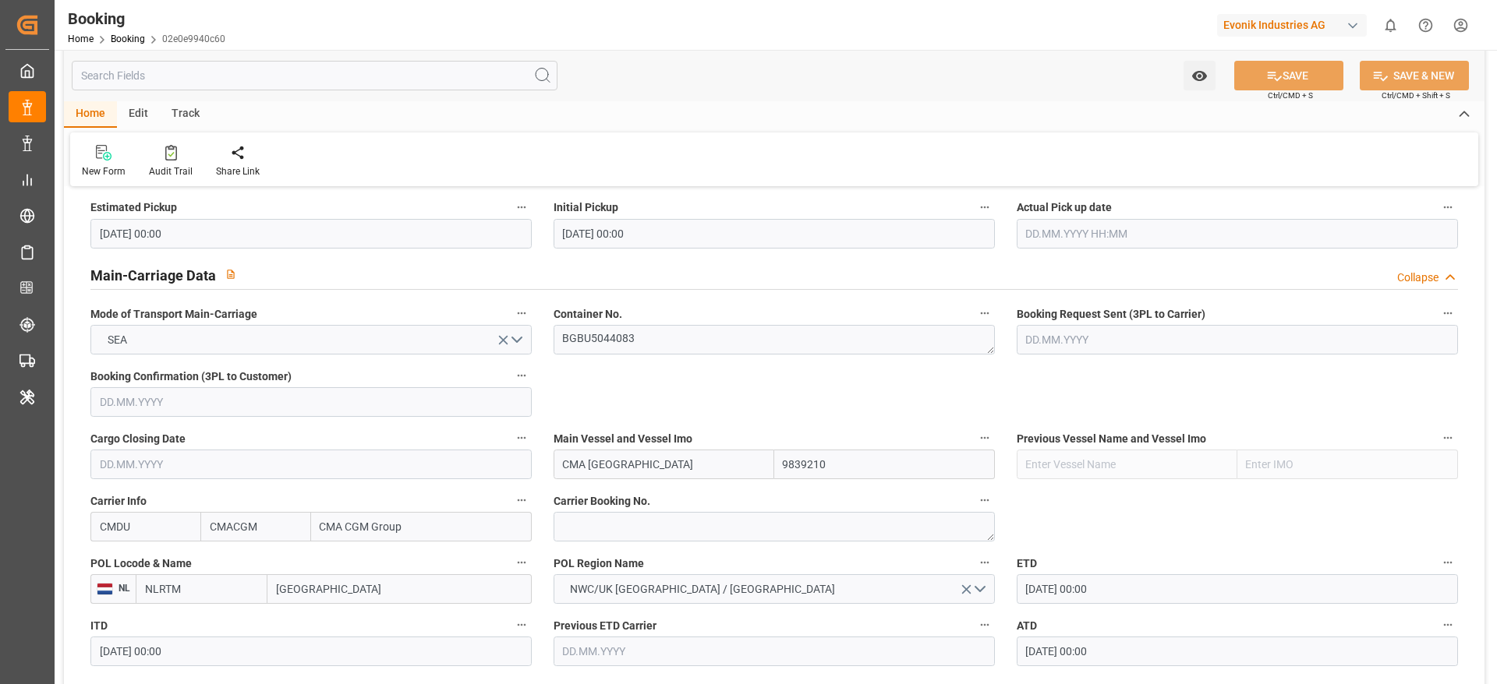
scroll to position [989, 0]
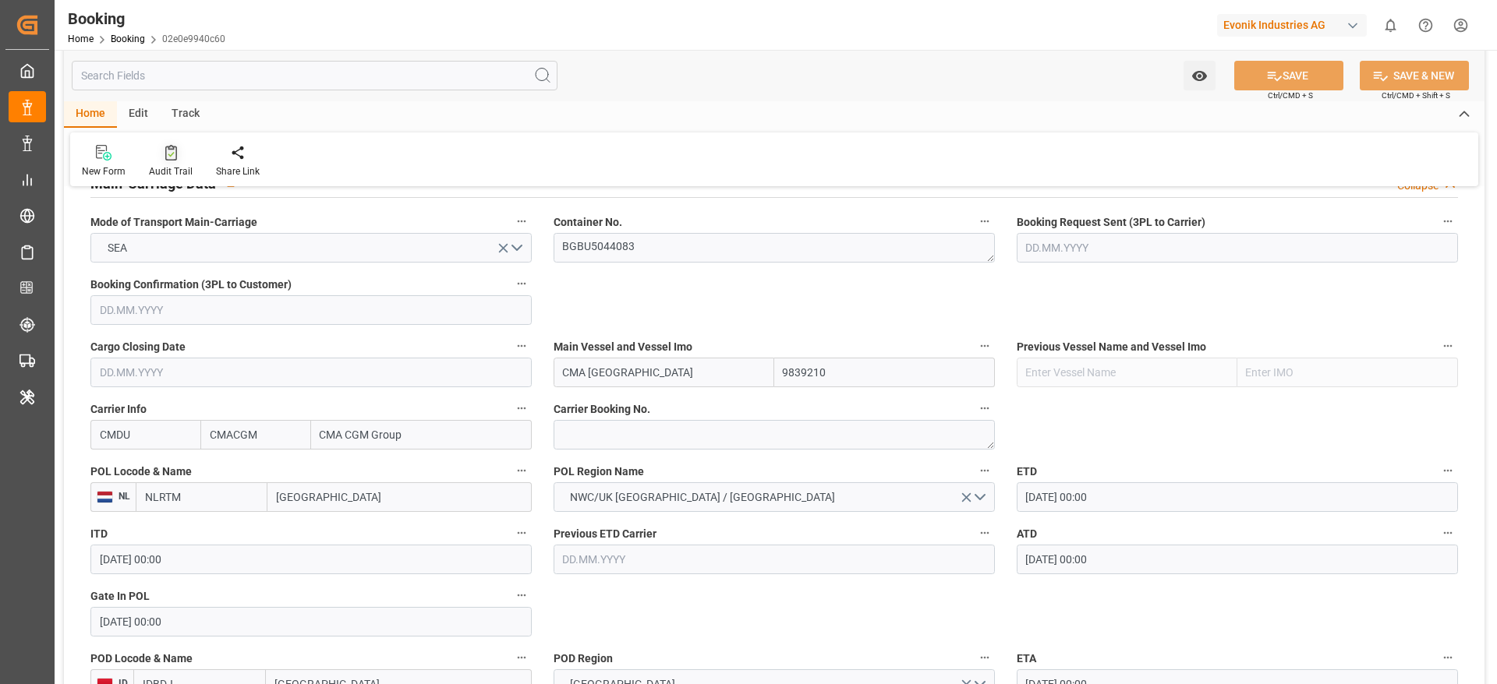
click at [160, 176] on div "Audit Trail" at bounding box center [171, 171] width 44 height 14
